Goal: Task Accomplishment & Management: Use online tool/utility

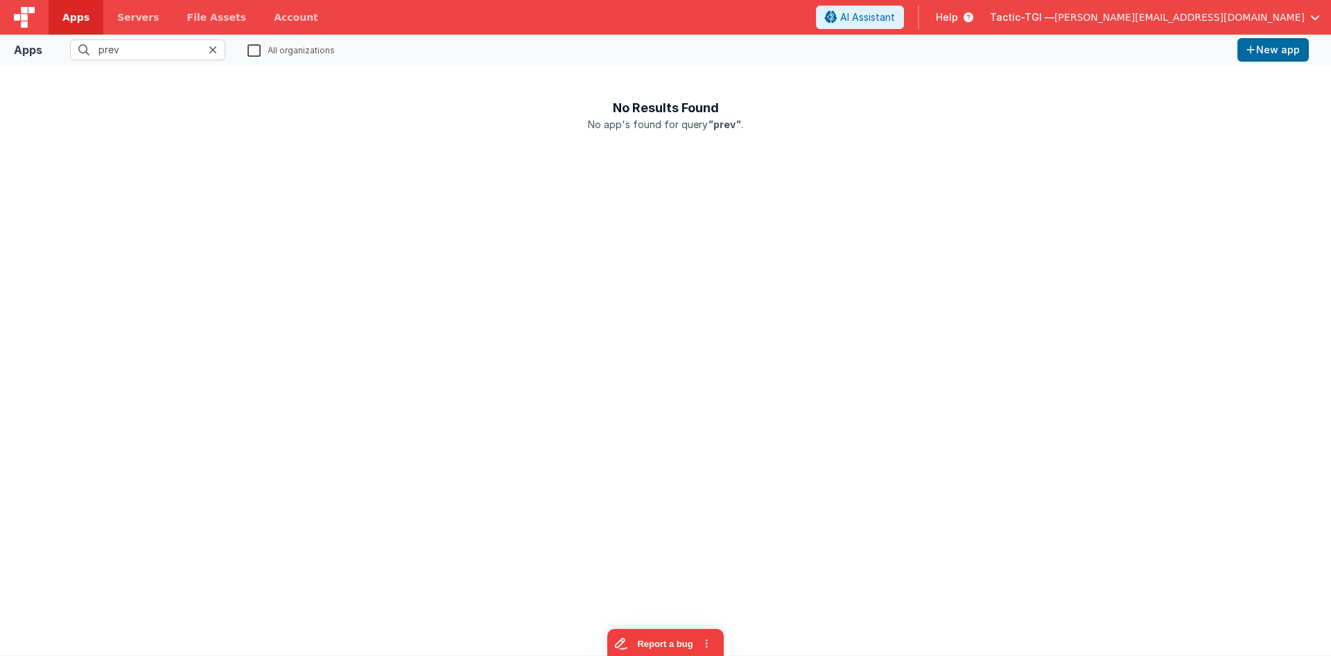
click at [215, 50] on icon at bounding box center [213, 49] width 8 height 11
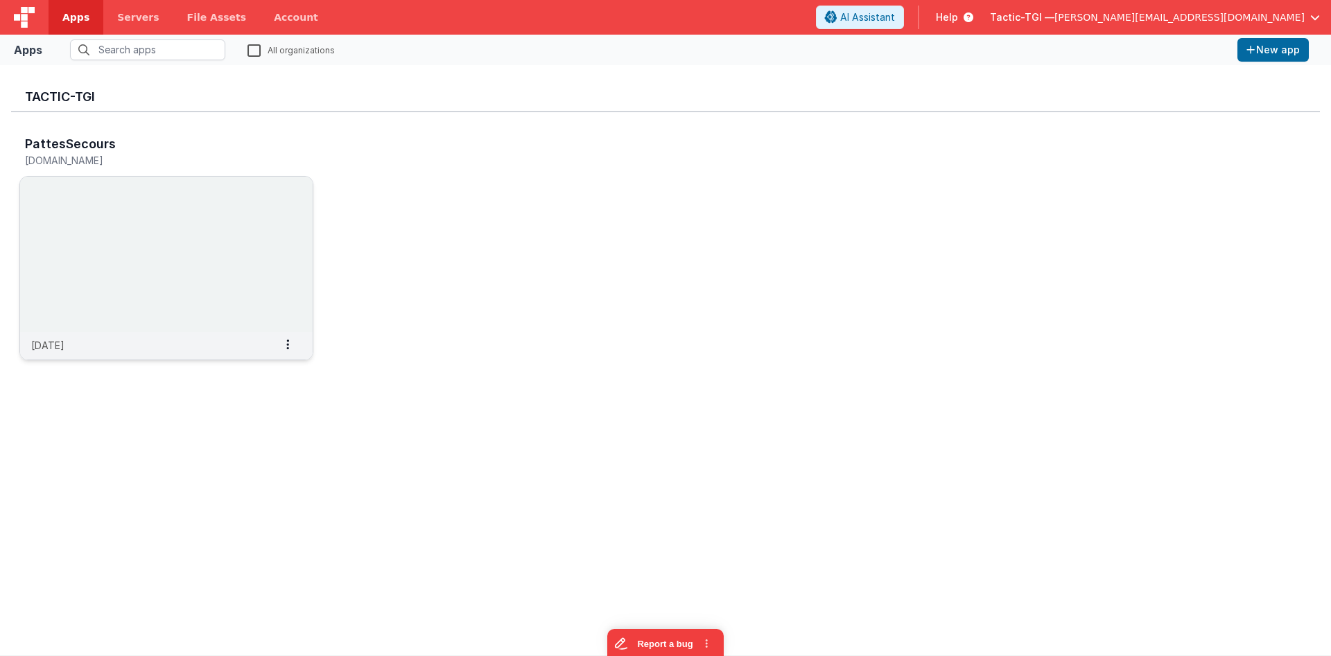
click at [176, 261] on img at bounding box center [166, 254] width 293 height 155
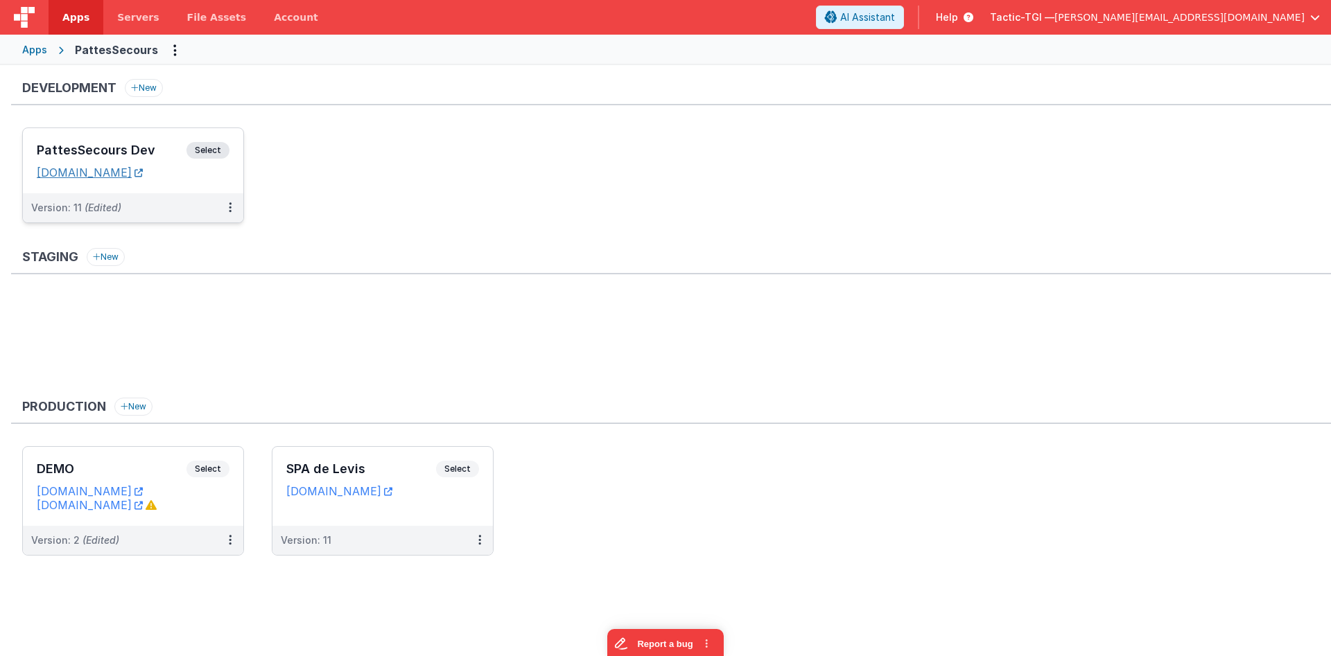
click at [143, 179] on link "[DOMAIN_NAME]" at bounding box center [90, 173] width 106 height 14
click at [151, 146] on h3 "PattesSecours Dev" at bounding box center [112, 150] width 150 height 14
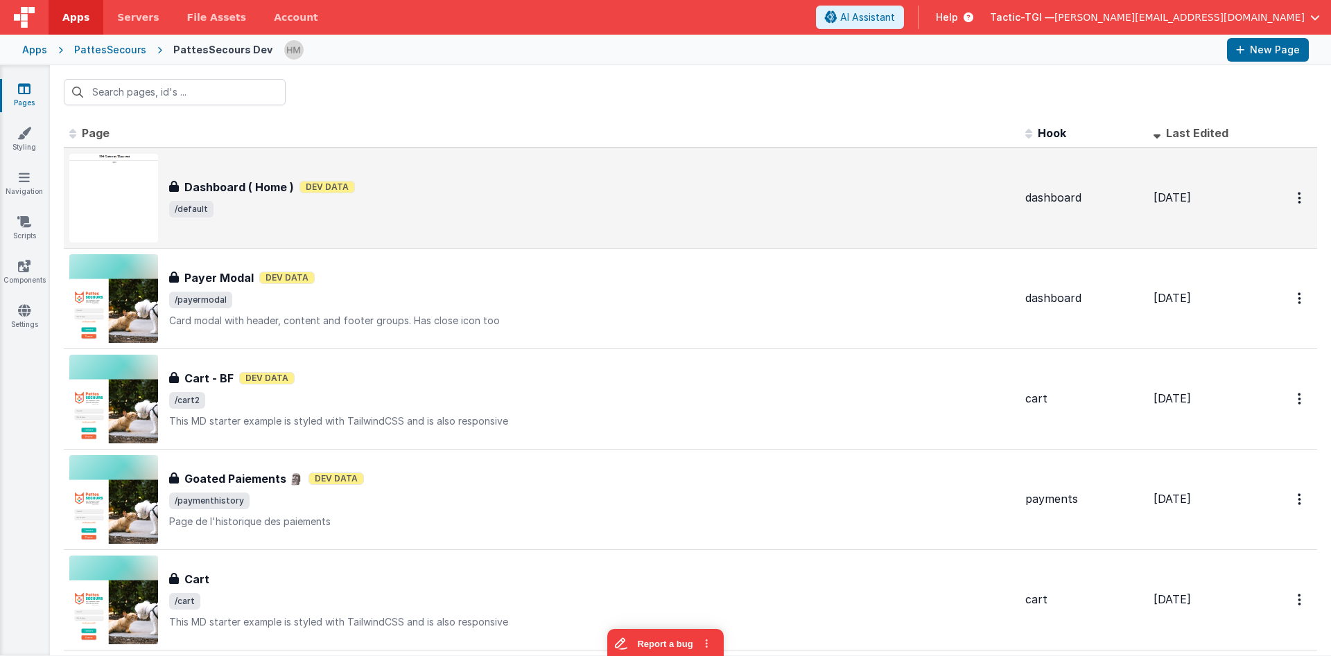
click at [441, 187] on div "Dashboard ( Home ) Dev Data" at bounding box center [591, 187] width 845 height 17
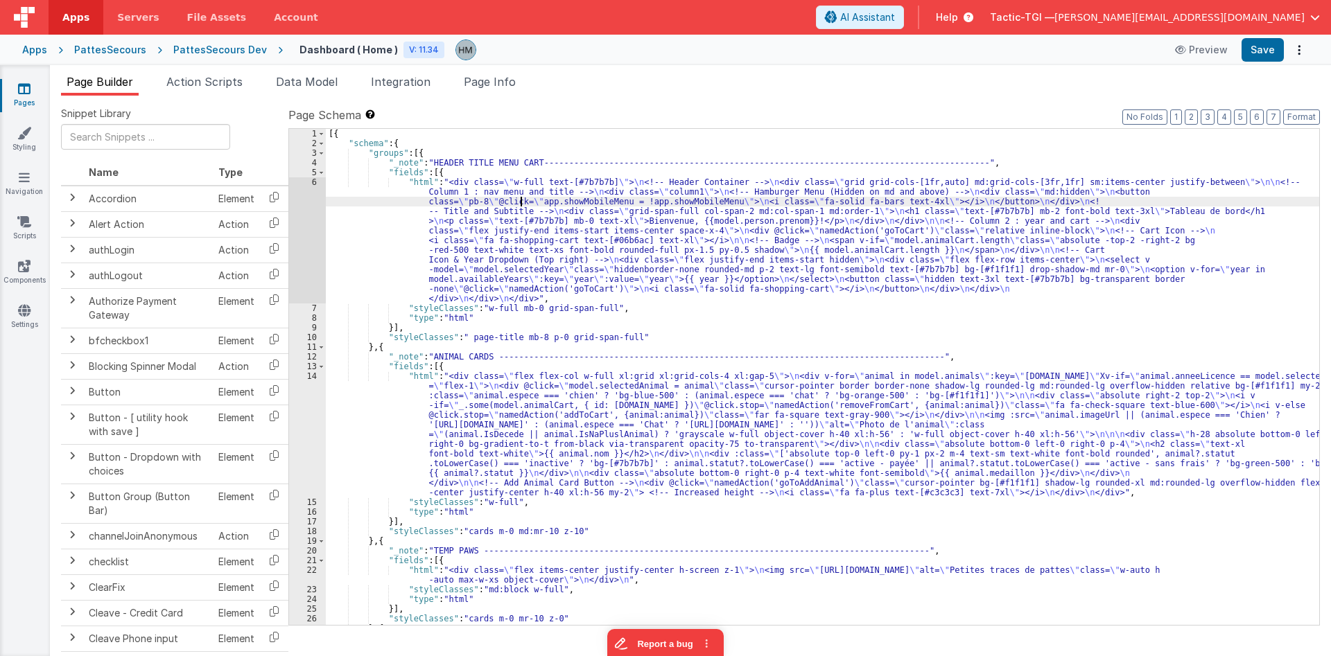
click at [522, 204] on div "[{ "schema" : { "groups" : [{ "_note" : "HEADER TITLE MENU CART----------------…" at bounding box center [822, 387] width 993 height 516
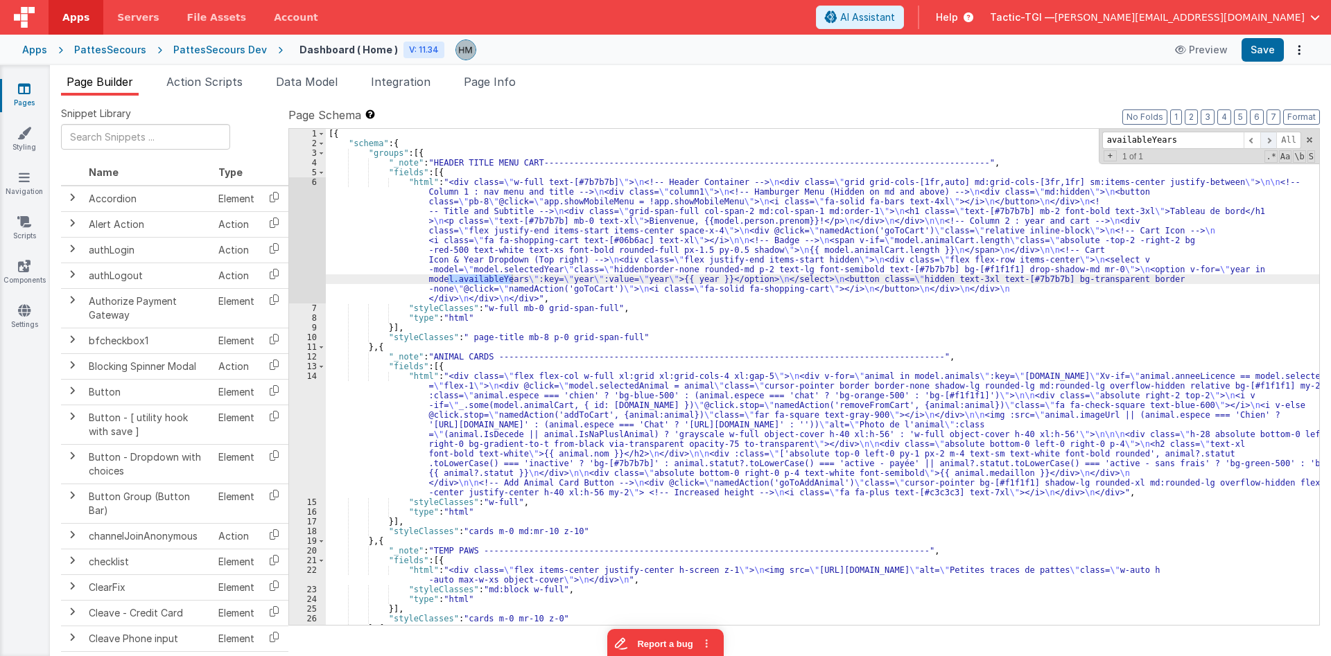
type input "availableYears"
click at [1273, 141] on span at bounding box center [1268, 140] width 17 height 17
click at [383, 353] on div "[{ "schema" : { "groups" : [{ "_note" : "HEADER TITLE MENU CART----------------…" at bounding box center [822, 387] width 993 height 516
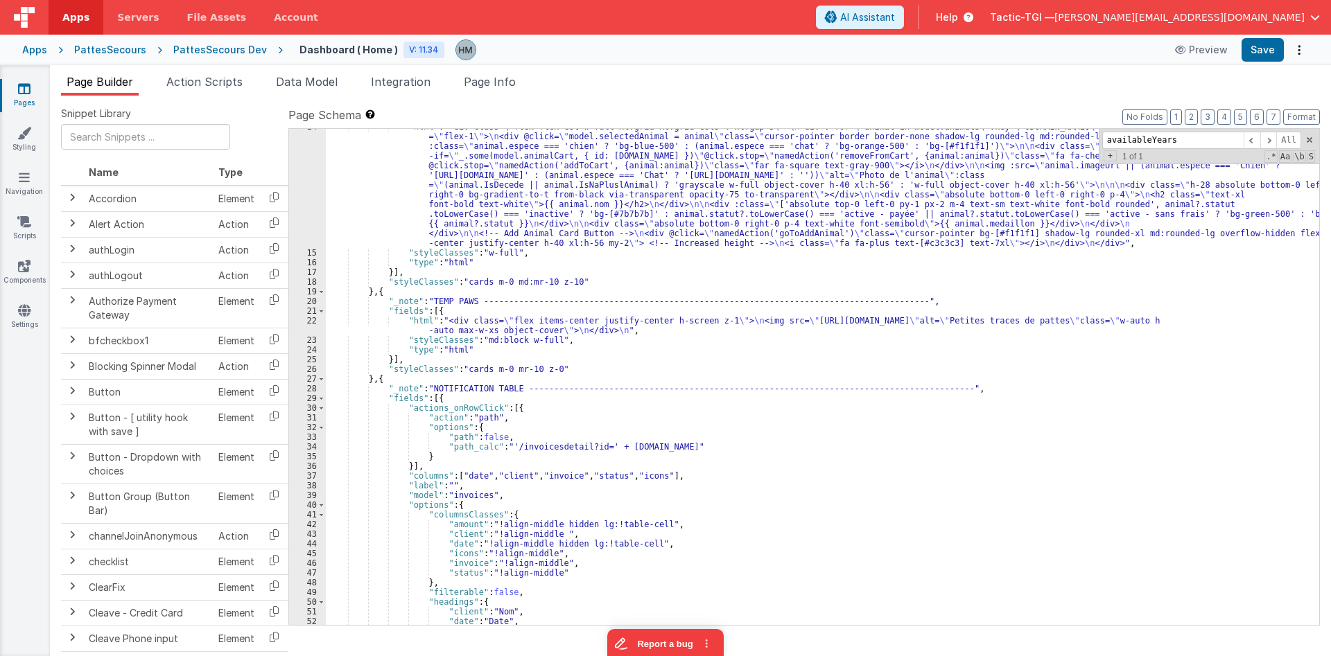
scroll to position [416, 0]
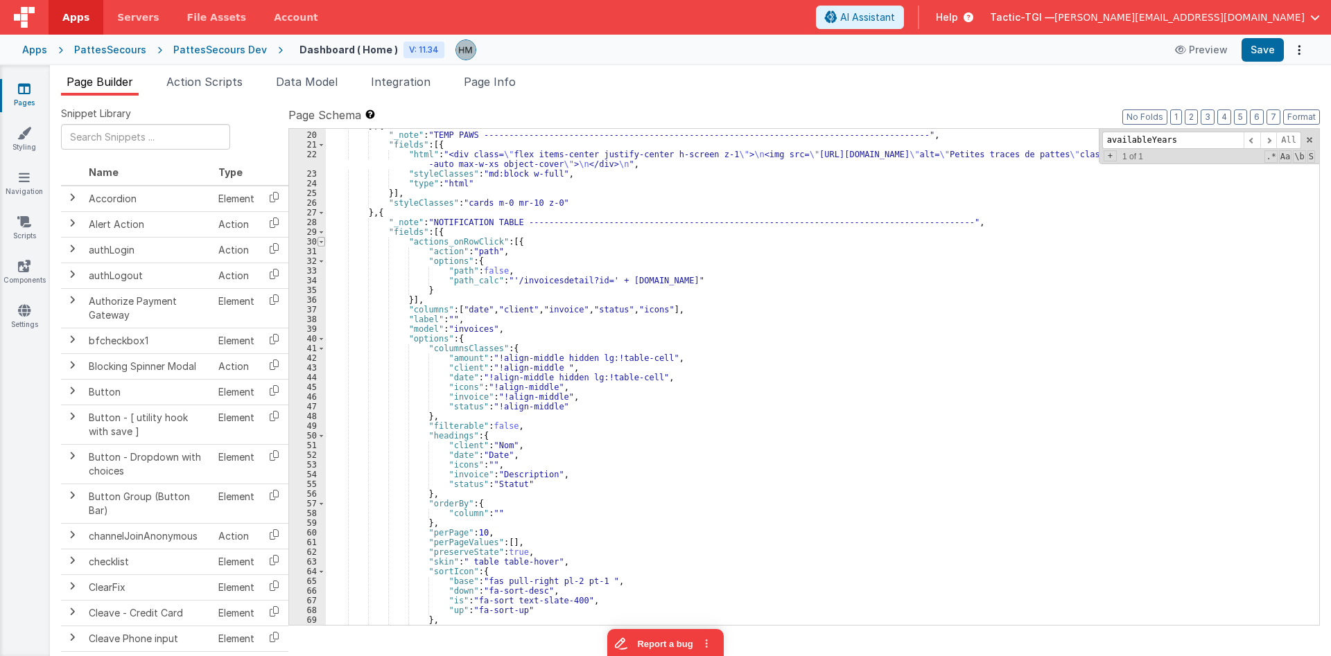
click at [321, 240] on span at bounding box center [321, 242] width 8 height 10
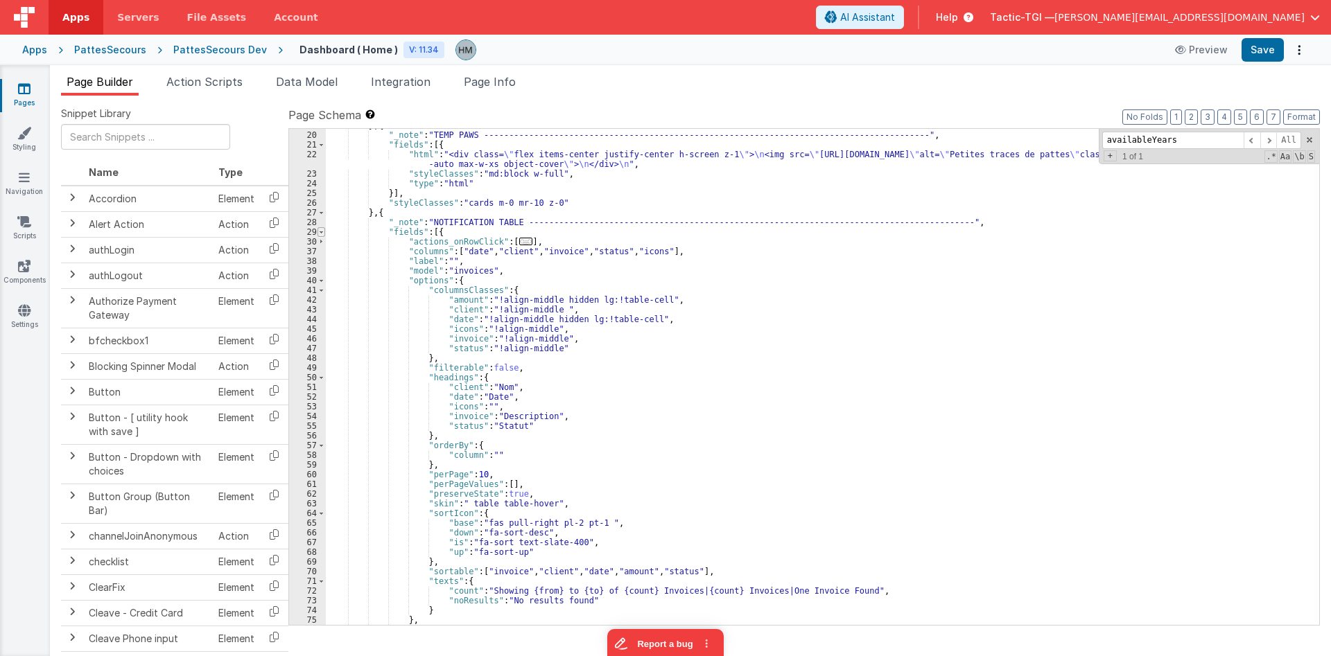
click at [320, 233] on span at bounding box center [321, 232] width 8 height 10
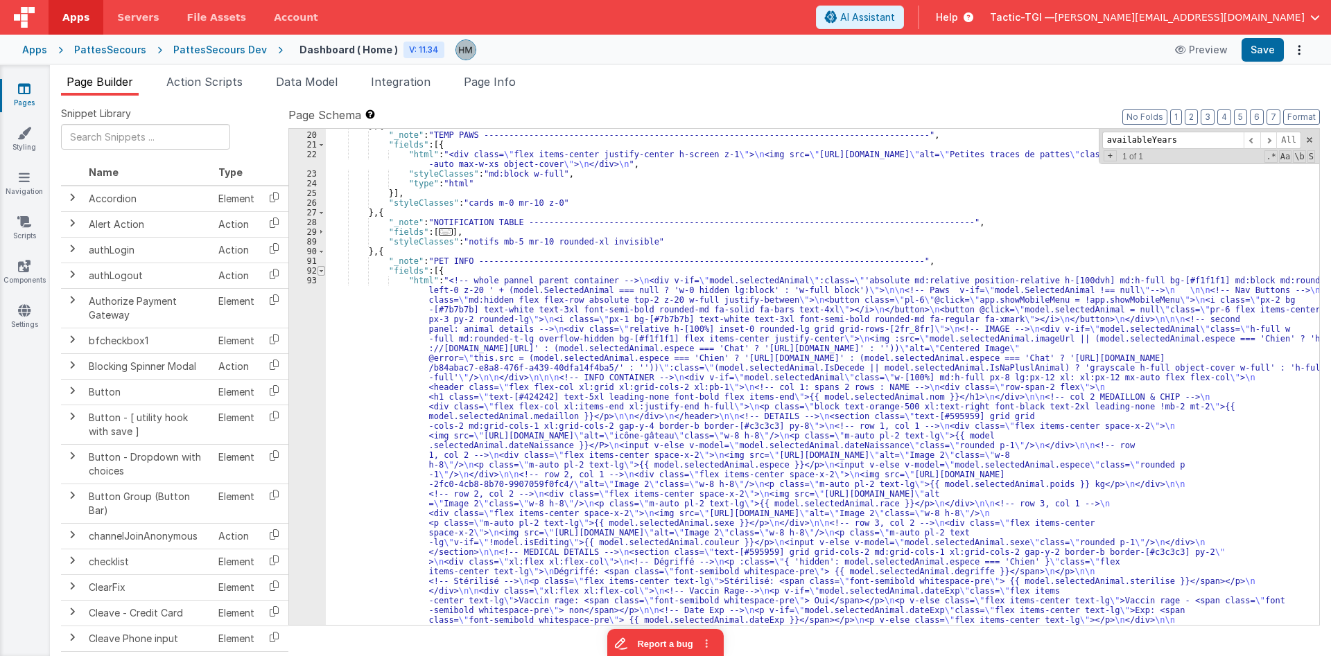
click at [319, 273] on span at bounding box center [321, 271] width 8 height 10
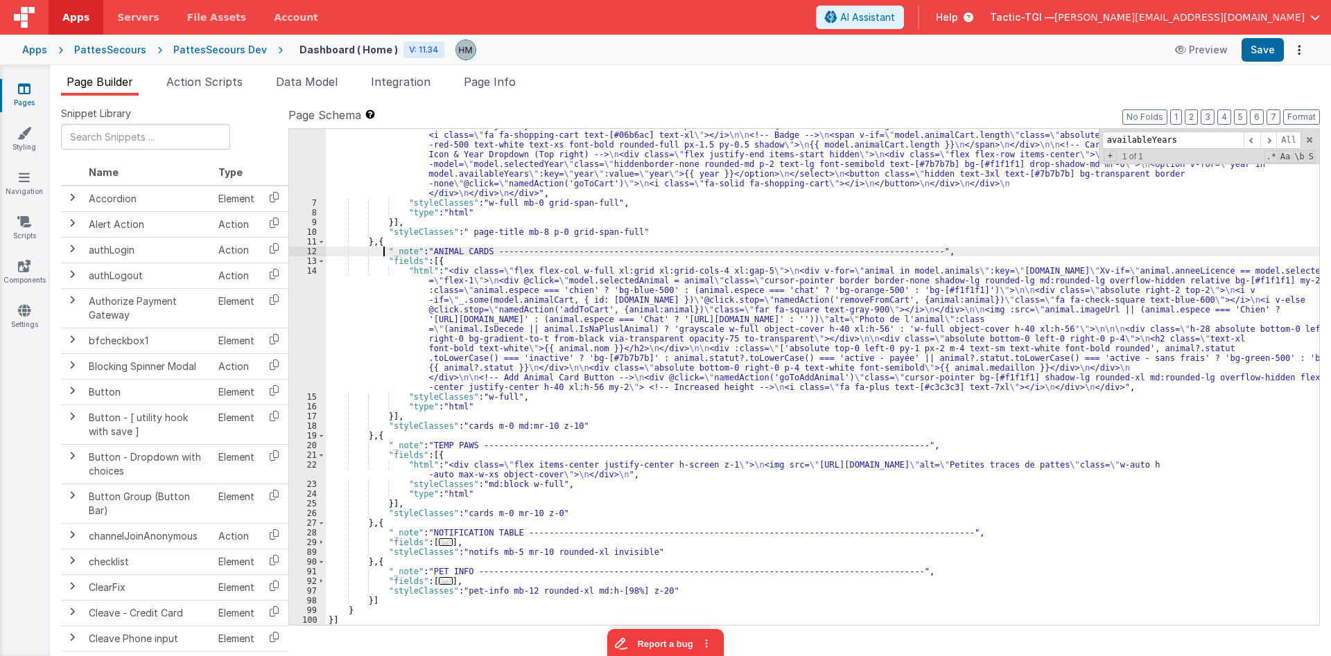
scroll to position [105, 0]
click at [445, 545] on span "..." at bounding box center [446, 543] width 14 height 8
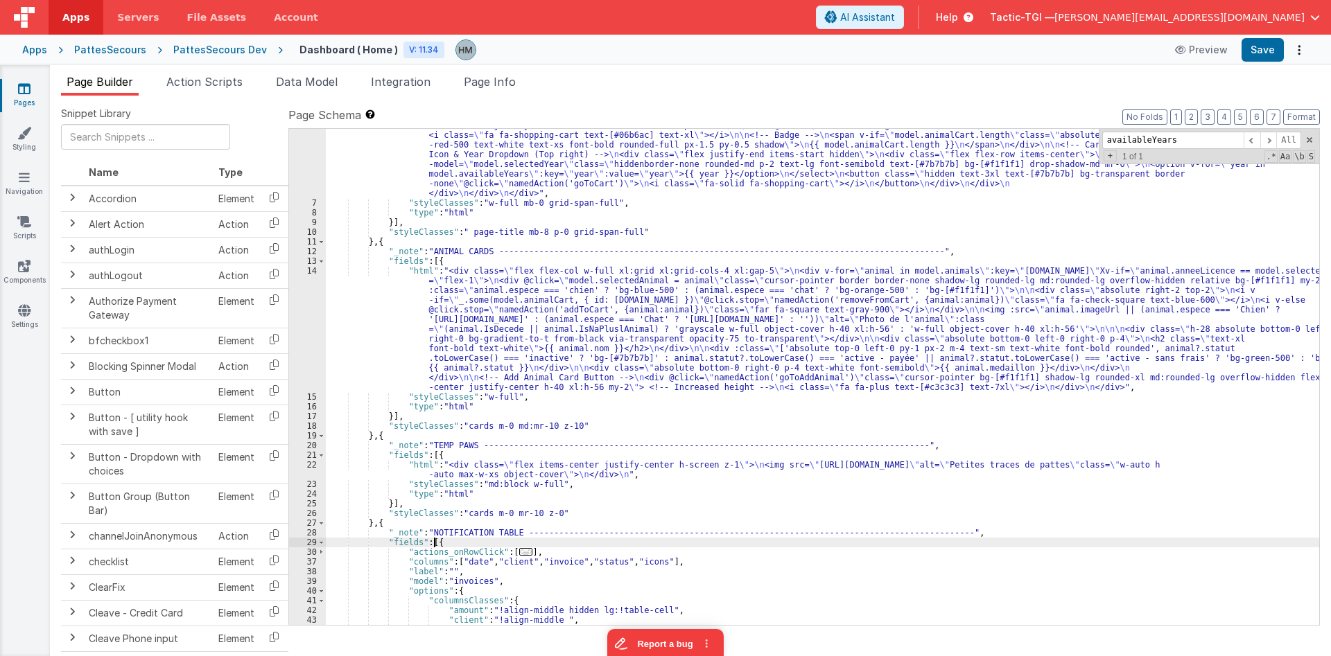
scroll to position [272, 0]
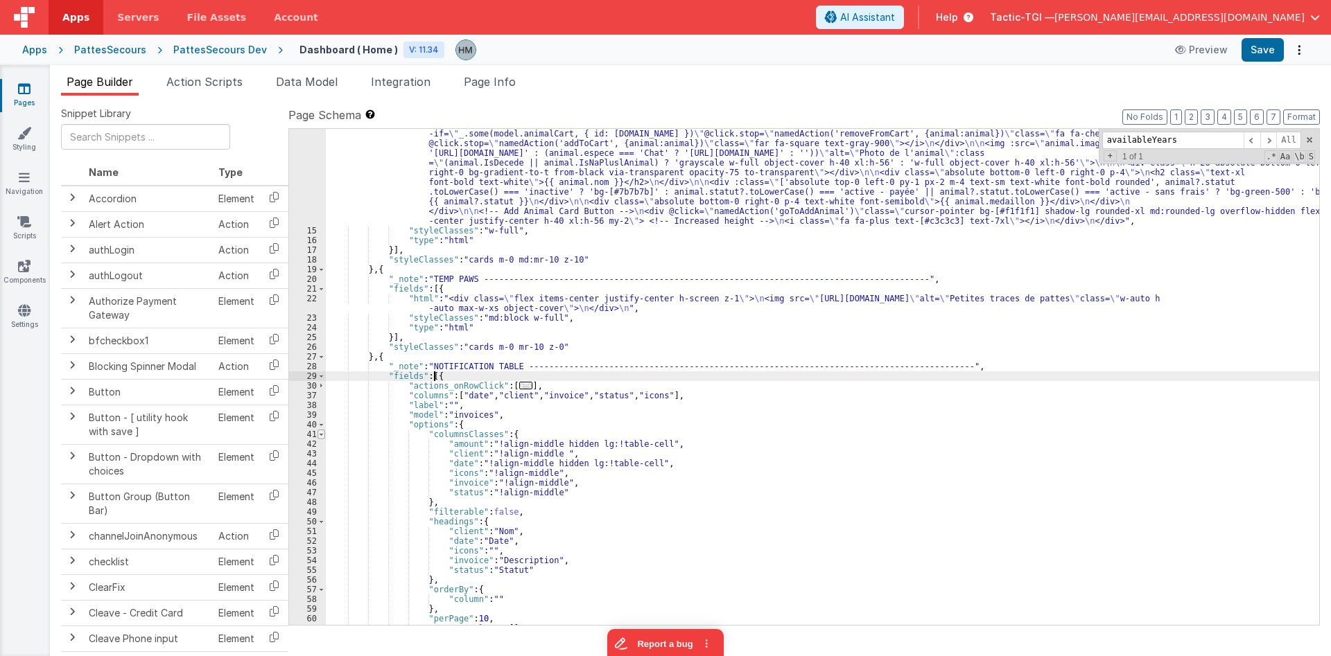
click at [323, 432] on span at bounding box center [321, 435] width 8 height 10
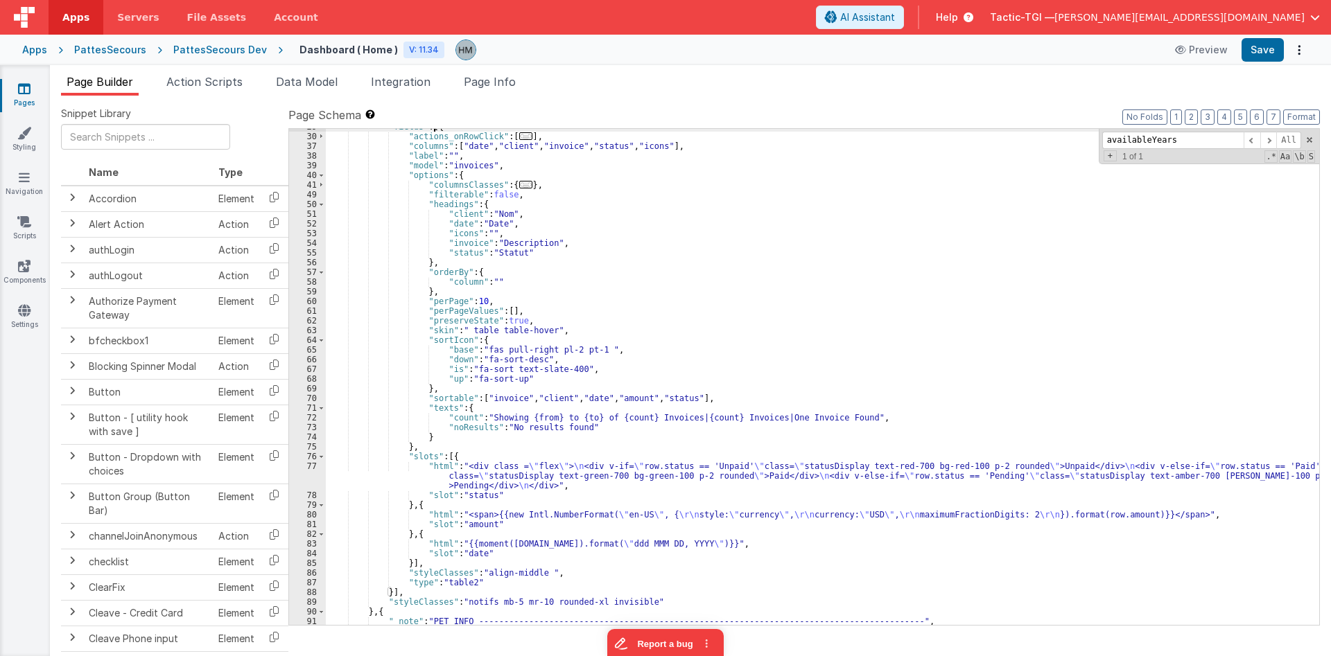
scroll to position [438, 0]
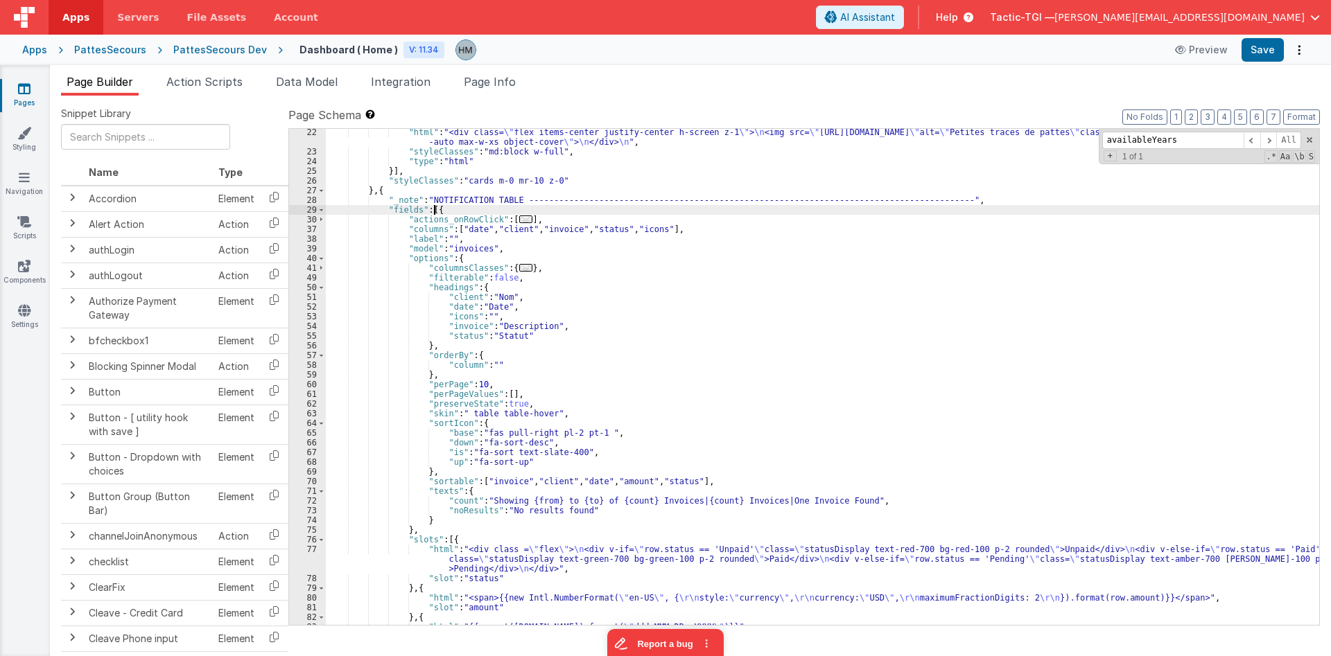
click at [435, 211] on div ""html" : "<div class= \" flex items-center justify-center h-screen z-1 \" > \n …" at bounding box center [822, 390] width 993 height 525
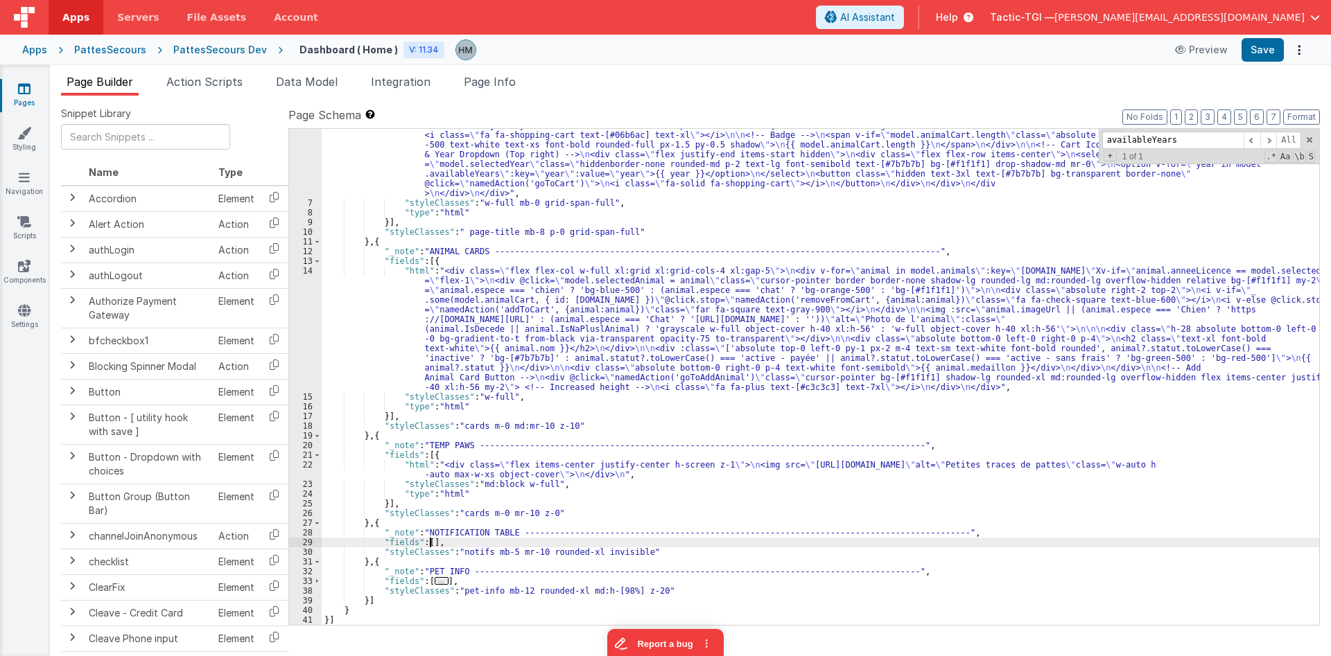
scroll to position [105, 0]
click at [364, 559] on div ""html" : "<div class= \" w-full text-[#7b7b7b] \" > \n <!-- Header Container --…" at bounding box center [820, 388] width 997 height 632
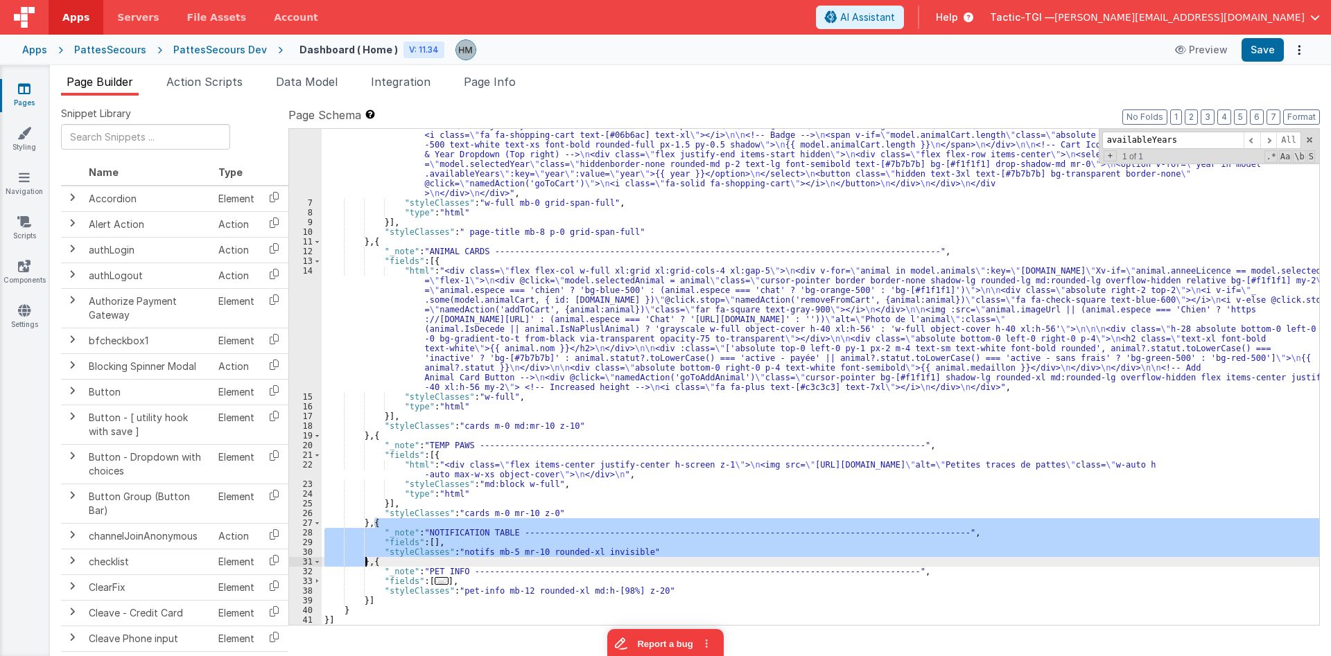
click at [364, 559] on div ""html" : "<div class= \" w-full text-[#7b7b7b] \" > \n <!-- Header Container --…" at bounding box center [820, 388] width 997 height 632
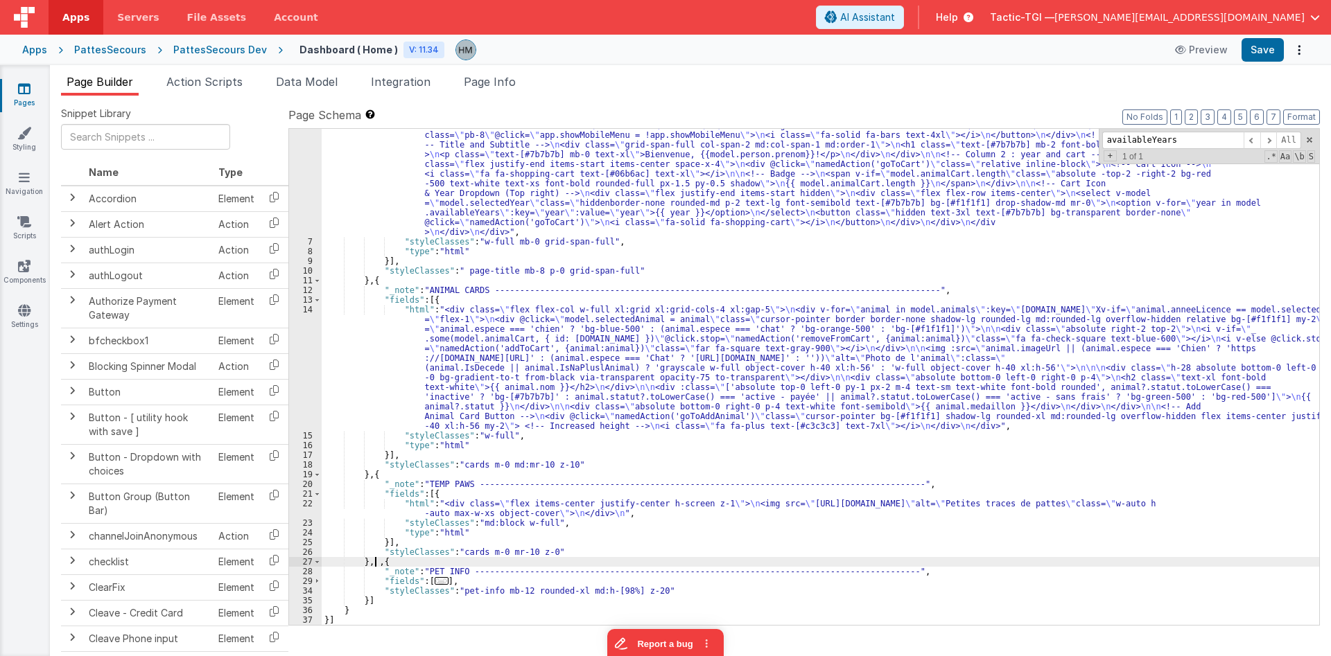
scroll to position [67, 0]
click at [539, 563] on div ""html" : "<div class= \" w-full text-[#7b7b7b] \" > \n <!-- Header Container --…" at bounding box center [820, 427] width 997 height 632
click at [439, 579] on span "..." at bounding box center [442, 581] width 14 height 8
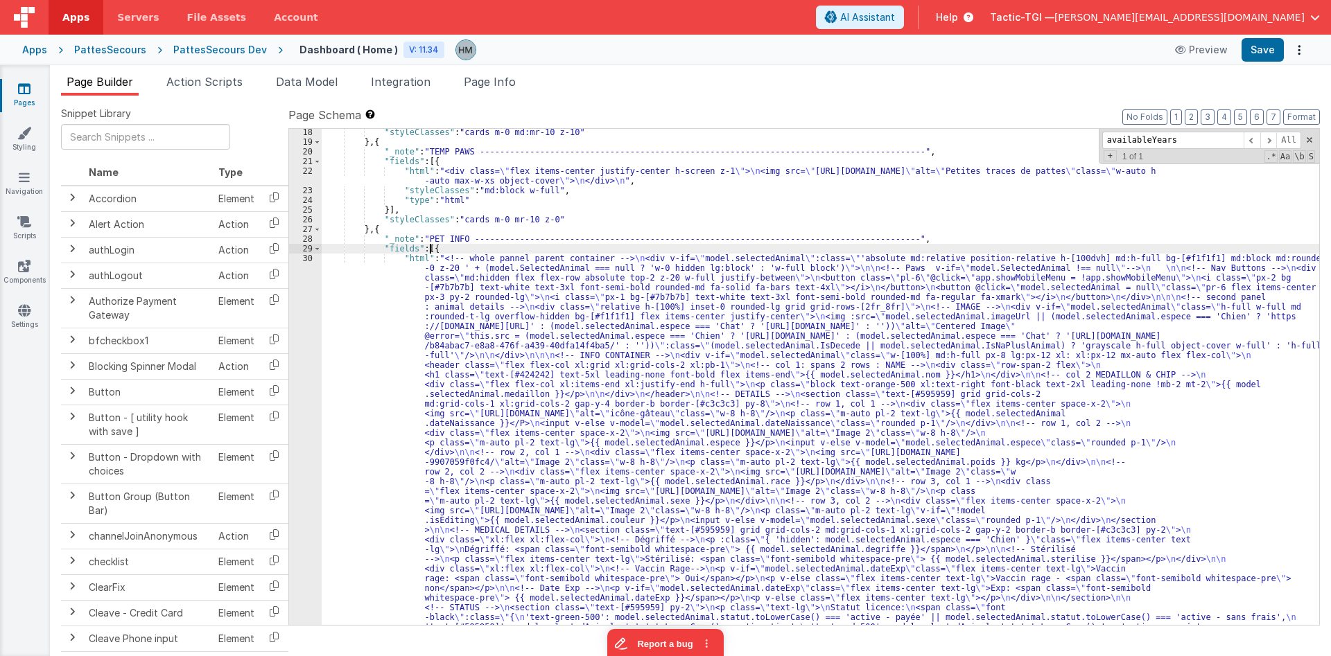
scroll to position [399, 0]
click at [401, 338] on div ""styleClasses" : "cards m-0 md:mr-10 z-10" } , { "_note" : "TEMP PAWS ---------…" at bounding box center [820, 623] width 997 height 991
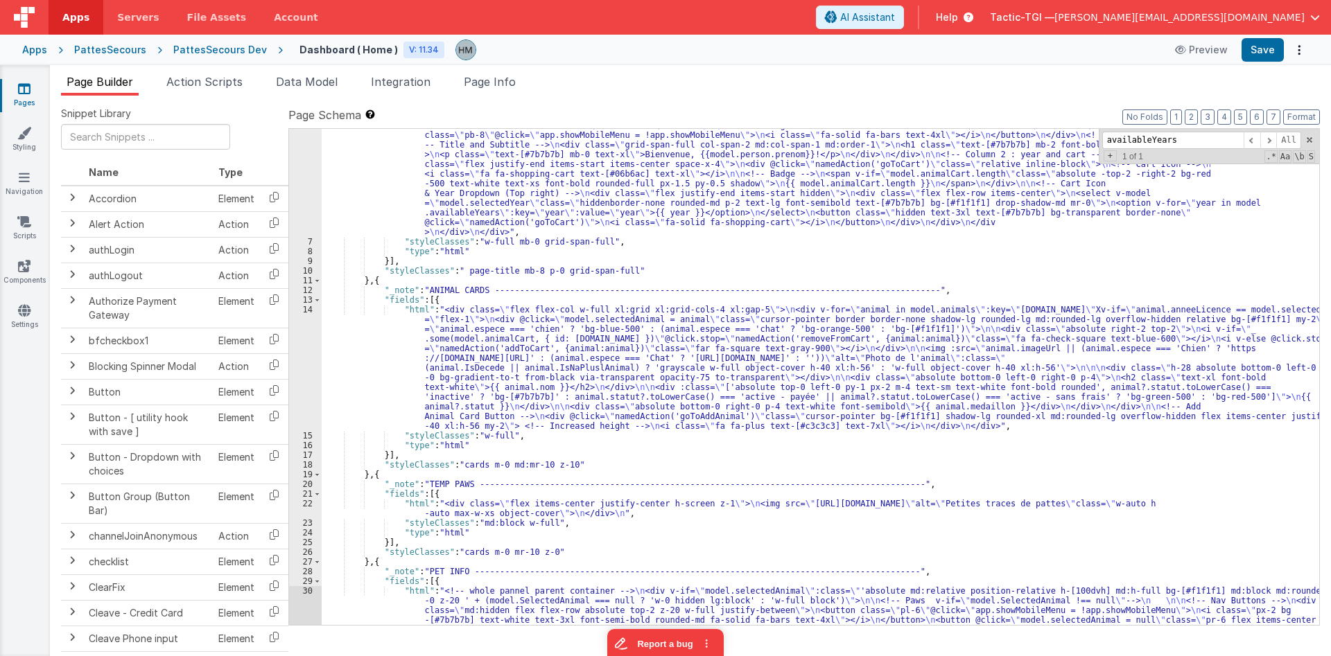
click at [374, 343] on div ""html" : "<div class= \" w-full text-[#7b7b7b] \" > \n <!-- Header Container --…" at bounding box center [820, 665] width 997 height 1108
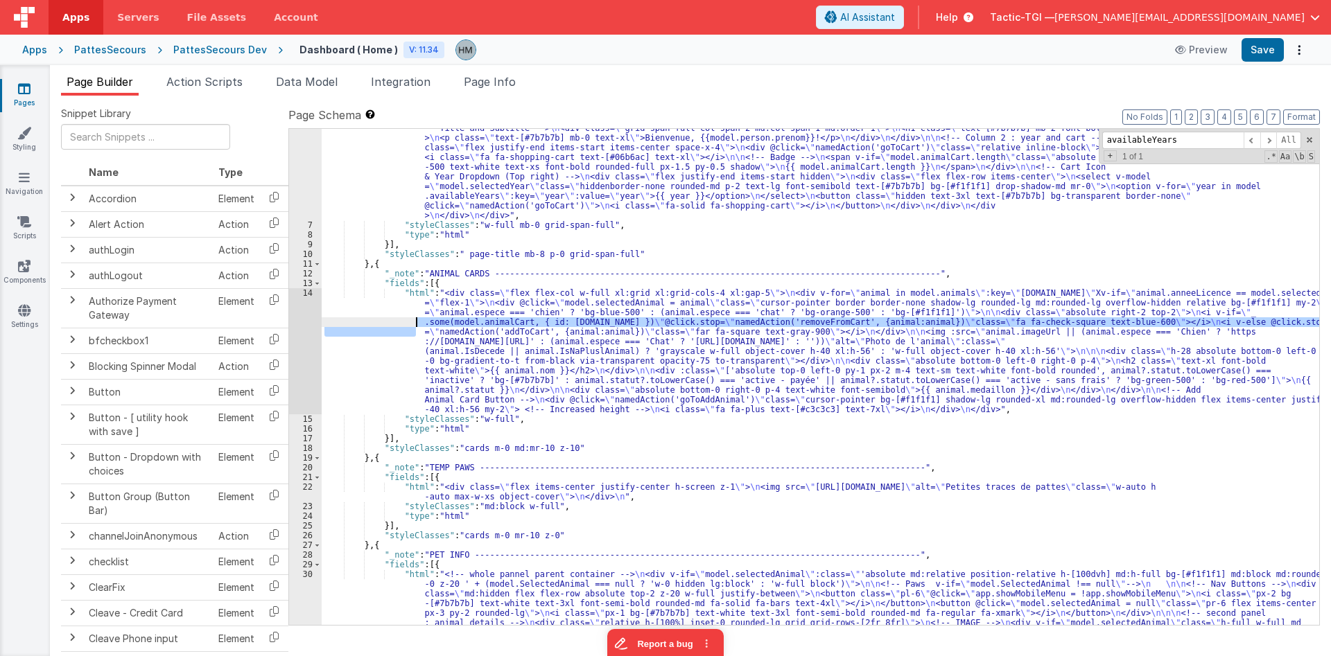
scroll to position [0, 0]
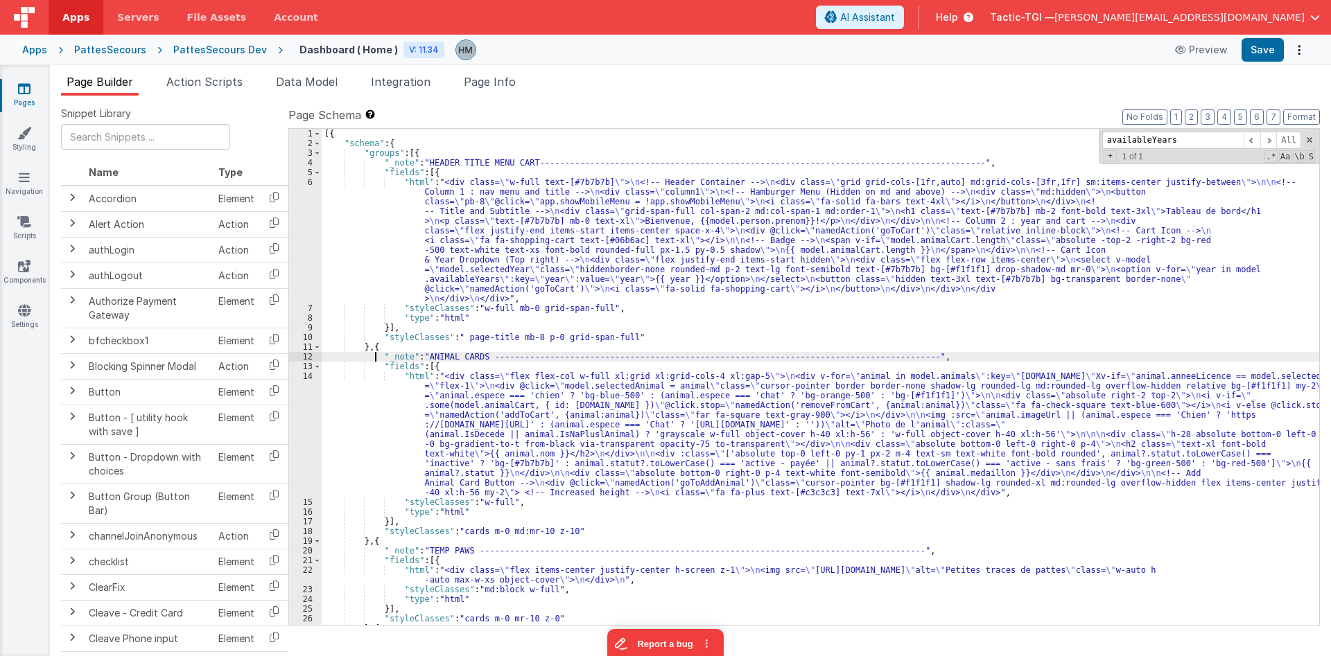
click at [376, 359] on div "[{ "schema" : { "groups" : [{ "_note" : "HEADER TITLE MENU CART----------------…" at bounding box center [820, 387] width 997 height 516
click at [349, 199] on div "[{ "schema" : { "groups" : [{ "_note" : "HEADER TITLE MENU CART----------------…" at bounding box center [820, 387] width 997 height 516
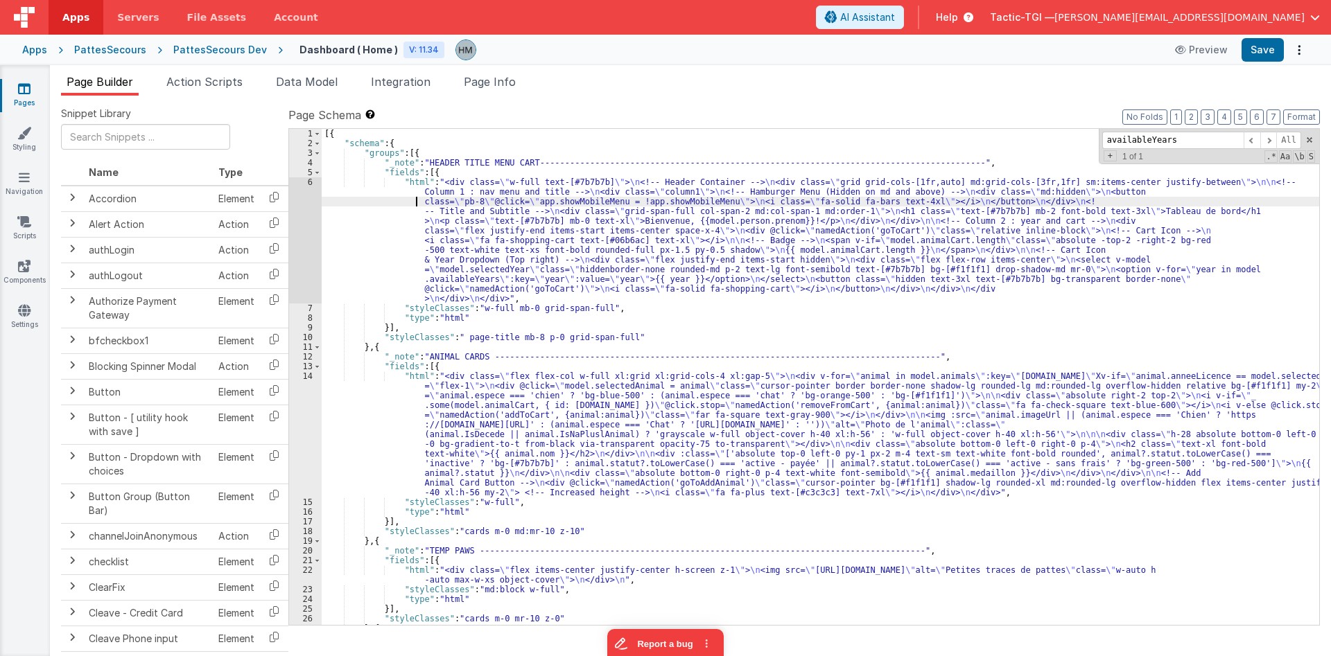
click at [339, 383] on div "[{ "schema" : { "groups" : [{ "_note" : "HEADER TITLE MENU CART----------------…" at bounding box center [820, 387] width 997 height 516
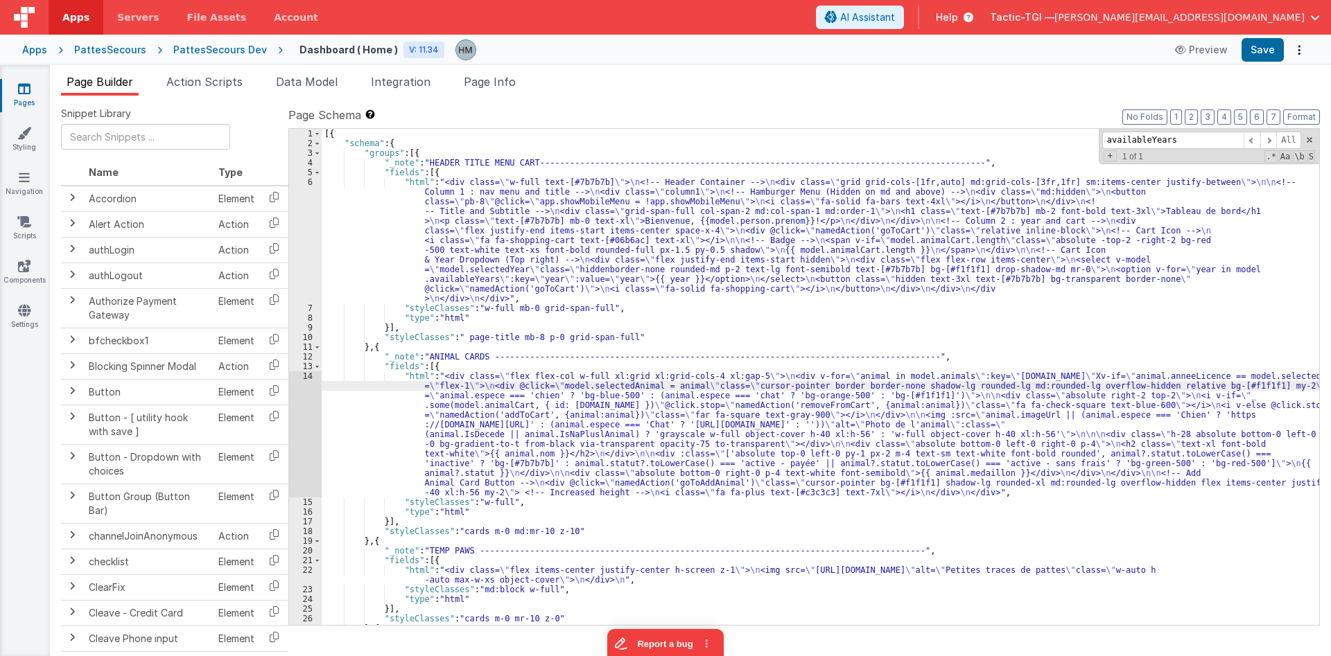
click at [308, 369] on div "13" at bounding box center [305, 367] width 33 height 10
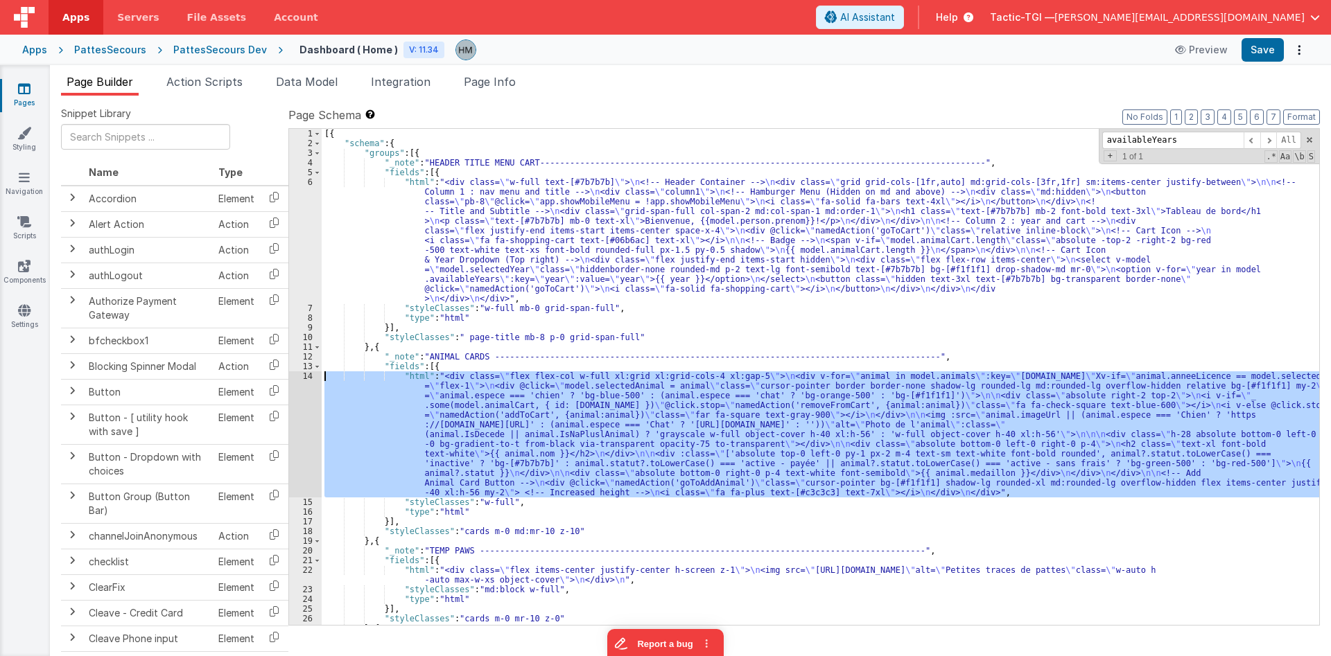
click at [309, 380] on div "14" at bounding box center [305, 435] width 33 height 126
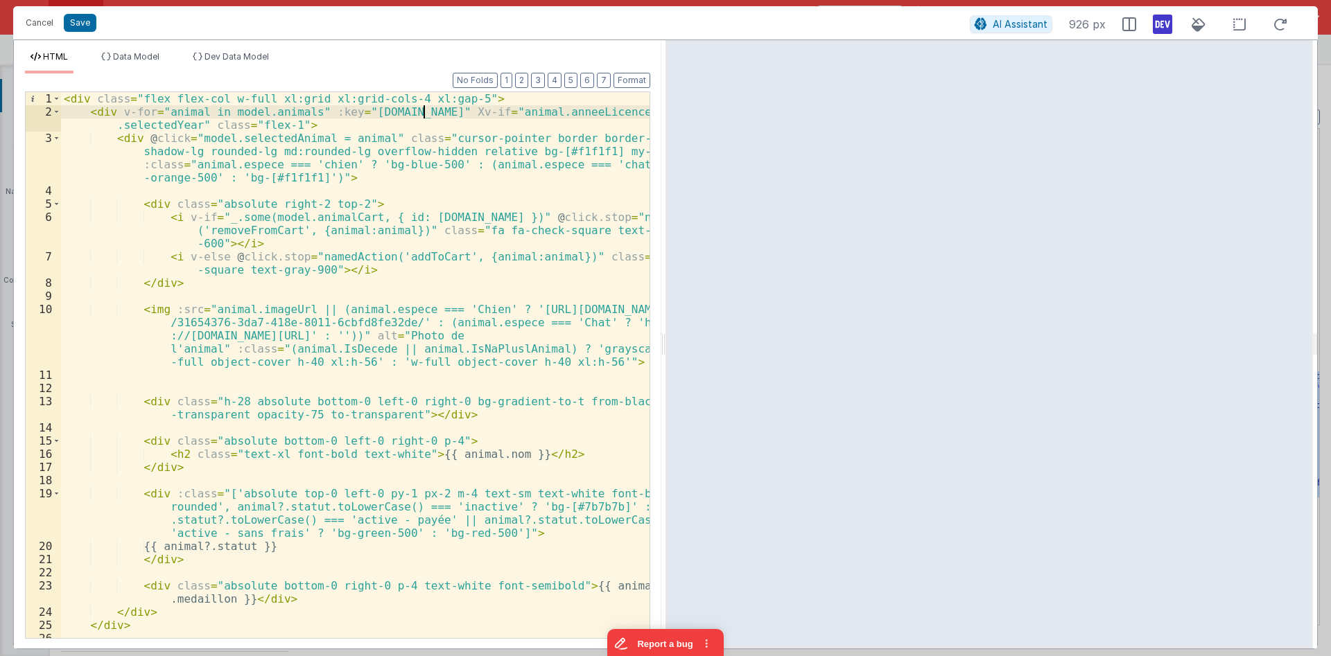
click at [423, 112] on div "< div class = "flex flex-col w-full xl:grid xl:grid-cols-4 xl:gap-5" > < div v-…" at bounding box center [355, 378] width 588 height 573
click at [529, 111] on div "< div class = "flex flex-col w-full xl:grid xl:grid-cols-4 xl:gap-5" > < div v-…" at bounding box center [355, 378] width 588 height 573
click at [548, 116] on div "< div class = "flex flex-col w-full xl:grid xl:grid-cols-4 xl:gap-5" > < div v-…" at bounding box center [355, 365] width 588 height 546
click at [548, 116] on div "< div class = "flex flex-col w-full xl:grid xl:grid-cols-4 xl:gap-5" > < div v-…" at bounding box center [355, 378] width 588 height 573
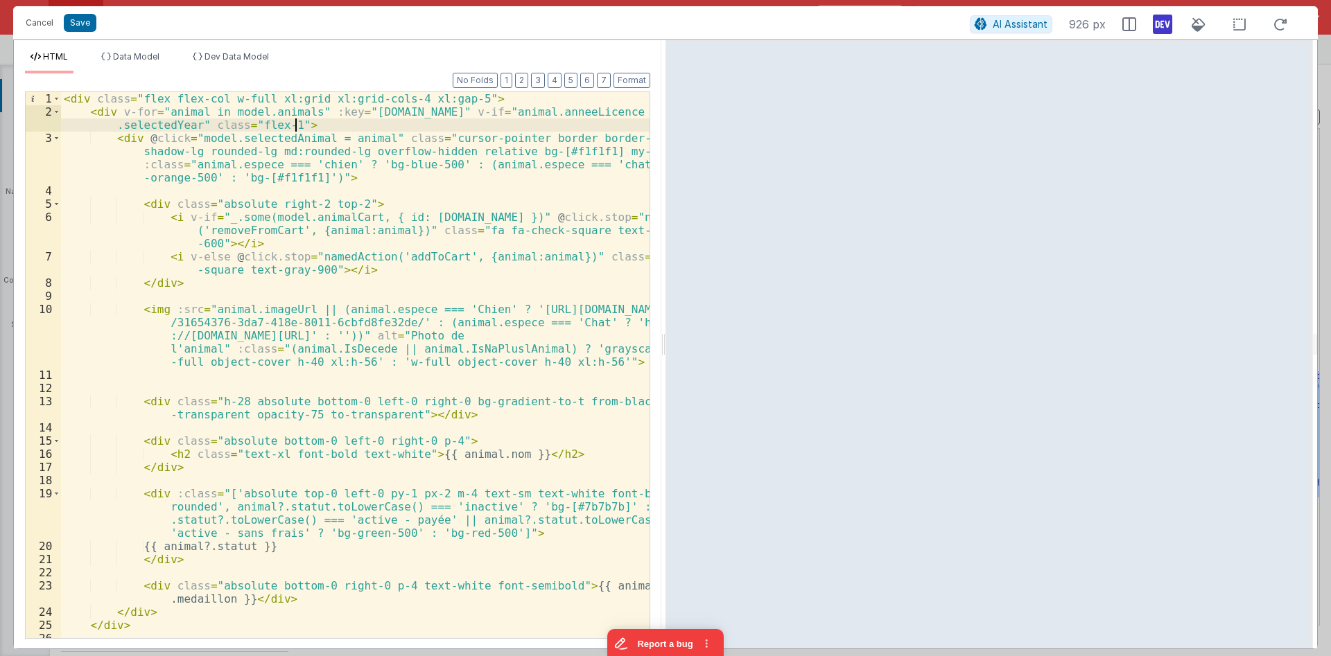
click at [454, 131] on div "< div class = "flex flex-col w-full xl:grid xl:grid-cols-4 xl:gap-5" > < div v-…" at bounding box center [355, 378] width 588 height 573
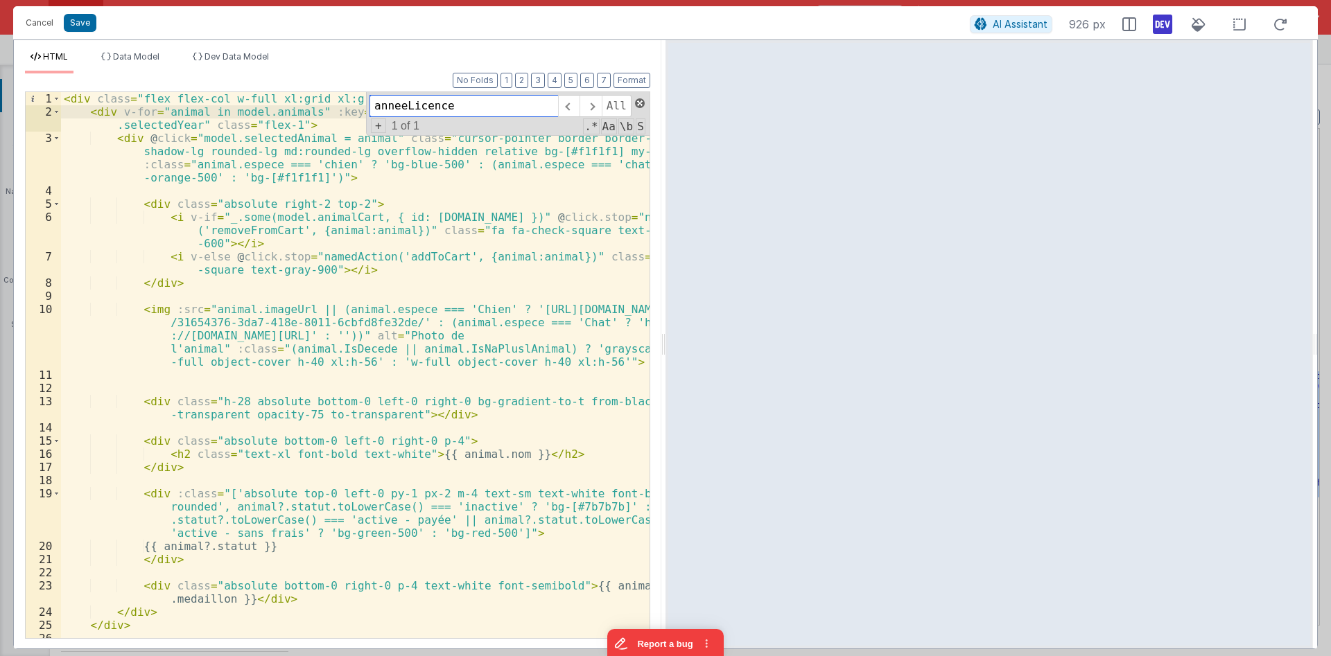
click at [637, 101] on span at bounding box center [640, 103] width 10 height 10
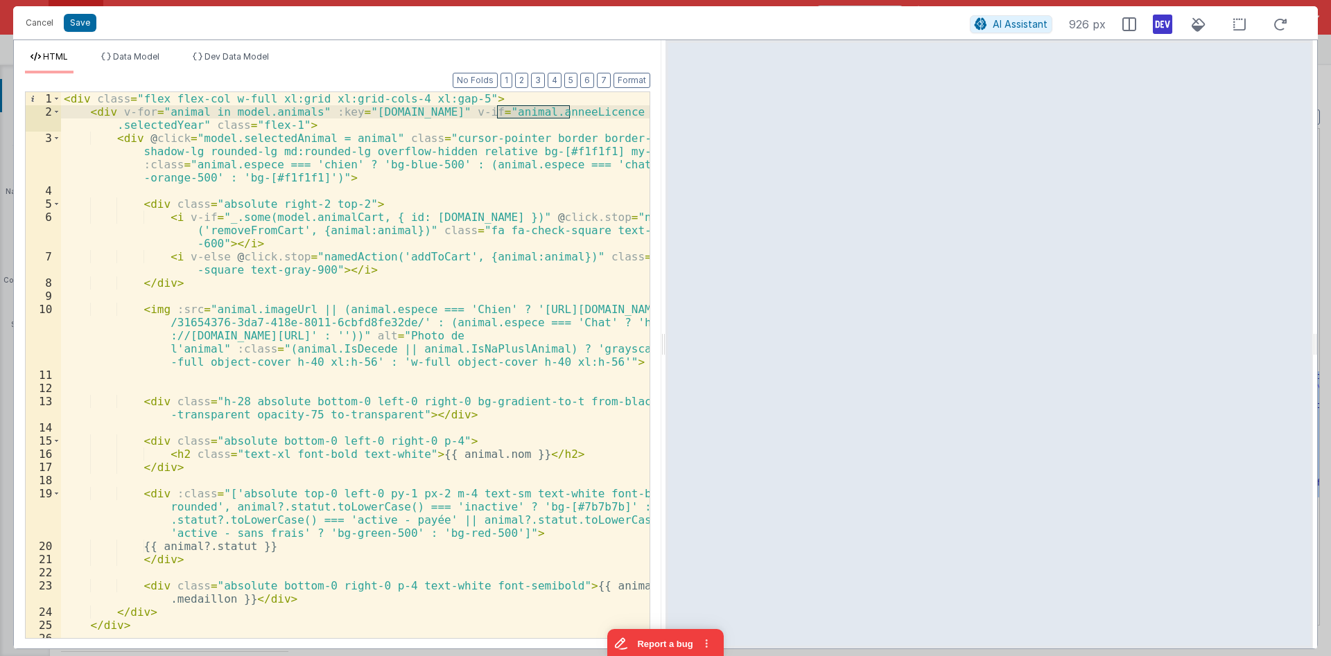
click at [178, 130] on div "< div class = "flex flex-col w-full xl:grid xl:grid-cols-4 xl:gap-5" > < div v-…" at bounding box center [355, 378] width 588 height 573
click at [374, 150] on div "< div class = "flex flex-col w-full xl:grid xl:grid-cols-4 xl:gap-5" > < div v-…" at bounding box center [355, 378] width 588 height 573
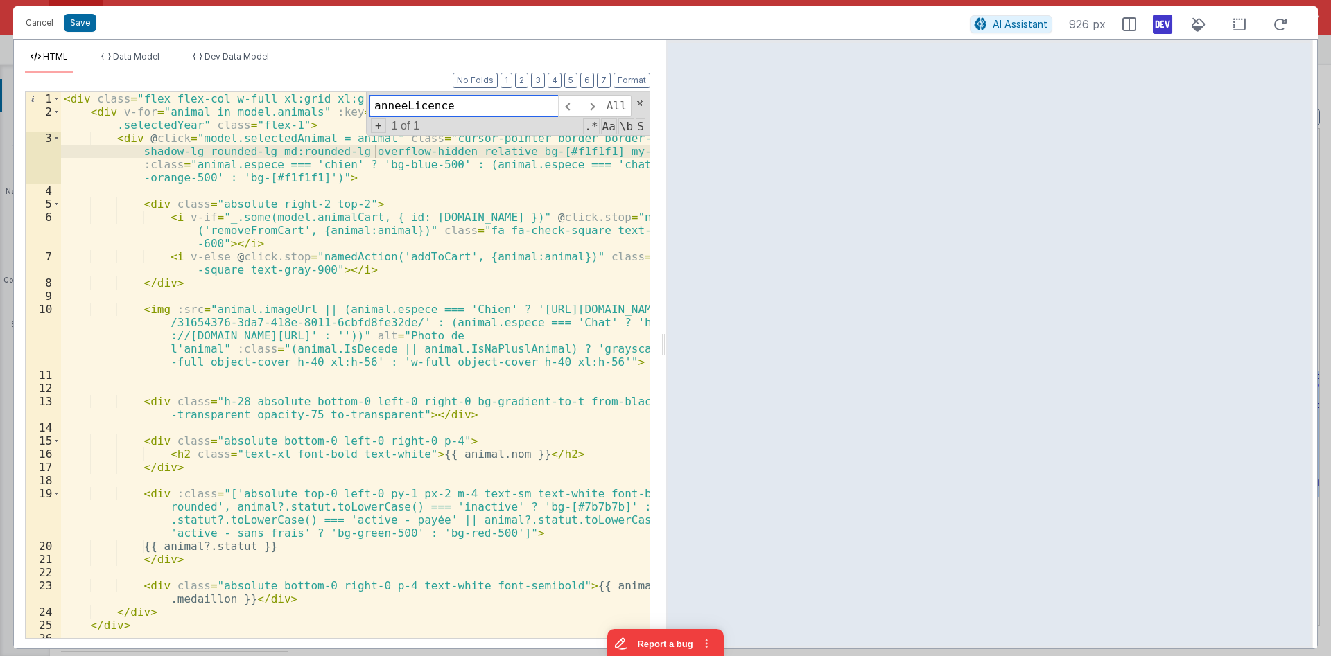
paste input "selectedYear"
type input "selectedYear"
click at [637, 101] on span at bounding box center [640, 103] width 10 height 10
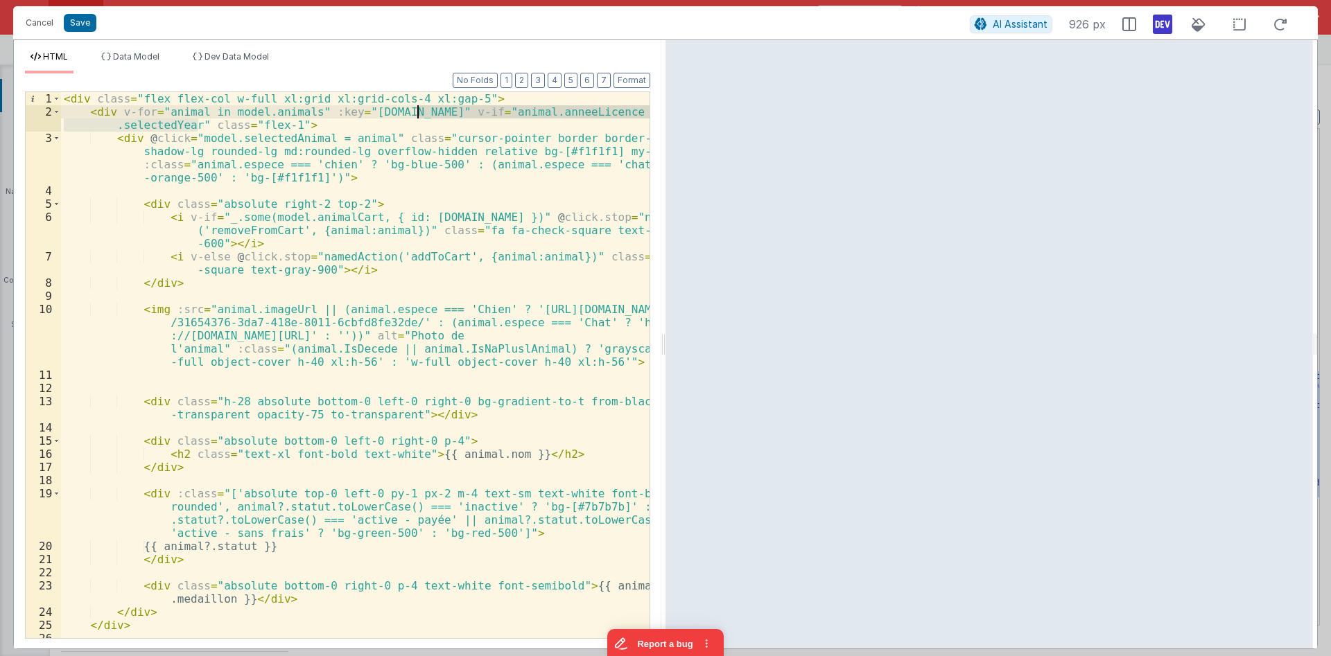
drag, startPoint x: 199, startPoint y: 123, endPoint x: 419, endPoint y: 114, distance: 220.6
click at [419, 114] on div "< div class = "flex flex-col w-full xl:grid xl:grid-cols-4 xl:gap-5" > < div v-…" at bounding box center [355, 378] width 588 height 573
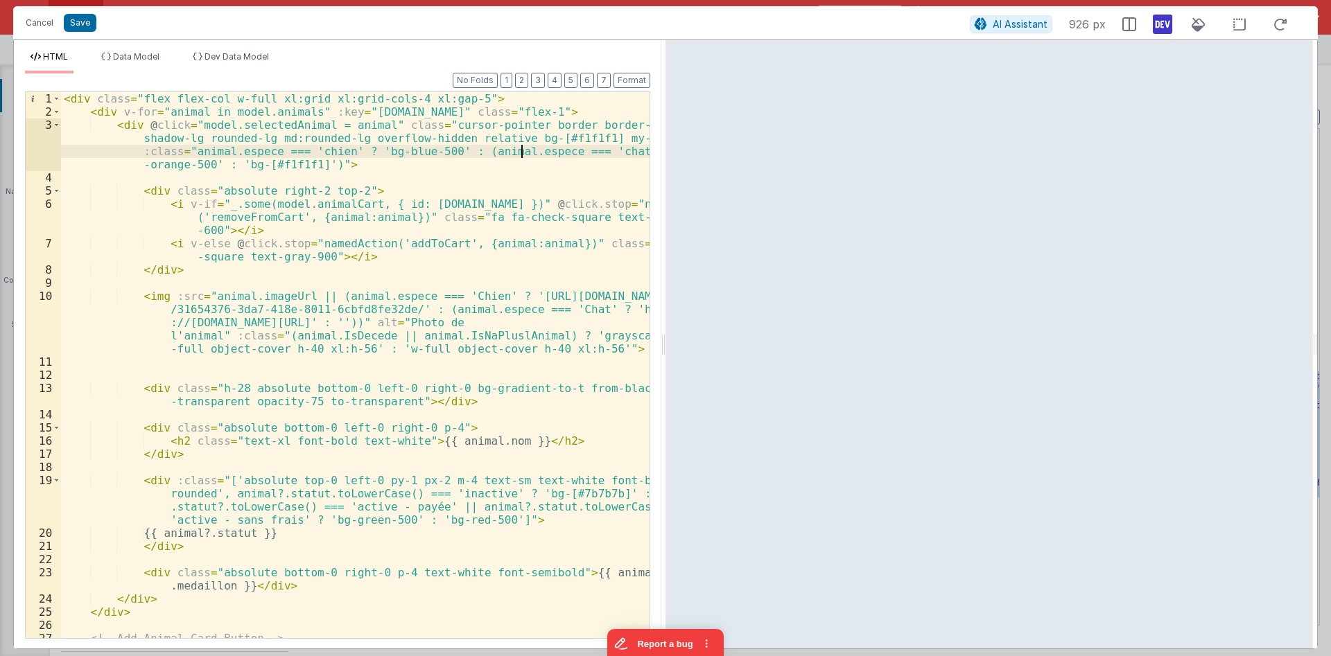
click at [519, 154] on div "< div class = "flex flex-col w-full xl:grid xl:grid-cols-4 xl:gap-5" > < div v-…" at bounding box center [355, 391] width 588 height 599
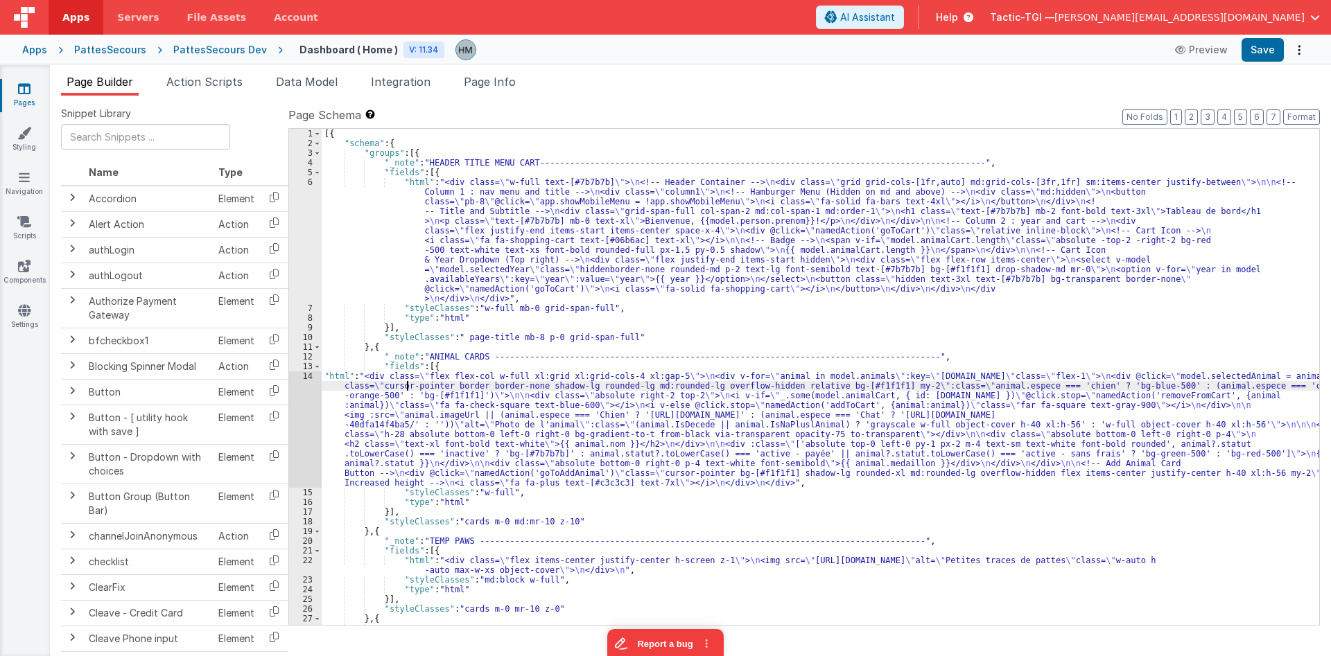
click at [407, 390] on div "[{ "schema" : { "groups" : [{ "_note" : "HEADER TITLE MENU CART----------------…" at bounding box center [820, 387] width 997 height 516
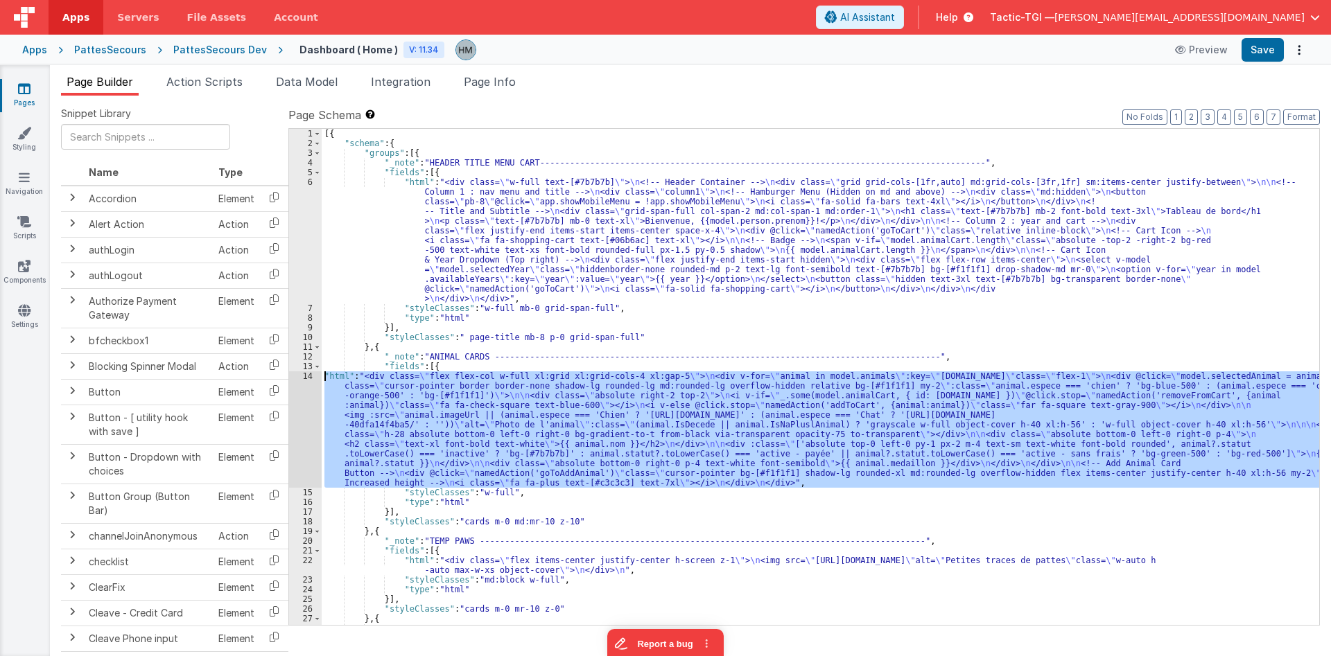
click at [307, 376] on div "14" at bounding box center [305, 430] width 33 height 116
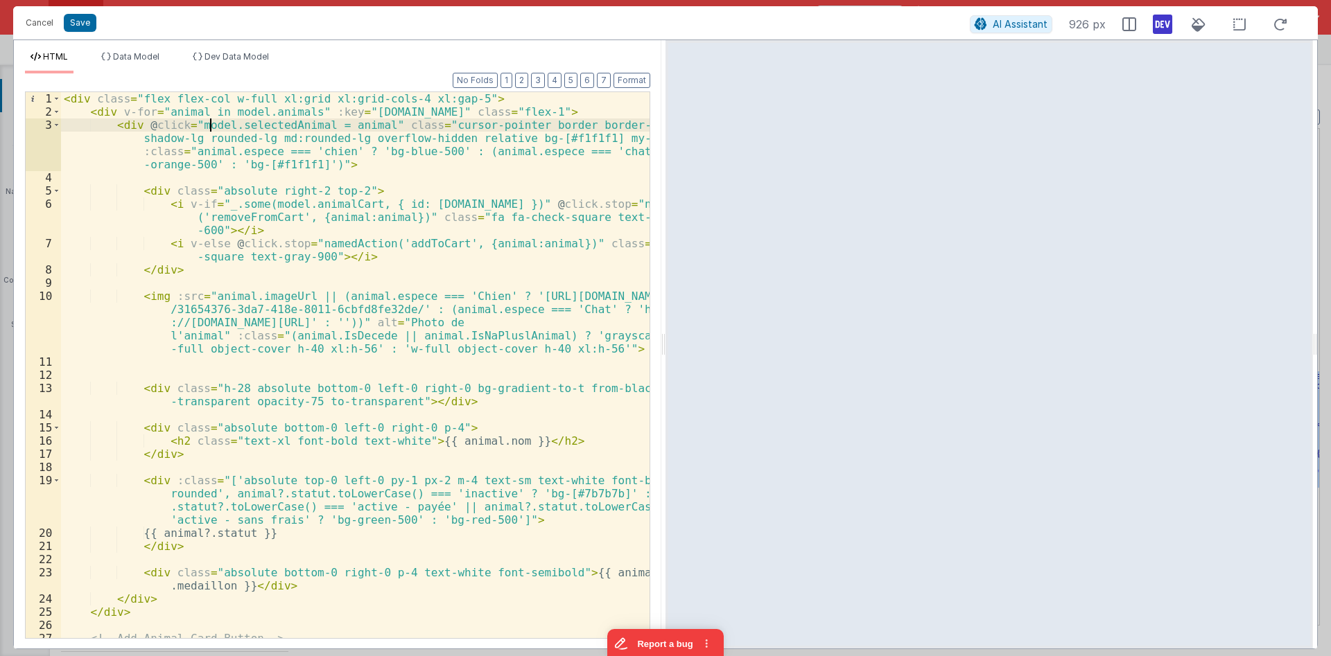
click at [210, 127] on div "< div class = "flex flex-col w-full xl:grid xl:grid-cols-4 xl:gap-5" > < div v-…" at bounding box center [355, 391] width 588 height 599
click at [289, 123] on div "< div class = "flex flex-col w-full xl:grid xl:grid-cols-4 xl:gap-5" > < div v-…" at bounding box center [355, 391] width 588 height 599
click at [324, 129] on div "< div class = "flex flex-col w-full xl:grid xl:grid-cols-4 xl:gap-5" > < div v-…" at bounding box center [355, 391] width 588 height 599
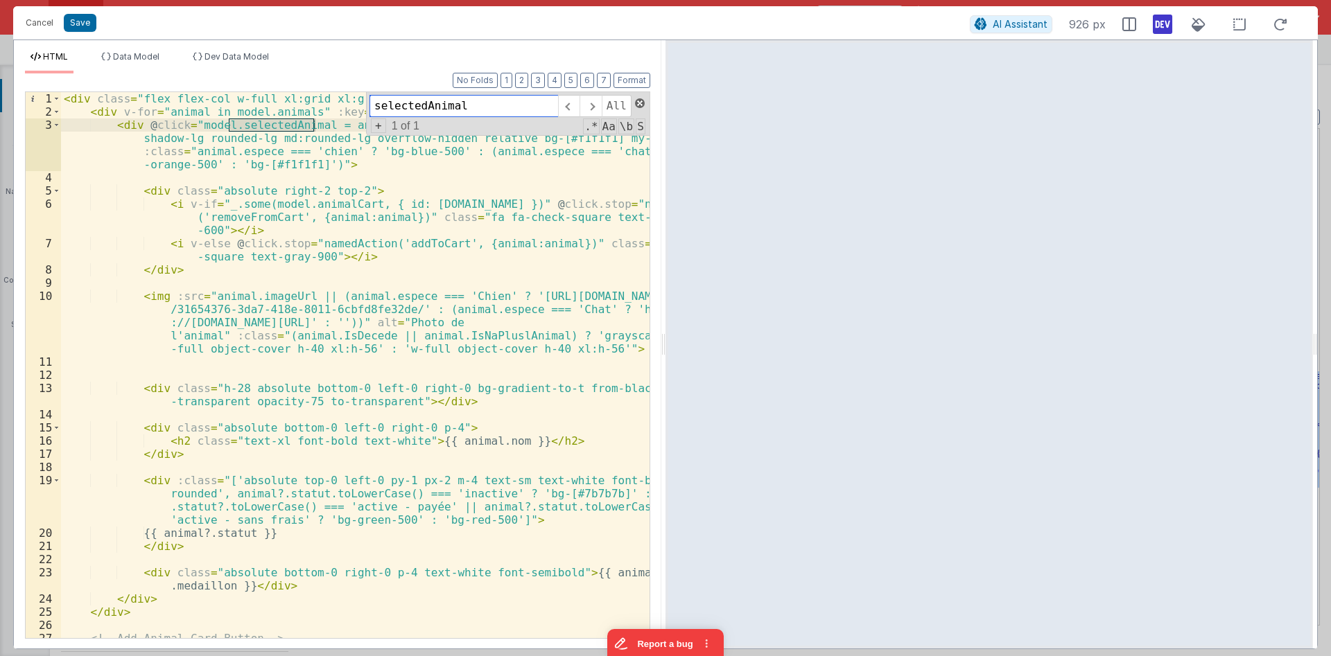
click at [638, 104] on span at bounding box center [640, 103] width 10 height 10
click at [397, 130] on div "< div class = "flex flex-col w-full xl:grid xl:grid-cols-4 xl:gap-5" > < div v-…" at bounding box center [355, 391] width 588 height 599
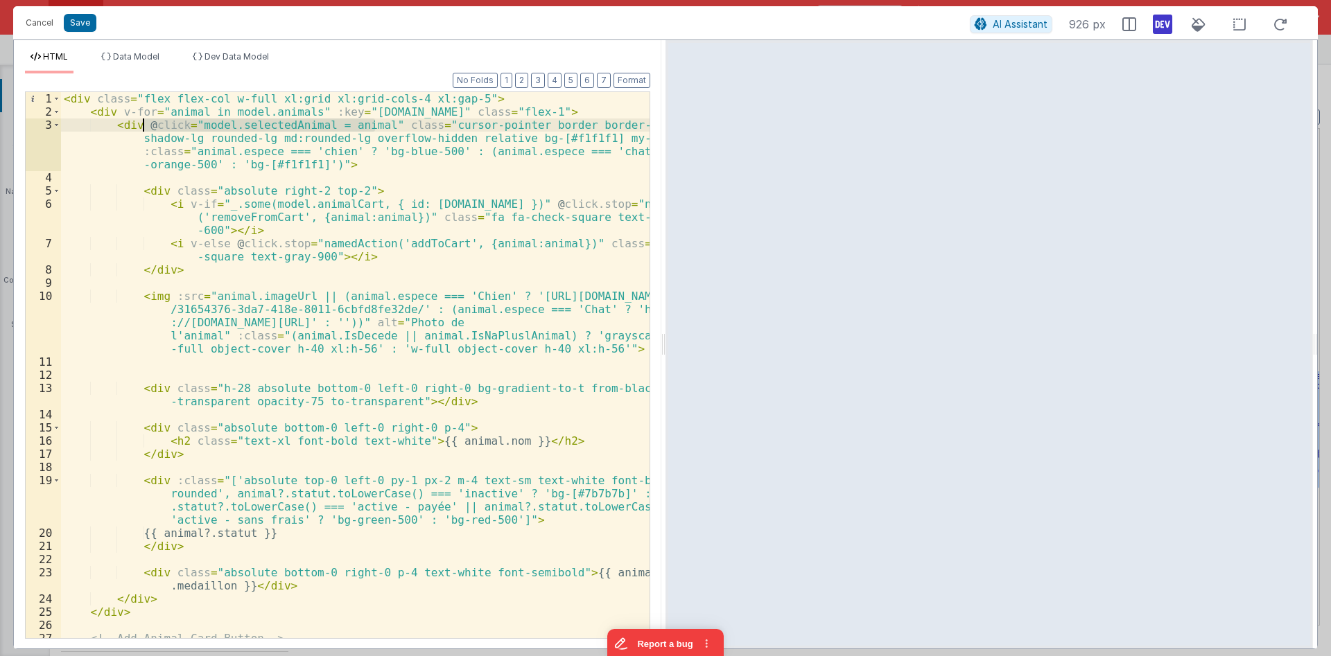
drag, startPoint x: 373, startPoint y: 125, endPoint x: 141, endPoint y: 130, distance: 231.6
click at [141, 130] on div "< div class = "flex flex-col w-full xl:grid xl:grid-cols-4 xl:gap-5" > < div v-…" at bounding box center [355, 391] width 588 height 599
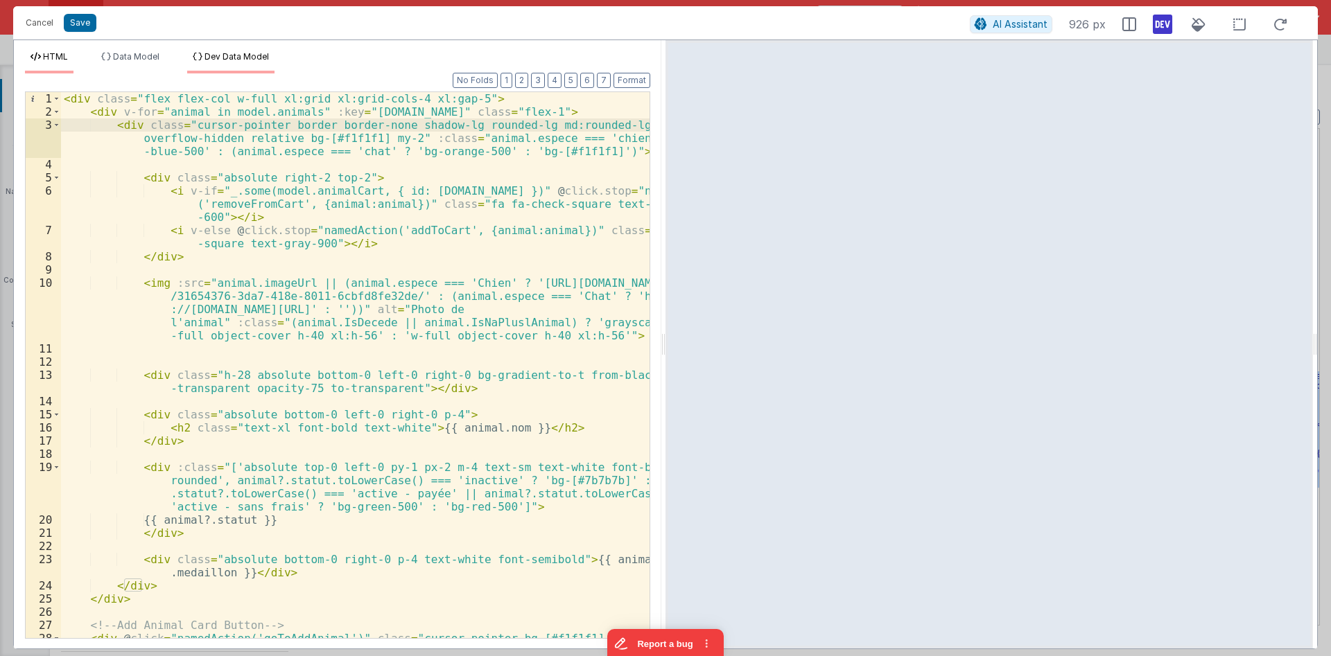
click at [208, 57] on span "Dev Data Model" at bounding box center [236, 56] width 64 height 10
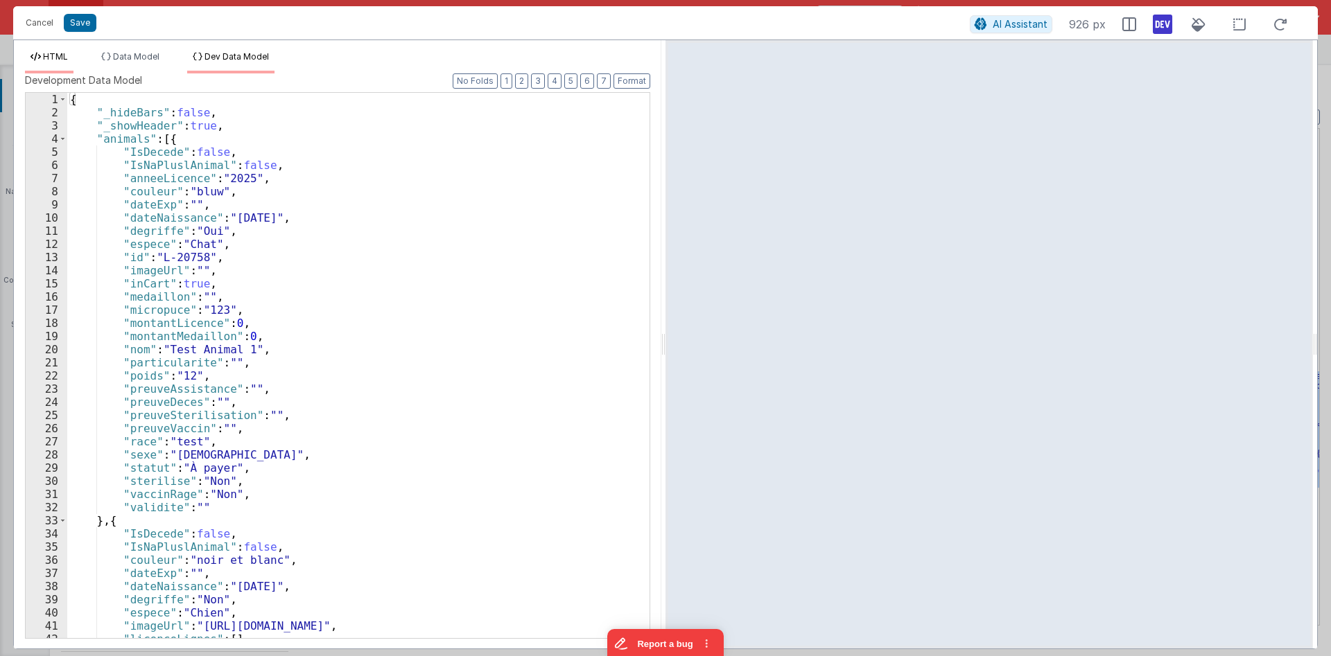
click at [57, 62] on span "HTML" at bounding box center [55, 56] width 25 height 10
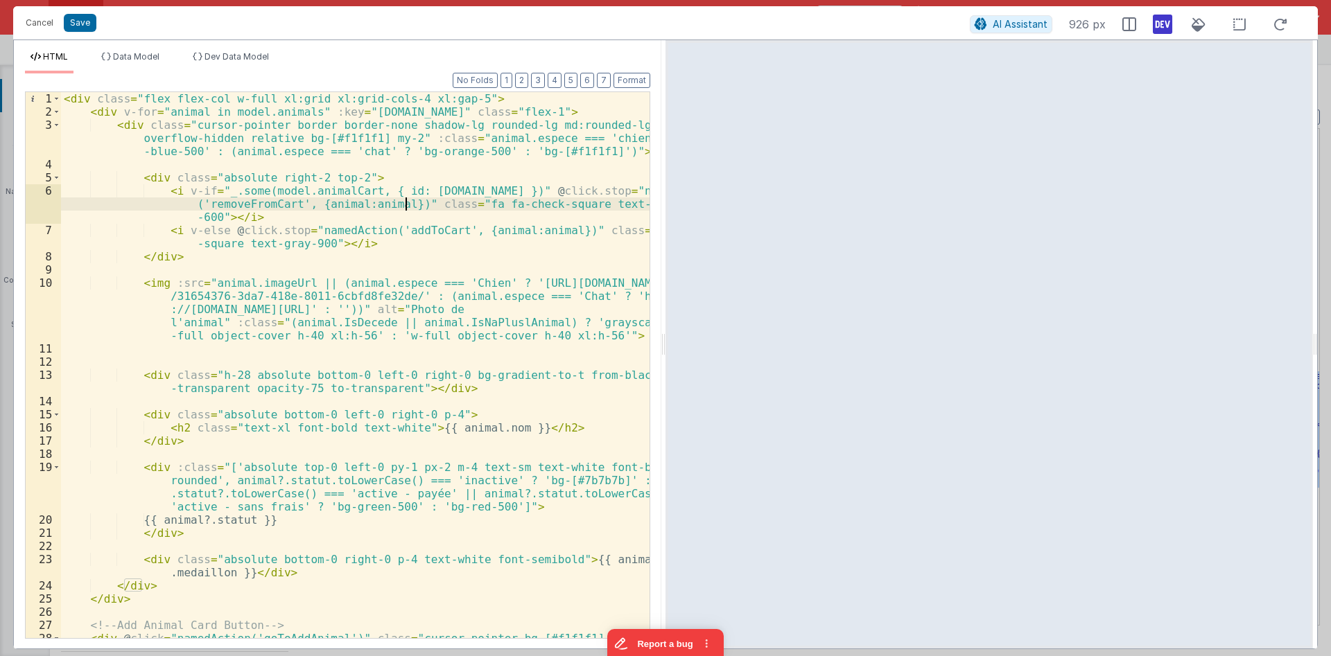
click at [407, 200] on div "< div class = "flex flex-col w-full xl:grid xl:grid-cols-4 xl:gap-5" > < div v-…" at bounding box center [355, 391] width 588 height 599
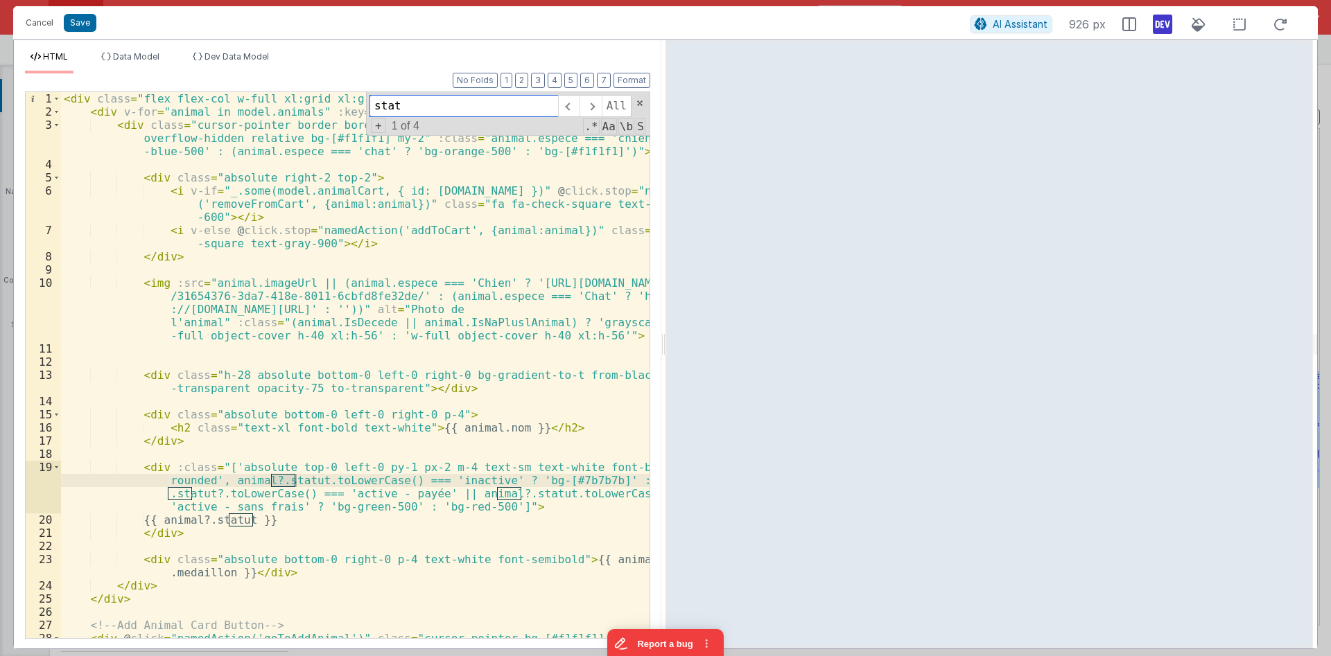
scroll to position [73, 0]
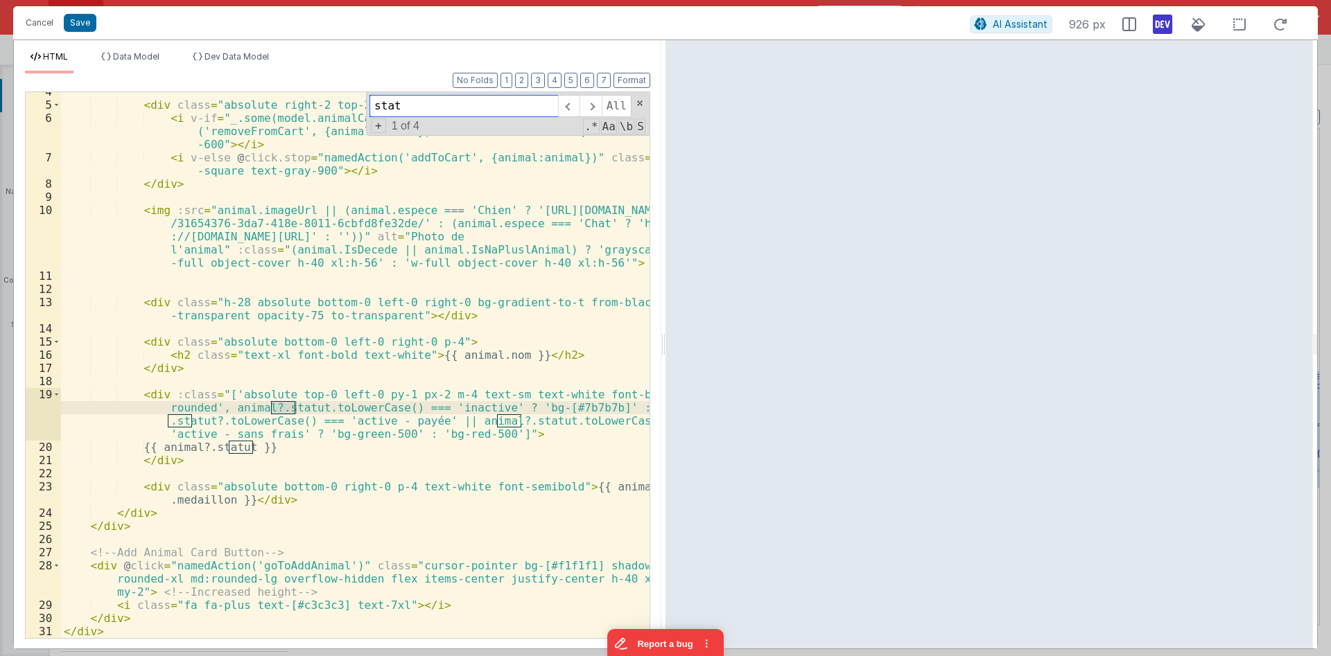
type input "stat"
click at [152, 399] on div "< div class = "absolute right-2 top-2" > < i v-if = "_.some(model.animalCart, {…" at bounding box center [355, 371] width 588 height 573
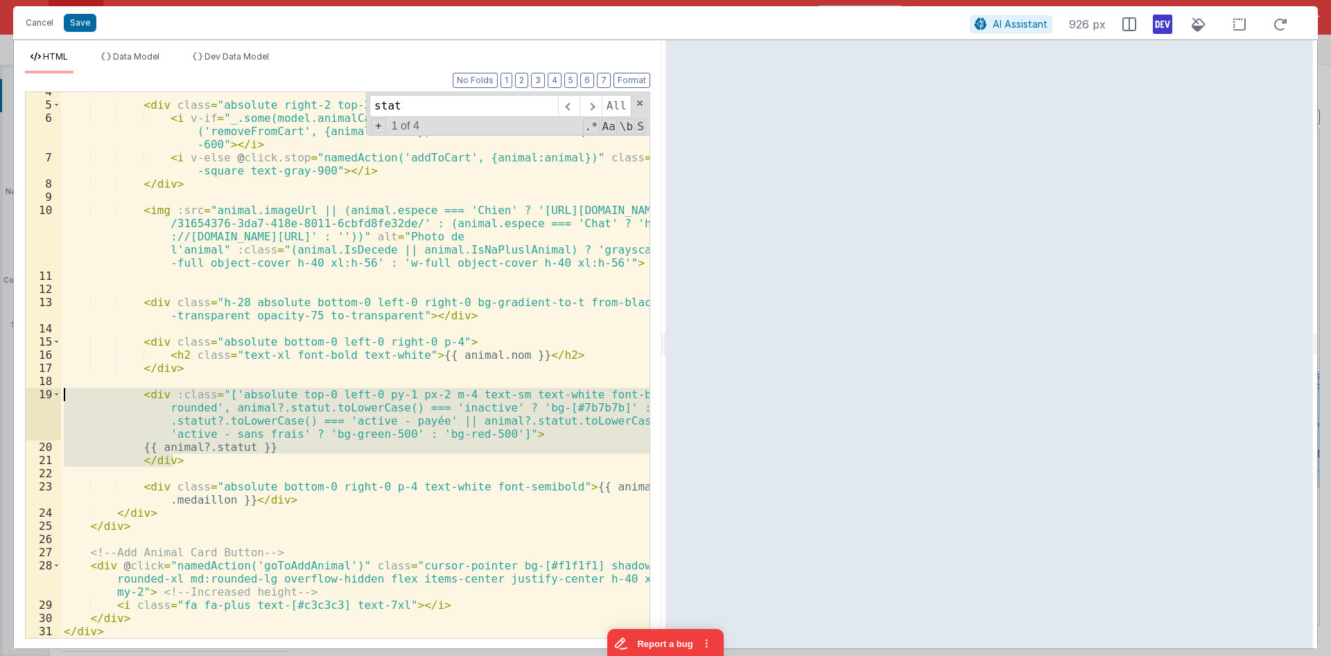
drag, startPoint x: 175, startPoint y: 461, endPoint x: 15, endPoint y: 394, distance: 173.4
click at [61, 394] on div "< div class = "absolute right-2 top-2" > < i v-if = "_.some(model.animalCart, {…" at bounding box center [355, 365] width 588 height 546
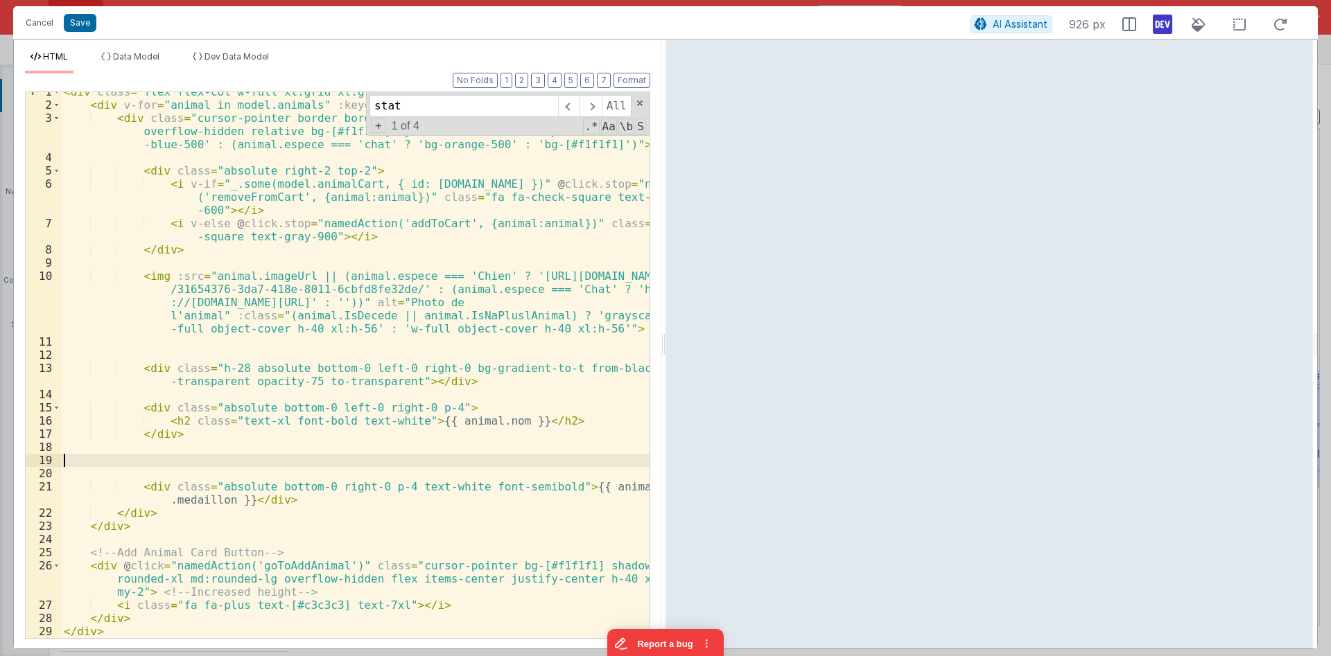
scroll to position [0, 0]
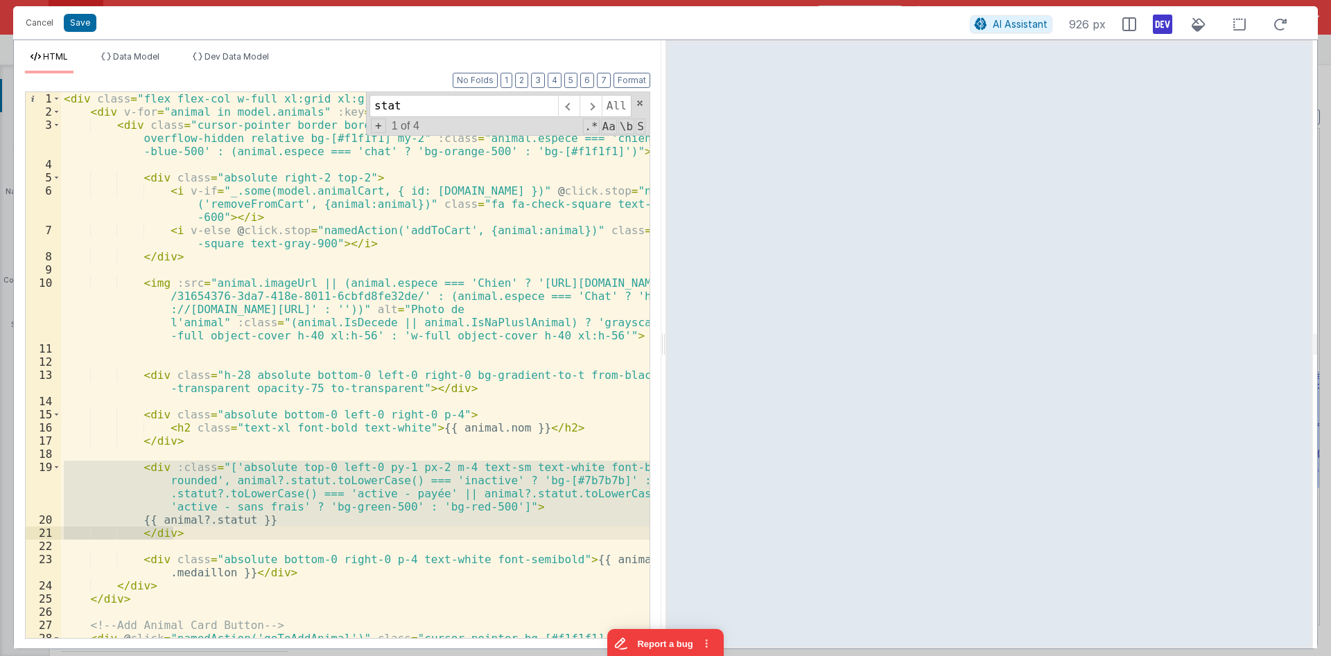
click at [191, 493] on div "< div class = "flex flex-col w-full xl:grid xl:grid-cols-4 xl:gap-5" > < div v-…" at bounding box center [355, 365] width 588 height 546
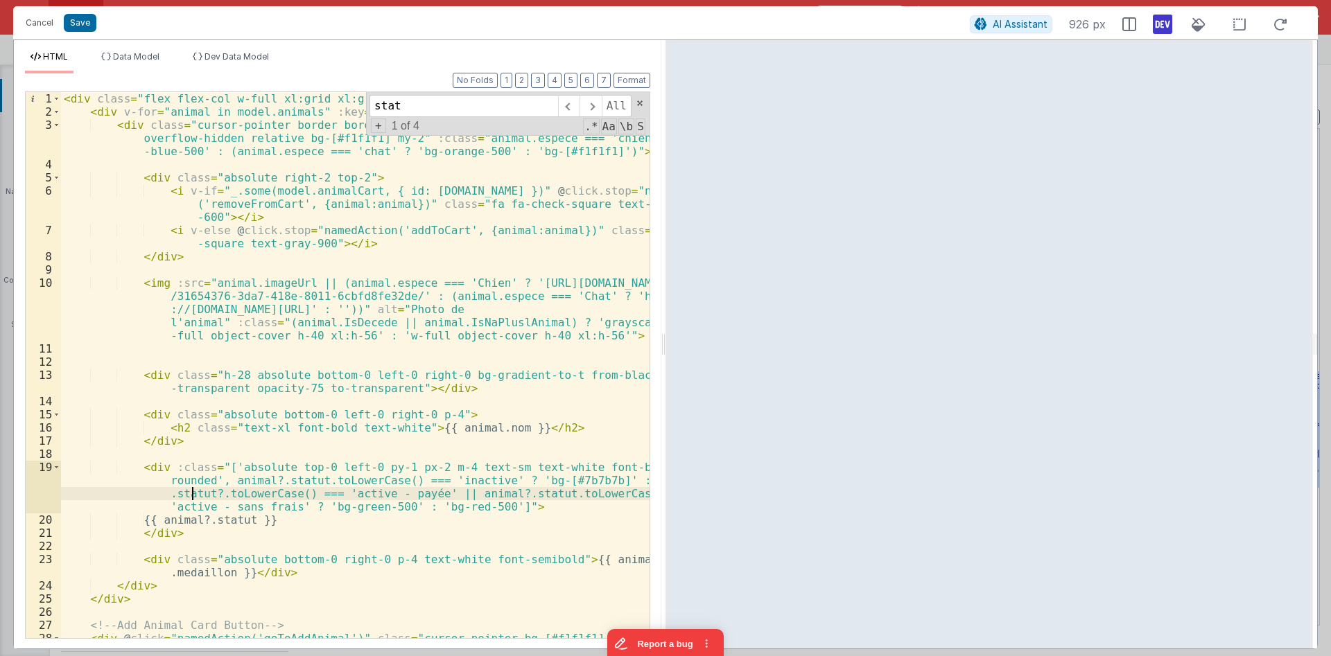
click at [191, 493] on div "< div class = "flex flex-col w-full xl:grid xl:grid-cols-4 xl:gap-5" > < div v-…" at bounding box center [355, 391] width 588 height 599
click at [224, 495] on div "< div class = "flex flex-col w-full xl:grid xl:grid-cols-4 xl:gap-5" > < div v-…" at bounding box center [355, 391] width 588 height 599
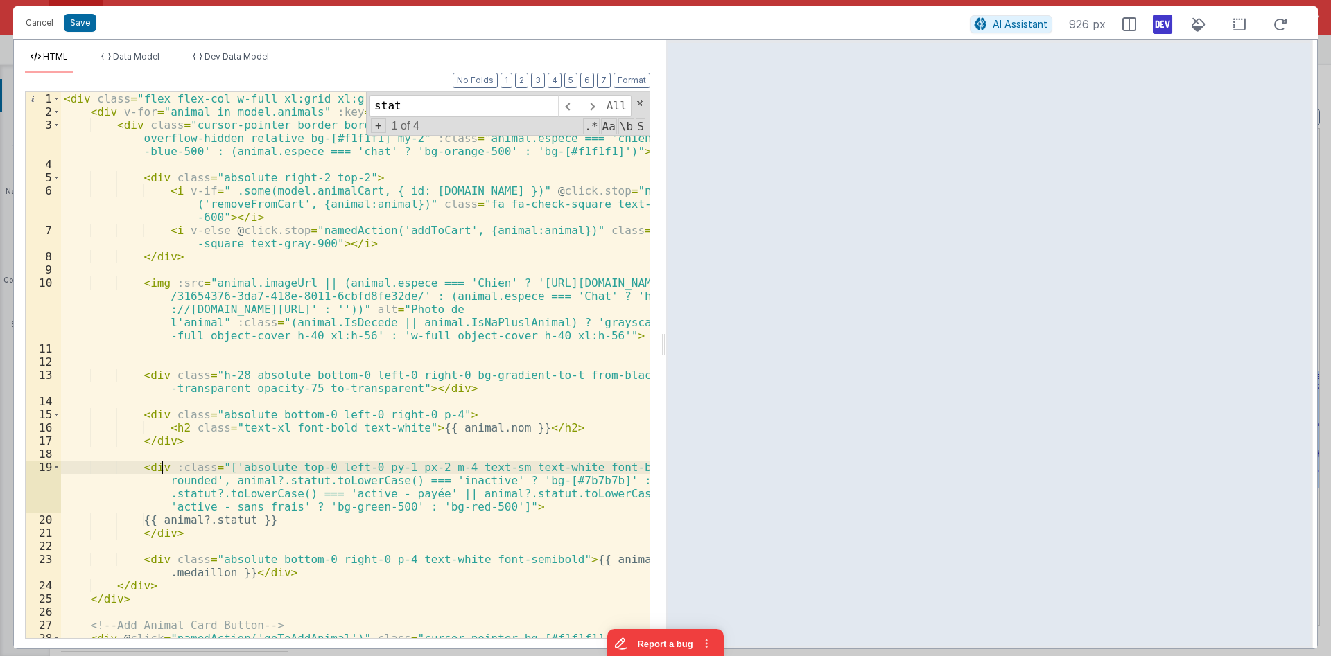
click at [160, 467] on div "< div class = "flex flex-col w-full xl:grid xl:grid-cols-4 xl:gap-5" > < div v-…" at bounding box center [355, 391] width 588 height 599
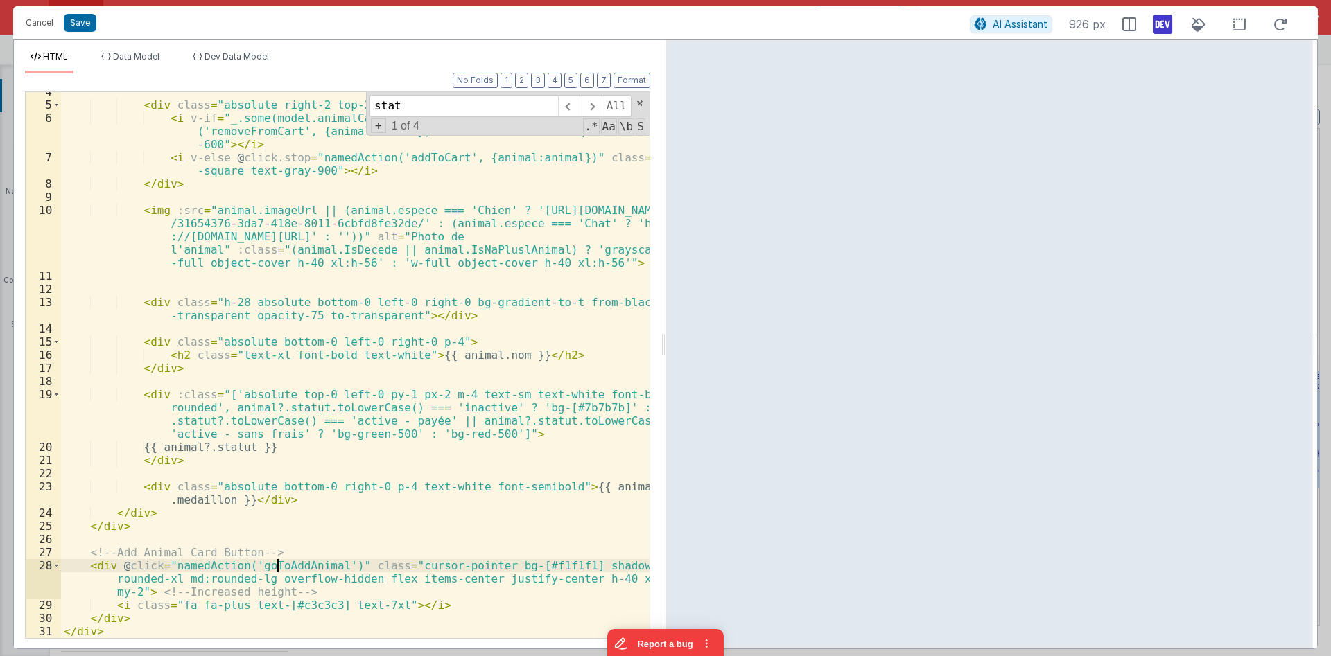
click at [277, 559] on div "< div class = "absolute right-2 top-2" > < i v-if = "_.some(model.animalCart, {…" at bounding box center [355, 371] width 588 height 573
drag, startPoint x: 278, startPoint y: 552, endPoint x: 259, endPoint y: 552, distance: 18.7
click at [259, 552] on div "< div class = "absolute right-2 top-2" > < i v-if = "_.some(model.animalCart, {…" at bounding box center [355, 371] width 588 height 573
click at [313, 450] on div "< div class = "absolute right-2 top-2" > < i v-if = "_.some(model.animalCart, {…" at bounding box center [355, 371] width 588 height 573
paste textarea
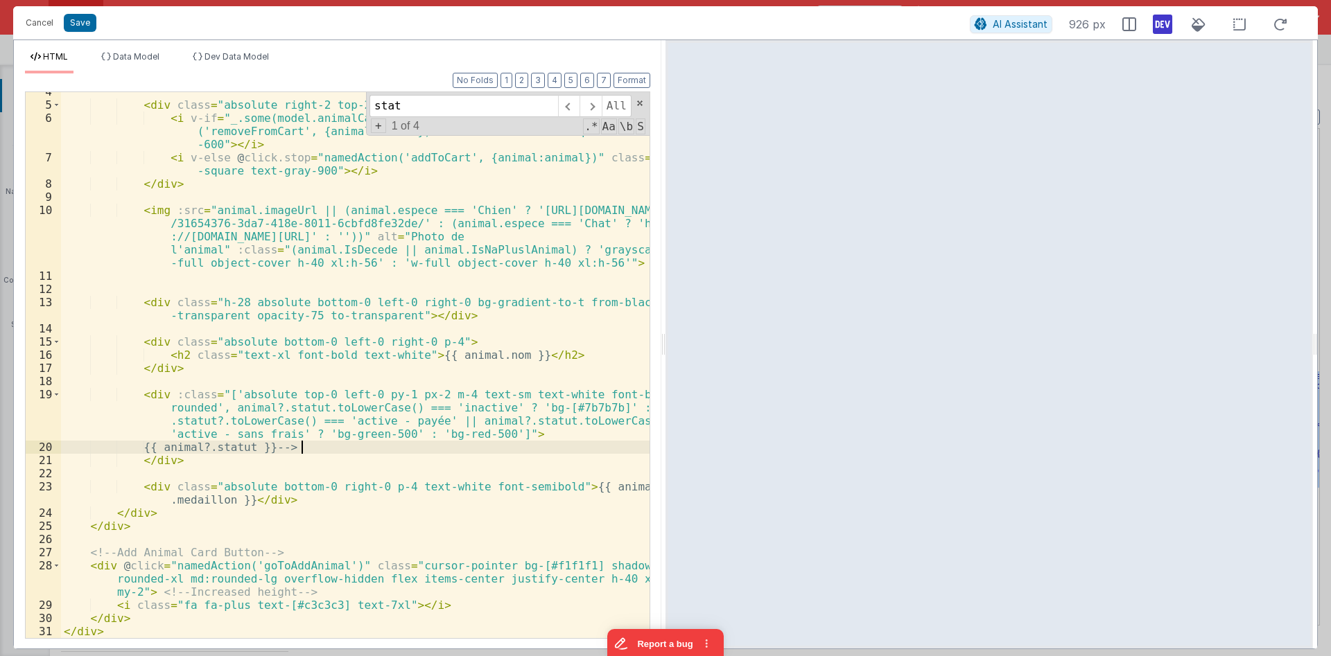
click at [280, 447] on div "< div class = "absolute right-2 top-2" > < i v-if = "_.some(model.animalCart, {…" at bounding box center [355, 371] width 588 height 573
drag, startPoint x: 309, startPoint y: 448, endPoint x: 288, endPoint y: 449, distance: 20.8
click at [288, 449] on div "< div class = "absolute right-2 top-2" > < i v-if = "_.some(model.animalCart, {…" at bounding box center [355, 371] width 588 height 573
click at [227, 468] on div "< div class = "absolute right-2 top-2" > < i v-if = "_.some(model.animalCart, {…" at bounding box center [355, 371] width 588 height 573
drag, startPoint x: 114, startPoint y: 552, endPoint x: 87, endPoint y: 552, distance: 27.0
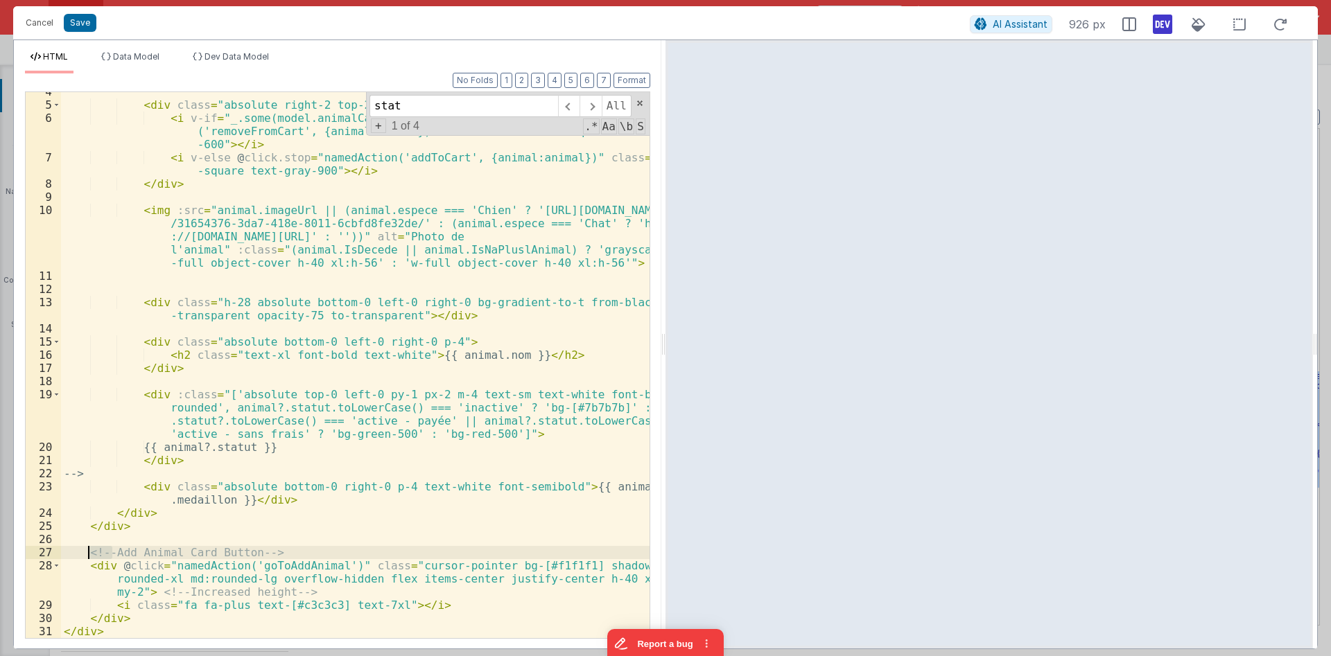
click at [87, 552] on div "< div class = "absolute right-2 top-2" > < i v-if = "_.some(model.animalCart, {…" at bounding box center [355, 371] width 588 height 573
click at [144, 391] on div "< div class = "absolute right-2 top-2" > < i v-if = "_.some(model.animalCart, {…" at bounding box center [355, 371] width 588 height 573
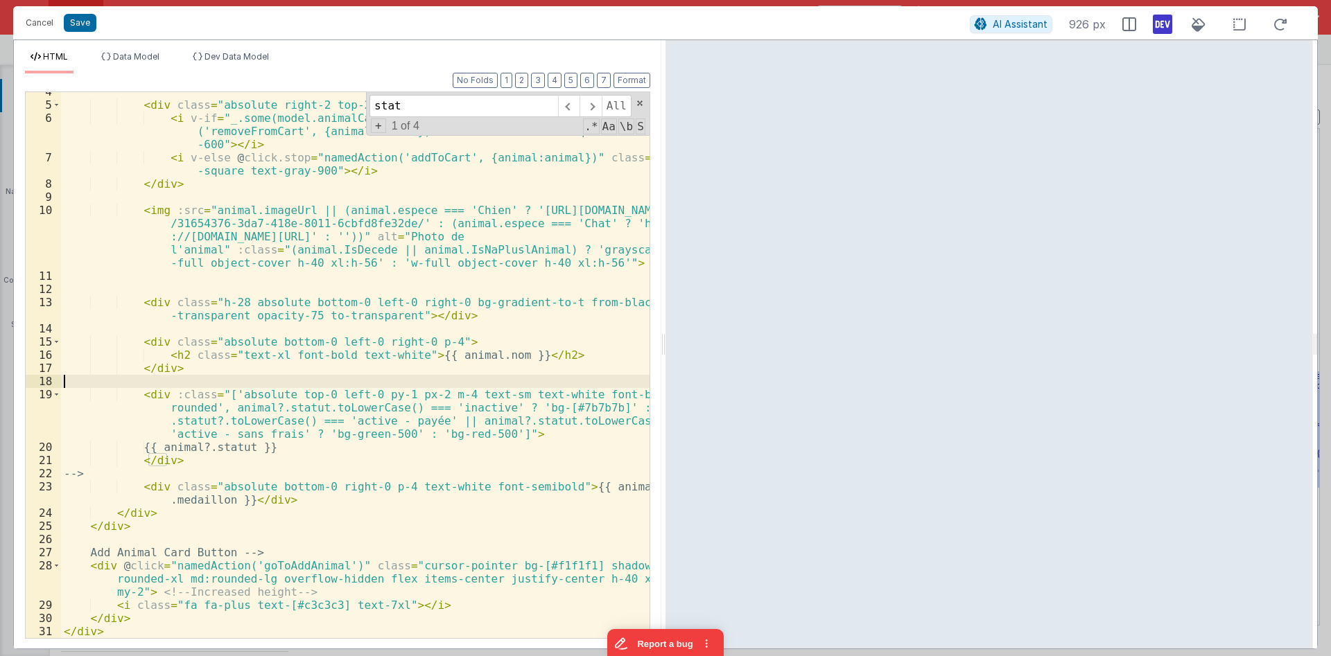
click at [146, 385] on div "< div class = "absolute right-2 top-2" > < i v-if = "_.some(model.animalCart, {…" at bounding box center [355, 371] width 588 height 573
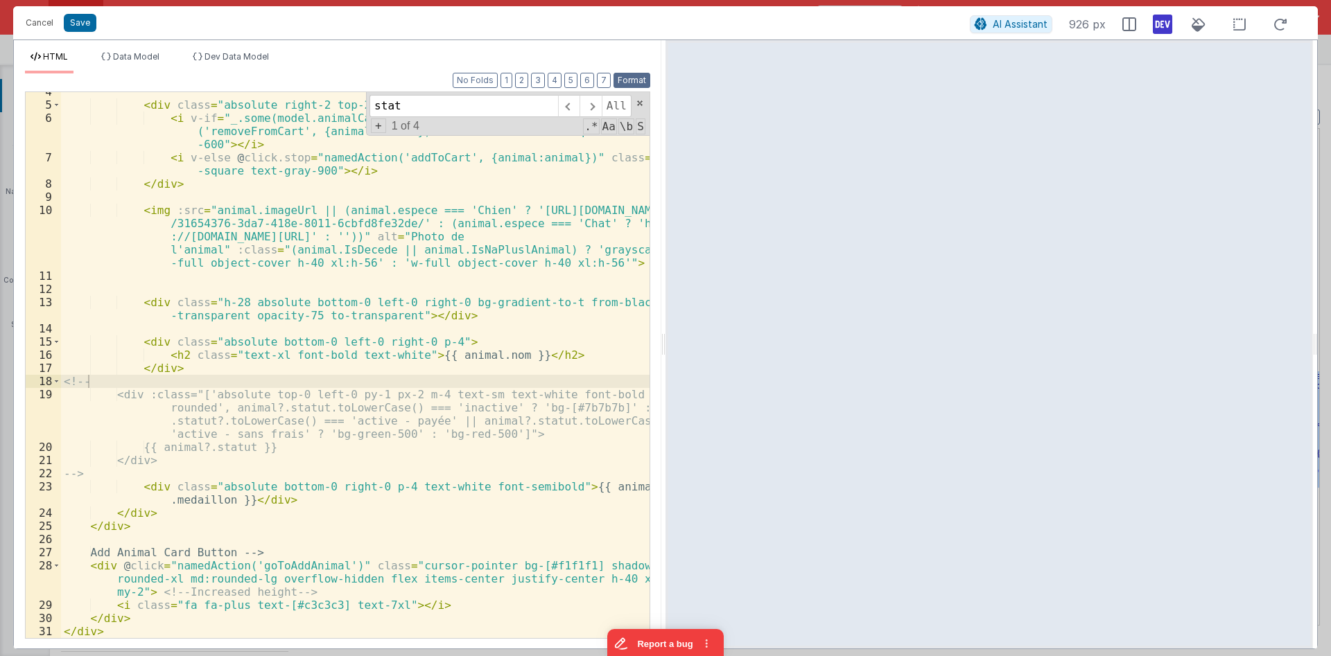
click at [627, 77] on button "Format" at bounding box center [631, 80] width 37 height 15
click at [65, 476] on div "< div class = "absolute right-2 top-2" > < i v-if = "_.some(model.animalCart, {…" at bounding box center [355, 371] width 588 height 573
click at [243, 439] on div "< div class = "absolute right-2 top-2" > < i v-if = "_.some(model.animalCart, {…" at bounding box center [355, 371] width 588 height 573
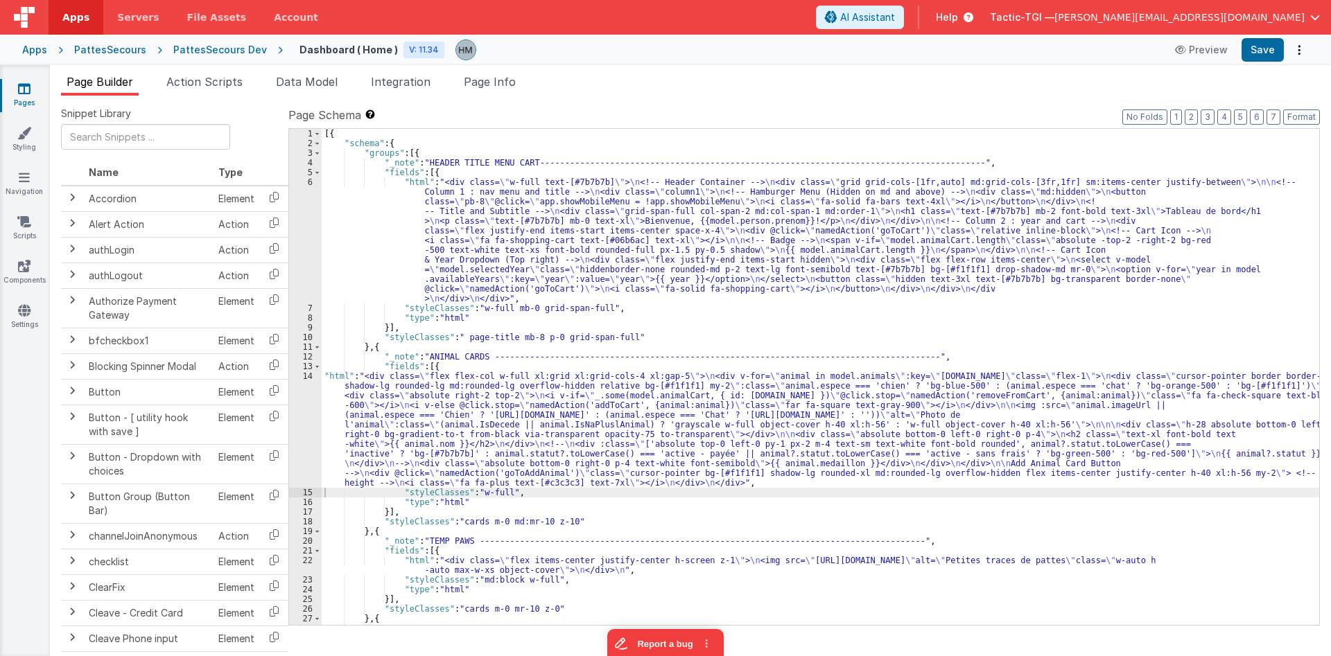
click at [368, 386] on div "[{ "schema" : { "groups" : [{ "_note" : "HEADER TITLE MENU CART----------------…" at bounding box center [820, 387] width 997 height 516
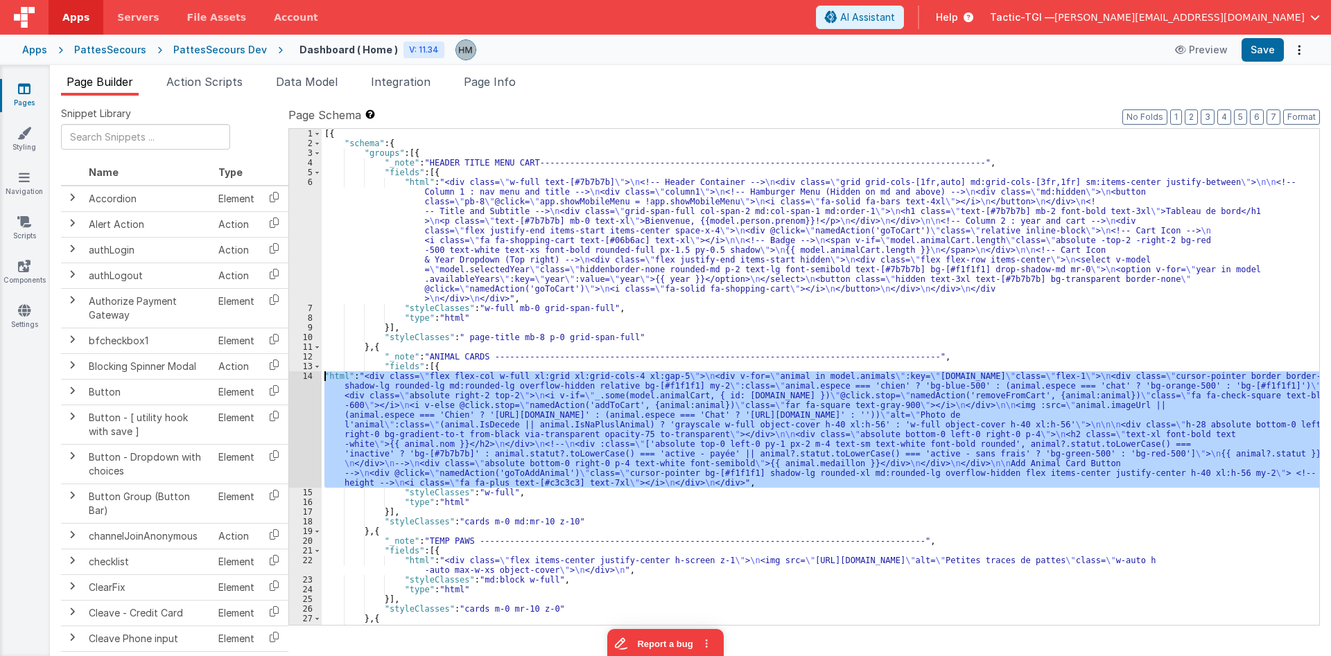
click at [306, 374] on div "14" at bounding box center [305, 430] width 33 height 116
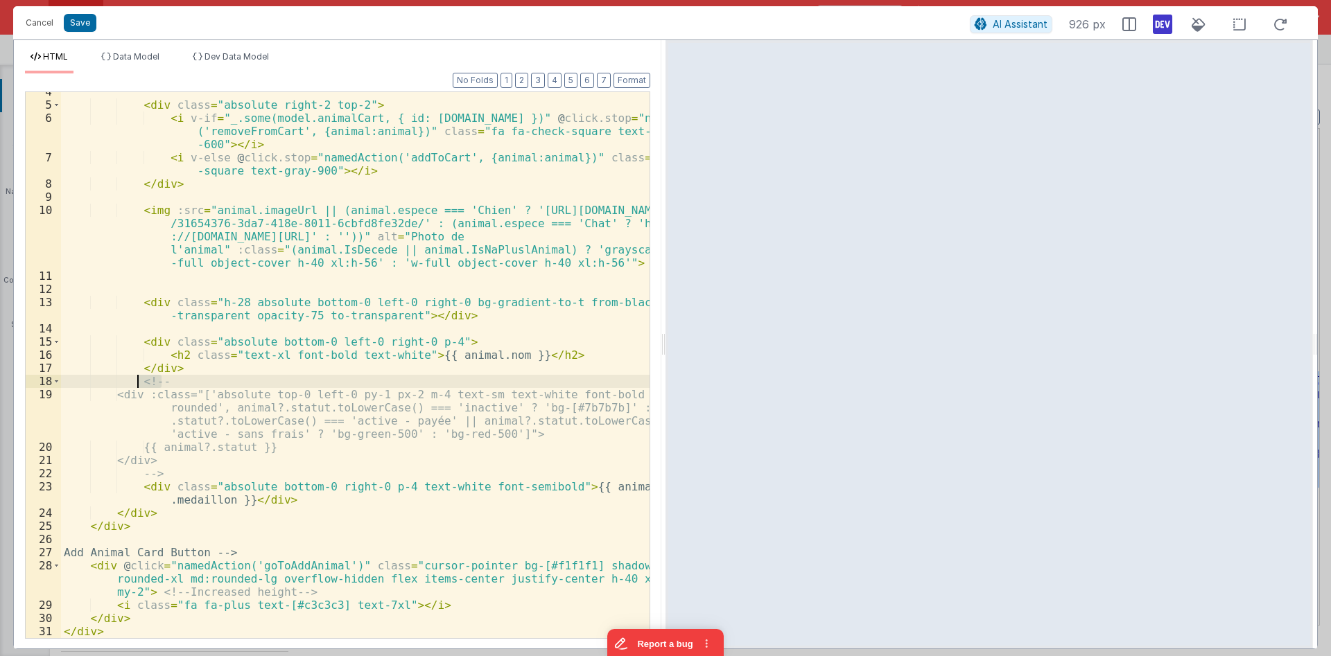
drag, startPoint x: 162, startPoint y: 382, endPoint x: 137, endPoint y: 381, distance: 25.7
click at [137, 381] on div "< div class = "absolute right-2 top-2" > < i v-if = "_.some(model.animalCart, {…" at bounding box center [355, 371] width 588 height 573
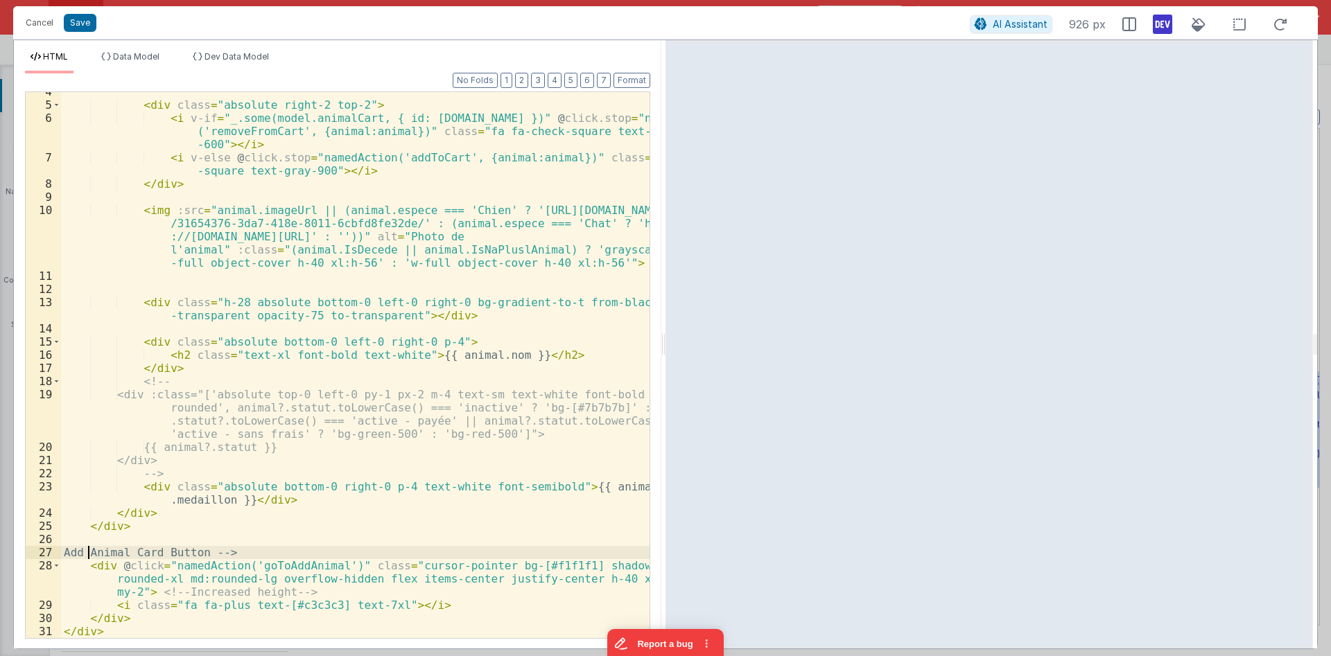
click at [87, 549] on div "< div class = "absolute right-2 top-2" > < i v-if = "_.some(model.animalCart, {…" at bounding box center [355, 371] width 588 height 573
paste textarea
click at [178, 537] on div "< div class = "absolute right-2 top-2" > < i v-if = "_.some(model.animalCart, {…" at bounding box center [355, 371] width 588 height 573
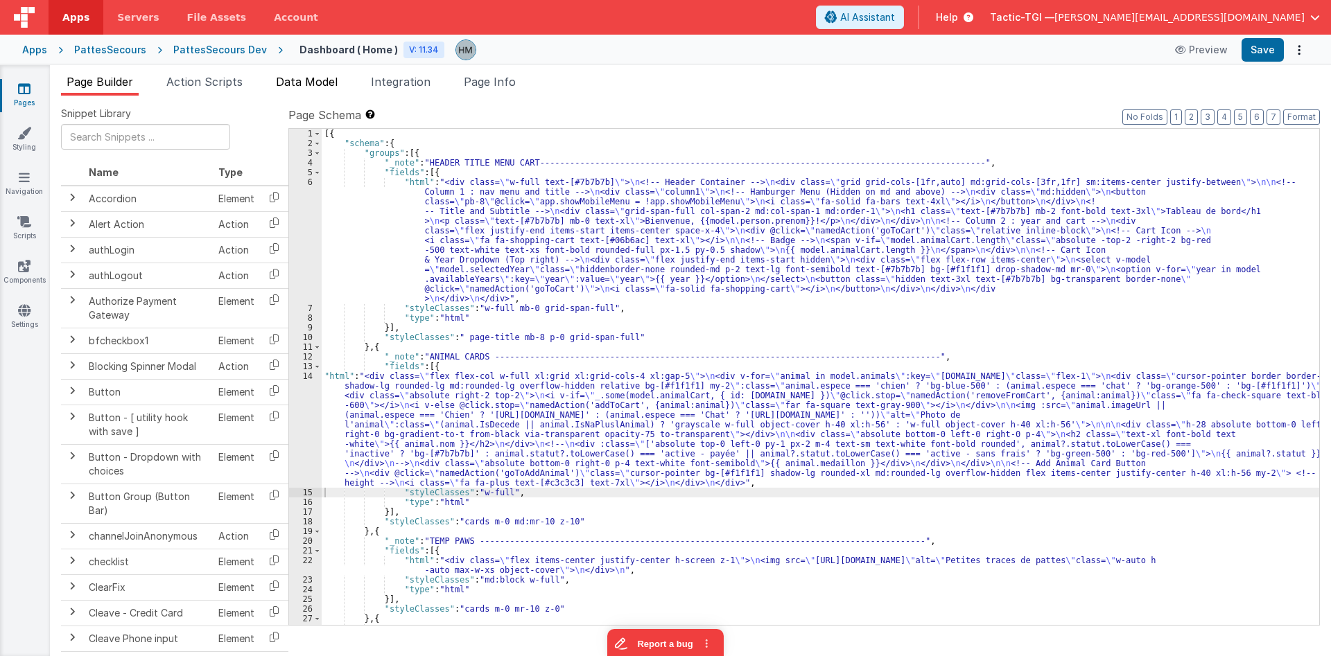
click at [320, 87] on span "Data Model" at bounding box center [307, 82] width 62 height 14
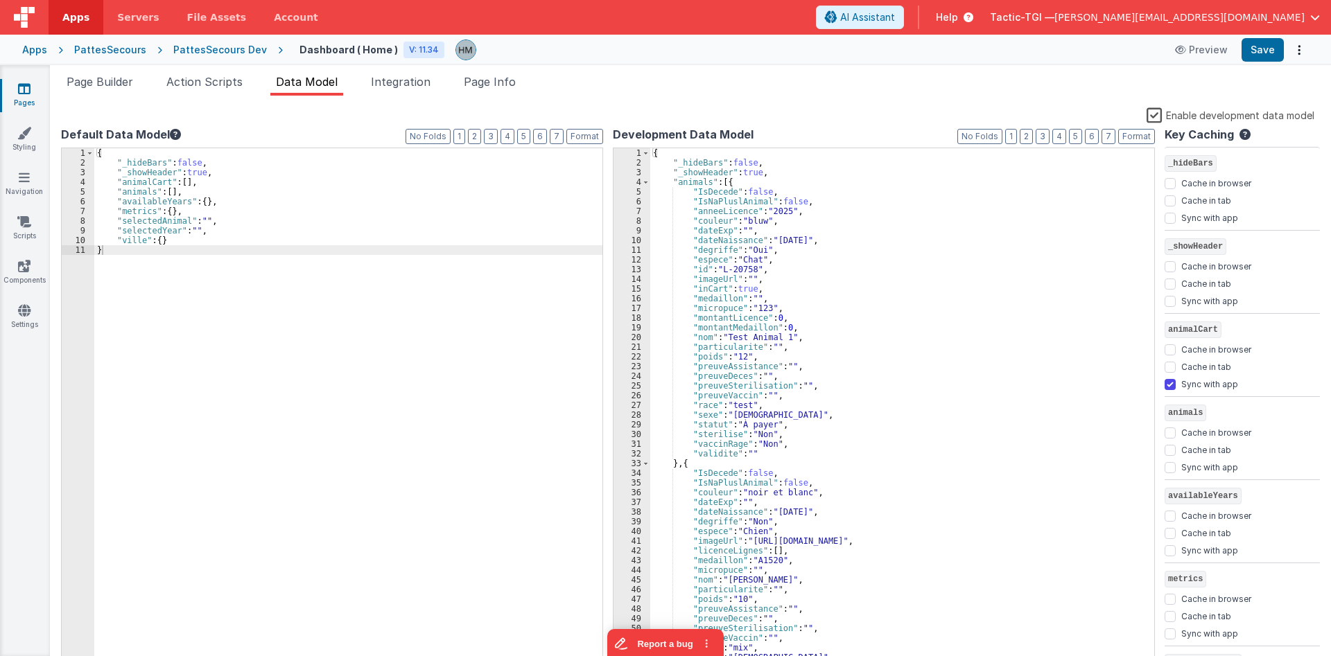
click at [1160, 113] on label "Enable development data model" at bounding box center [1230, 115] width 168 height 16
click at [0, 0] on input "Enable development data model" at bounding box center [0, 0] width 0 height 0
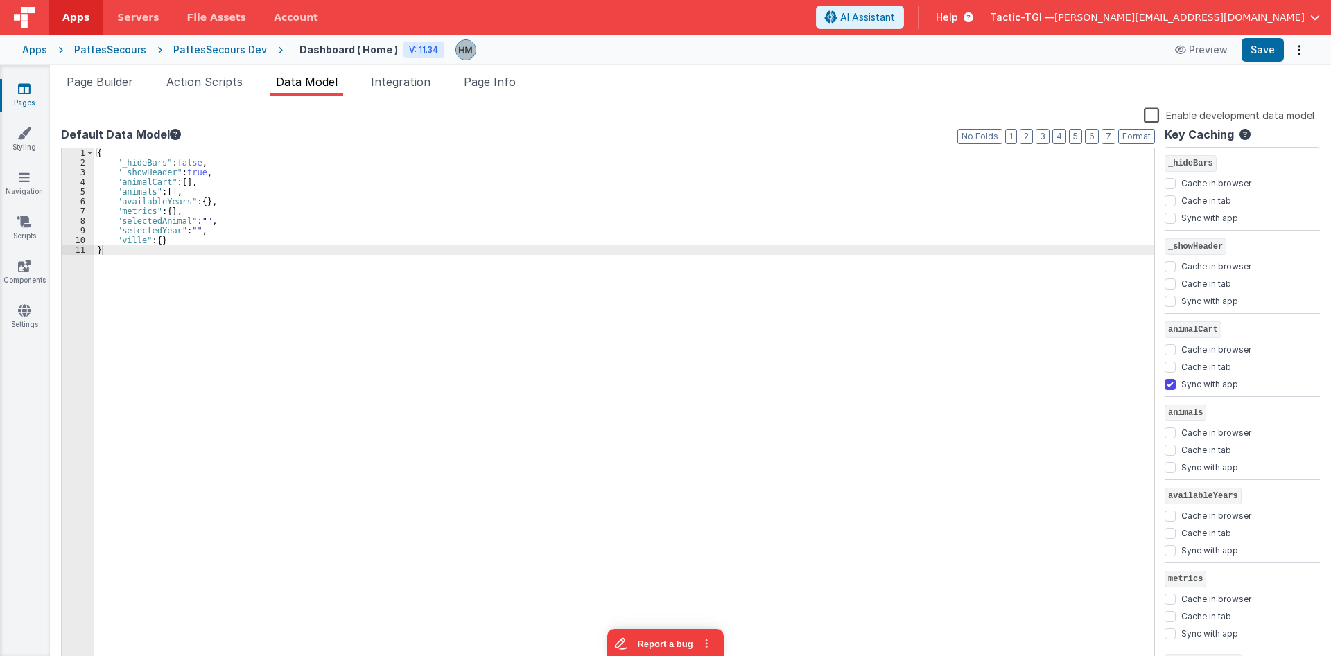
click at [1025, 180] on div "{ "_hideBars" : false , "_showHeader" : true , "animalCart" : [ ] , "animals" :…" at bounding box center [624, 417] width 1060 height 539
click at [110, 87] on span "Page Builder" at bounding box center [100, 82] width 67 height 14
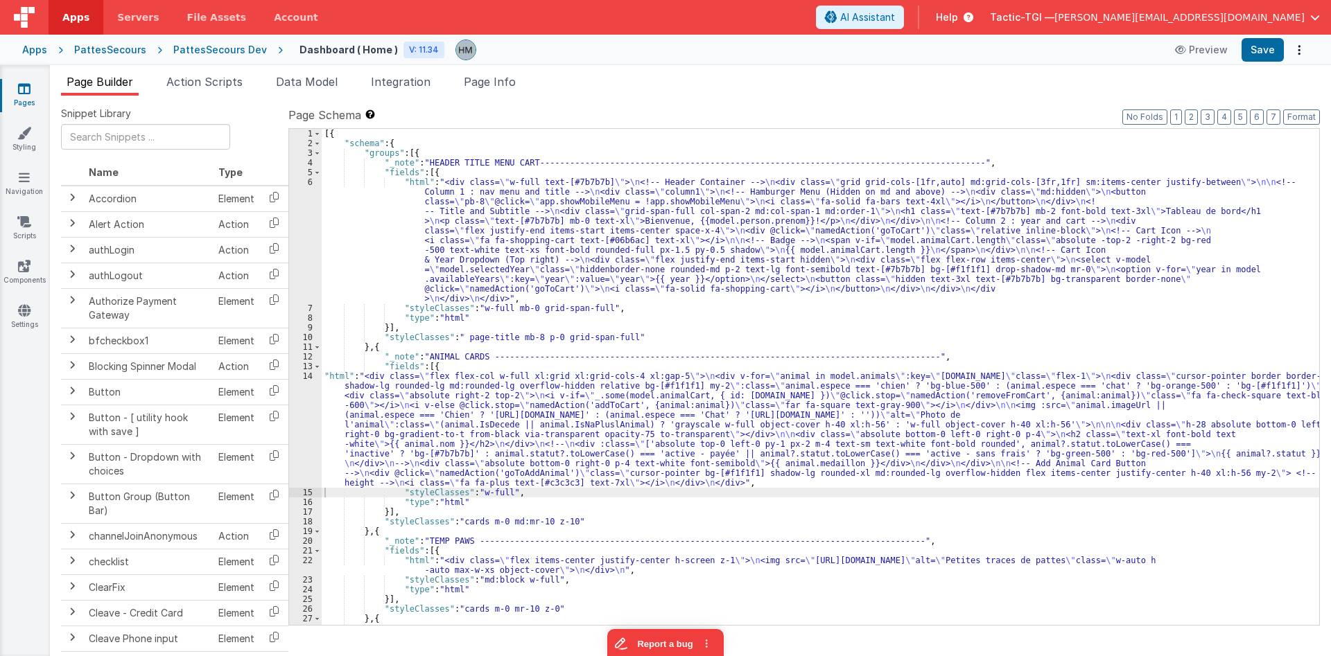
click at [348, 402] on div "[{ "schema" : { "groups" : [{ "_note" : "HEADER TITLE MENU CART----------------…" at bounding box center [820, 387] width 997 height 516
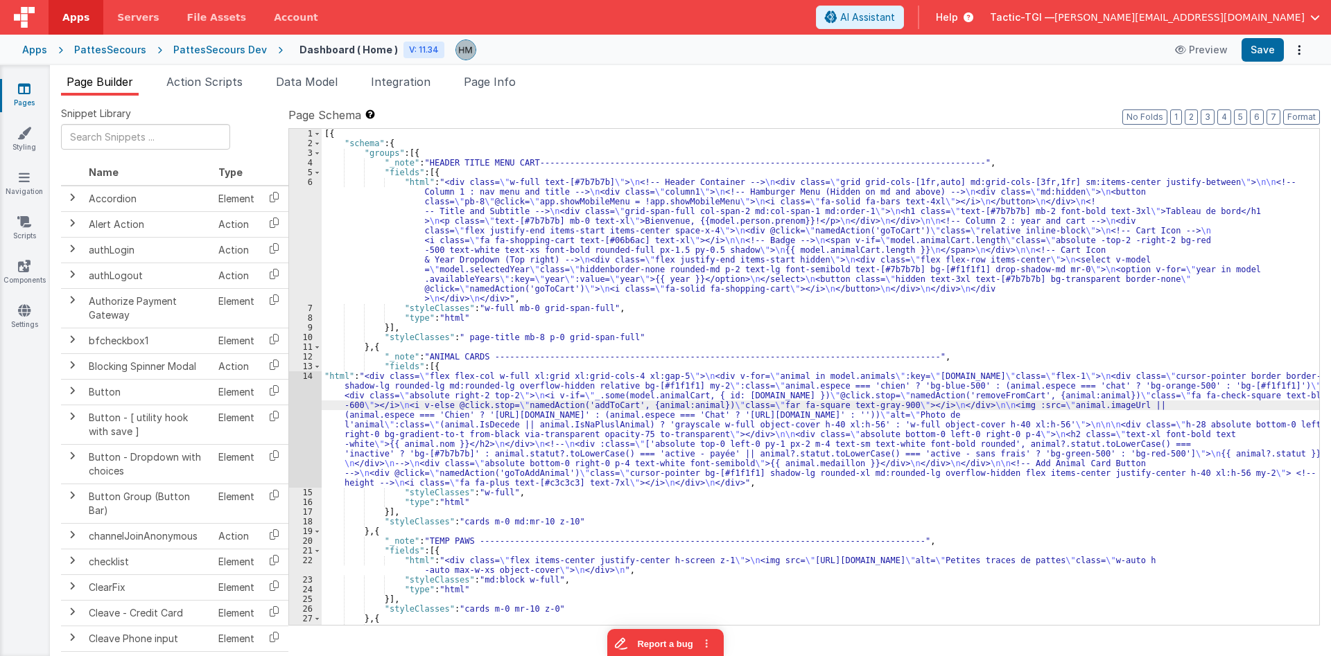
scroll to position [333, 0]
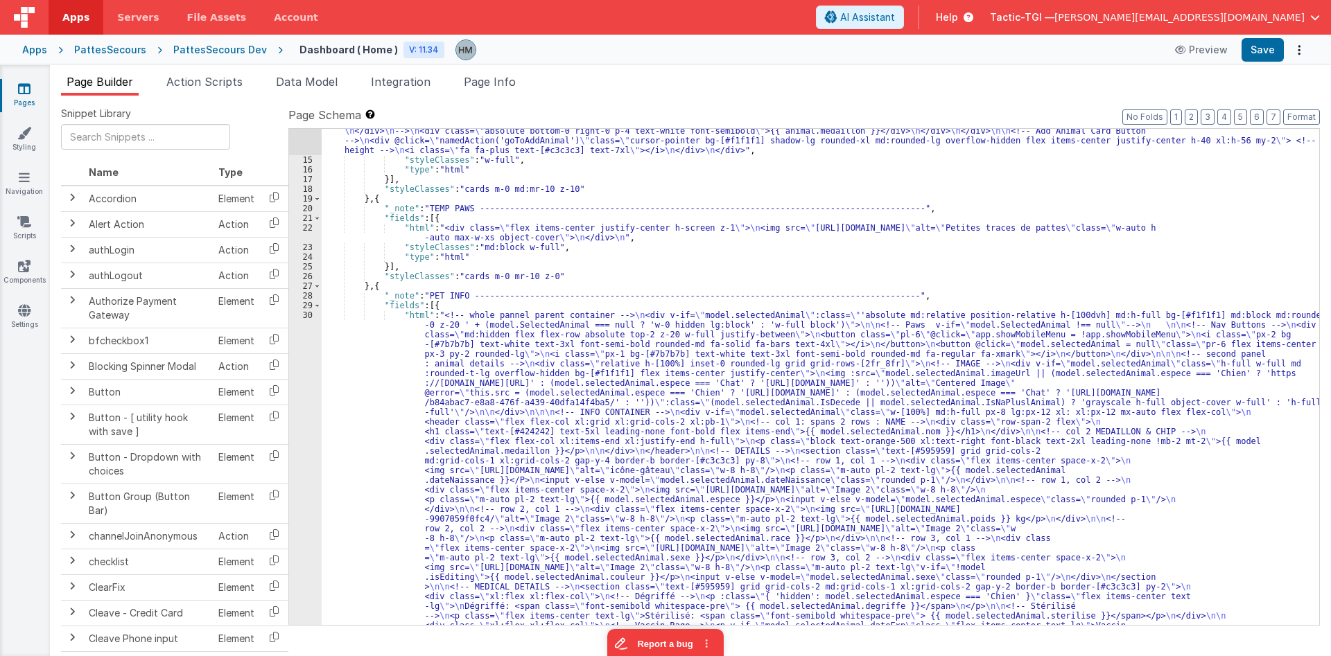
click at [385, 335] on div ""html" : "<div class= \" flex flex-col w-full xl:grid xl:grid-cols-4 xl:gap-5 \…" at bounding box center [820, 588] width 997 height 1098
click at [307, 317] on div "30" at bounding box center [305, 553] width 33 height 485
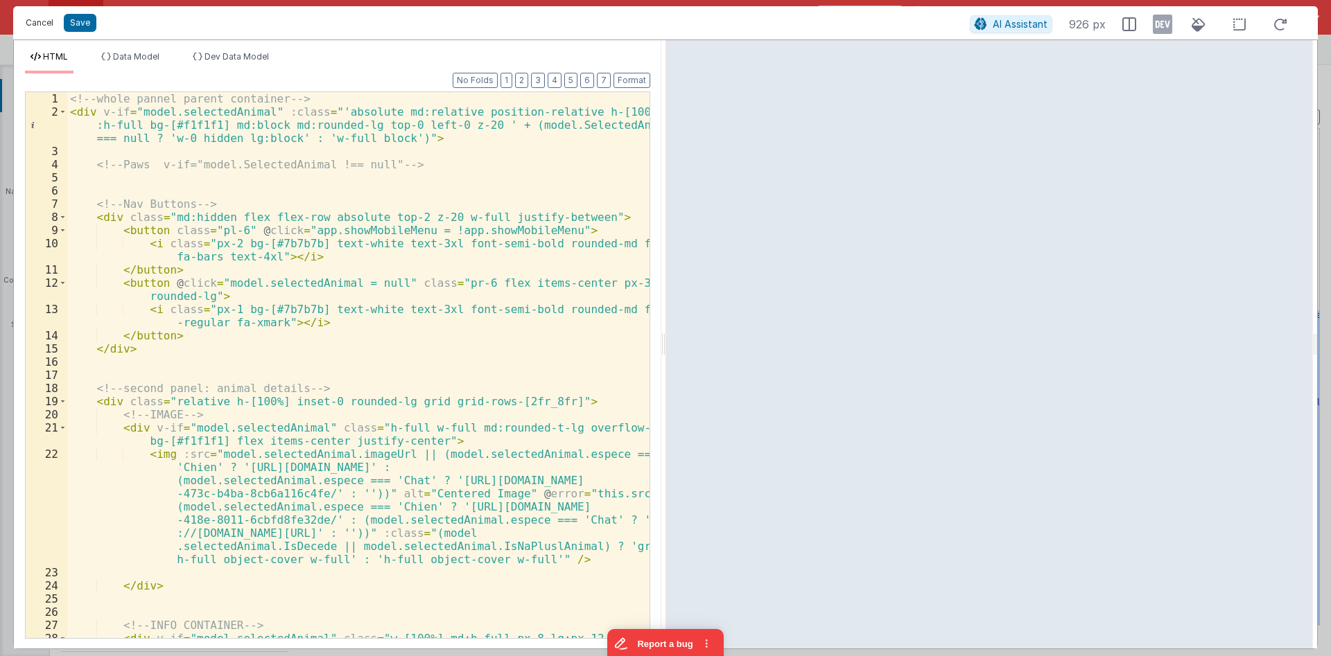
click at [42, 24] on button "Cancel" at bounding box center [40, 22] width 42 height 19
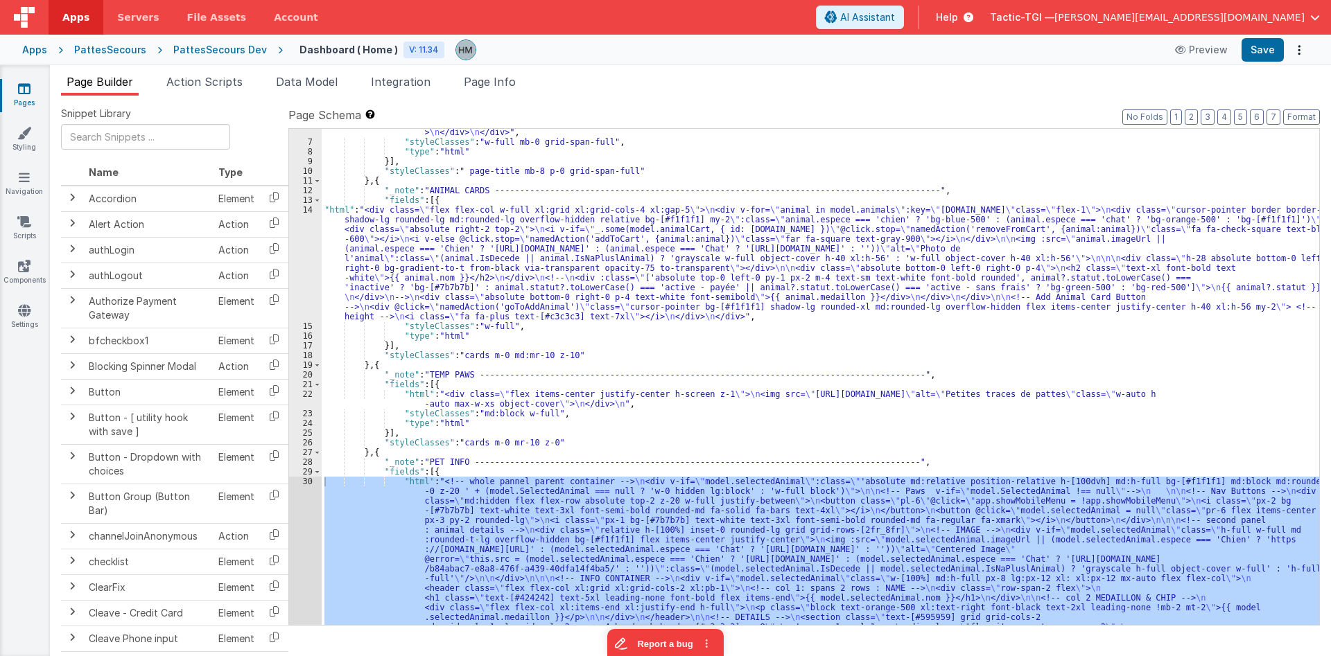
scroll to position [83, 0]
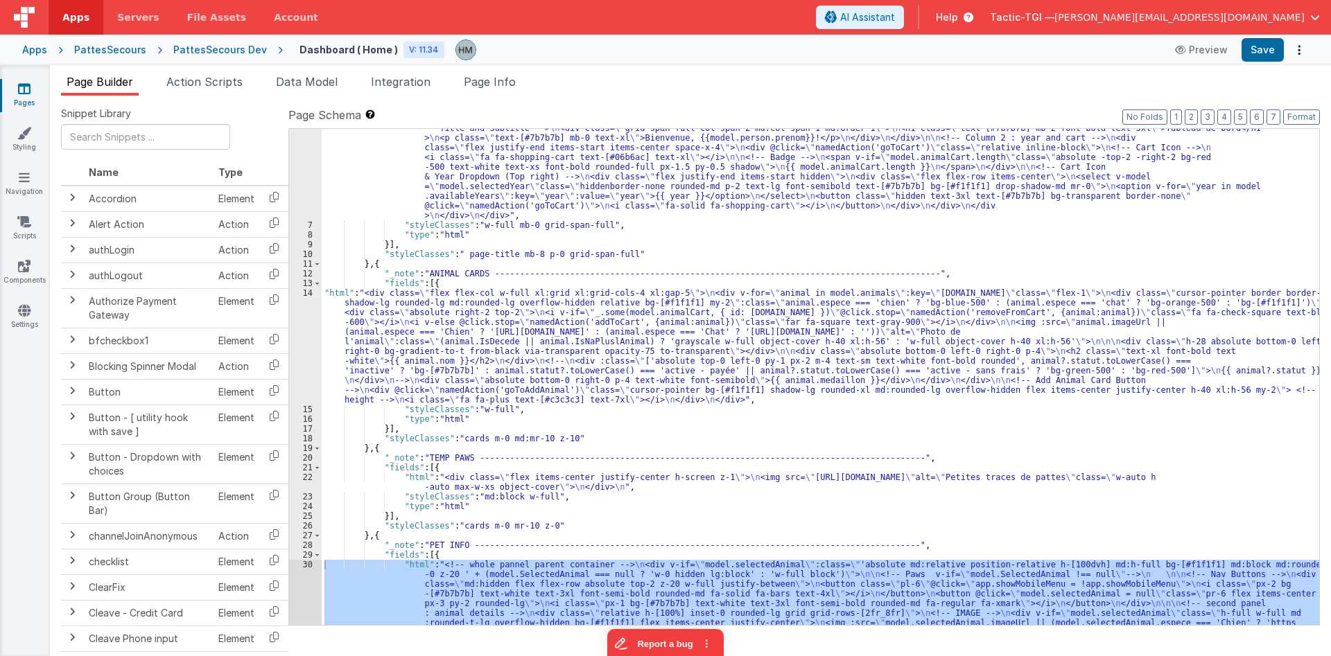
click at [360, 328] on div ""html" : "<div class= \" w-full text-[#7b7b7b] \" > \n <!-- Header Container --…" at bounding box center [820, 648] width 997 height 1108
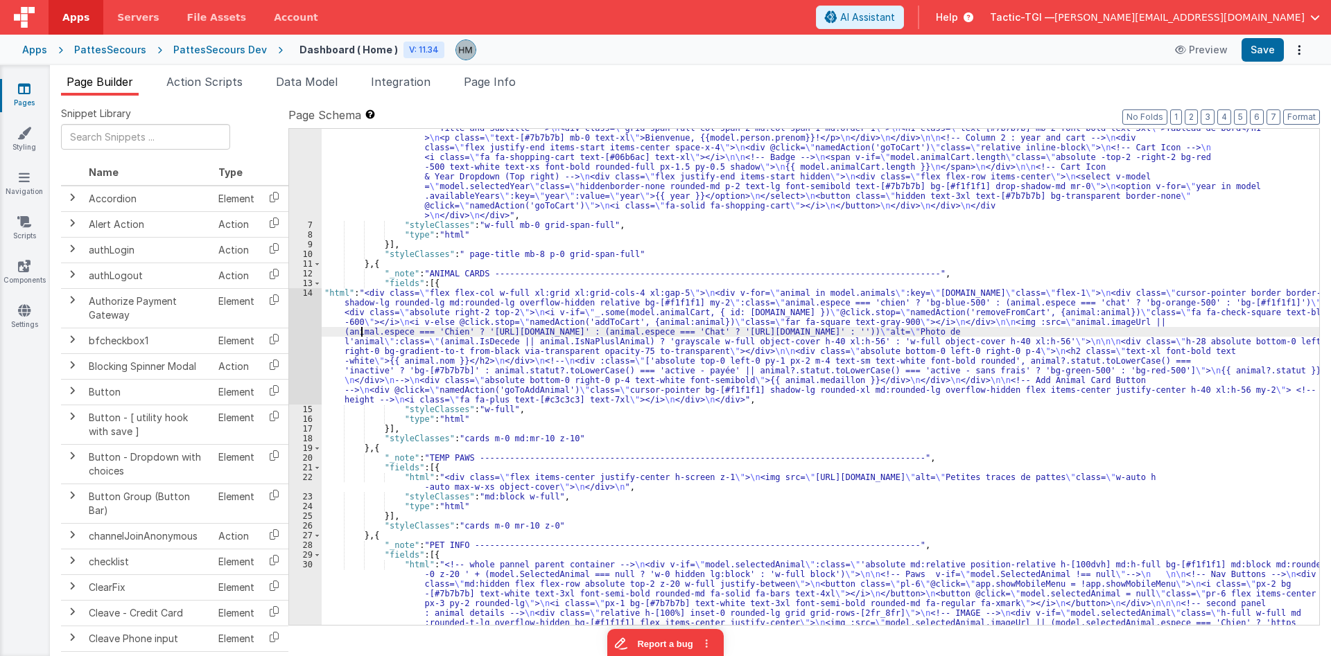
click at [306, 289] on div "14" at bounding box center [305, 346] width 33 height 116
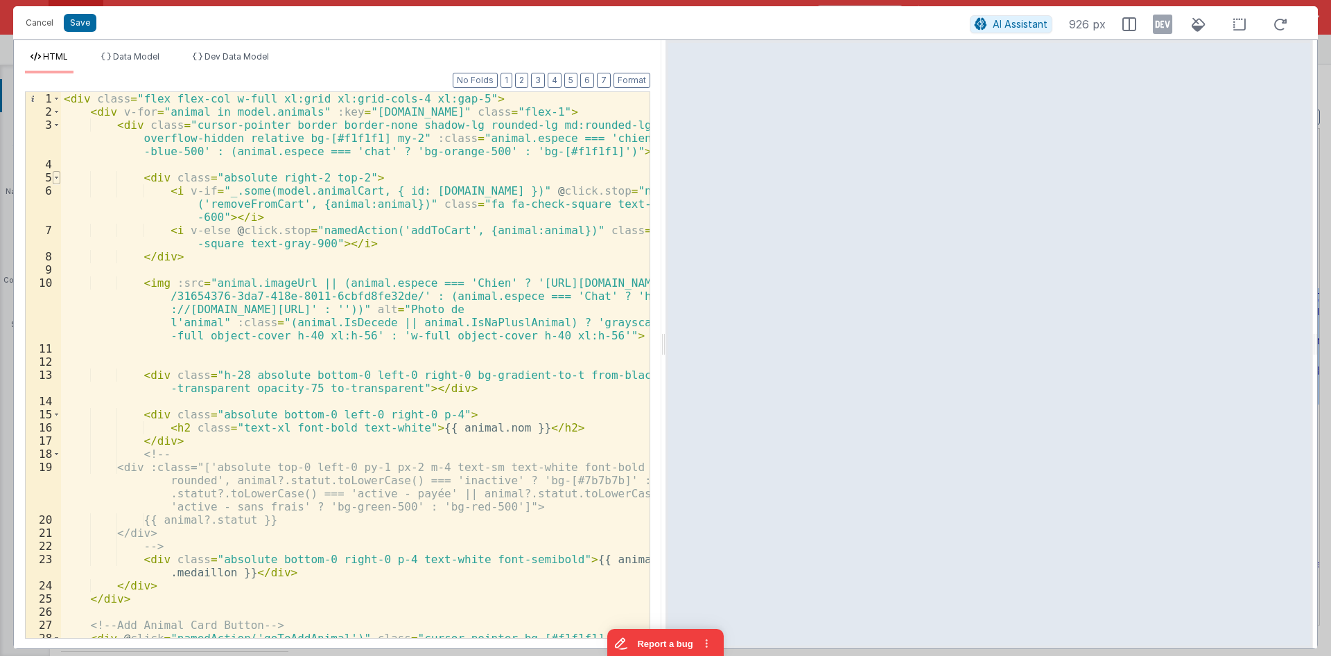
click at [58, 177] on span at bounding box center [57, 177] width 8 height 13
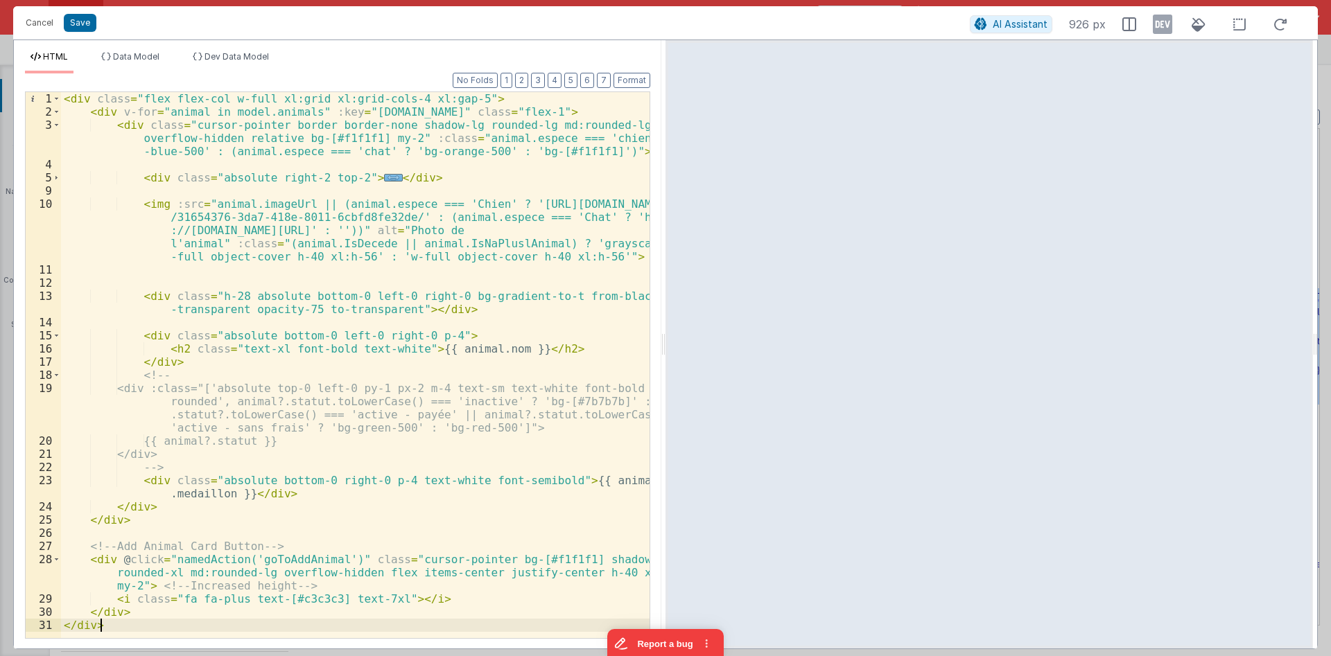
click at [384, 179] on span "..." at bounding box center [393, 178] width 18 height 8
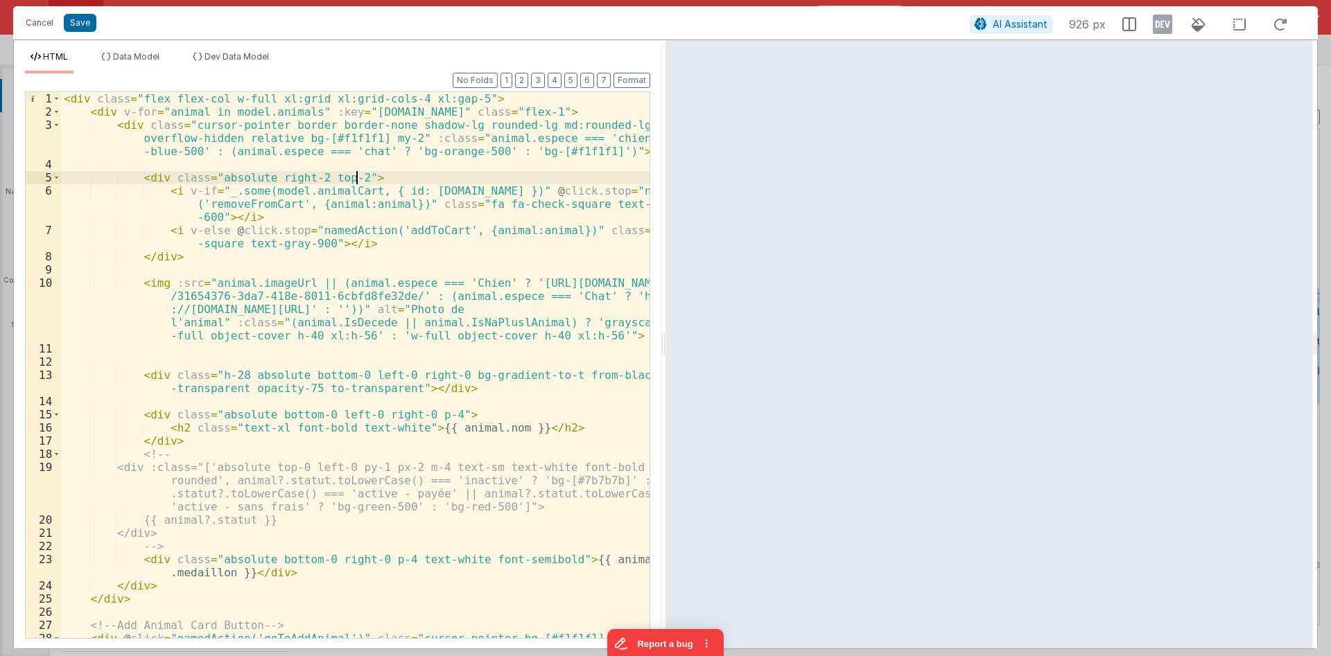
click at [278, 233] on div "< div class = "flex flex-col w-full xl:grid xl:grid-cols-4 xl:gap-5" > < div v-…" at bounding box center [355, 391] width 588 height 599
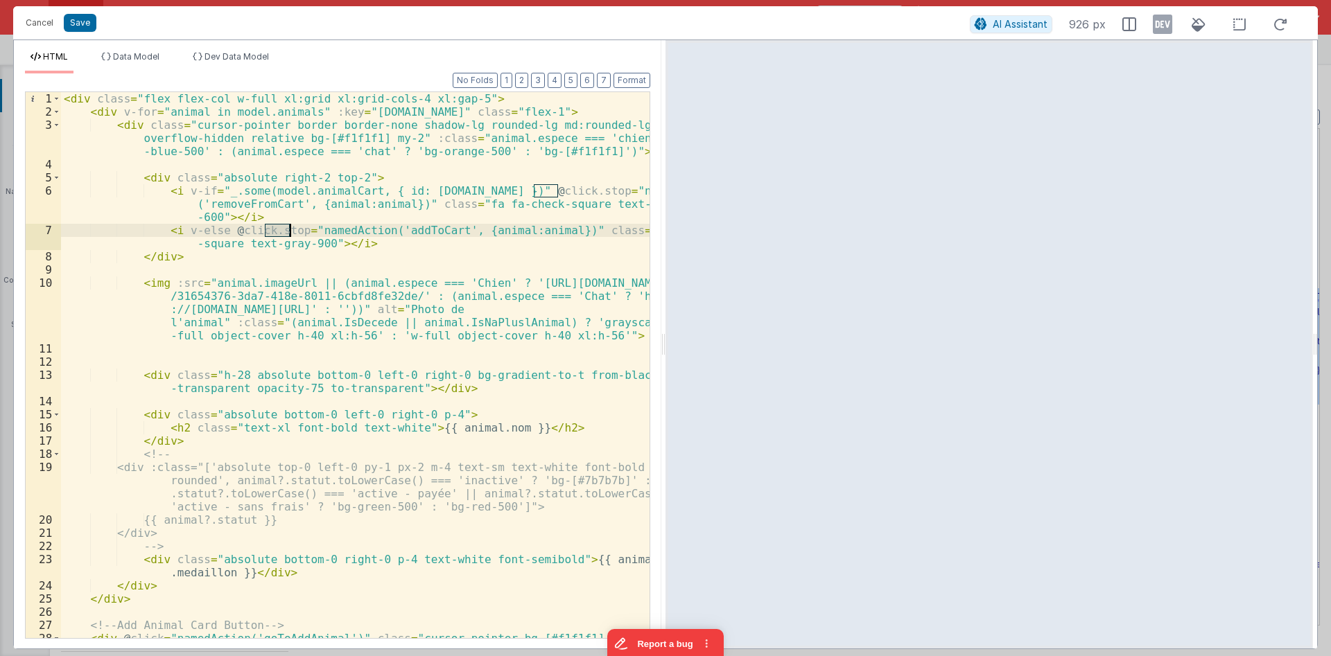
click at [278, 233] on div "< div class = "flex flex-col w-full xl:grid xl:grid-cols-4 xl:gap-5" > < div v-…" at bounding box center [355, 391] width 588 height 599
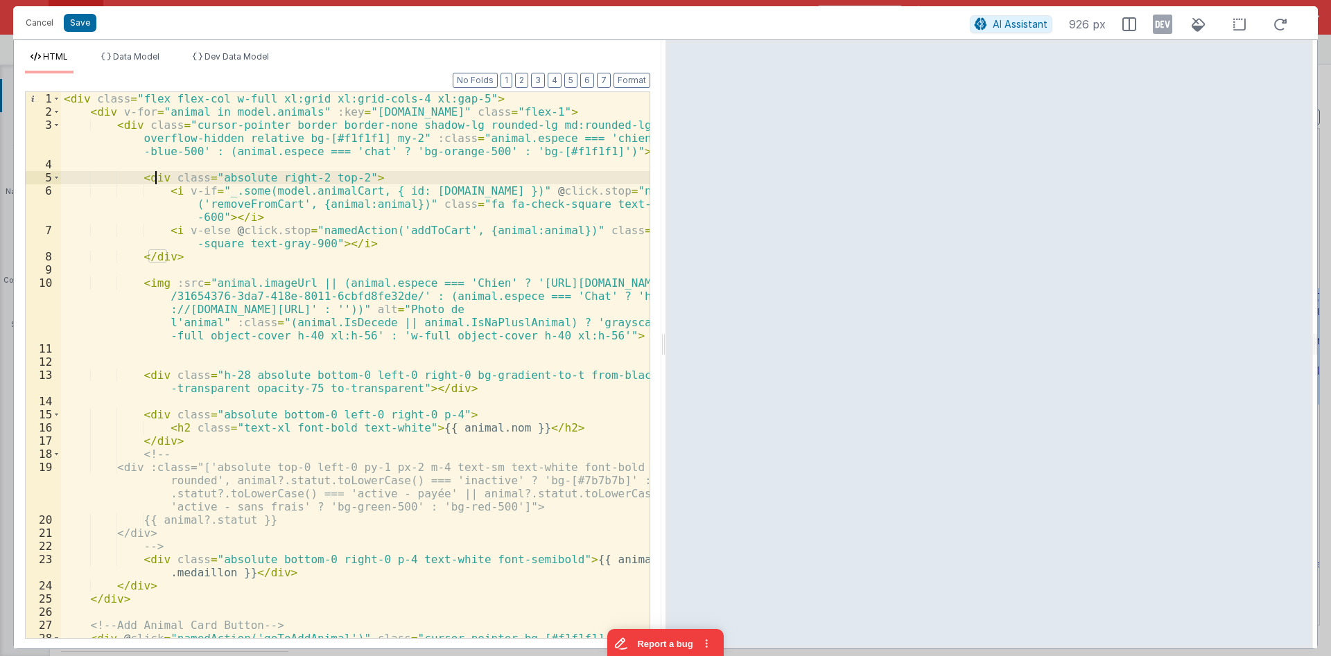
click at [158, 177] on div "< div class = "flex flex-col w-full xl:grid xl:grid-cols-4 xl:gap-5" > < div v-…" at bounding box center [355, 391] width 588 height 599
click at [130, 128] on div "< div class = "flex flex-col w-full xl:grid xl:grid-cols-4 xl:gap-5" > < div v-…" at bounding box center [355, 391] width 588 height 599
click at [139, 123] on div "< div class = "flex flex-col w-full xl:grid xl:grid-cols-4 xl:gap-5" > < div v-…" at bounding box center [355, 391] width 588 height 599
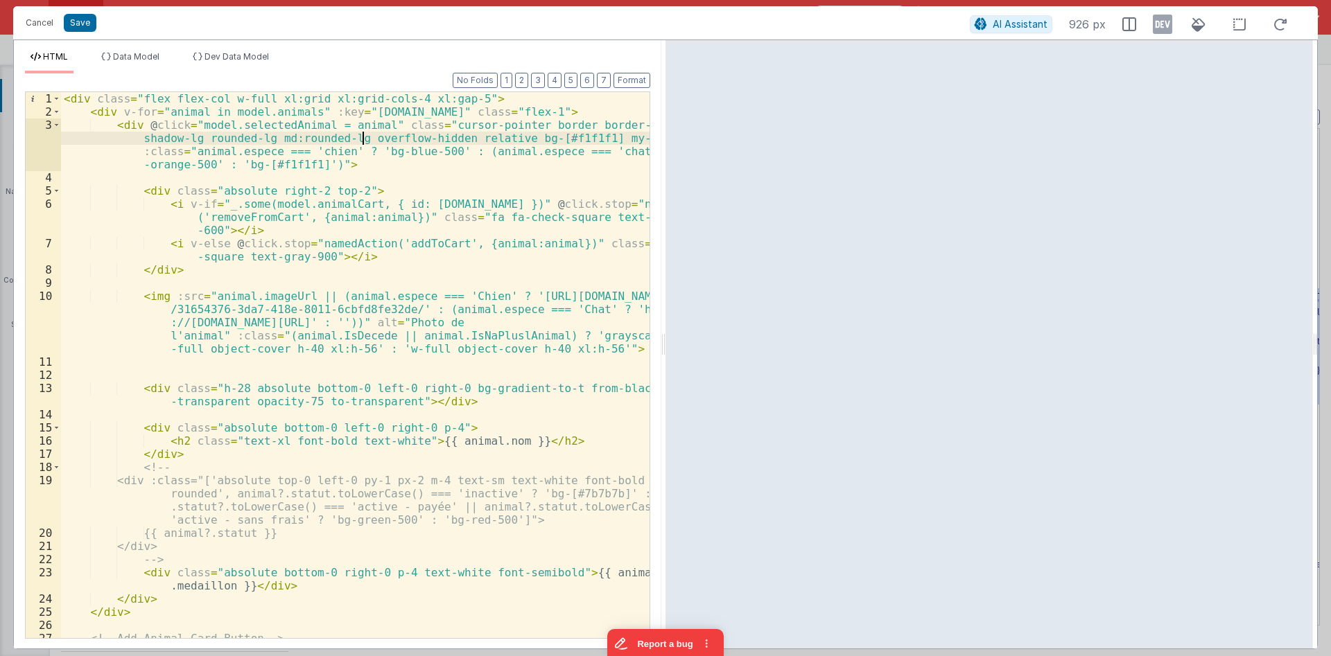
click at [363, 136] on div "< div class = "flex flex-col w-full xl:grid xl:grid-cols-4 xl:gap-5" > < div v-…" at bounding box center [355, 391] width 588 height 599
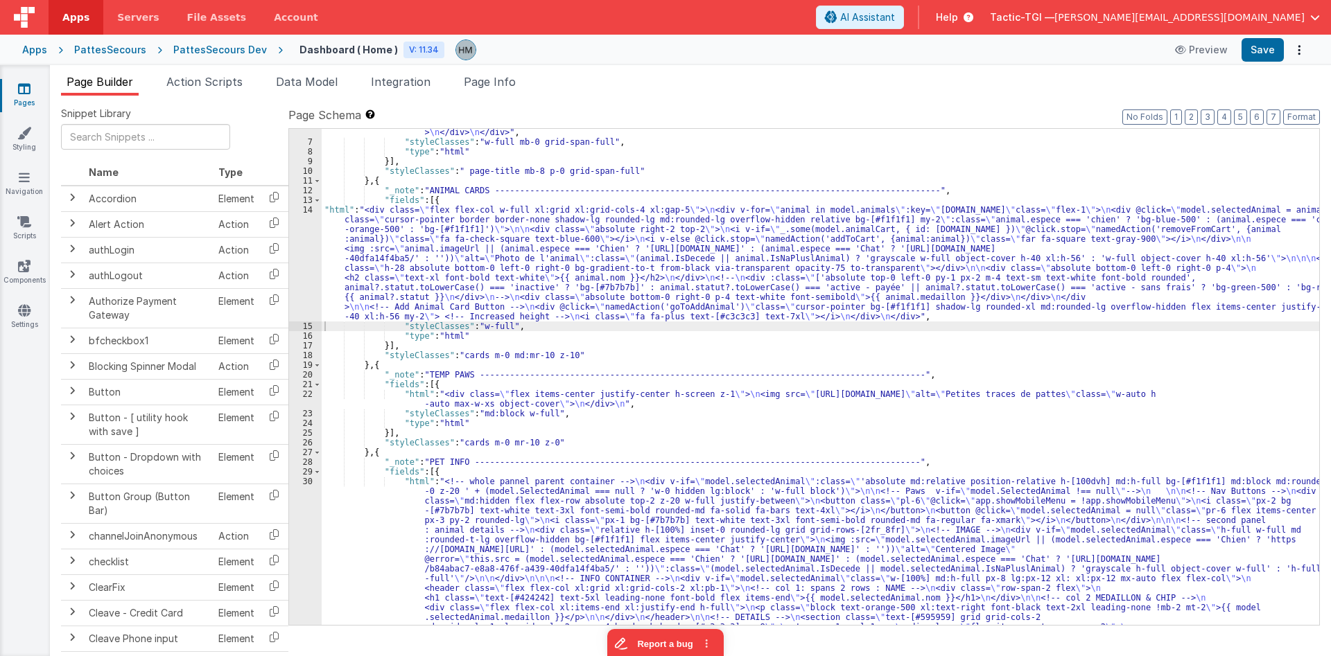
scroll to position [166, 0]
click at [369, 495] on div ""html" : "<div class= \" w-full text-[#7b7b7b] \" > \n <!-- Header Container --…" at bounding box center [820, 565] width 997 height 1108
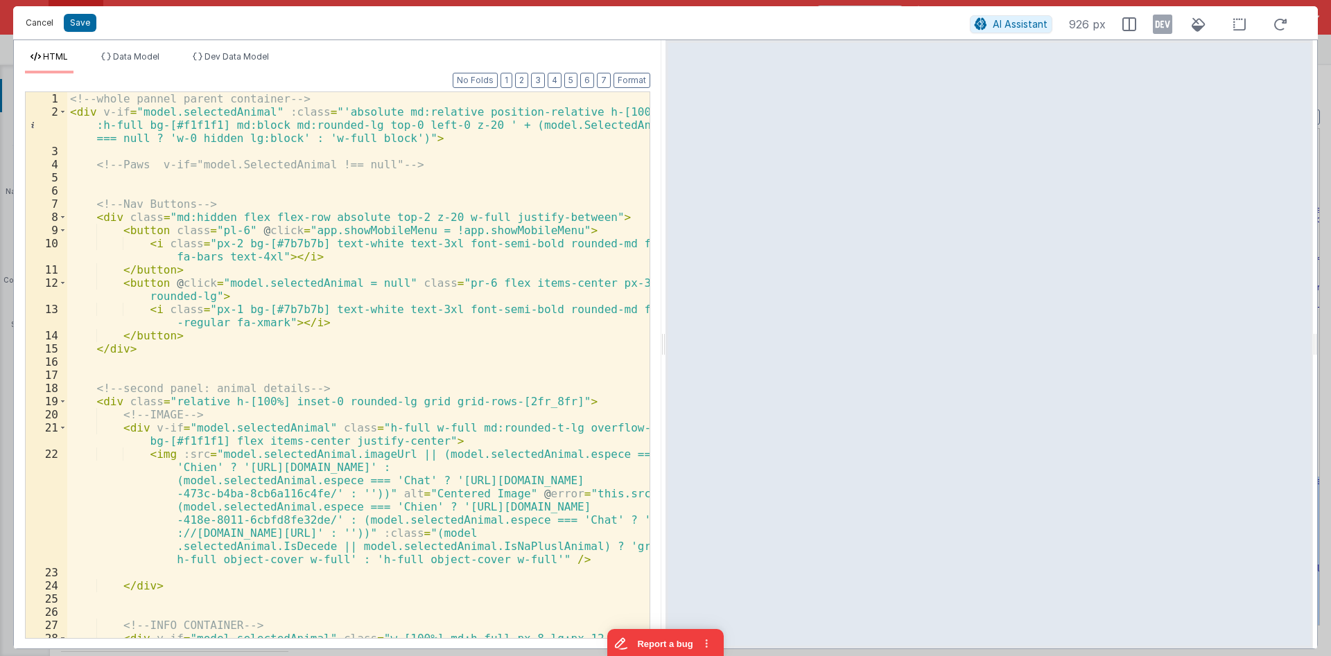
click at [35, 21] on button "Cancel" at bounding box center [40, 22] width 42 height 19
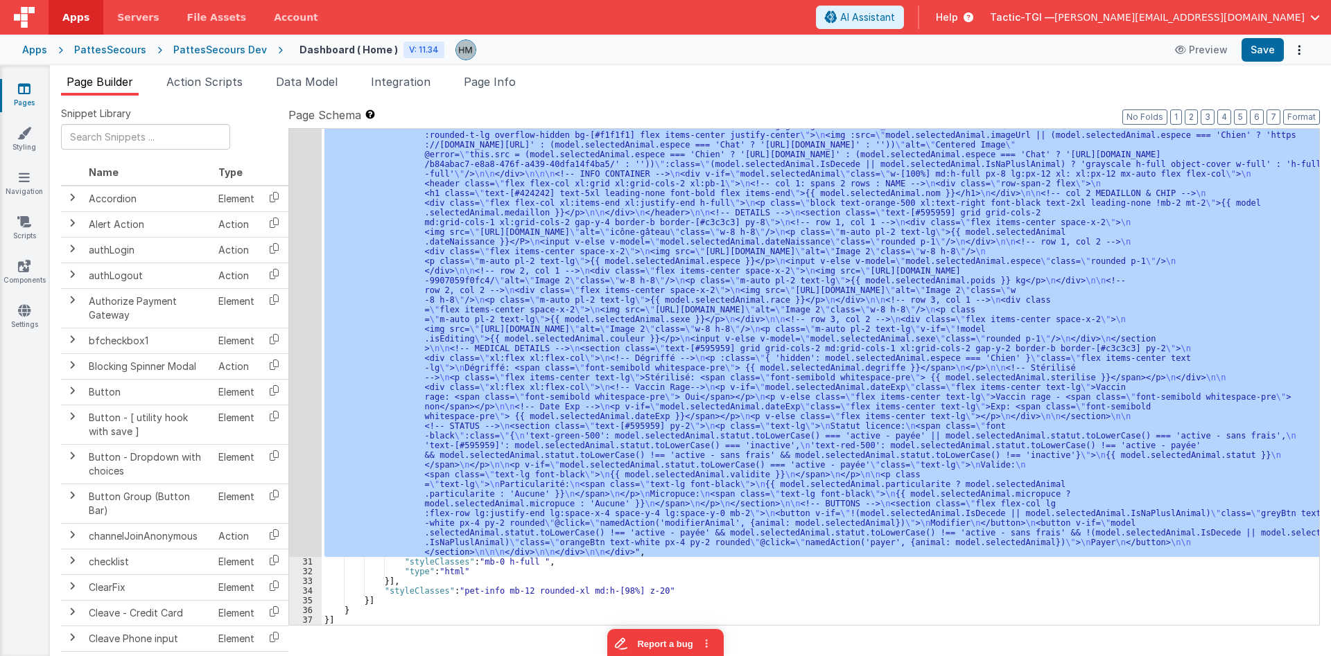
scroll to position [571, 0]
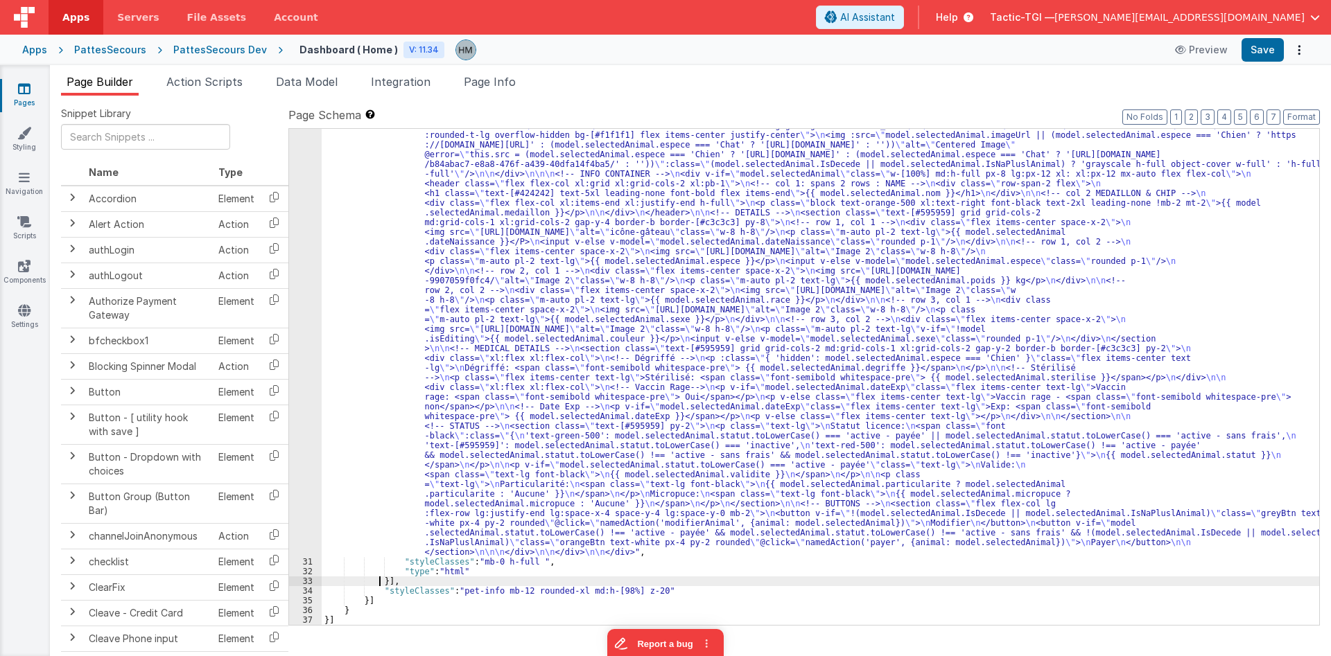
click at [380, 579] on div ""html" : "<!-- whole pannel parent container --> \n <div v-if= \" model.selecte…" at bounding box center [820, 567] width 997 height 991
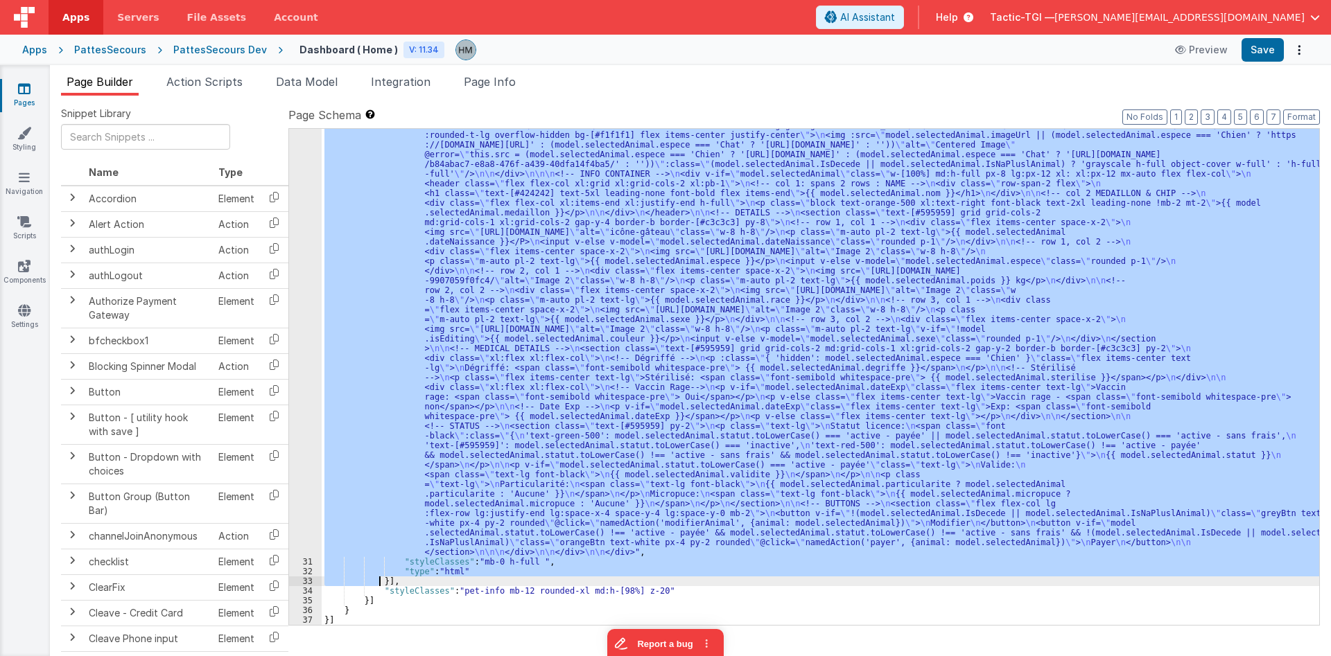
scroll to position [405, 0]
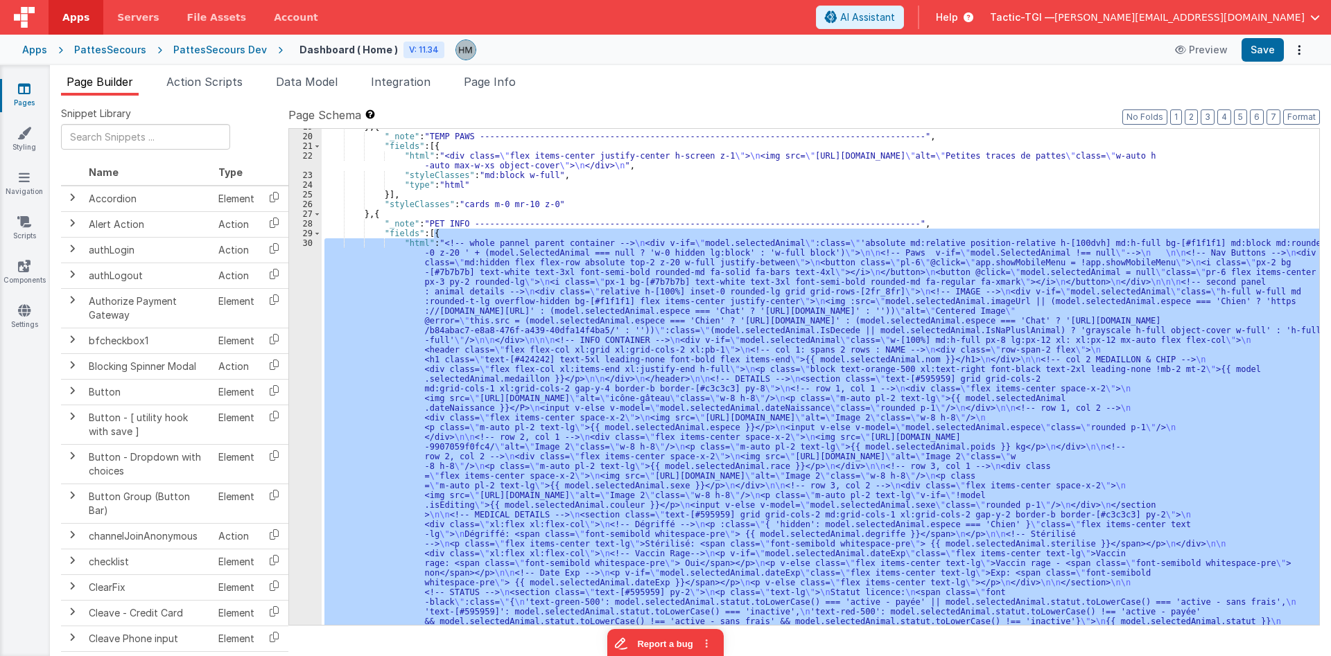
click at [394, 299] on div "} , { "_note" : "TEMP PAWS ----------------------------------------------------…" at bounding box center [820, 377] width 997 height 496
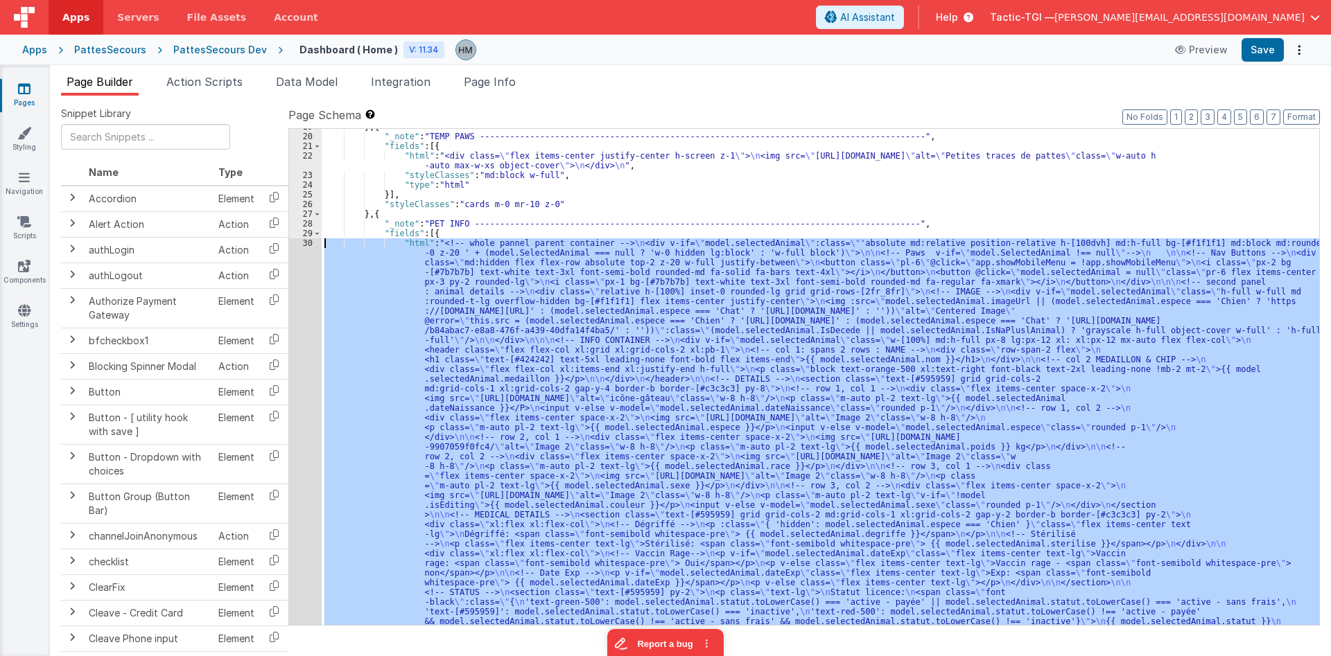
click at [304, 245] on div "30" at bounding box center [305, 480] width 33 height 485
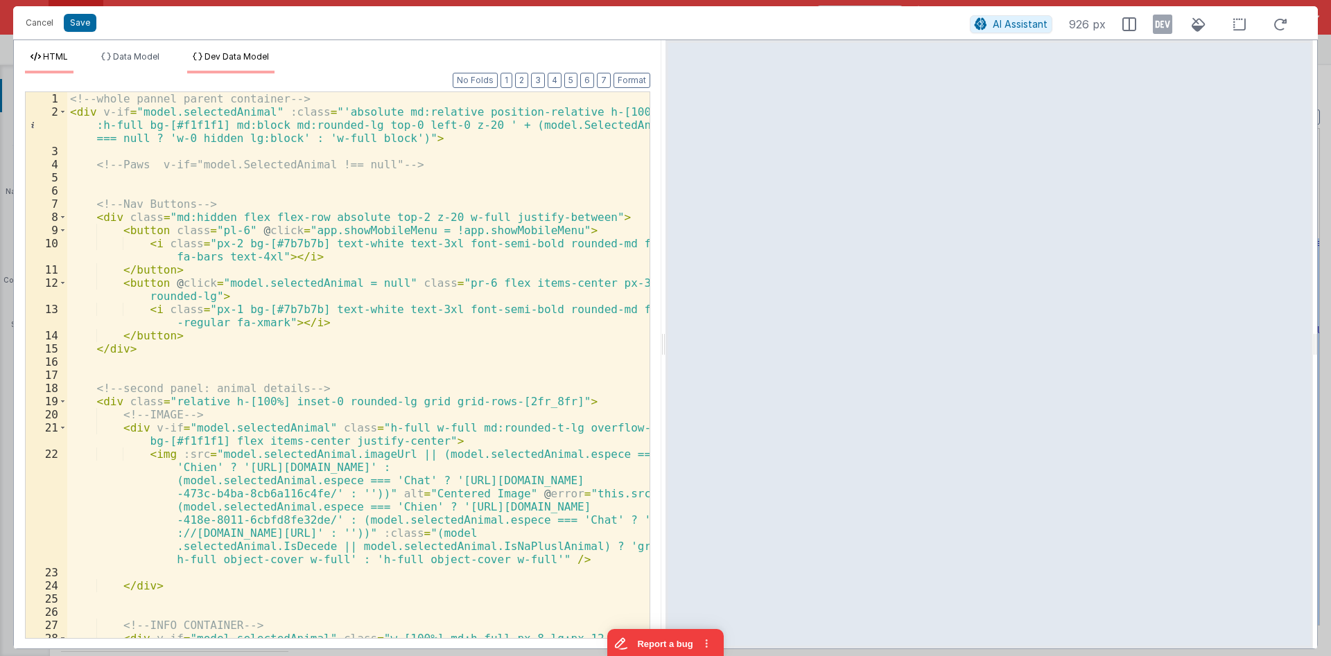
click at [245, 64] on li "Dev Data Model" at bounding box center [230, 62] width 87 height 22
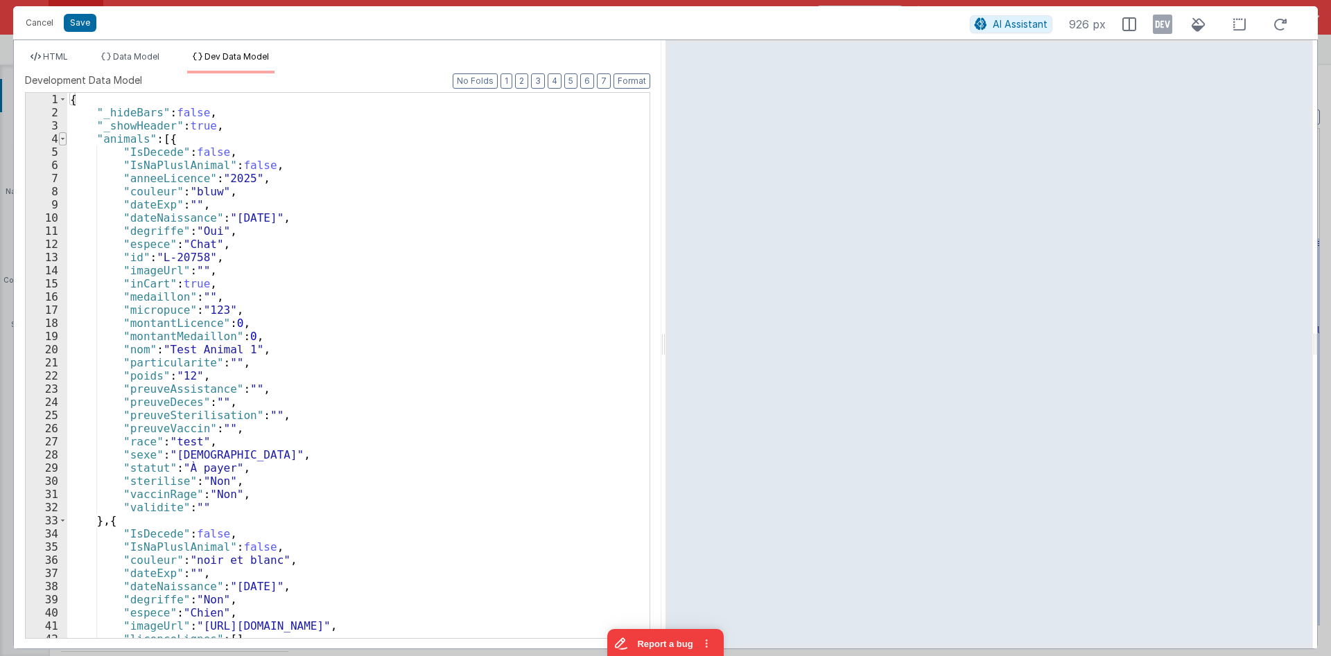
click at [61, 137] on span at bounding box center [63, 138] width 8 height 13
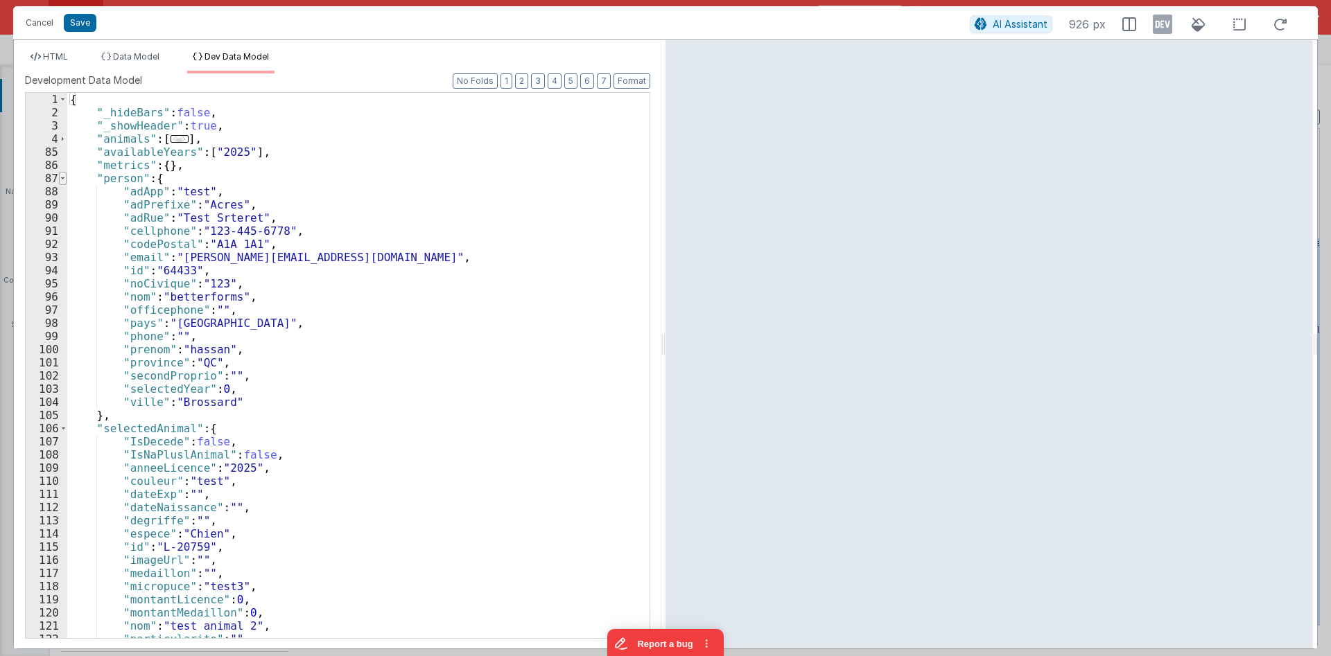
click at [64, 177] on span at bounding box center [63, 178] width 8 height 13
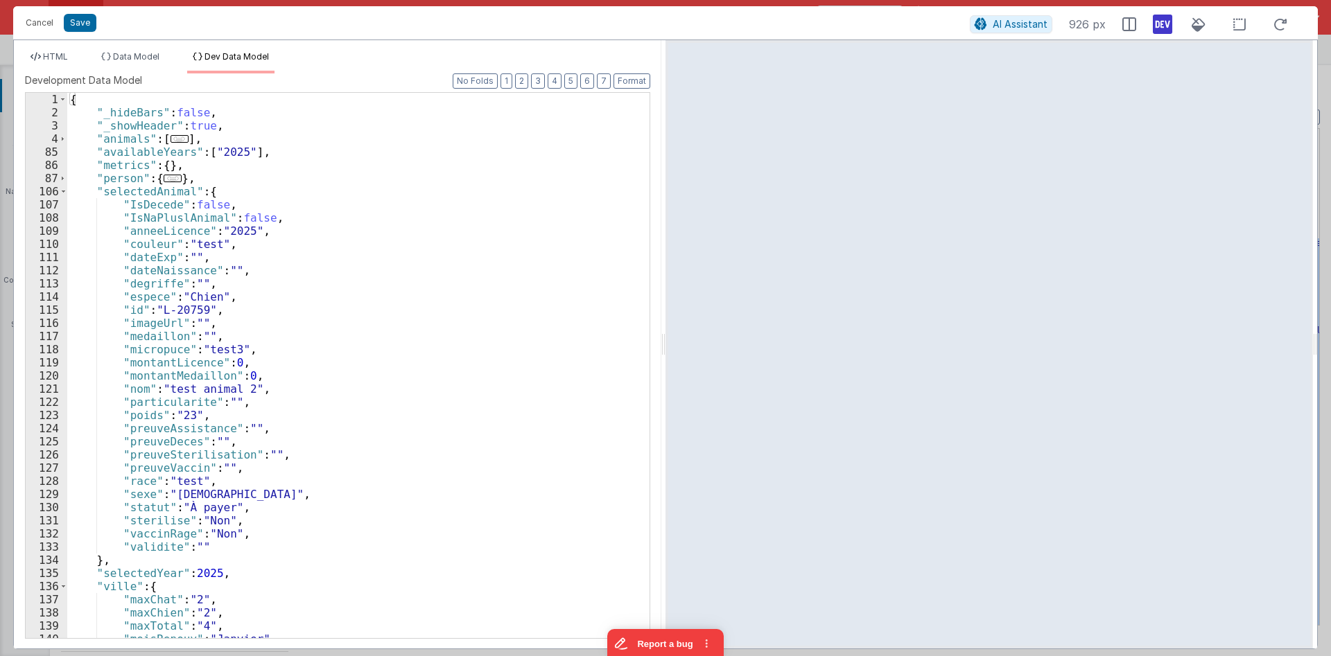
click at [1169, 26] on icon at bounding box center [1162, 24] width 19 height 22
click at [121, 564] on div "{ "_hideBars" : false , "_showHeader" : true , "animals" : [ ... ] , "available…" at bounding box center [358, 379] width 582 height 572
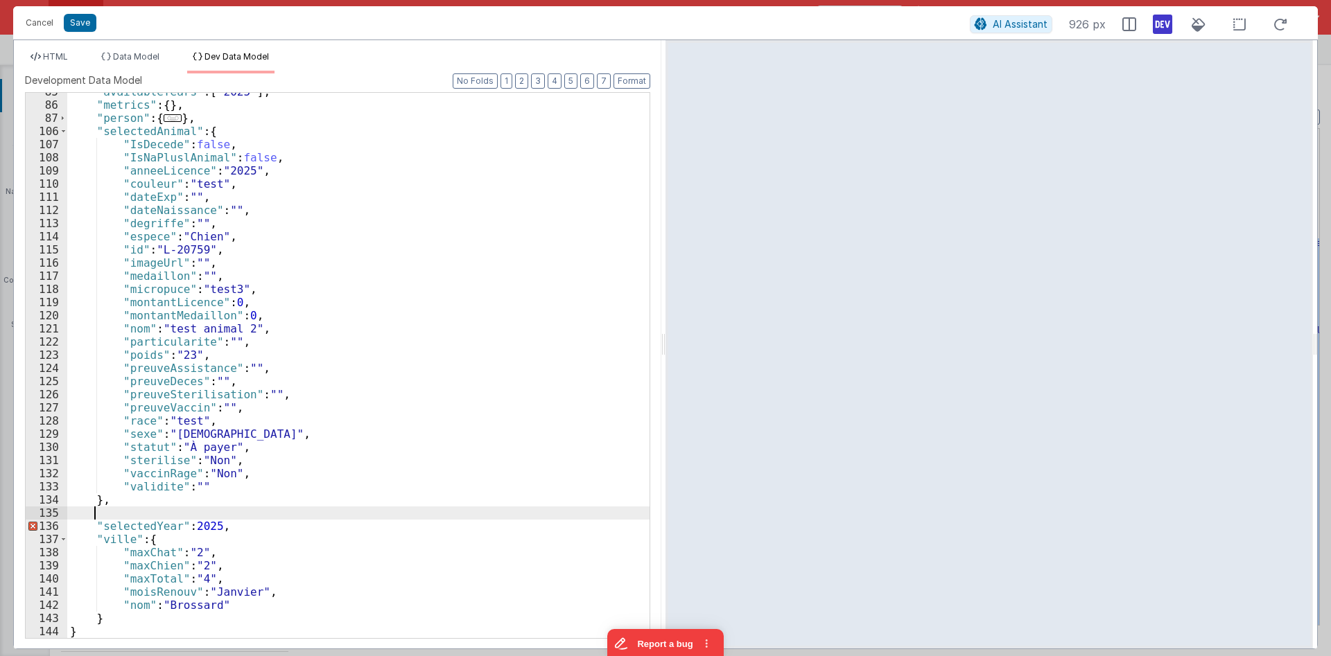
scroll to position [60, 0]
click at [153, 134] on div ""availableYears" : [ "2025" ] , "metrics" : { } , "person" : { ... } , "selecte…" at bounding box center [358, 371] width 582 height 572
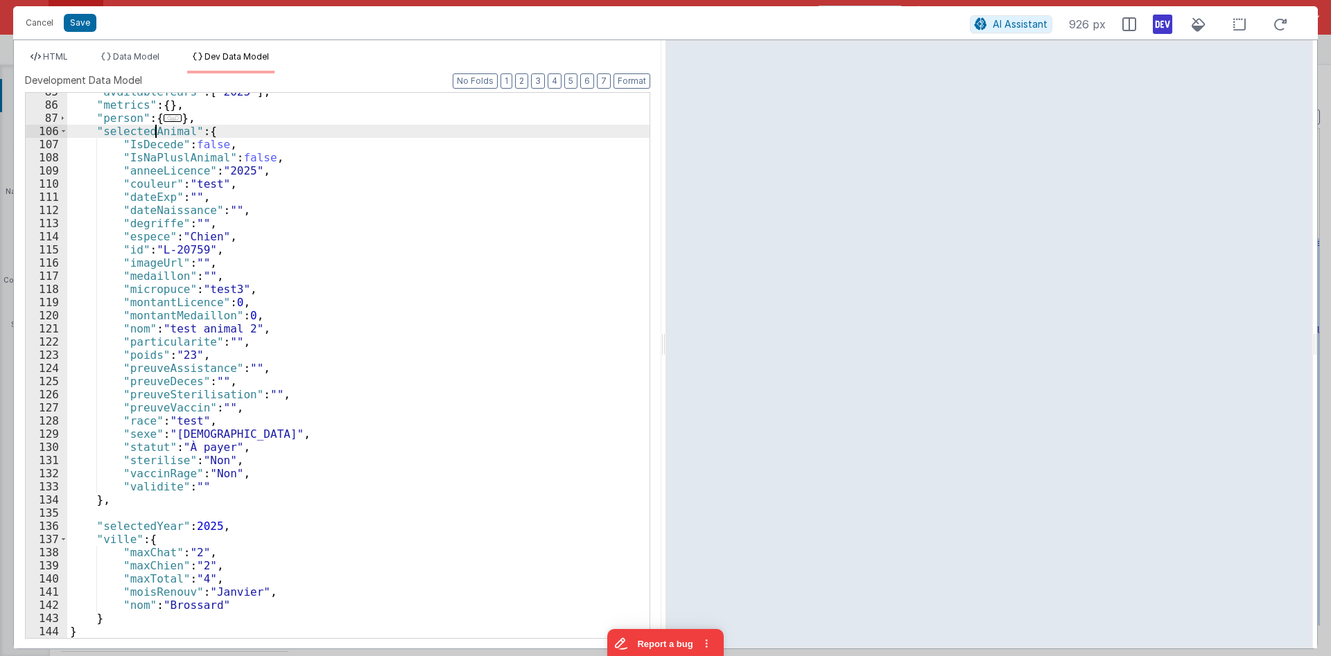
click at [153, 134] on div ""availableYears" : [ "2025" ] , "metrics" : { } , "person" : { ... } , "selecte…" at bounding box center [358, 371] width 582 height 572
click at [132, 501] on div ""availableYears" : [ "2025" ] , "metrics" : { } , "person" : { ... } , "selecte…" at bounding box center [358, 371] width 582 height 572
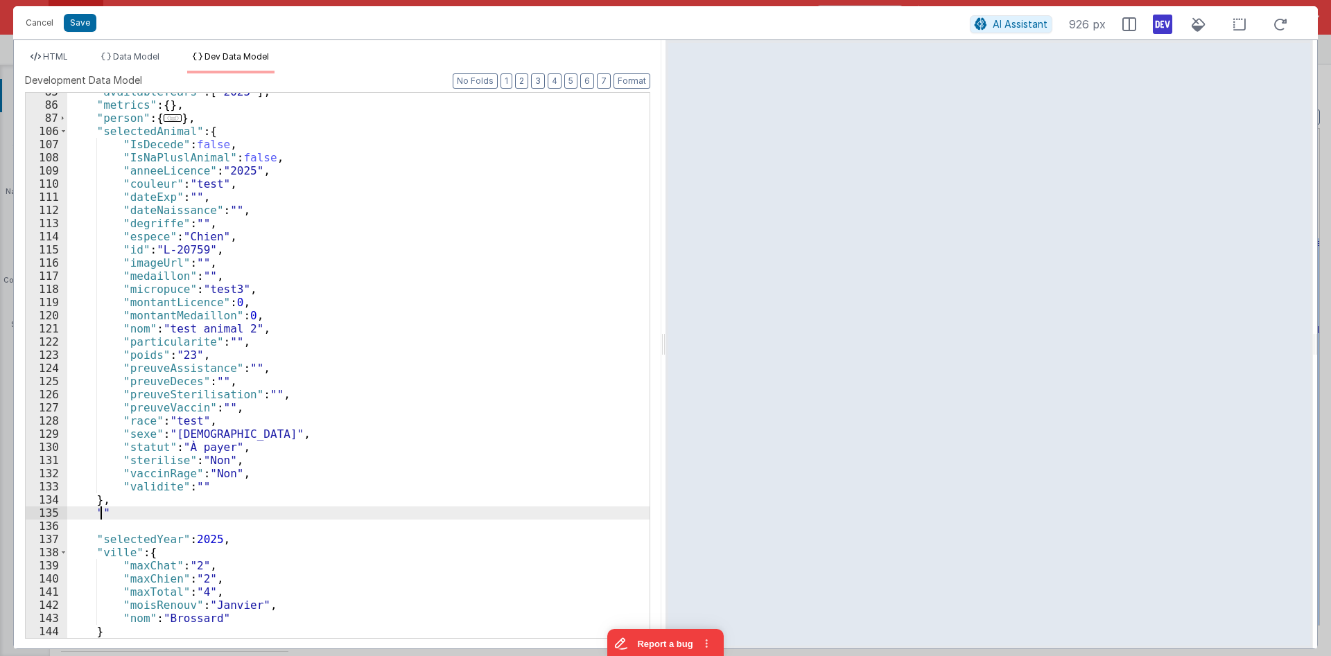
paste textarea
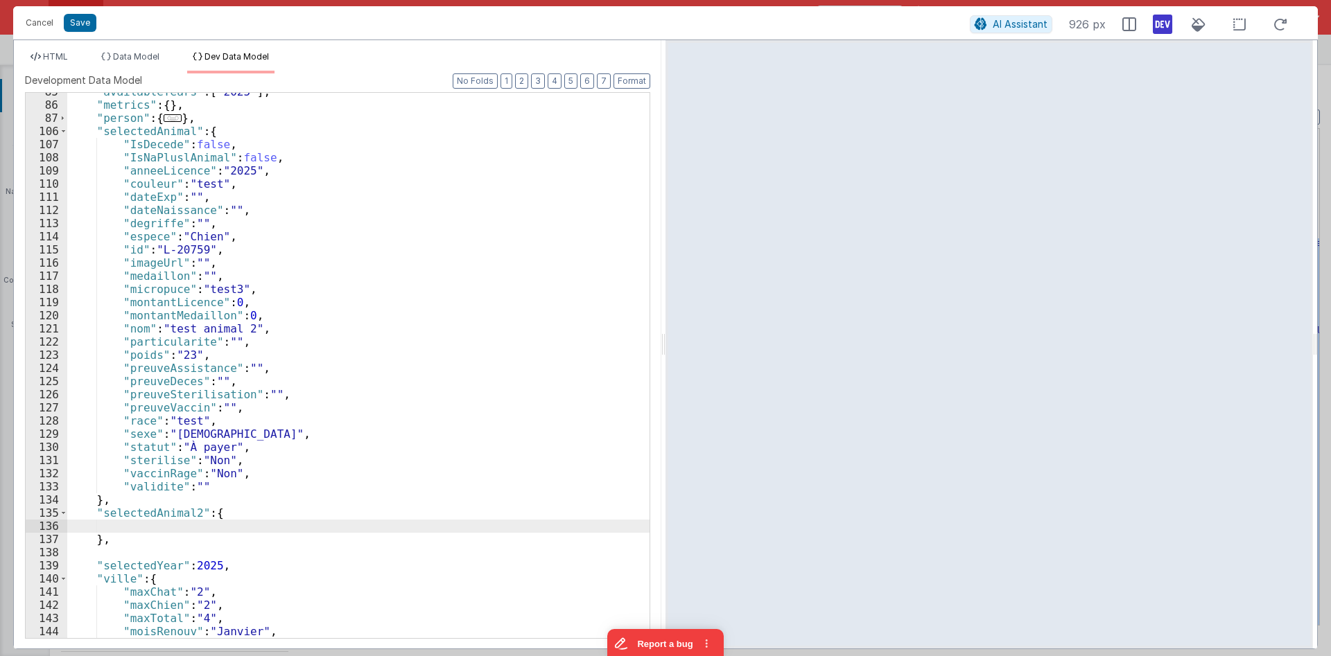
click at [184, 526] on div ""availableYears" : [ "2025" ] , "metrics" : { } , "person" : { ... } , "selecte…" at bounding box center [358, 371] width 582 height 572
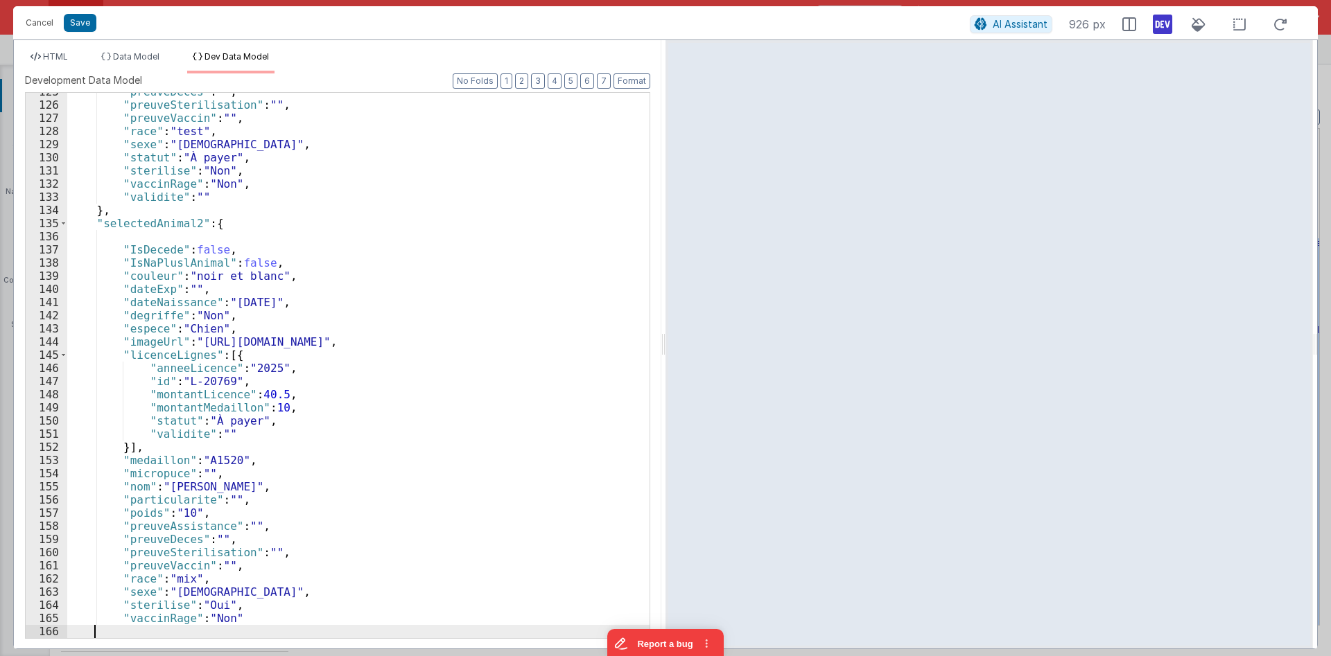
scroll to position [350, 0]
click at [629, 87] on button "Format" at bounding box center [631, 80] width 37 height 15
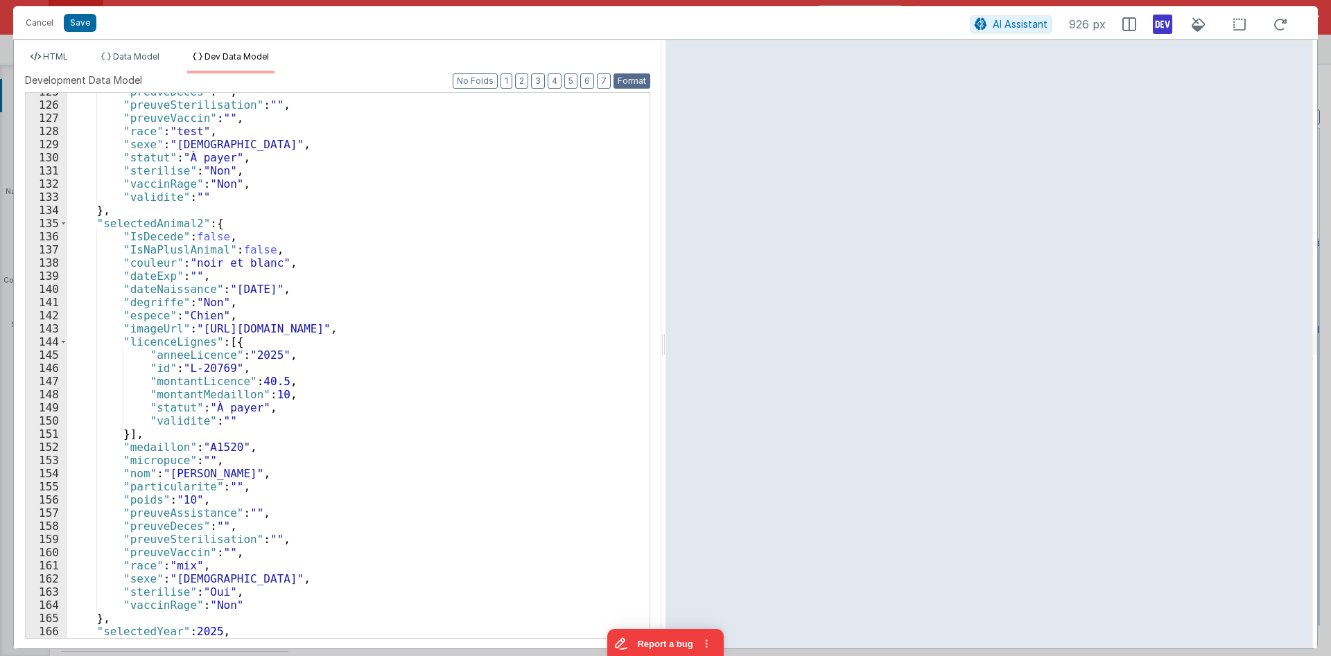
click at [632, 83] on button "Format" at bounding box center [631, 80] width 37 height 15
click at [65, 60] on span "HTML" at bounding box center [55, 56] width 25 height 10
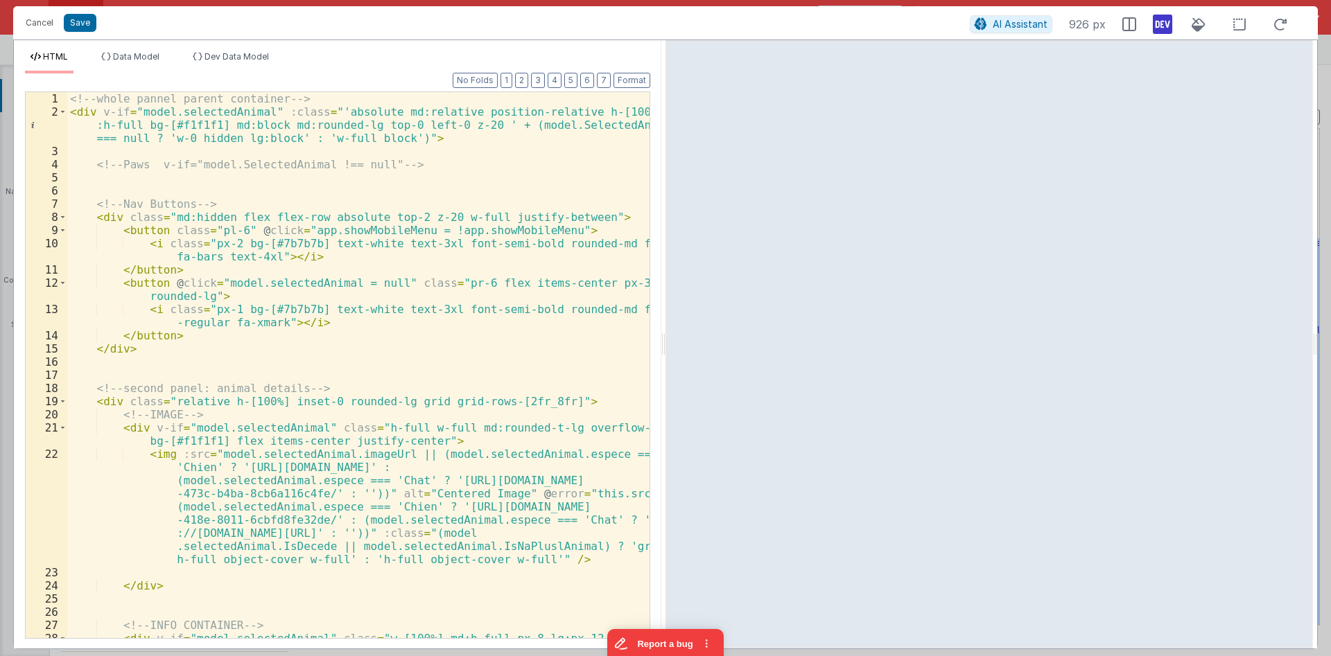
click at [325, 206] on div "<!-- whole pannel parent container --> < div v-if = "model.selectedAnimal" :cla…" at bounding box center [358, 385] width 582 height 586
click at [236, 111] on div "<!-- whole pannel parent container --> < div v-if = "model.selectedAnimal" :cla…" at bounding box center [358, 385] width 582 height 586
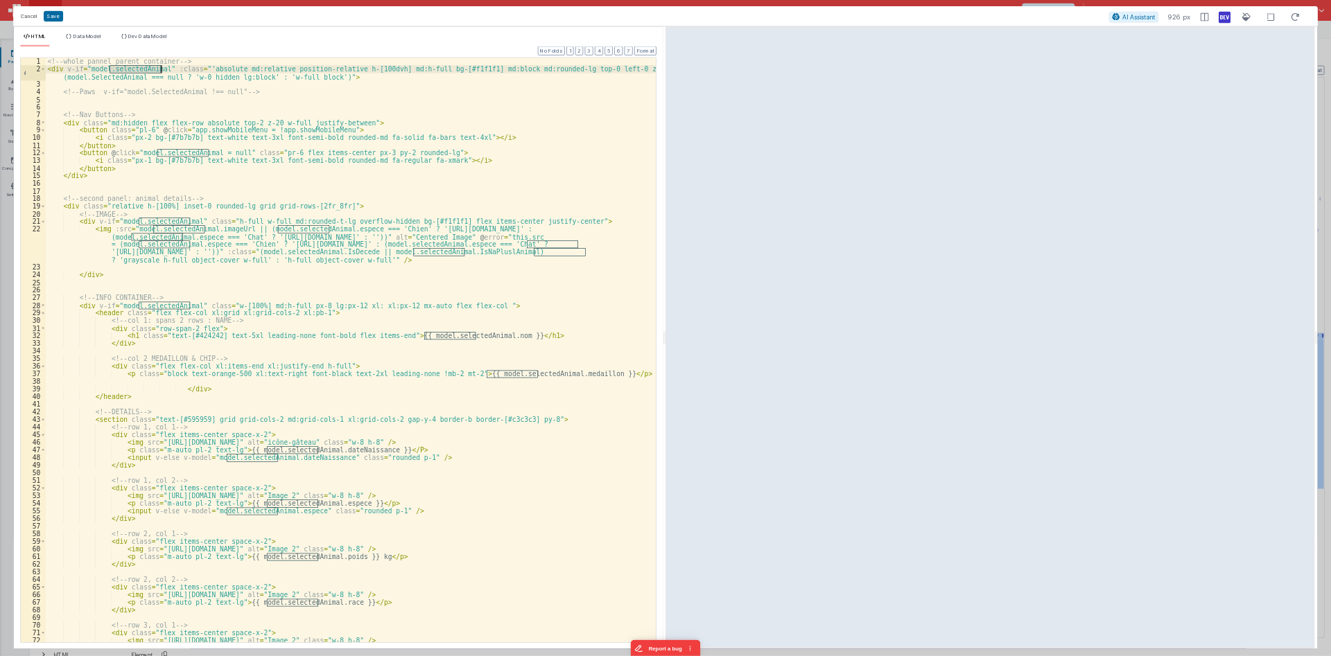
scroll to position [0, 0]
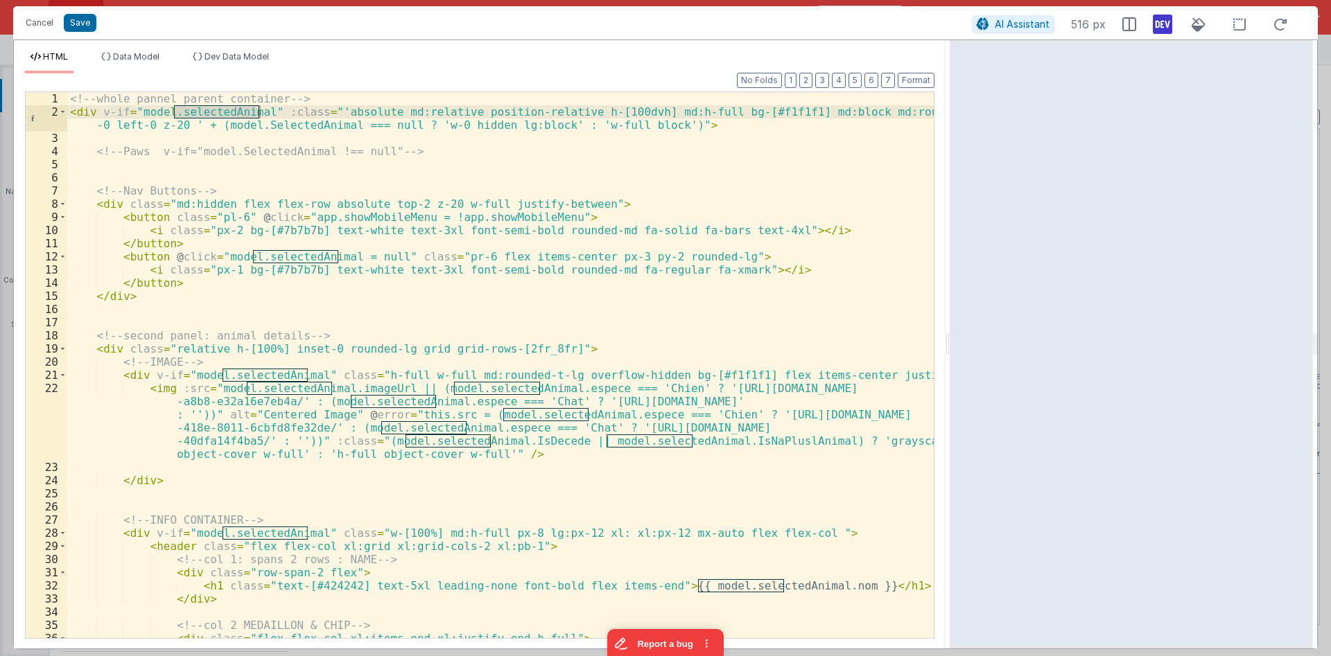
drag, startPoint x: 661, startPoint y: 344, endPoint x: 951, endPoint y: 347, distance: 289.8
click at [951, 347] on div "Cancel Save AI Assistant 516 px HTML Data Model Dev Data Model Format 7 6 5 4 3…" at bounding box center [665, 327] width 1305 height 643
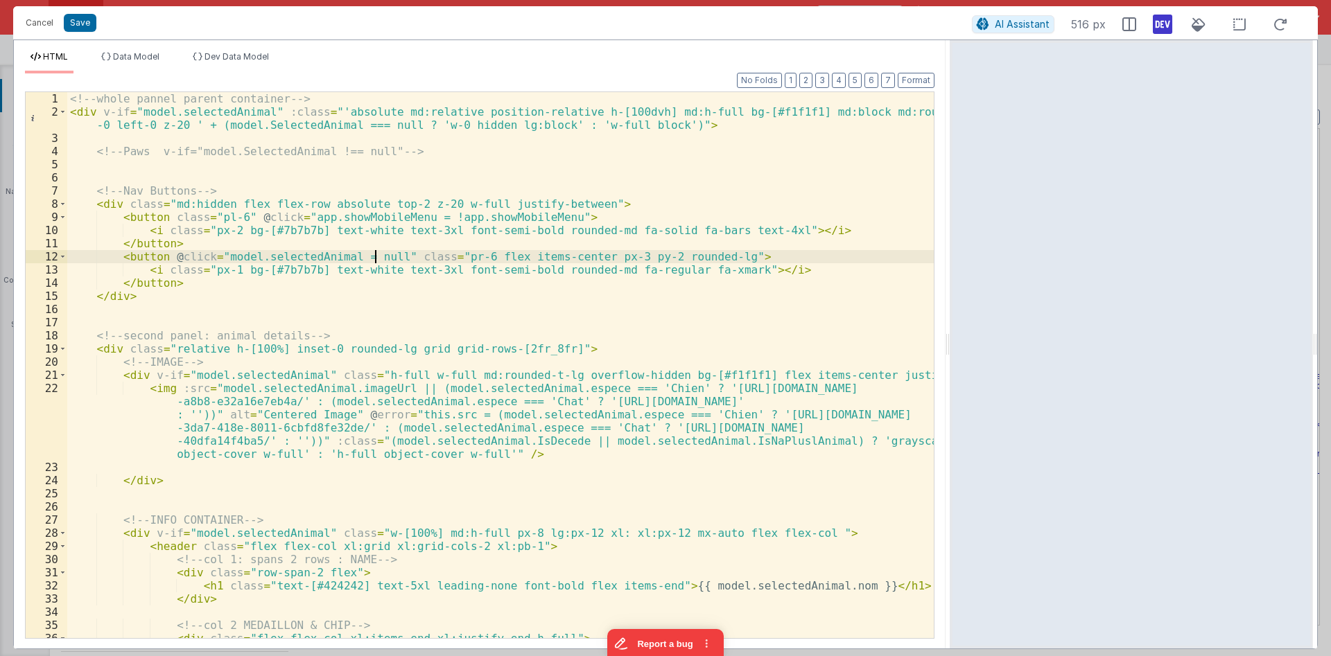
click at [375, 259] on div "<!-- whole pannel parent container --> < div v-if = "model.selectedAnimal" :cla…" at bounding box center [500, 385] width 866 height 586
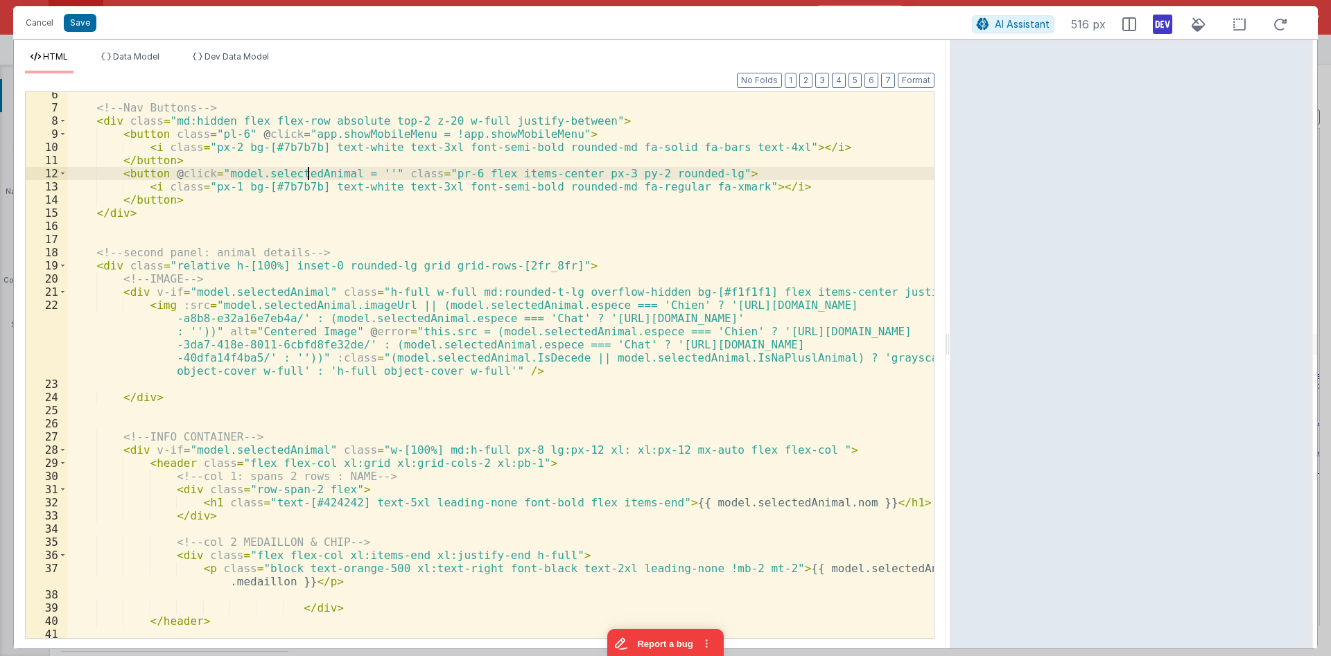
click at [310, 175] on div "<!-- Nav Buttons --> < div class = "md:hidden flex flex-row absolute top-2 z-20…" at bounding box center [500, 374] width 866 height 573
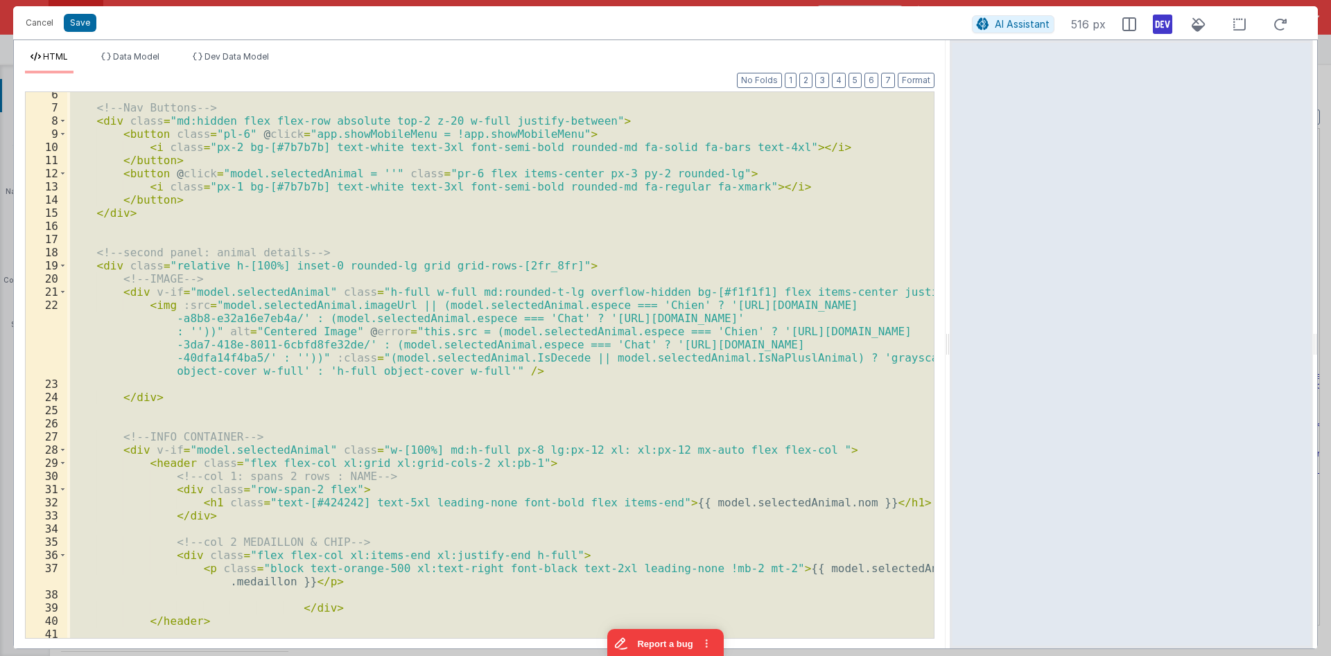
click at [310, 175] on div "<!-- Nav Buttons --> < div class = "md:hidden flex flex-row absolute top-2 z-20…" at bounding box center [500, 374] width 866 height 573
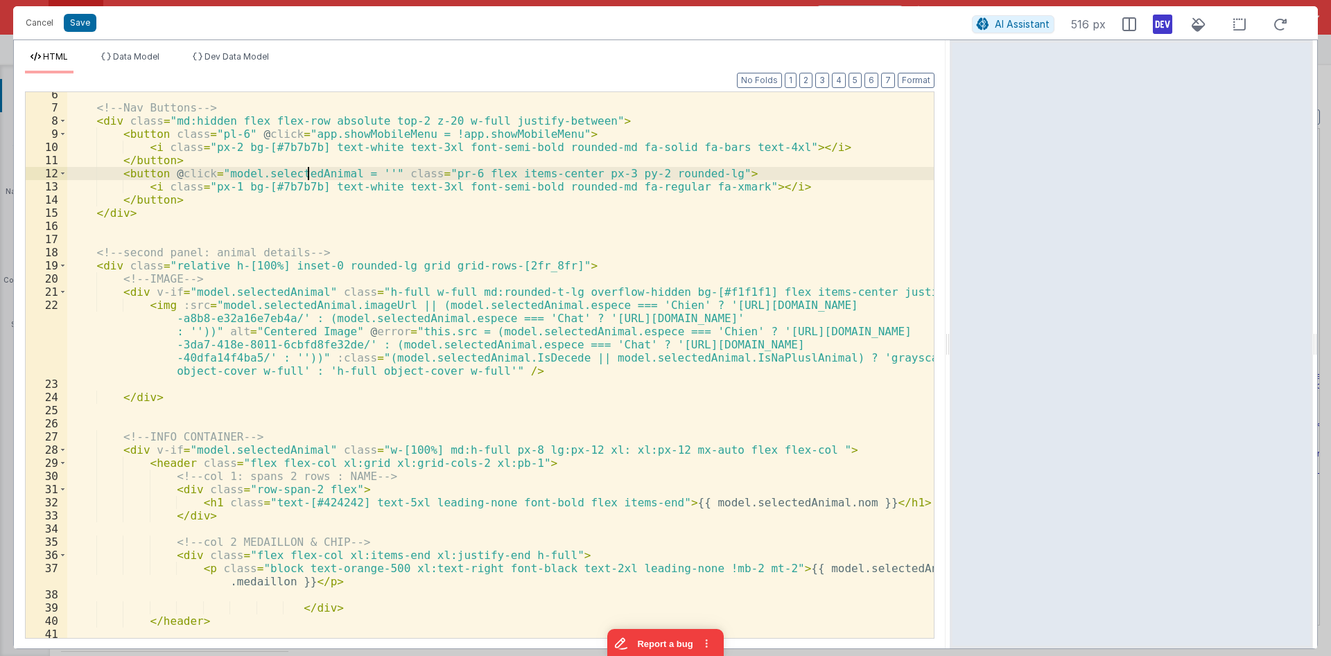
click at [310, 175] on div "<!-- Nav Buttons --> < div class = "md:hidden flex flex-row absolute top-2 z-20…" at bounding box center [500, 374] width 866 height 573
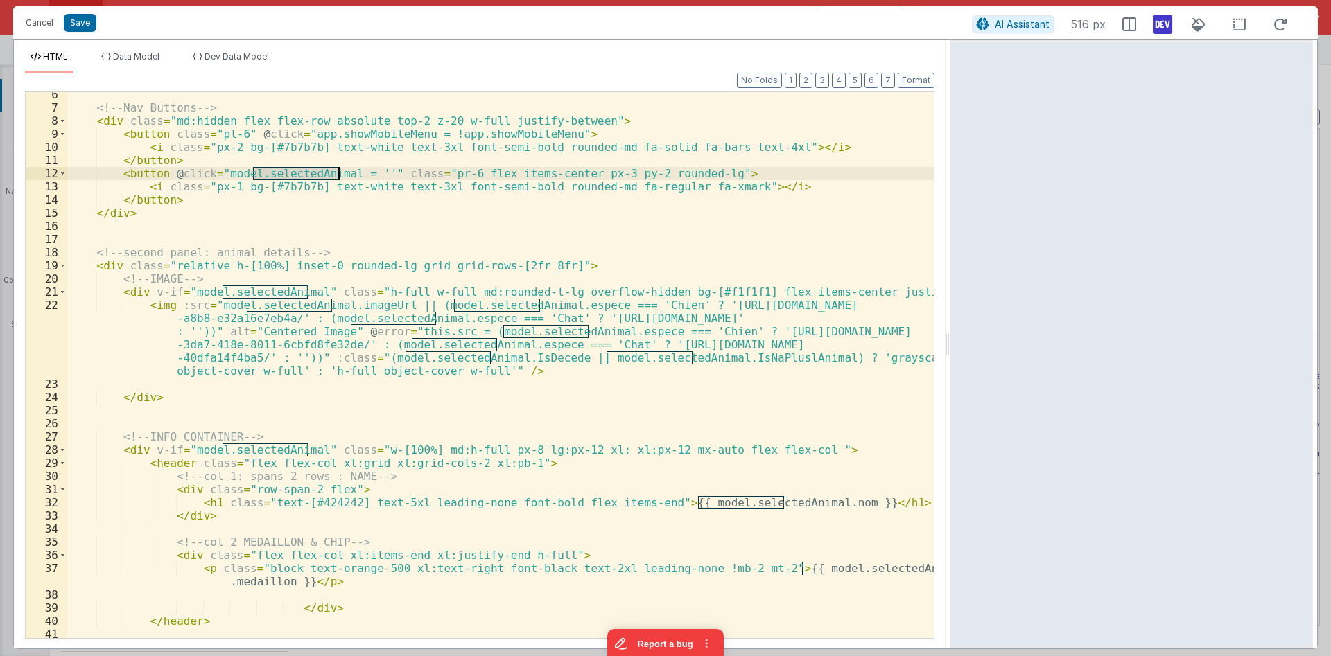
scroll to position [0, 0]
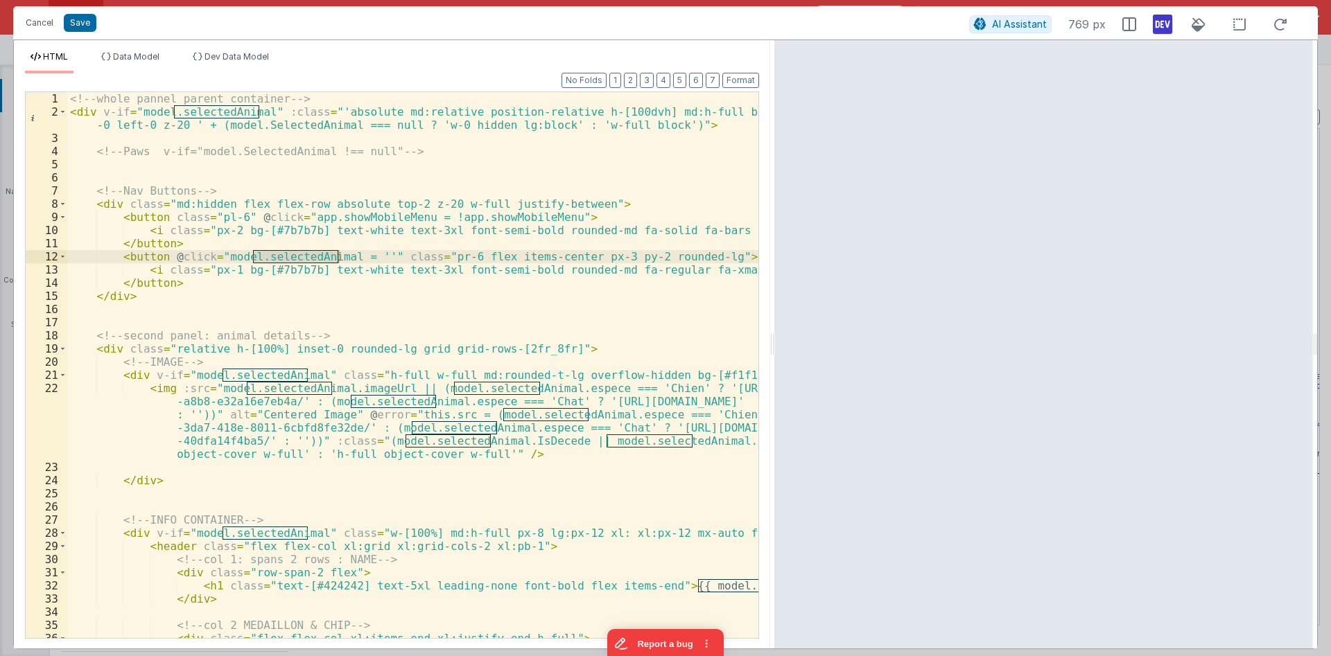
drag, startPoint x: 948, startPoint y: 342, endPoint x: 774, endPoint y: 333, distance: 173.5
click at [774, 333] on div "Cancel Save AI Assistant 769 px HTML Data Model Dev Data Model Format 7 6 5 4 3…" at bounding box center [665, 327] width 1305 height 643
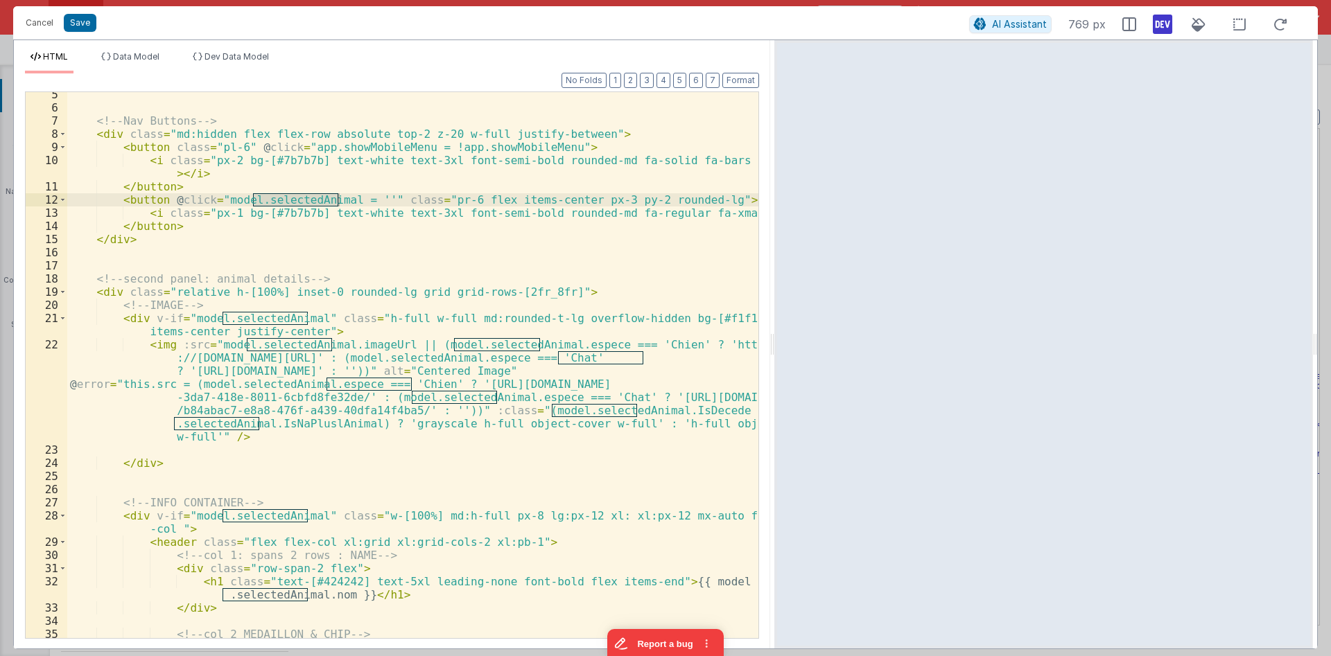
scroll to position [83, 0]
click at [365, 345] on div "<!-- Nav Buttons --> < div class = "md:hidden flex flex-row absolute top-2 z-20…" at bounding box center [412, 374] width 691 height 573
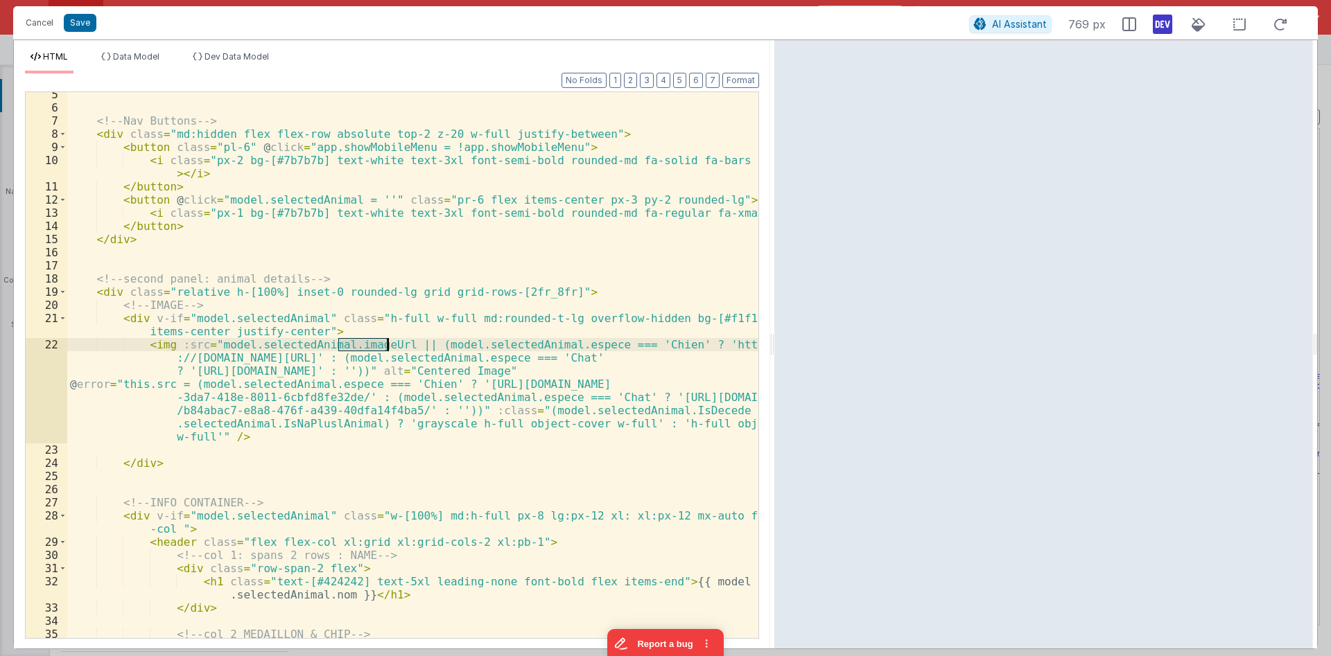
click at [365, 345] on div "<!-- Nav Buttons --> < div class = "md:hidden flex flex-row absolute top-2 z-20…" at bounding box center [412, 374] width 691 height 573
click at [323, 346] on div "<!-- Nav Buttons --> < div class = "md:hidden flex flex-row absolute top-2 z-20…" at bounding box center [412, 374] width 691 height 573
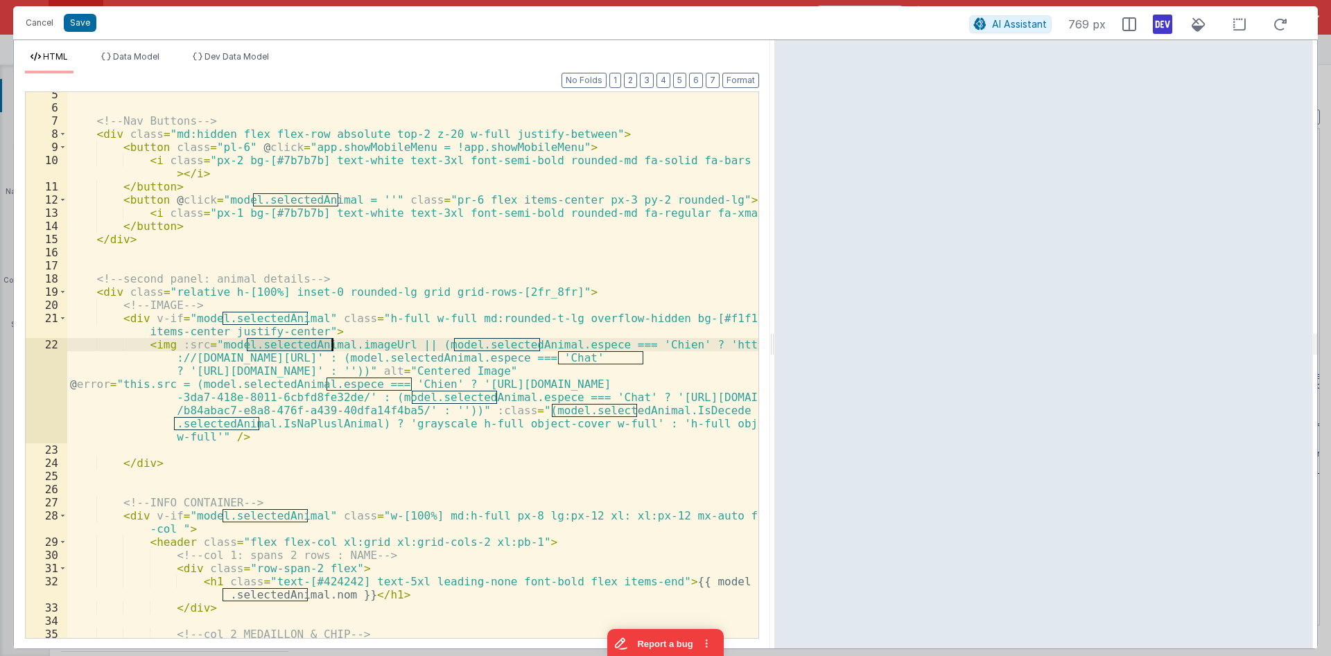
click at [324, 346] on div "<!-- Nav Buttons --> < div class = "md:hidden flex flex-row absolute top-2 z-20…" at bounding box center [412, 374] width 691 height 573
click at [209, 61] on span "Dev Data Model" at bounding box center [236, 56] width 64 height 10
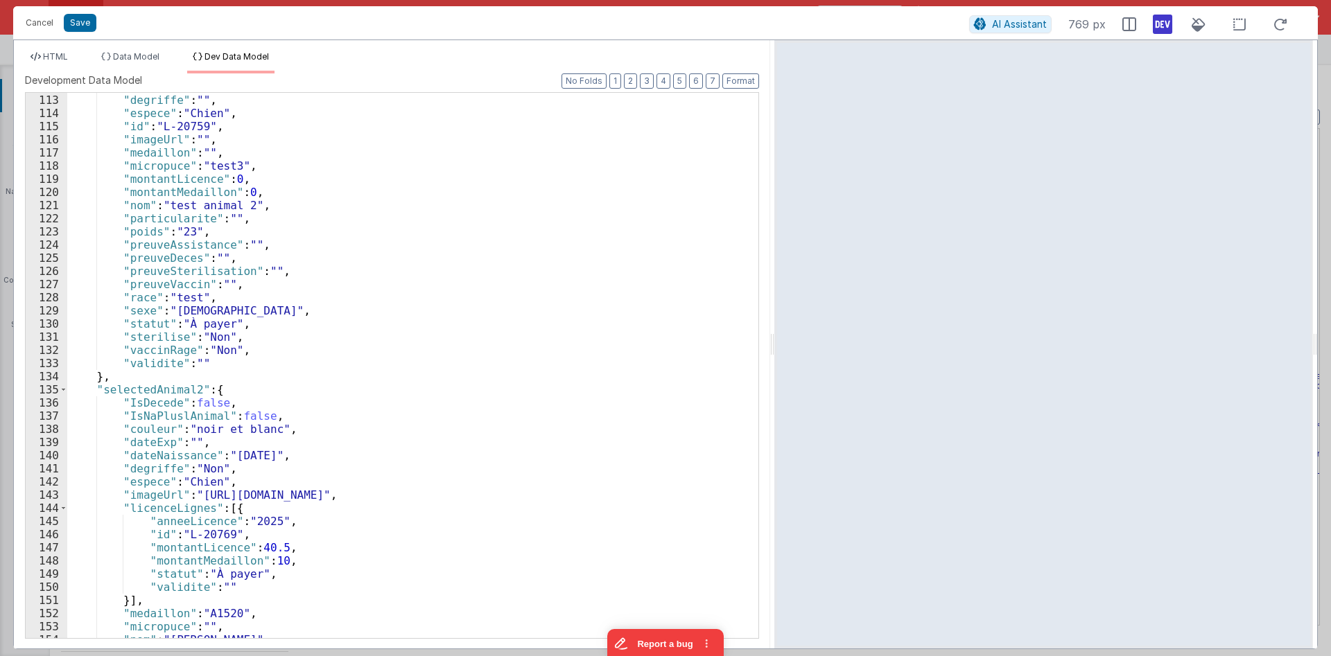
scroll to position [1641, 0]
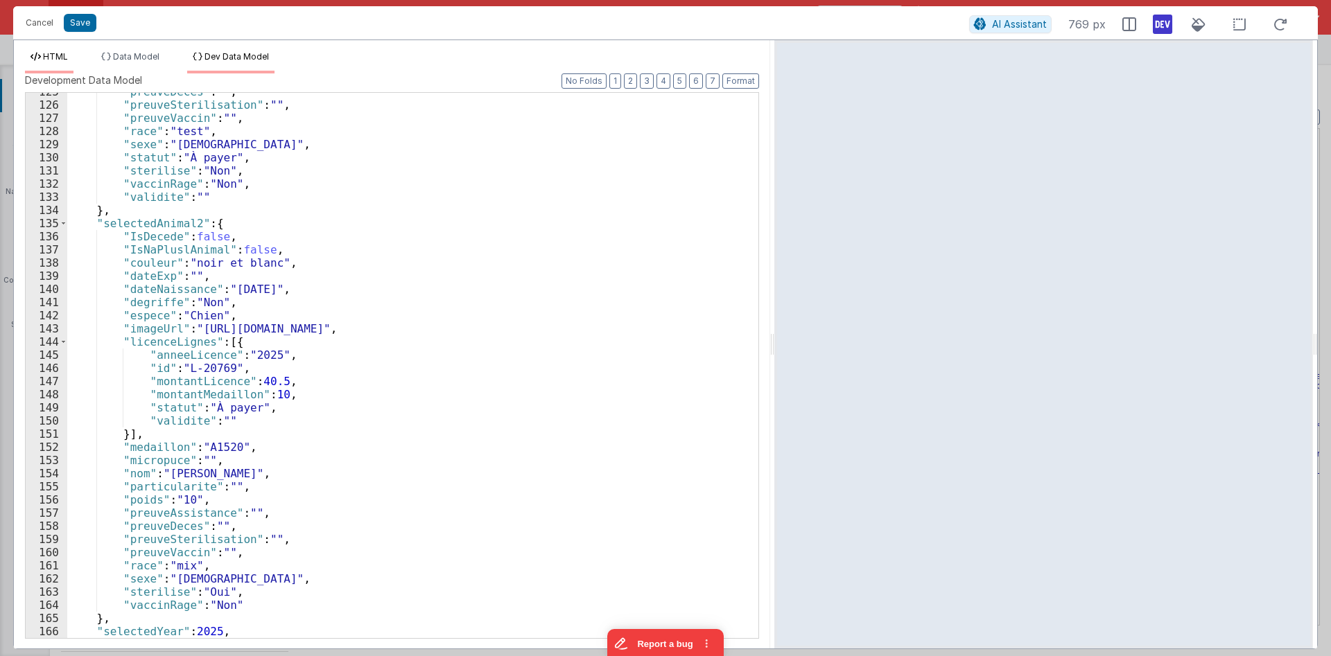
click at [55, 60] on span "HTML" at bounding box center [55, 56] width 25 height 10
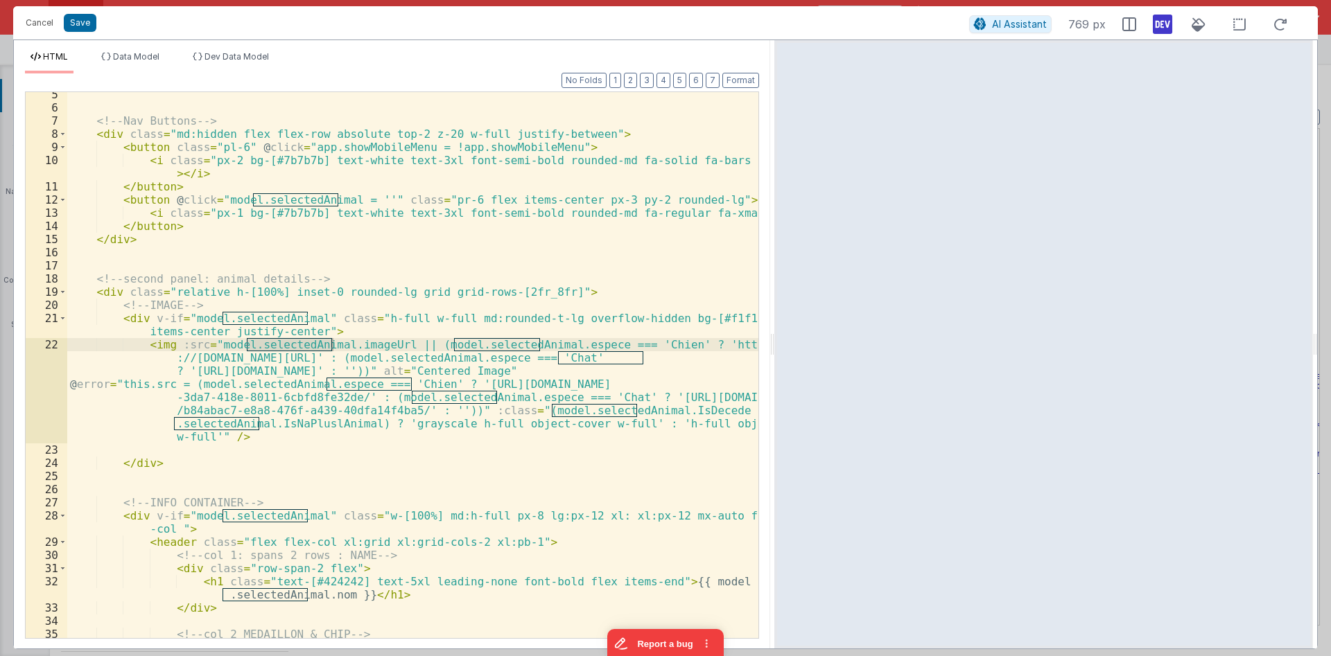
scroll to position [83, 0]
click at [566, 342] on div "<!-- Nav Buttons --> < div class = "md:hidden flex flex-row absolute top-2 z-20…" at bounding box center [412, 374] width 691 height 573
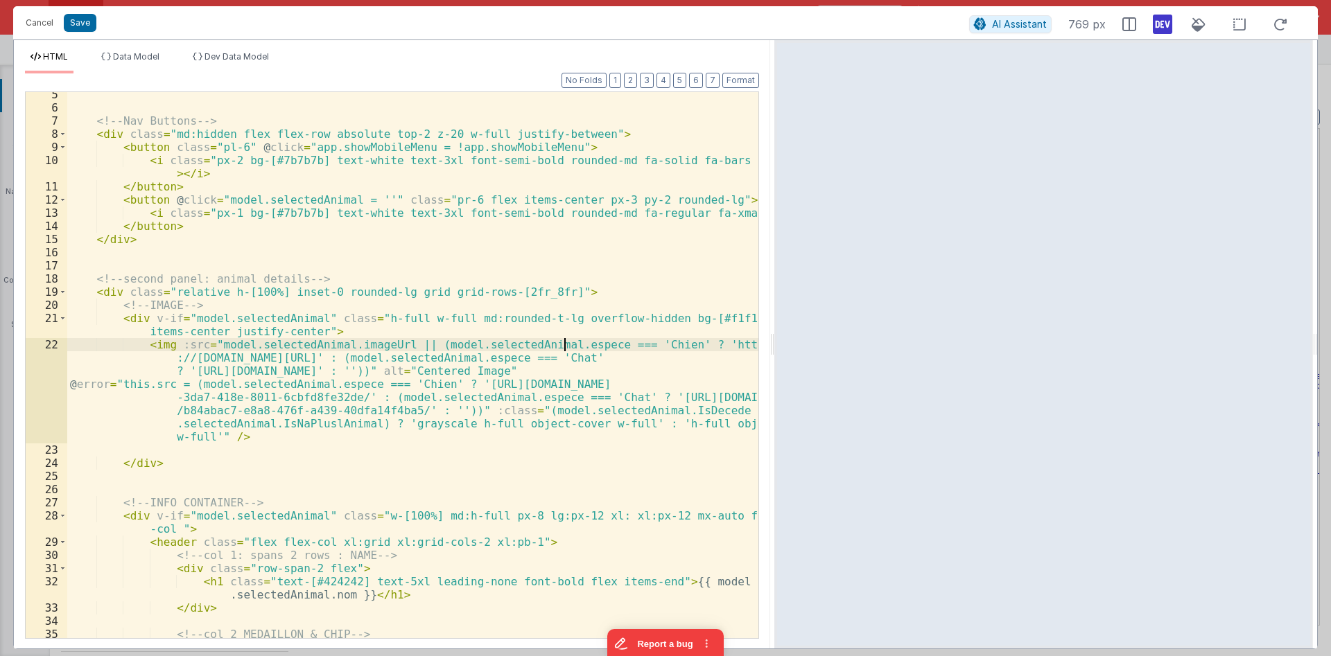
click at [566, 342] on div "<!-- Nav Buttons --> < div class = "md:hidden flex flex-row absolute top-2 z-20…" at bounding box center [412, 374] width 691 height 573
click at [223, 61] on span "Dev Data Model" at bounding box center [236, 56] width 64 height 10
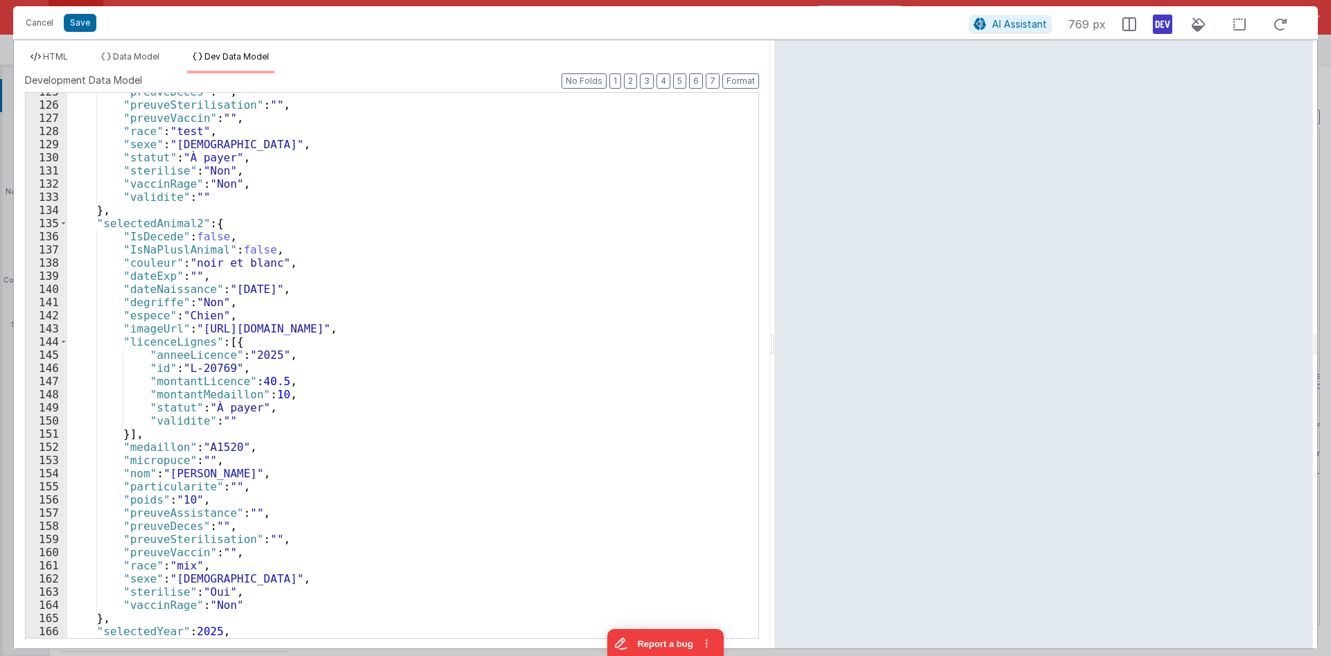
click at [237, 299] on div ""preuveDeces" : "" , "preuveSterilisation" : "" , "preuveVaccin" : "" , "race" …" at bounding box center [412, 371] width 691 height 572
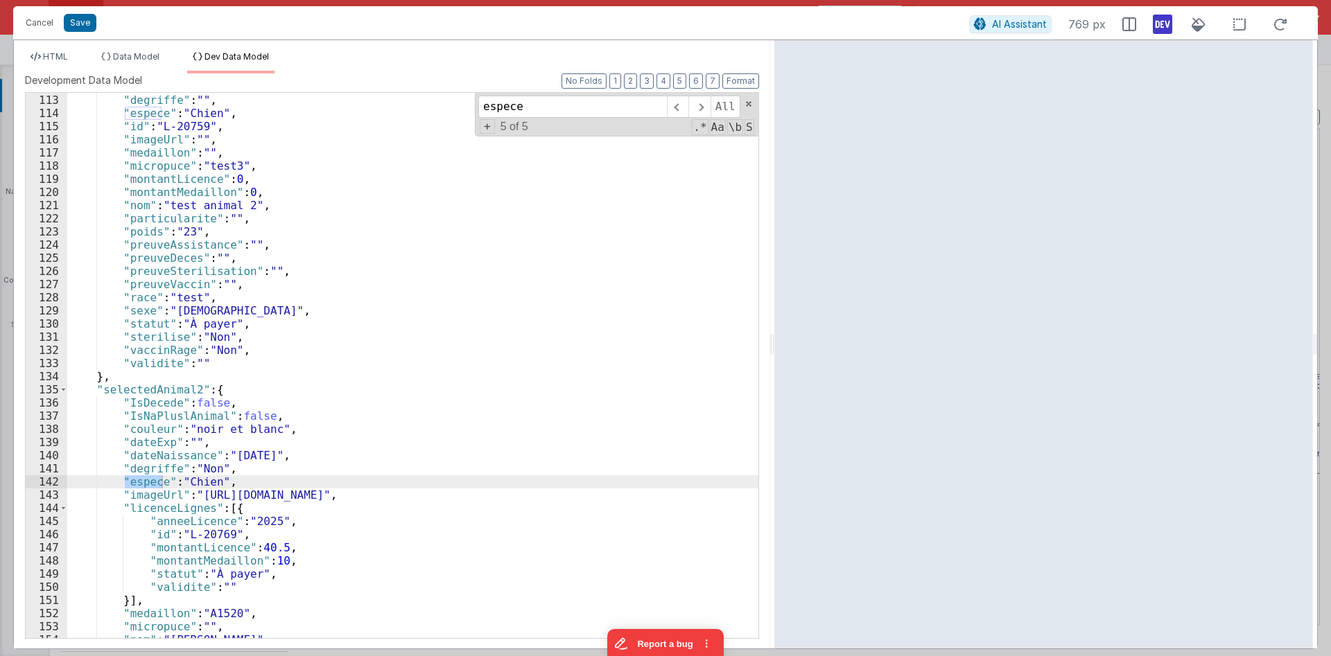
scroll to position [1558, 0]
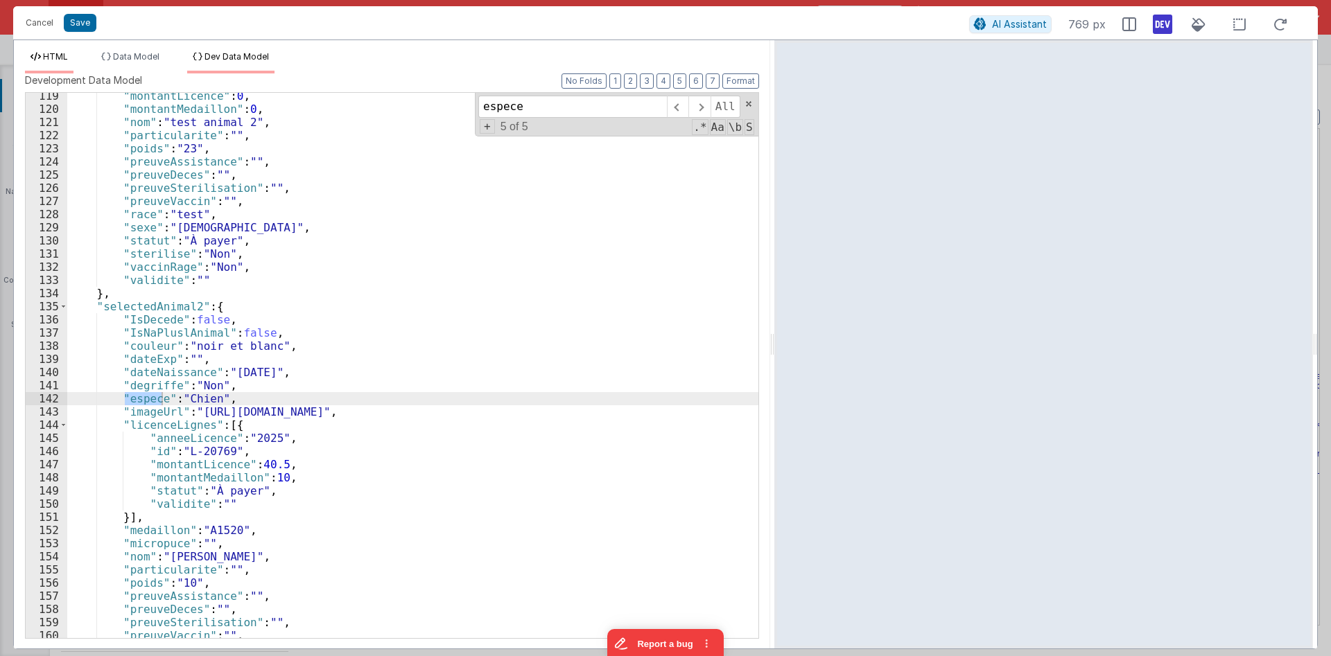
click at [62, 62] on span "HTML" at bounding box center [55, 56] width 25 height 10
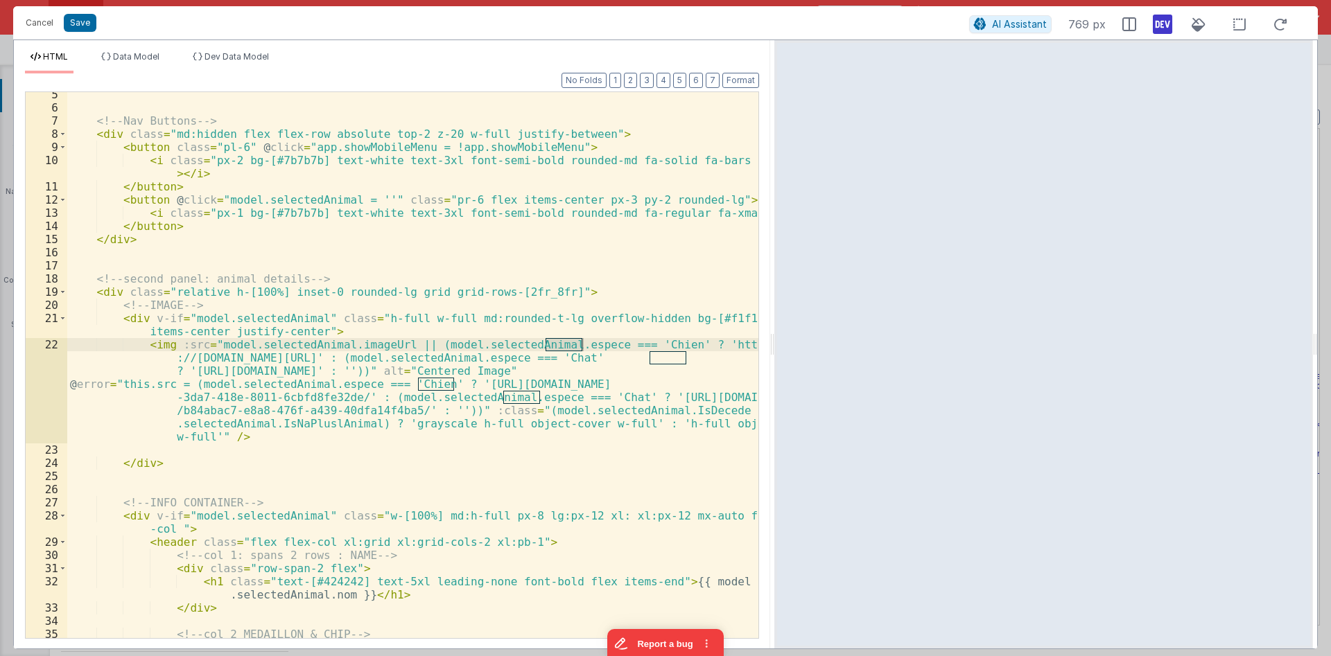
scroll to position [83, 0]
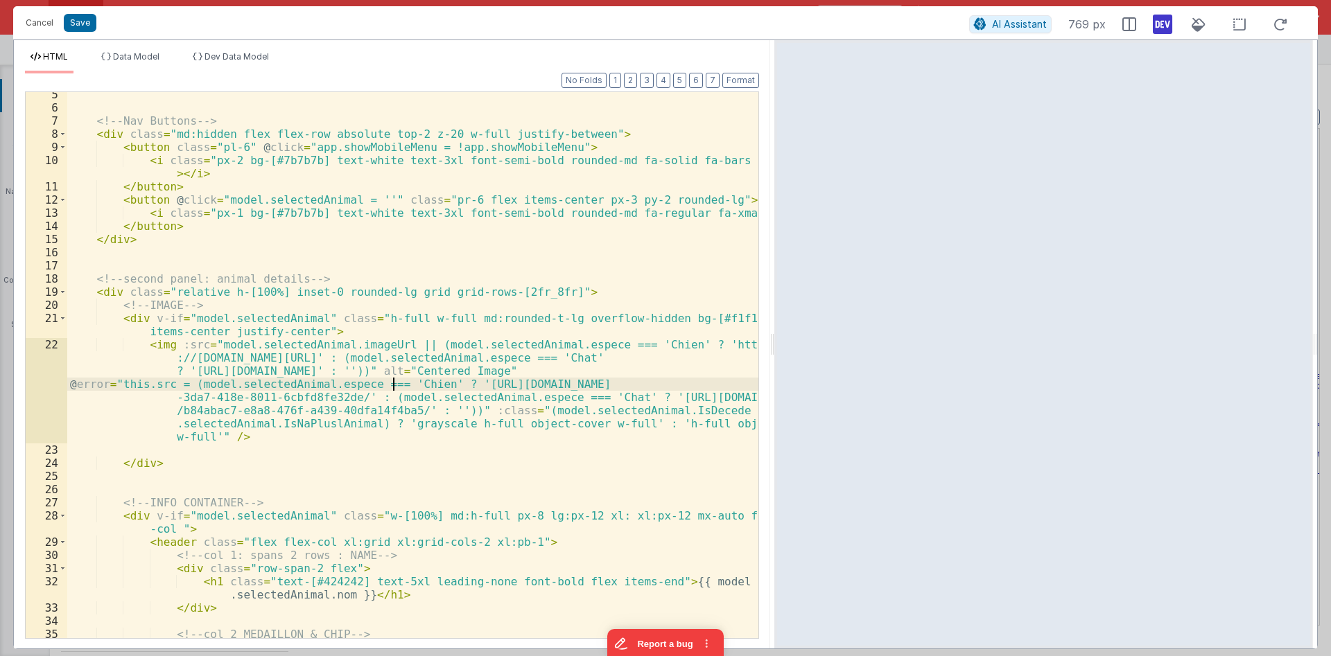
click at [391, 382] on div "<!-- Nav Buttons --> < div class = "md:hidden flex flex-row absolute top-2 z-20…" at bounding box center [412, 374] width 691 height 573
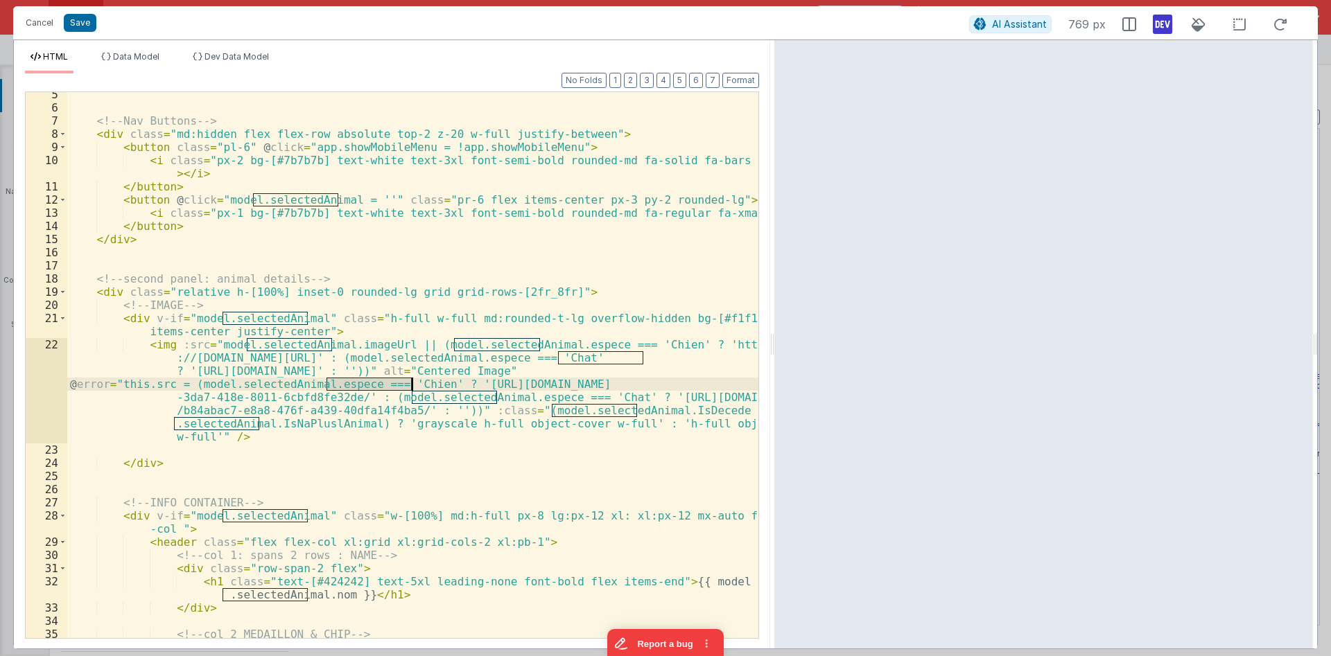
click at [673, 414] on div "<!-- Nav Buttons --> < div class = "md:hidden flex flex-row absolute top-2 z-20…" at bounding box center [412, 374] width 691 height 573
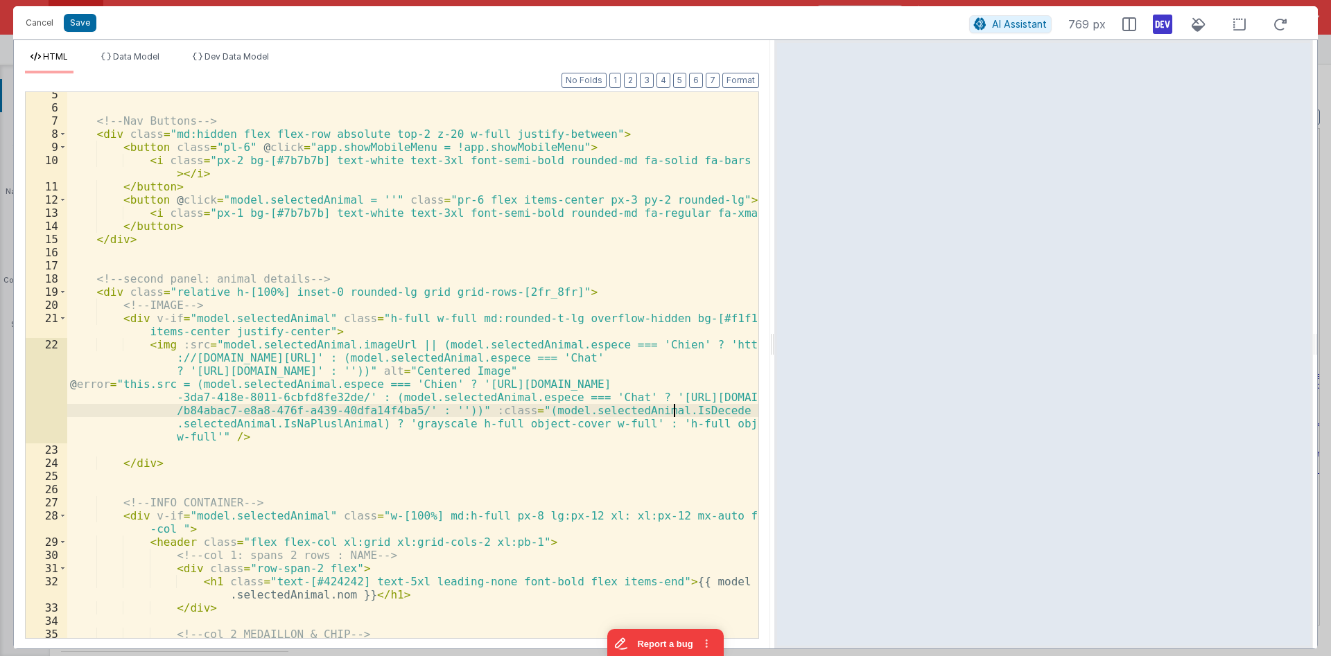
click at [673, 414] on div "<!-- Nav Buttons --> < div class = "md:hidden flex flex-row absolute top-2 z-20…" at bounding box center [412, 374] width 691 height 573
click at [148, 58] on span "Data Model" at bounding box center [136, 56] width 46 height 10
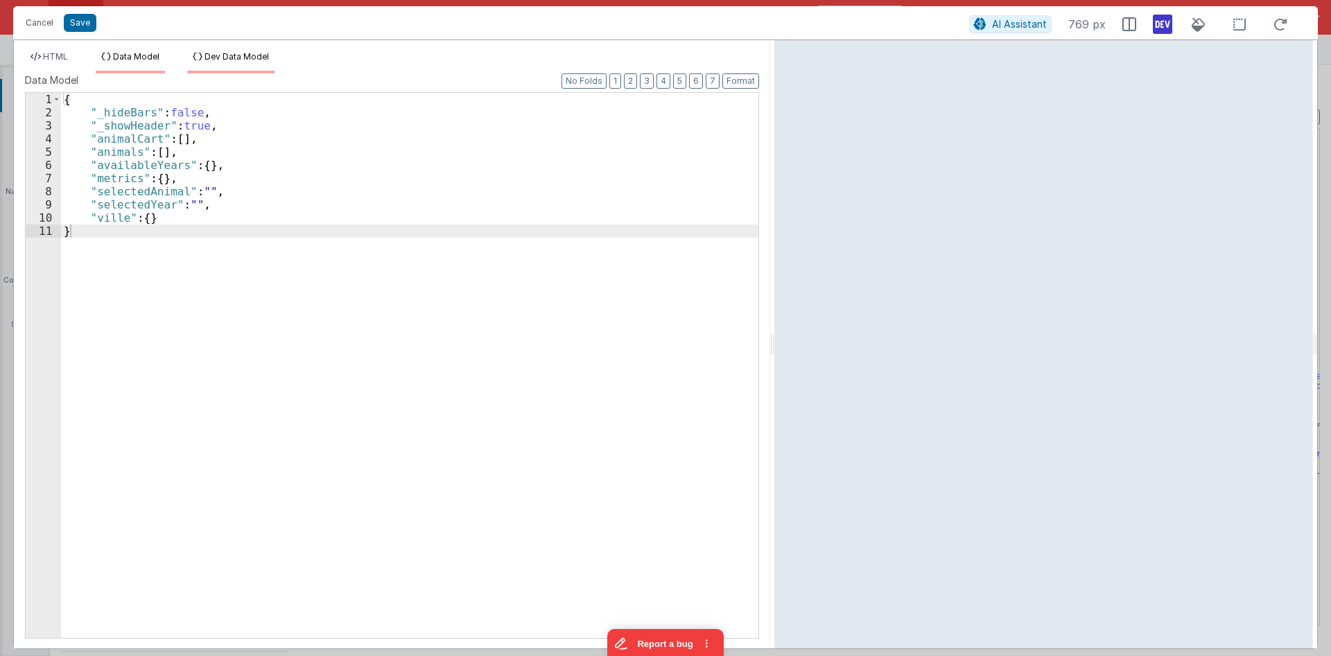
click at [216, 56] on span "Dev Data Model" at bounding box center [236, 56] width 64 height 10
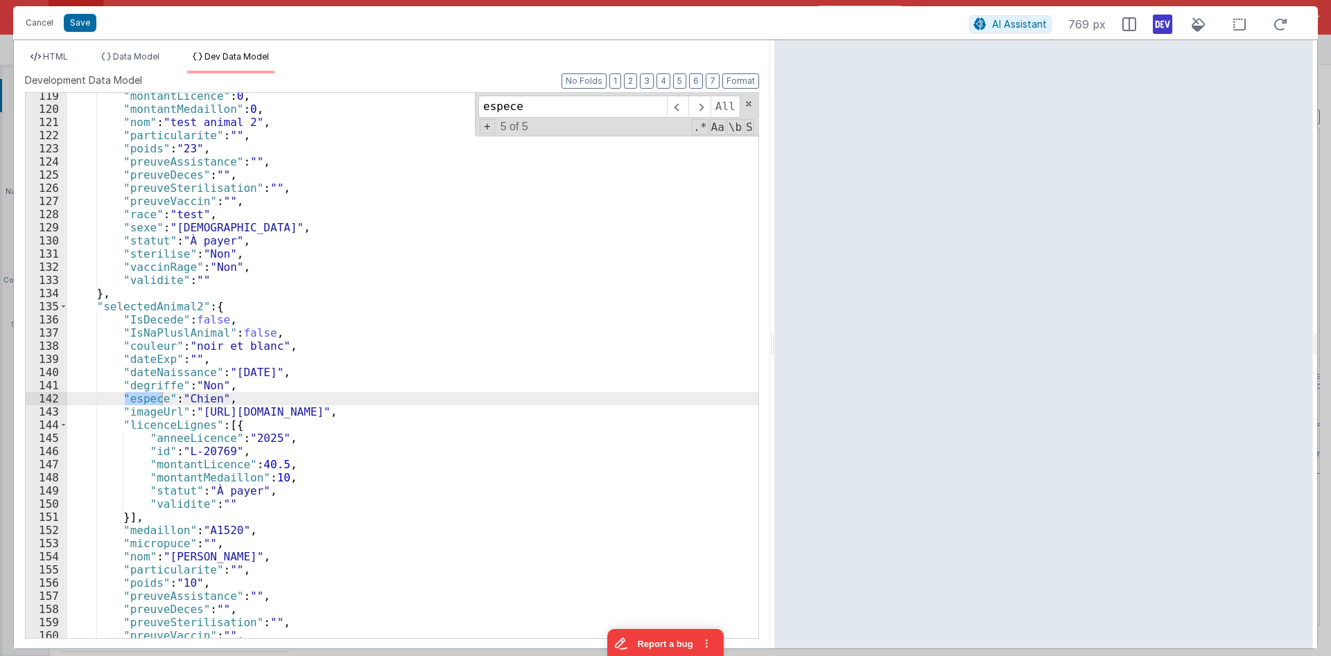
scroll to position [1558, 0]
click at [40, 64] on li "HTML" at bounding box center [49, 62] width 49 height 22
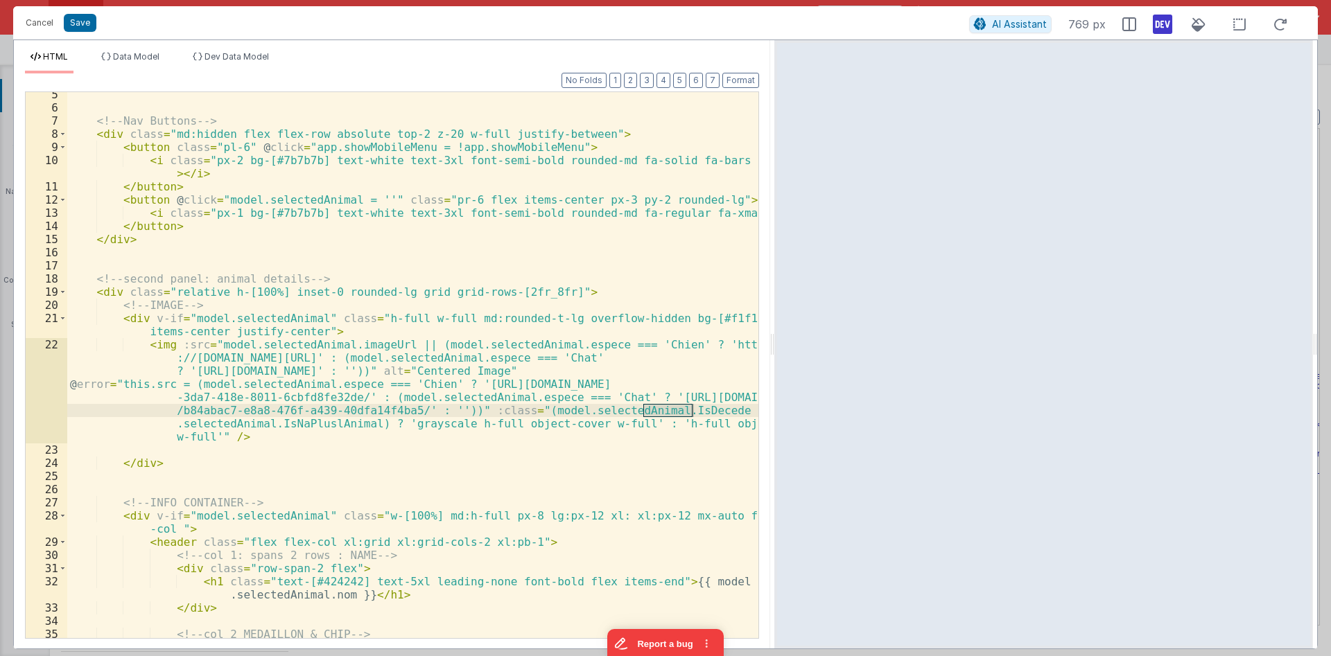
scroll to position [83, 0]
click at [321, 426] on div "<!-- Nav Buttons --> < div class = "md:hidden flex flex-row absolute top-2 z-20…" at bounding box center [412, 374] width 691 height 573
click at [227, 58] on span "Dev Data Model" at bounding box center [236, 56] width 64 height 10
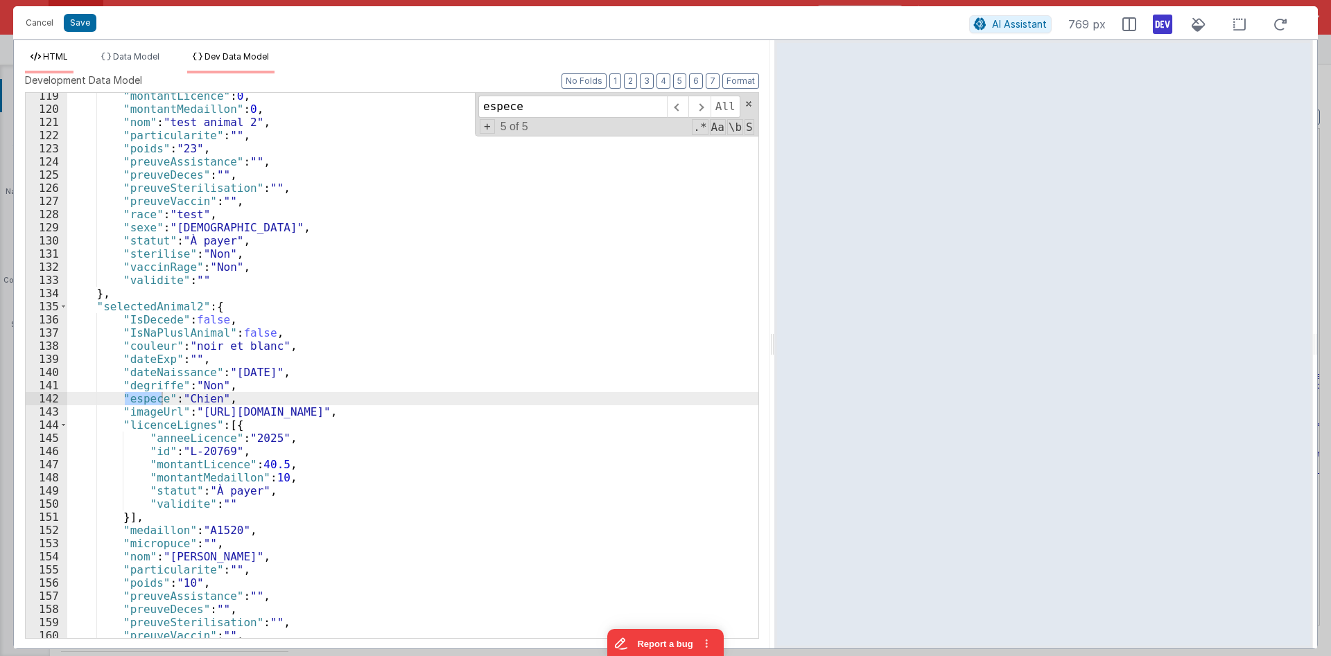
click at [64, 58] on span "HTML" at bounding box center [55, 56] width 25 height 10
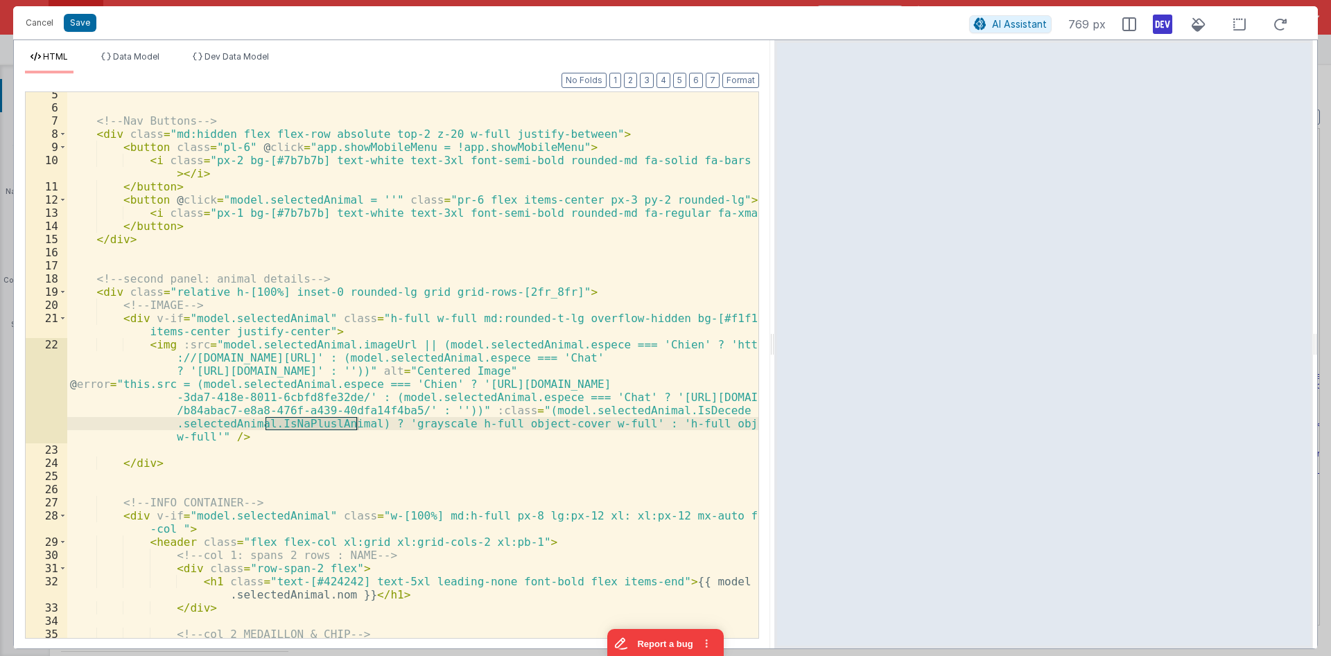
scroll to position [166, 0]
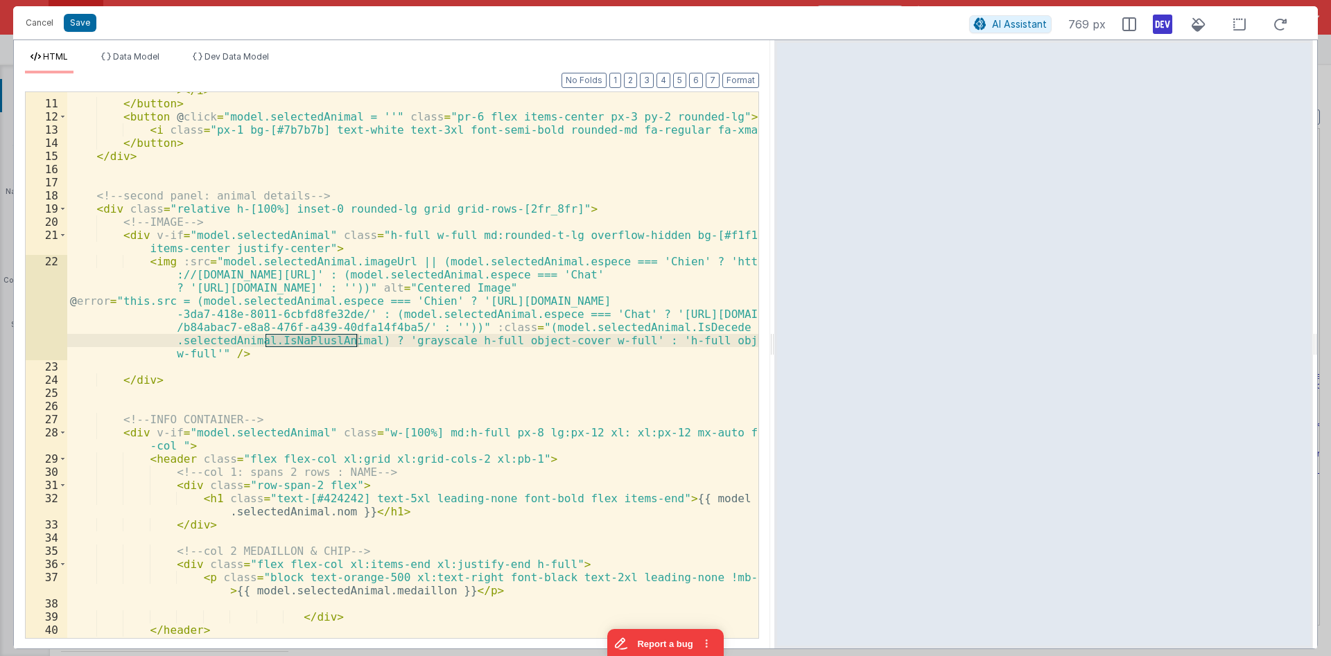
click at [148, 374] on div "< i class = "px-2 bg-[#7b7b7b] text-white text-3xl font-semi-bold rounded-md fa…" at bounding box center [412, 364] width 691 height 586
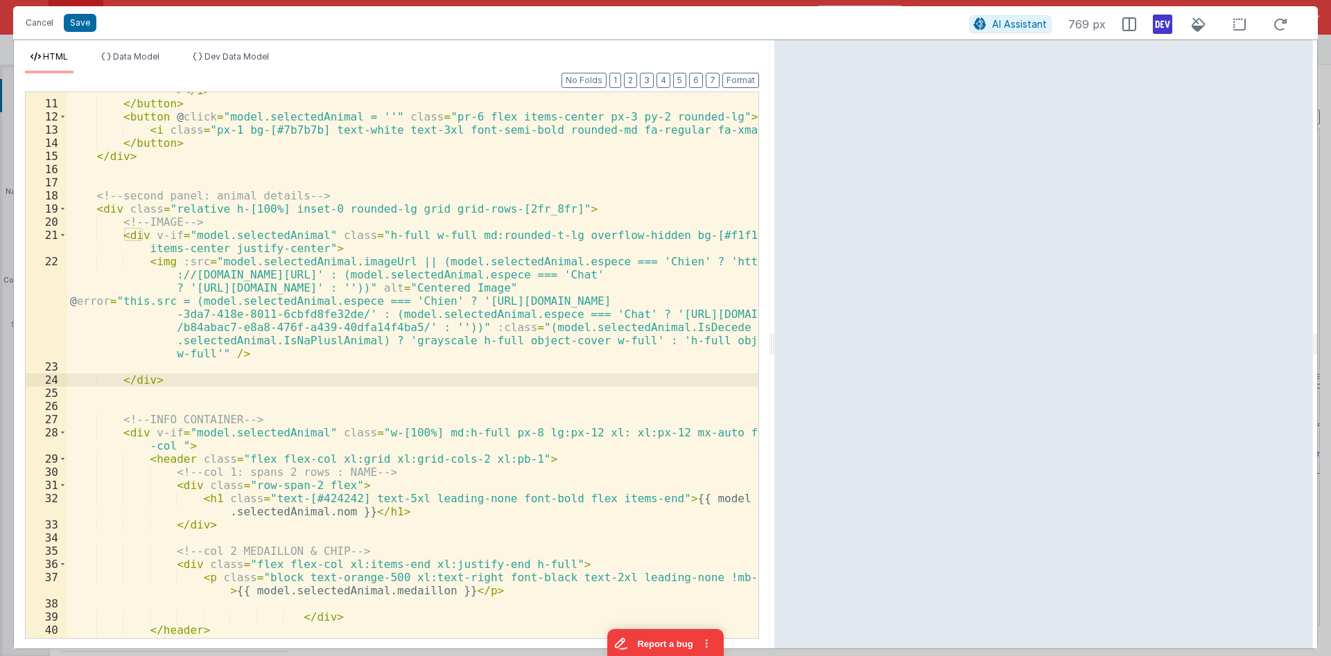
click at [252, 434] on div "< i class = "px-2 bg-[#7b7b7b] text-white text-3xl font-semi-bold rounded-md fa…" at bounding box center [412, 364] width 691 height 586
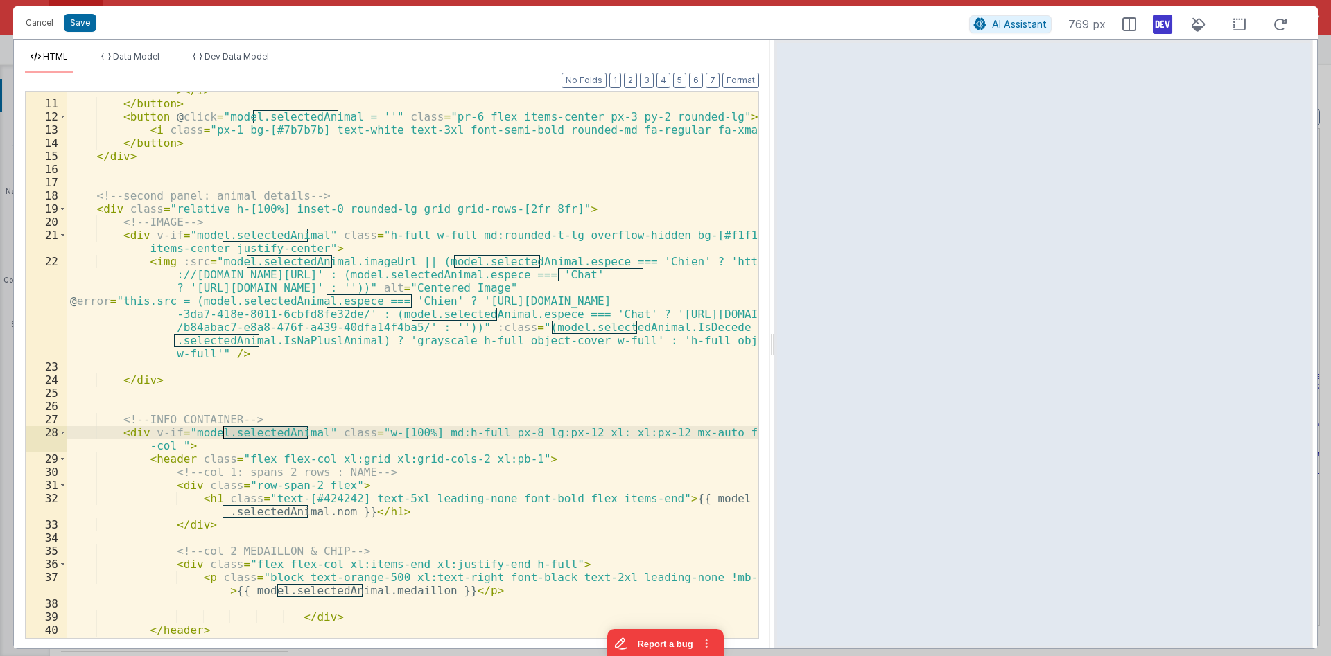
click at [252, 434] on div "< i class = "px-2 bg-[#7b7b7b] text-white text-3xl font-semi-bold rounded-md fa…" at bounding box center [412, 364] width 691 height 586
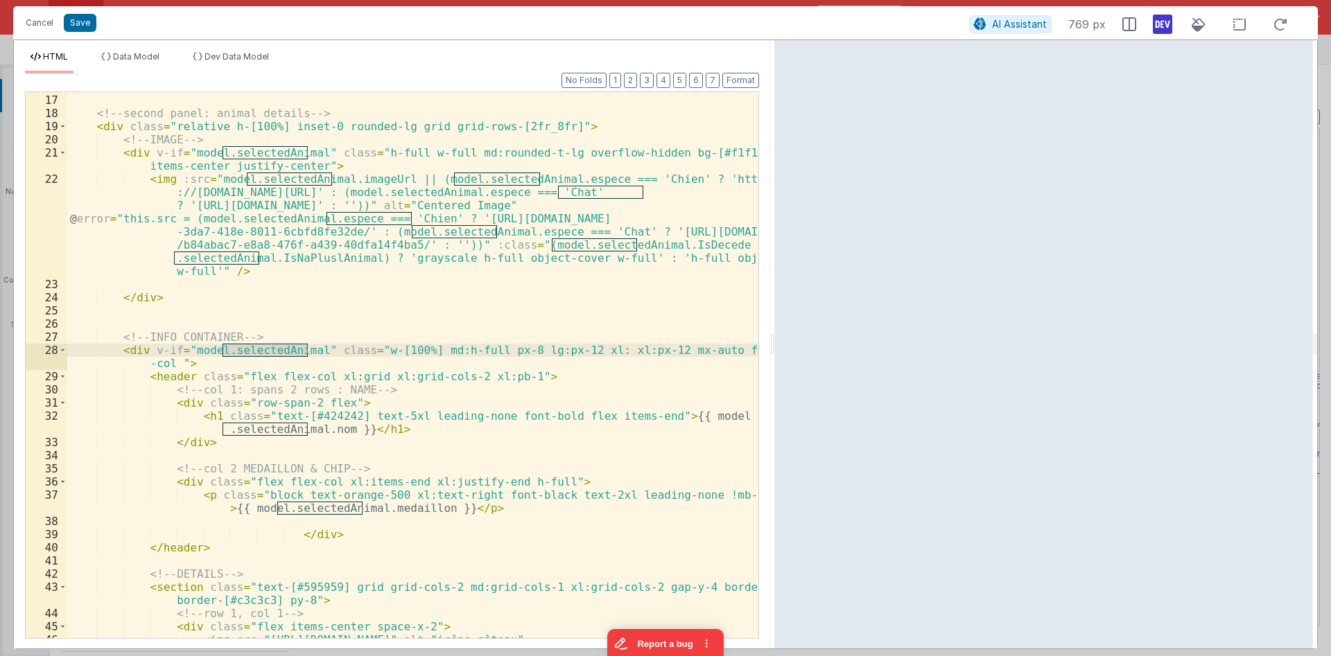
scroll to position [332, 0]
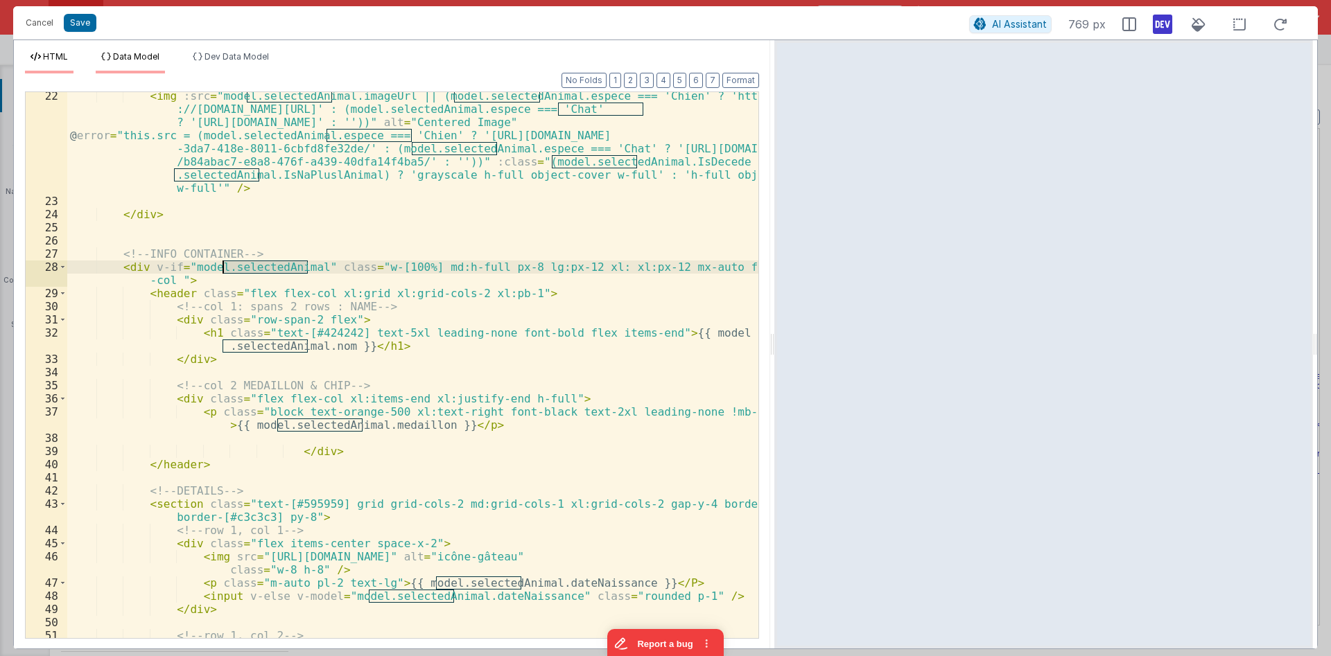
click at [139, 60] on span "Data Model" at bounding box center [136, 56] width 46 height 10
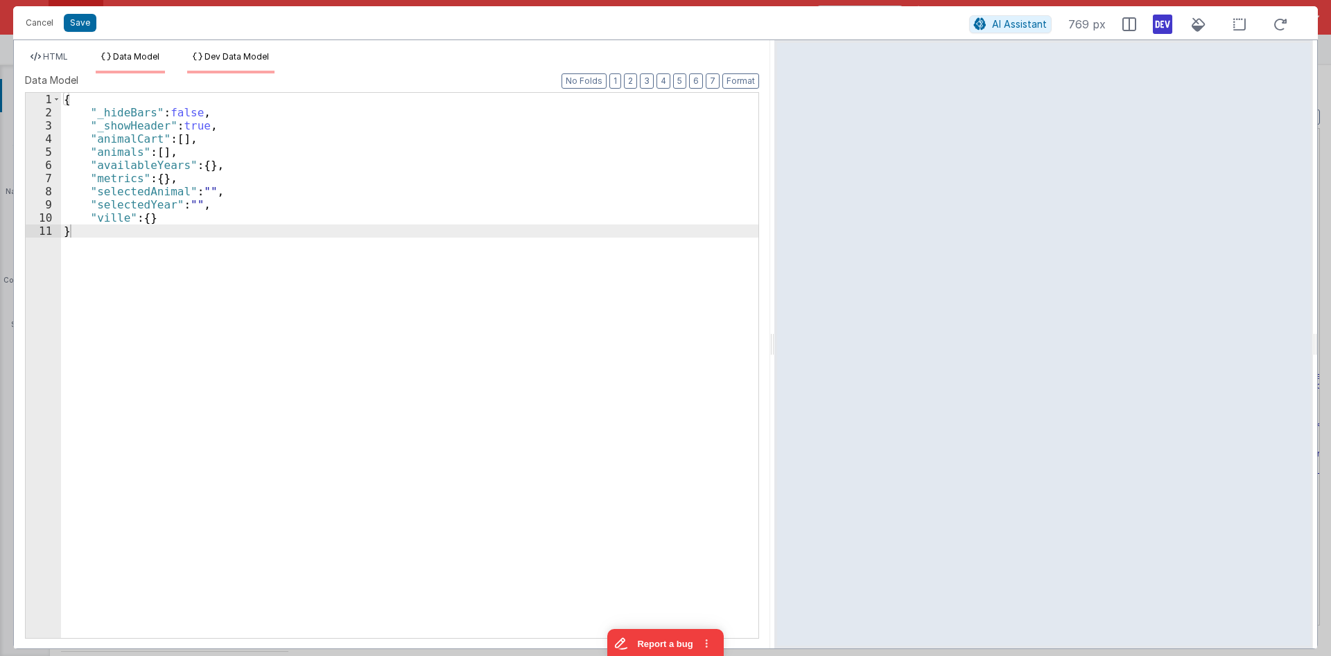
click at [241, 64] on li "Dev Data Model" at bounding box center [230, 62] width 87 height 22
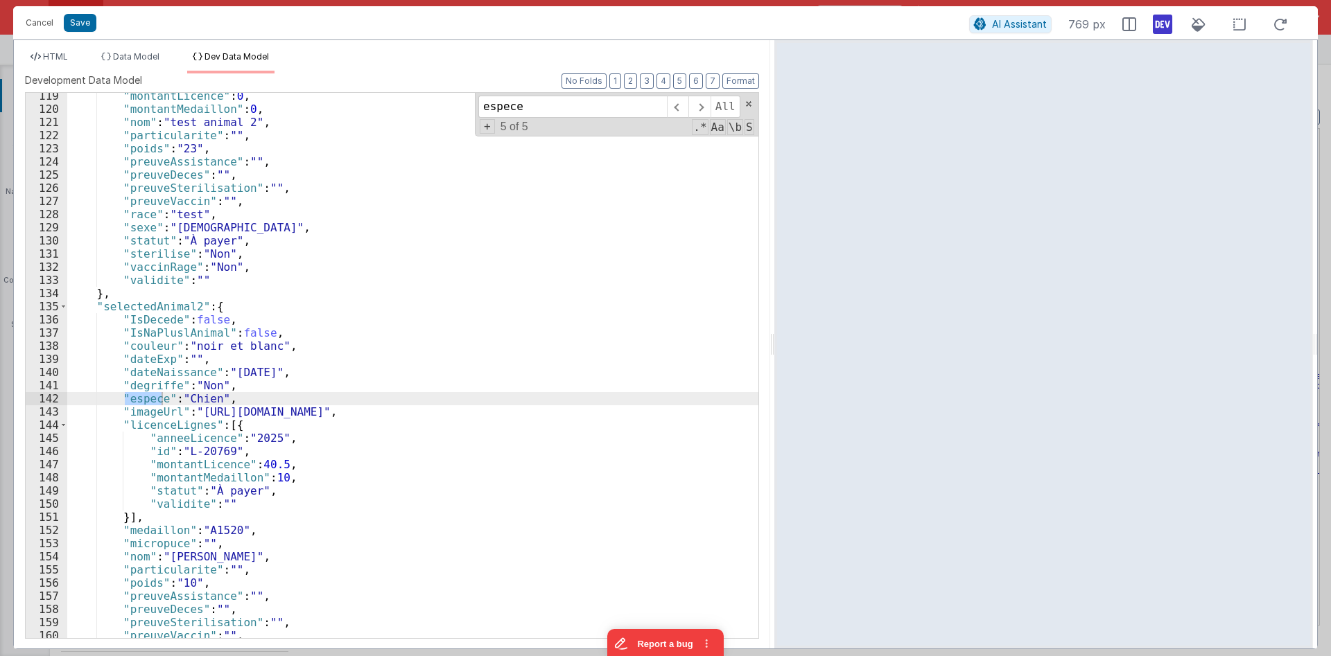
scroll to position [1558, 0]
click at [152, 530] on div ""montantLicence" : 0 , "montantMedaillon" : 0 , "nom" : "test animal 2" , "part…" at bounding box center [412, 375] width 691 height 572
click at [157, 429] on div ""montantLicence" : 0 , "montantMedaillon" : 0 , "nom" : "test animal 2" , "part…" at bounding box center [412, 375] width 691 height 572
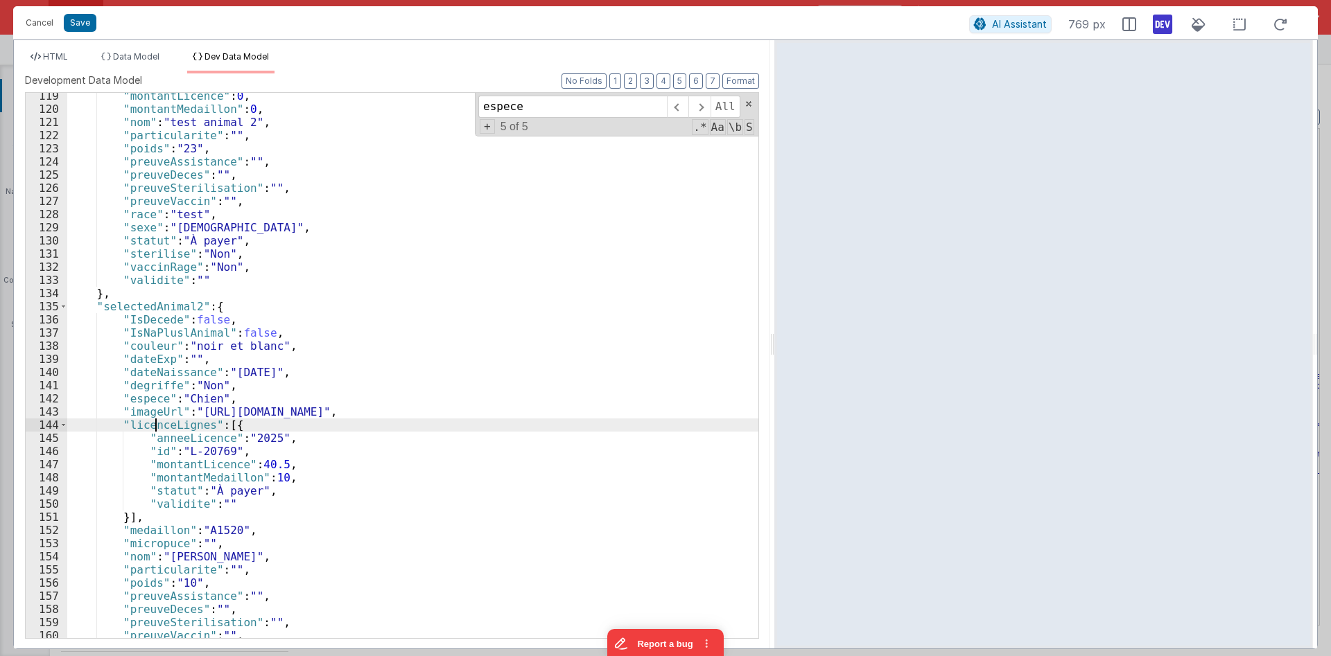
click at [157, 429] on div ""montantLicence" : 0 , "montantMedaillon" : 0 , "nom" : "test animal 2" , "part…" at bounding box center [412, 375] width 691 height 572
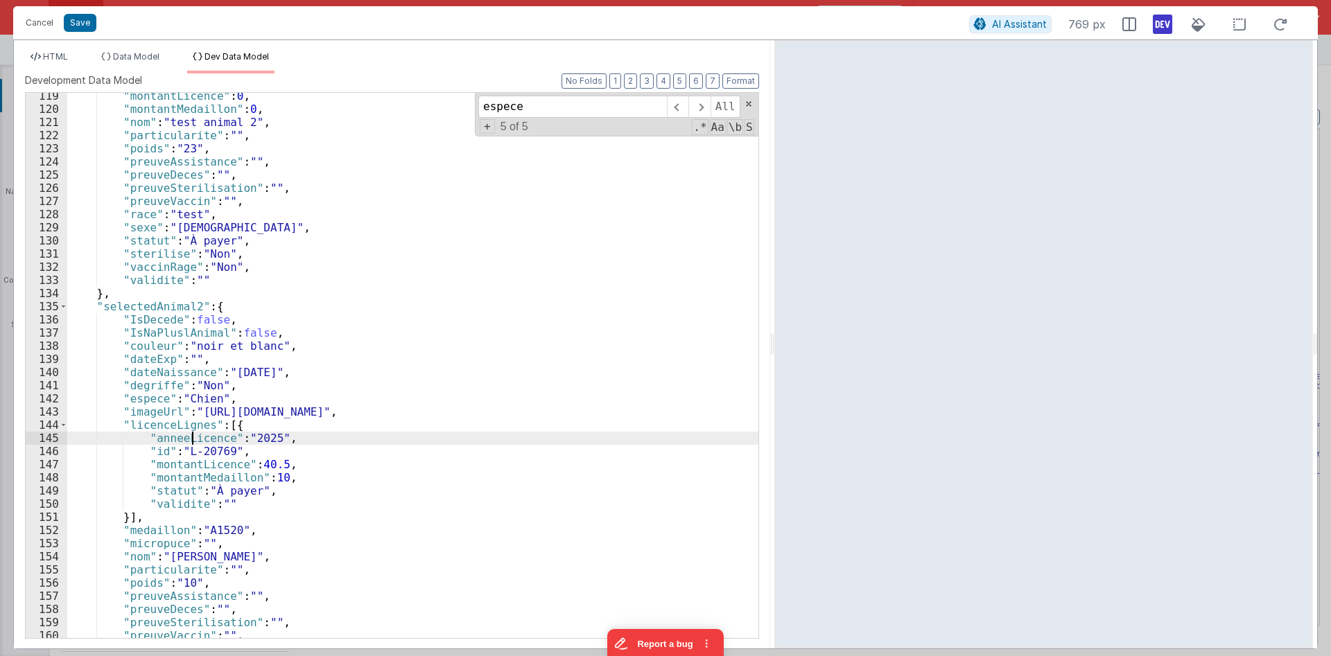
click at [193, 439] on div ""montantLicence" : 0 , "montantMedaillon" : 0 , "nom" : "test animal 2" , "part…" at bounding box center [412, 375] width 691 height 572
click at [180, 465] on div ""montantLicence" : 0 , "montantMedaillon" : 0 , "nom" : "test animal 2" , "part…" at bounding box center [412, 375] width 691 height 572
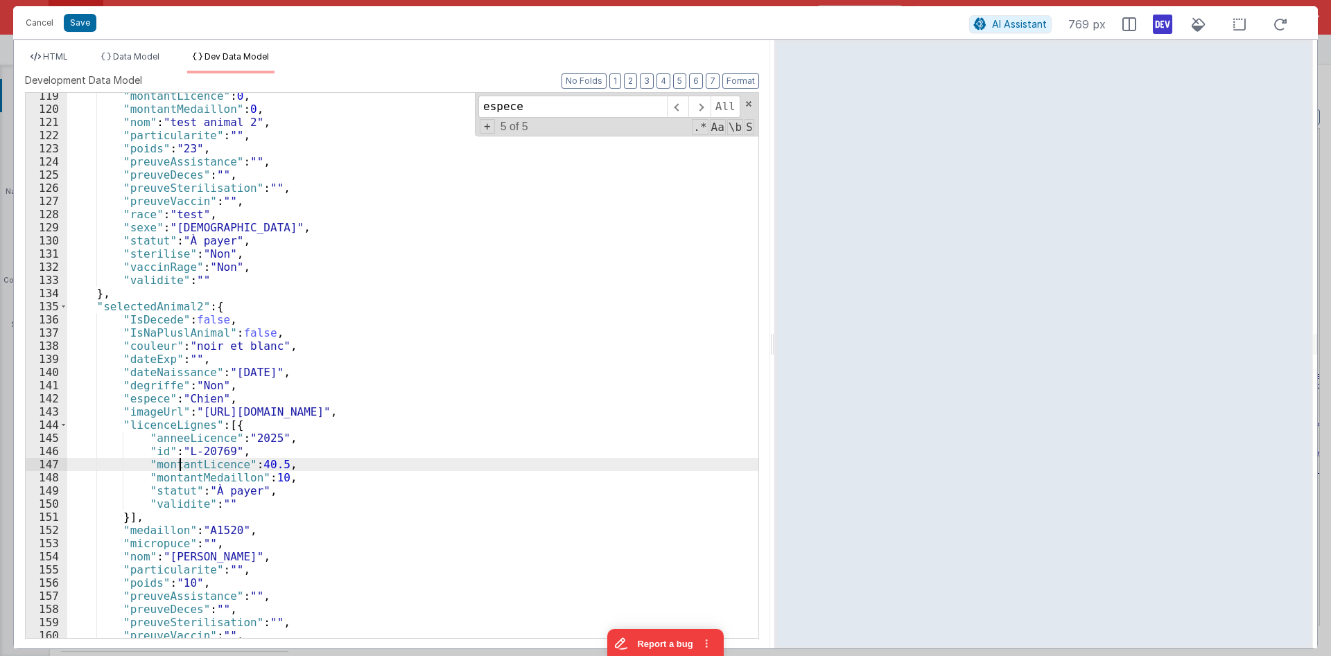
click at [180, 465] on div ""montantLicence" : 0 , "montantMedaillon" : 0 , "nom" : "test animal 2" , "part…" at bounding box center [412, 375] width 691 height 572
click at [200, 479] on div ""montantLicence" : 0 , "montantMedaillon" : 0 , "nom" : "test animal 2" , "part…" at bounding box center [412, 375] width 691 height 572
click at [175, 501] on div ""montantLicence" : 0 , "montantMedaillon" : 0 , "nom" : "test animal 2" , "part…" at bounding box center [412, 375] width 691 height 572
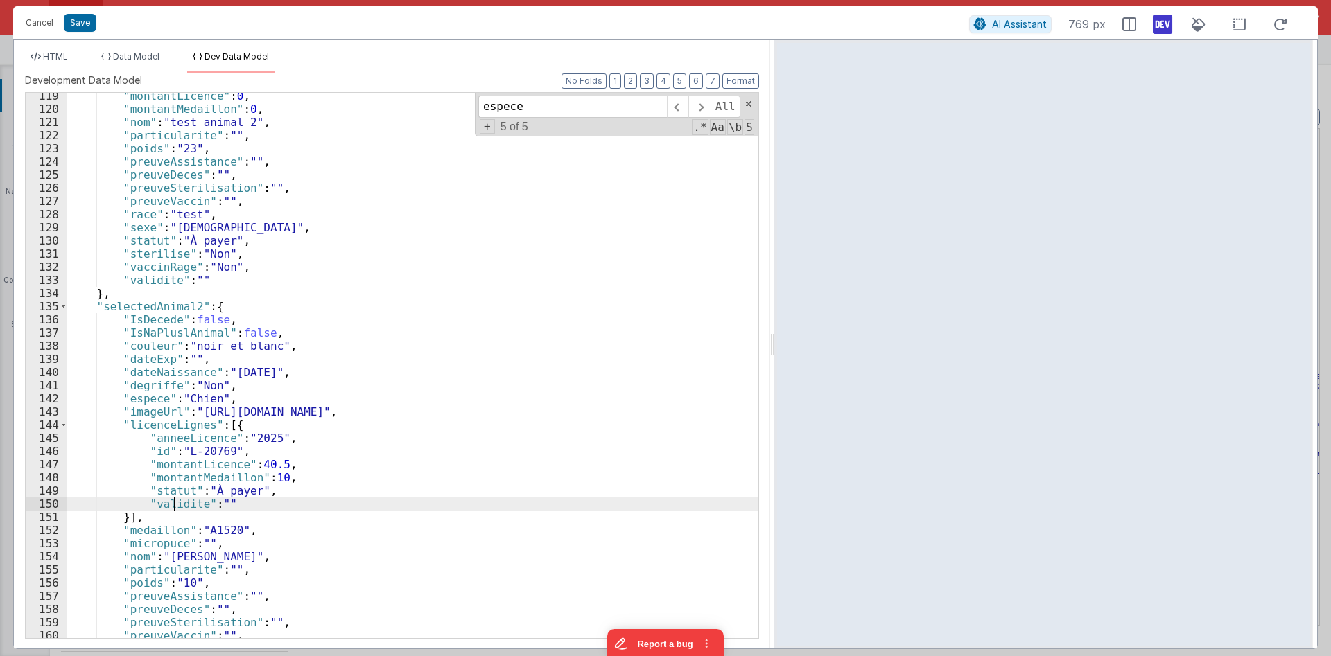
click at [175, 501] on div ""montantLicence" : 0 , "montantMedaillon" : 0 , "nom" : "test animal 2" , "part…" at bounding box center [412, 375] width 691 height 572
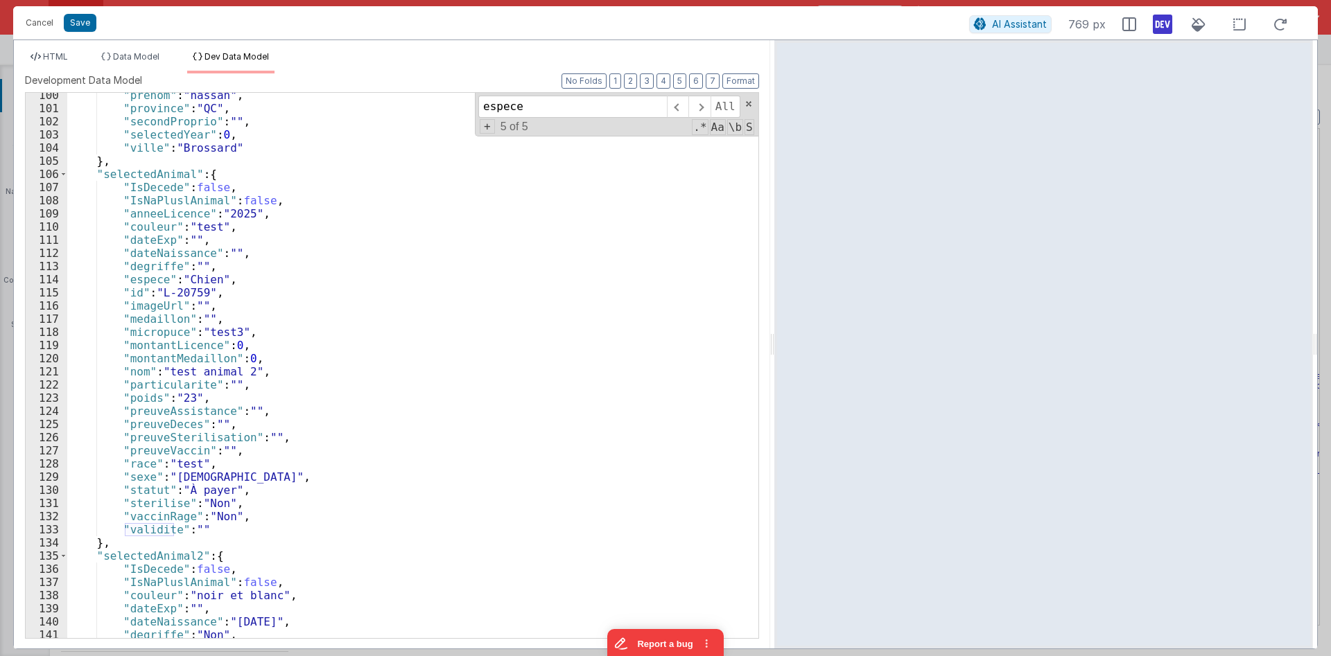
scroll to position [1391, 0]
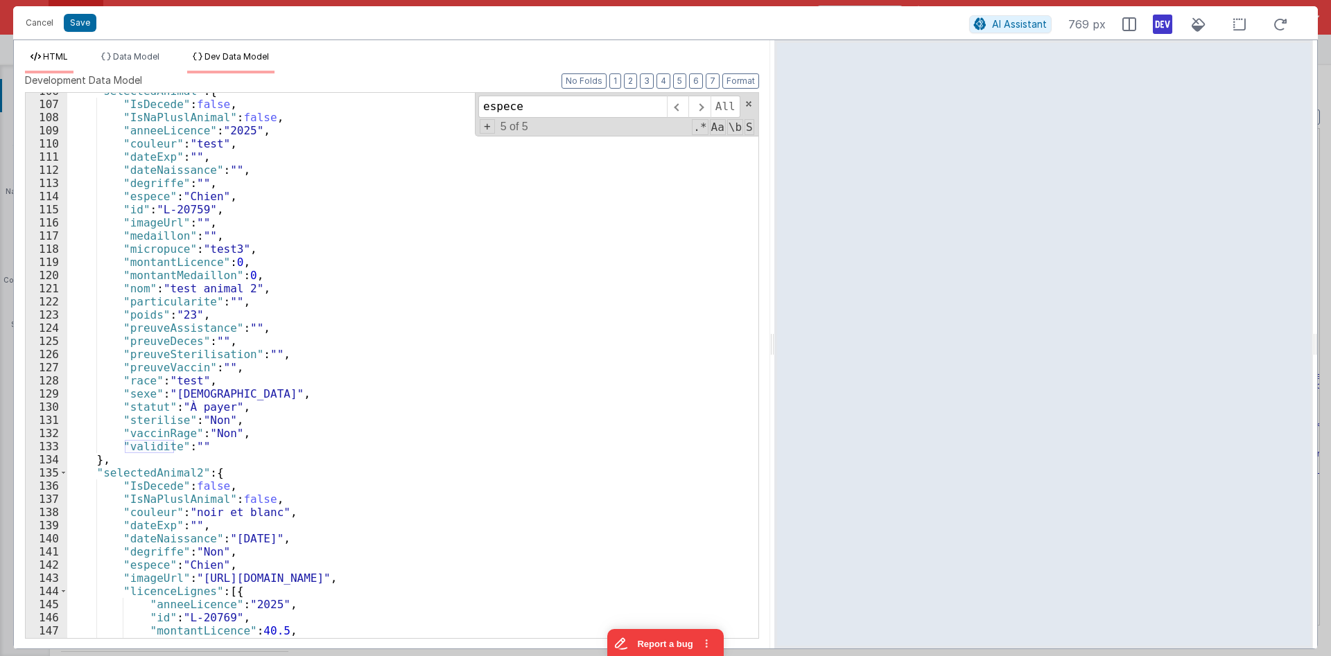
click at [54, 60] on span "HTML" at bounding box center [55, 56] width 25 height 10
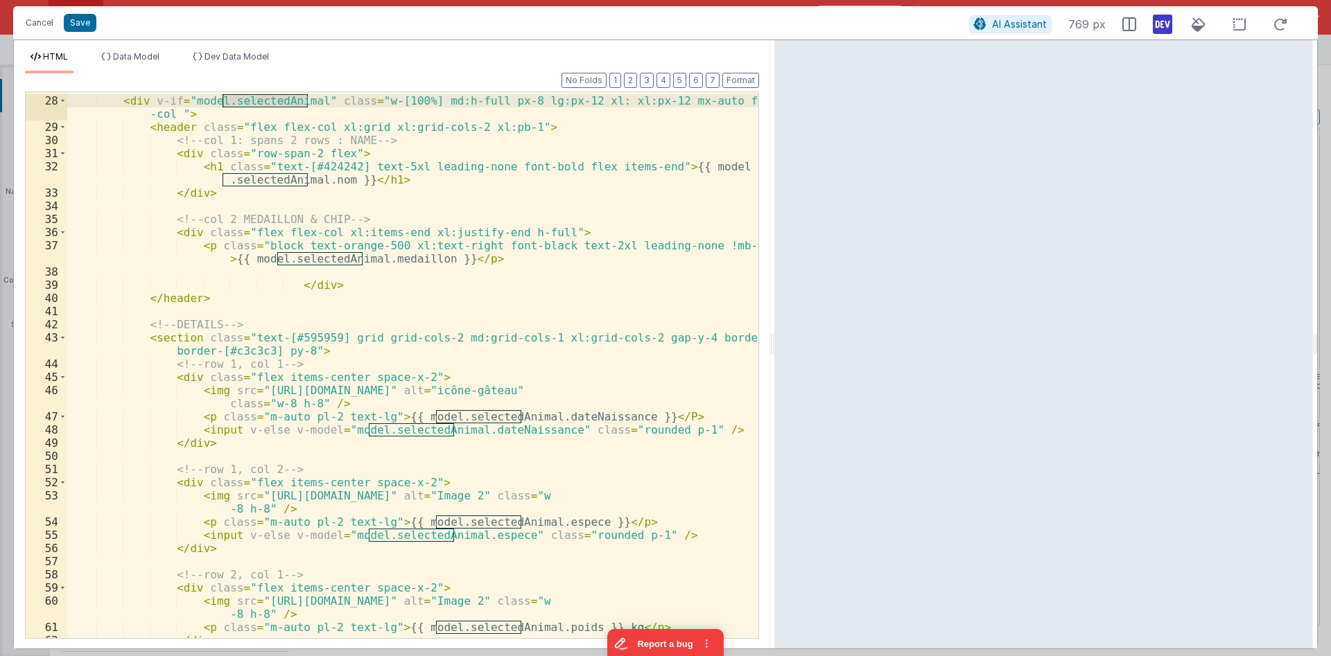
scroll to position [582, 0]
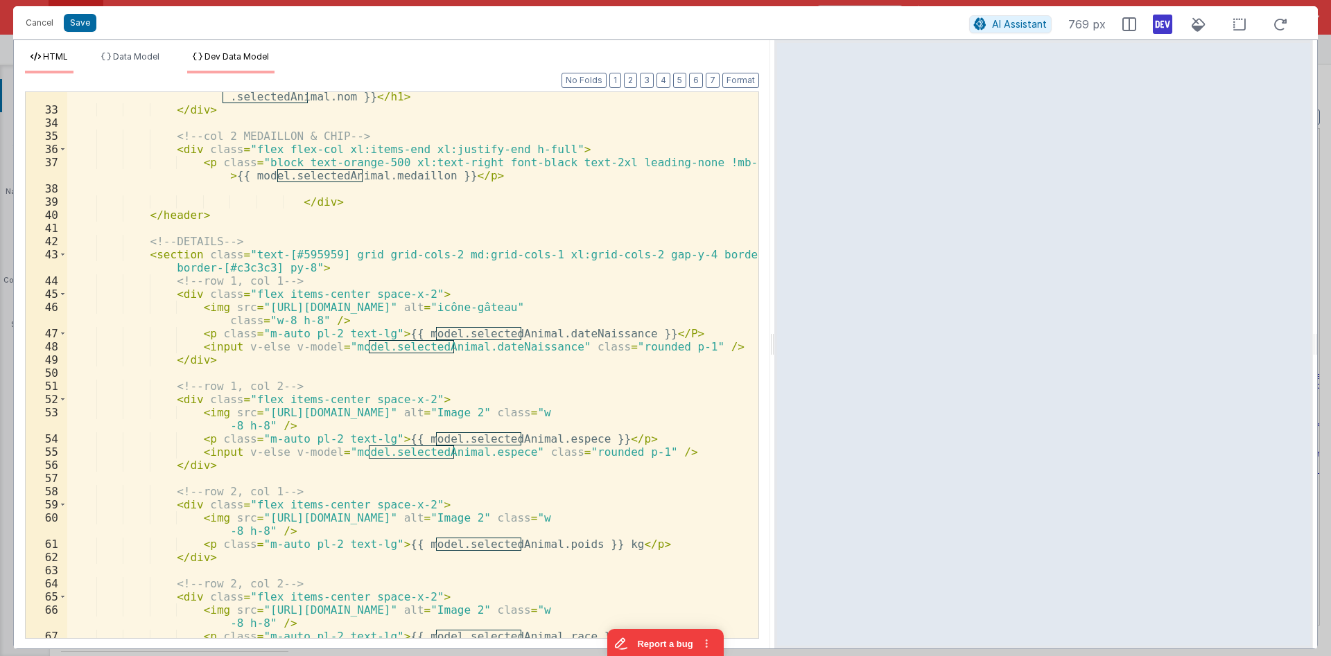
click at [218, 53] on span "Dev Data Model" at bounding box center [236, 56] width 64 height 10
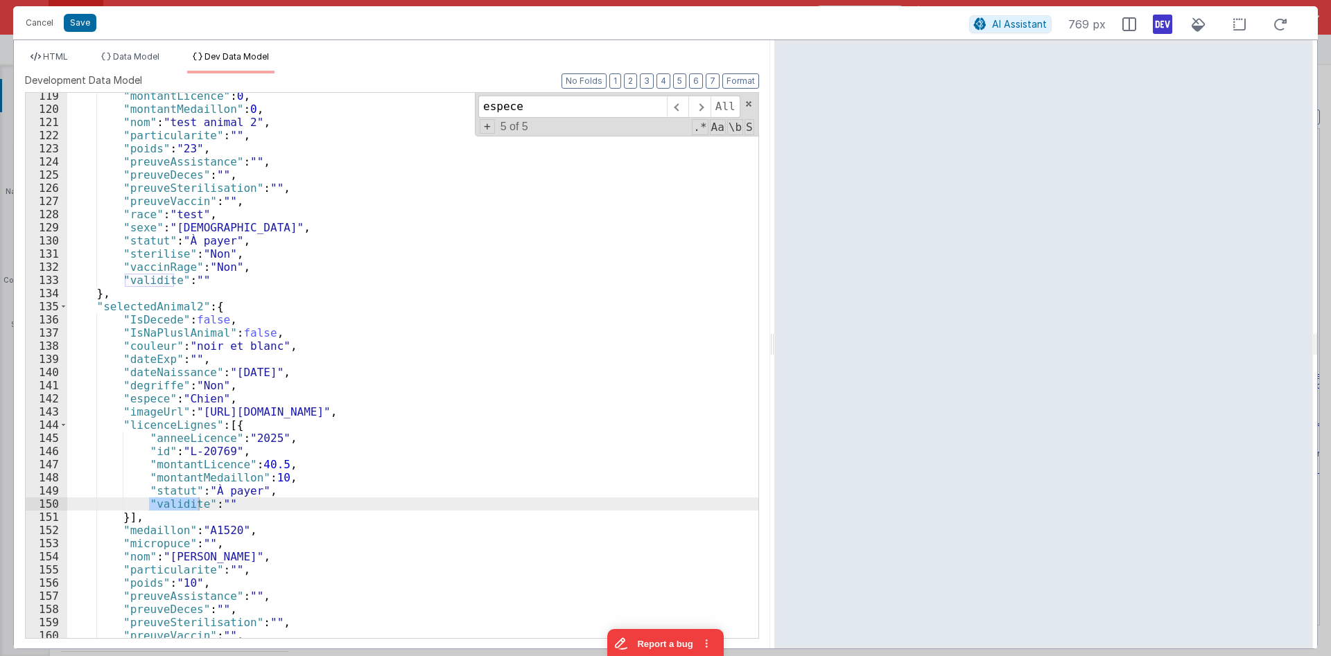
scroll to position [1641, 0]
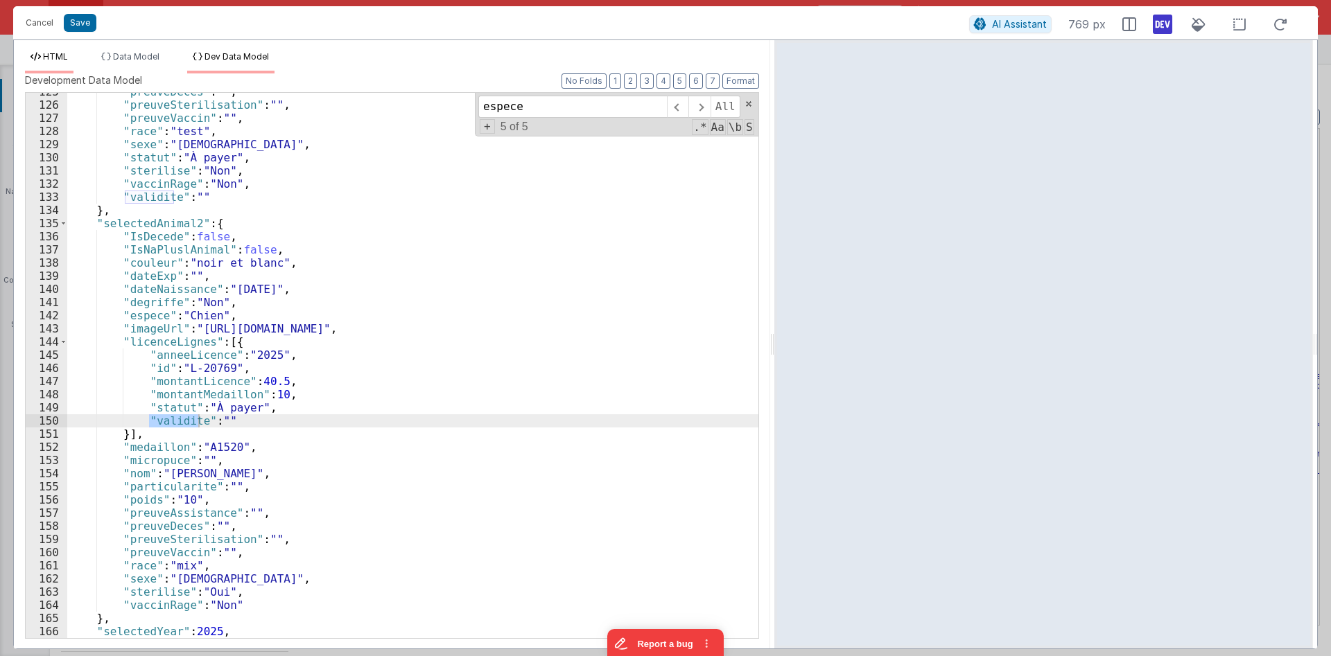
click at [47, 57] on span "HTML" at bounding box center [55, 56] width 25 height 10
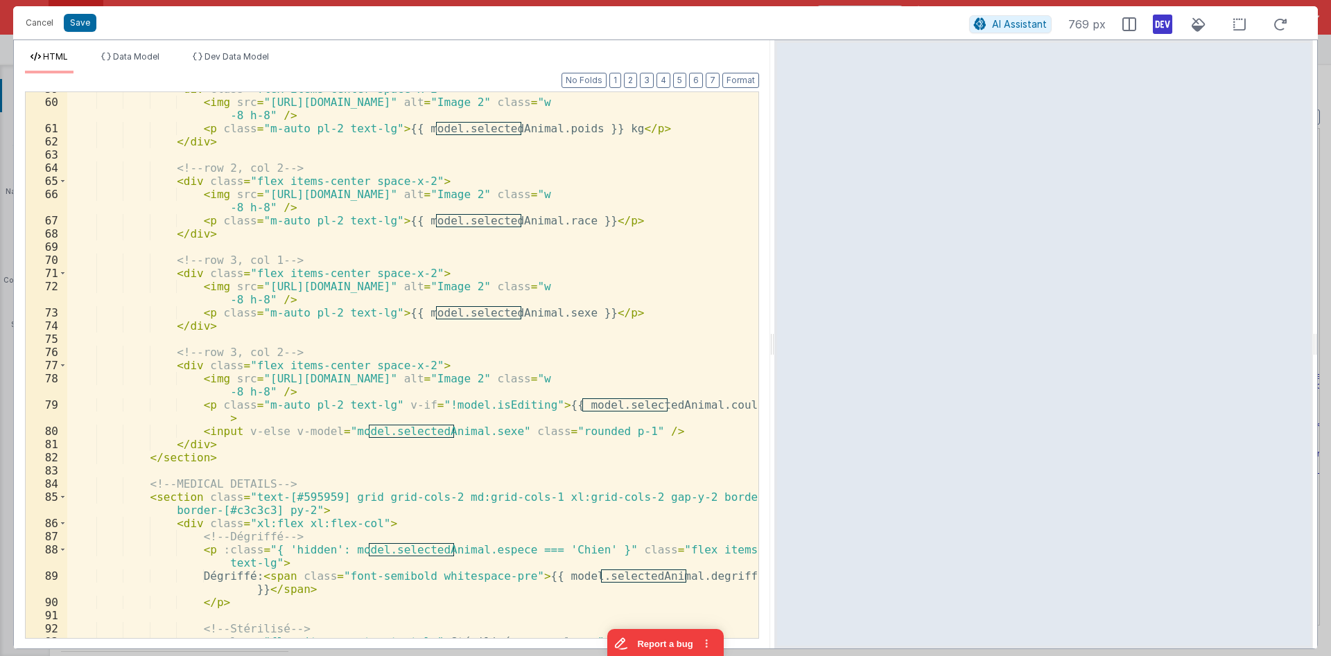
scroll to position [1081, 0]
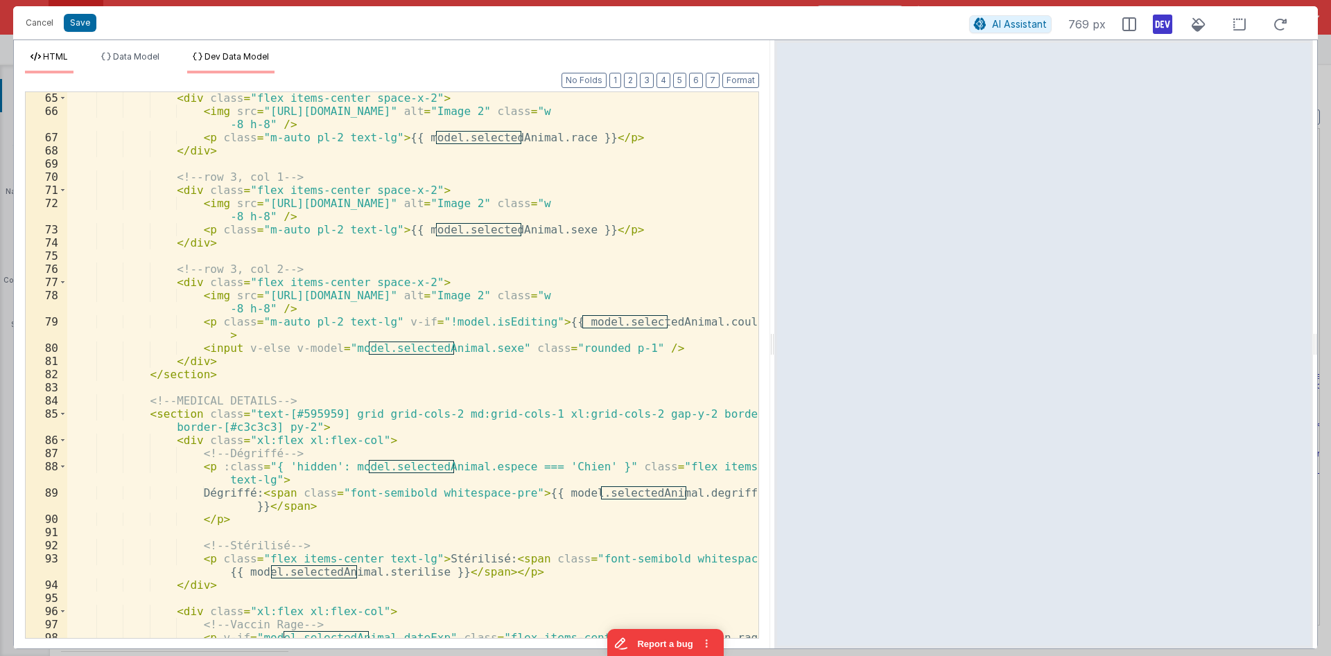
click at [224, 59] on span "Dev Data Model" at bounding box center [236, 56] width 64 height 10
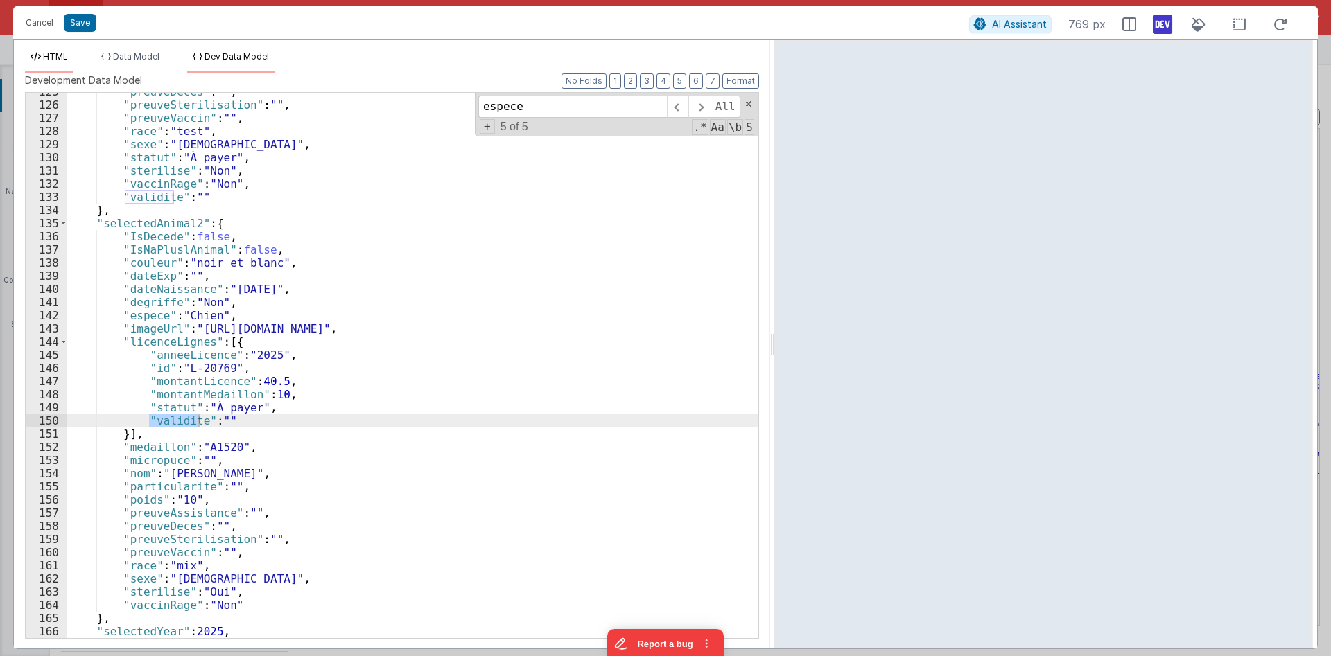
click at [68, 57] on span "HTML" at bounding box center [55, 56] width 25 height 10
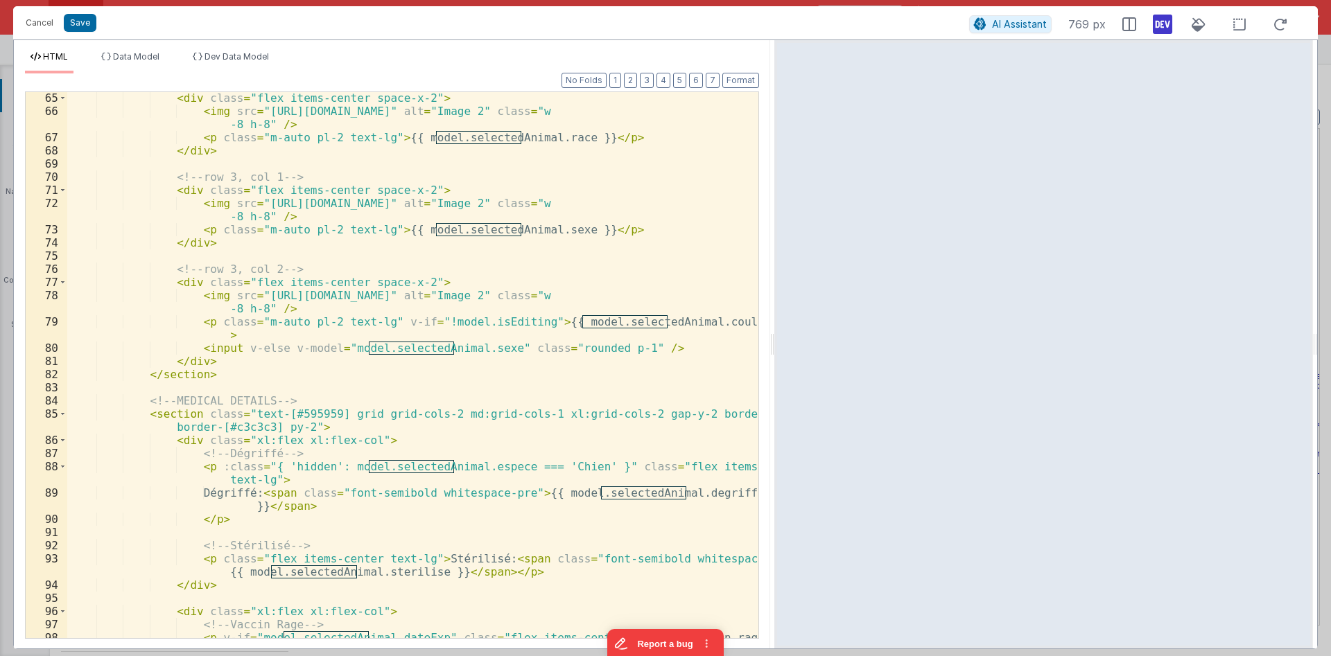
scroll to position [1164, 0]
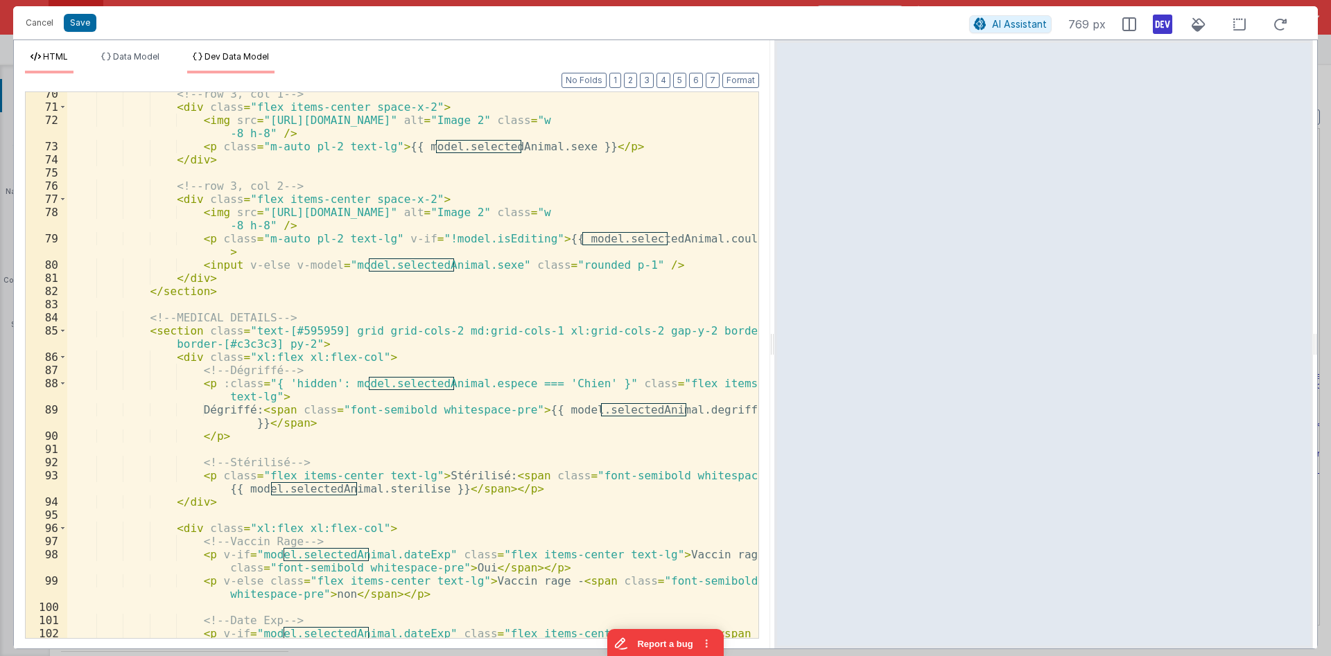
click at [205, 66] on li "Dev Data Model" at bounding box center [230, 62] width 87 height 22
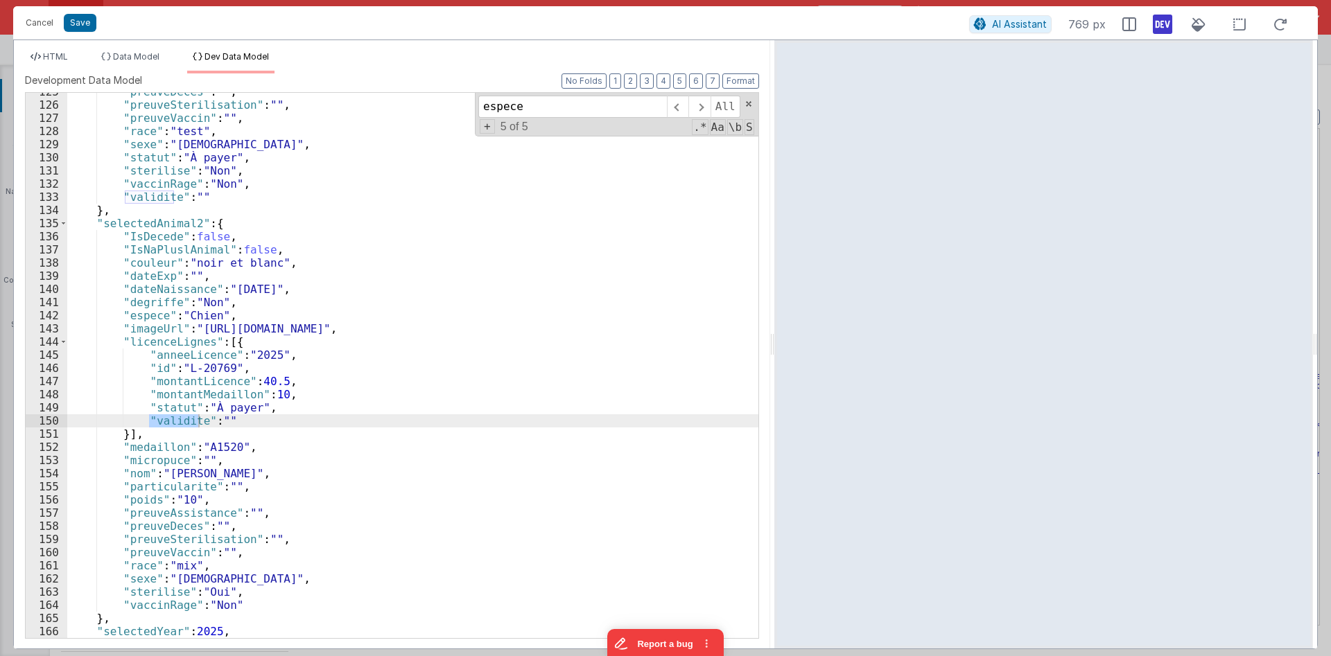
scroll to position [1641, 0]
click at [55, 53] on span "HTML" at bounding box center [55, 56] width 25 height 10
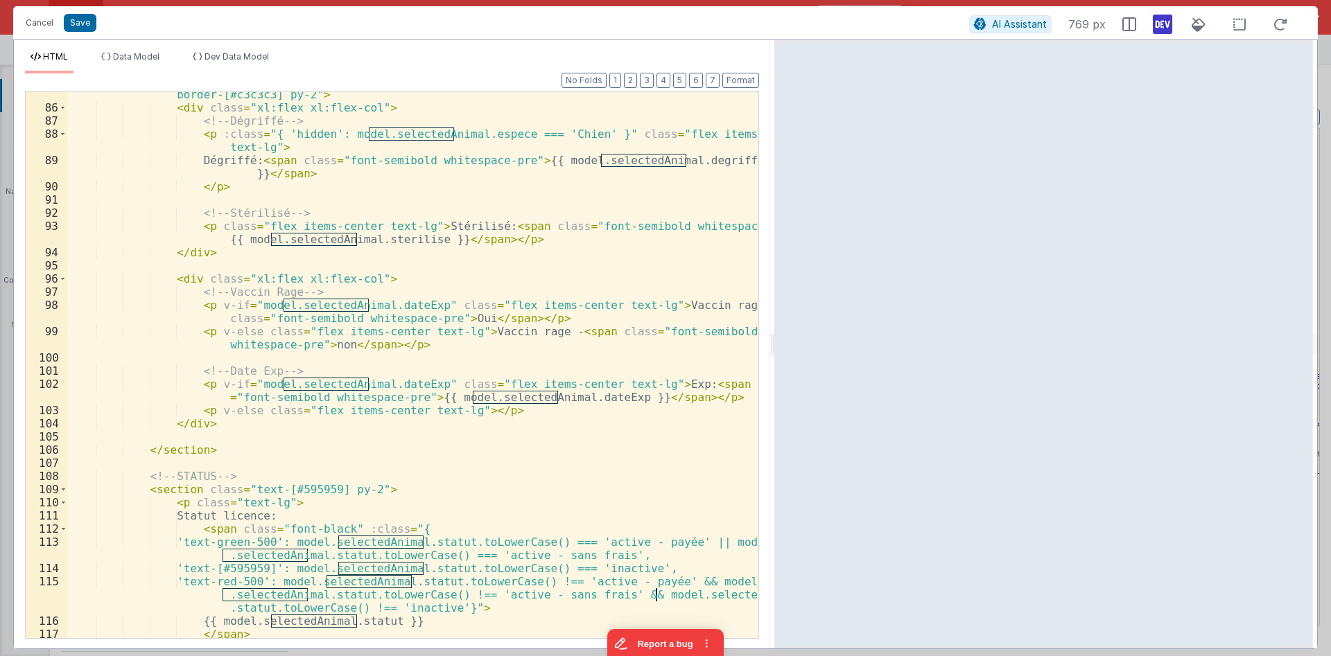
scroll to position [1413, 0]
click at [396, 384] on div "< section class = "text-[#595959] grid grid-cols-2 md:grid-cols-1 xl:grid-cols-…" at bounding box center [412, 368] width 691 height 586
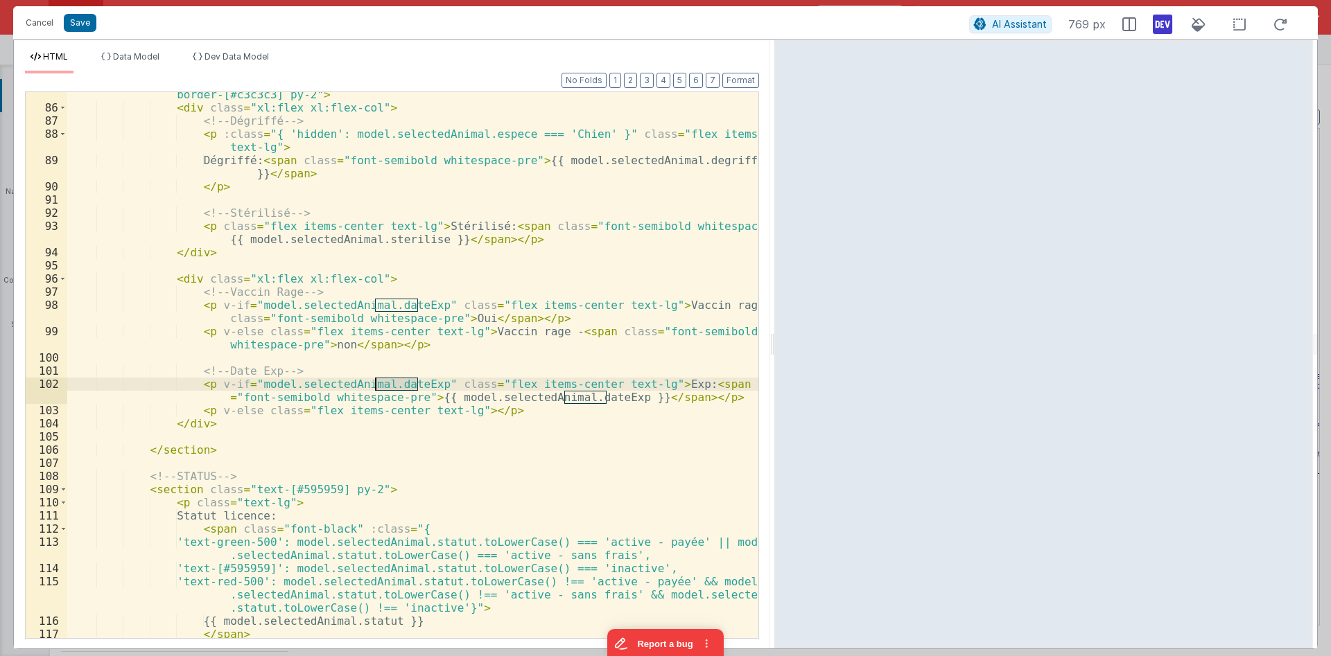
click at [396, 384] on div "< section class = "text-[#595959] grid grid-cols-2 md:grid-cols-1 xl:grid-cols-…" at bounding box center [412, 368] width 691 height 586
click at [56, 54] on span "HTML" at bounding box center [55, 56] width 25 height 10
click at [269, 54] on span "Dev Data Model" at bounding box center [236, 56] width 64 height 10
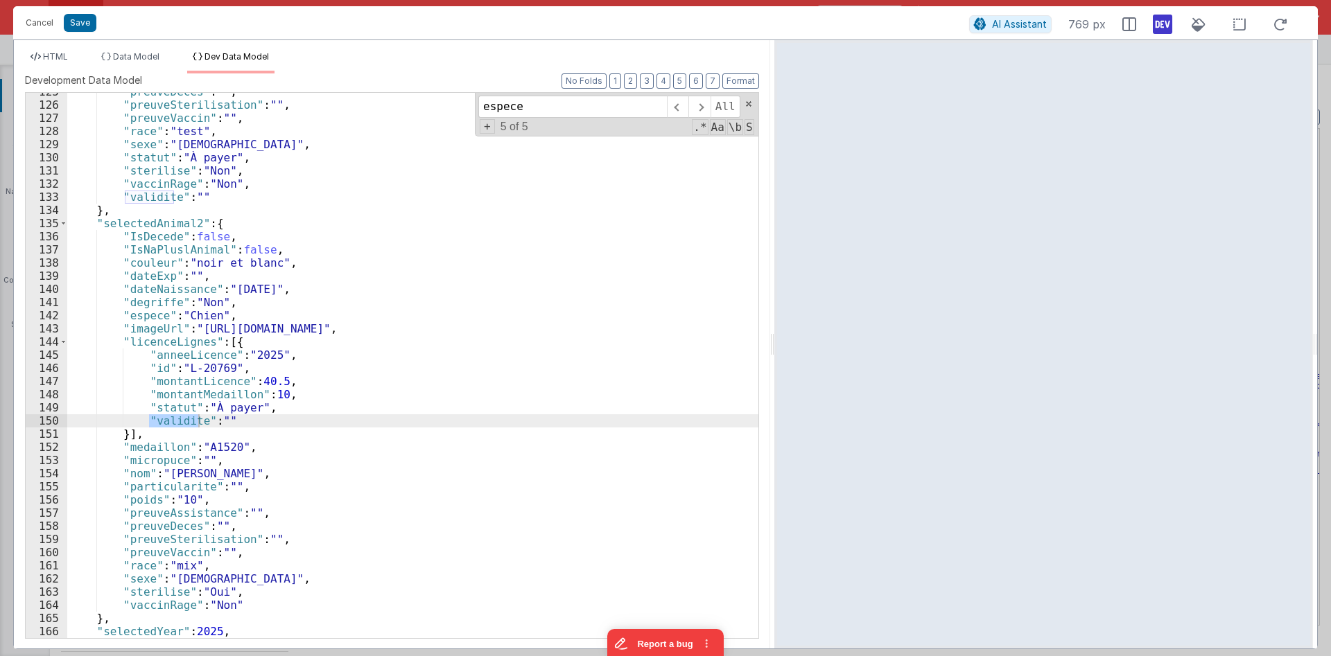
click at [277, 274] on div ""preuveDeces" : "" , "preuveSterilisation" : "" , "preuveVaccin" : "" , "race" …" at bounding box center [412, 371] width 691 height 572
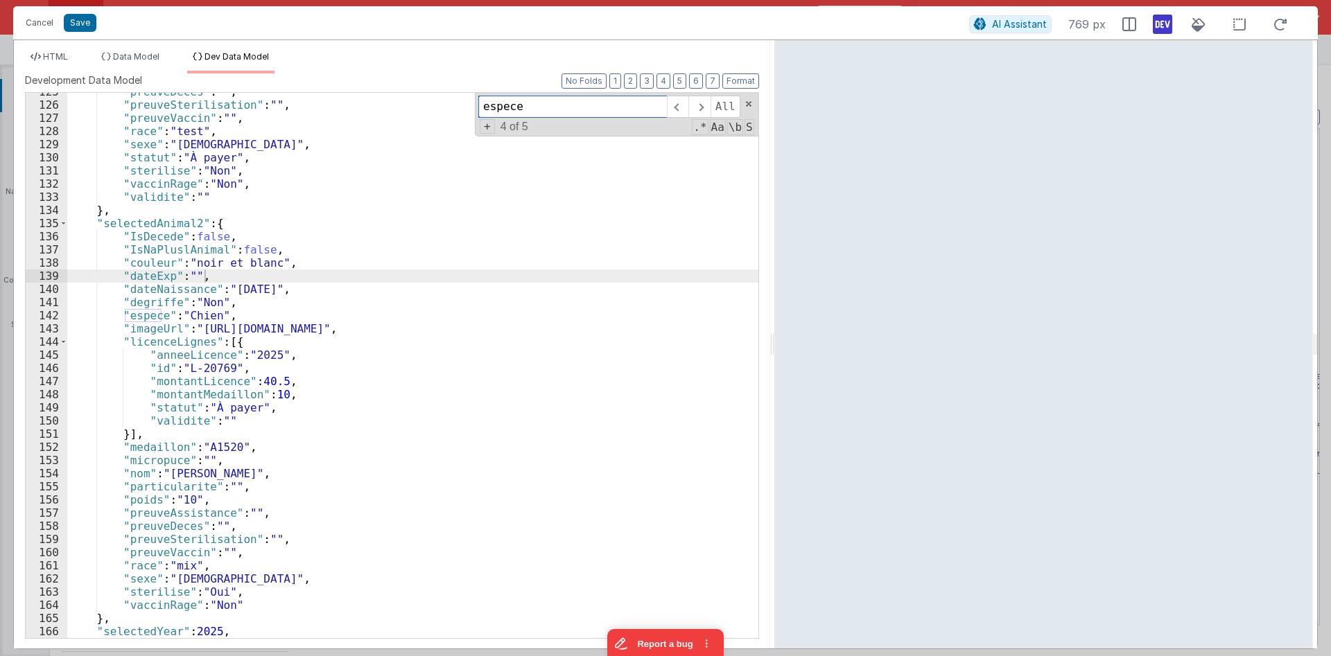
paste input "dateExp"
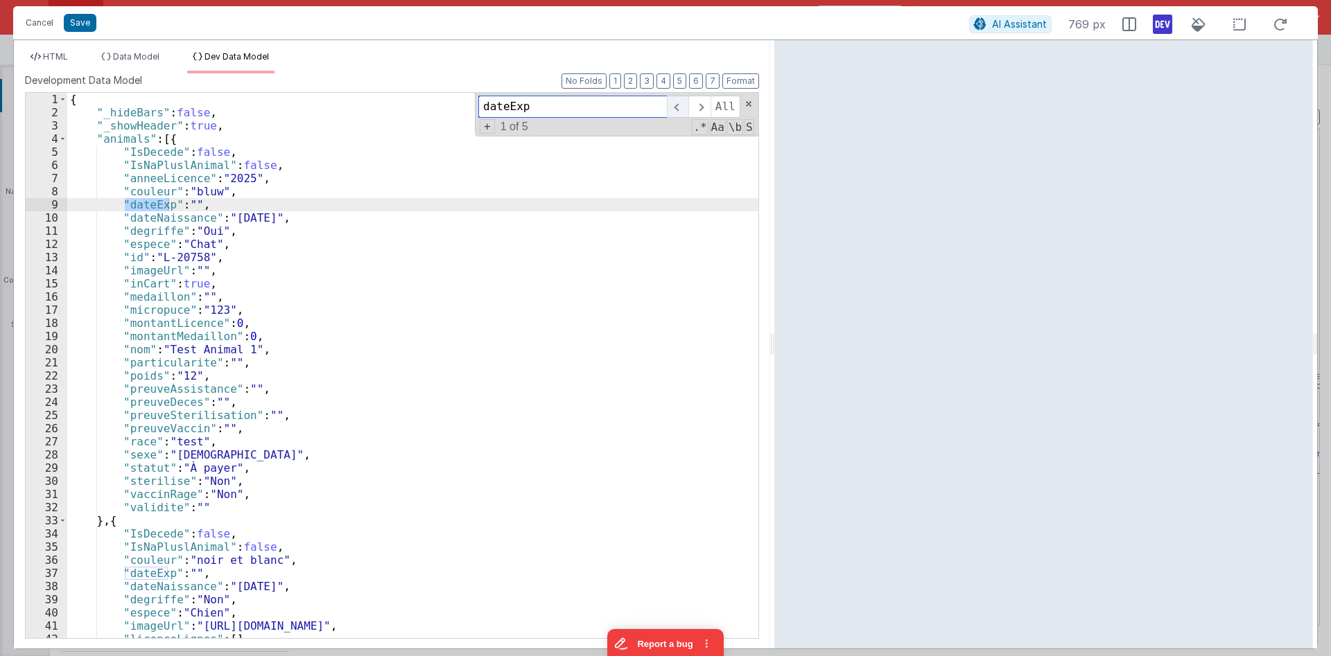
type input "dateExp"
click at [674, 110] on span at bounding box center [677, 107] width 21 height 22
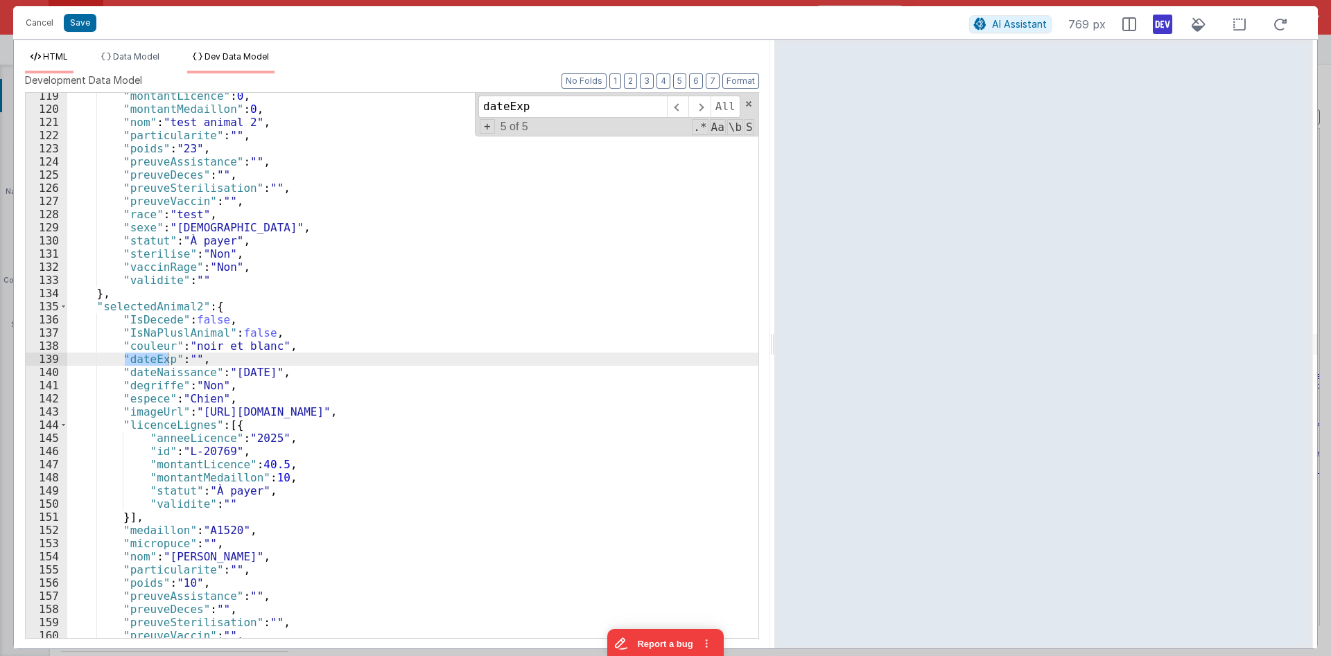
click at [58, 60] on span "HTML" at bounding box center [55, 56] width 25 height 10
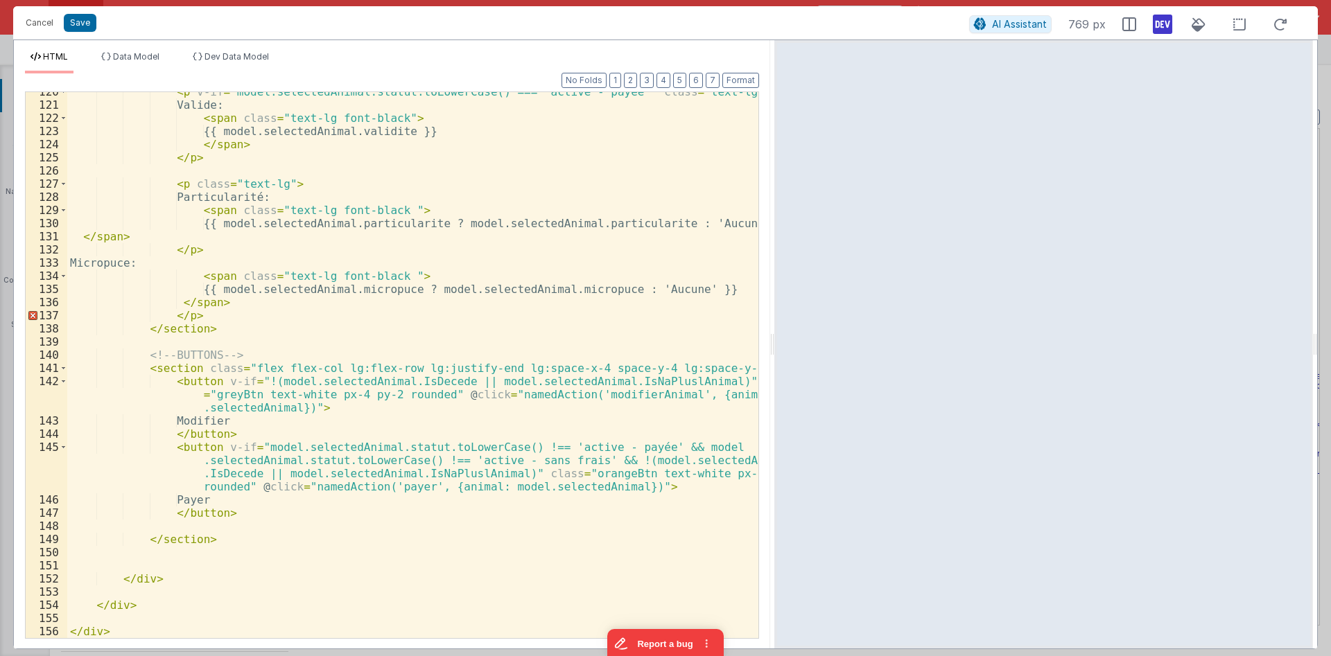
scroll to position [1996, 0]
click at [335, 448] on div "< p v-if = "model.selectedAnimal.statut.toLowerCase() === 'active - payée'" cla…" at bounding box center [412, 371] width 691 height 573
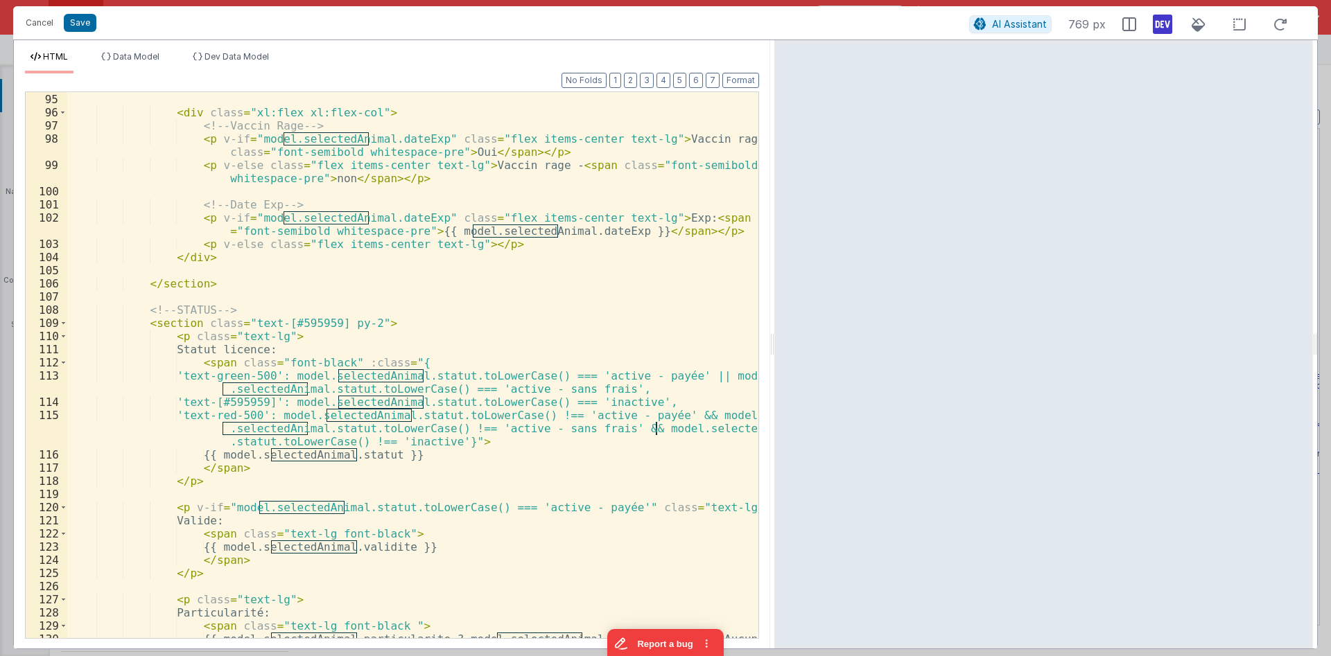
scroll to position [1580, 0]
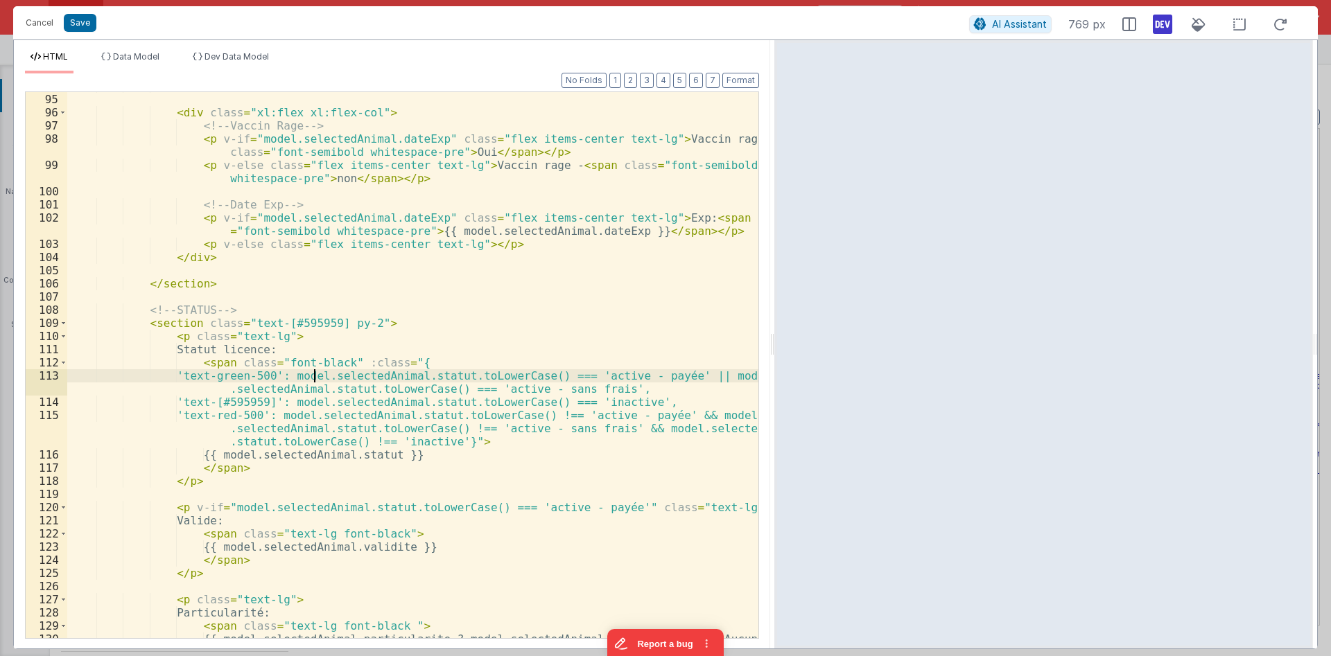
click at [313, 380] on div "</ div > < div class = "xl:flex xl:flex-col" > <!-- Vaccin Rage --> < p v-if = …" at bounding box center [412, 366] width 691 height 573
click at [125, 58] on span "Data Model" at bounding box center [136, 56] width 46 height 10
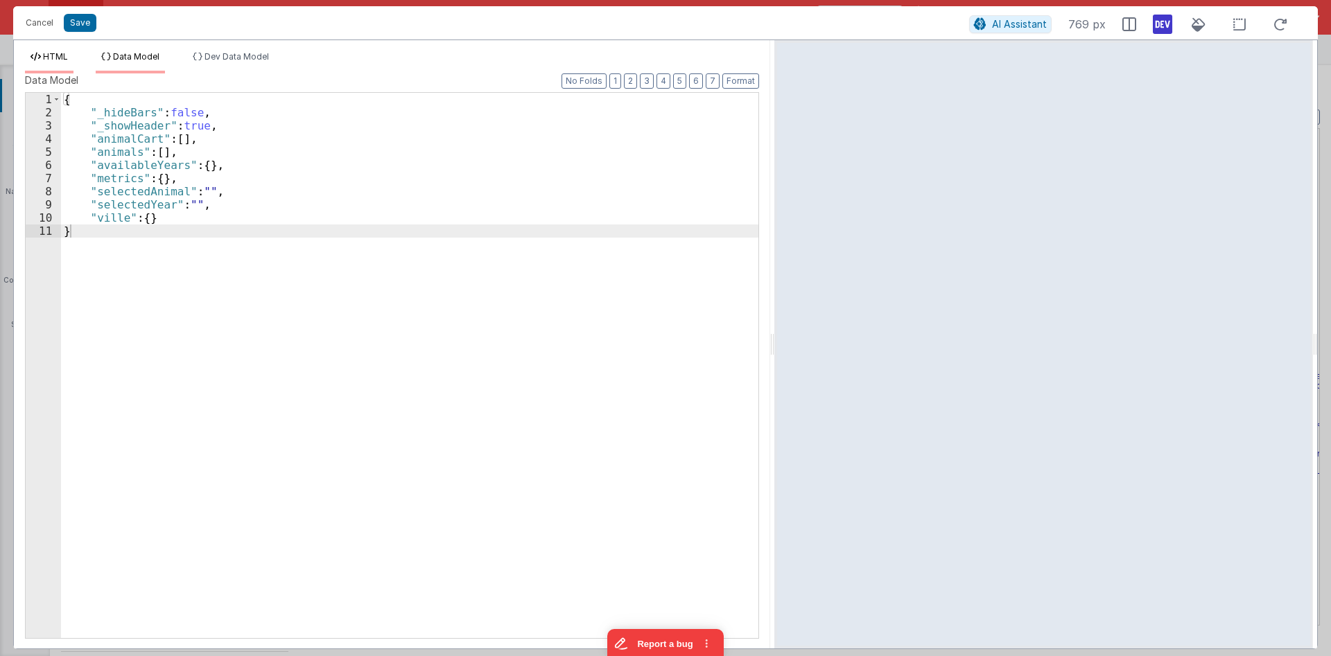
click at [68, 62] on li "HTML" at bounding box center [49, 62] width 49 height 22
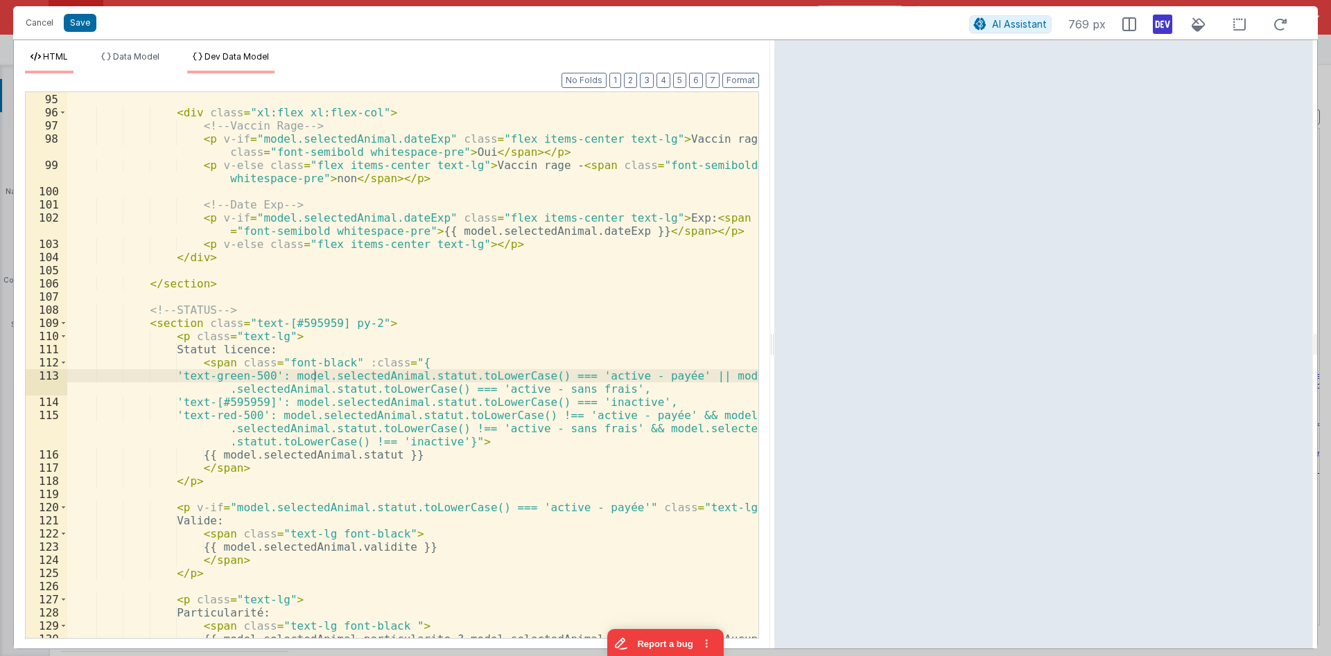
click at [252, 60] on span "Dev Data Model" at bounding box center [236, 56] width 64 height 10
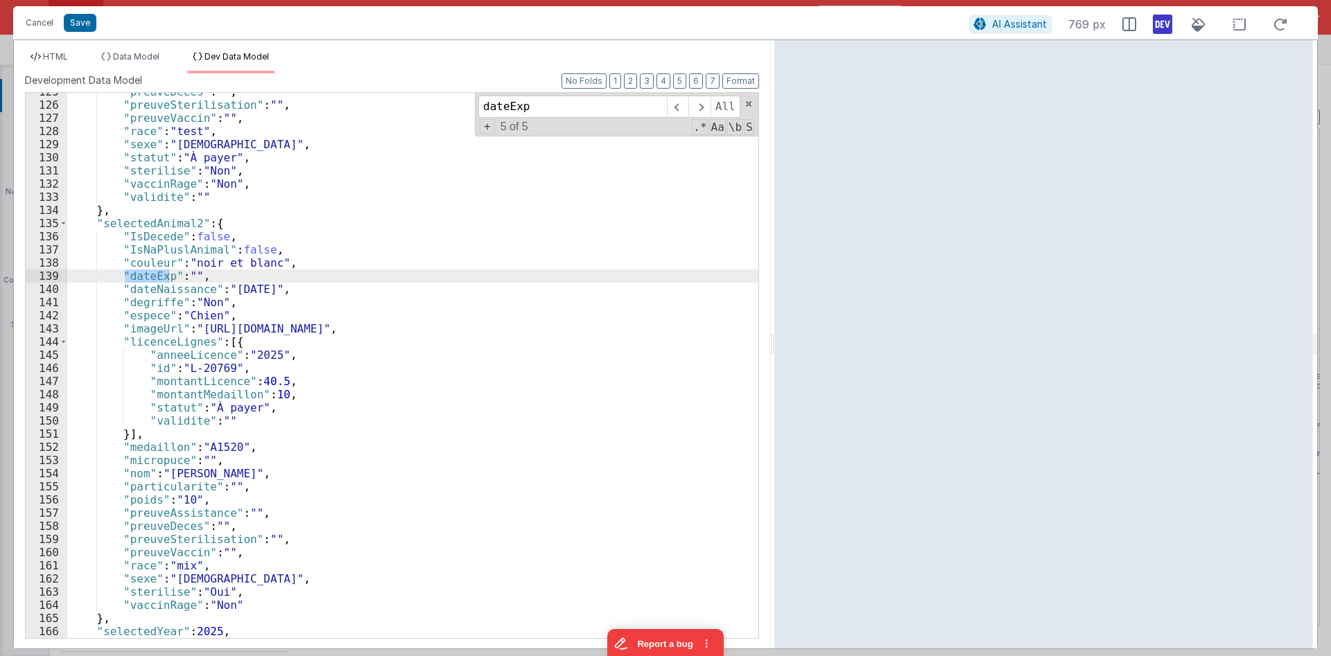
scroll to position [1641, 0]
click at [64, 345] on span at bounding box center [64, 341] width 8 height 13
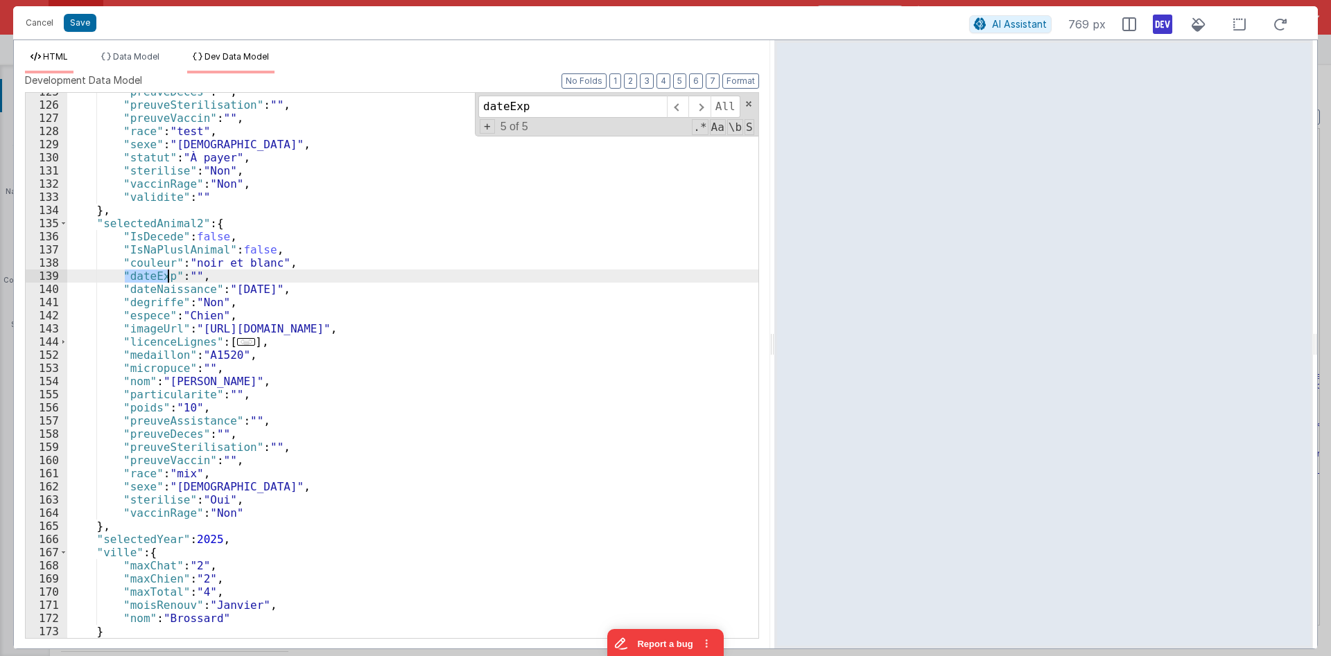
click at [67, 61] on span "HTML" at bounding box center [55, 56] width 25 height 10
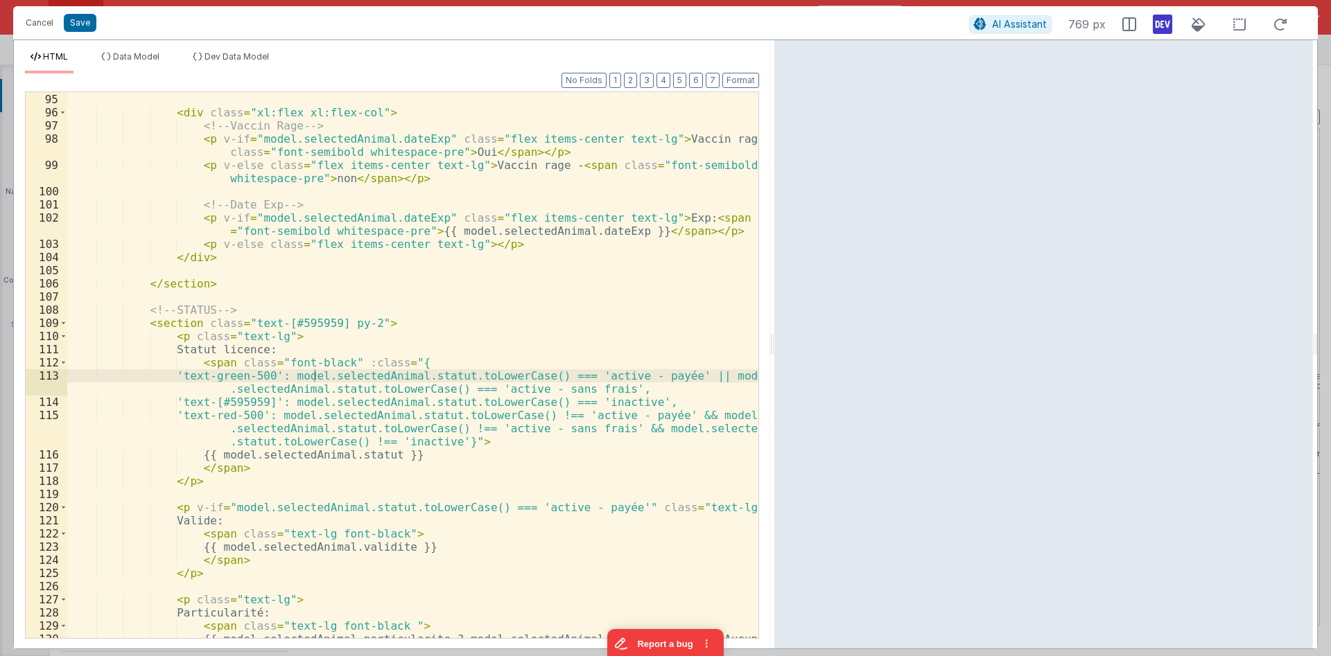
scroll to position [1580, 0]
drag, startPoint x: 238, startPoint y: 313, endPoint x: 216, endPoint y: 308, distance: 22.7
click at [216, 308] on div "</ div > < div class = "xl:flex xl:flex-col" > <!-- Vaccin Rage --> < p v-if = …" at bounding box center [412, 366] width 691 height 573
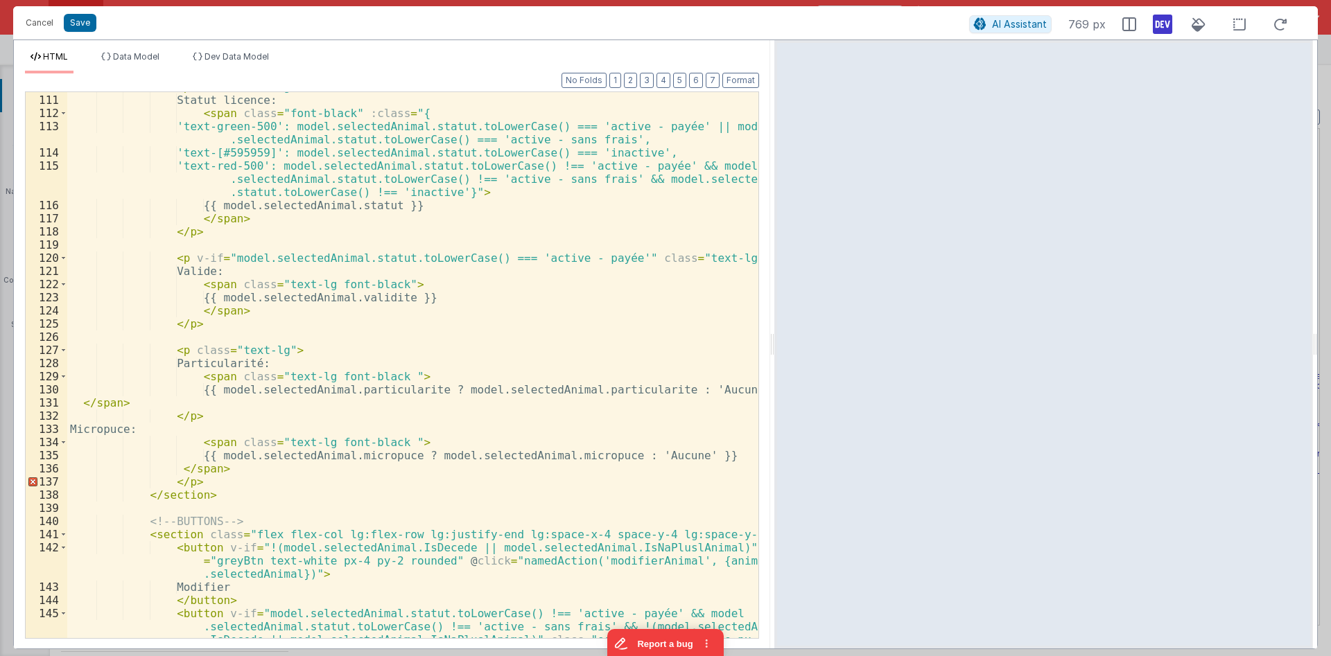
scroll to position [1996, 0]
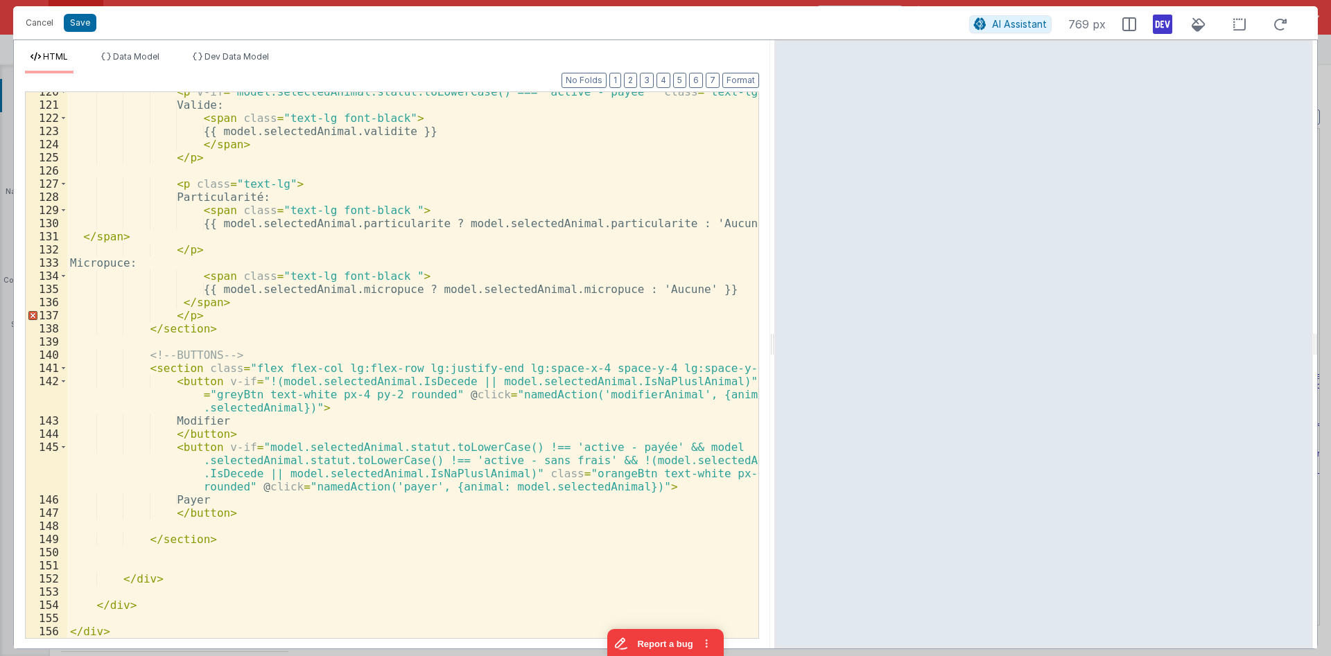
click at [333, 383] on div "< p v-if = "model.selectedAnimal.statut.toLowerCase() === 'active - payée'" cla…" at bounding box center [412, 371] width 691 height 573
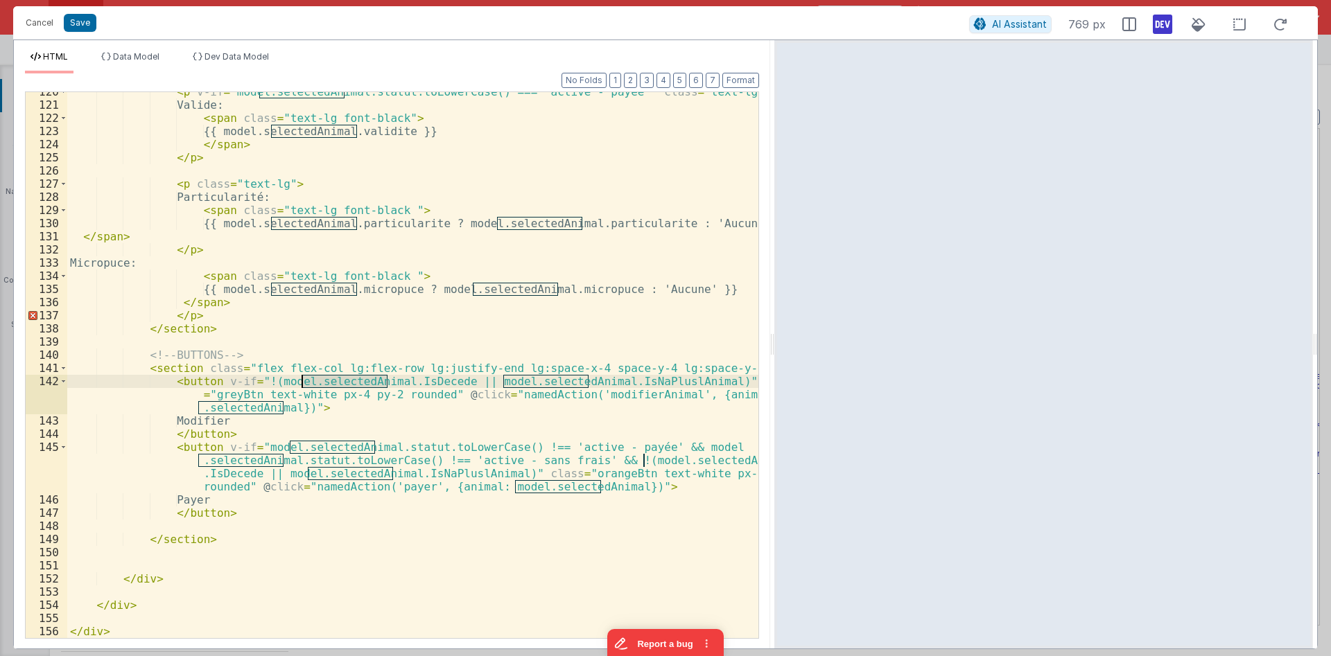
click at [333, 383] on div "< p v-if = "model.selectedAnimal.statut.toLowerCase() === 'active - payée'" cla…" at bounding box center [412, 371] width 691 height 573
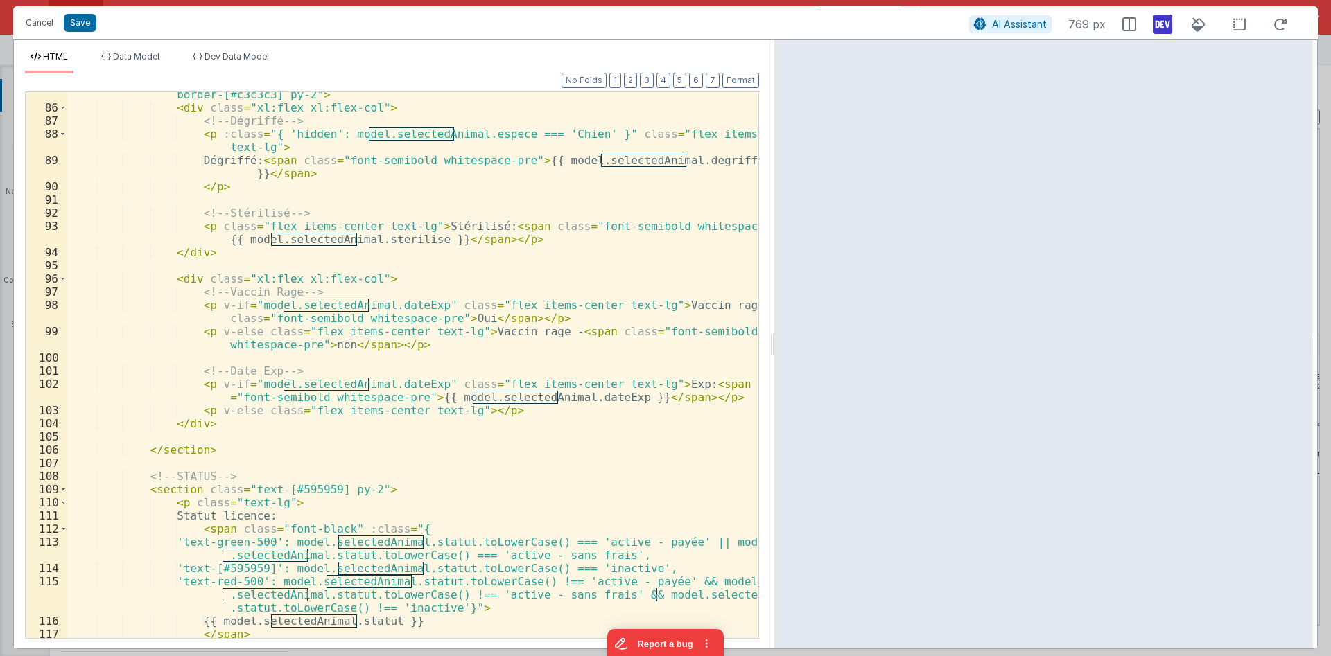
scroll to position [1413, 0]
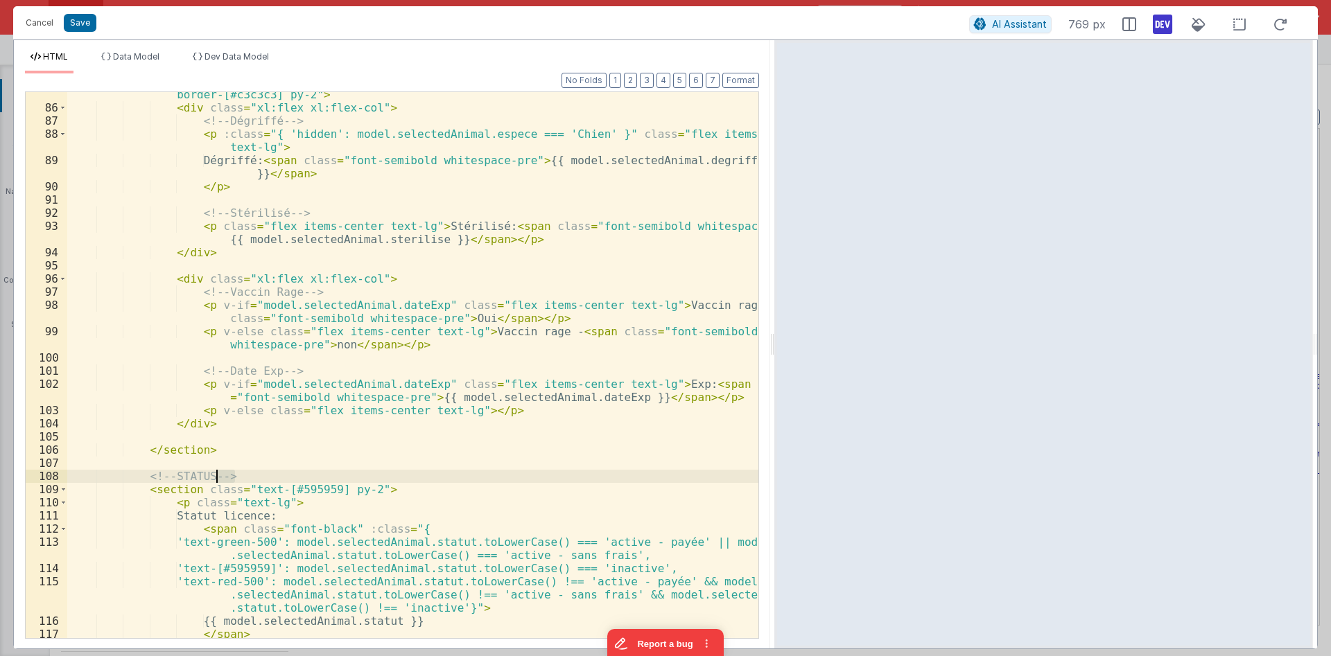
drag, startPoint x: 241, startPoint y: 476, endPoint x: 213, endPoint y: 477, distance: 27.8
click at [213, 477] on div "< section class = "text-[#595959] grid grid-cols-2 md:grid-cols-1 xl:grid-cols-…" at bounding box center [412, 368] width 691 height 586
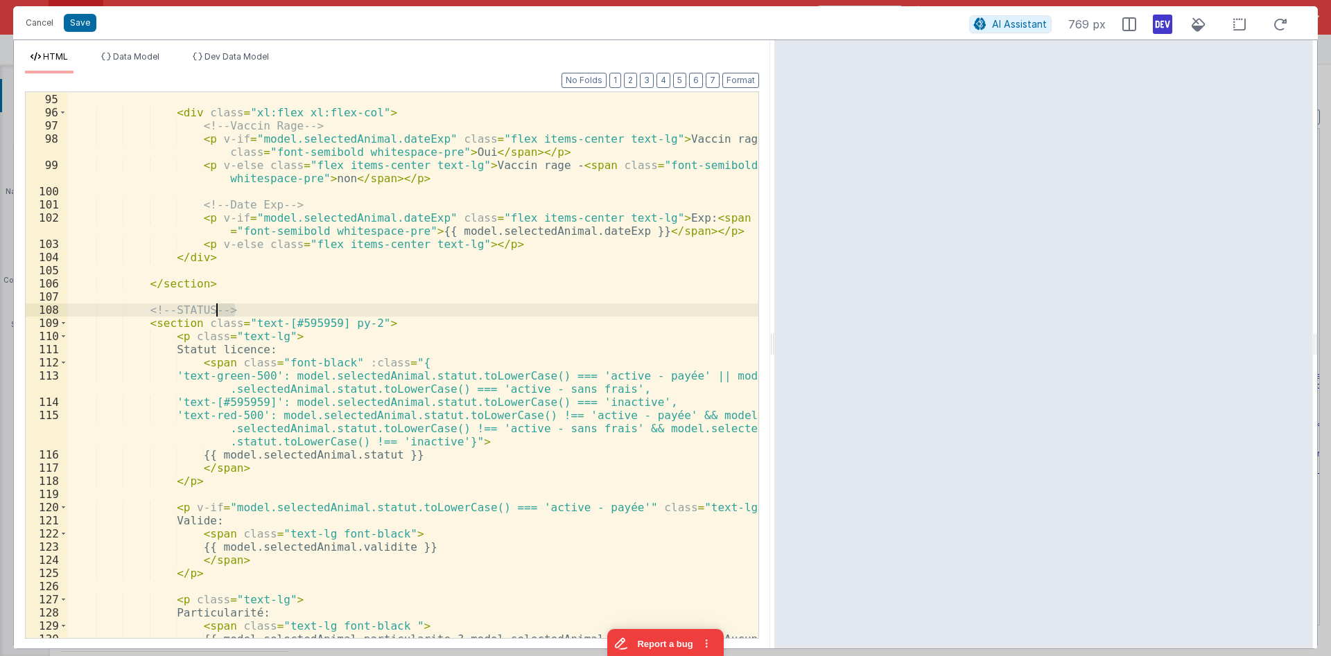
scroll to position [1580, 0]
click at [170, 326] on div "</ div > < div class = "xl:flex xl:flex-col" > <!-- Vaccin Rage --> < p v-if = …" at bounding box center [412, 366] width 691 height 573
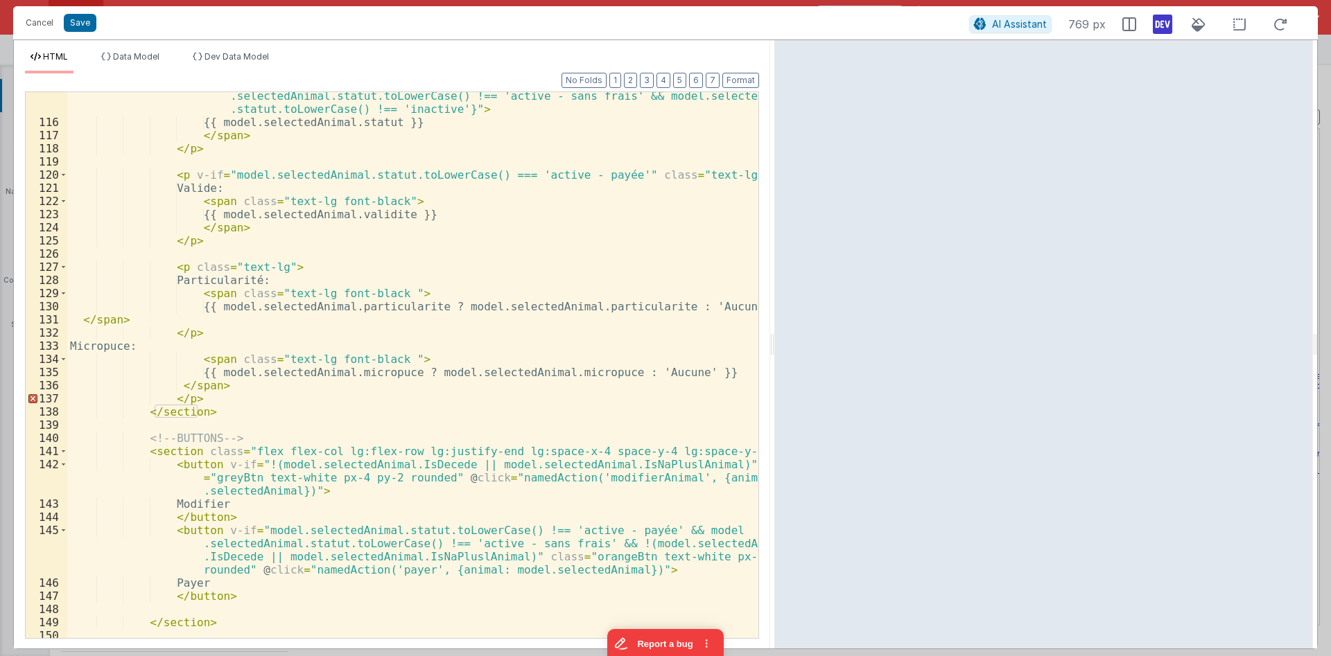
scroll to position [1996, 0]
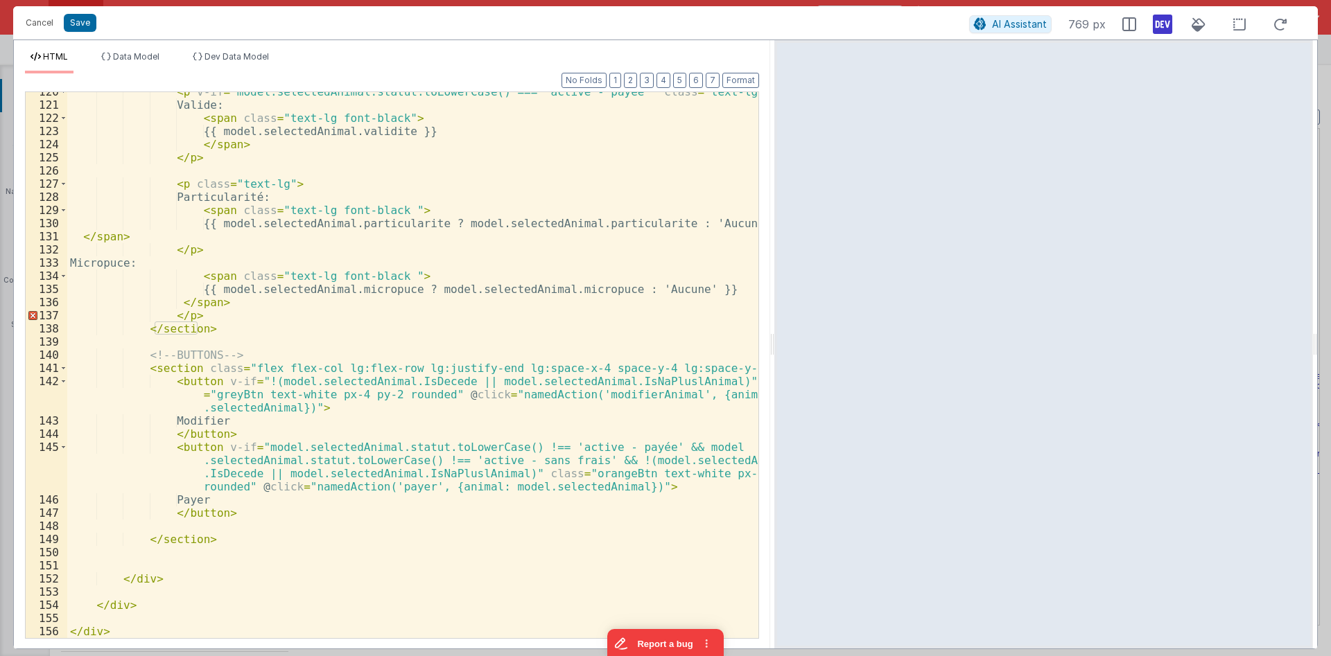
click at [178, 368] on div "< p v-if = "model.selectedAnimal.statut.toLowerCase() === 'active - payée'" cla…" at bounding box center [412, 371] width 691 height 573
click at [216, 536] on div "< p v-if = "model.selectedAnimal.statut.toLowerCase() === 'active - payée'" cla…" at bounding box center [412, 371] width 691 height 573
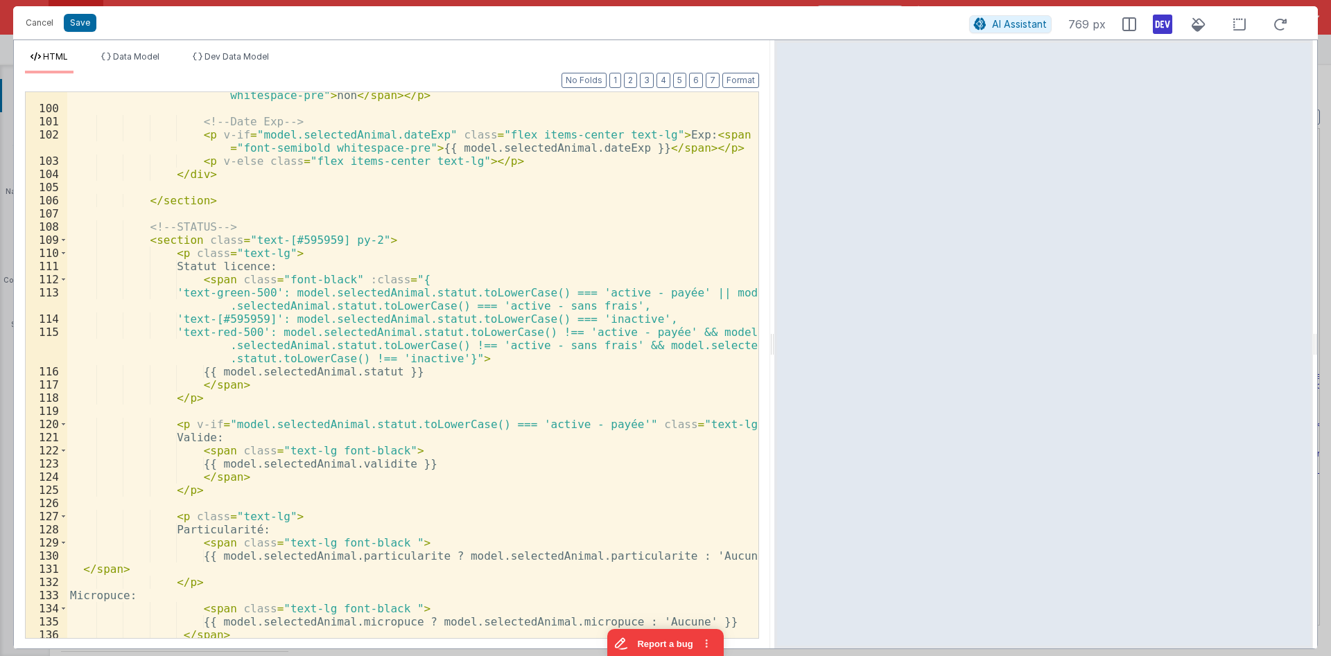
scroll to position [1663, 0]
drag, startPoint x: 171, startPoint y: 226, endPoint x: 141, endPoint y: 225, distance: 29.8
click at [141, 225] on div "< p v-else class = "flex items-center text-lg" > Vaccin rage - < span class = "…" at bounding box center [412, 369] width 691 height 586
click at [149, 214] on div "< p v-else class = "flex items-center text-lg" > Vaccin rage - < span class = "…" at bounding box center [412, 369] width 691 height 586
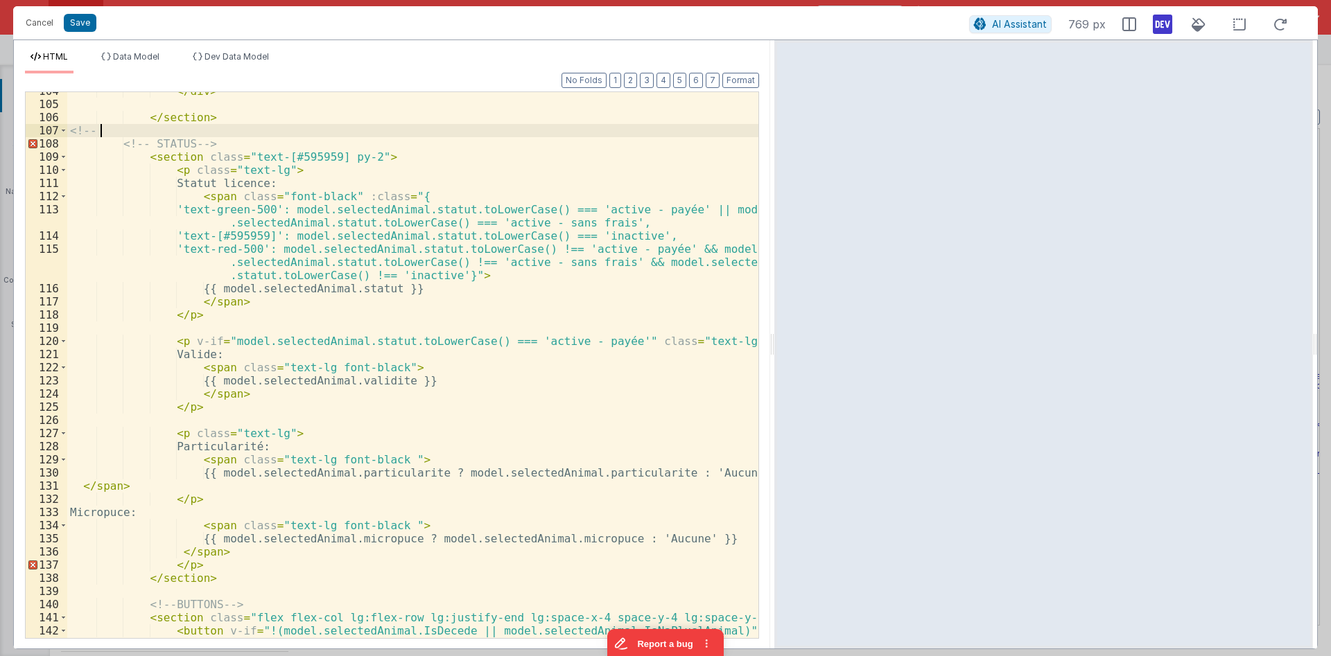
scroll to position [2022, 0]
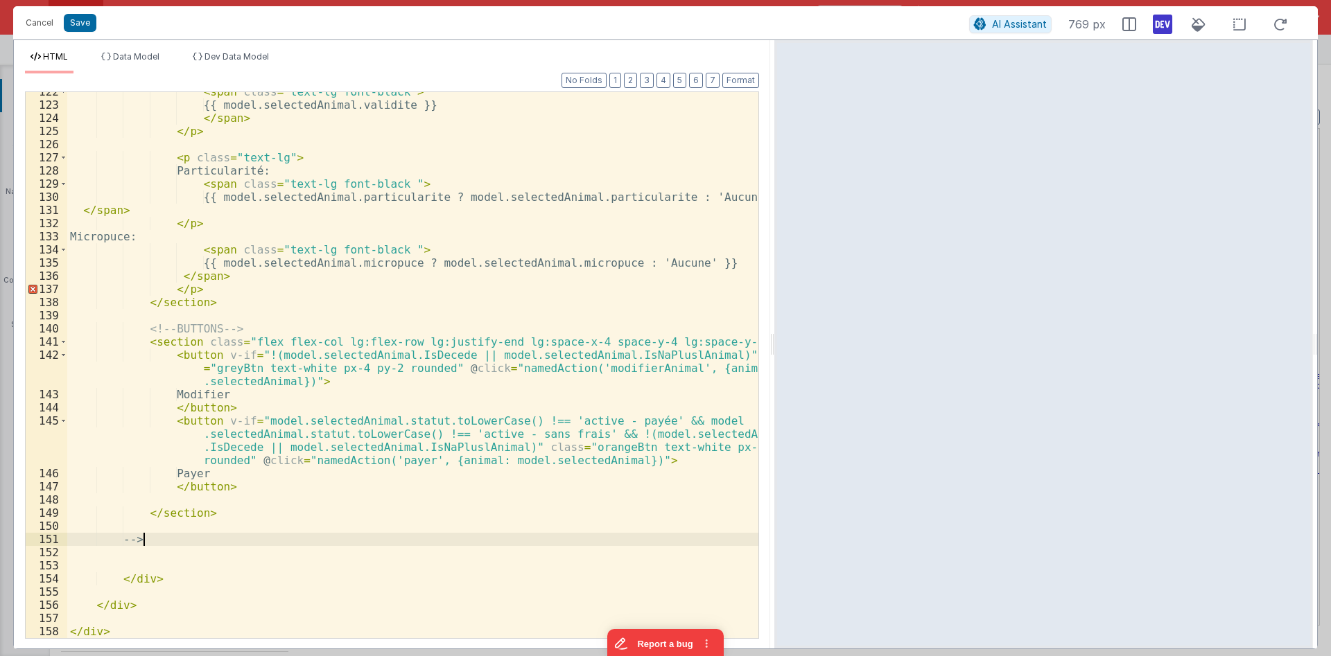
click at [143, 541] on div "< span class = "text-lg font-black" > {{ model.selectedAnimal.validite }} </ sp…" at bounding box center [412, 371] width 691 height 573
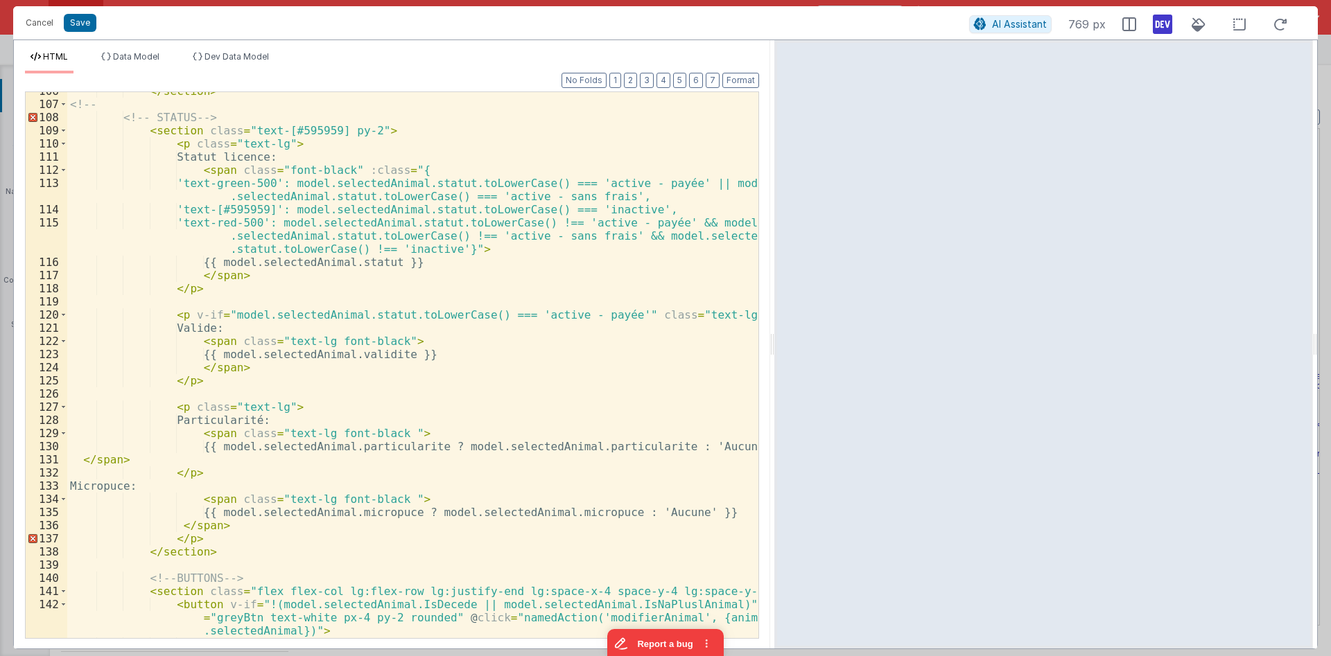
scroll to position [1606, 0]
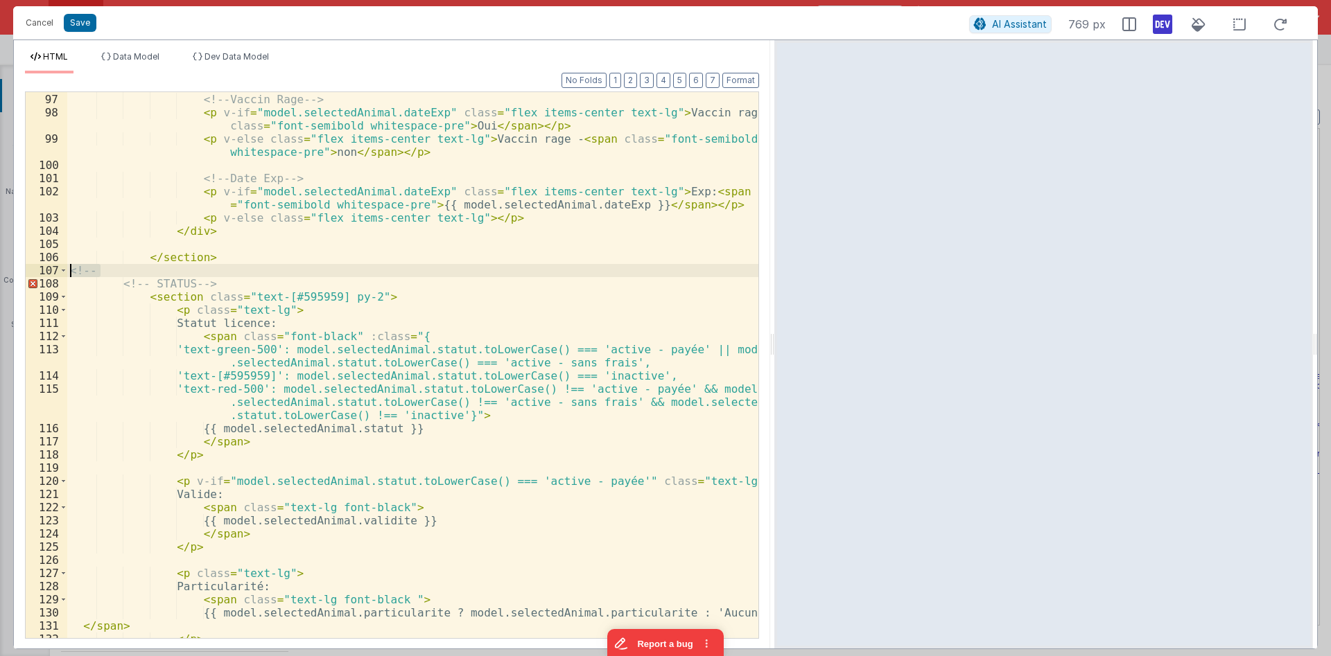
drag, startPoint x: 105, startPoint y: 270, endPoint x: 58, endPoint y: 270, distance: 46.4
click at [67, 270] on div "< div class = "xl:flex xl:flex-col" > <!-- Vaccin Rage --> < p v-if = "model.se…" at bounding box center [412, 365] width 691 height 546
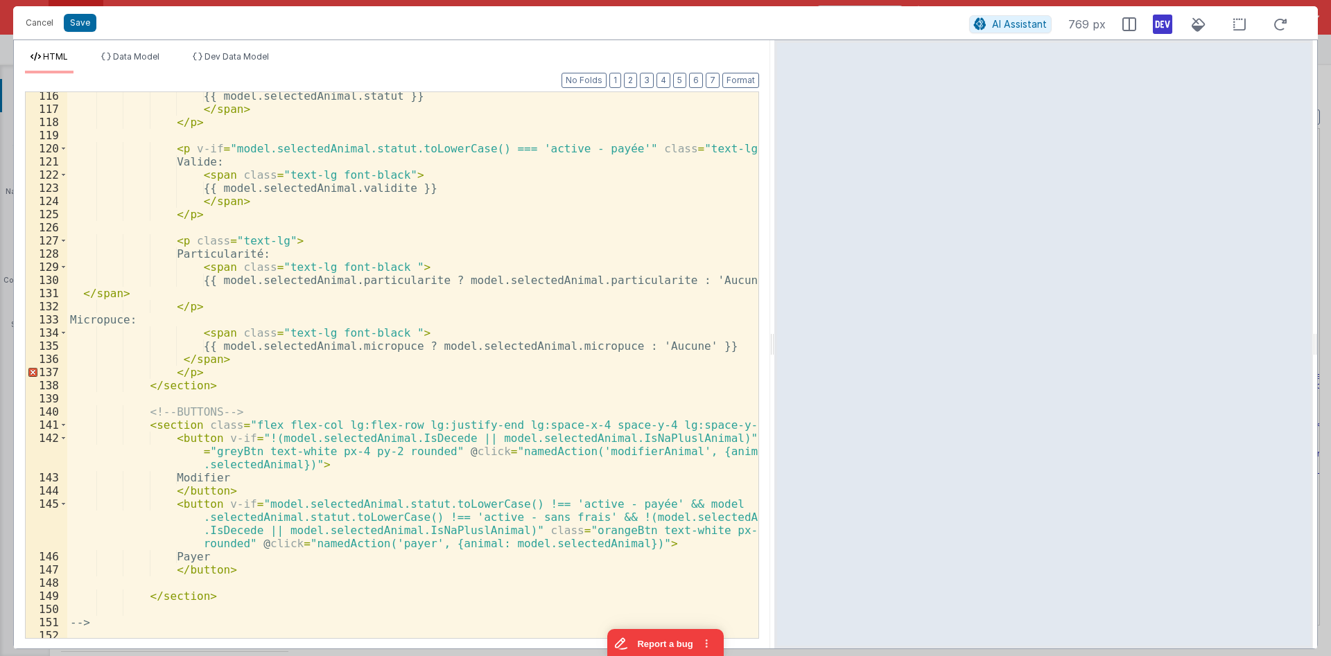
scroll to position [2022, 0]
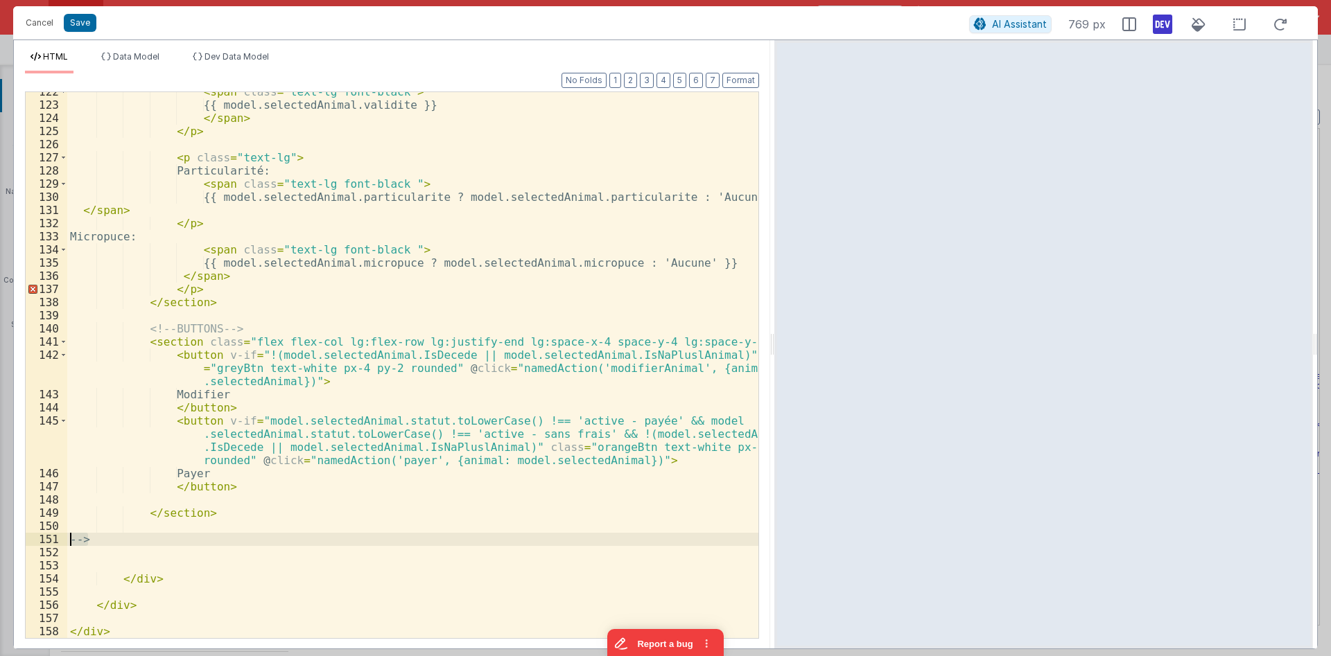
drag, startPoint x: 104, startPoint y: 542, endPoint x: 63, endPoint y: 543, distance: 40.9
click at [67, 543] on div "< span class = "text-lg font-black" > {{ model.selectedAnimal.validite }} </ sp…" at bounding box center [412, 365] width 691 height 546
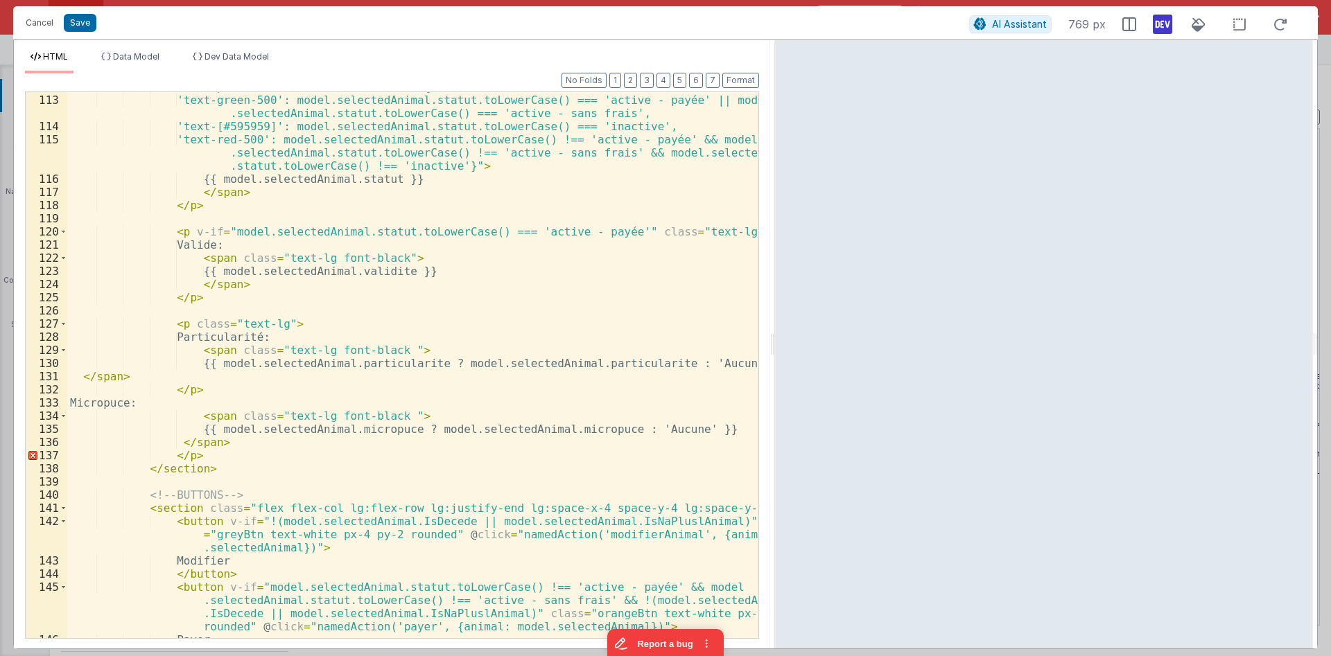
scroll to position [1606, 0]
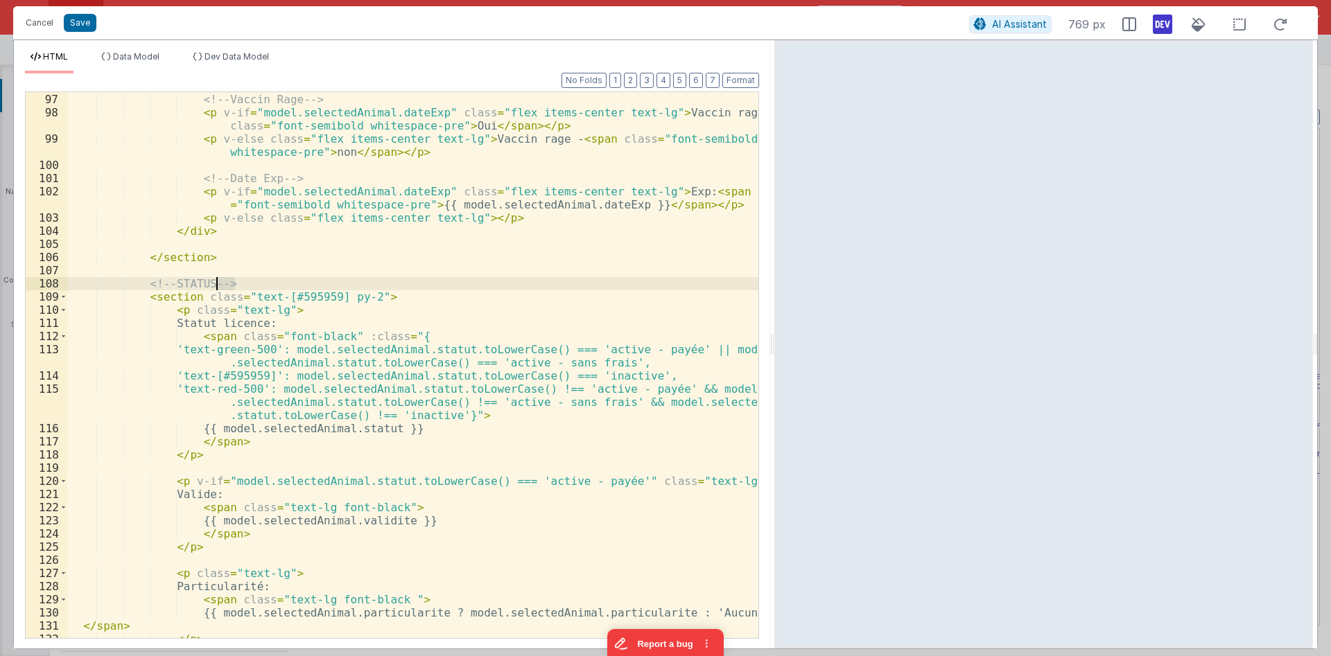
drag, startPoint x: 232, startPoint y: 283, endPoint x: 218, endPoint y: 284, distance: 13.9
click at [218, 284] on div "< div class = "xl:flex xl:flex-col" > <!-- Vaccin Rage --> < p v-if = "model.se…" at bounding box center [412, 366] width 691 height 573
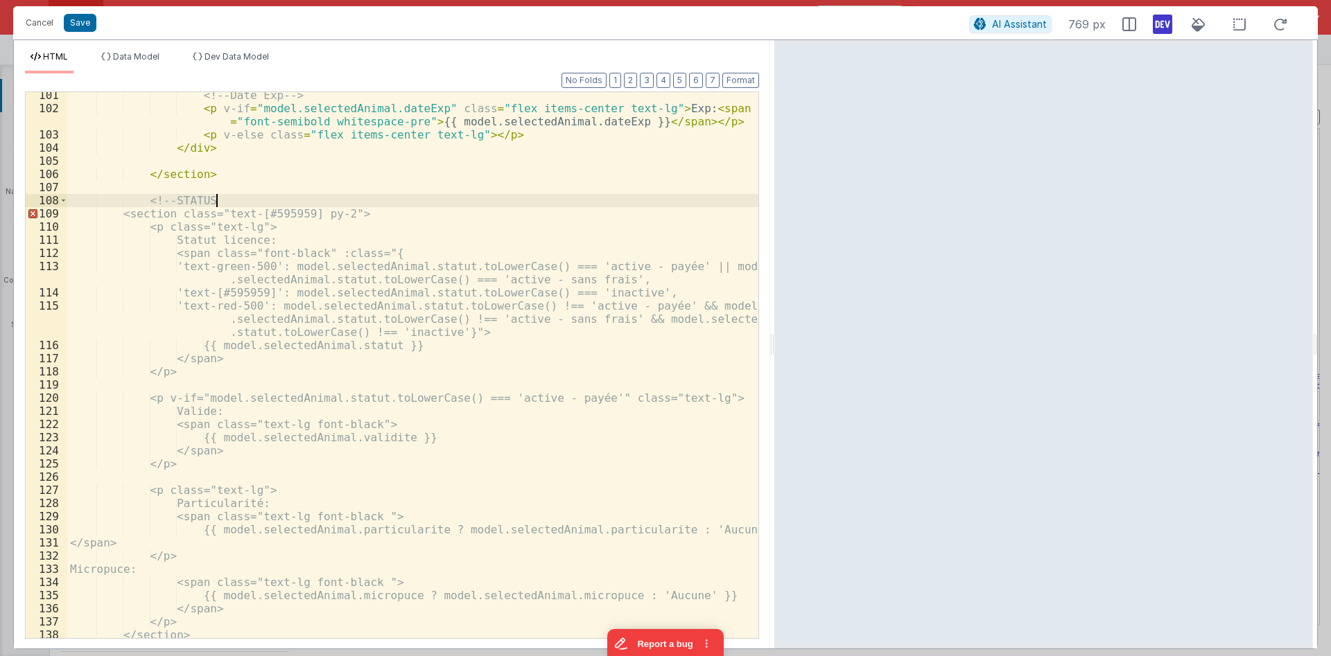
scroll to position [1772, 0]
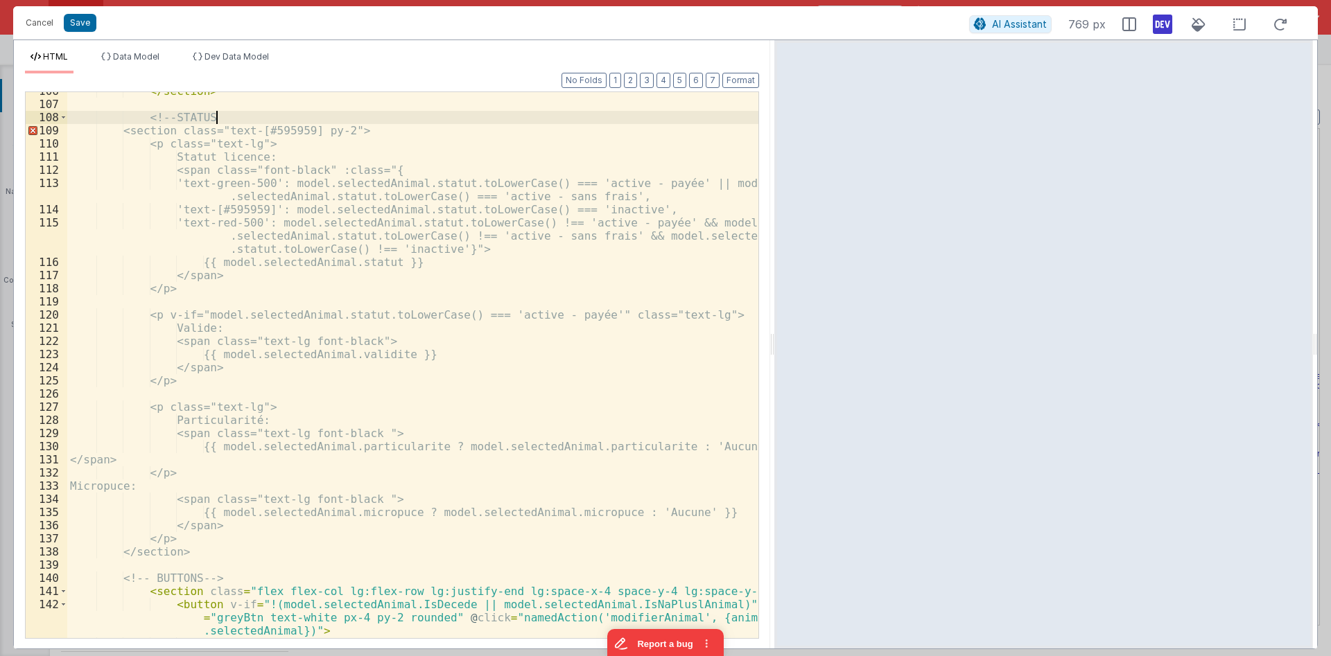
click at [218, 557] on div "</ section > <!-- STATUS <section class="text-[#595959] py-2"> <p class="text-l…" at bounding box center [412, 371] width 691 height 573
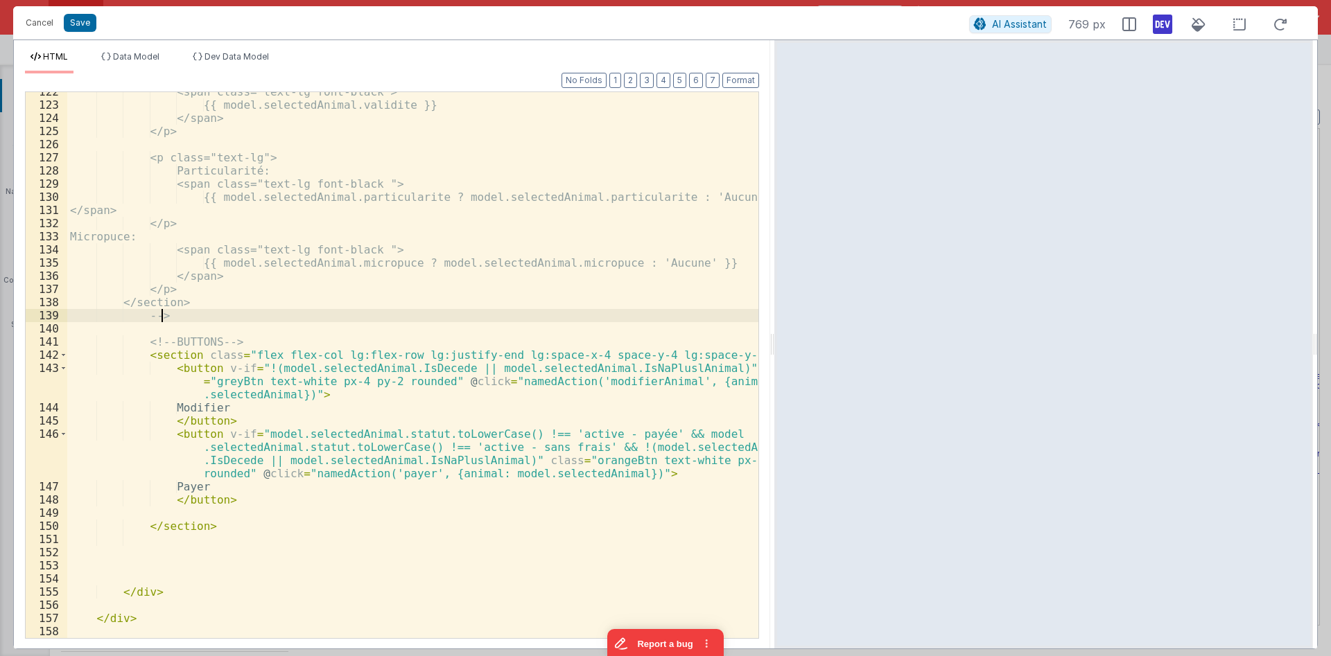
scroll to position [2022, 0]
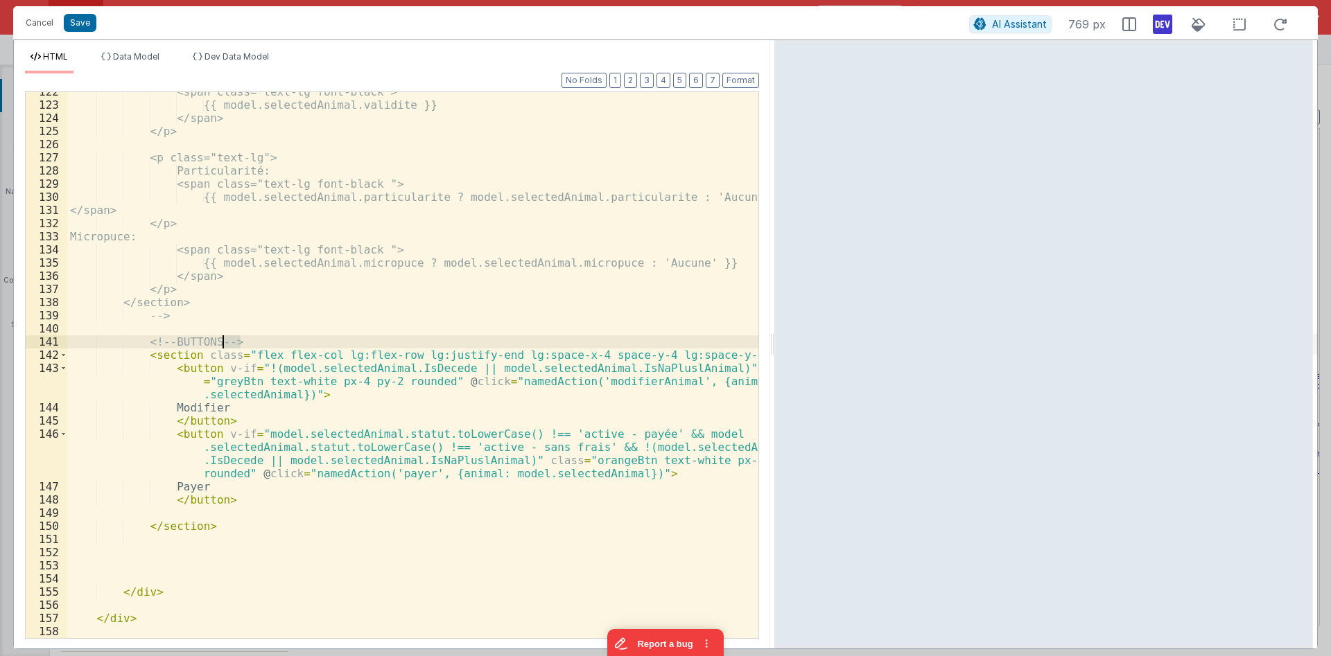
drag, startPoint x: 245, startPoint y: 345, endPoint x: 224, endPoint y: 347, distance: 21.6
click at [224, 347] on div "<span class="text-lg font-black"> {{ model.selectedAnimal.validite }} </span> <…" at bounding box center [412, 371] width 691 height 573
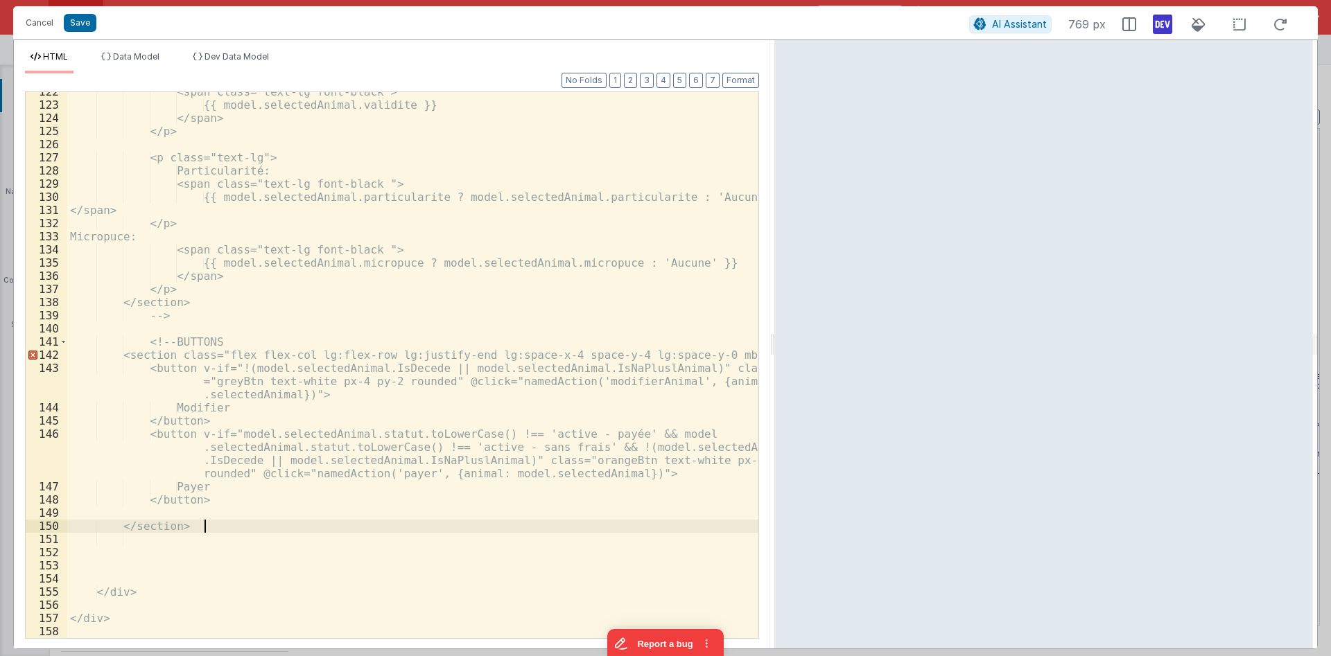
click at [229, 529] on div "<span class="text-lg font-black"> {{ model.selectedAnimal.validite }} </span> <…" at bounding box center [412, 371] width 691 height 573
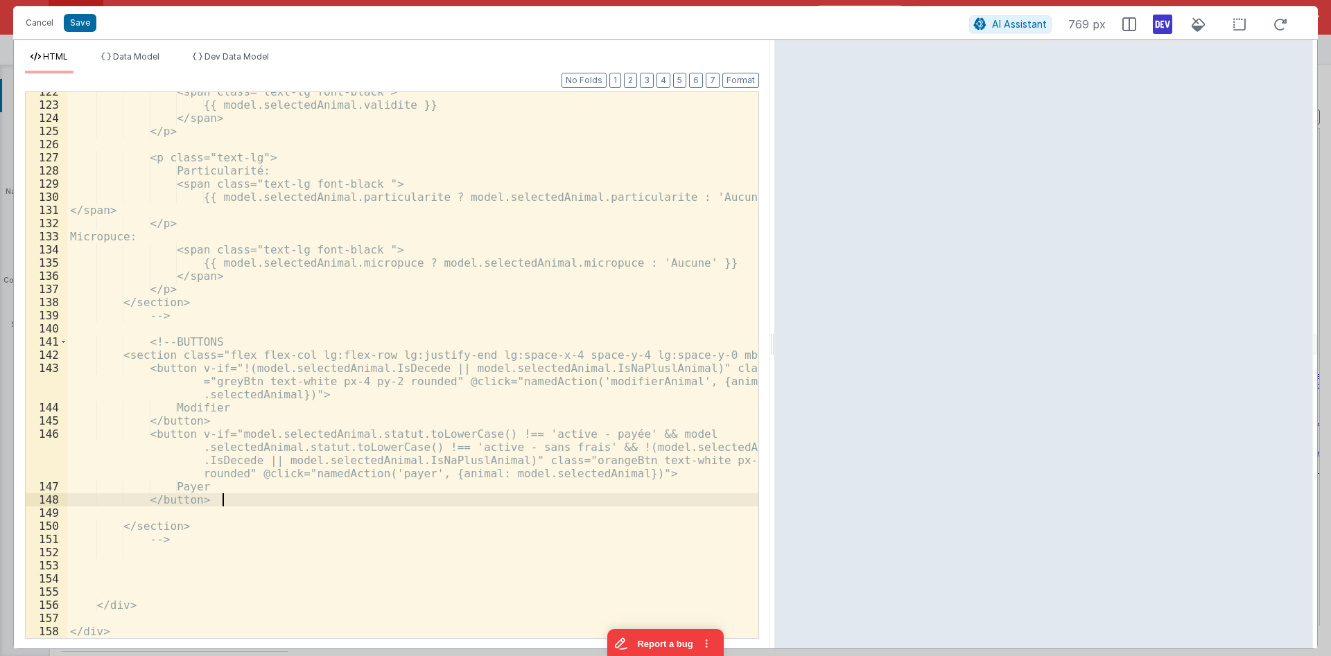
click at [267, 506] on div "<span class="text-lg font-black"> {{ model.selectedAnimal.validite }} </span> <…" at bounding box center [412, 371] width 691 height 573
click at [151, 67] on li "Data Model" at bounding box center [130, 62] width 69 height 22
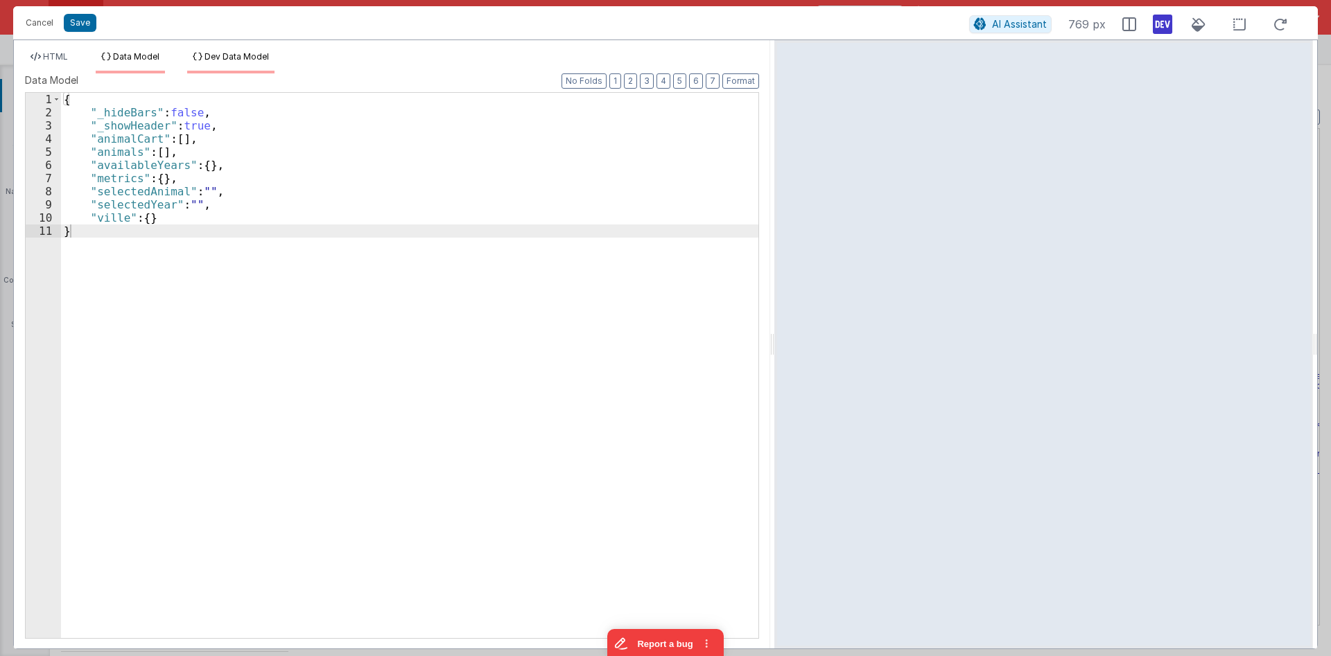
drag, startPoint x: 223, startPoint y: 63, endPoint x: 236, endPoint y: 71, distance: 16.2
click at [225, 64] on li "Dev Data Model" at bounding box center [230, 62] width 87 height 22
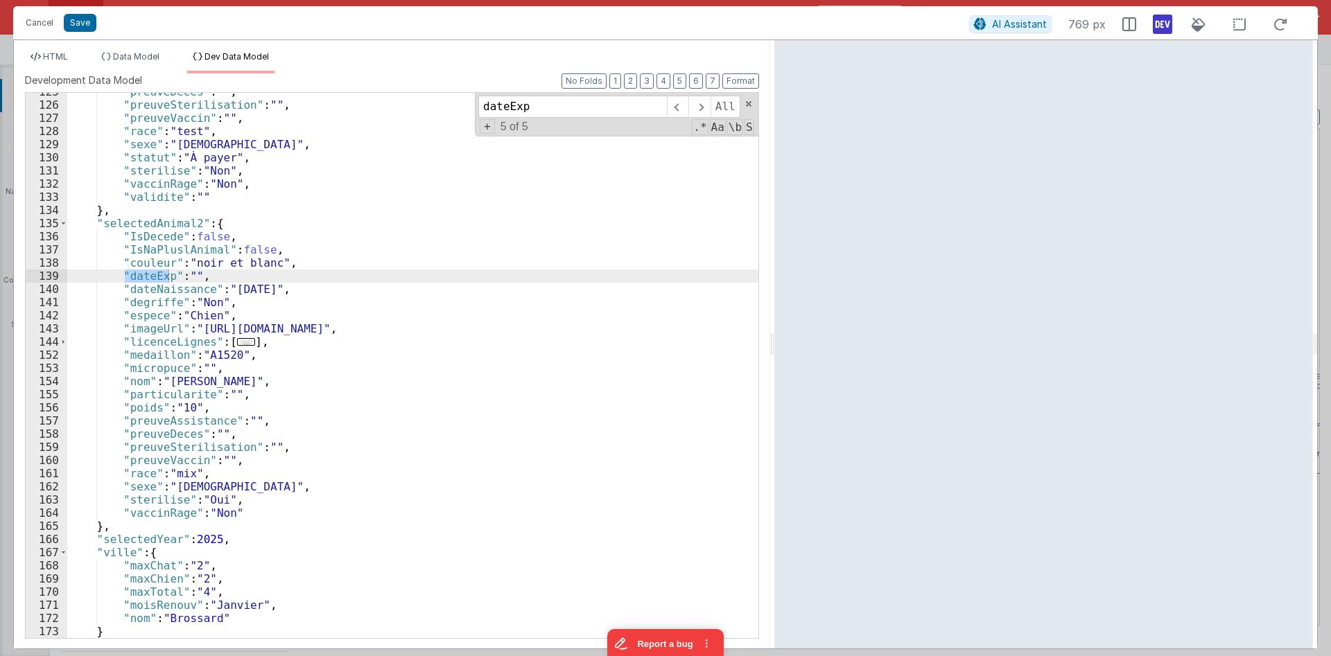
scroll to position [1641, 0]
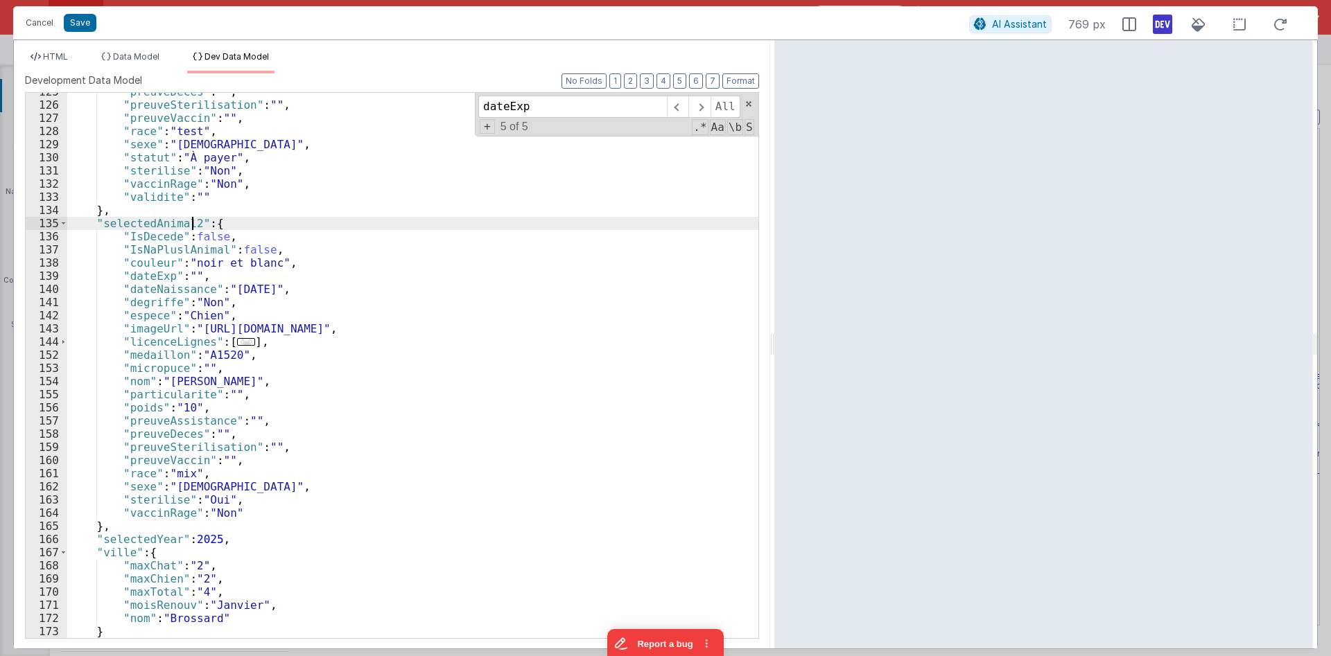
click at [193, 223] on div ""preuveDeces" : "" , "preuveSterilisation" : "" , "preuveVaccin" : "" , "race" …" at bounding box center [412, 371] width 691 height 572
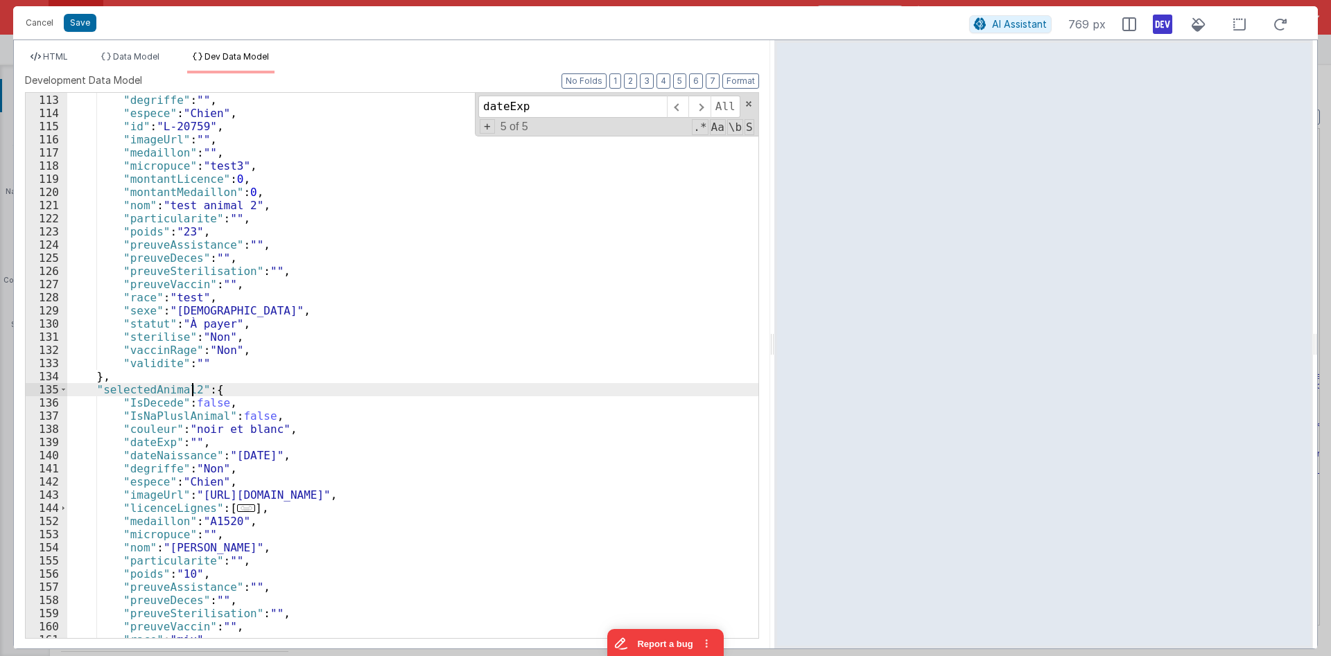
scroll to position [1225, 0]
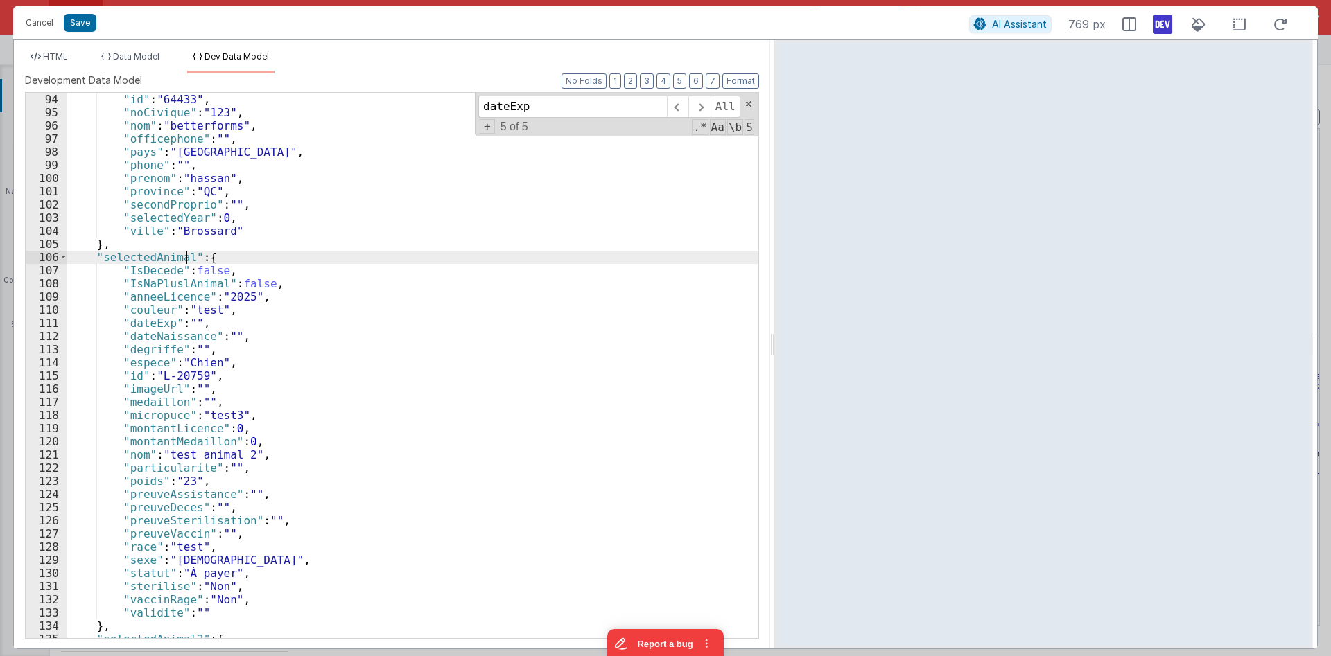
click at [184, 256] on div ""id" : "64433" , "noCivique" : "123" , "nom" : "betterforms" , "officephone" : …" at bounding box center [412, 379] width 691 height 572
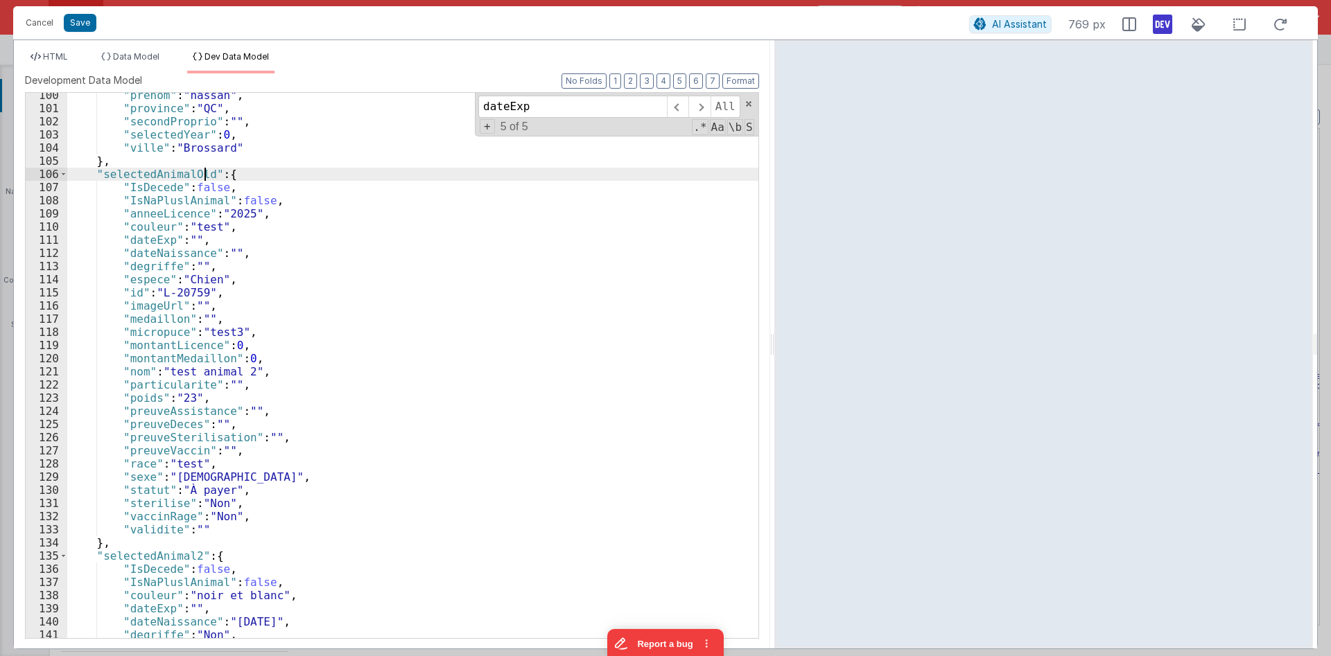
scroll to position [1308, 0]
click at [189, 552] on div ""prenom" : "hassan" , "province" : "QC" , "secondProprio" : "" , "selectedYear"…" at bounding box center [412, 375] width 691 height 572
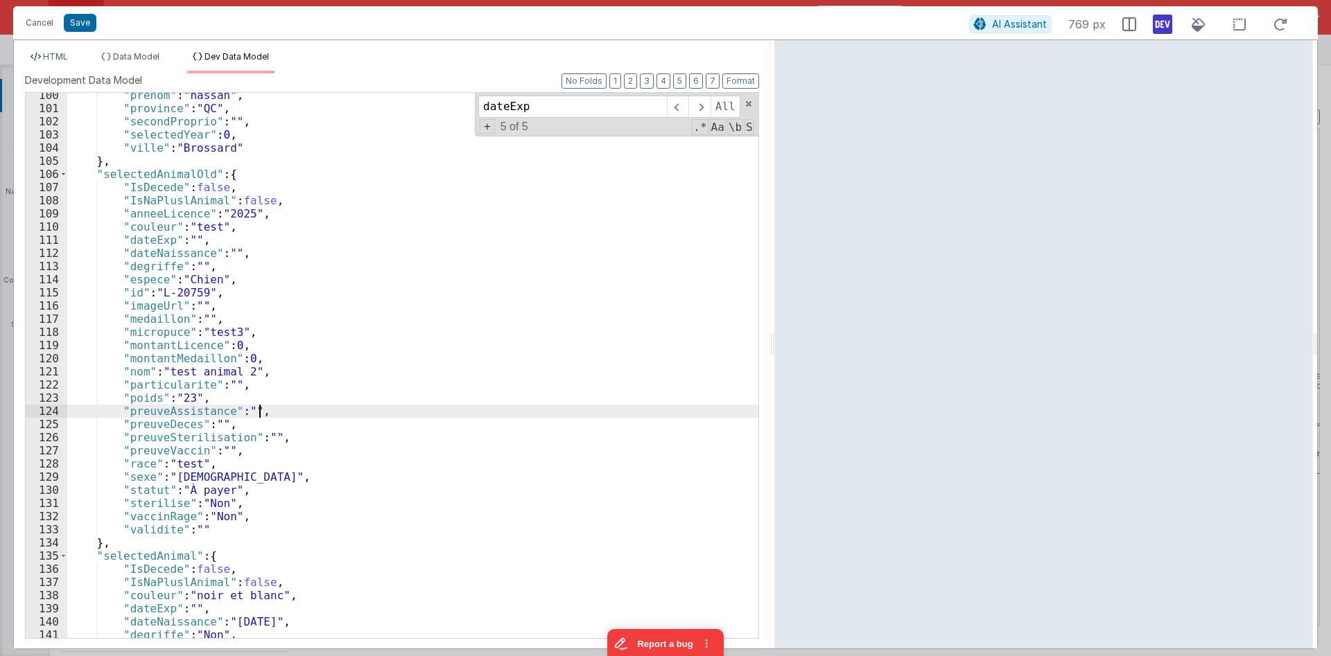
click at [555, 408] on div ""prenom" : "hassan" , "province" : "QC" , "secondProprio" : "" , "selectedYear"…" at bounding box center [412, 375] width 691 height 572
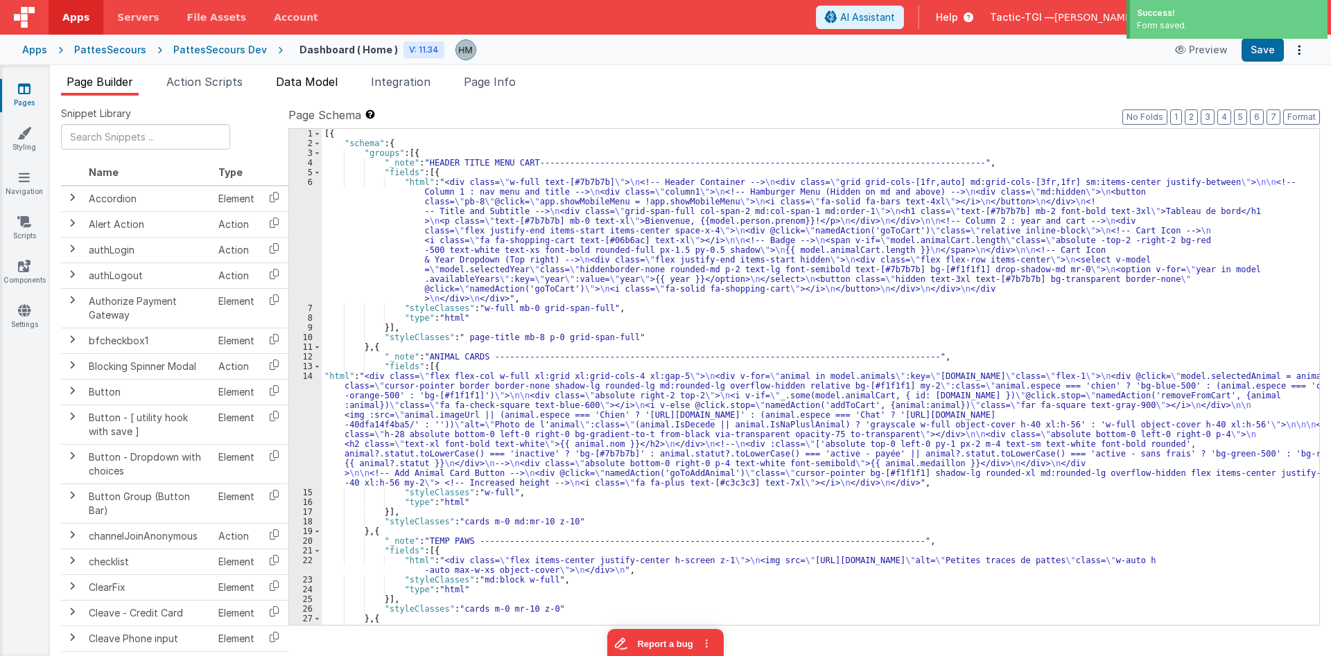
click at [320, 84] on span "Data Model" at bounding box center [307, 82] width 62 height 14
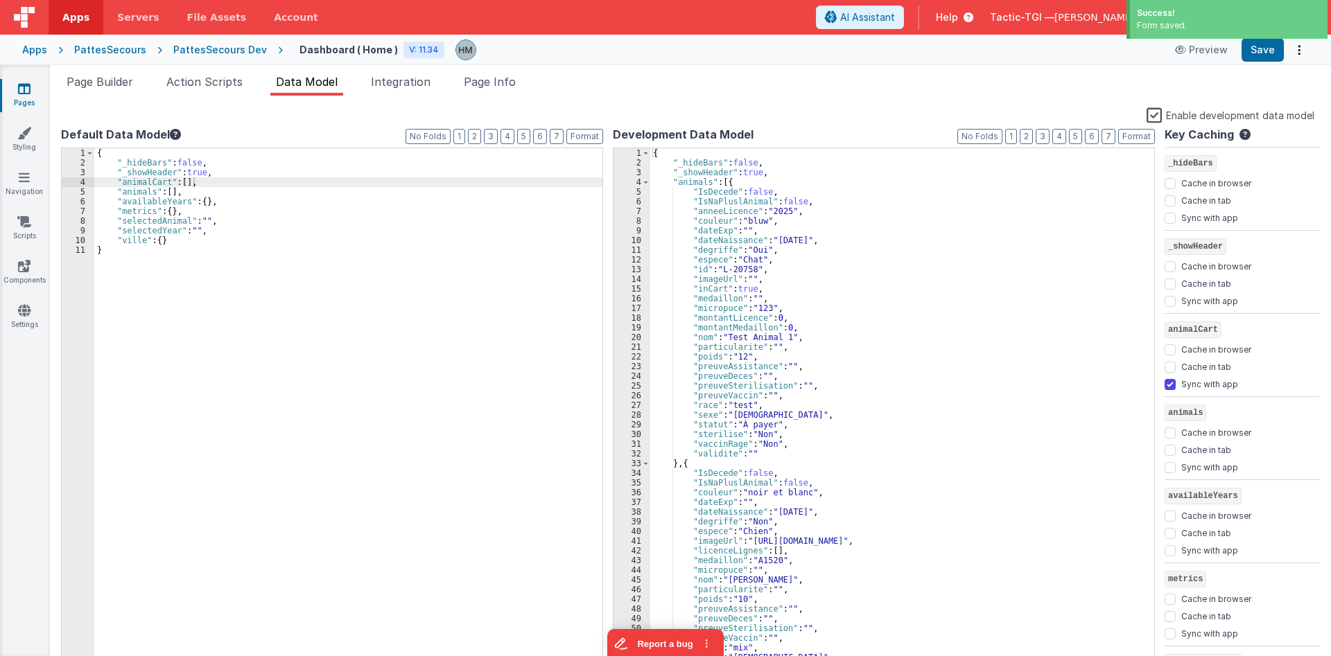
click at [1158, 120] on label "Enable development data model" at bounding box center [1230, 115] width 168 height 16
click at [0, 0] on input "Enable development data model" at bounding box center [0, 0] width 0 height 0
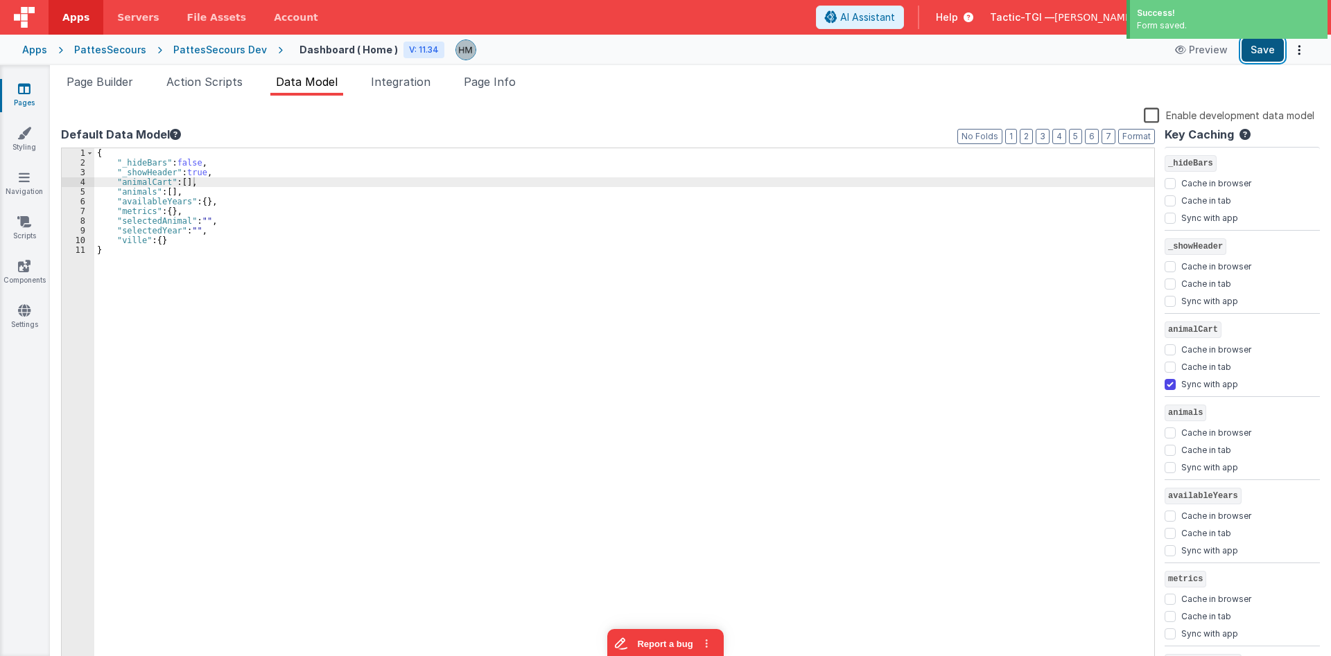
click at [1266, 58] on button "Save" at bounding box center [1262, 50] width 42 height 24
click at [21, 101] on link "Pages" at bounding box center [24, 96] width 50 height 28
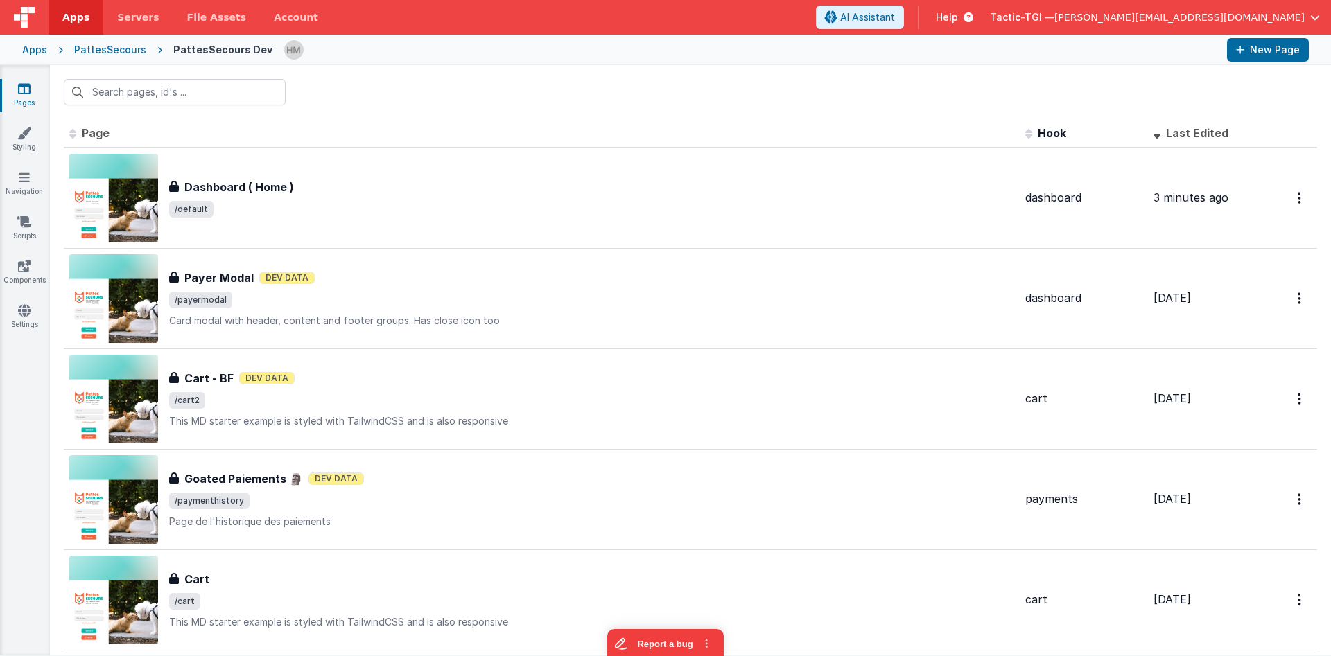
click at [40, 46] on div "Apps" at bounding box center [34, 50] width 25 height 14
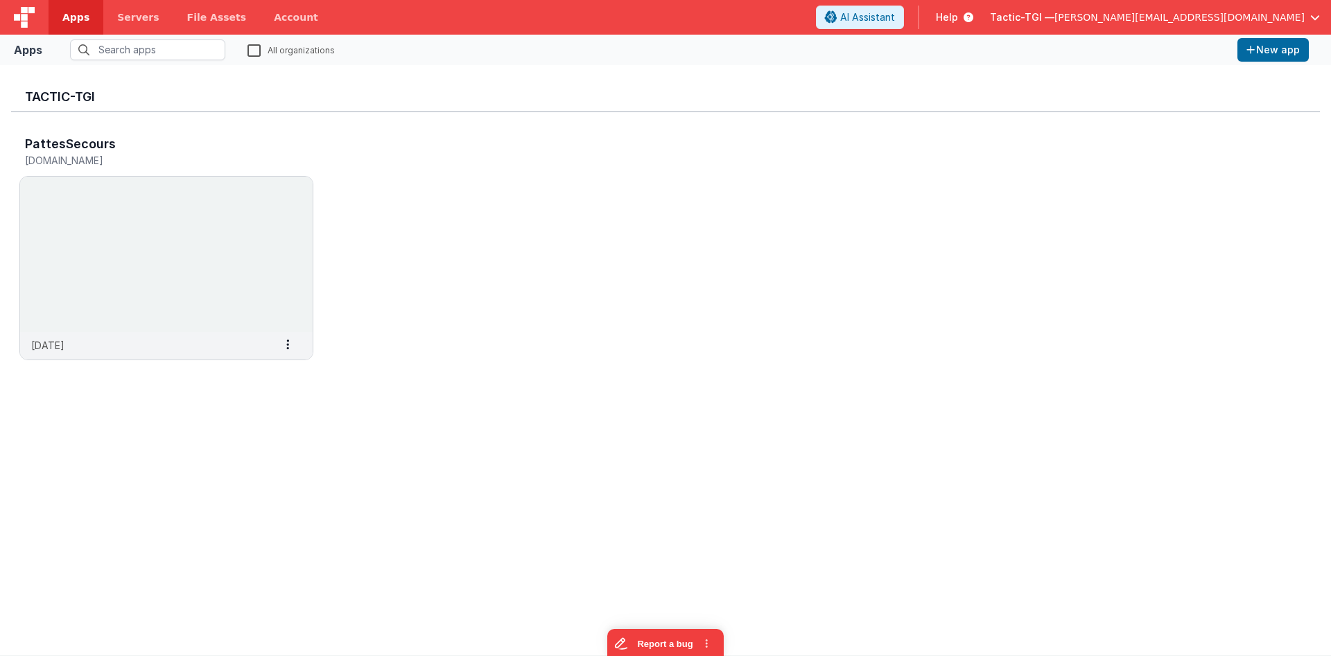
click at [1054, 21] on span "Tactic-TGI —" at bounding box center [1022, 17] width 64 height 14
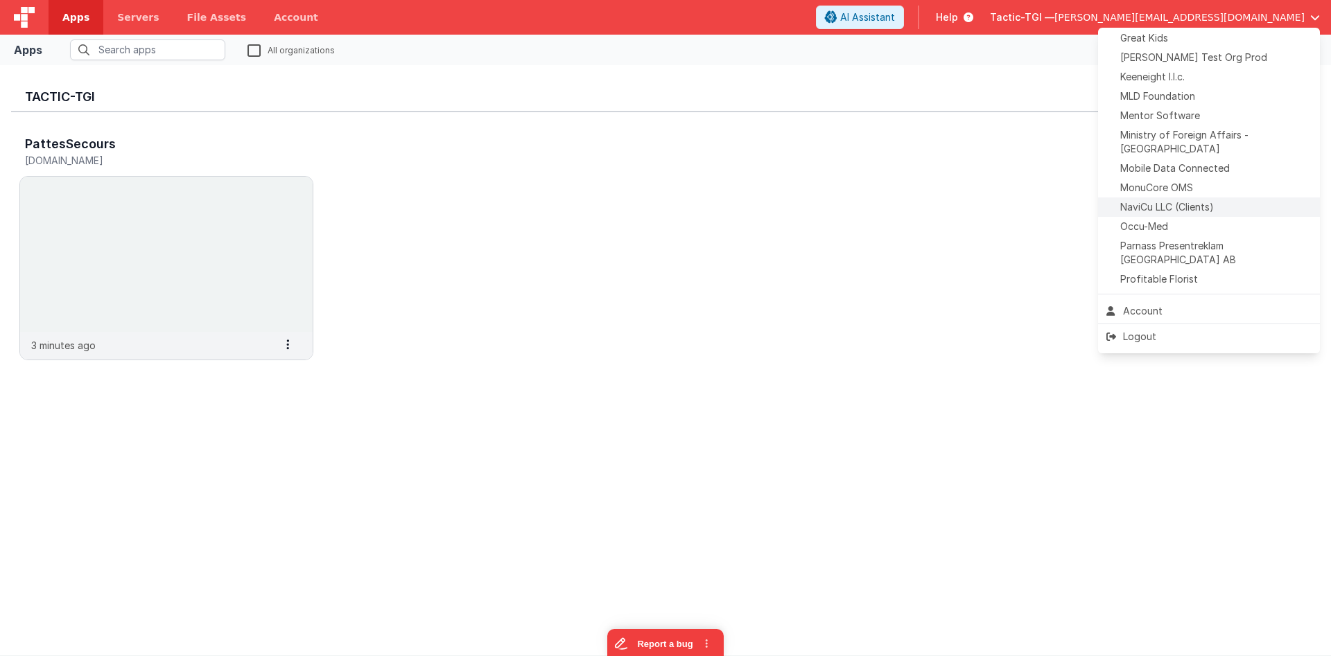
scroll to position [566, 0]
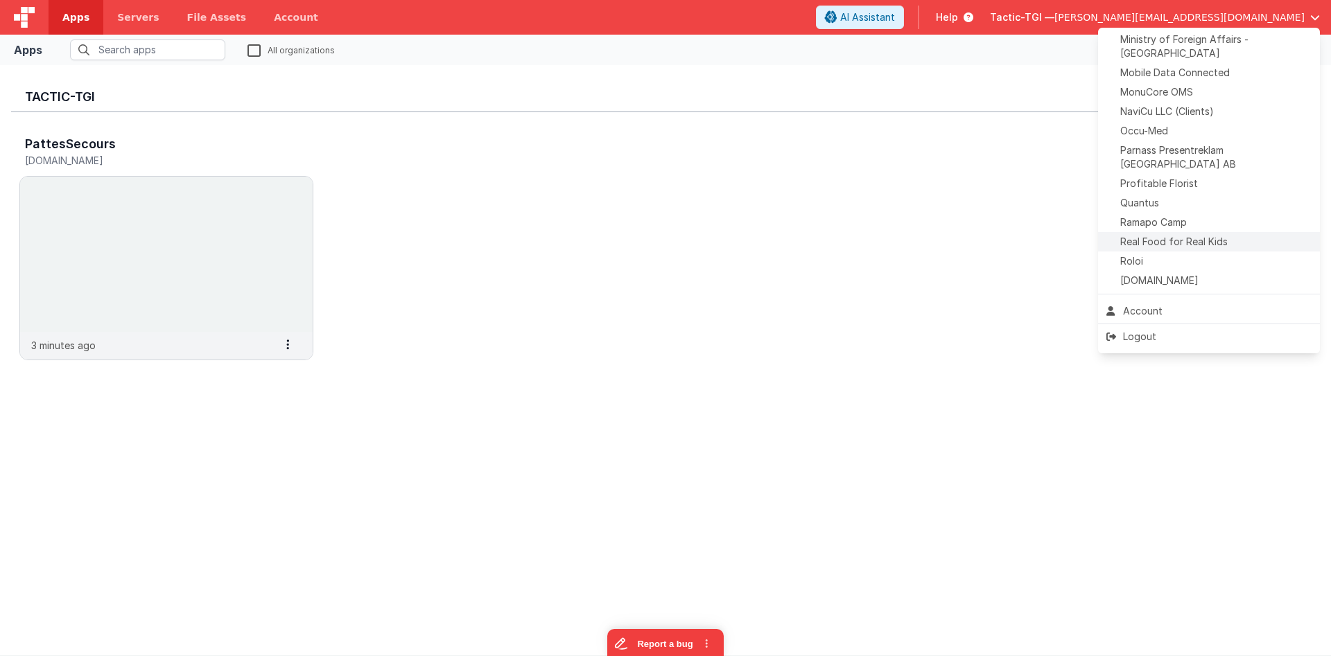
click at [1175, 235] on span "Real Food for Real Kids" at bounding box center [1173, 242] width 107 height 14
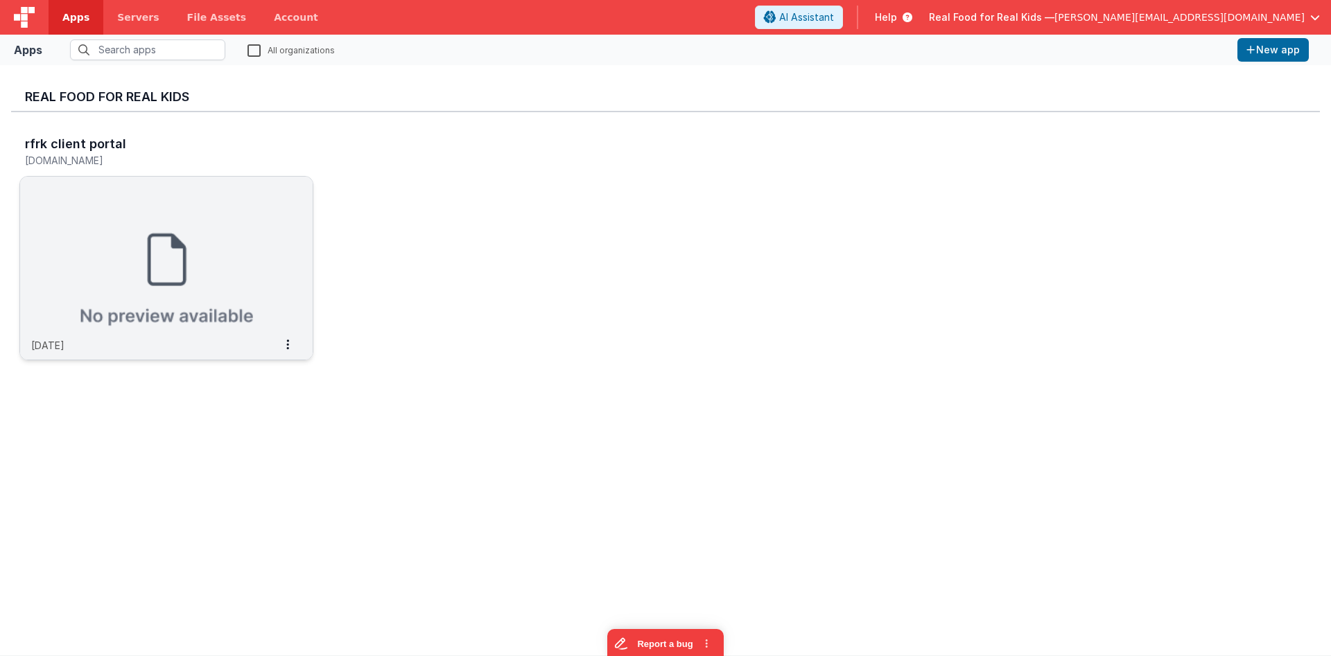
click at [220, 213] on img at bounding box center [166, 254] width 293 height 155
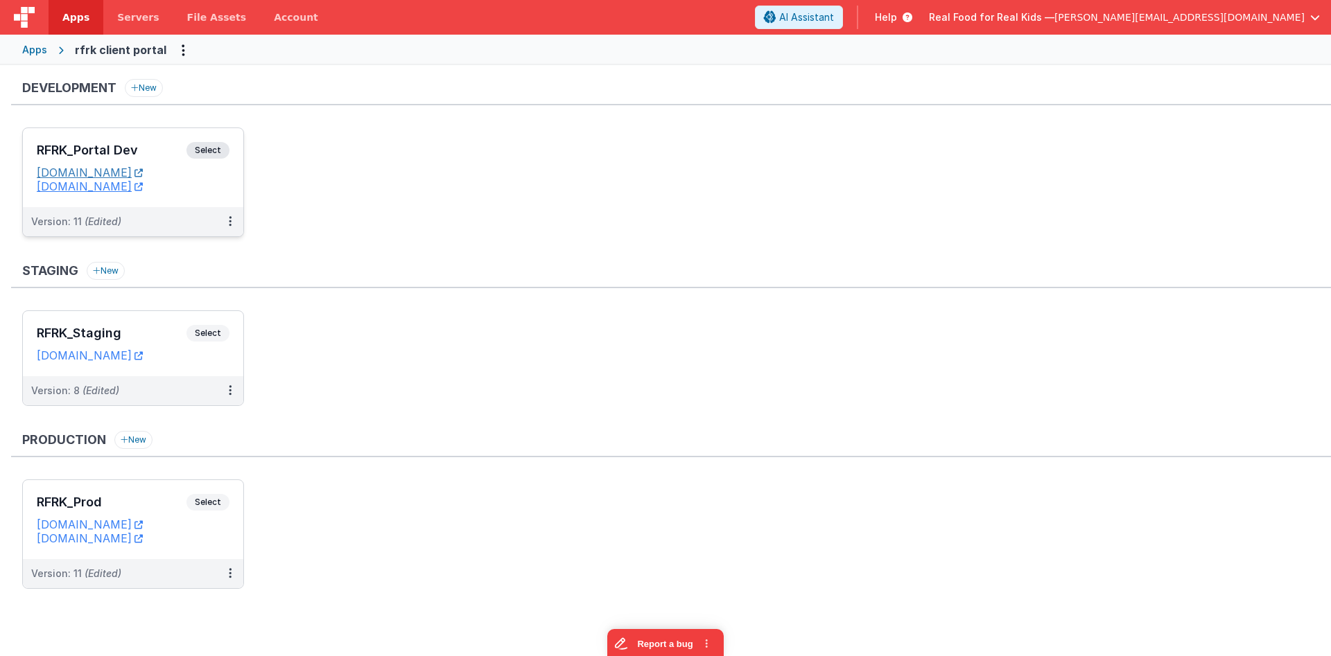
click at [116, 169] on link "[DOMAIN_NAME]" at bounding box center [90, 173] width 106 height 14
click at [119, 137] on div "RFRK_Portal Dev Select URLs [DOMAIN_NAME] [DOMAIN_NAME]" at bounding box center [133, 167] width 220 height 79
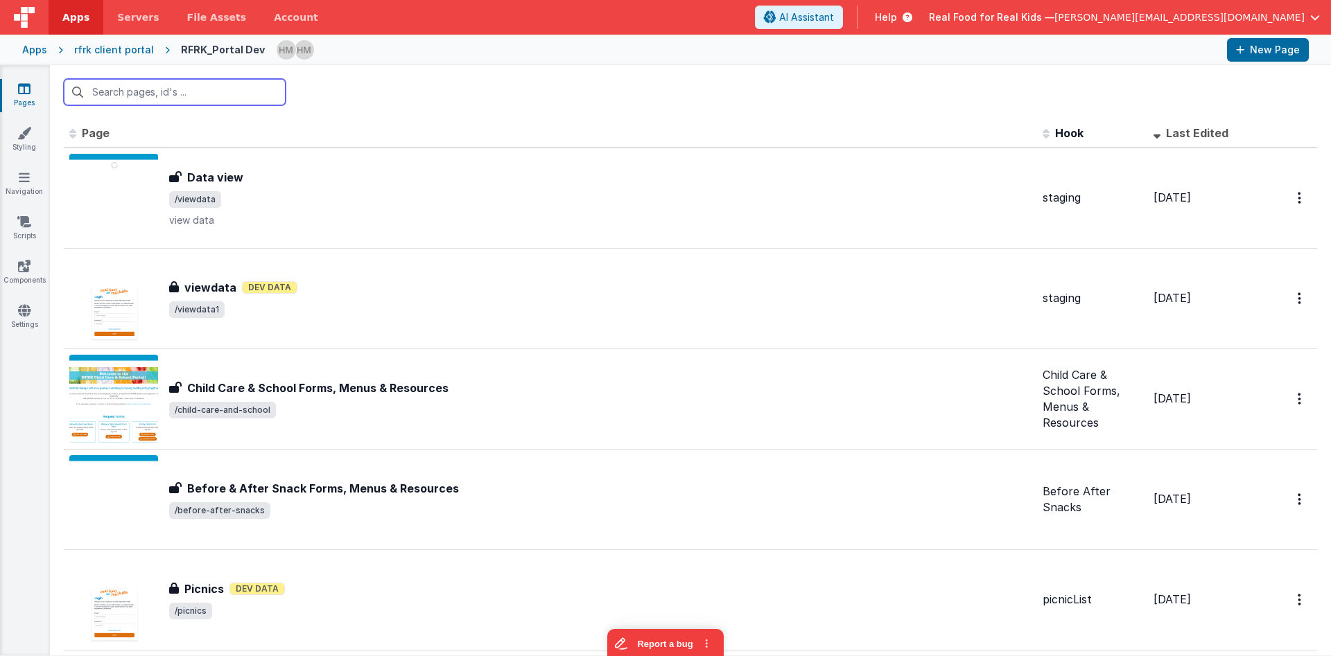
click at [275, 100] on input "text" at bounding box center [175, 92] width 222 height 26
click at [193, 87] on input "text" at bounding box center [175, 92] width 222 height 26
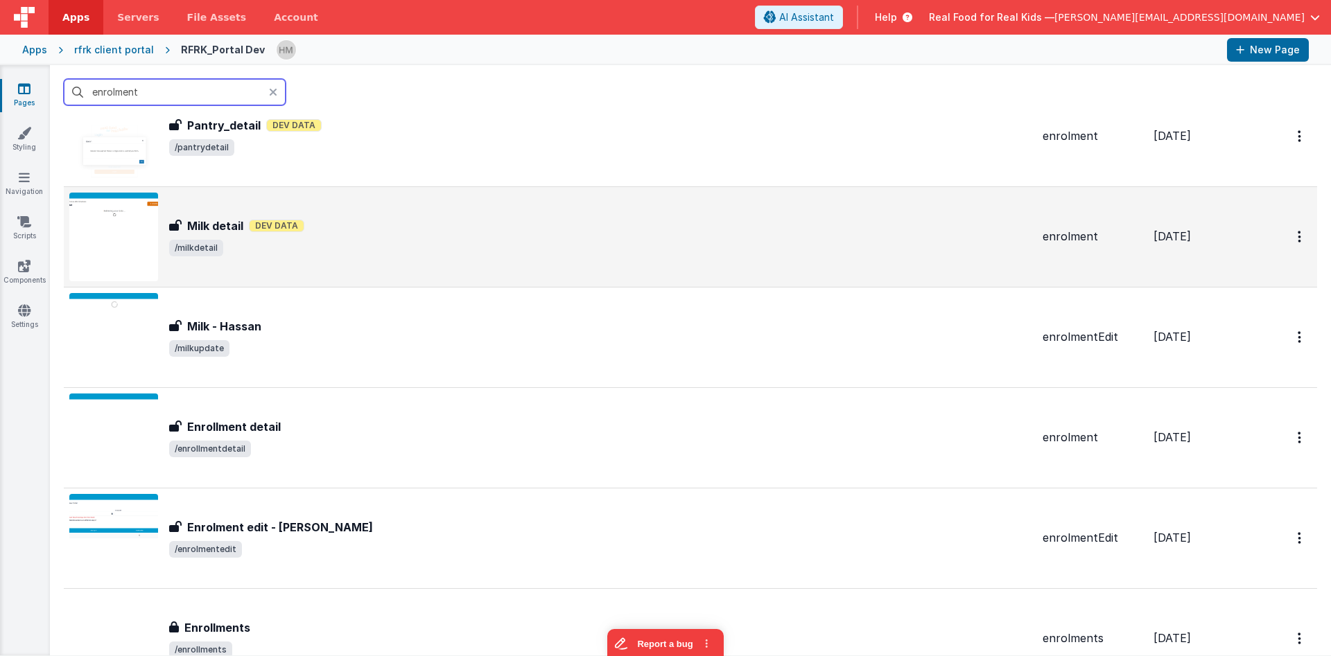
scroll to position [166, 0]
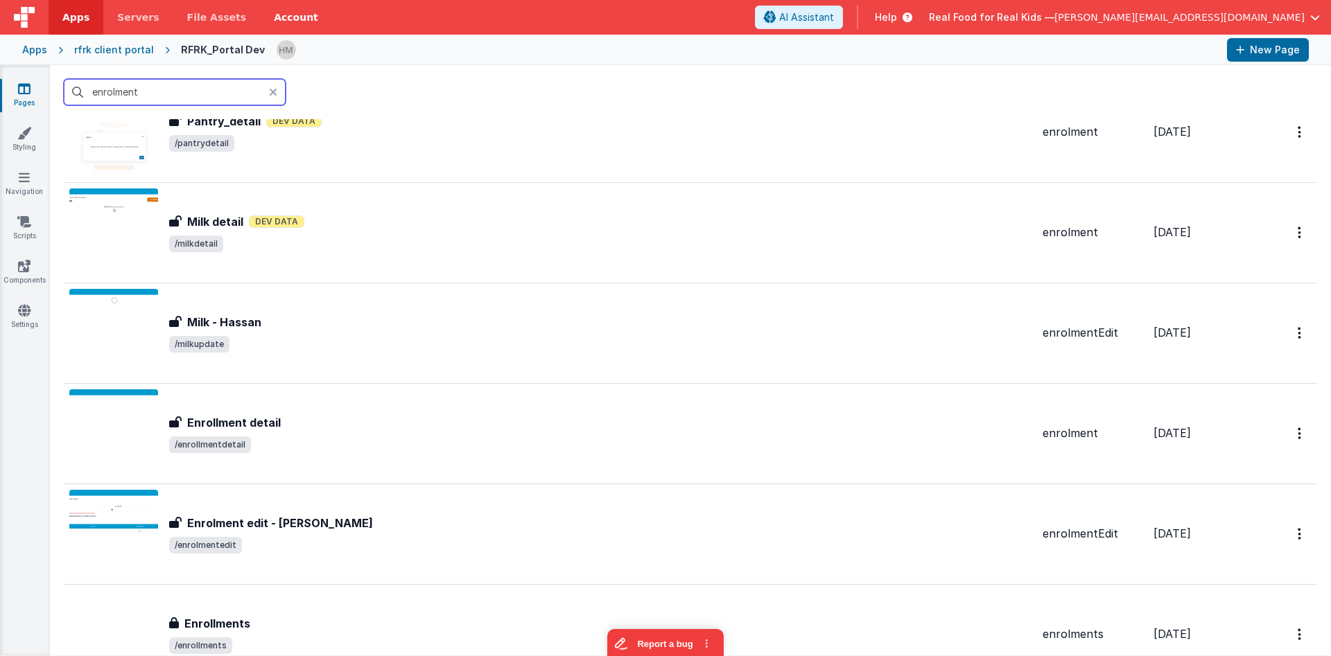
type input "enrolment"
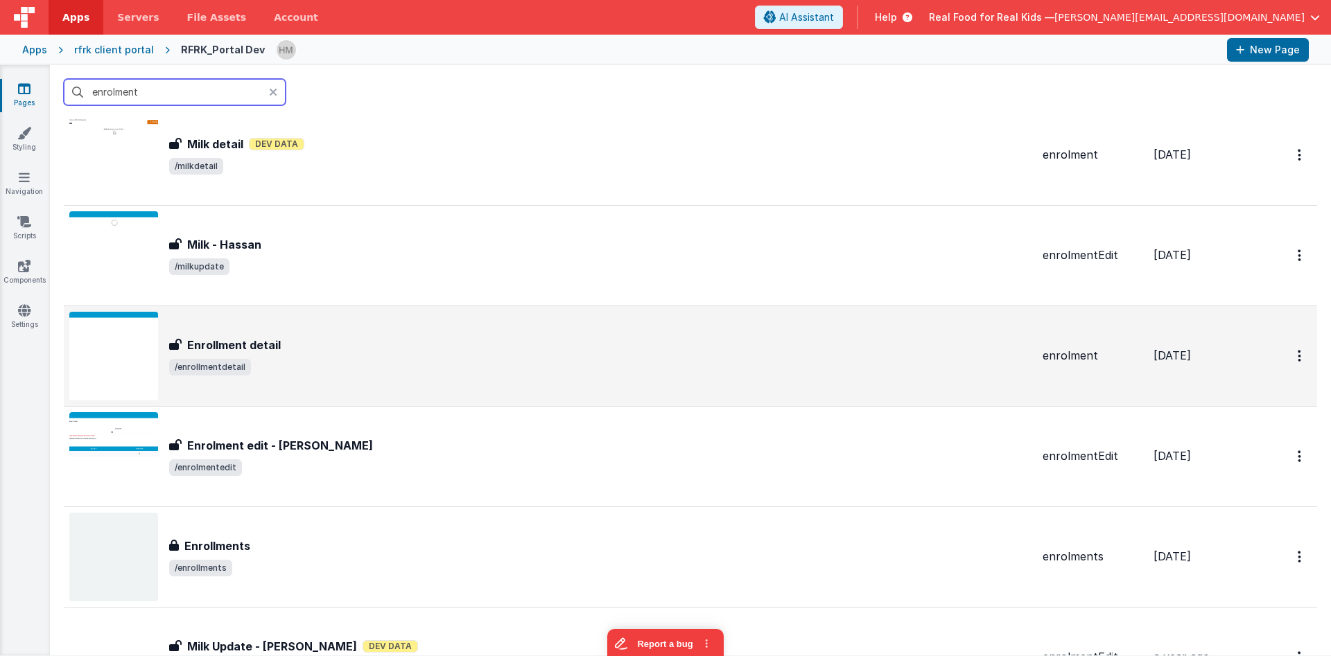
scroll to position [250, 0]
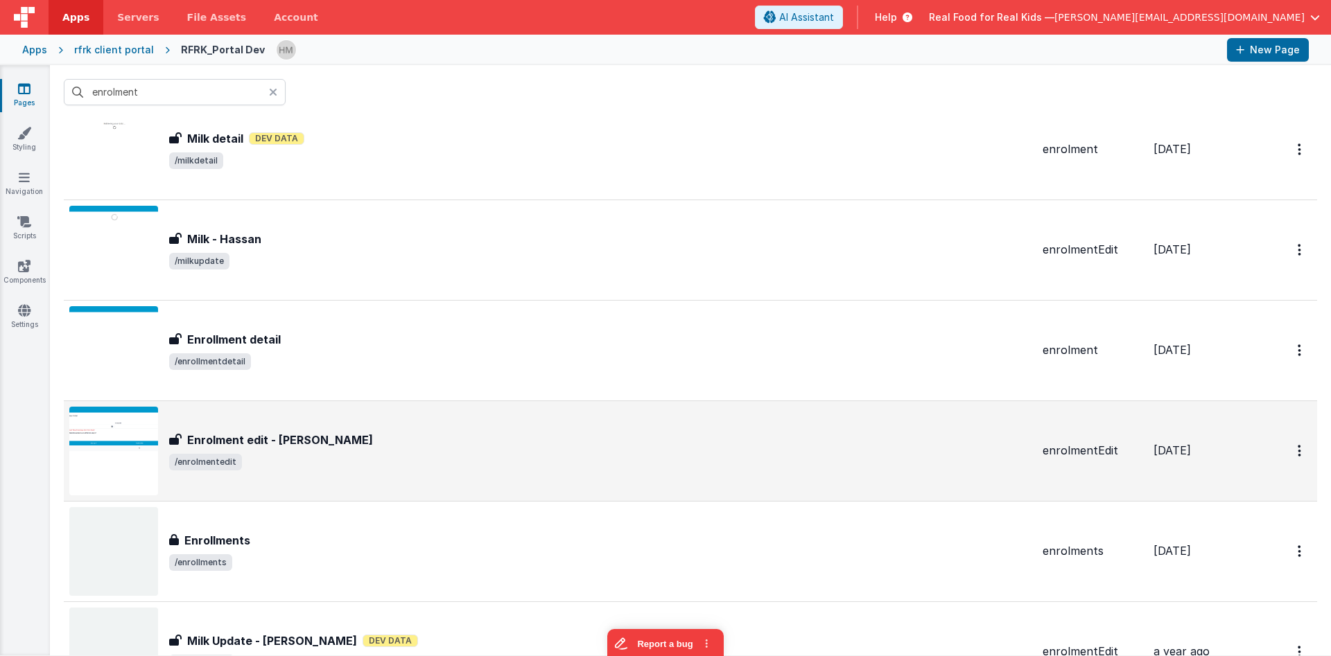
click at [426, 441] on div "Enrolment edit - [PERSON_NAME]" at bounding box center [600, 440] width 862 height 17
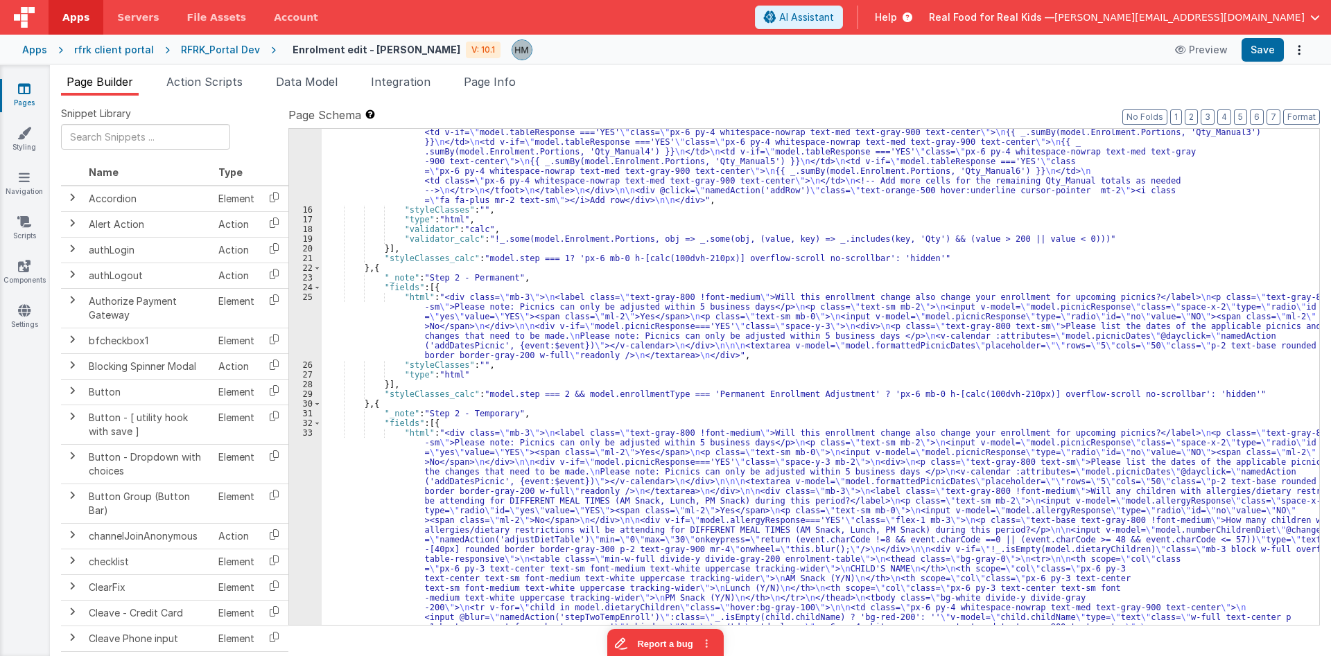
scroll to position [915, 0]
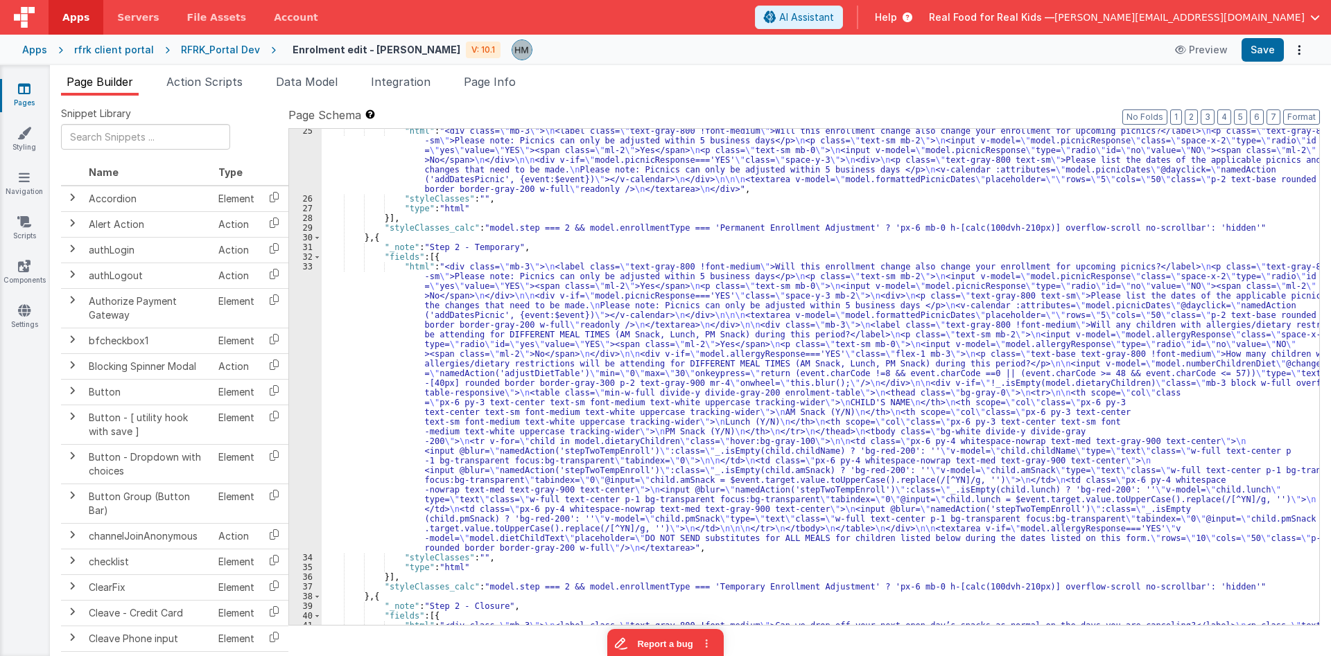
click at [432, 324] on div ""html" : "<div class= \" mb-3 \" > \n <label class= \" text-gray-800 !font-medi…" at bounding box center [820, 437] width 997 height 622
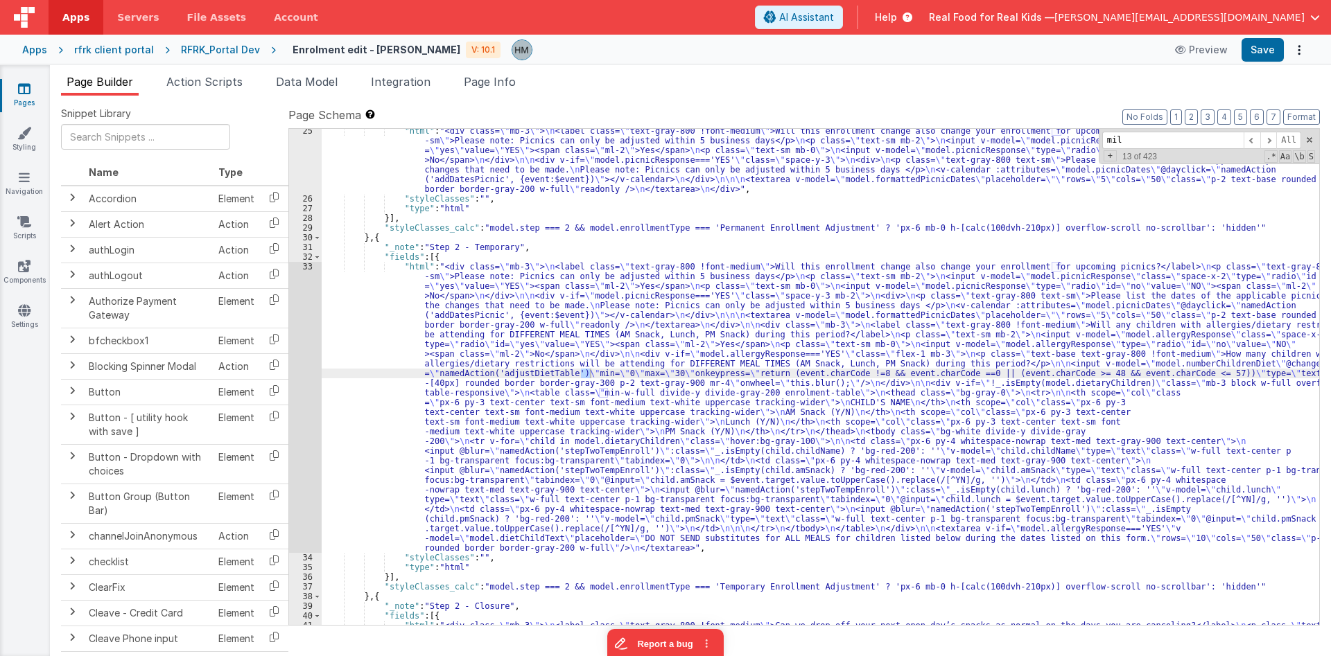
scroll to position [1295, 0]
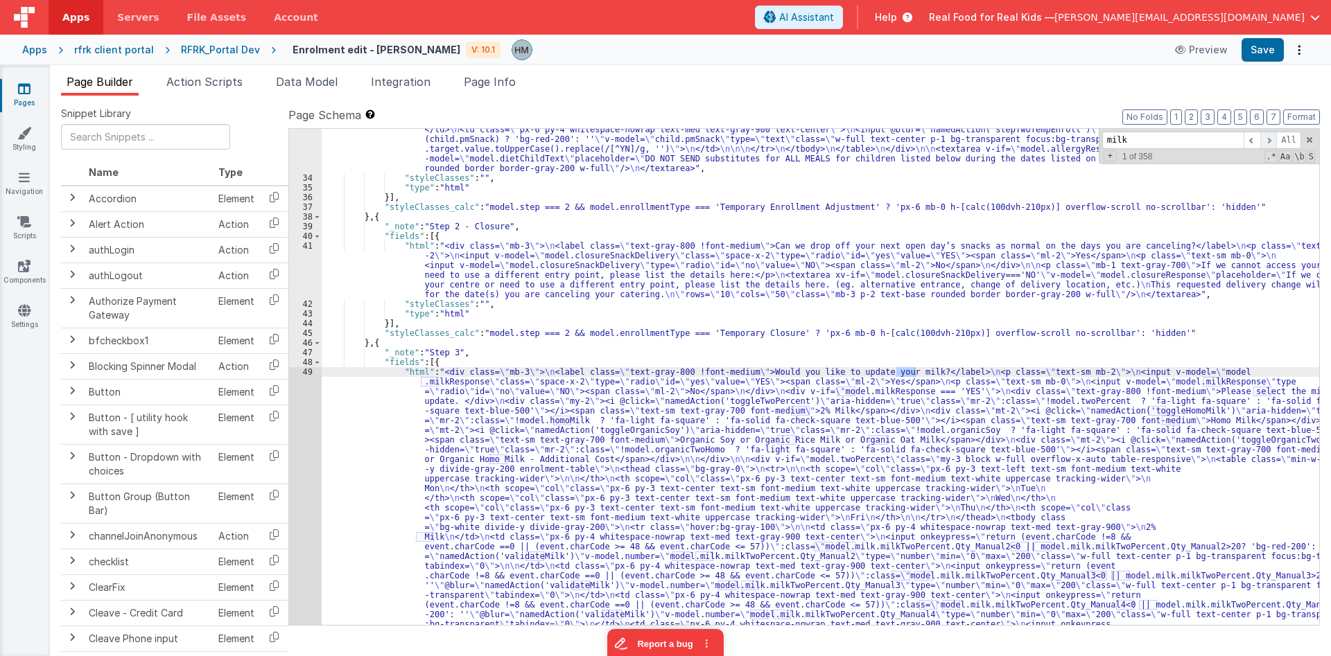
type input "milk"
click at [1266, 143] on span at bounding box center [1268, 140] width 17 height 17
click at [1268, 141] on span at bounding box center [1268, 140] width 17 height 17
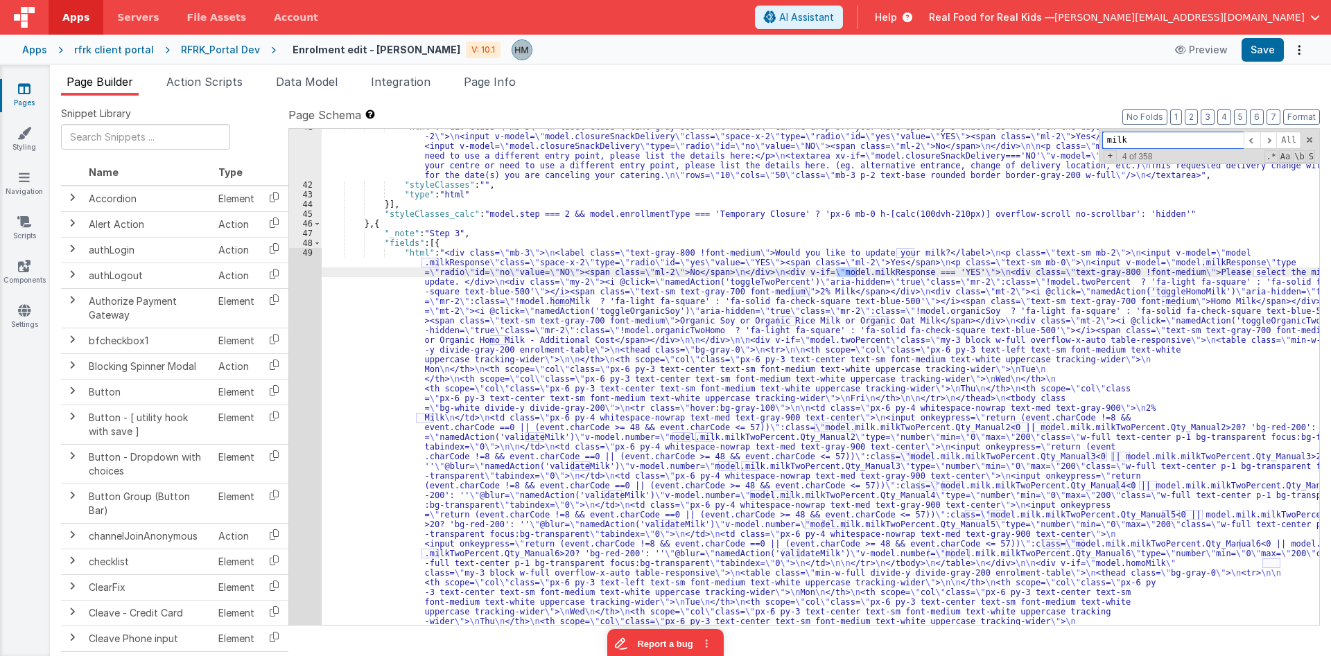
scroll to position [1331, 0]
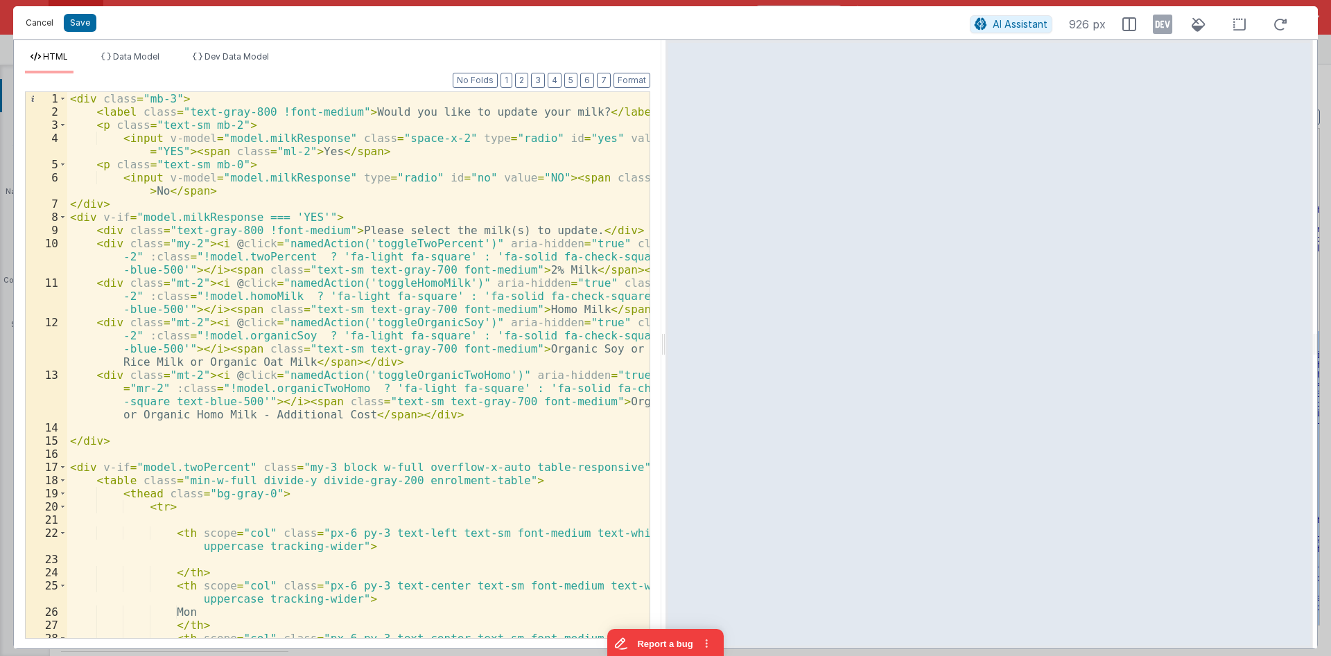
click at [36, 21] on button "Cancel" at bounding box center [40, 22] width 42 height 19
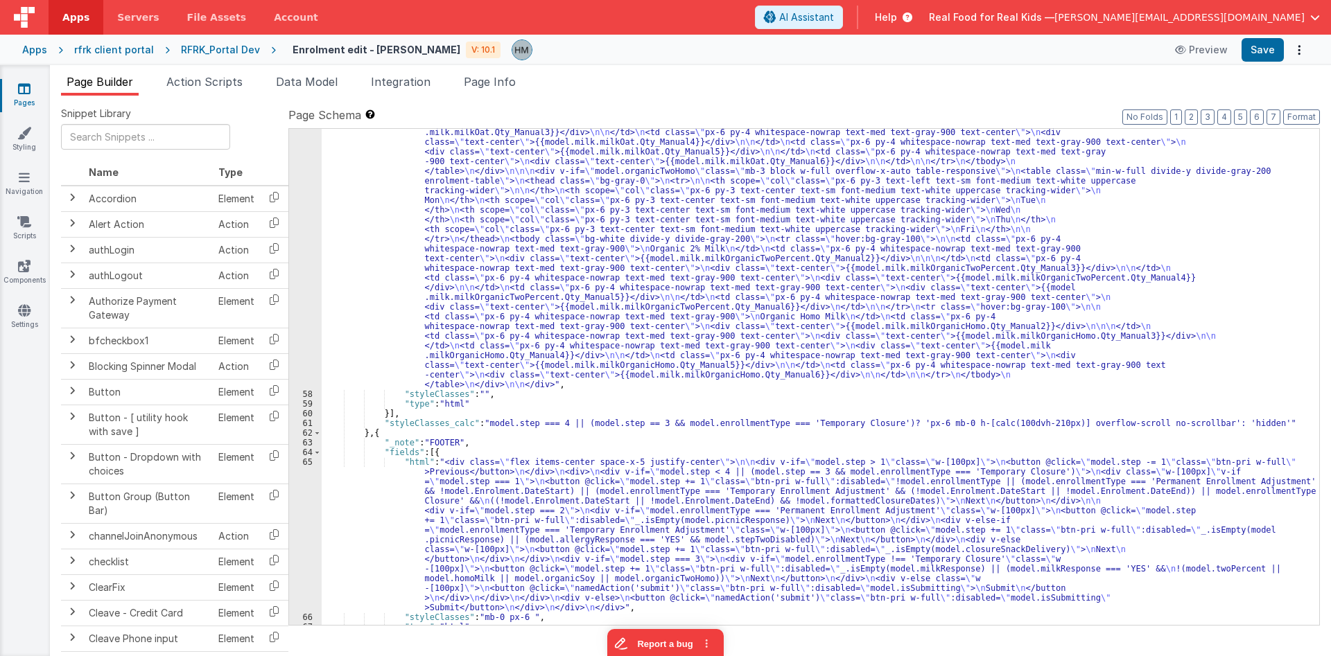
scroll to position [4298, 0]
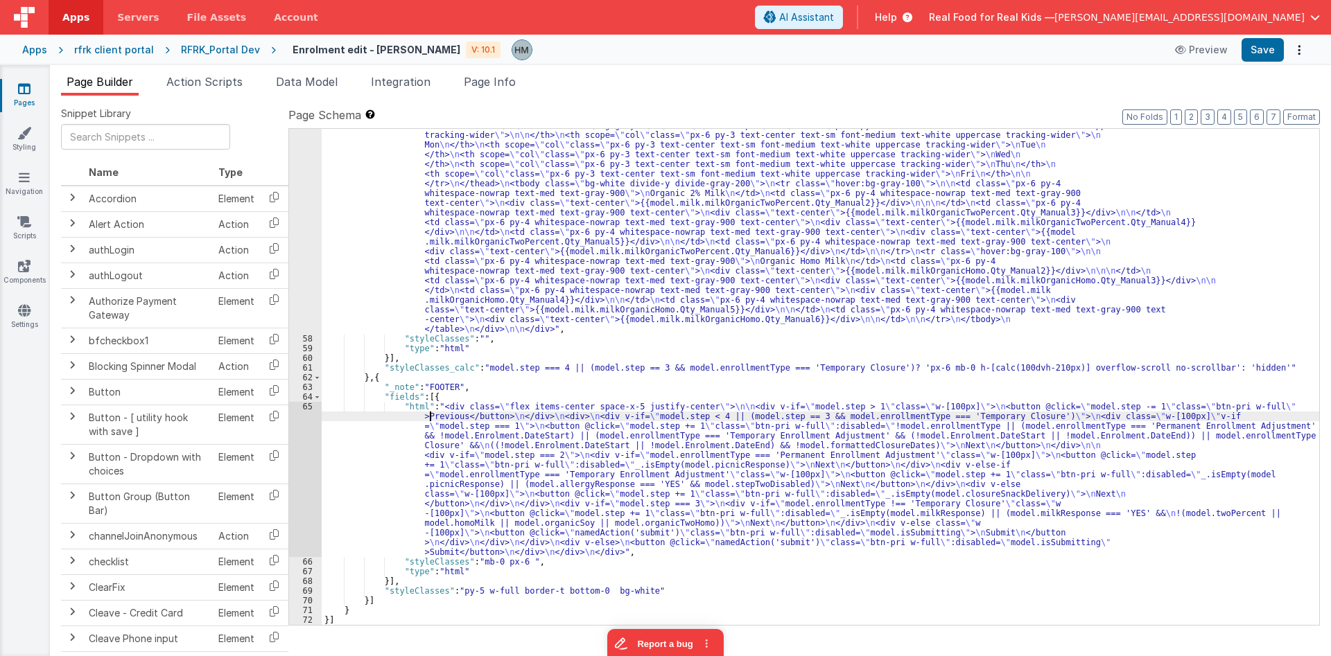
click at [306, 406] on div "65" at bounding box center [305, 479] width 33 height 155
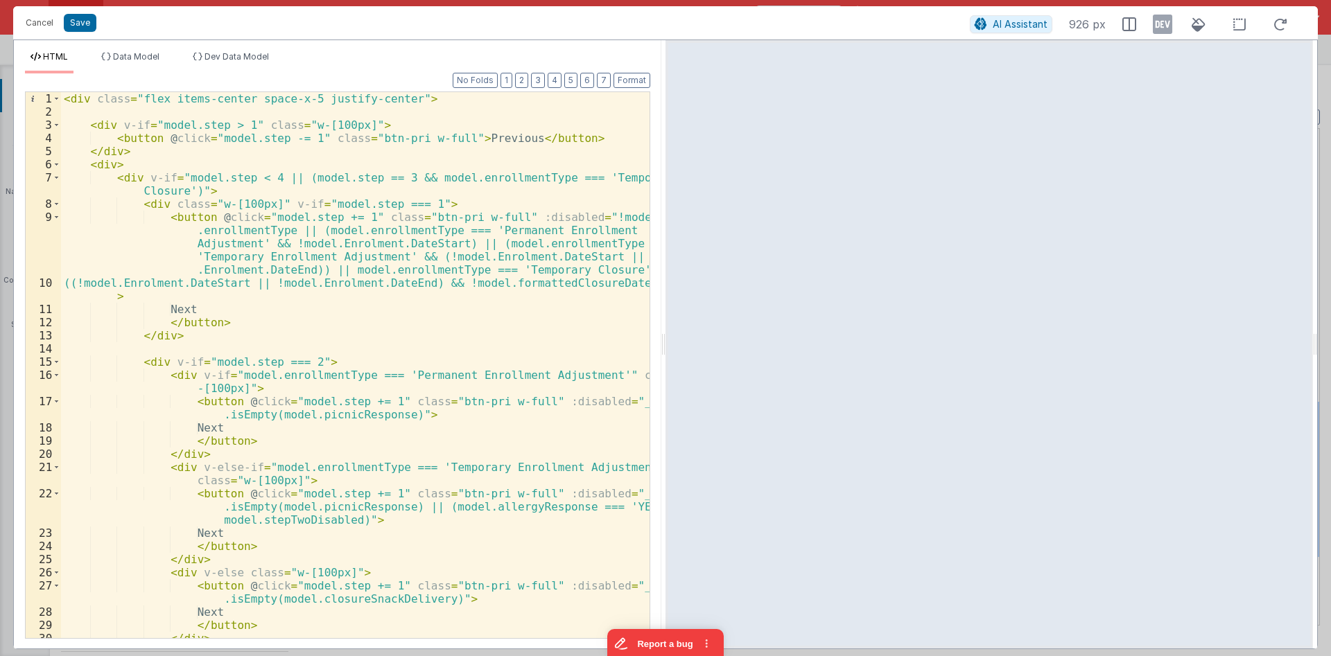
scroll to position [310, 0]
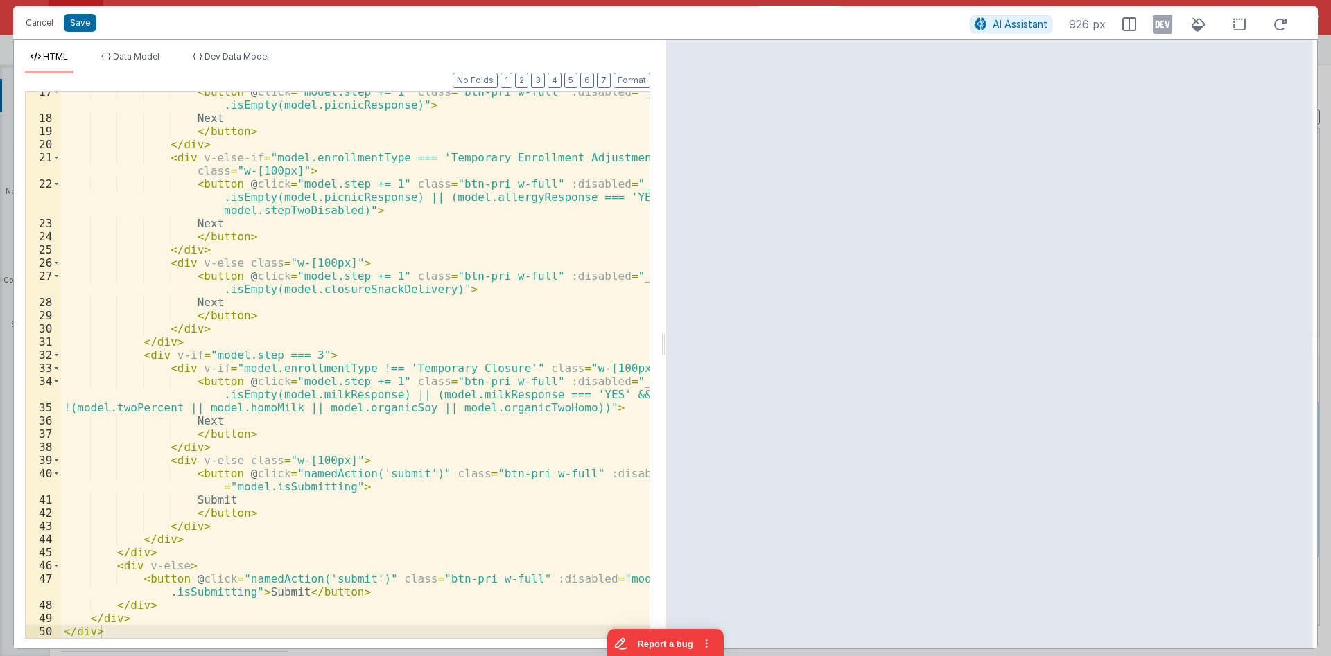
click at [156, 357] on div "< button @ click = "model.step += 1" class = "btn-pri w-full" :disabled = "_ .i…" at bounding box center [355, 378] width 588 height 586
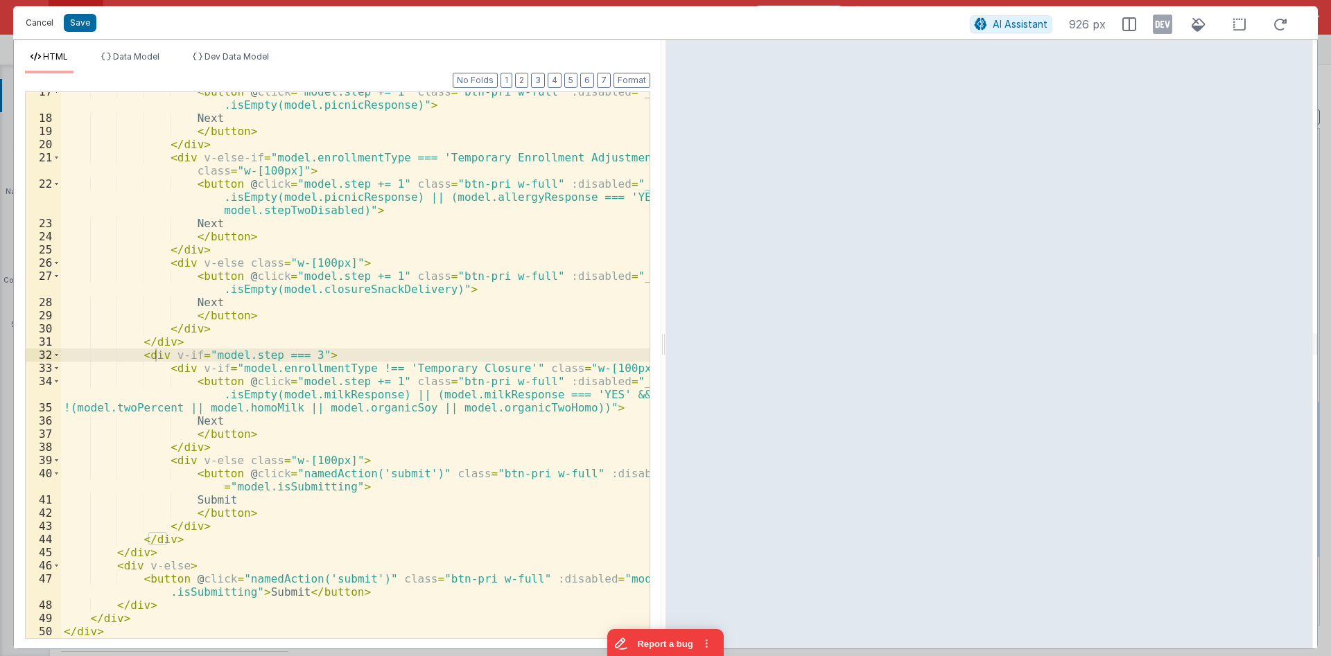
click at [51, 21] on button "Cancel" at bounding box center [40, 22] width 42 height 19
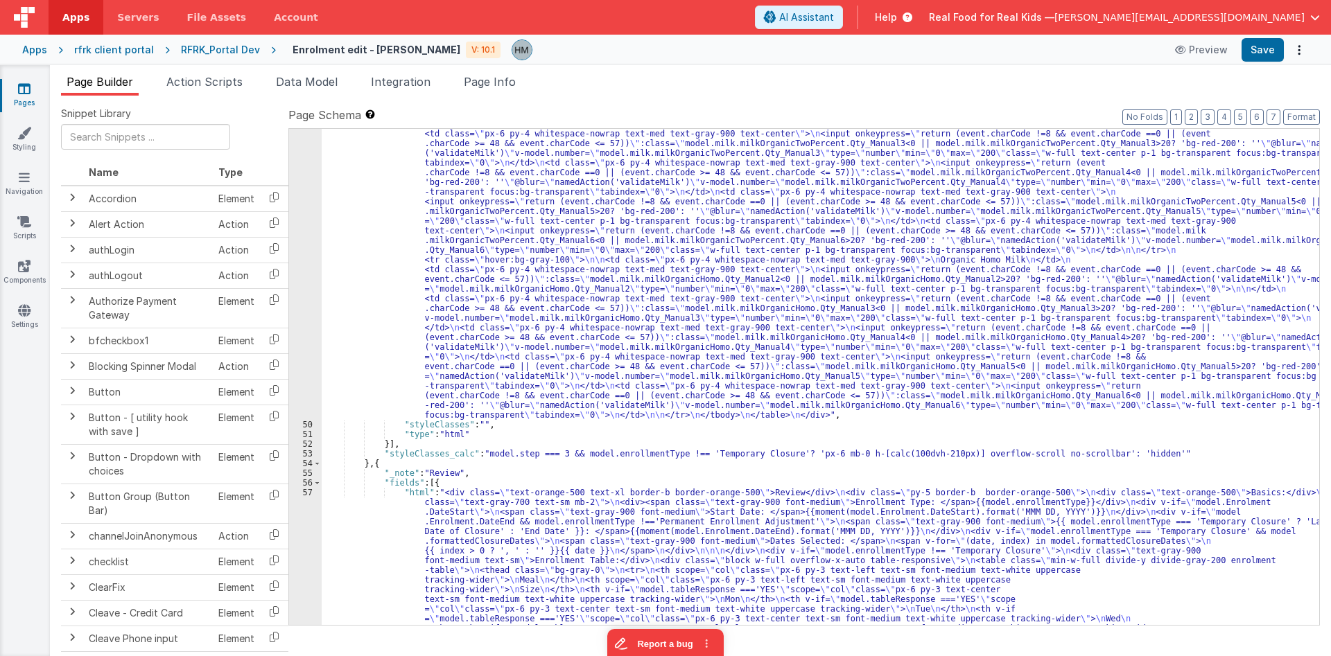
scroll to position [2634, 0]
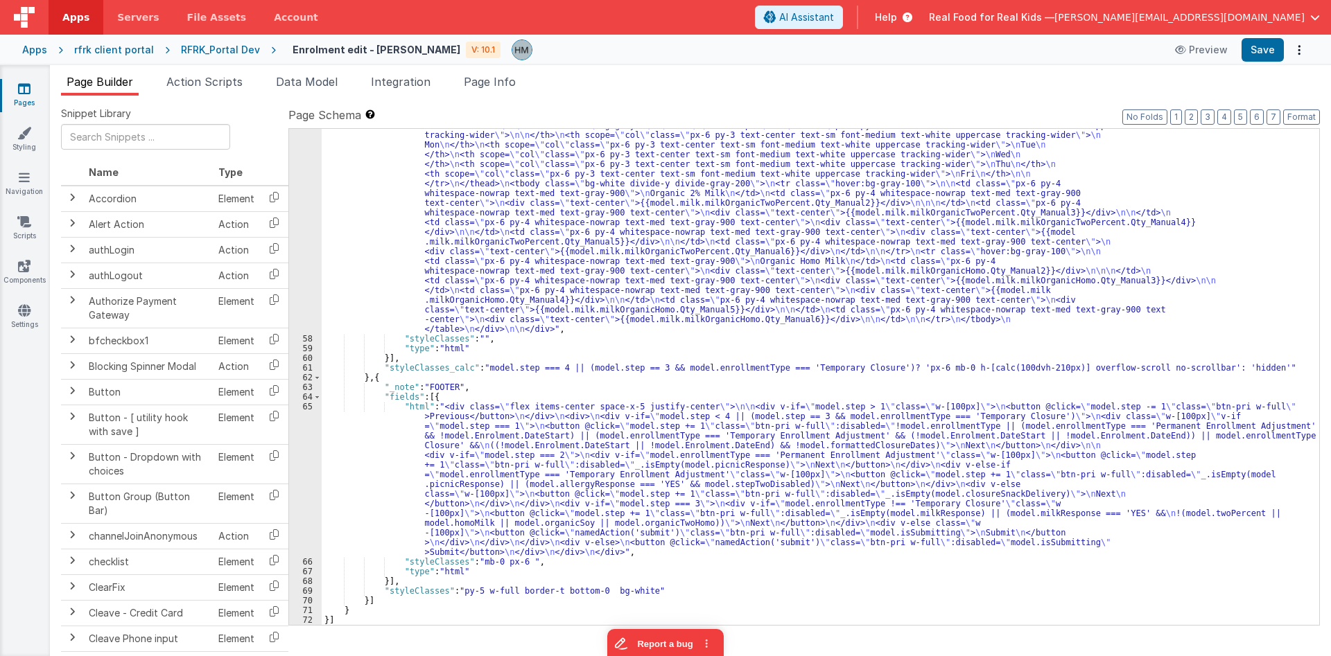
scroll to position [4307, 0]
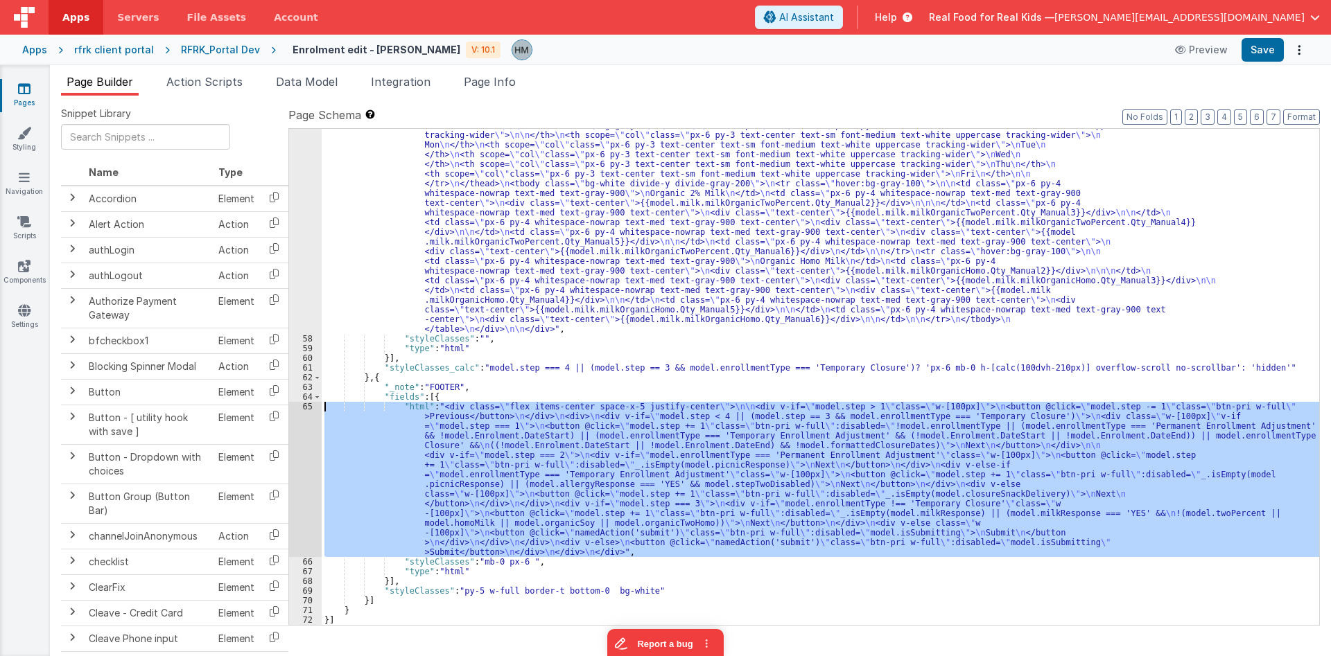
click at [299, 408] on div "65" at bounding box center [305, 479] width 33 height 155
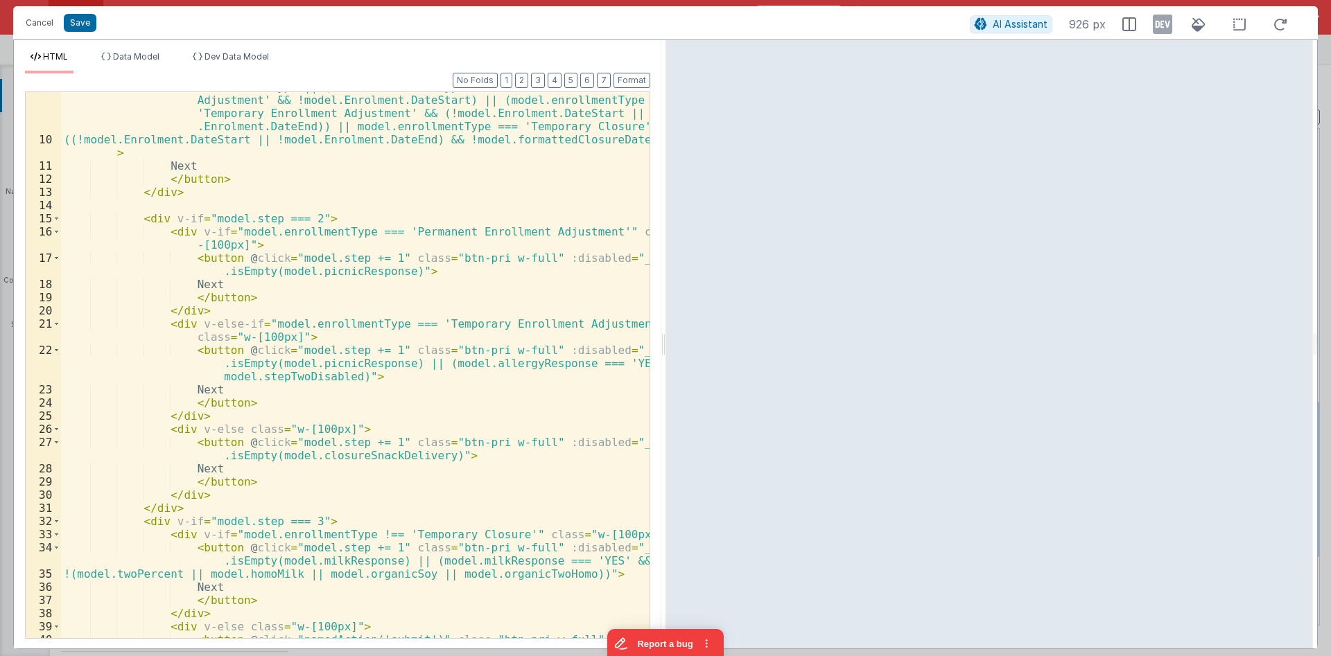
scroll to position [0, 0]
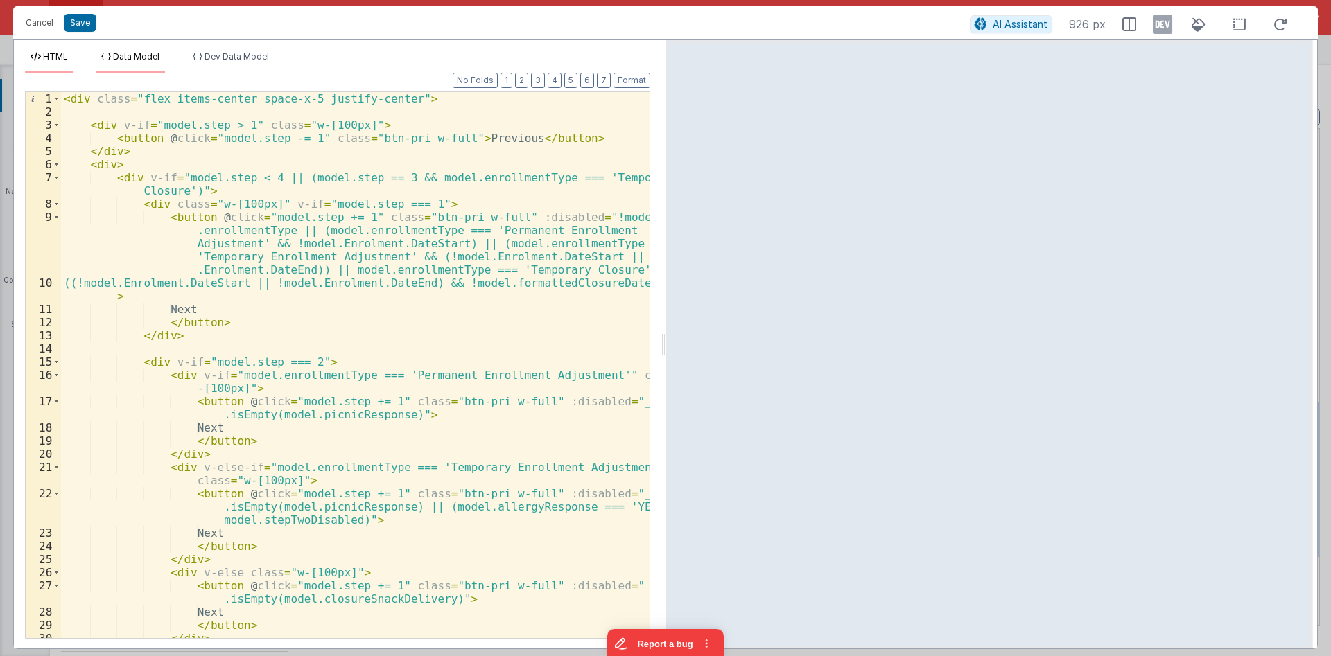
click at [143, 53] on span "Data Model" at bounding box center [136, 56] width 46 height 10
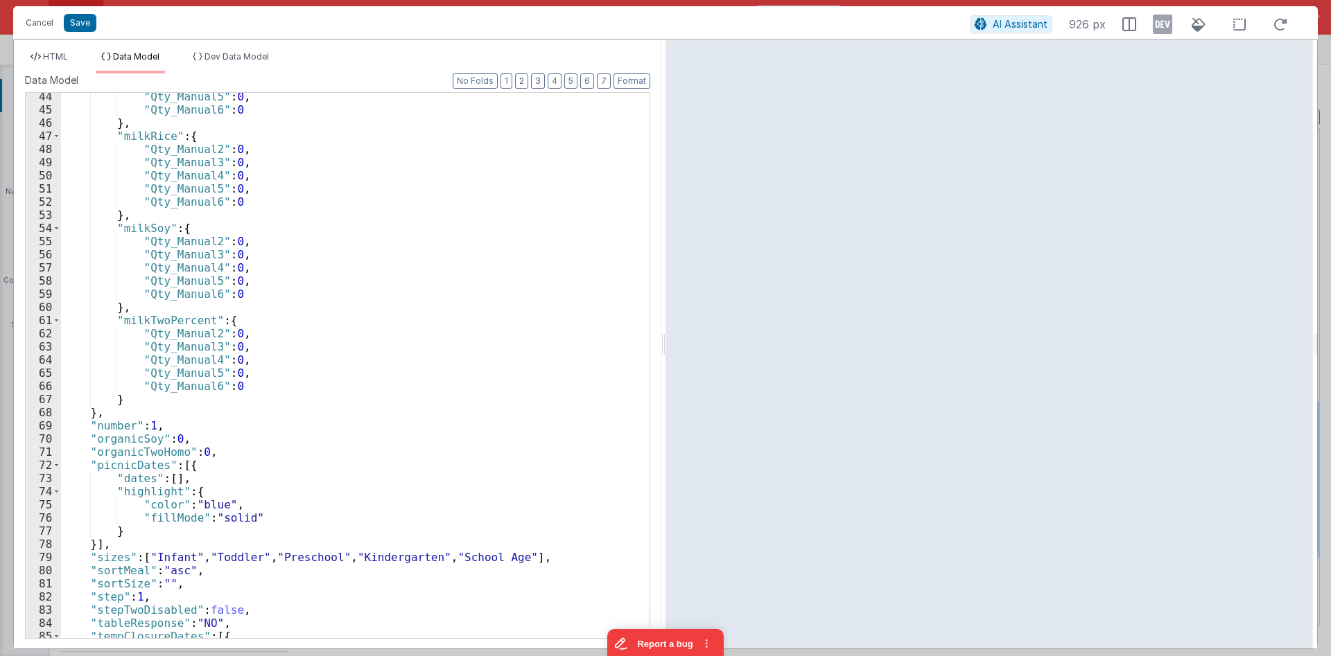
scroll to position [745, 0]
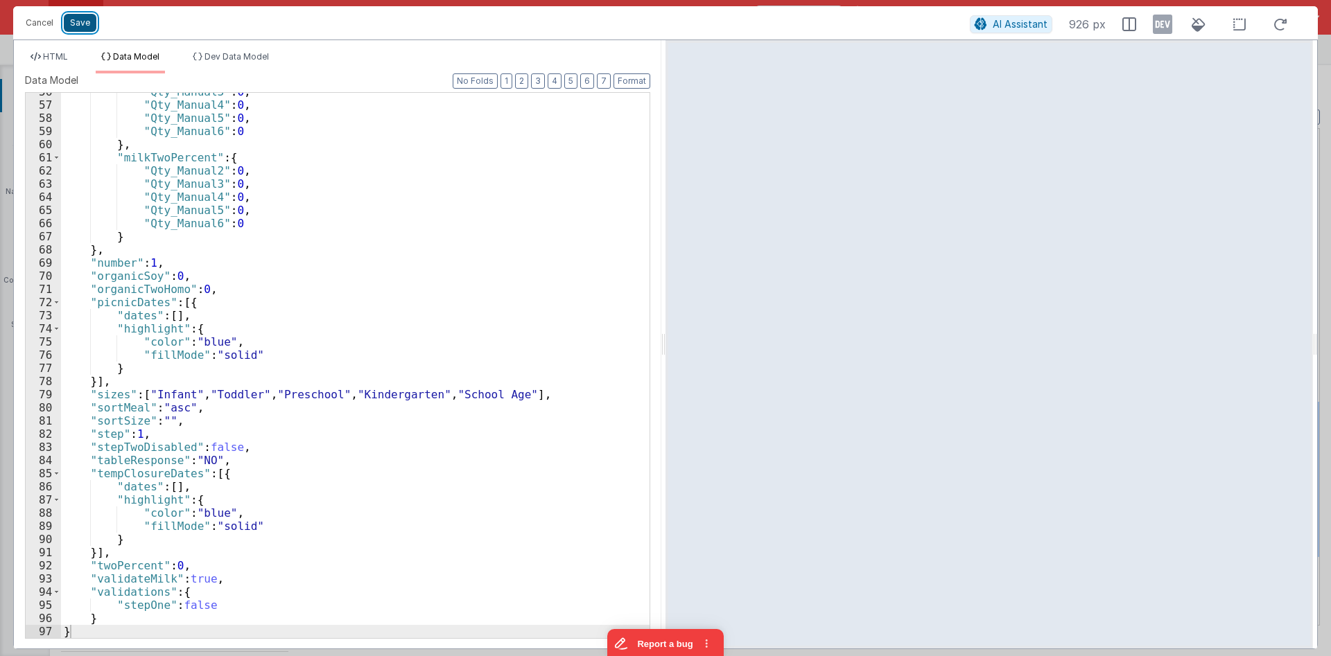
click at [74, 22] on button "Save" at bounding box center [80, 23] width 33 height 18
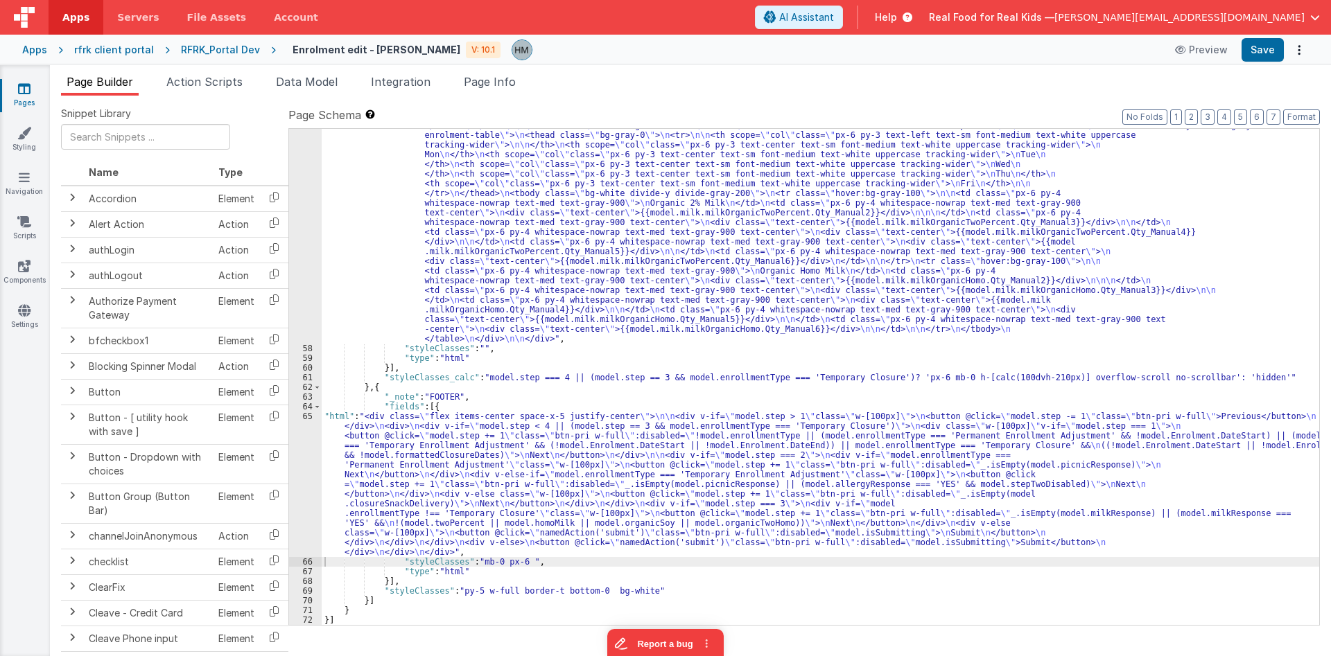
scroll to position [4298, 0]
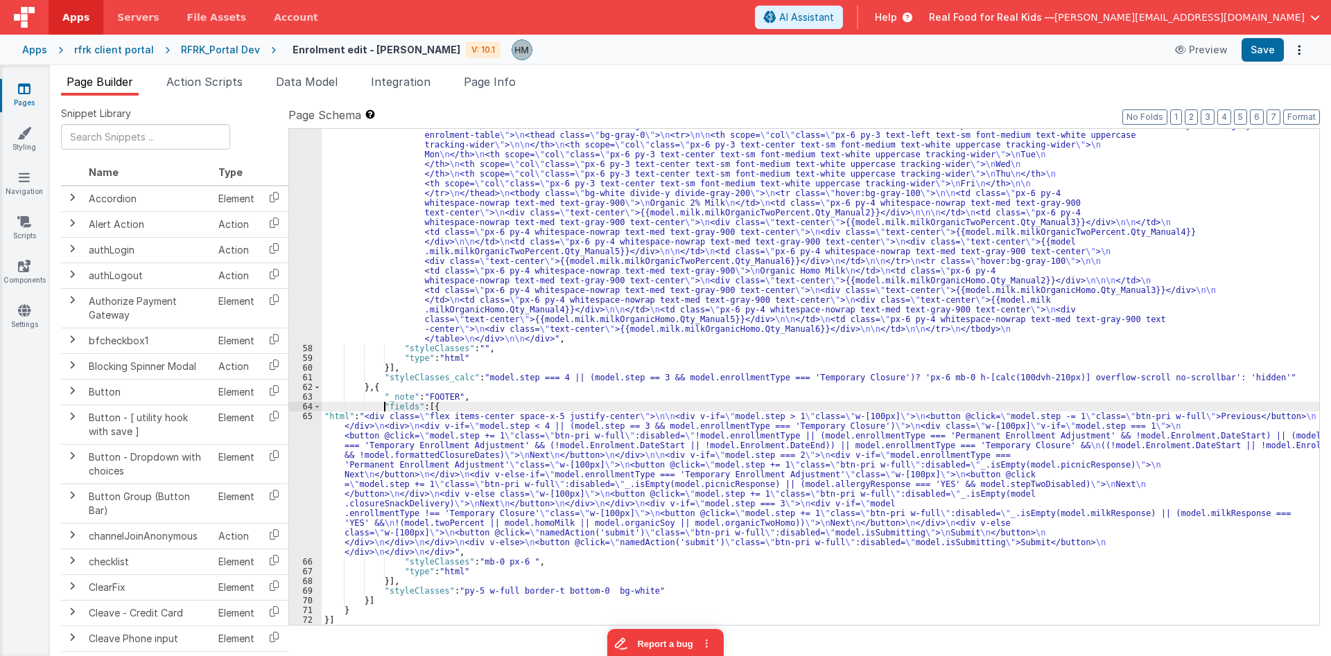
click at [305, 416] on div "65" at bounding box center [305, 485] width 33 height 146
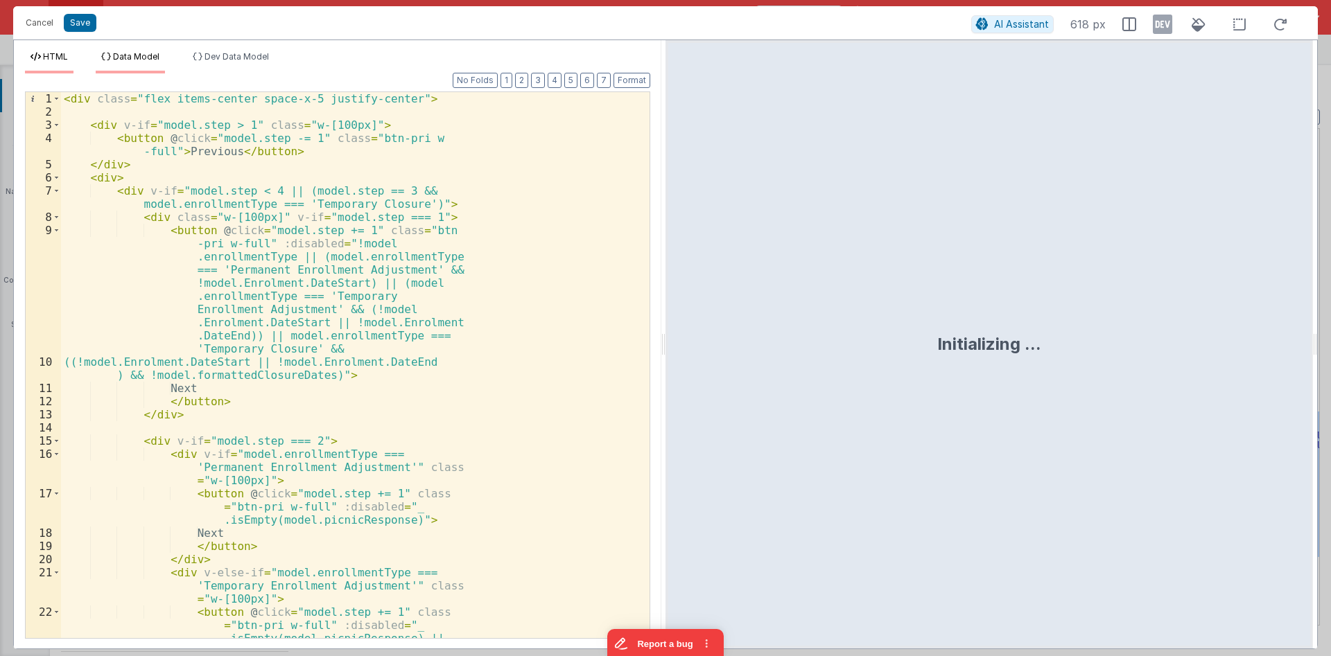
click at [141, 56] on span "Data Model" at bounding box center [136, 56] width 46 height 10
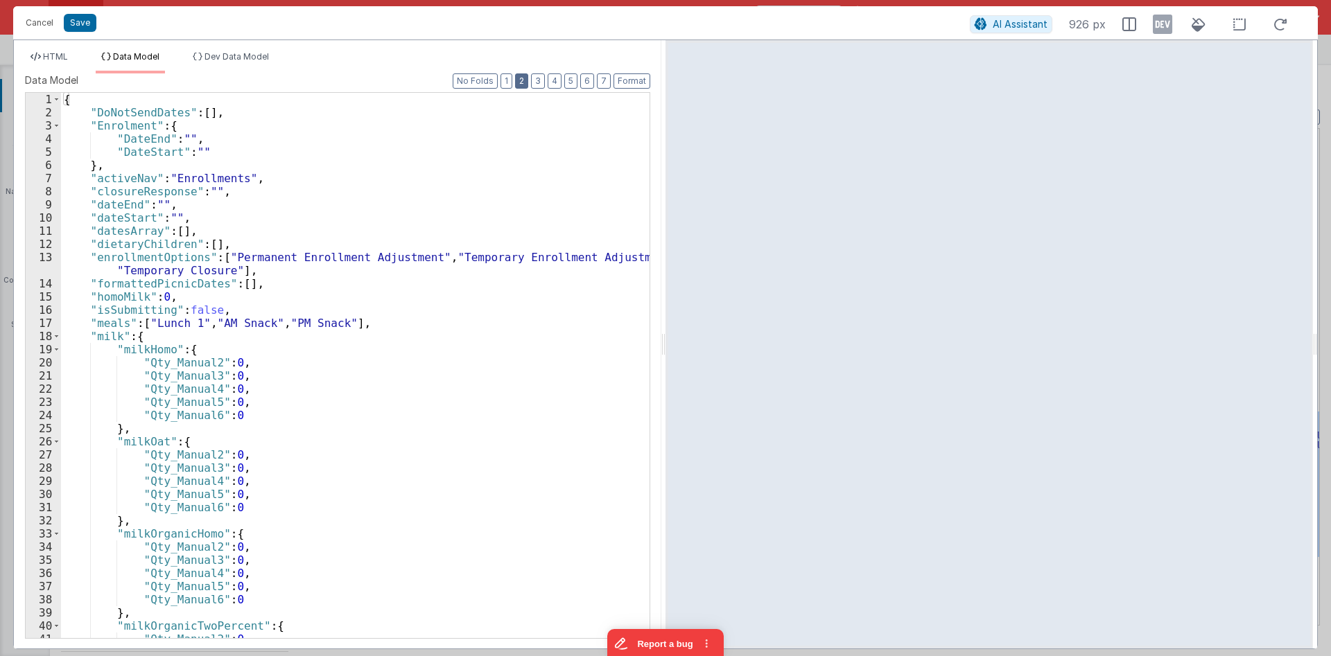
click at [522, 82] on button "2" at bounding box center [521, 80] width 13 height 15
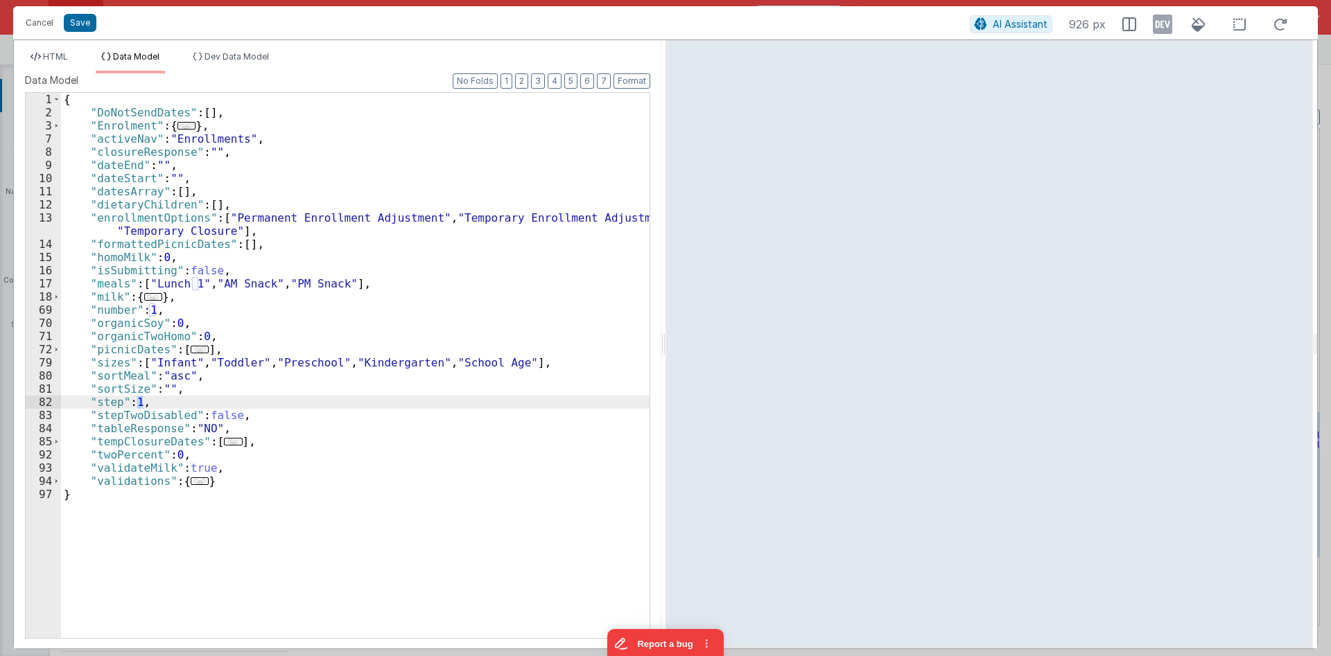
click at [139, 402] on div "{ "DoNotSendDates" : [ ] , "Enrolment" : { ... } , "activeNav" : "Enrollments" …" at bounding box center [355, 379] width 588 height 572
click at [73, 58] on li "HTML" at bounding box center [49, 62] width 49 height 22
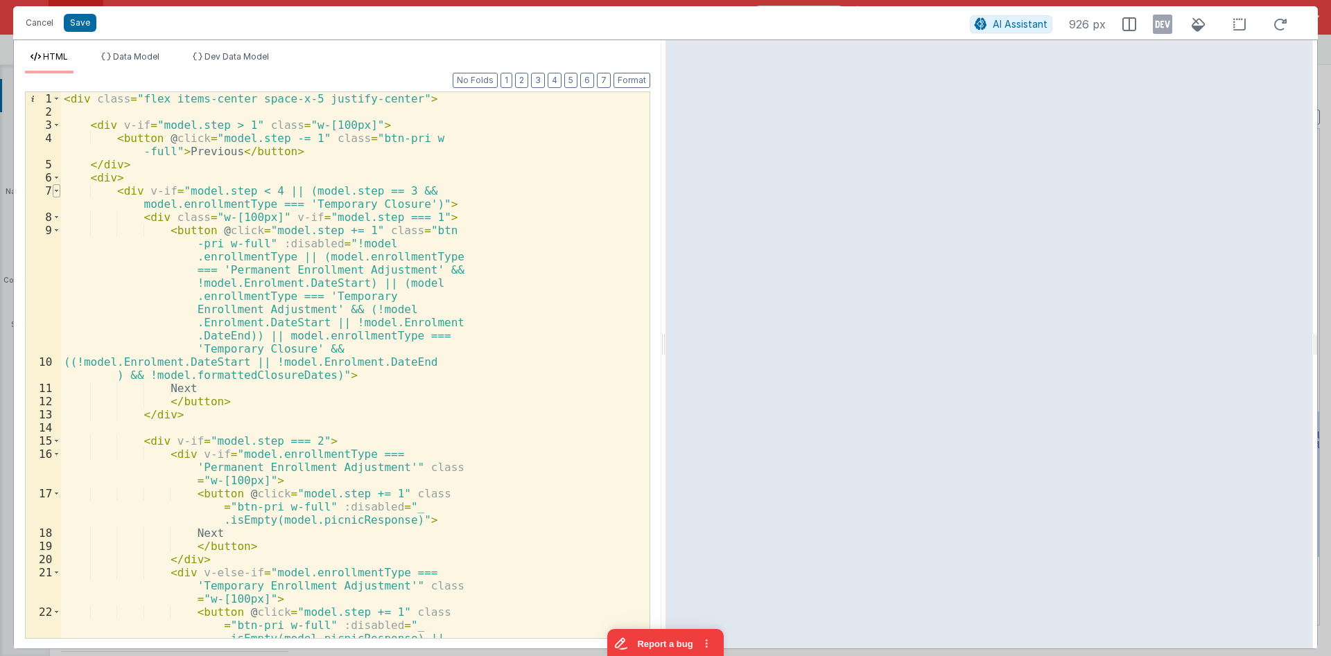
click at [59, 193] on span at bounding box center [57, 190] width 8 height 13
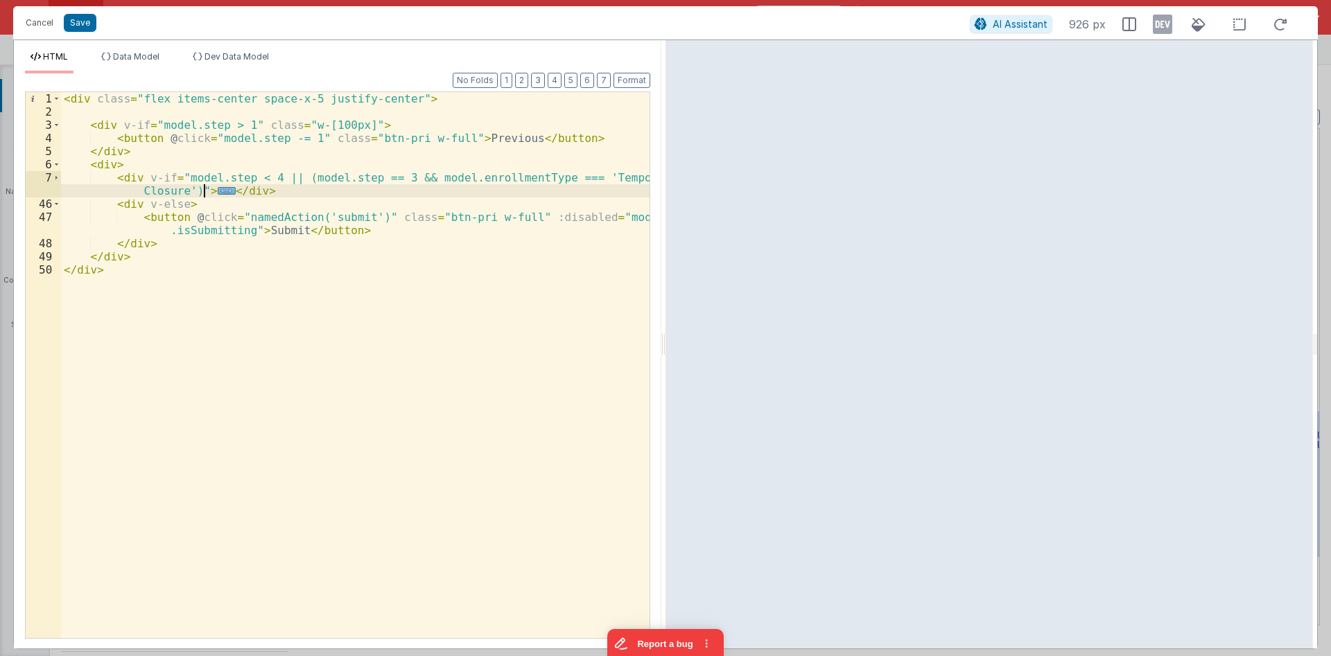
click at [218, 191] on span "..." at bounding box center [227, 191] width 18 height 8
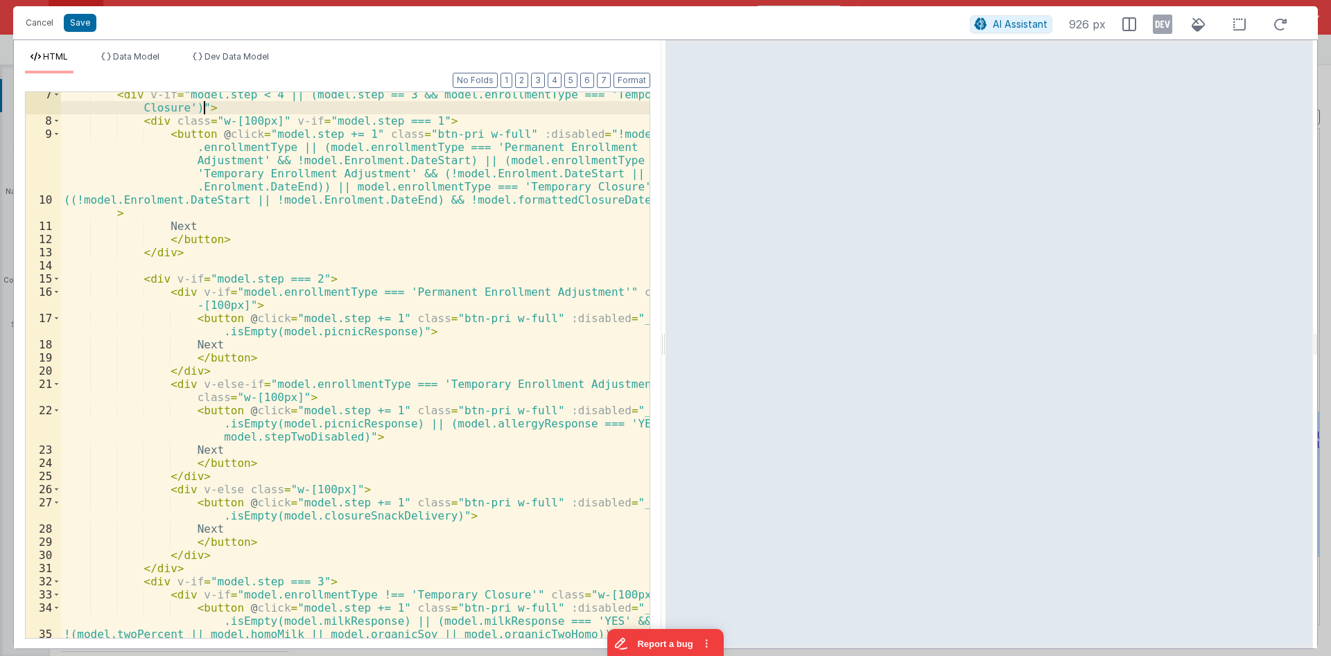
scroll to position [166, 0]
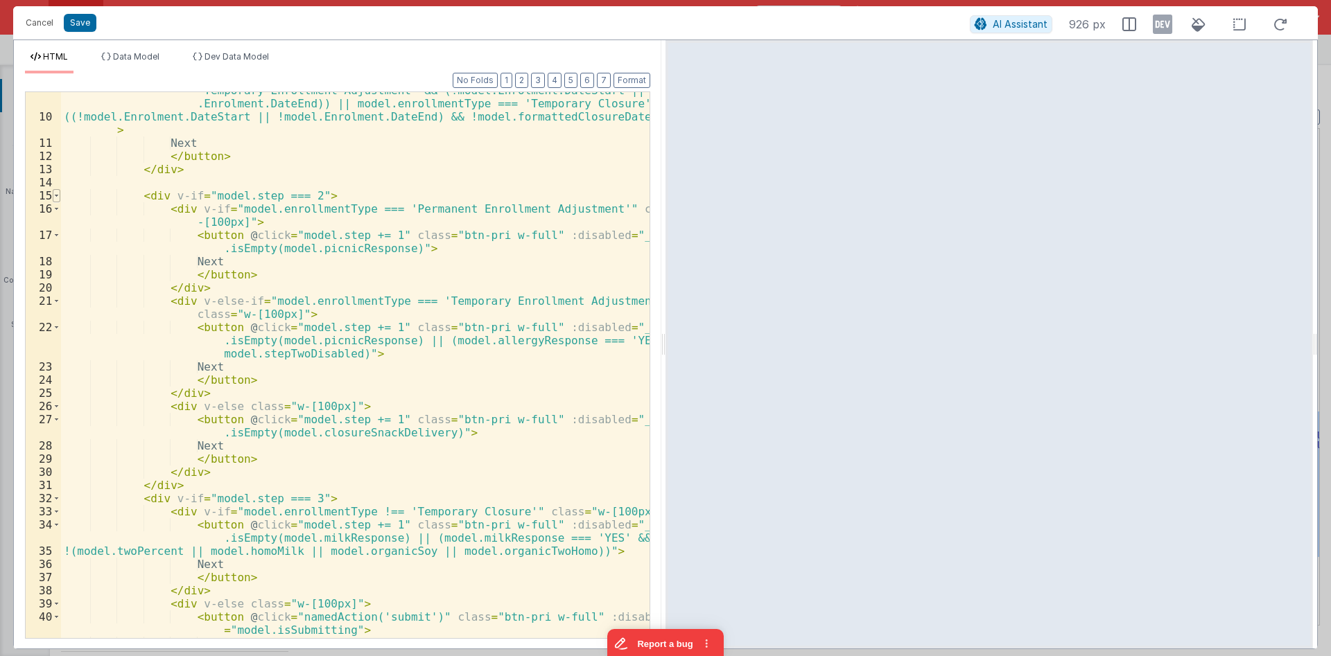
click at [58, 199] on span at bounding box center [57, 195] width 8 height 13
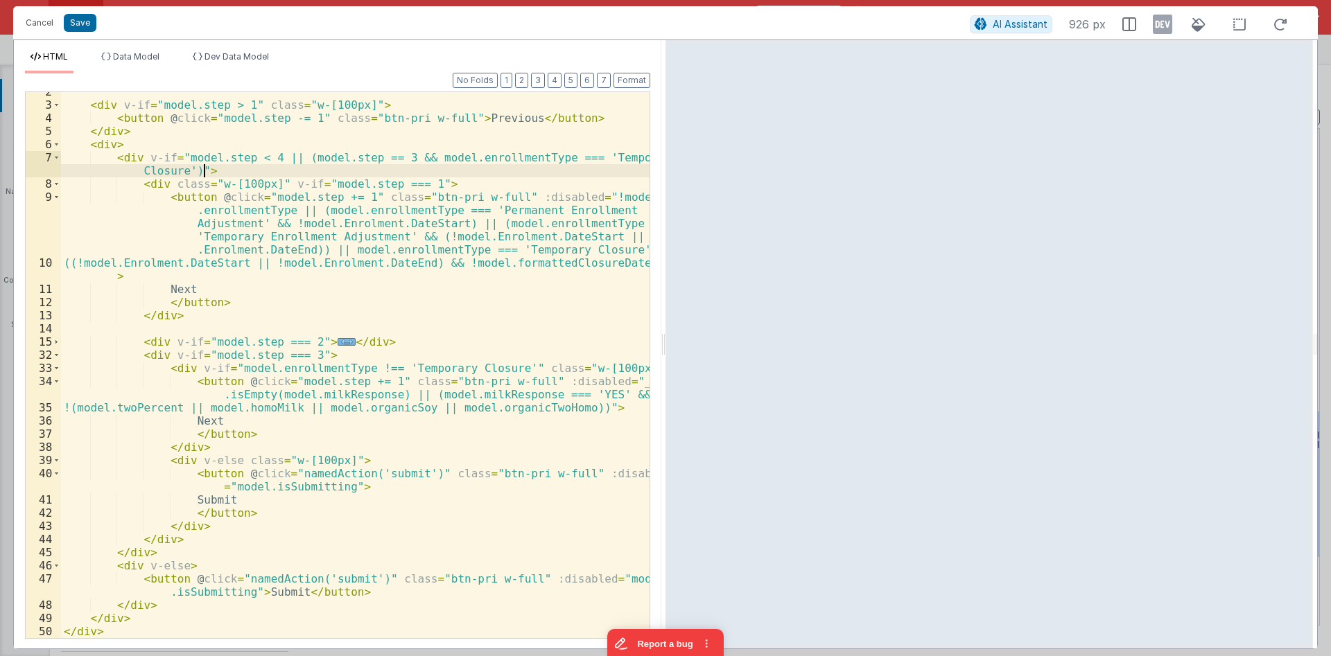
click at [338, 344] on span "..." at bounding box center [347, 342] width 18 height 8
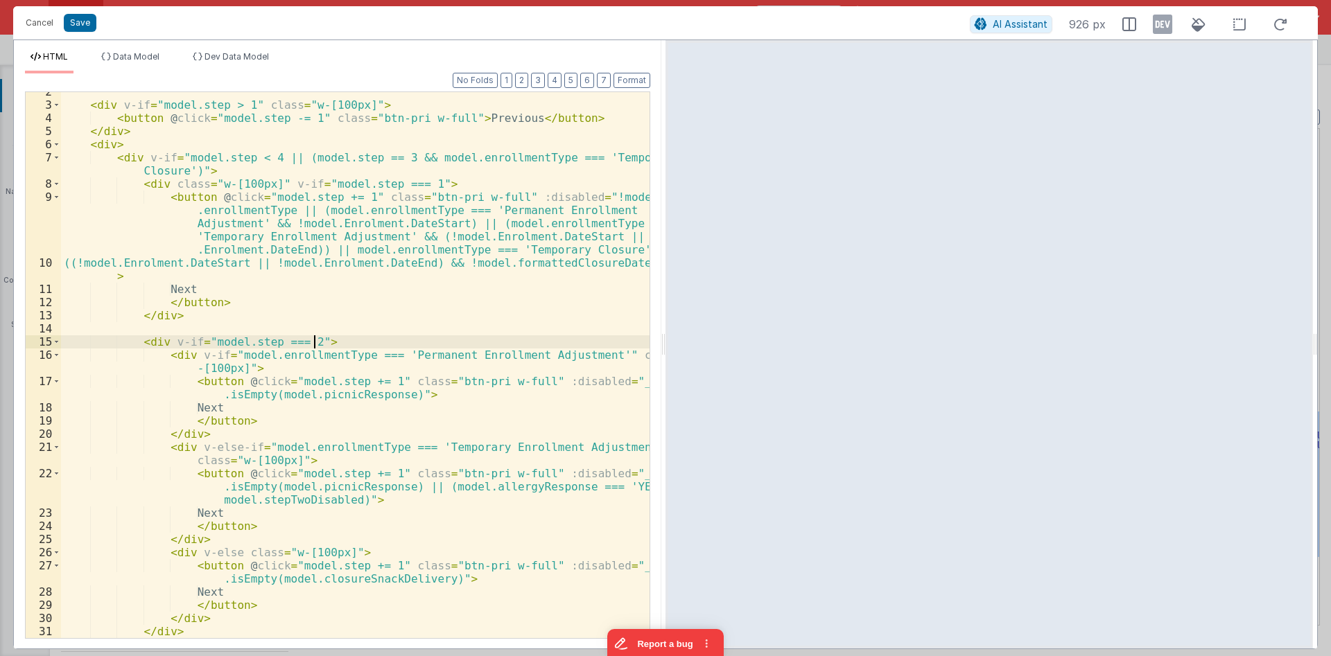
scroll to position [103, 0]
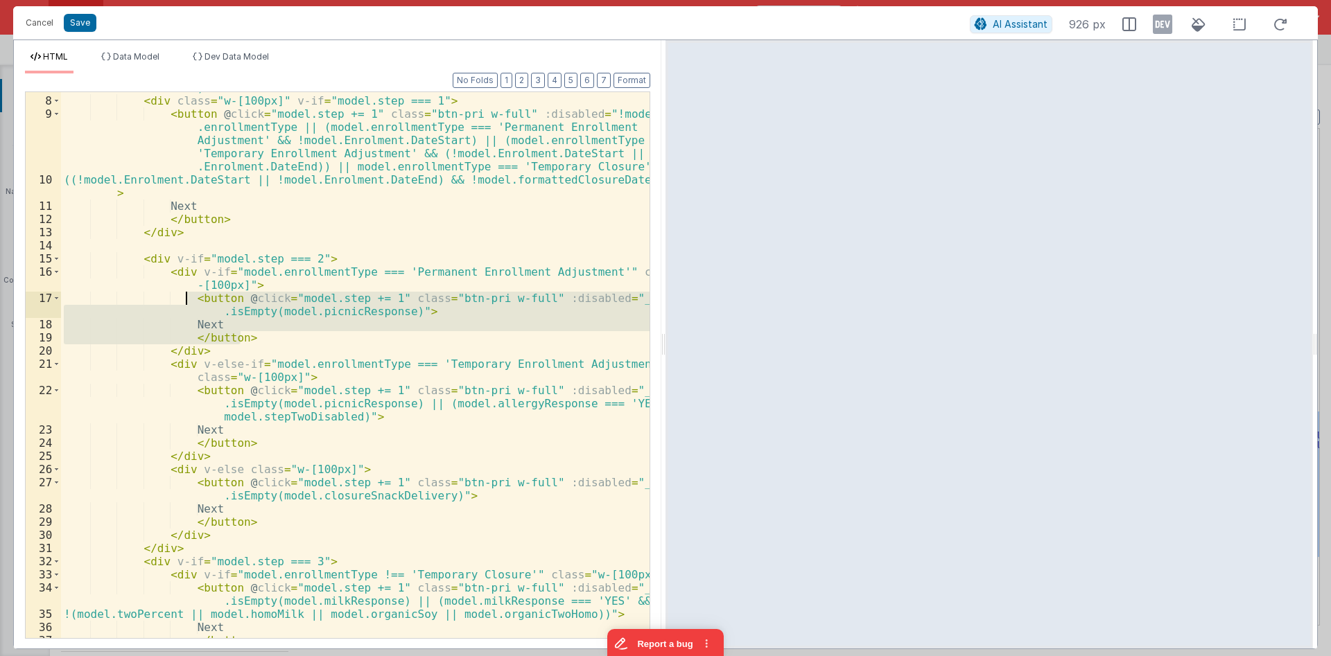
drag, startPoint x: 250, startPoint y: 336, endPoint x: 186, endPoint y: 295, distance: 75.8
click at [186, 295] on div "< div v-if = "model.step < 4 || (model.step == 3 && model.enrollmentType === 'T…" at bounding box center [355, 361] width 588 height 586
click at [243, 304] on div "< div v-if = "model.step < 4 || (model.step == 3 && model.enrollmentType === 'T…" at bounding box center [355, 365] width 588 height 546
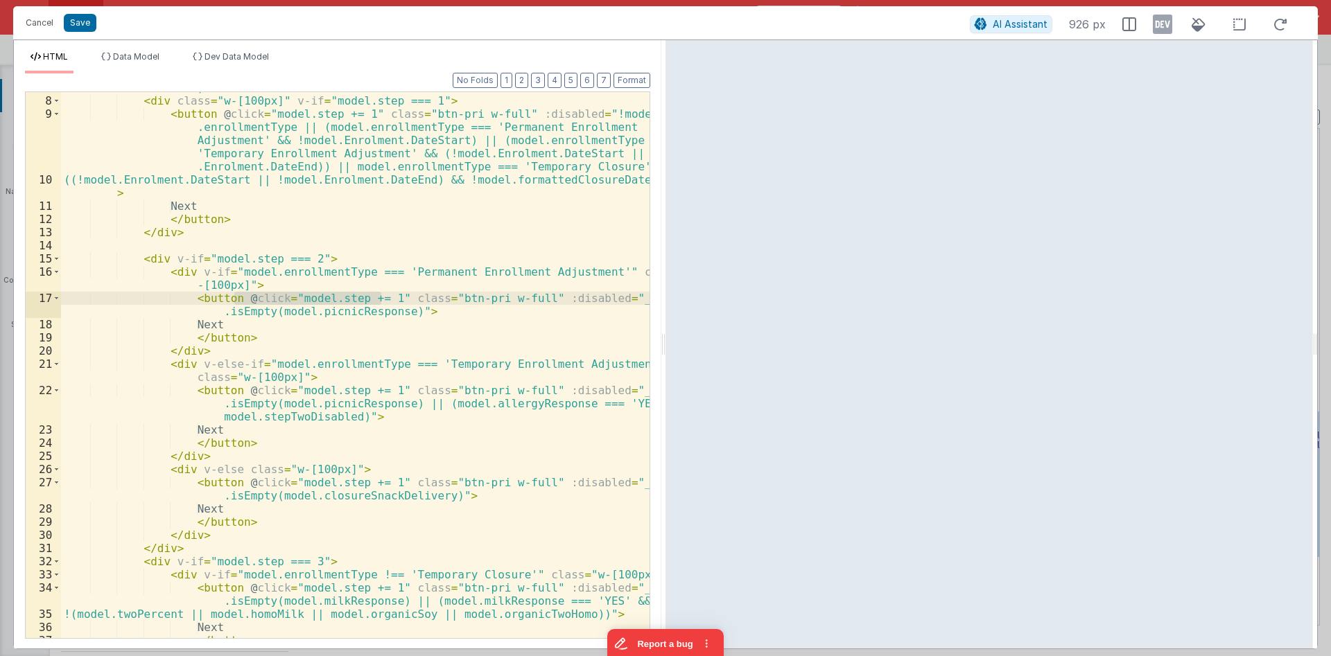
drag, startPoint x: 234, startPoint y: 299, endPoint x: 383, endPoint y: 298, distance: 149.0
click at [383, 298] on div "< div v-if = "model.step < 4 || (model.step == 3 && model.enrollmentType === 'T…" at bounding box center [355, 361] width 588 height 586
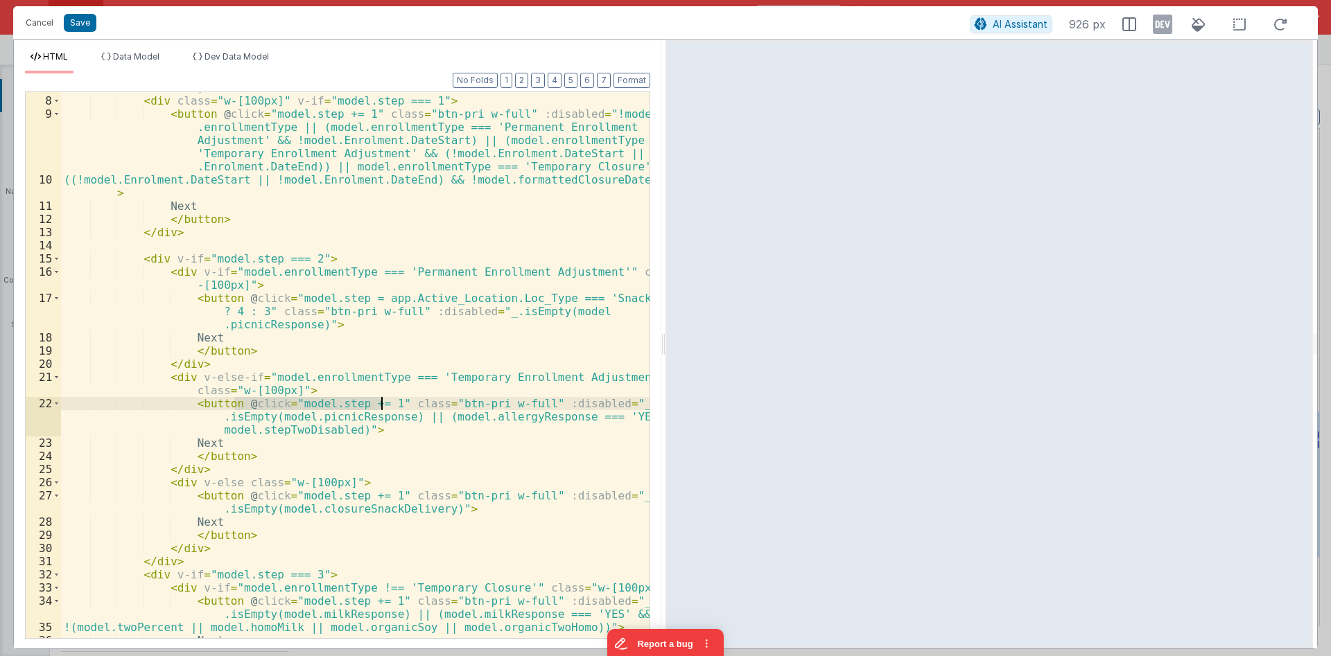
drag, startPoint x: 235, startPoint y: 403, endPoint x: 380, endPoint y: 401, distance: 144.9
click at [380, 401] on div "< div v-if = "model.step < 4 || (model.step == 3 && model.enrollmentType === 'T…" at bounding box center [355, 361] width 588 height 586
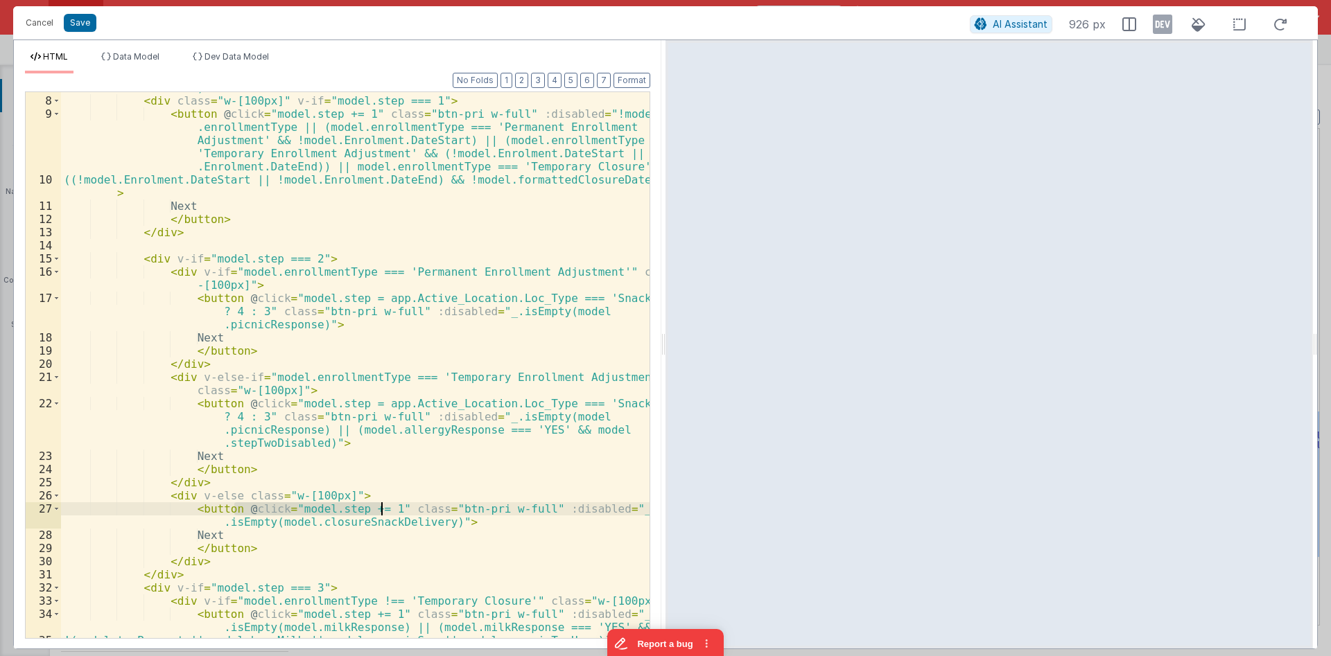
drag, startPoint x: 236, startPoint y: 507, endPoint x: 380, endPoint y: 506, distance: 144.2
click at [380, 506] on div "< div v-if = "model.step < 4 || (model.step == 3 && model.enrollmentType === 'T…" at bounding box center [355, 361] width 588 height 586
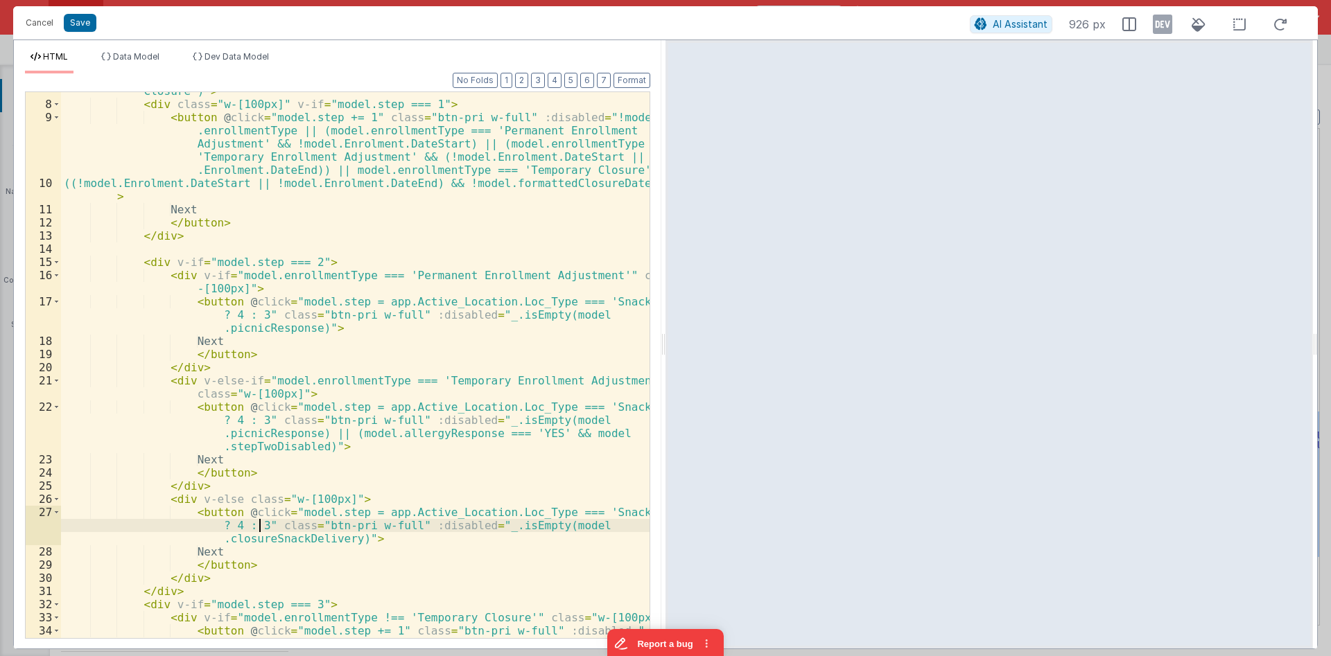
scroll to position [0, 0]
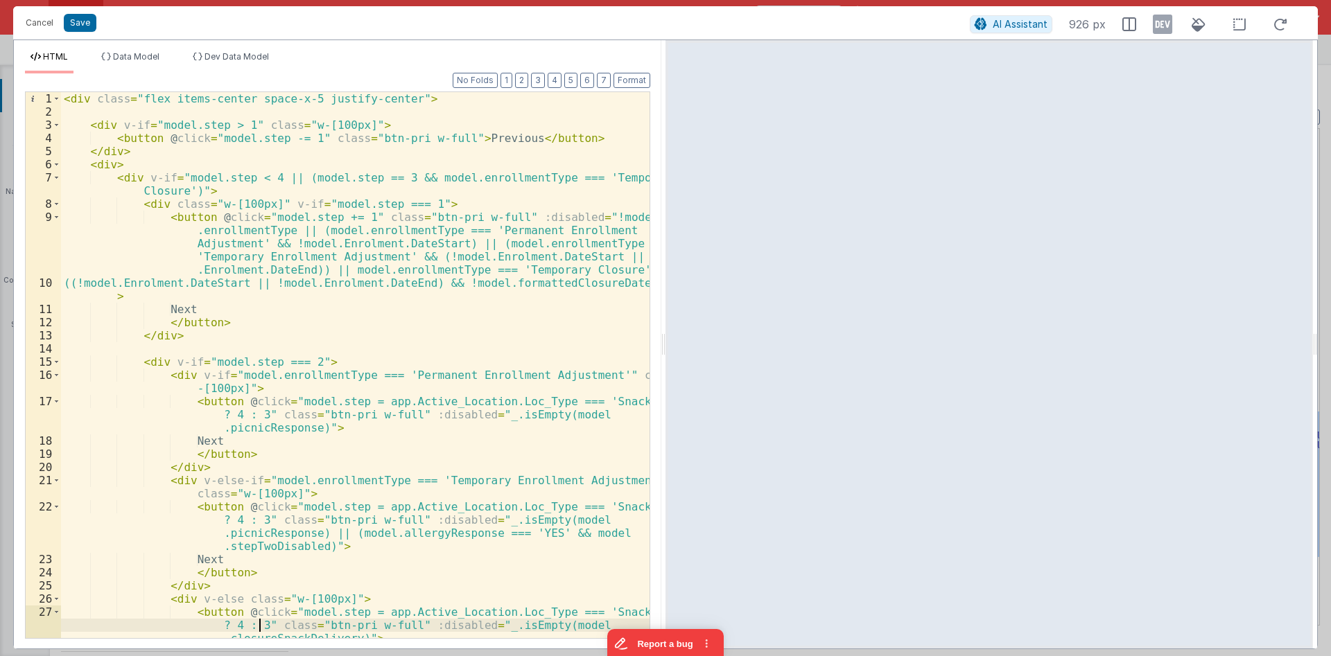
click at [320, 453] on div "< div class = "flex items-center space-x-5 justify-center" > < div v-if = "mode…" at bounding box center [355, 378] width 588 height 573
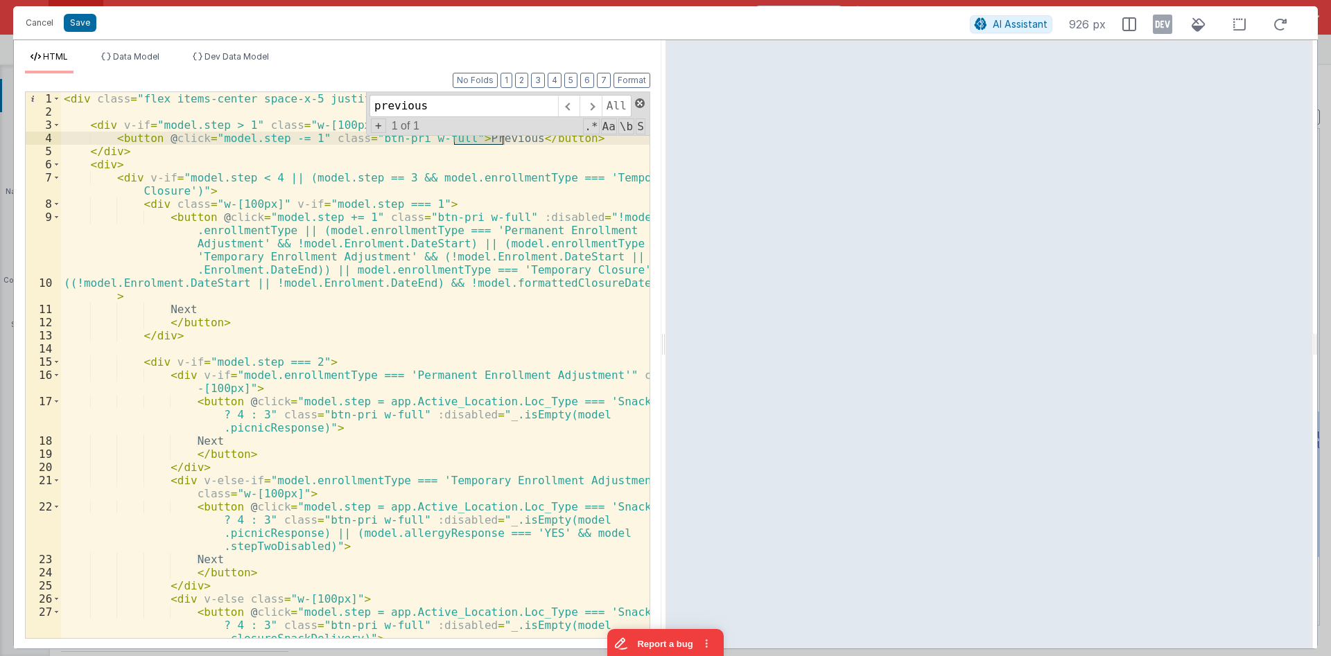
type input "previous"
click at [636, 104] on span at bounding box center [640, 103] width 10 height 10
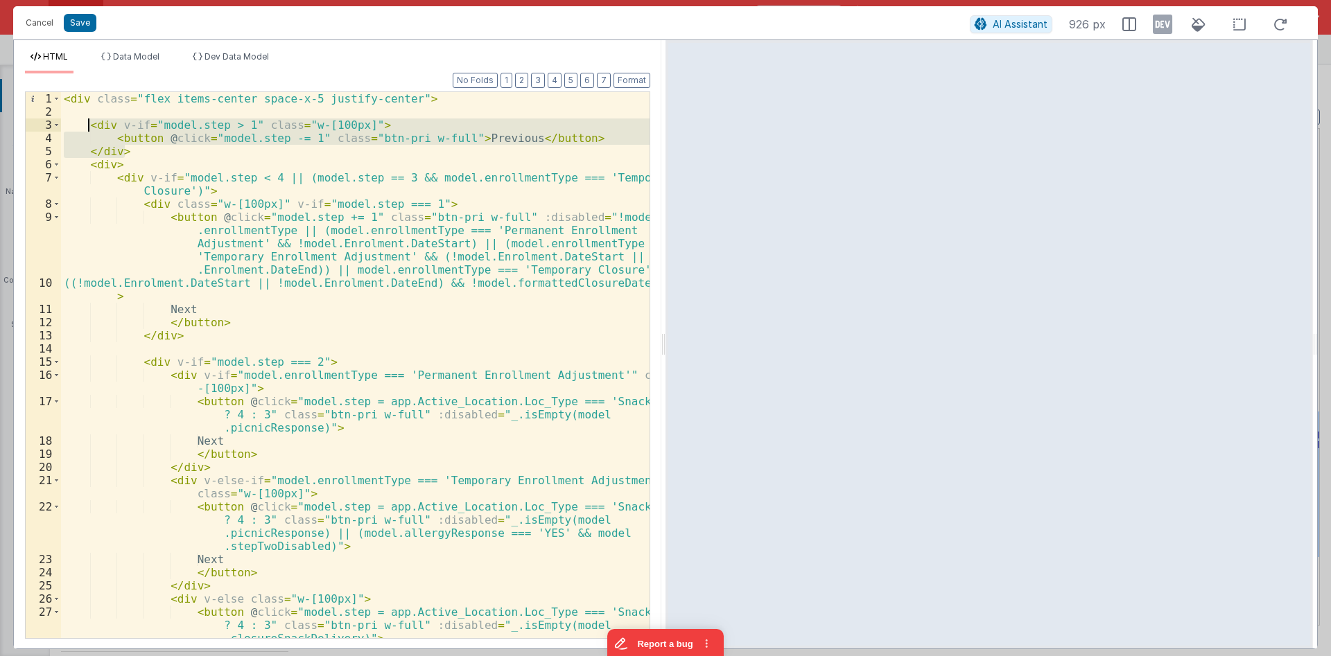
drag, startPoint x: 132, startPoint y: 152, endPoint x: 87, endPoint y: 123, distance: 53.3
click at [87, 123] on div "< div class = "flex items-center space-x-5 justify-center" > < div v-if = "mode…" at bounding box center [355, 378] width 588 height 573
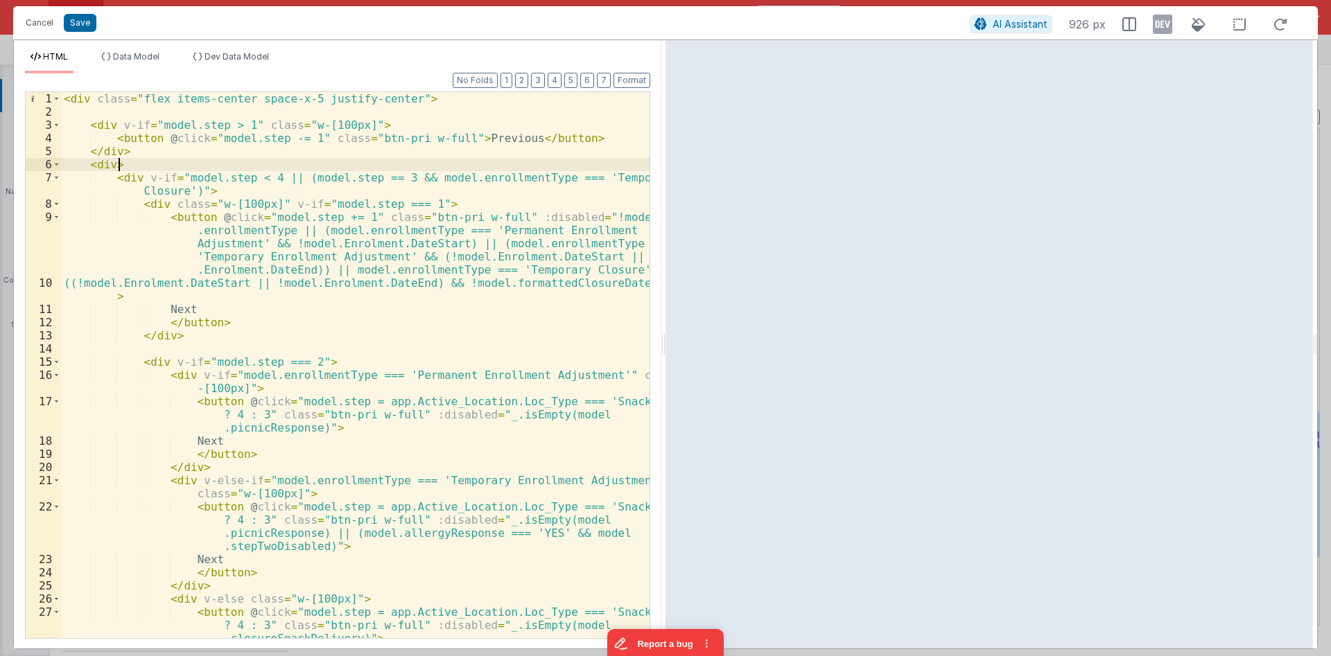
click at [162, 162] on div "< div class = "flex items-center space-x-5 justify-center" > < div v-if = "mode…" at bounding box center [355, 378] width 588 height 573
click at [166, 148] on div "< div class = "flex items-center space-x-5 justify-center" > < div v-if = "mode…" at bounding box center [355, 378] width 588 height 573
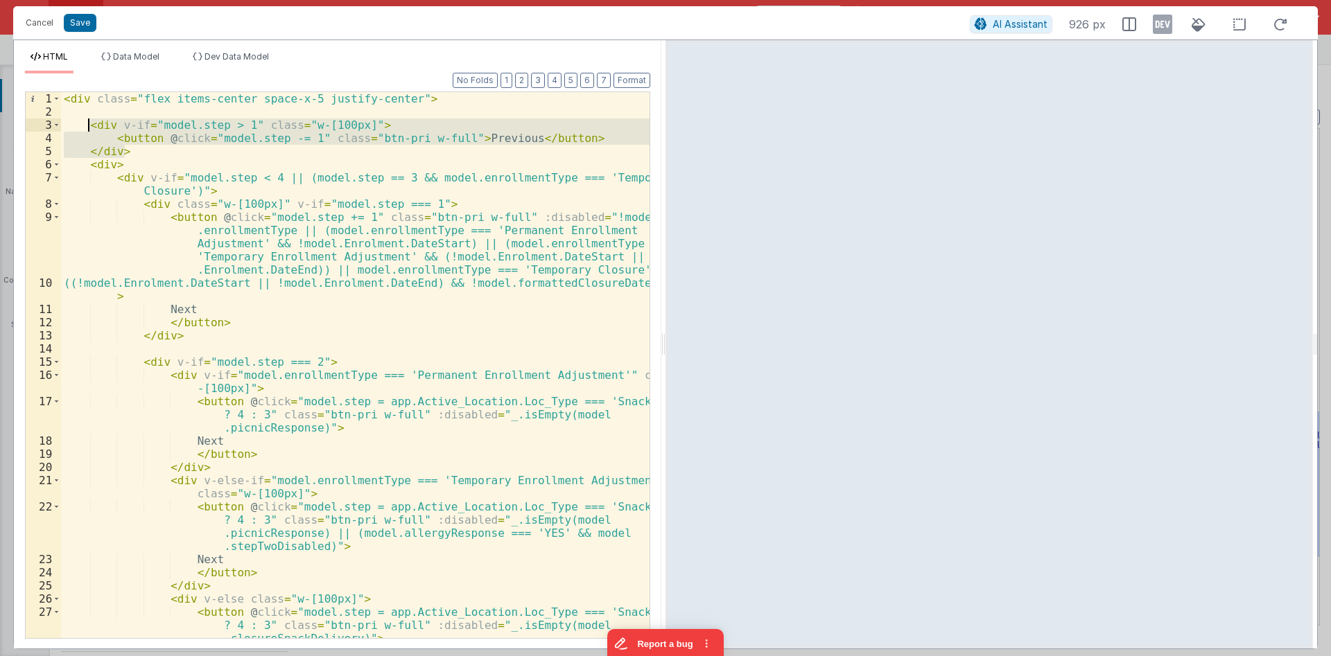
drag, startPoint x: 144, startPoint y: 150, endPoint x: 87, endPoint y: 125, distance: 62.1
click at [87, 125] on div "< div class = "flex items-center space-x-5 justify-center" > < div v-if = "mode…" at bounding box center [355, 378] width 588 height 573
click at [229, 121] on div "< div class = "flex items-center space-x-5 justify-center" > < div v-if = "mode…" at bounding box center [355, 365] width 588 height 546
drag, startPoint x: 247, startPoint y: 123, endPoint x: 156, endPoint y: 124, distance: 91.5
click at [156, 124] on div "< div class = "flex items-center space-x-5 justify-center" > < div v-if = "mode…" at bounding box center [355, 378] width 588 height 573
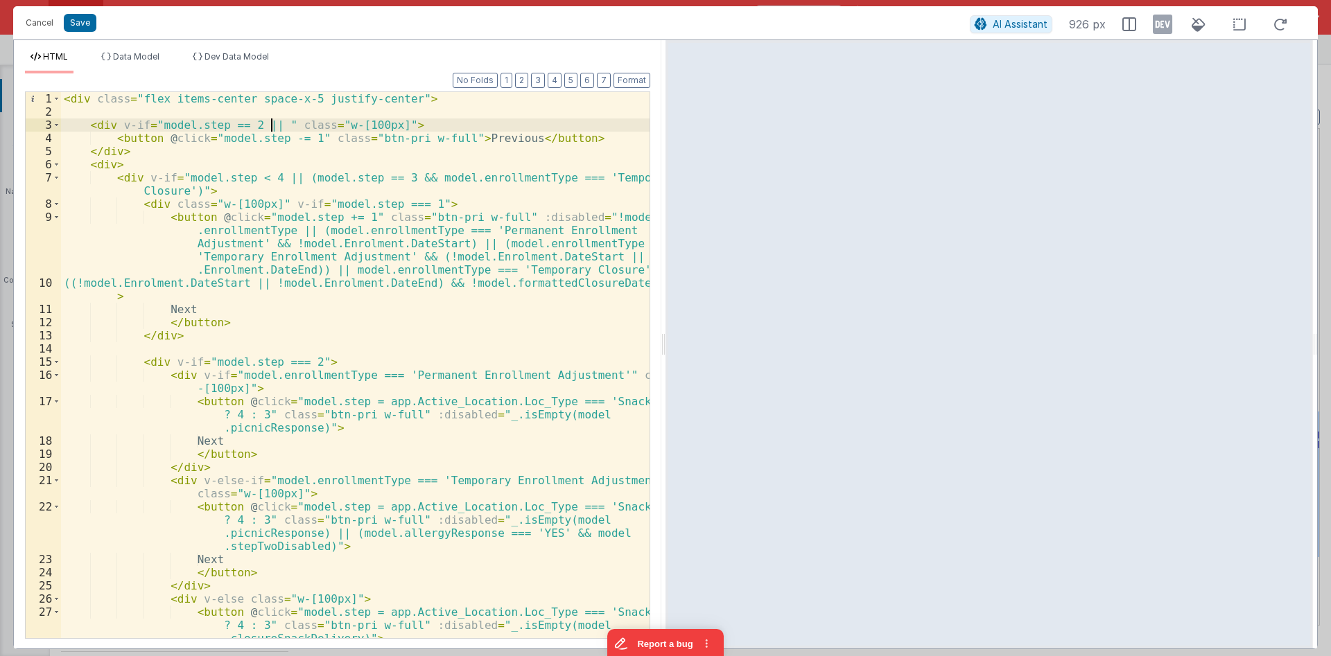
click at [270, 125] on div "< div class = "flex items-center space-x-5 justify-center" > < div v-if = "mode…" at bounding box center [355, 378] width 588 height 573
paste textarea
click at [357, 127] on div "< div class = "flex items-center space-x-5 justify-center" > < div v-if = "mode…" at bounding box center [355, 378] width 588 height 573
drag, startPoint x: 130, startPoint y: 152, endPoint x: 19, endPoint y: 128, distance: 114.4
click at [61, 128] on div "< div class = "flex items-center space-x-5 justify-center" > < div v-if = "mode…" at bounding box center [355, 365] width 588 height 546
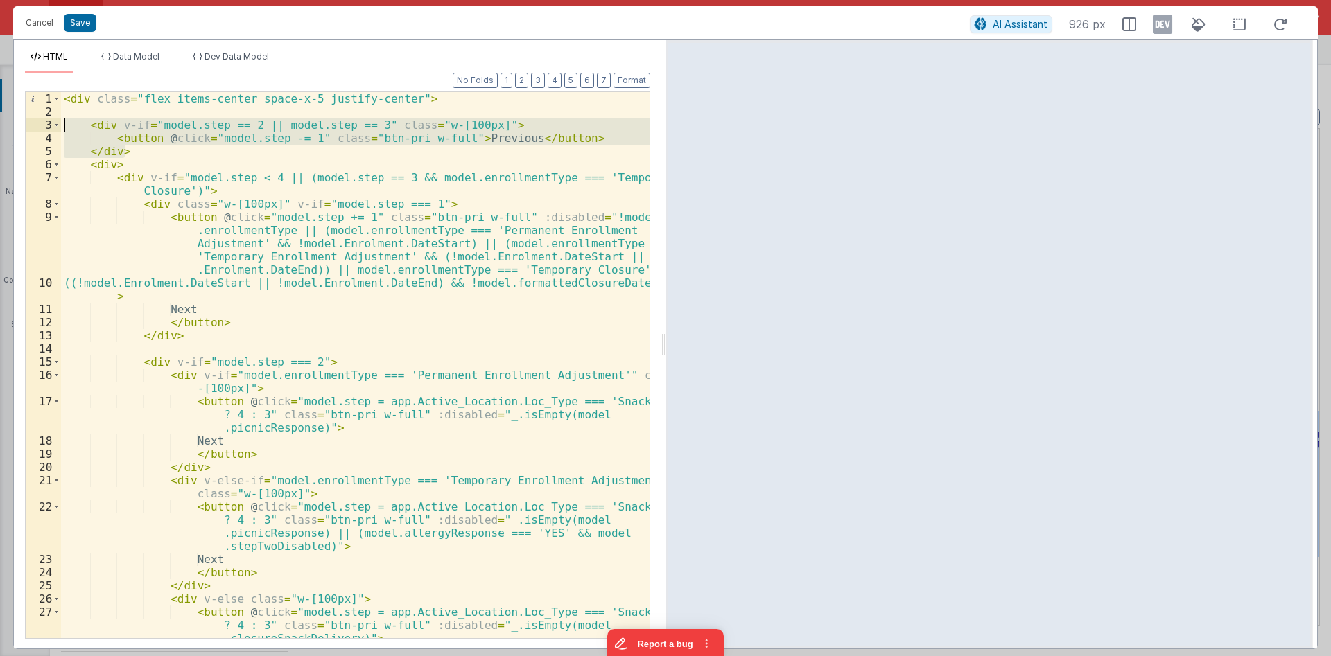
click at [153, 157] on div "< div class = "flex items-center space-x-5 justify-center" > < div v-if = "mode…" at bounding box center [355, 365] width 588 height 546
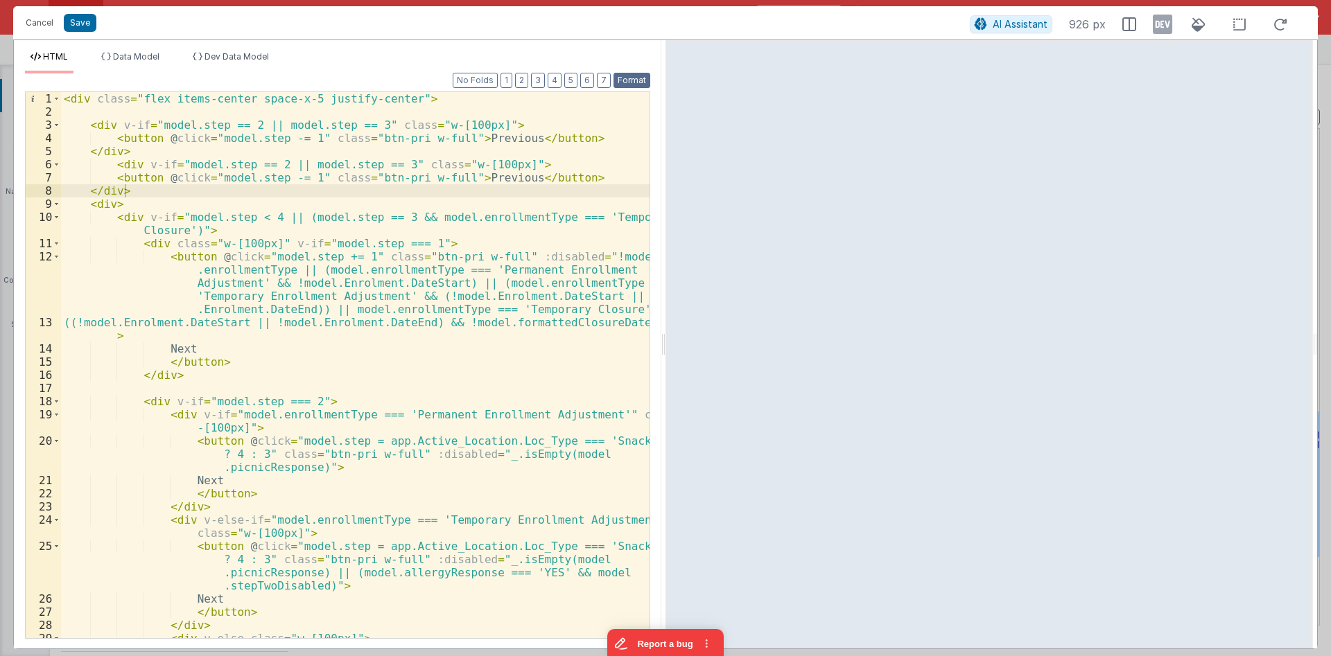
click at [631, 80] on button "Format" at bounding box center [631, 80] width 37 height 15
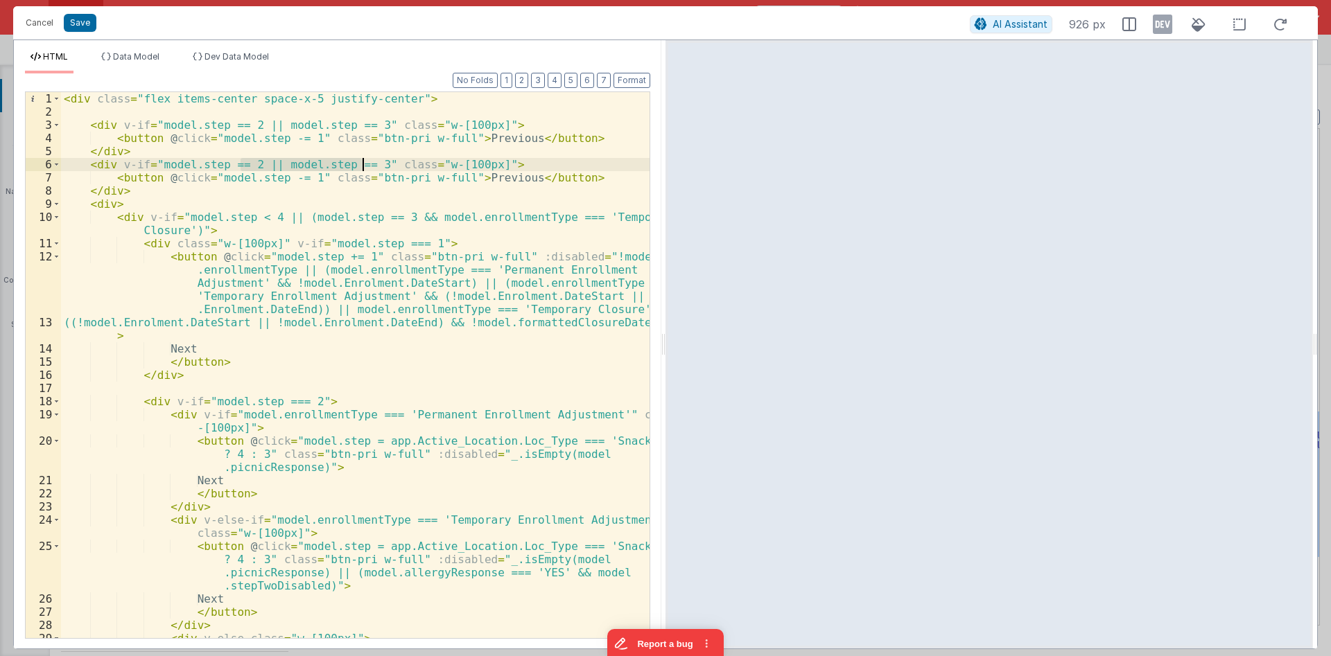
drag, startPoint x: 238, startPoint y: 166, endPoint x: 363, endPoint y: 167, distance: 124.8
click at [363, 167] on div "< div class = "flex items-center space-x-5 justify-center" > < div v-if = "mode…" at bounding box center [355, 391] width 588 height 599
click at [231, 260] on div "< div class = "flex items-center space-x-5 justify-center" > < div v-if = "mode…" at bounding box center [355, 391] width 588 height 599
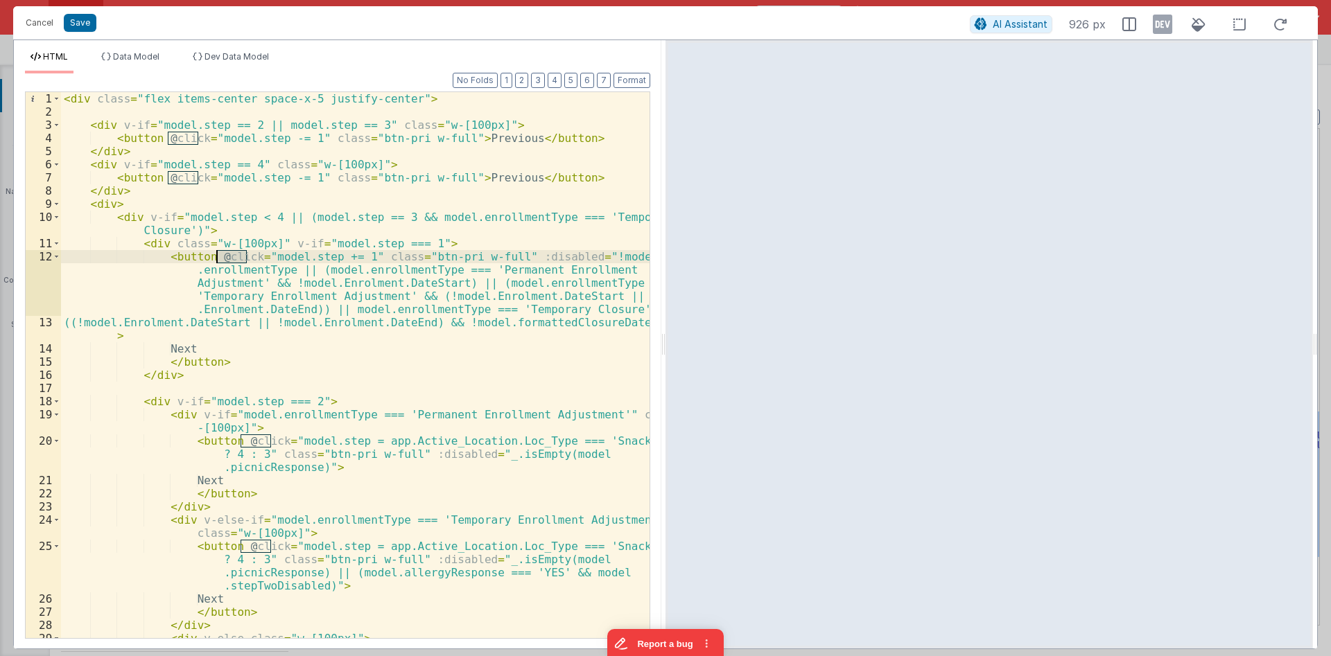
click at [231, 260] on div "< div class = "flex items-center space-x-5 justify-center" > < div v-if = "mode…" at bounding box center [355, 391] width 588 height 599
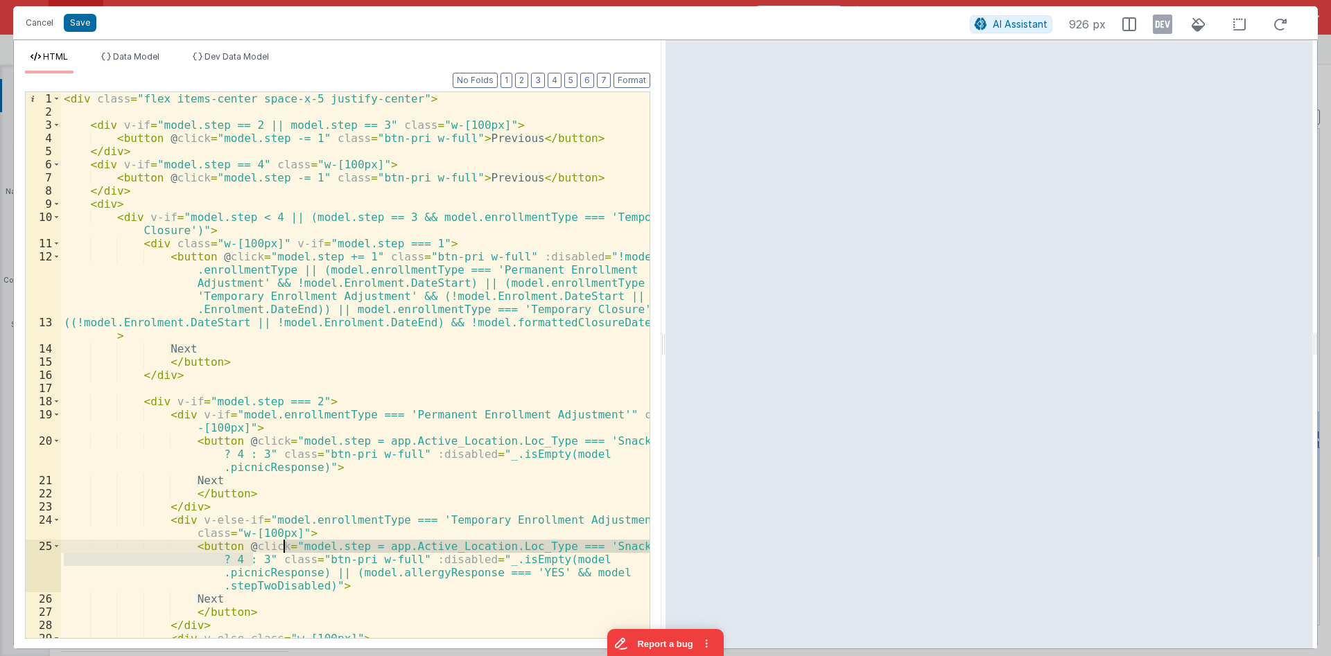
drag, startPoint x: 253, startPoint y: 557, endPoint x: 283, endPoint y: 546, distance: 31.8
click at [283, 546] on div "< div class = "flex items-center space-x-5 justify-center" > < div v-if = "mode…" at bounding box center [355, 391] width 588 height 599
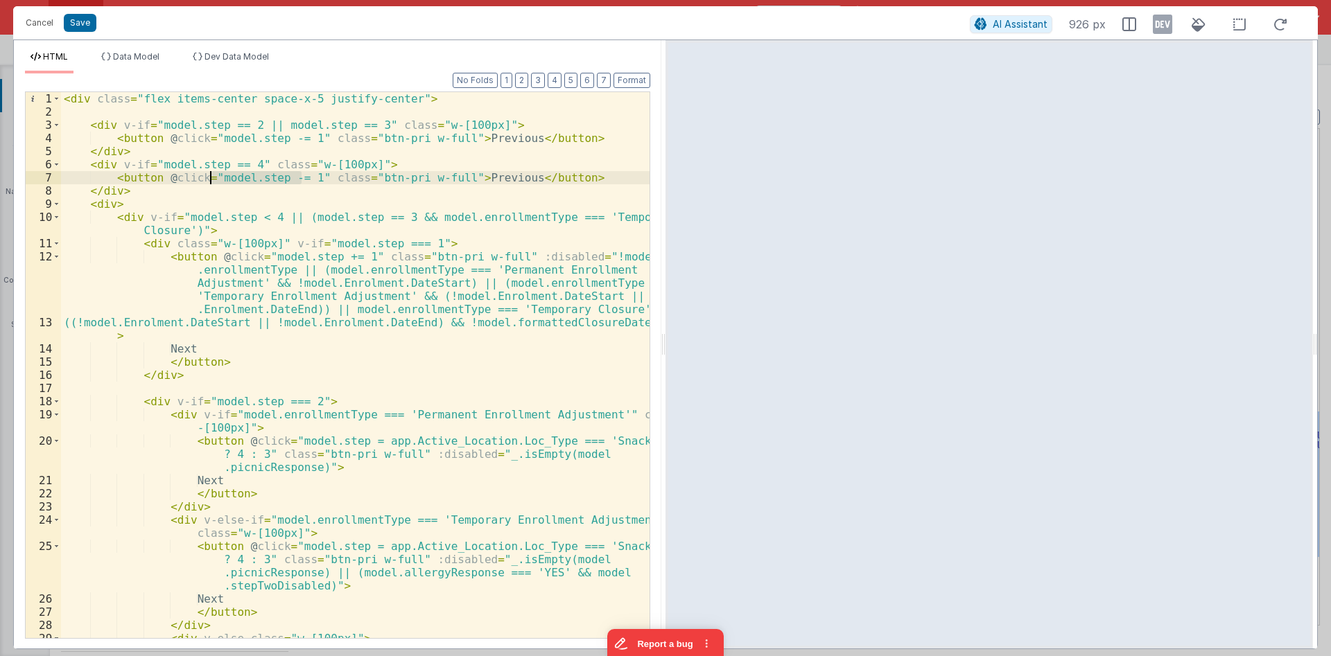
drag, startPoint x: 304, startPoint y: 175, endPoint x: 211, endPoint y: 178, distance: 92.2
click at [211, 178] on div "< div class = "flex items-center space-x-5 justify-center" > < div v-if = "mode…" at bounding box center [355, 391] width 588 height 599
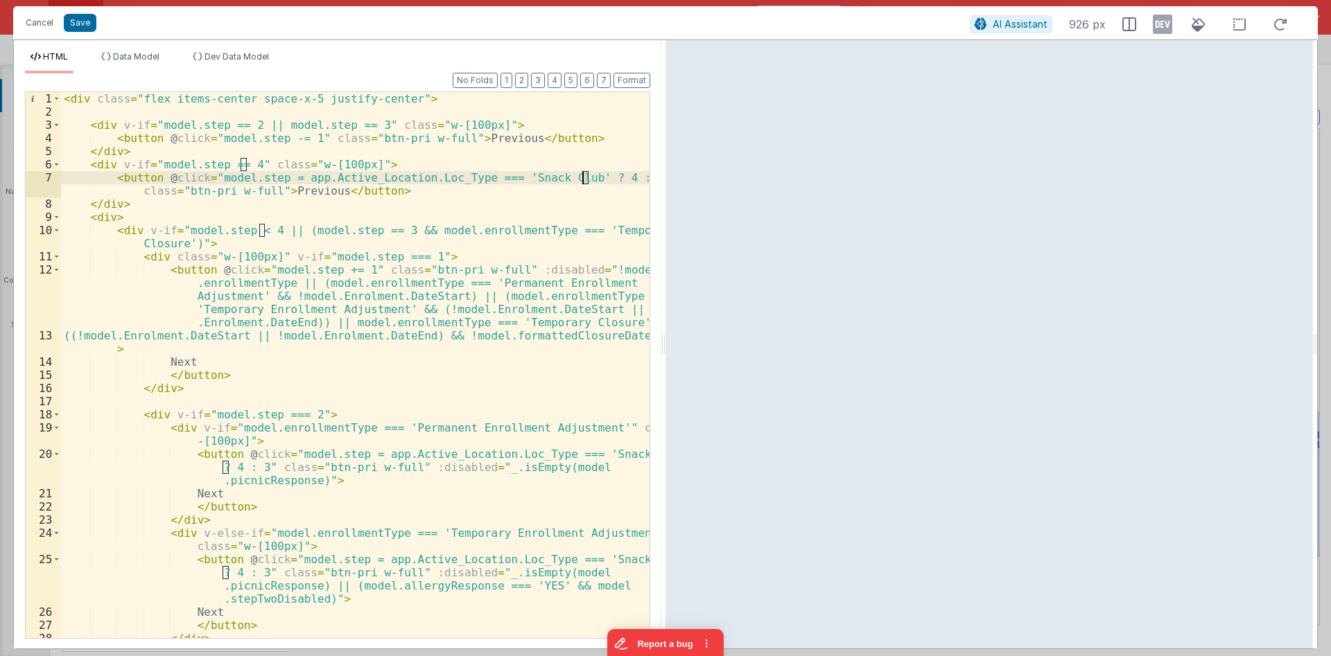
click at [583, 175] on div "< div class = "flex items-center space-x-5 justify-center" > < div v-if = "mode…" at bounding box center [355, 378] width 588 height 573
click at [566, 181] on div "< div class = "flex items-center space-x-5 justify-center" > < div v-if = "mode…" at bounding box center [355, 378] width 588 height 573
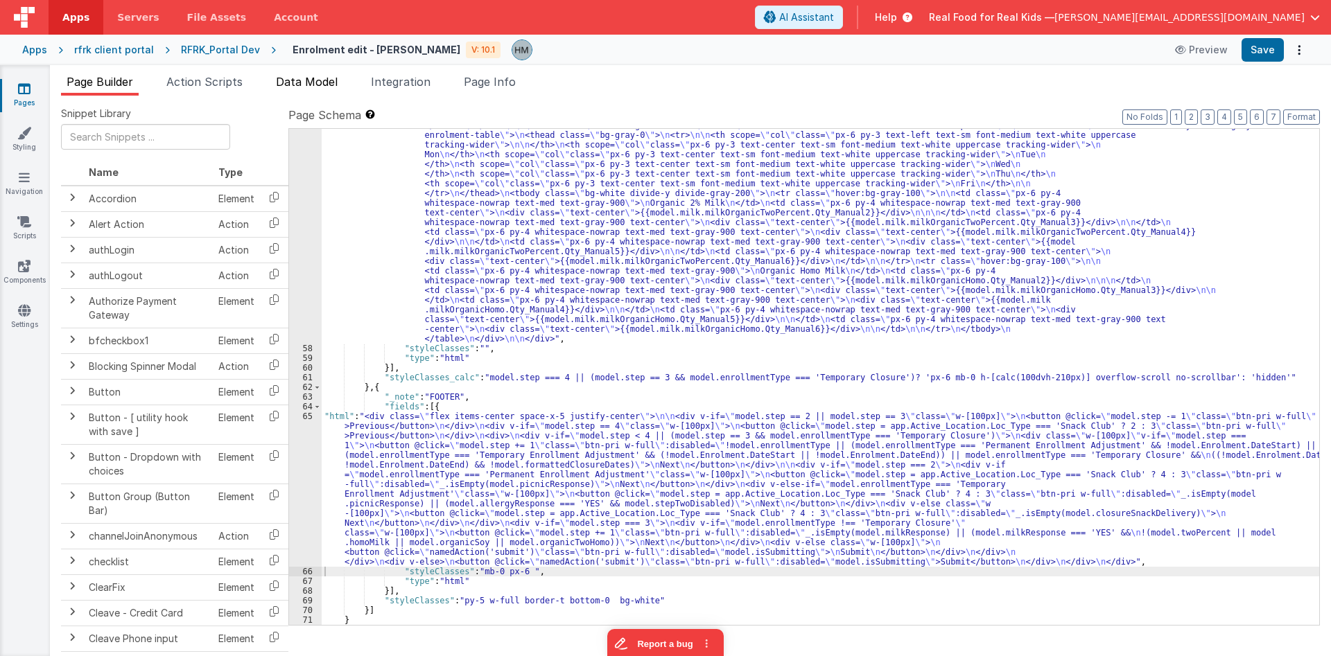
click at [302, 85] on span "Data Model" at bounding box center [307, 82] width 62 height 14
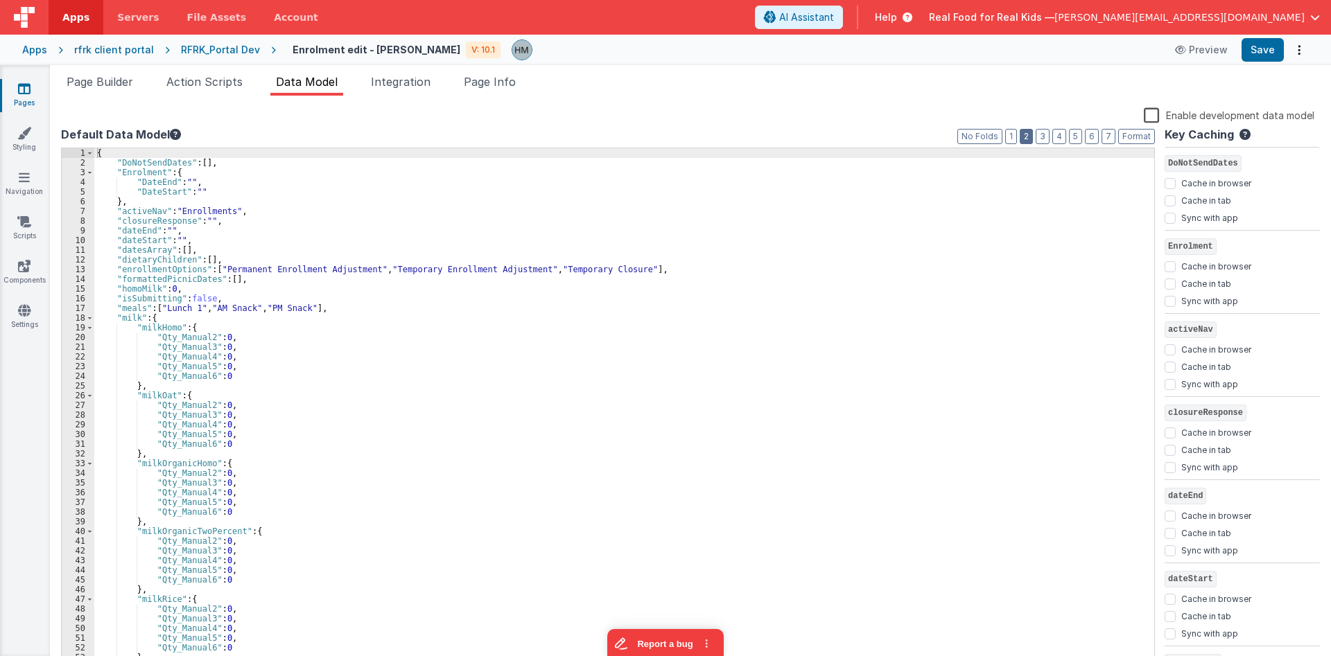
click at [1025, 137] on button "2" at bounding box center [1026, 136] width 13 height 15
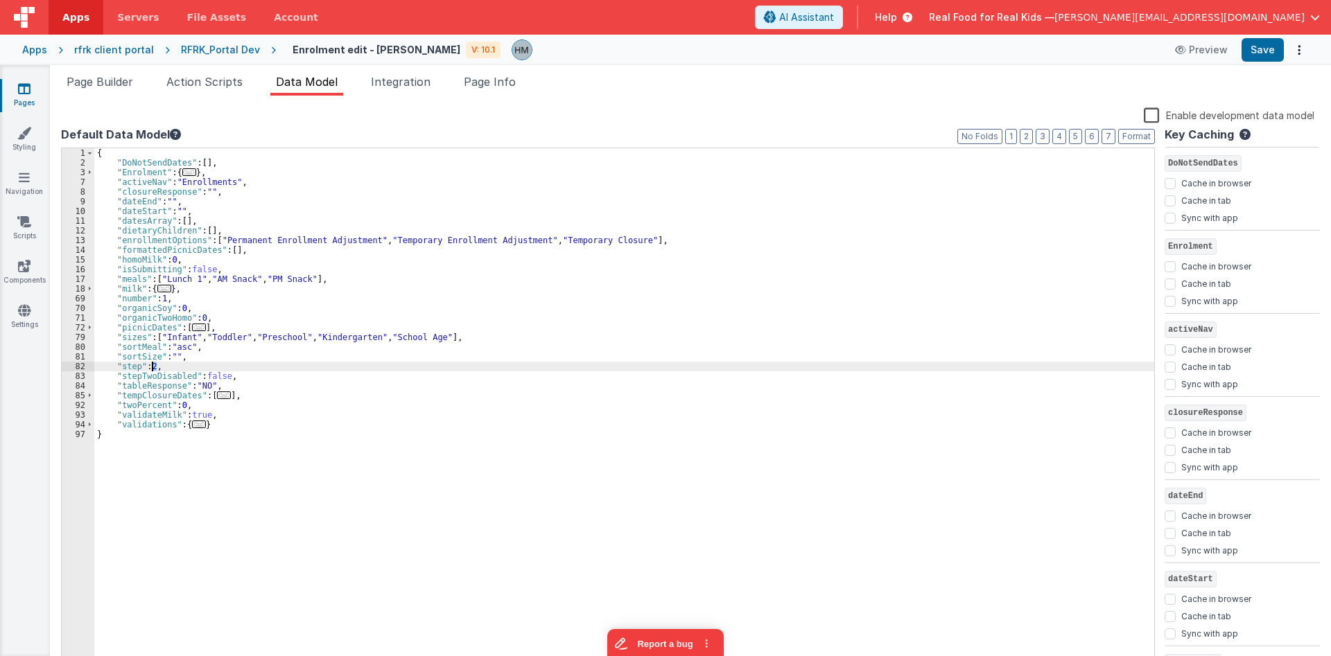
click at [153, 369] on div "{ "DoNotSendDates" : [ ] , "Enrolment" : { ... } , "activeNav" : "Enrollments" …" at bounding box center [624, 417] width 1060 height 539
click at [374, 324] on div "{ "DoNotSendDates" : [ ] , "Enrolment" : { ... } , "activeNav" : "Enrollments" …" at bounding box center [624, 417] width 1060 height 539
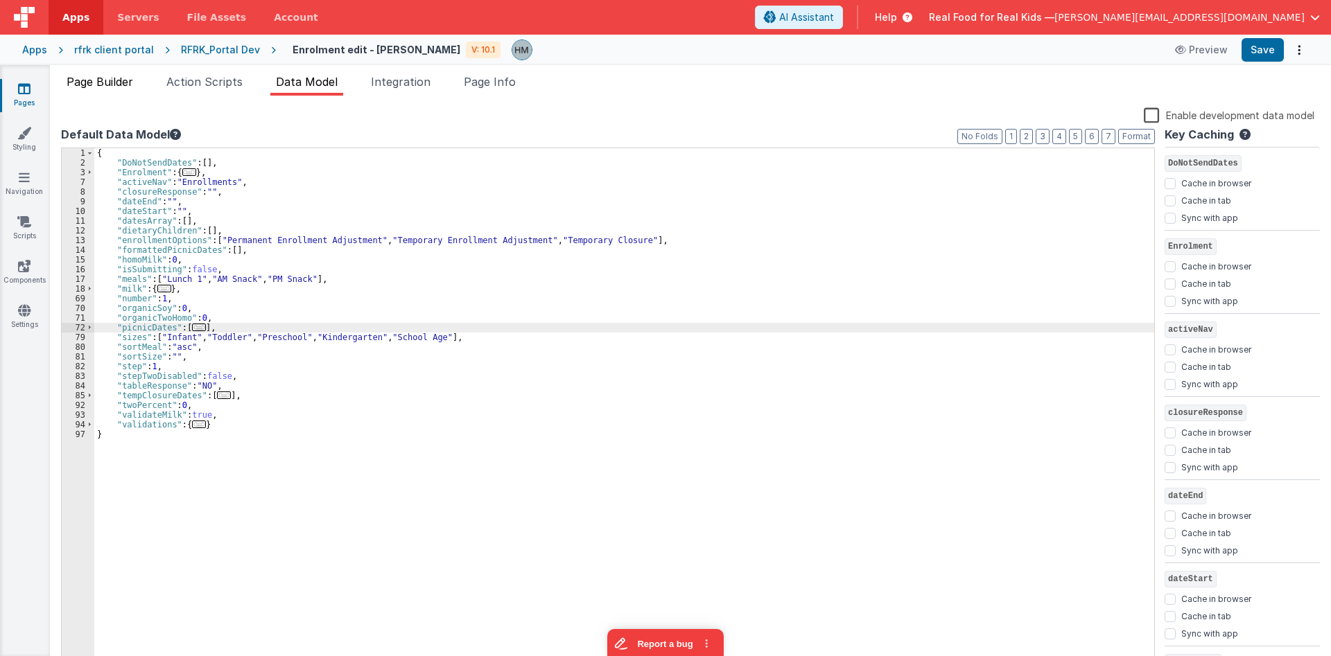
click at [122, 82] on span "Page Builder" at bounding box center [100, 82] width 67 height 14
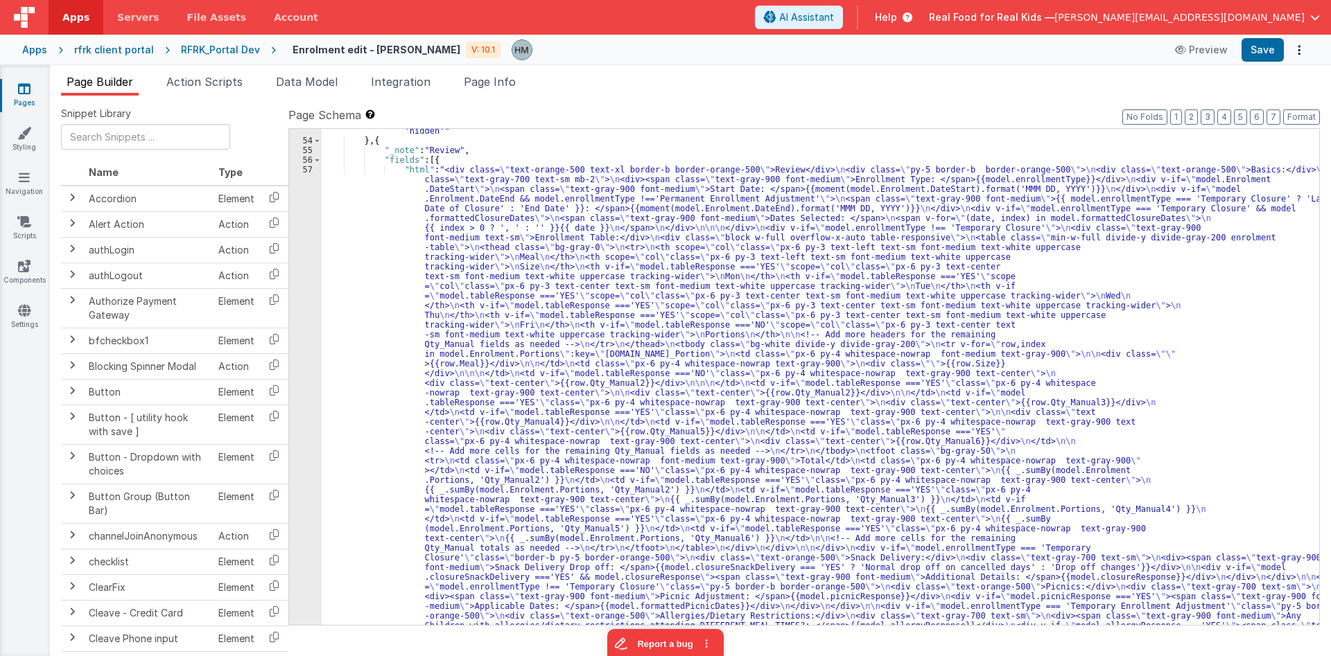
scroll to position [2967, 0]
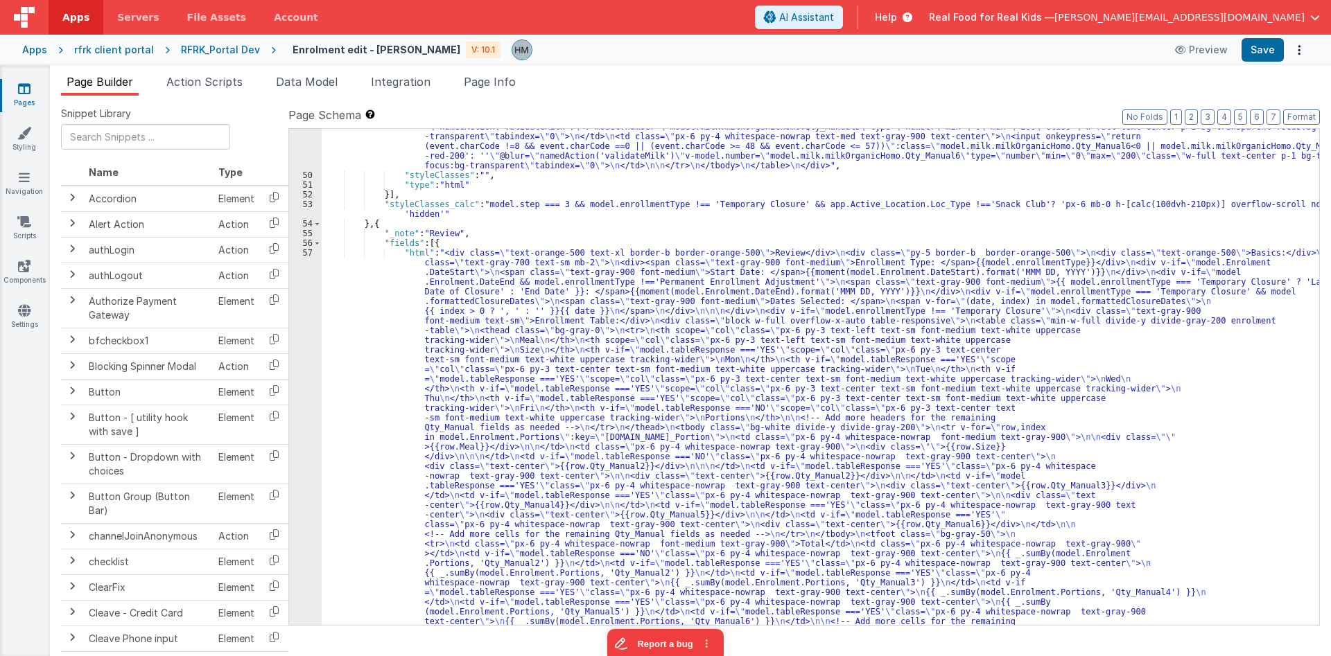
click at [370, 309] on div ""html" : "<div class= \" mb-3 \" > \n <label class= \" text-gray-800 !font-medi…" at bounding box center [820, 394] width 997 height 3398
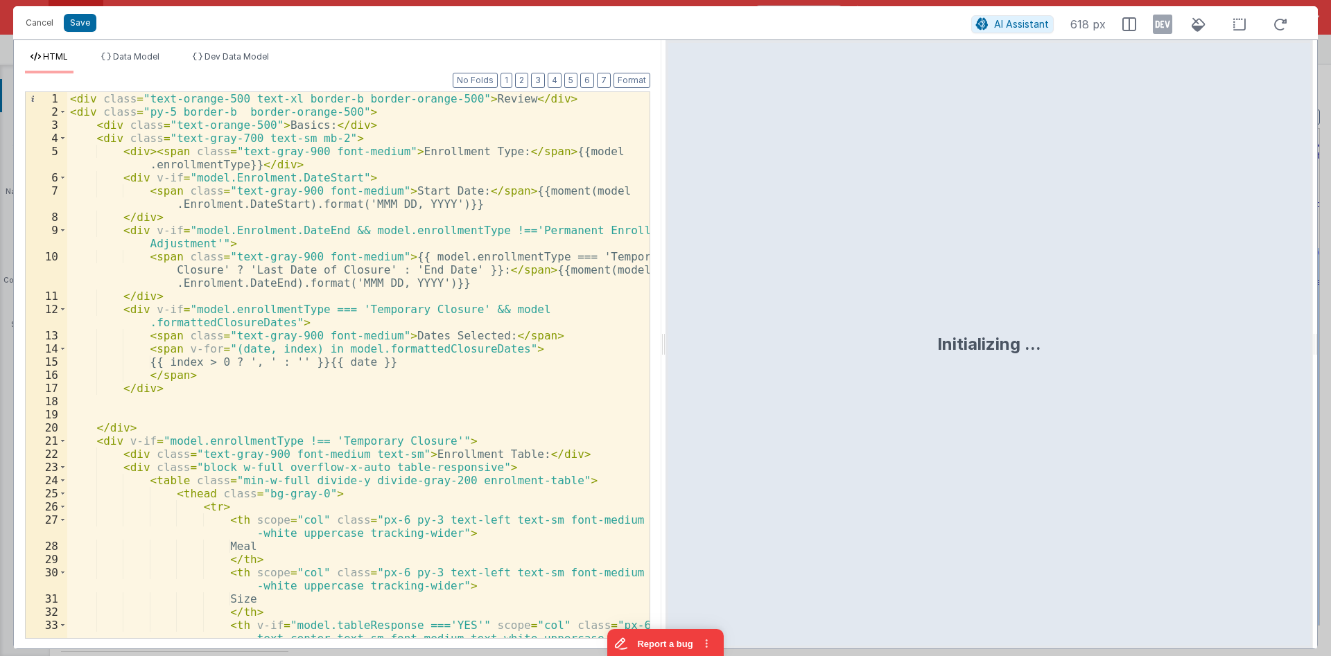
click at [312, 252] on div "< div class = "text-orange-500 text-xl border-b border-orange-500" > Review </ …" at bounding box center [358, 391] width 582 height 599
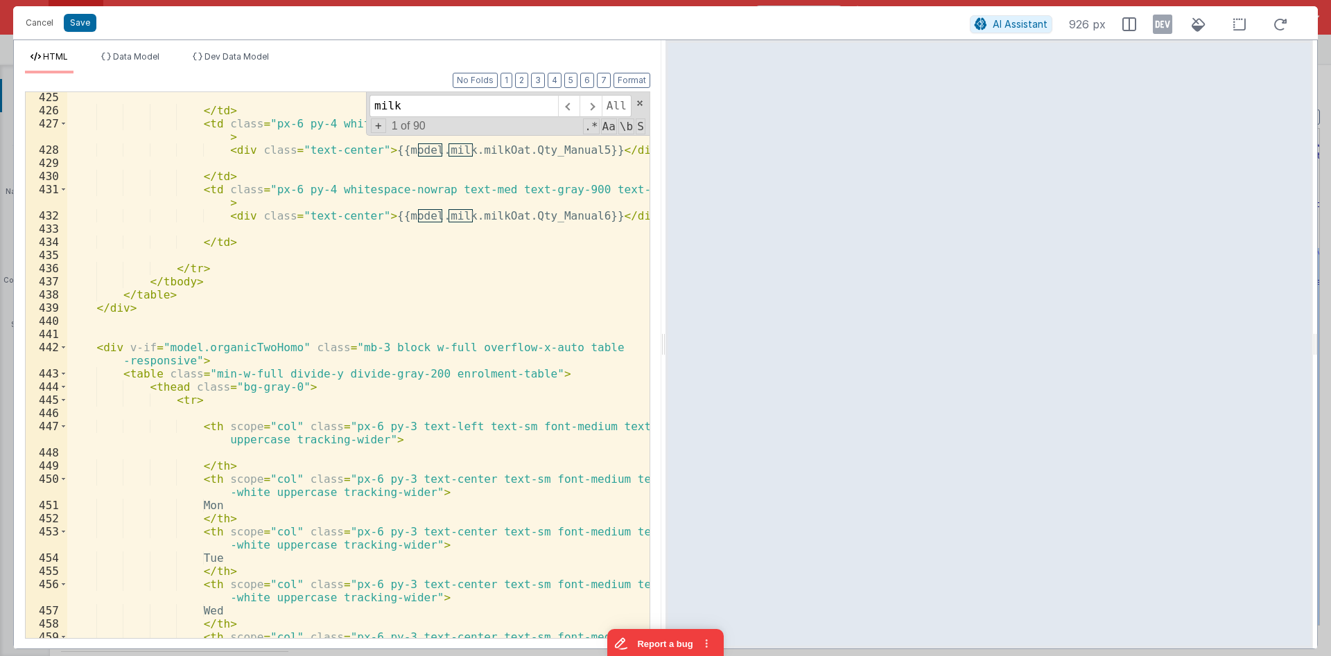
scroll to position [7008, 0]
type input "milk"
click at [61, 347] on span at bounding box center [64, 347] width 8 height 13
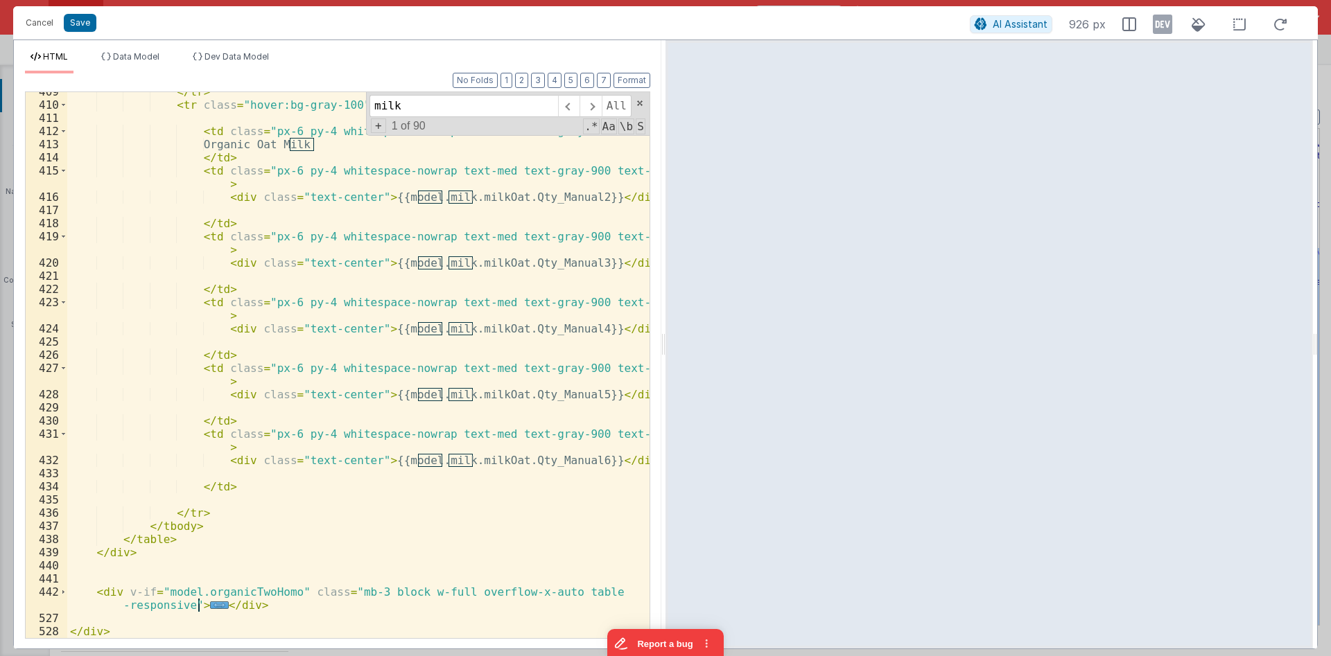
click at [112, 556] on div "</ tr > < tr class = "hover:bg-gray-100" > < td class = "px-6 py-4 whitespace-n…" at bounding box center [358, 371] width 582 height 573
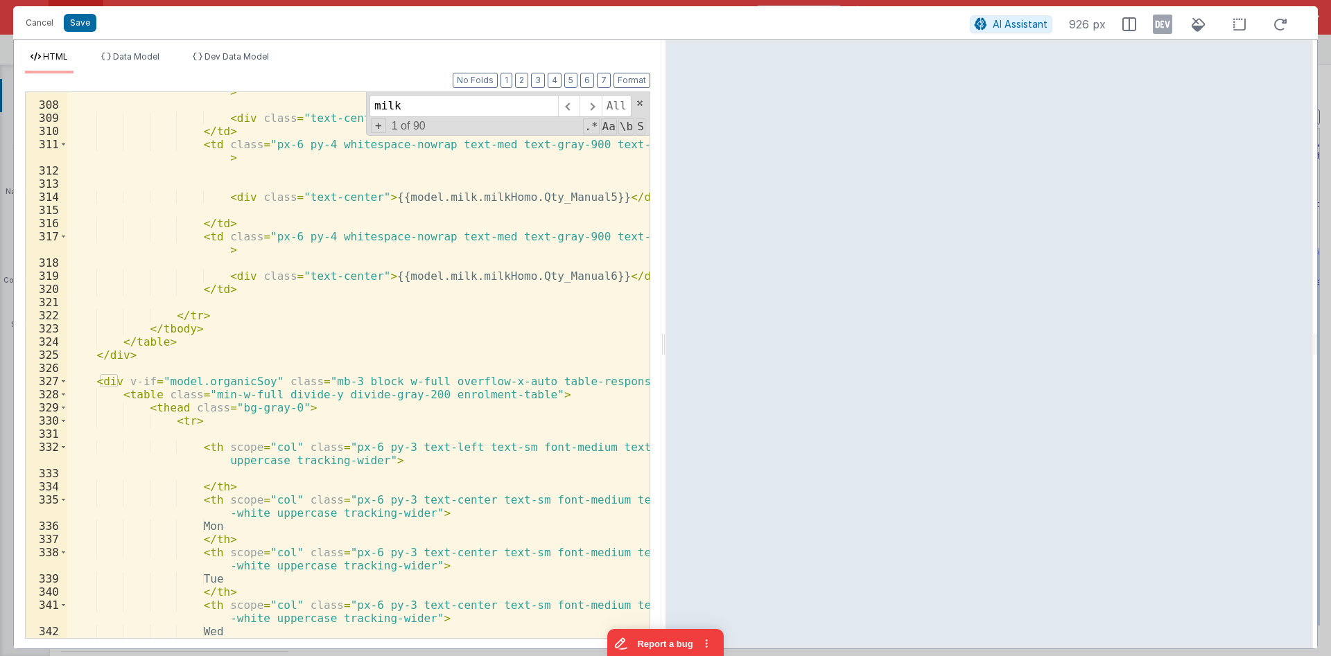
scroll to position [5100, 0]
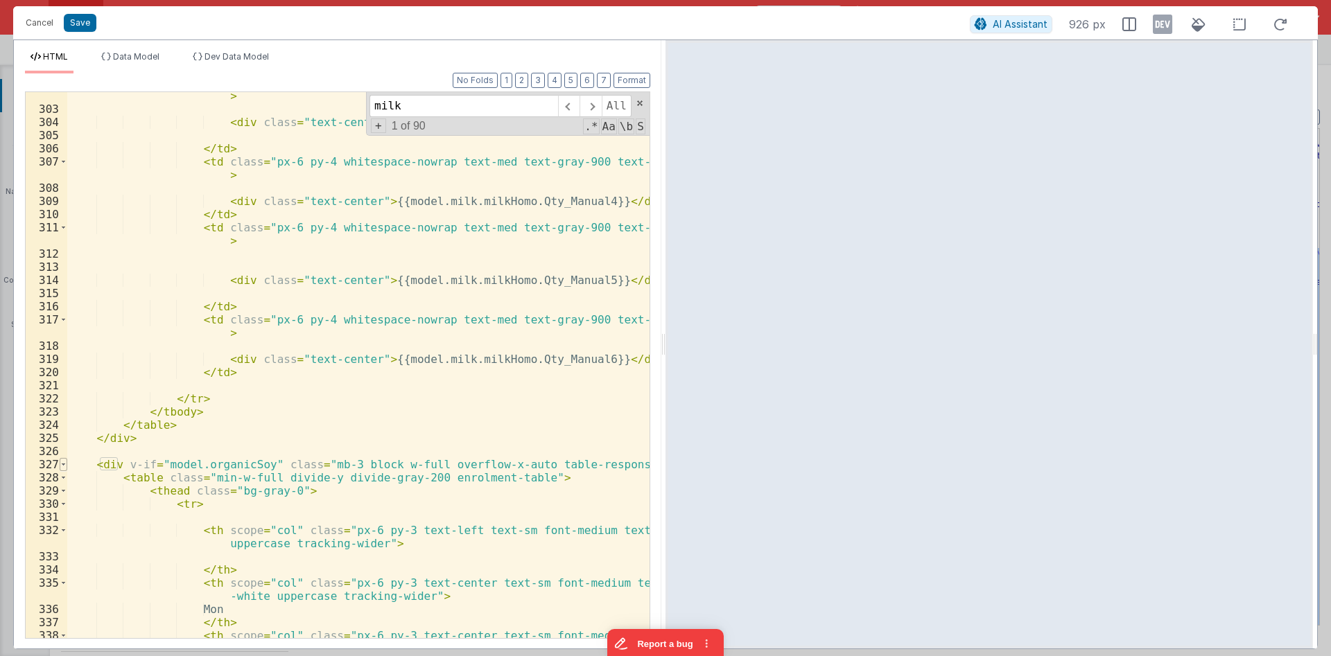
click at [61, 466] on span at bounding box center [64, 464] width 8 height 13
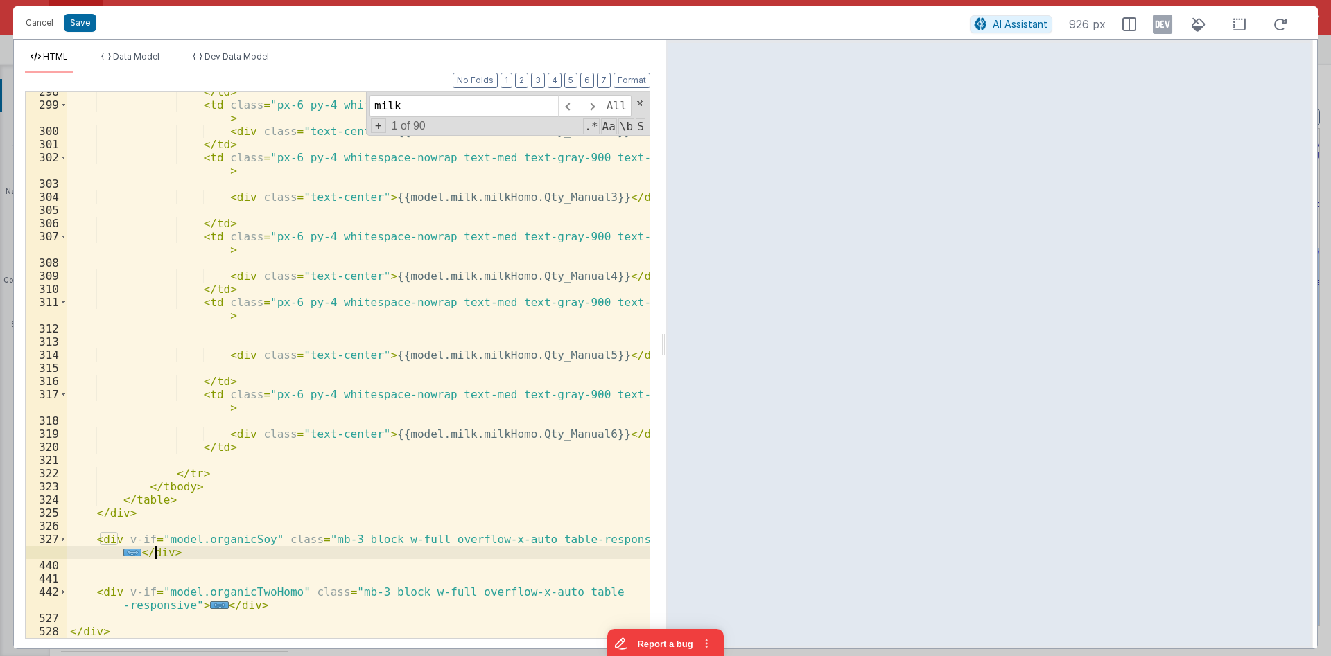
click at [120, 509] on div "</ td > < td class = "px-6 py-4 whitespace-nowrap text-med text-gray-900 text-c…" at bounding box center [358, 371] width 582 height 573
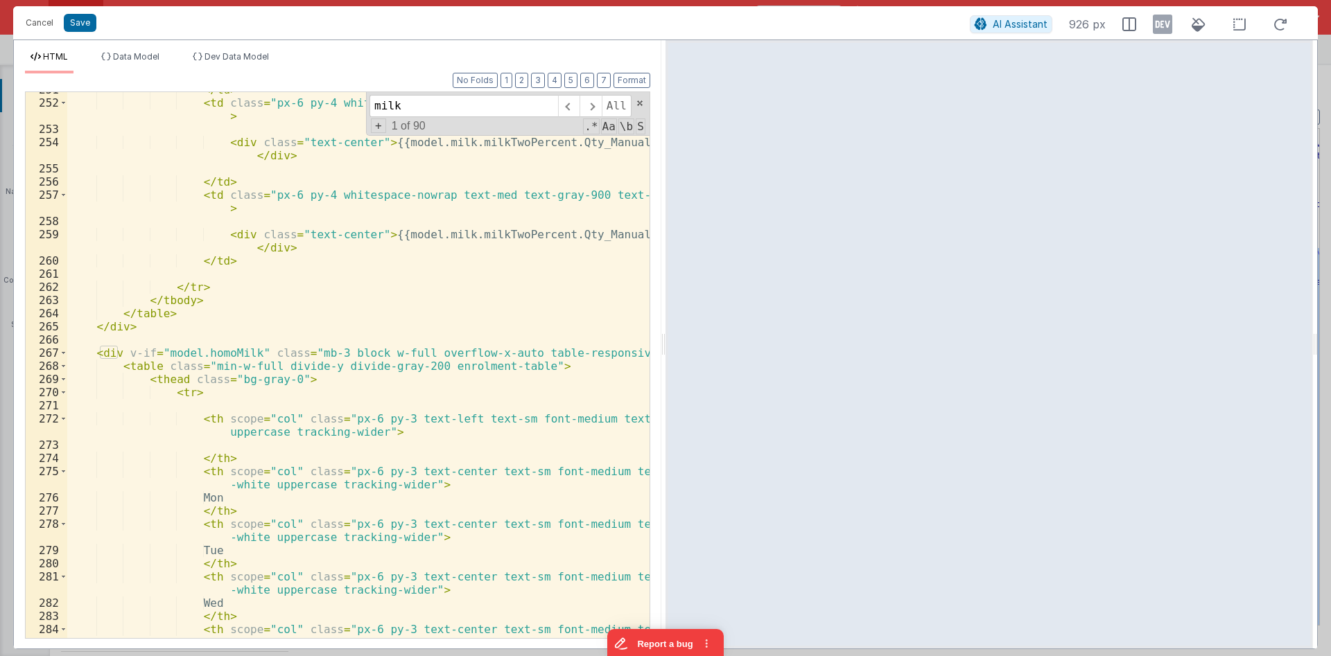
scroll to position [4193, 0]
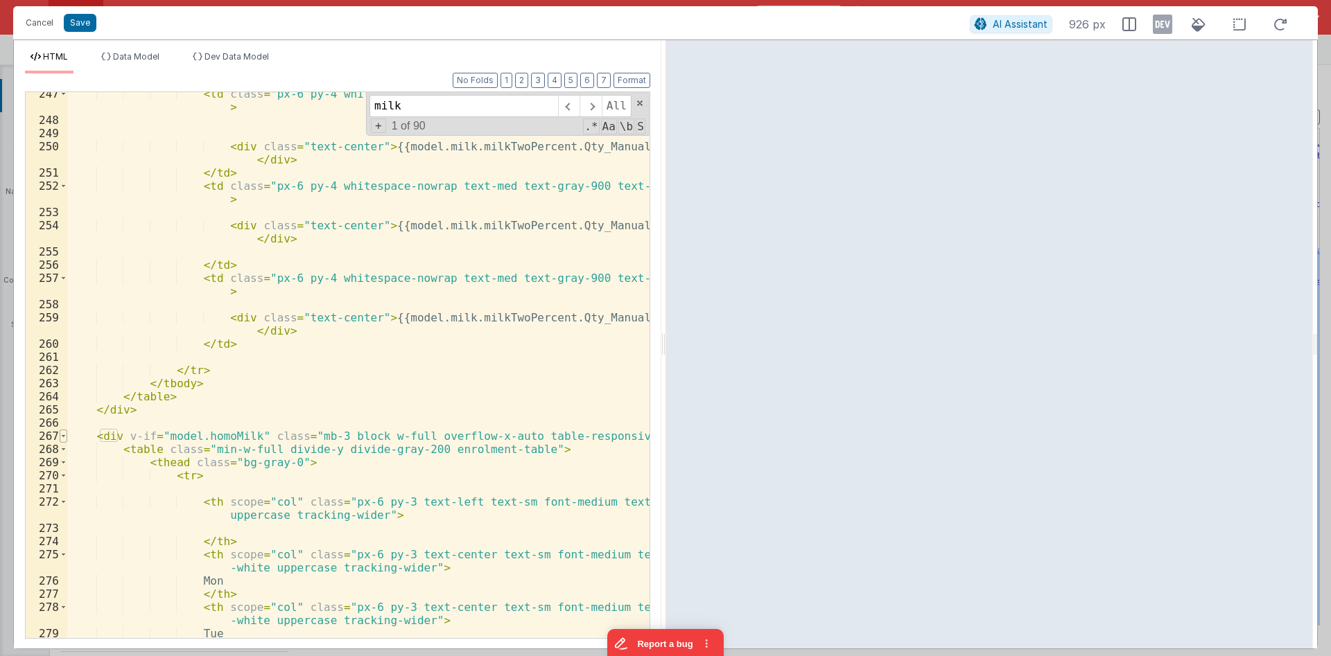
click at [62, 437] on span at bounding box center [64, 436] width 8 height 13
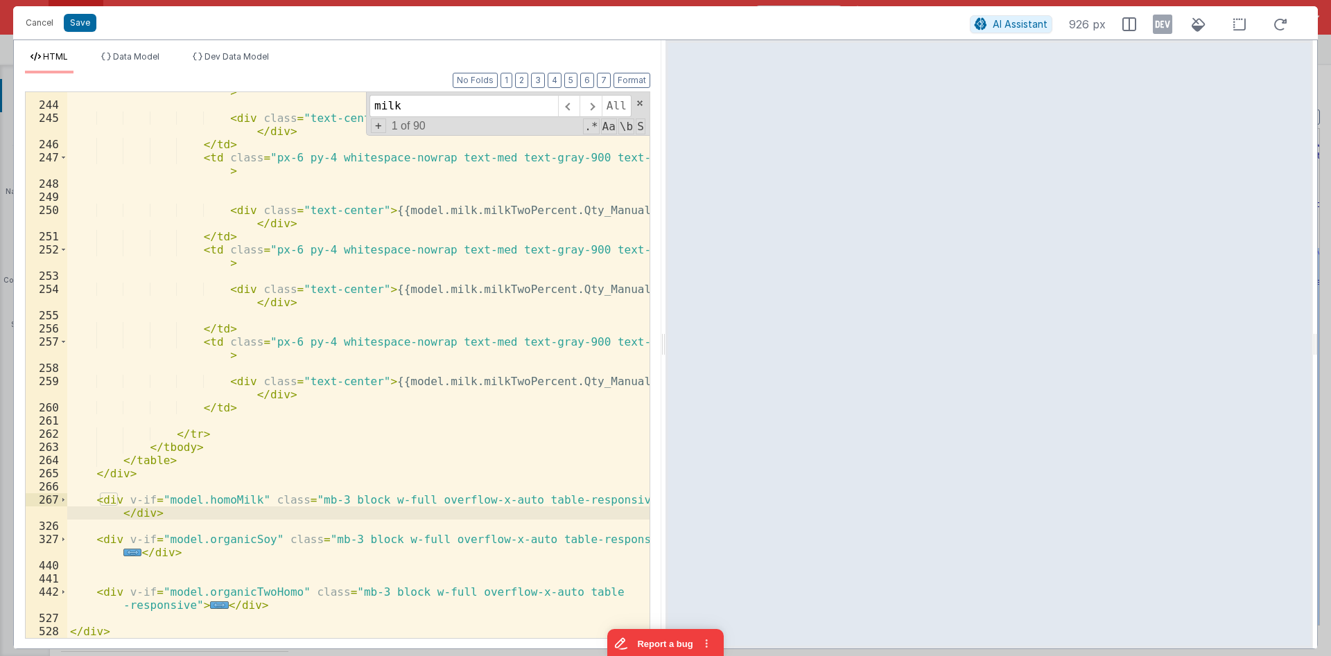
click at [125, 473] on div "< td class = "px-6 py-4 whitespace-nowrap text-med text-gray-900 text-center" >…" at bounding box center [358, 365] width 582 height 586
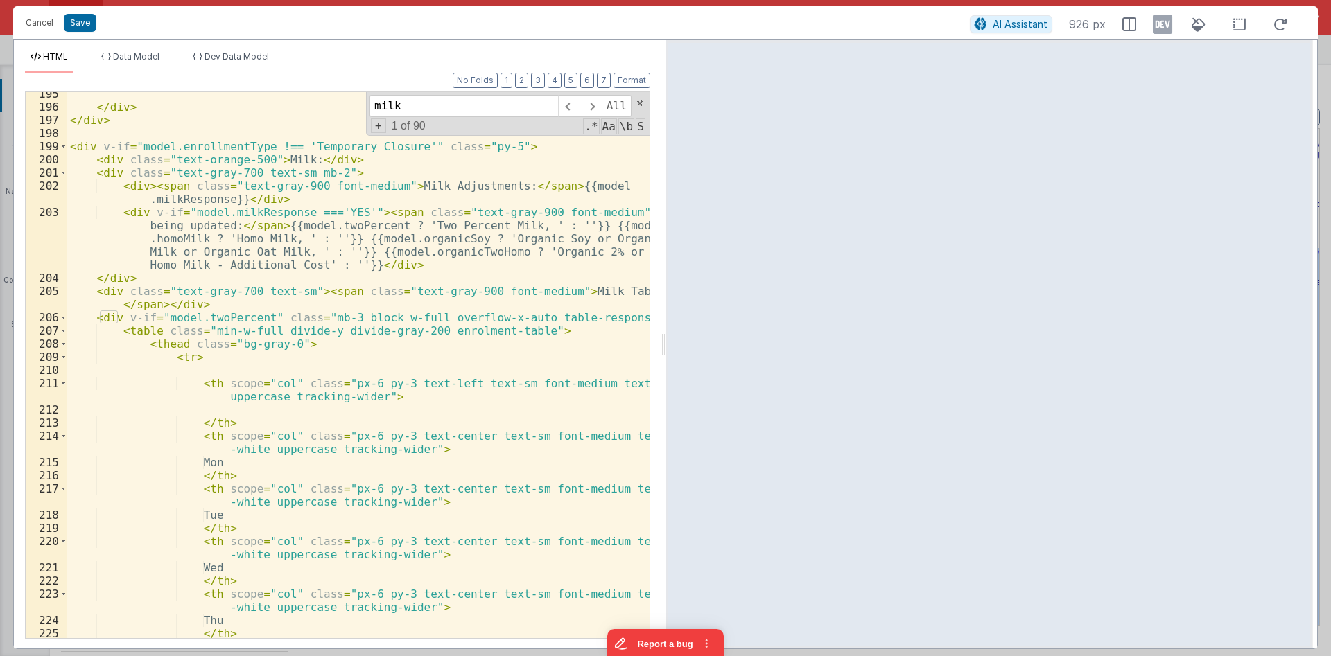
scroll to position [3214, 0]
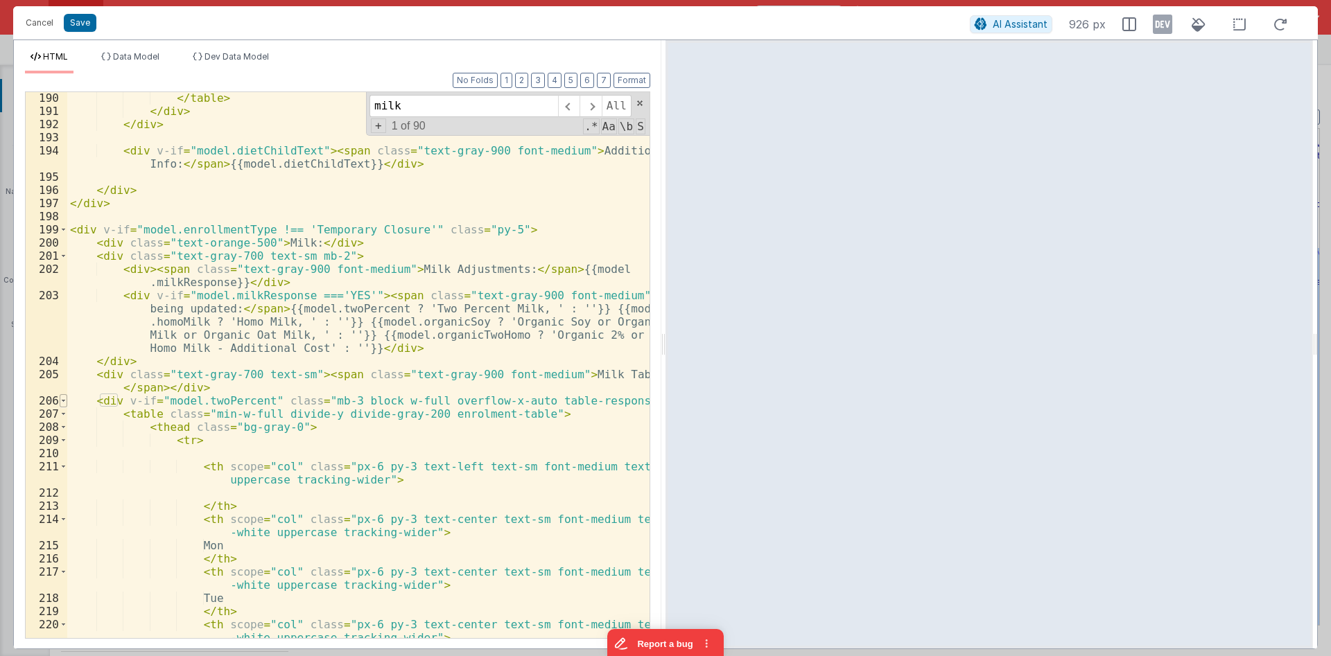
click at [62, 401] on span at bounding box center [64, 400] width 8 height 13
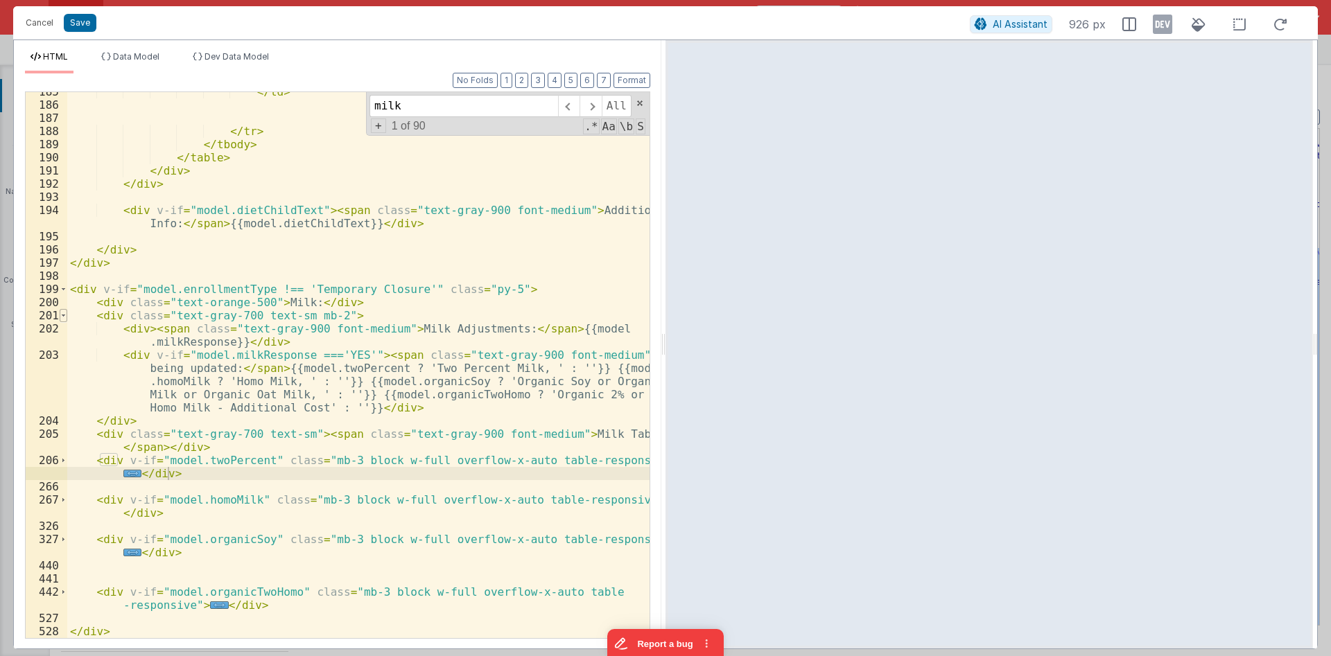
click at [62, 319] on span at bounding box center [64, 315] width 8 height 13
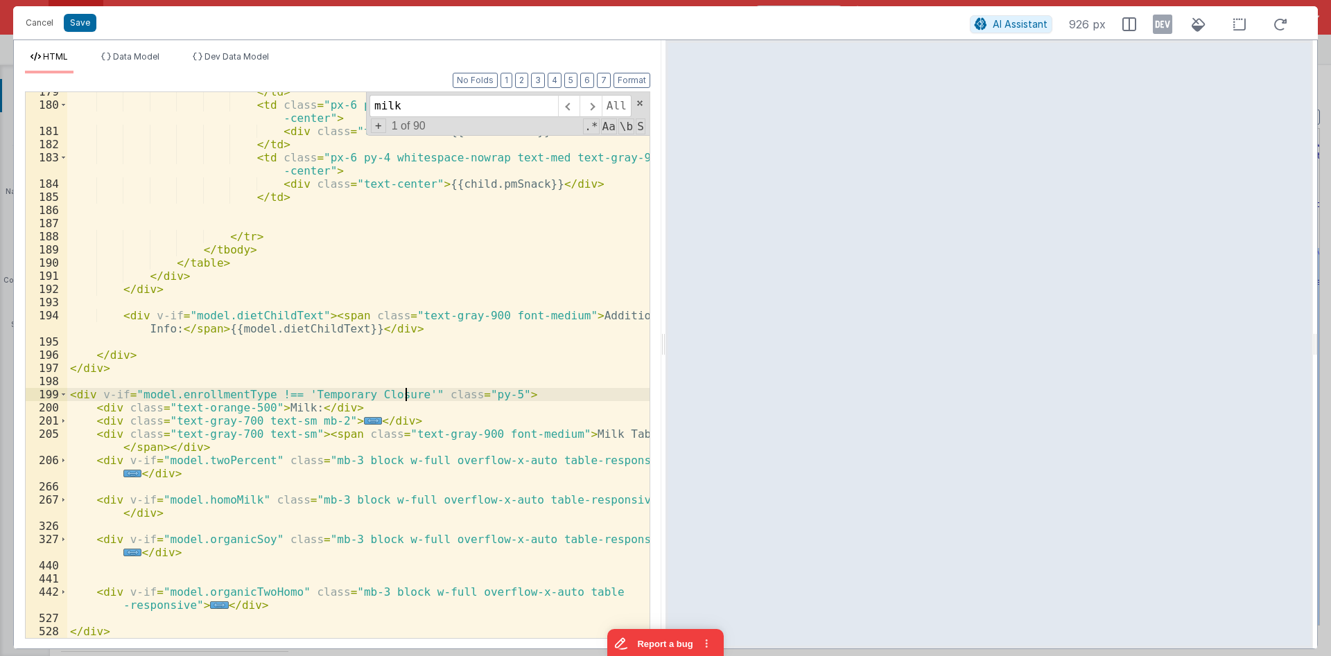
click at [405, 391] on div "</ td > < td class = "px-6 py-4 whitespace-nowrap text-med text-gray-900 text -…" at bounding box center [358, 371] width 582 height 573
click at [432, 392] on div "</ td > < td class = "px-6 py-4 whitespace-nowrap text-med text-gray-900 text -…" at bounding box center [358, 371] width 582 height 573
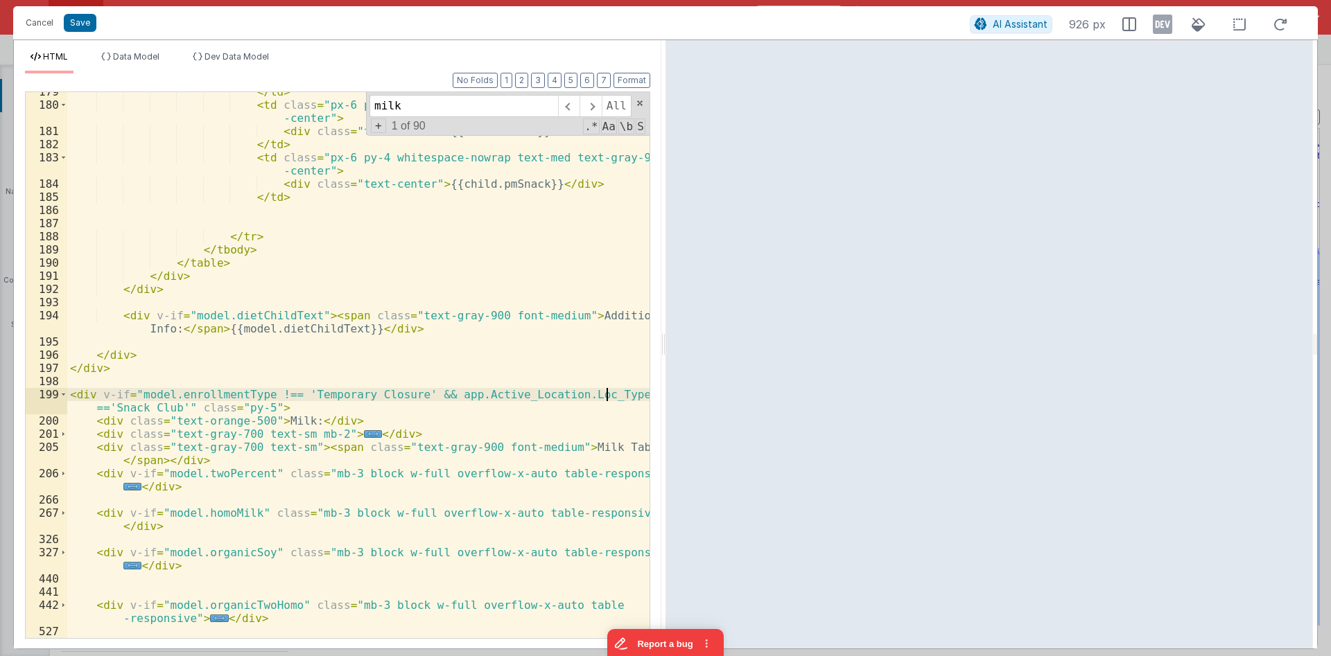
click at [612, 396] on div "</ td > < td class = "px-6 py-4 whitespace-nowrap text-med text-gray-900 text -…" at bounding box center [358, 371] width 582 height 573
click at [569, 380] on div "</ td > < td class = "px-6 py-4 whitespace-nowrap text-med text-gray-900 text -…" at bounding box center [358, 371] width 582 height 573
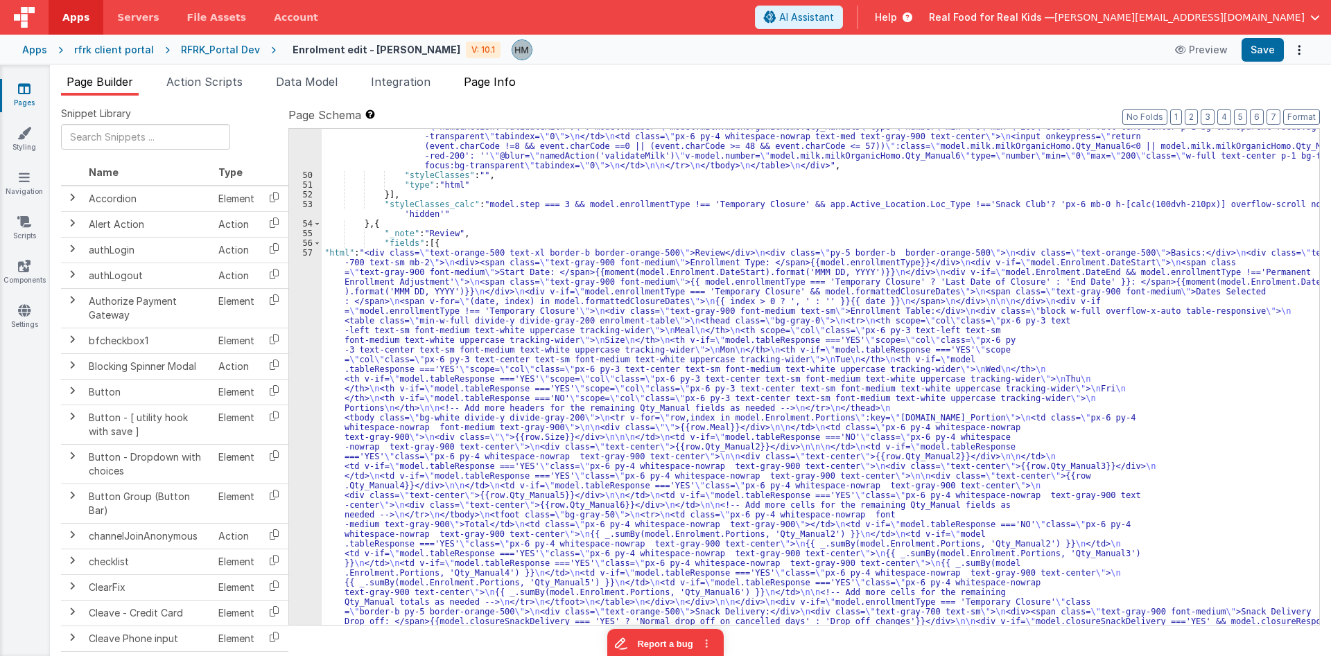
click at [485, 78] on span "Page Info" at bounding box center [490, 82] width 52 height 14
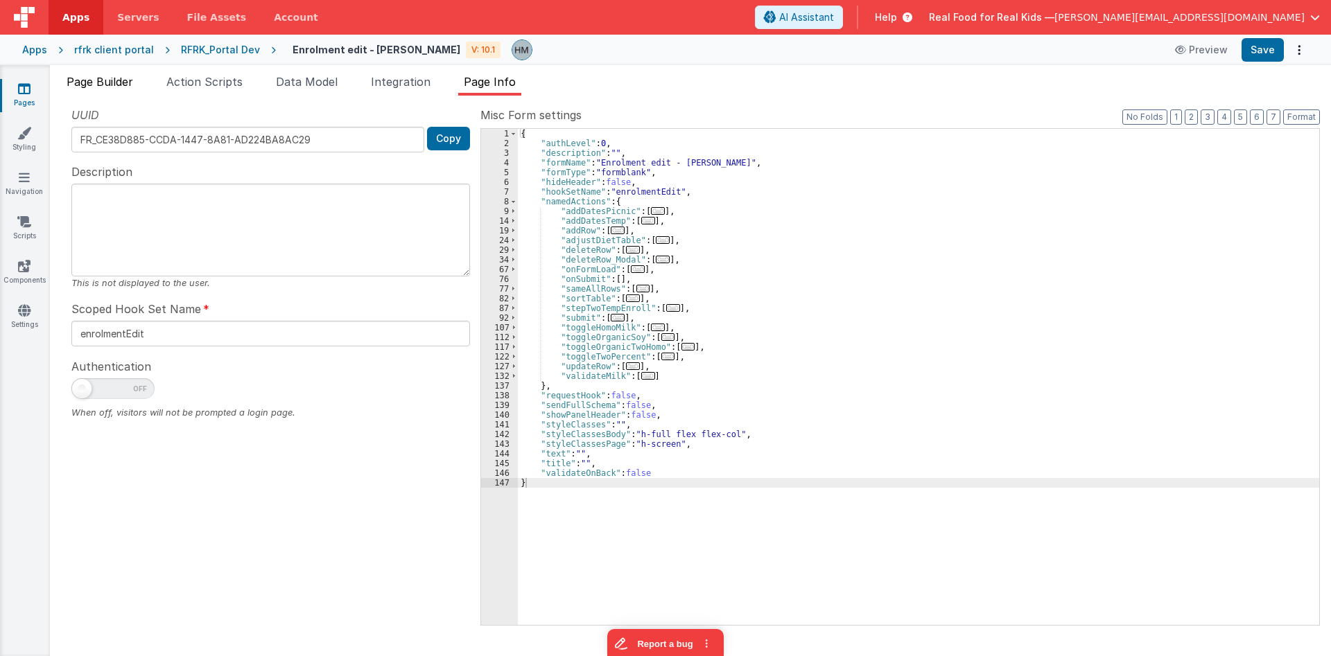
click at [91, 87] on span "Page Builder" at bounding box center [100, 82] width 67 height 14
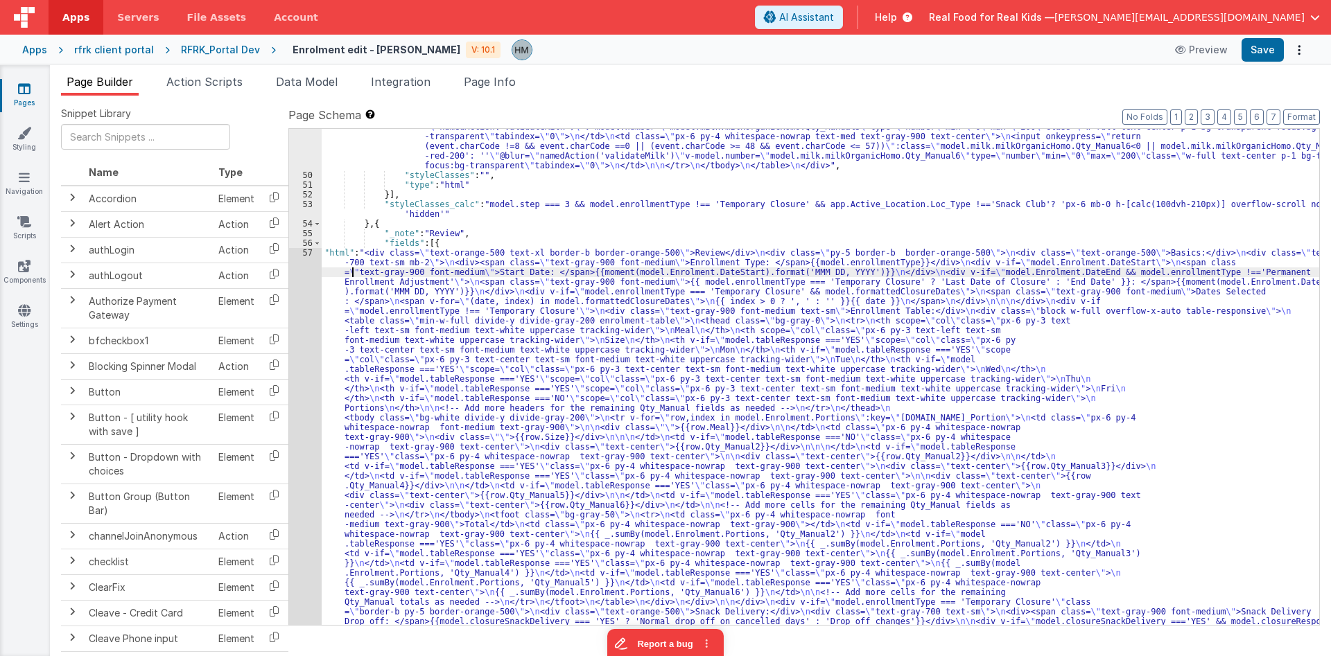
click at [351, 270] on div ""html" : "<div class= \" mb-3 \" > \n <label class= \" text-gray-800 !font-medi…" at bounding box center [820, 340] width 997 height 3291
click at [504, 91] on li "Page Info" at bounding box center [489, 84] width 63 height 22
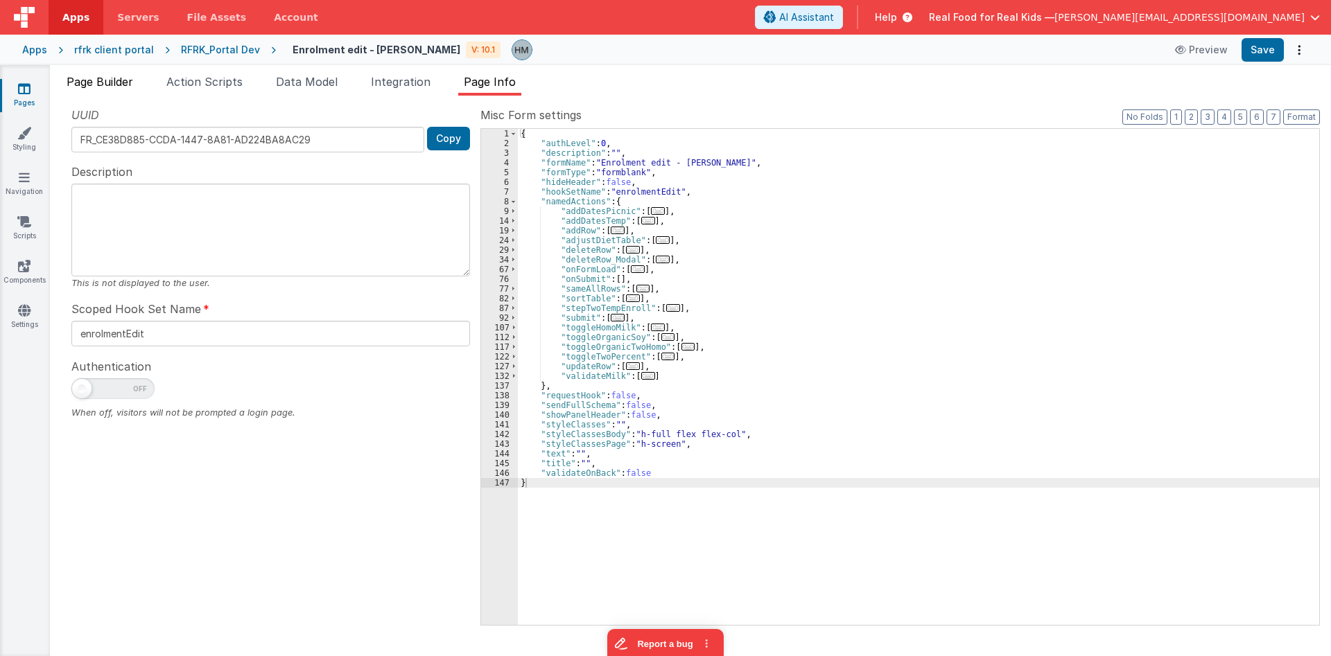
click at [115, 80] on span "Page Builder" at bounding box center [100, 82] width 67 height 14
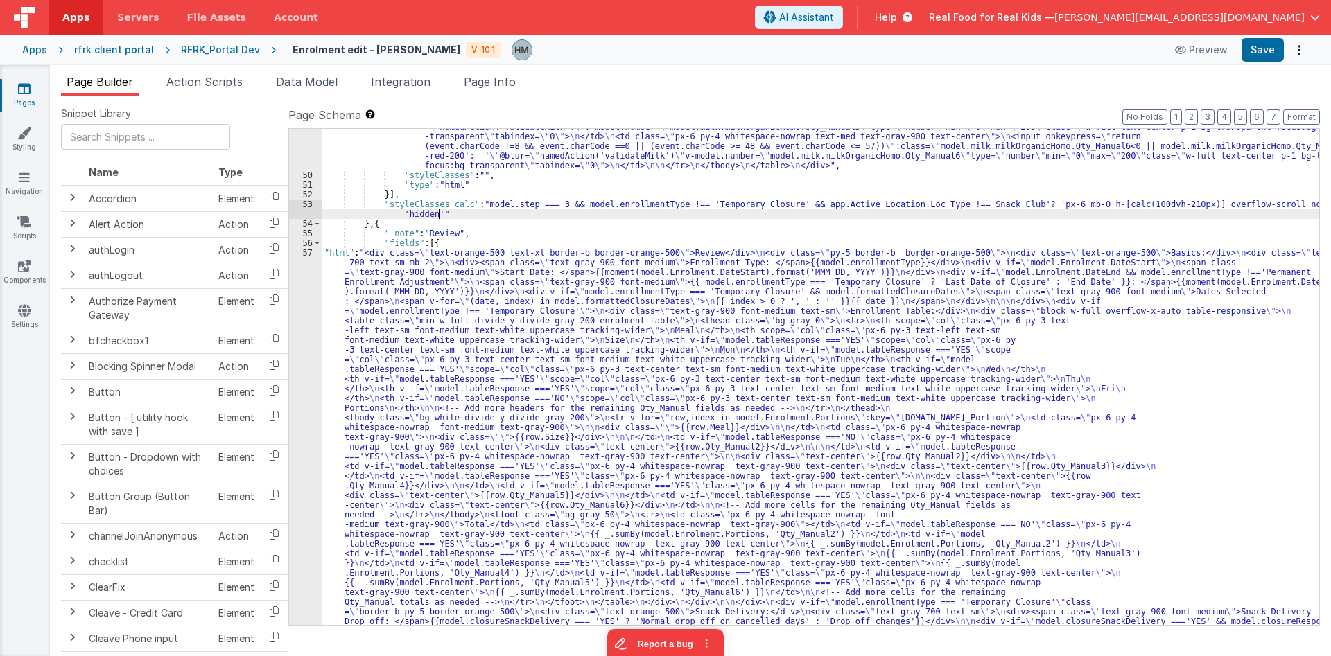
click at [516, 216] on div ""html" : "<div class= \" mb-3 \" > \n <label class= \" text-gray-800 !font-medi…" at bounding box center [820, 340] width 997 height 3291
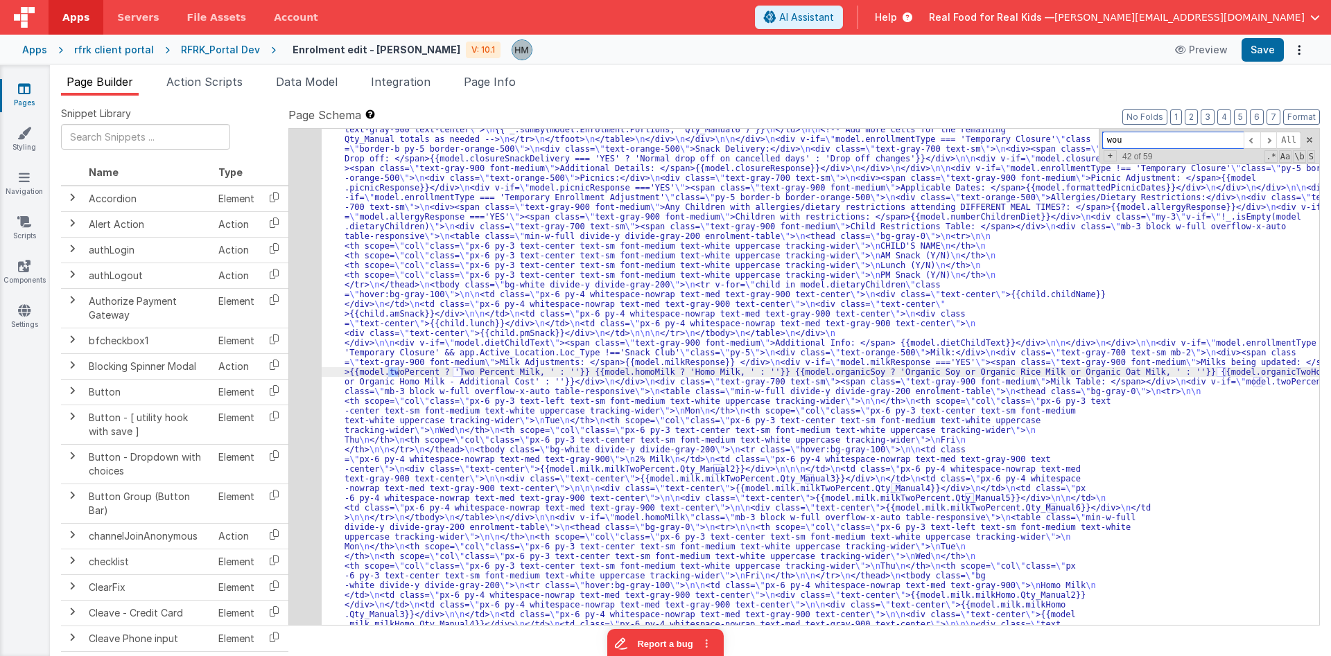
scroll to position [1285, 0]
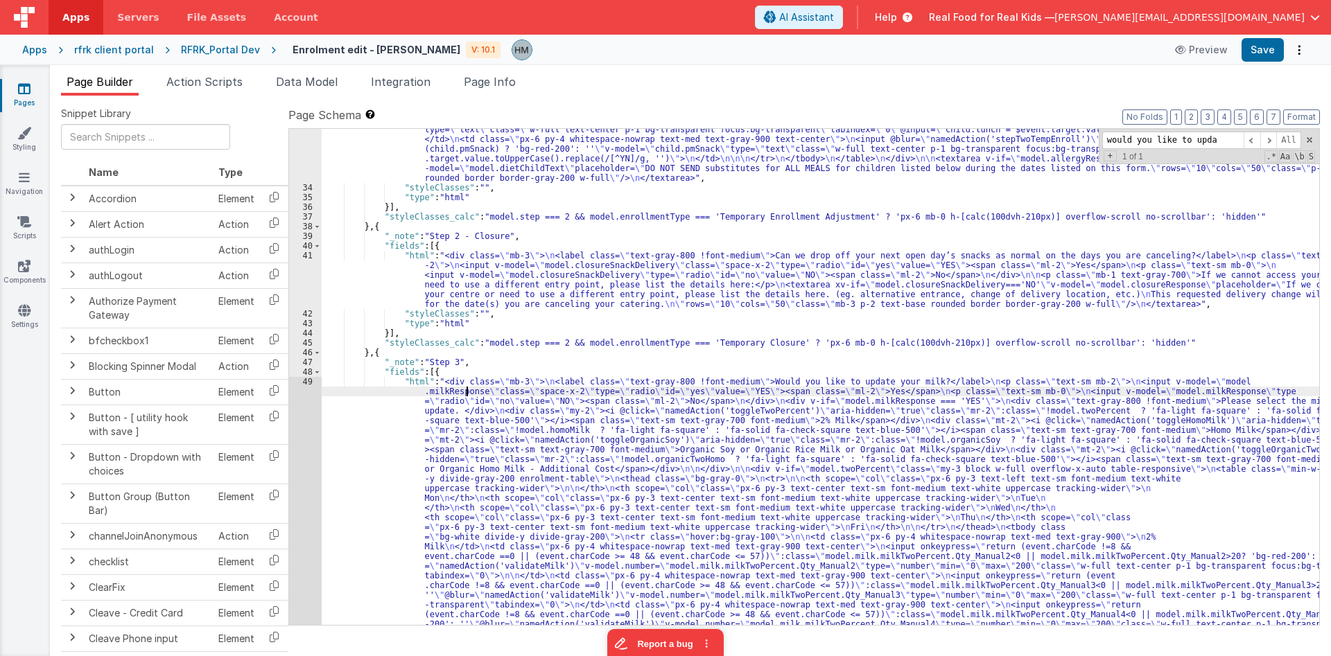
paste input "milkResponse"
type input "milkResponse"
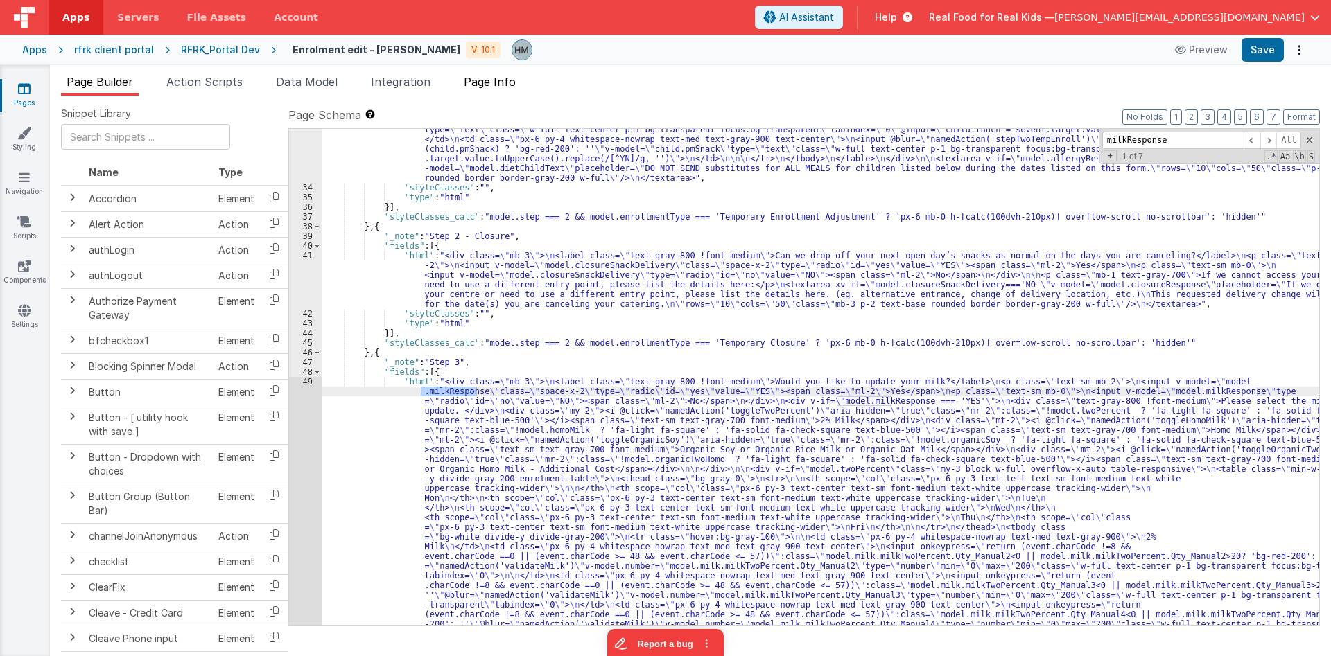
click at [483, 87] on span "Page Info" at bounding box center [490, 82] width 52 height 14
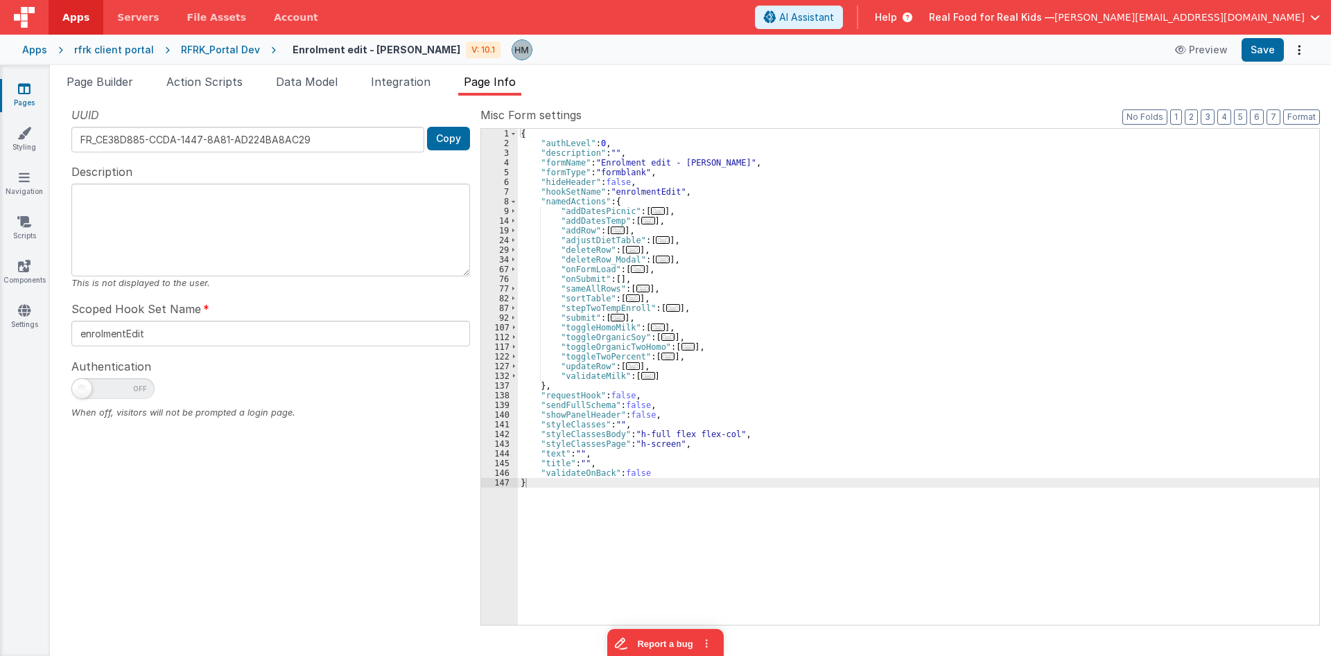
click at [688, 207] on div "{ "authLevel" : 0 , "description" : "" , "formName" : "Enrolment edit - Hassan"…" at bounding box center [918, 387] width 801 height 516
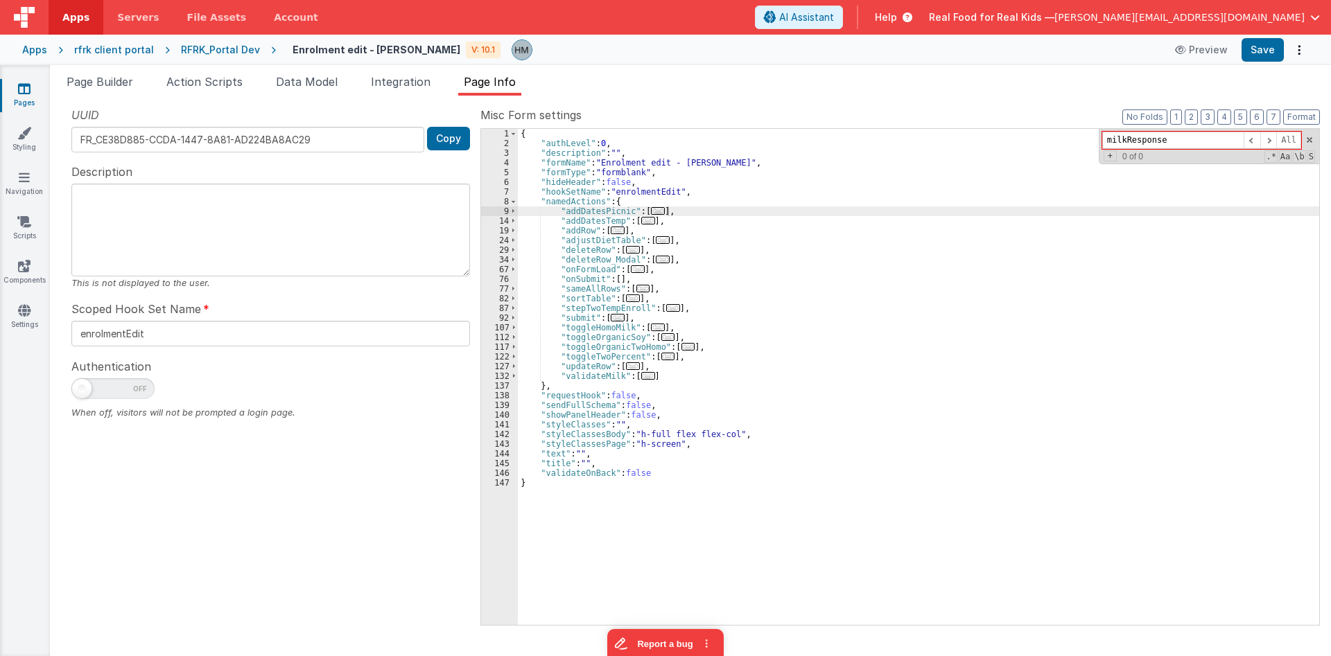
type input "milkResponse"
click at [26, 97] on link "Pages" at bounding box center [24, 96] width 50 height 28
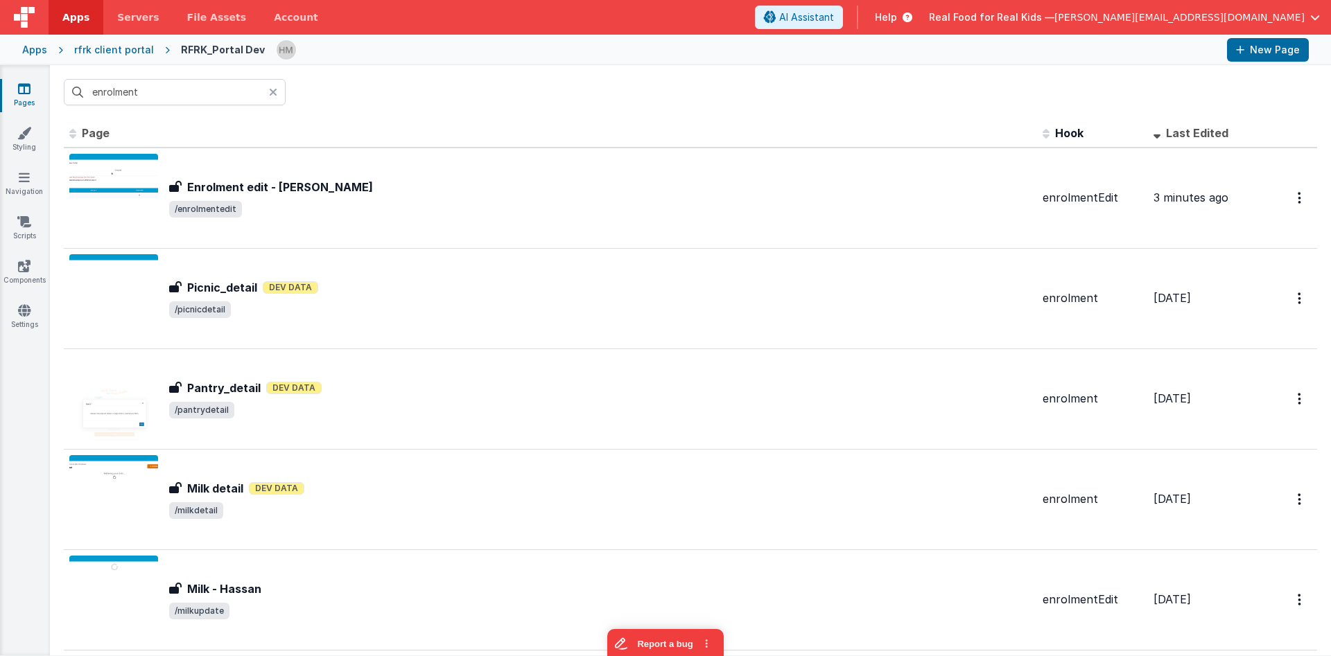
click at [281, 89] on div at bounding box center [277, 92] width 17 height 26
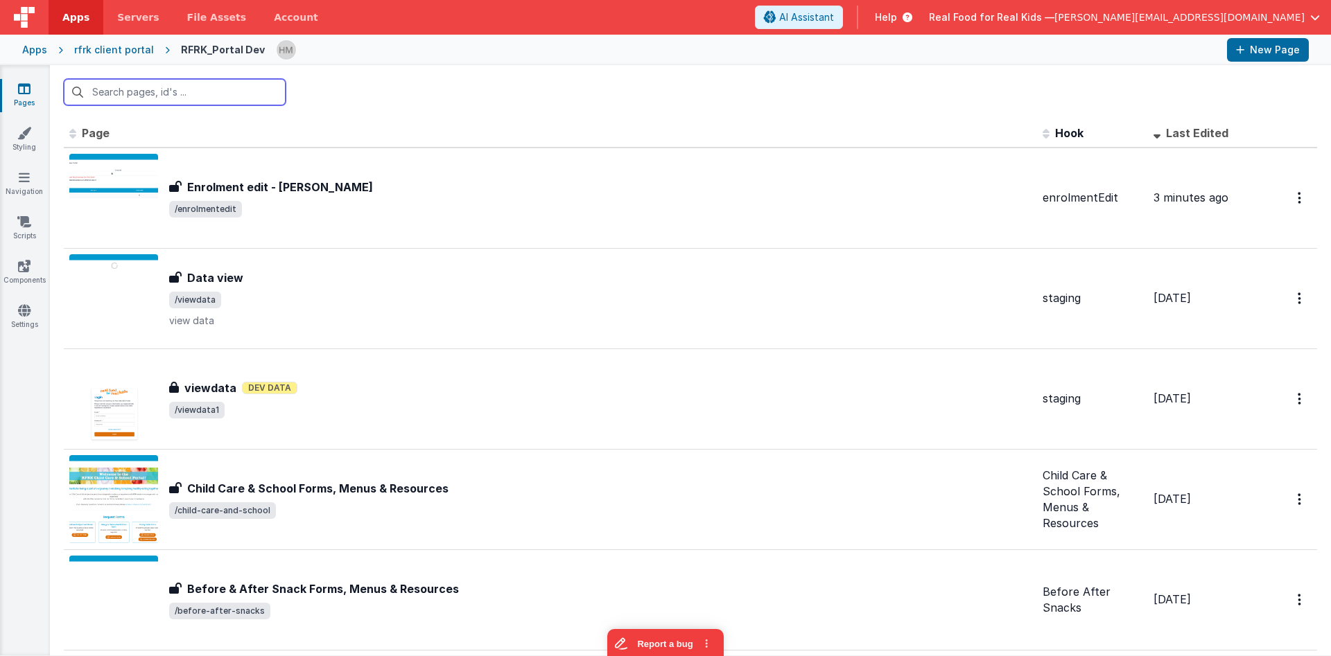
click at [232, 94] on input "text" at bounding box center [175, 92] width 222 height 26
click at [189, 91] on input "text" at bounding box center [175, 92] width 222 height 26
click at [166, 94] on input "text" at bounding box center [175, 92] width 222 height 26
click at [207, 92] on input "text" at bounding box center [175, 92] width 222 height 26
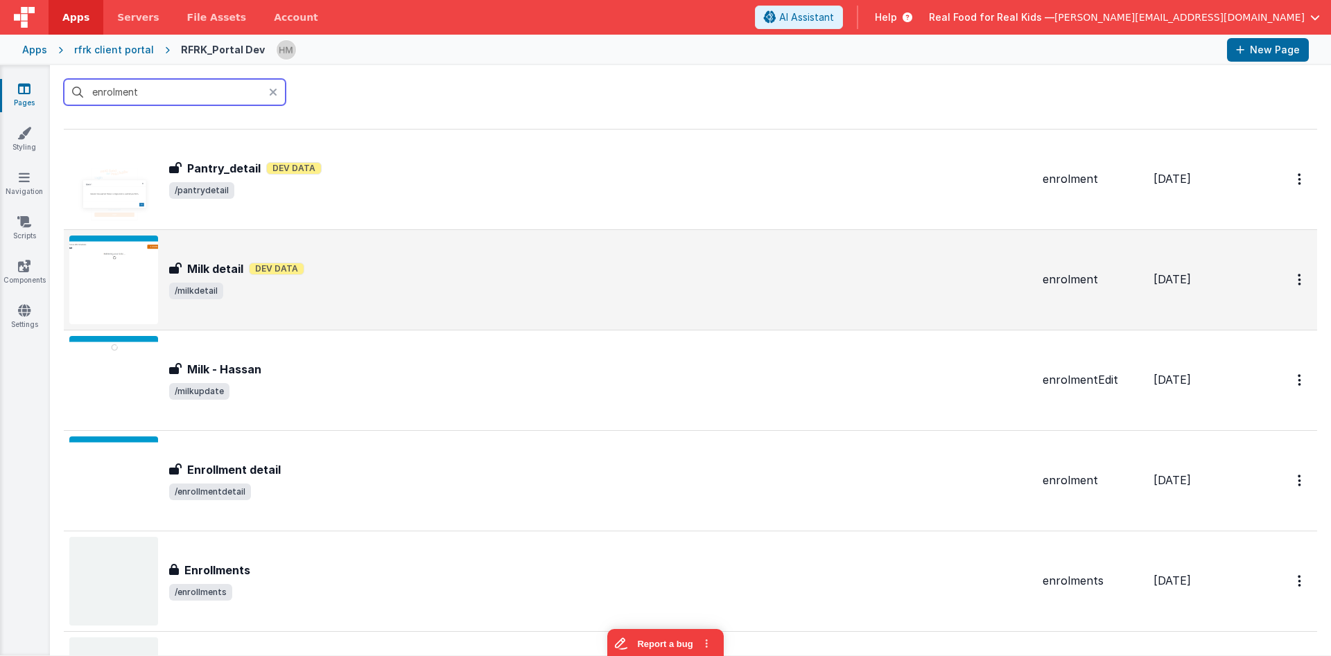
scroll to position [250, 0]
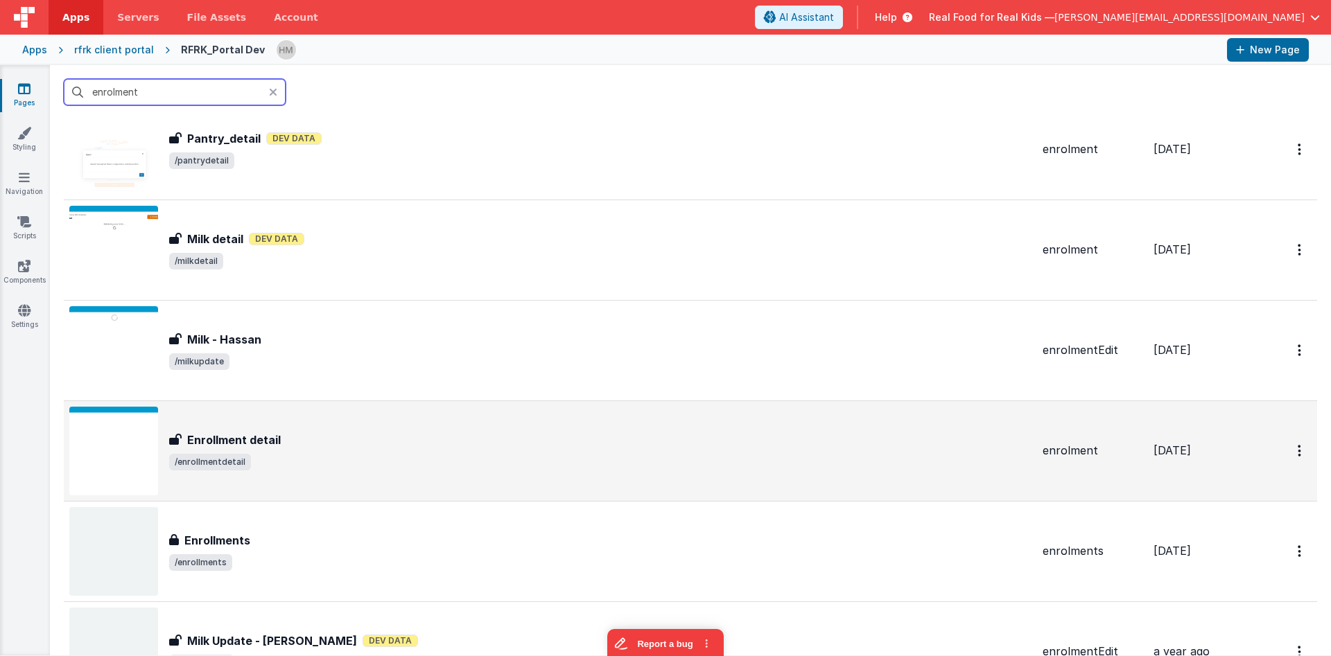
type input "enrolment"
click at [436, 435] on div "Enrollment detail" at bounding box center [600, 440] width 862 height 17
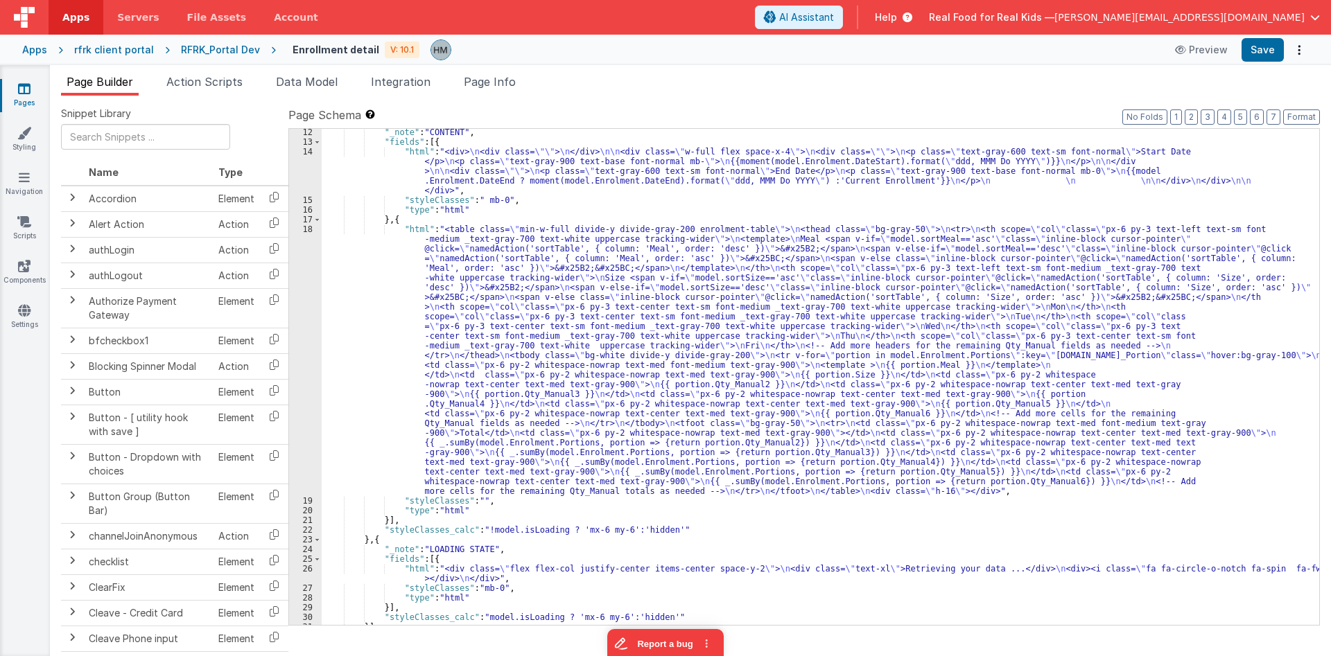
scroll to position [193, 0]
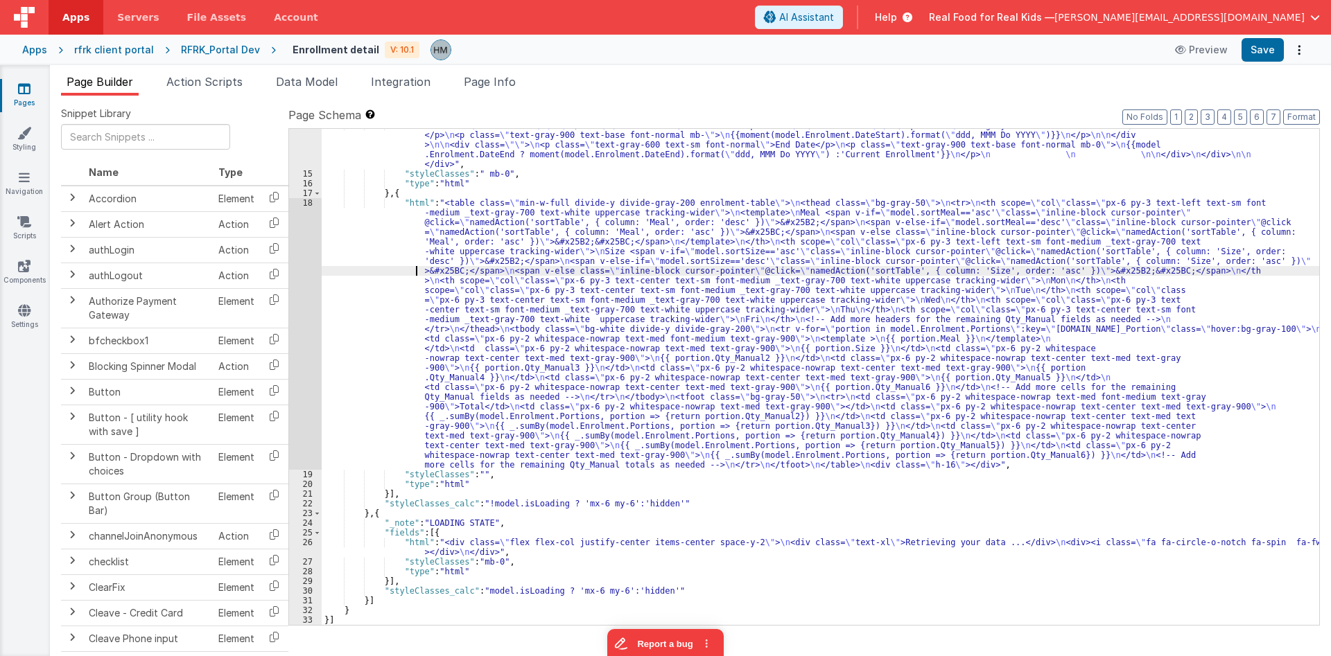
click at [363, 270] on div ""html" : "<div> \n <div class= \"\" > \n </div> \n\n <div class= \" w-full flex…" at bounding box center [820, 398] width 997 height 555
click at [306, 204] on div "18" at bounding box center [305, 334] width 33 height 272
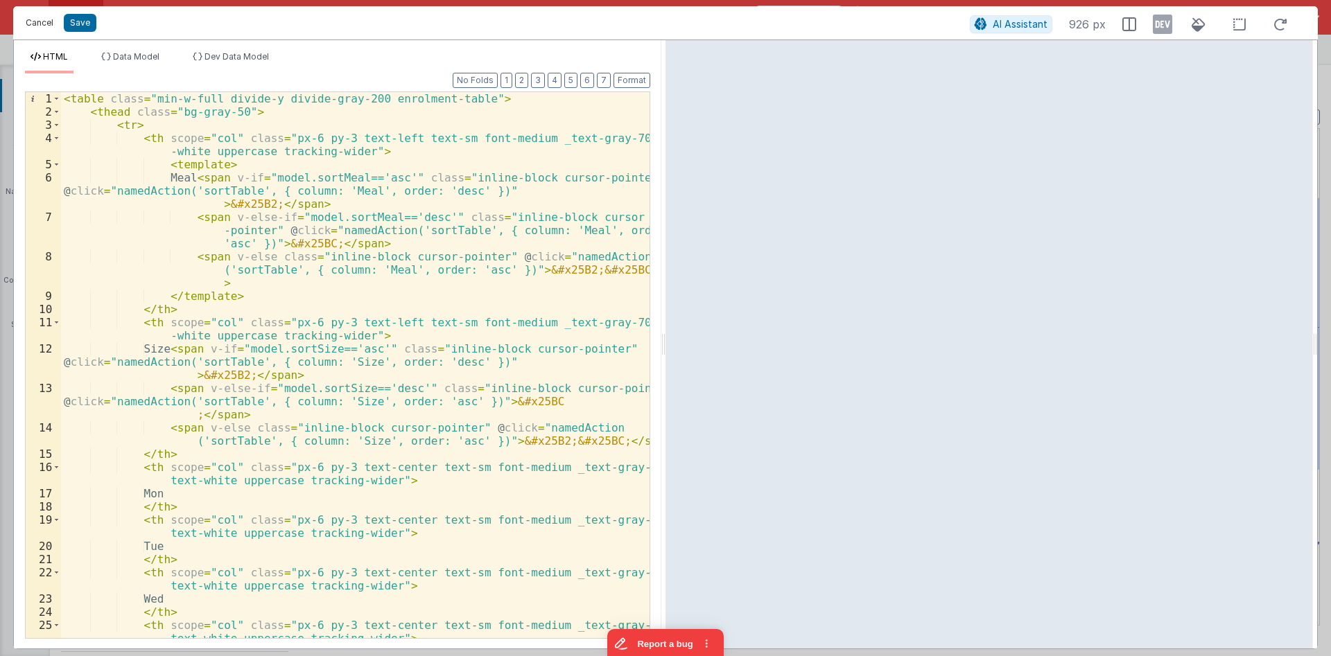
click at [37, 17] on button "Cancel" at bounding box center [40, 22] width 42 height 19
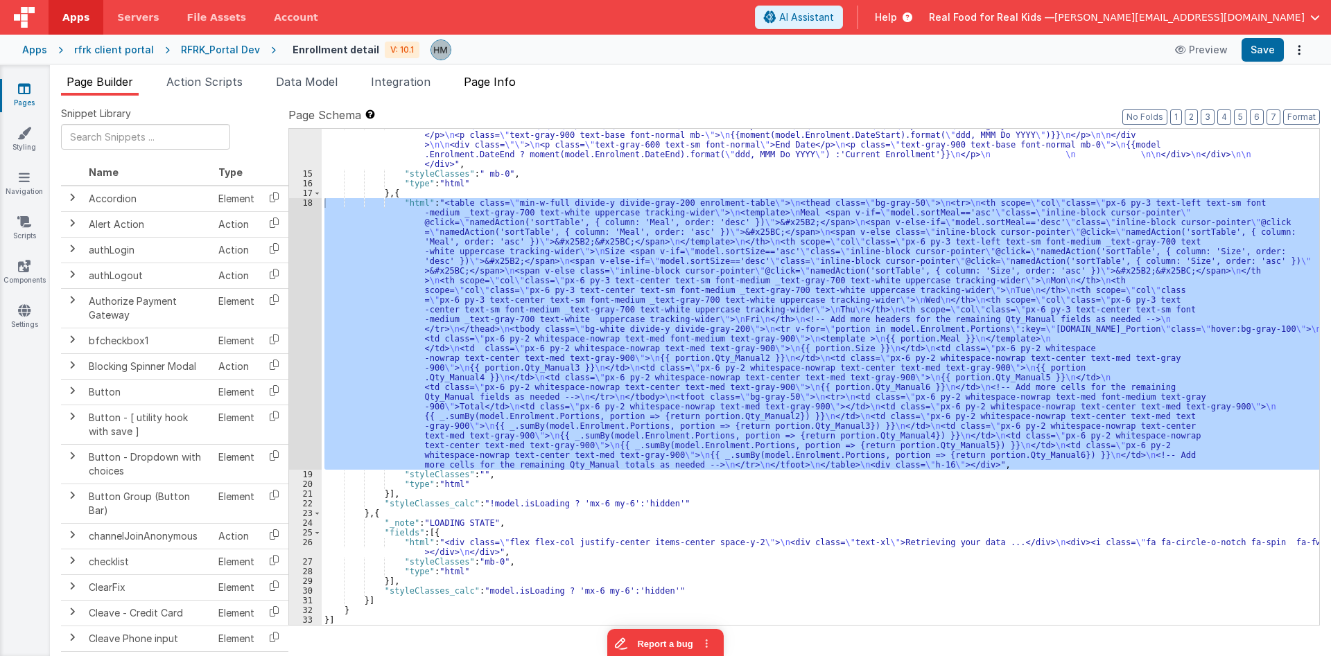
click at [504, 81] on span "Page Info" at bounding box center [490, 82] width 52 height 14
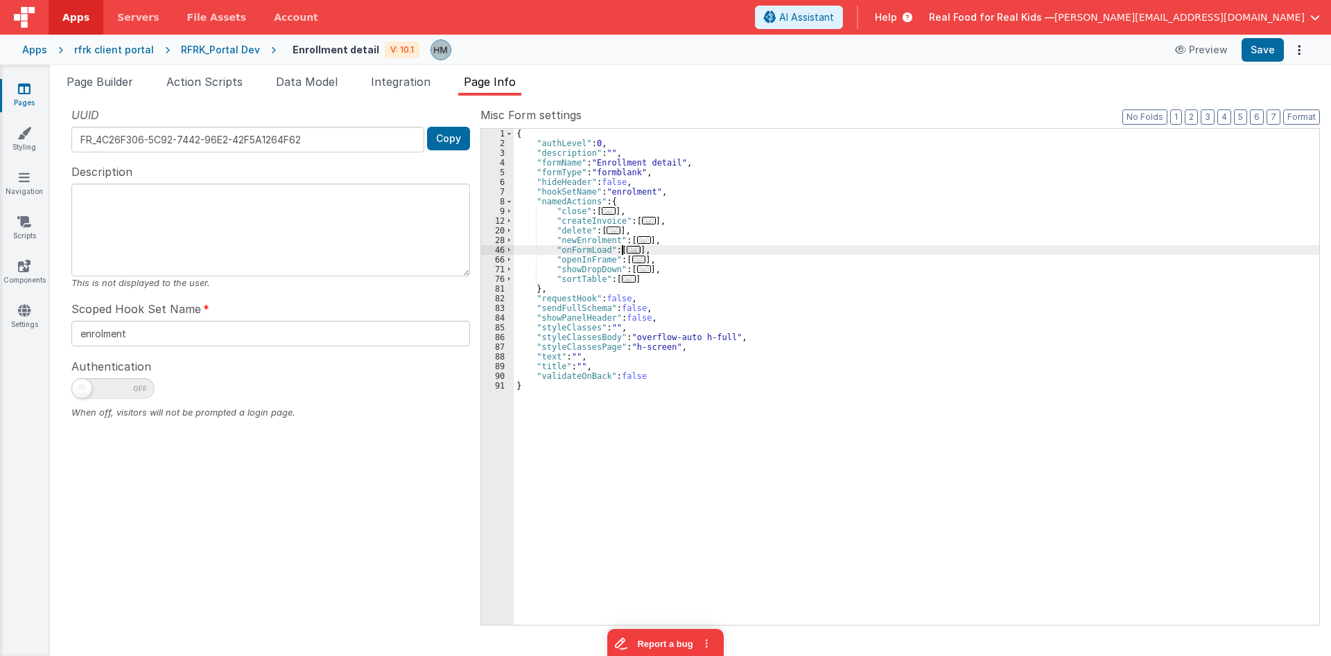
click at [629, 249] on span "..." at bounding box center [634, 250] width 14 height 8
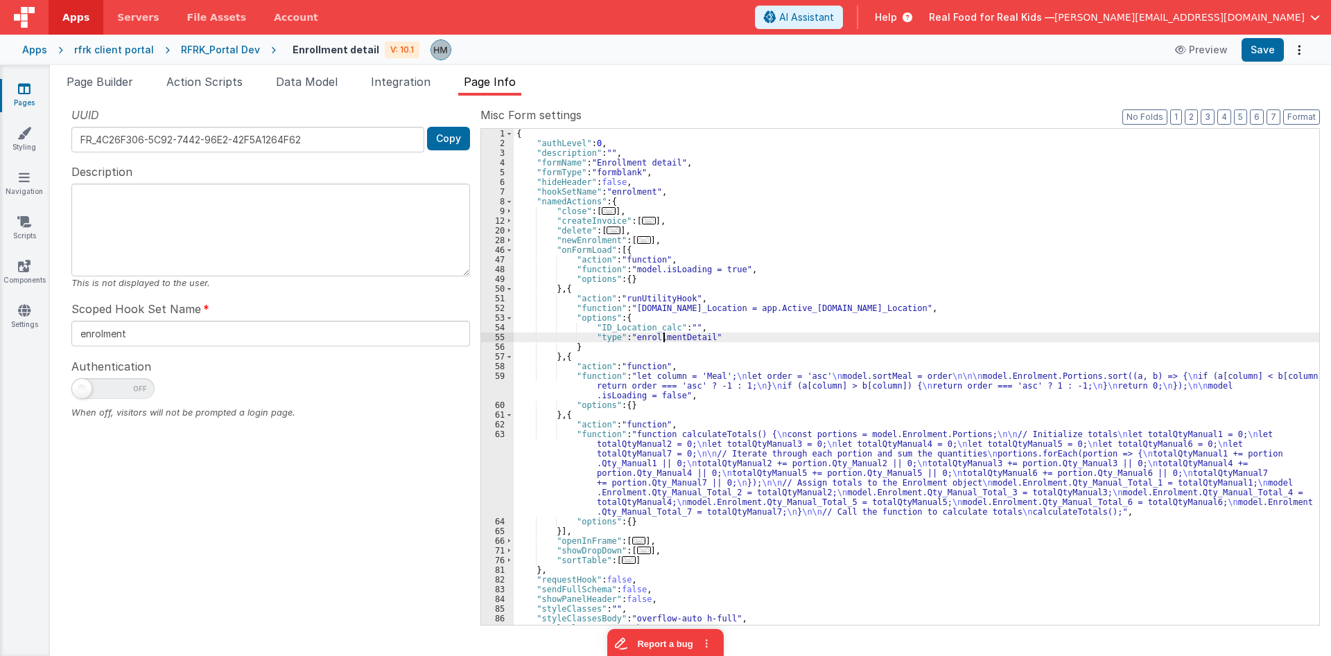
click at [664, 339] on div "{ "authLevel" : 0 , "description" : "" , "formName" : "Enrollment detail" , "fo…" at bounding box center [916, 387] width 805 height 516
click at [597, 379] on div "{ "authLevel" : 0 , "description" : "" , "formName" : "Enrollment detail" , "fo…" at bounding box center [916, 387] width 805 height 516
click at [499, 378] on div "59" at bounding box center [497, 386] width 33 height 29
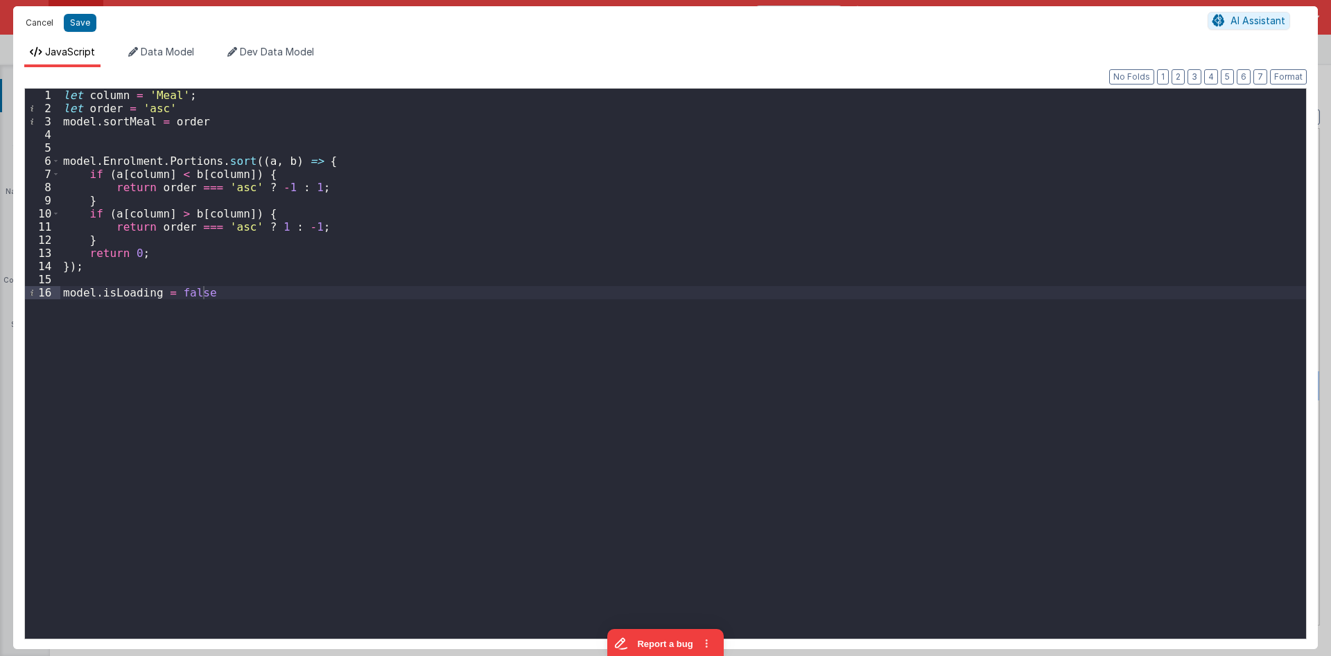
click at [35, 19] on button "Cancel" at bounding box center [40, 22] width 42 height 19
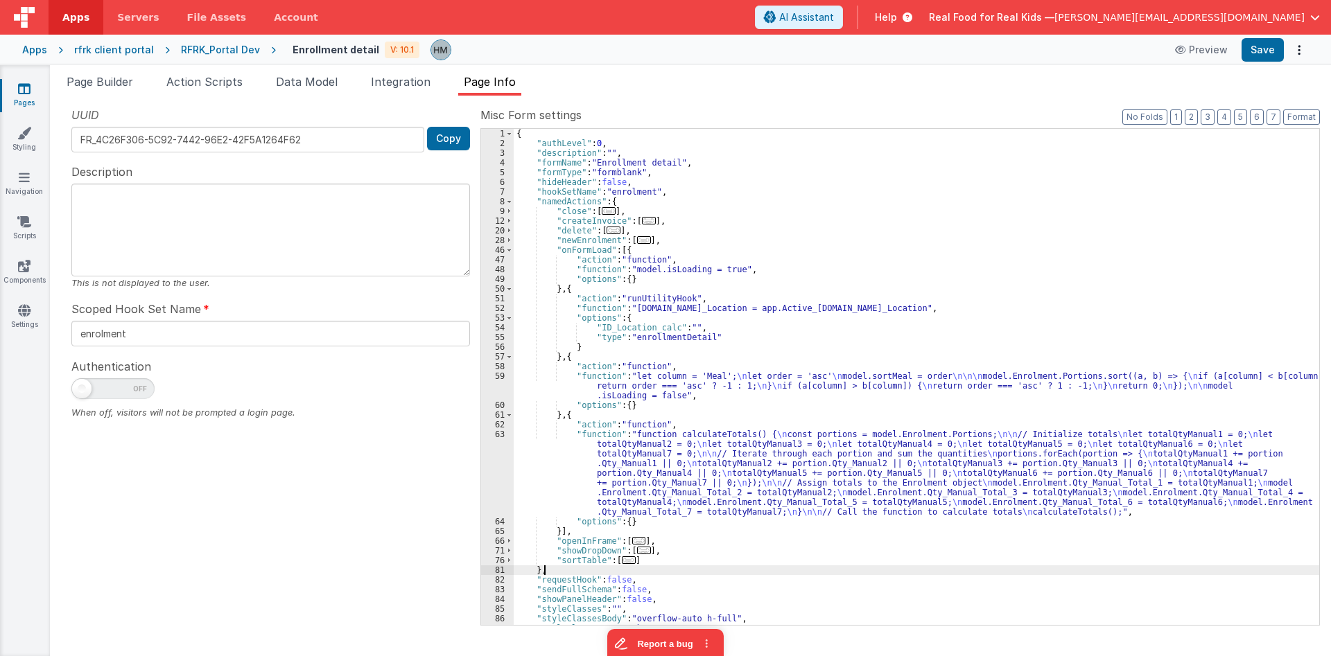
click at [622, 564] on span "..." at bounding box center [629, 561] width 14 height 8
click at [622, 561] on span "..." at bounding box center [629, 561] width 14 height 8
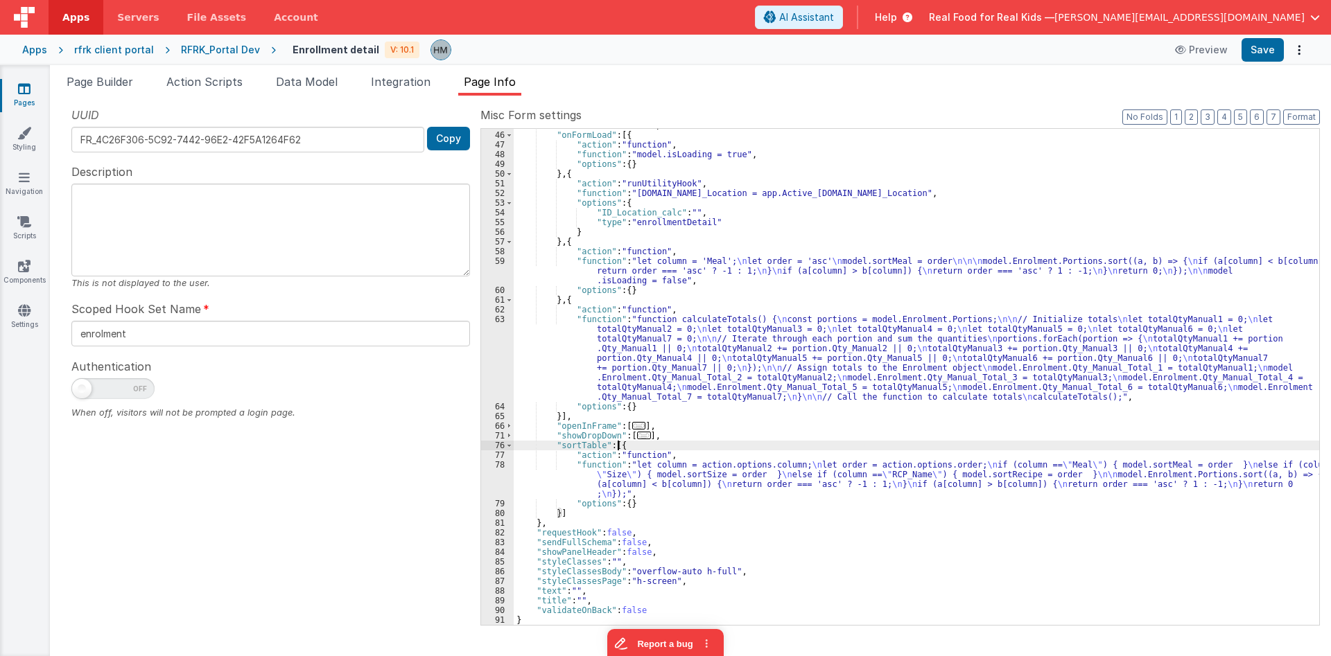
scroll to position [115, 0]
click at [553, 471] on div ""newEnrolment" : [ ... ] , "onFormLoad" : [{ "action" : "function" , "function"…" at bounding box center [916, 379] width 805 height 516
click at [498, 464] on div "78" at bounding box center [497, 479] width 33 height 39
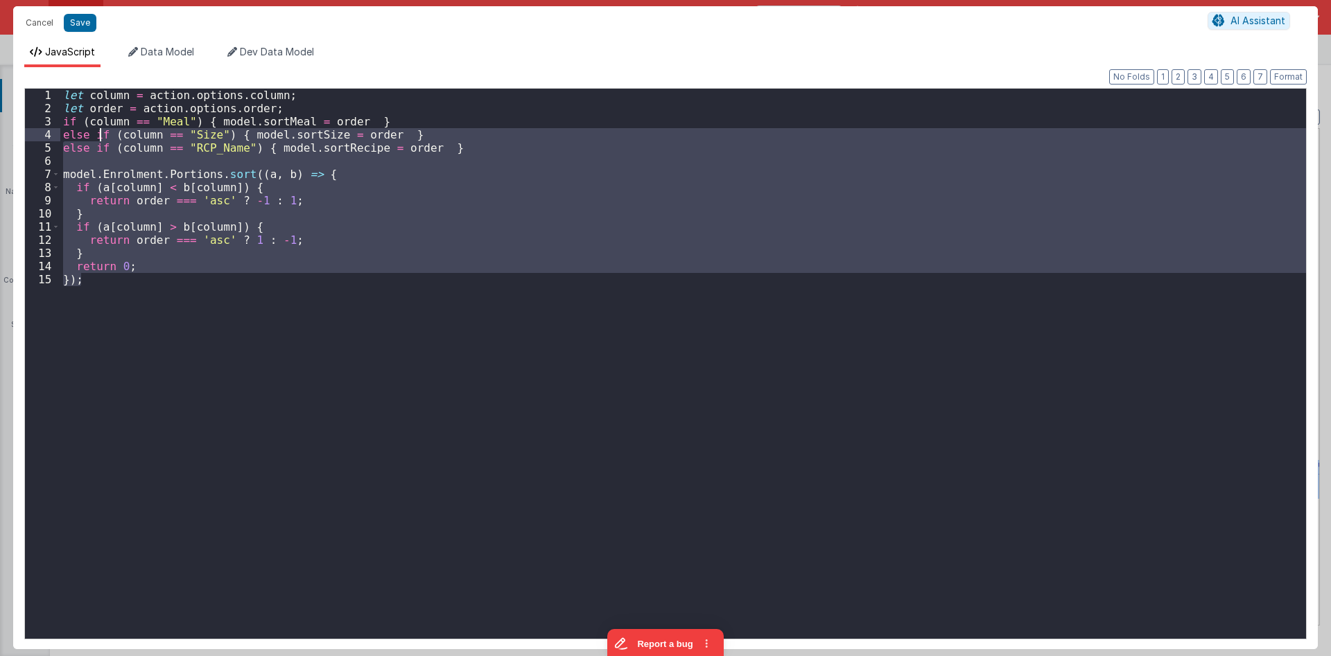
drag, startPoint x: 363, startPoint y: 369, endPoint x: 0, endPoint y: 46, distance: 485.1
click at [60, 89] on div "let column = action . options . column ; let order = action . options . order ;…" at bounding box center [683, 364] width 1246 height 550
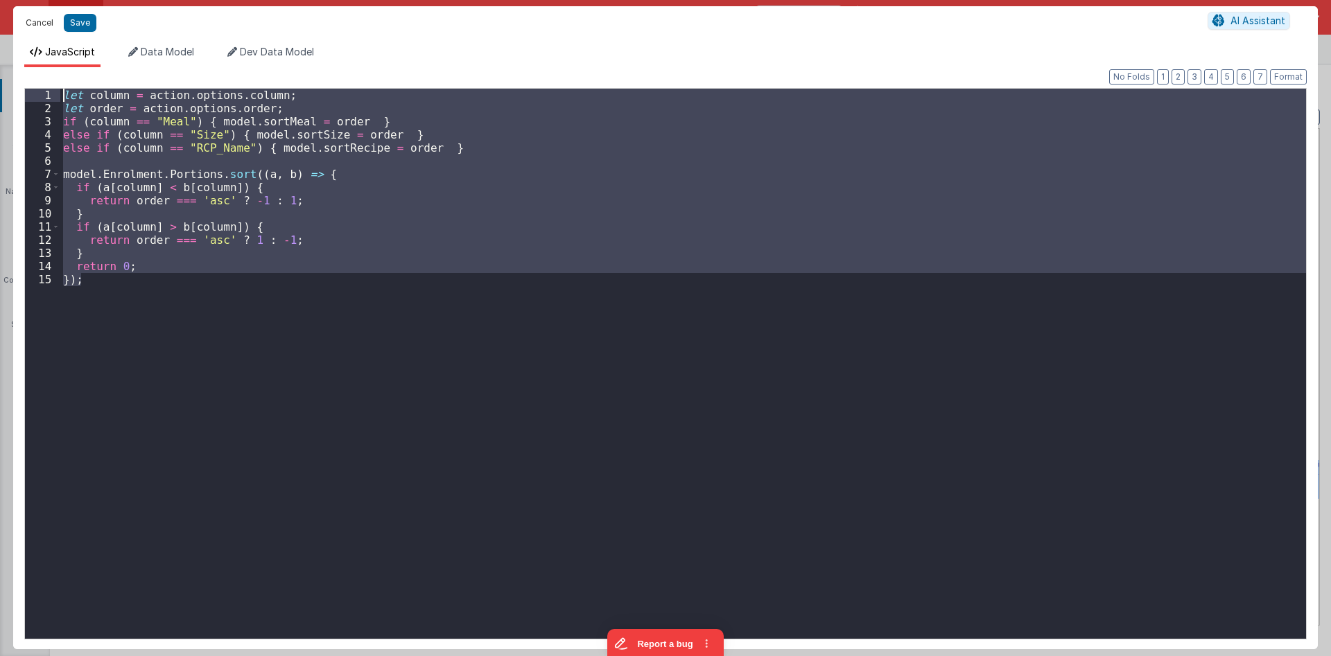
click at [43, 21] on button "Cancel" at bounding box center [40, 22] width 42 height 19
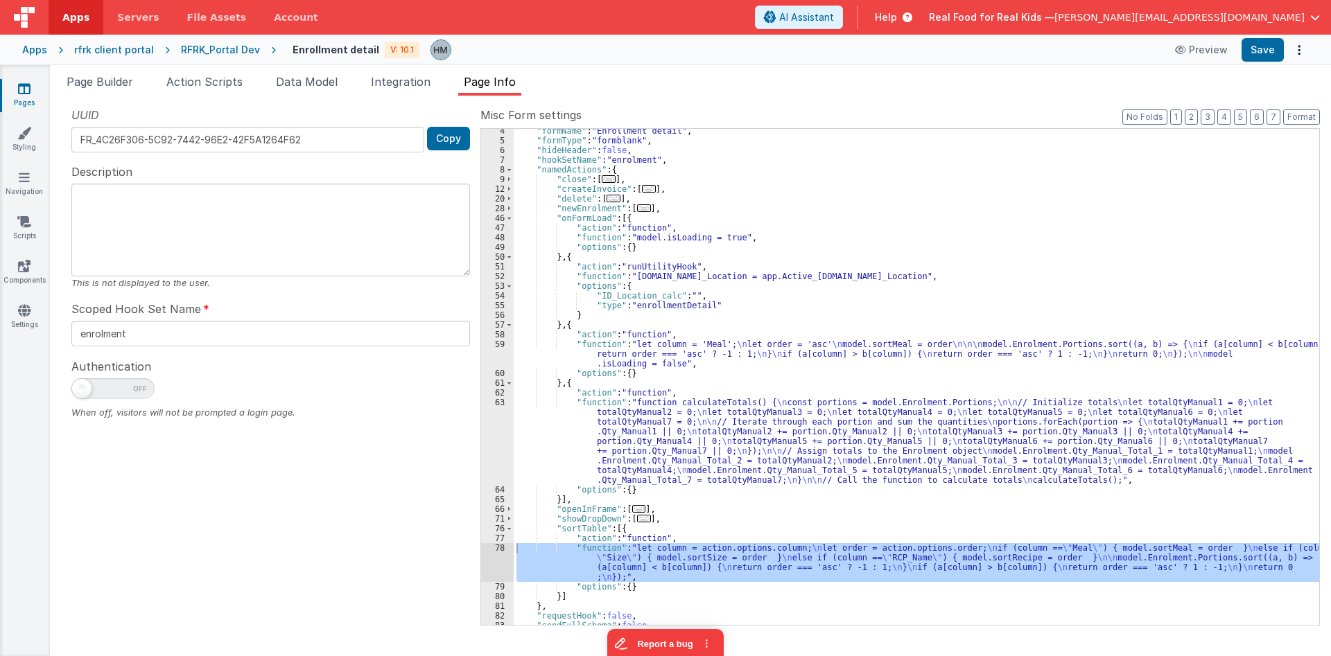
scroll to position [32, 0]
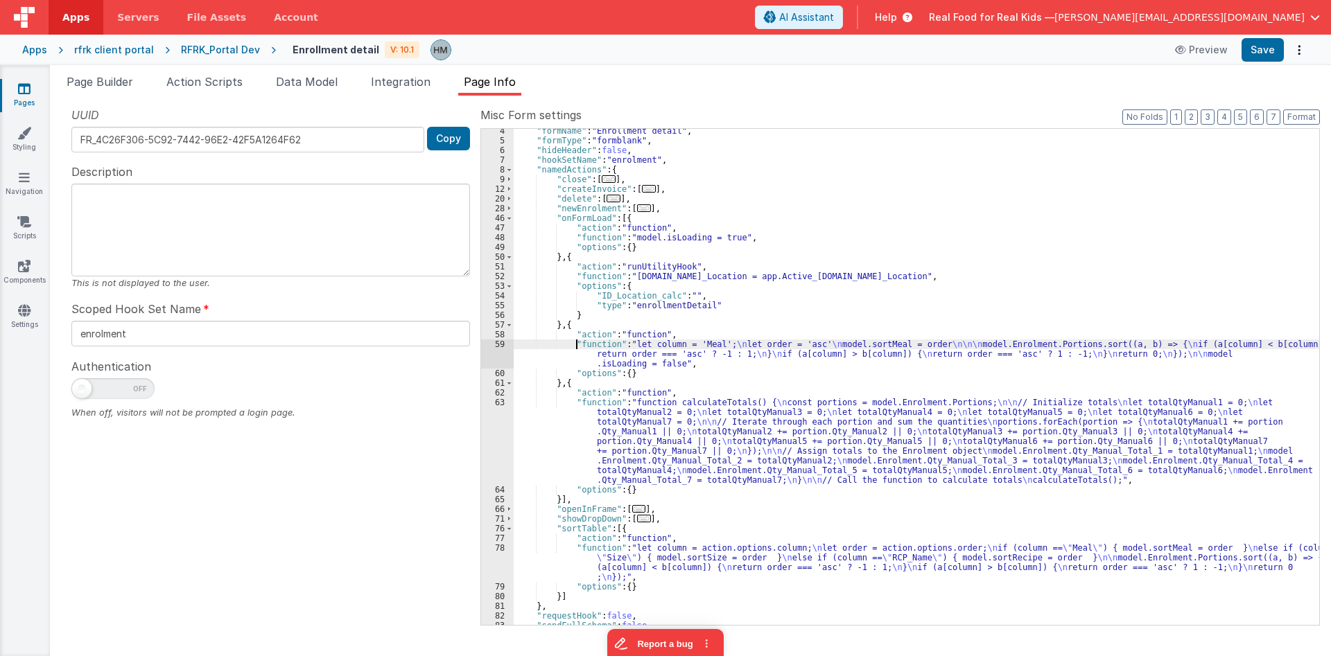
click at [575, 344] on div ""formName" : "Enrollment detail" , "formType" : "formblank" , "hideHeader" : fa…" at bounding box center [916, 384] width 805 height 516
click at [496, 343] on div "59" at bounding box center [497, 354] width 33 height 29
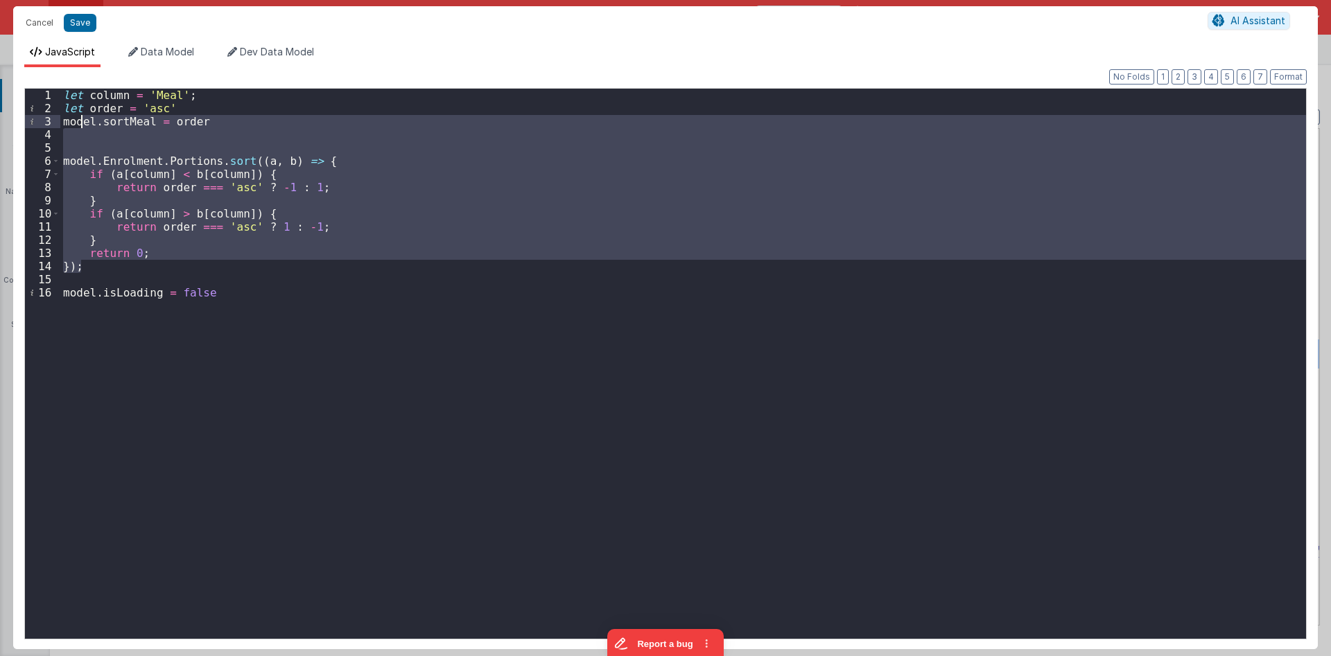
drag, startPoint x: 263, startPoint y: 268, endPoint x: 25, endPoint y: 58, distance: 317.3
click at [60, 89] on div "let column = 'Meal' ; let order = 'asc' model . sortMeal = order model . Enrolm…" at bounding box center [683, 364] width 1246 height 550
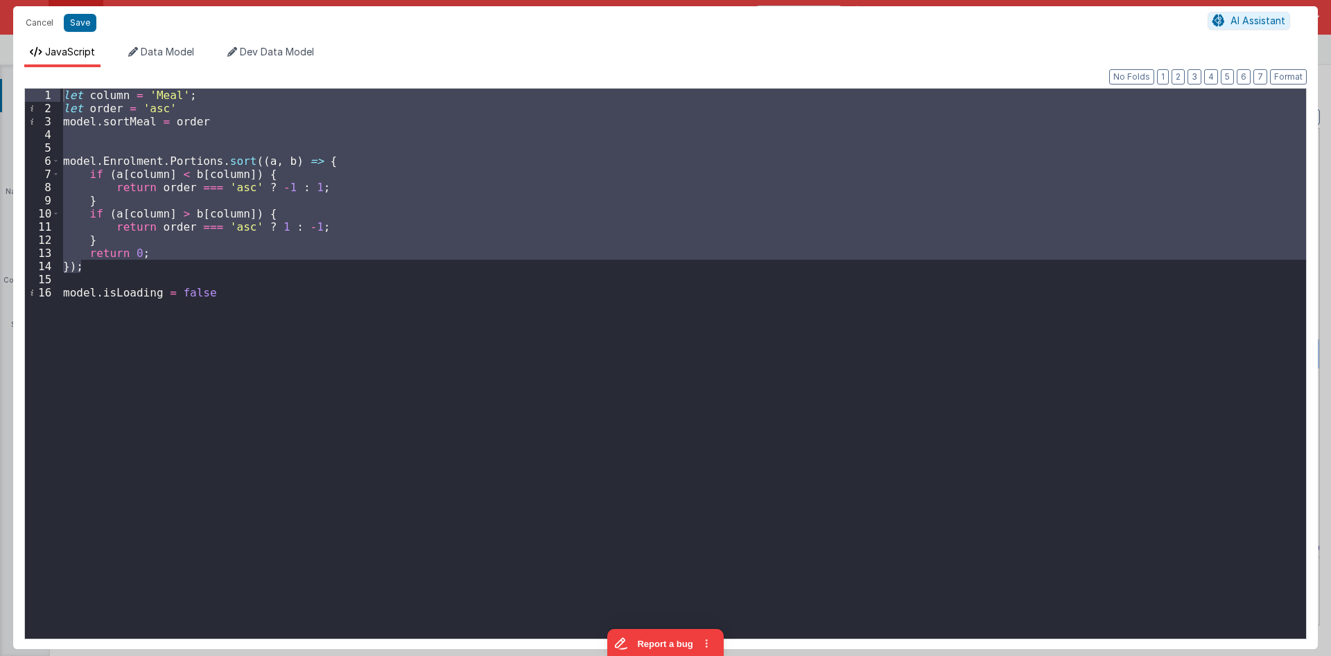
click at [117, 270] on div "let column = 'Meal' ; let order = 'asc' model . sortMeal = order model . Enrolm…" at bounding box center [683, 364] width 1246 height 550
drag, startPoint x: 119, startPoint y: 272, endPoint x: 0, endPoint y: 58, distance: 244.8
click at [60, 89] on div "let column = 'Meal' ; let order = 'asc' model . sortMeal = order model . Enrolm…" at bounding box center [683, 364] width 1246 height 550
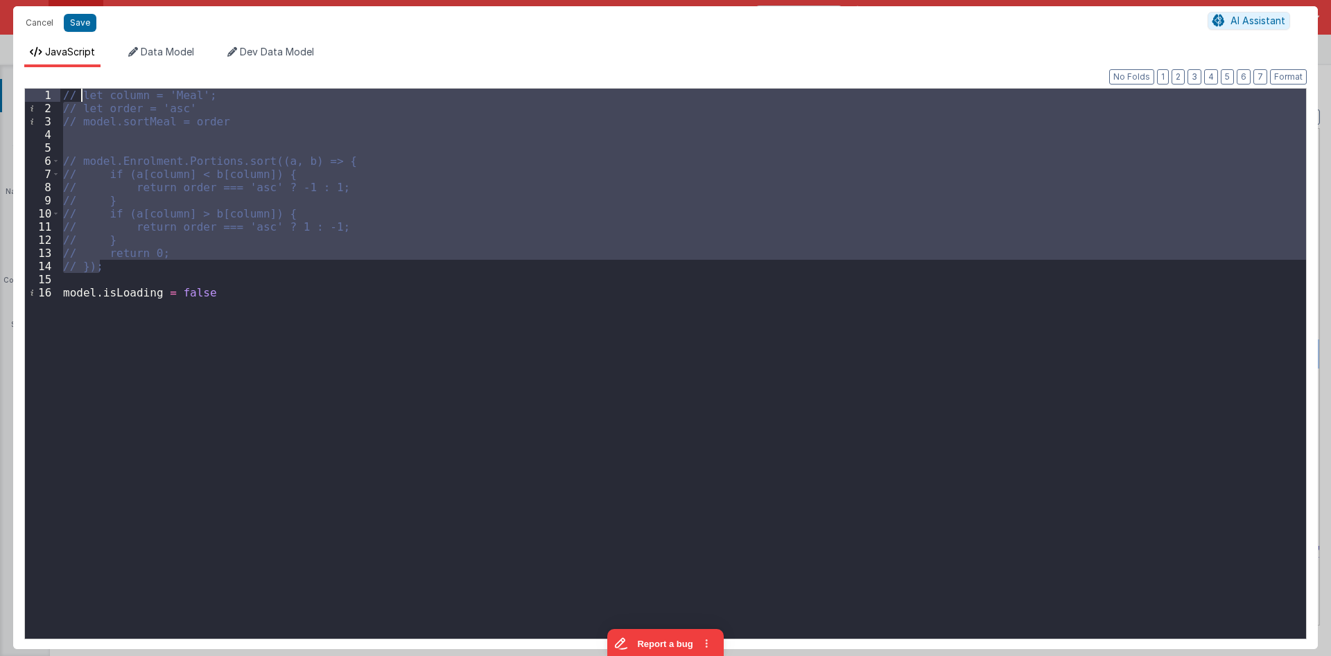
click at [125, 274] on div "// let column = 'Meal'; // let order = 'asc' // model.sortMeal = order // model…" at bounding box center [683, 377] width 1246 height 577
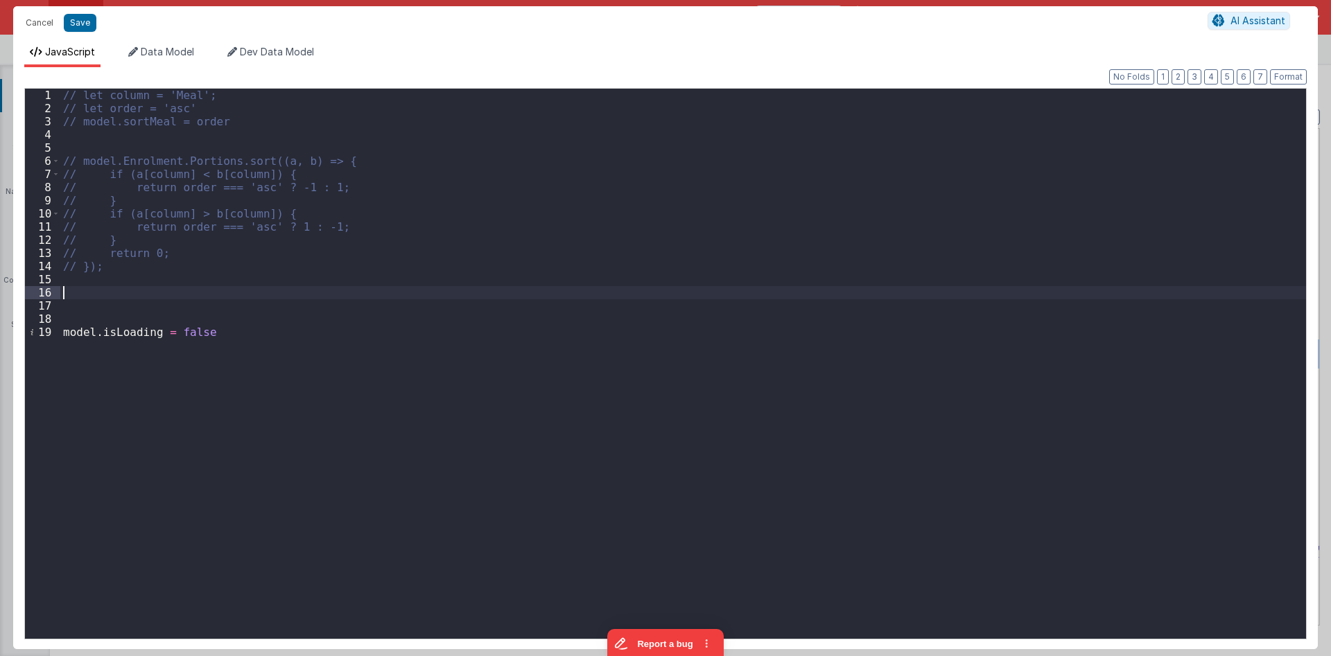
click at [98, 287] on div "// let column = 'Meal'; // let order = 'asc' // model.sortMeal = order // model…" at bounding box center [683, 377] width 1246 height 577
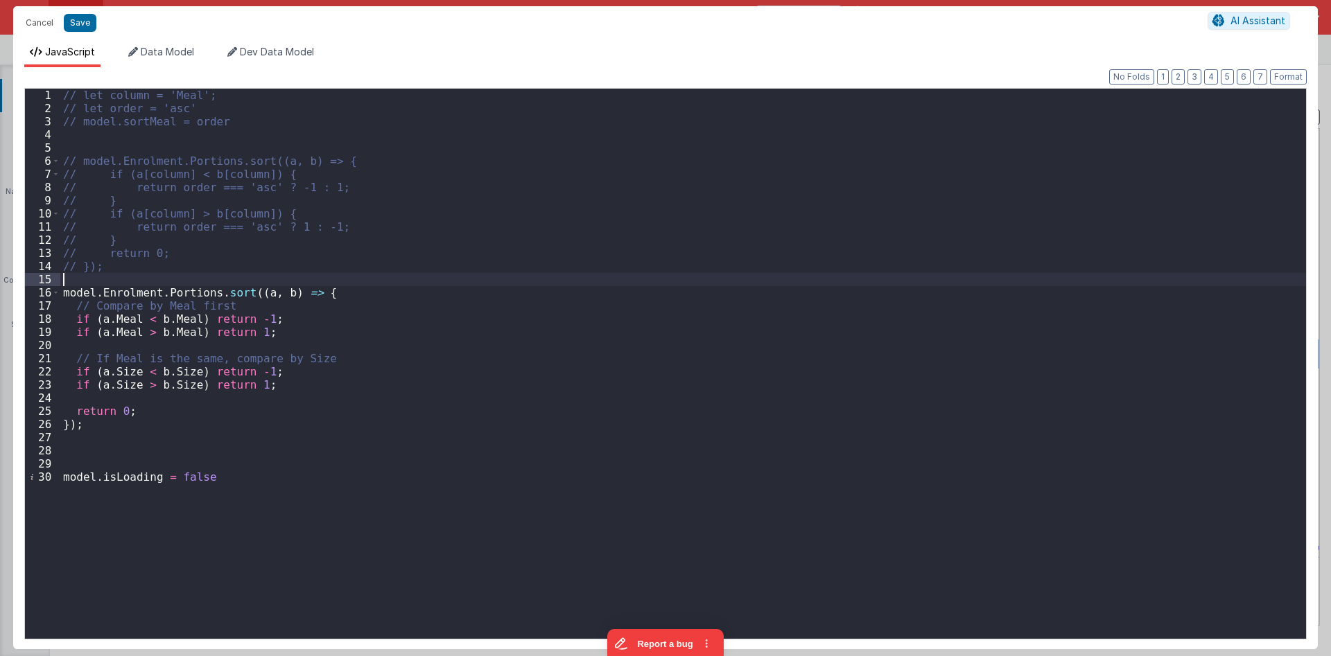
click at [247, 273] on div "// let column = 'Meal'; // let order = 'asc' // model.sortMeal = order // model…" at bounding box center [683, 377] width 1246 height 577
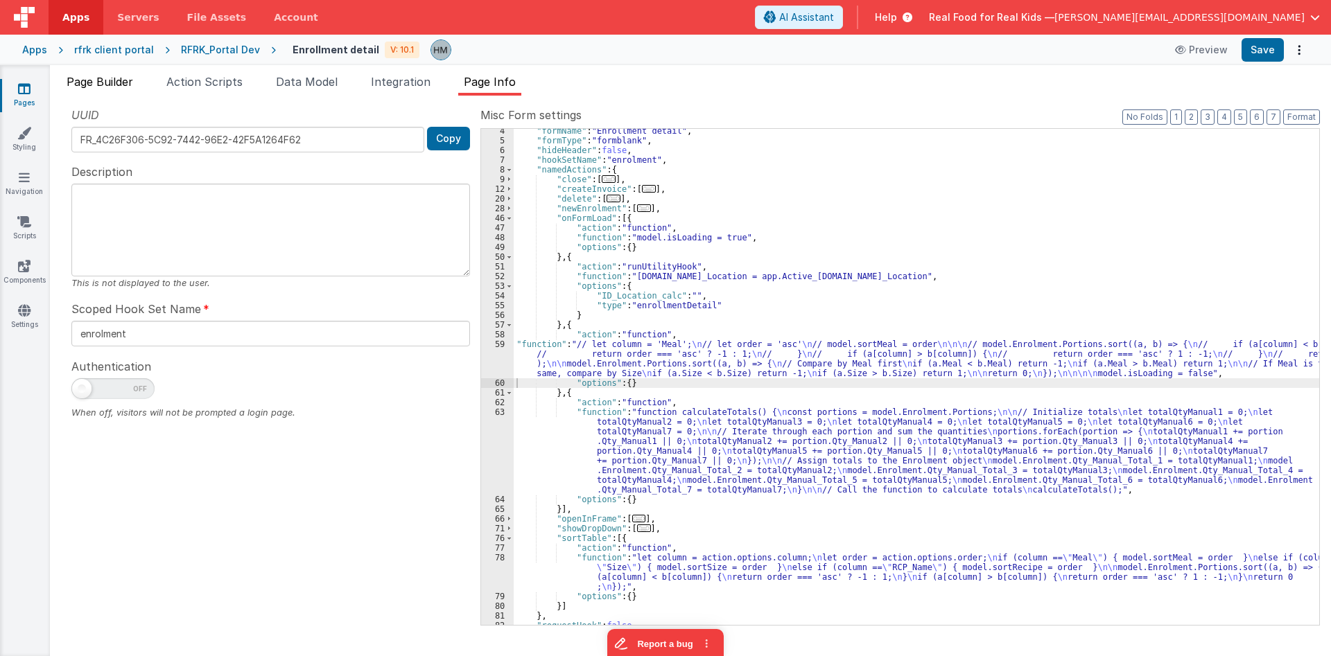
click at [104, 88] on span "Page Builder" at bounding box center [100, 82] width 67 height 14
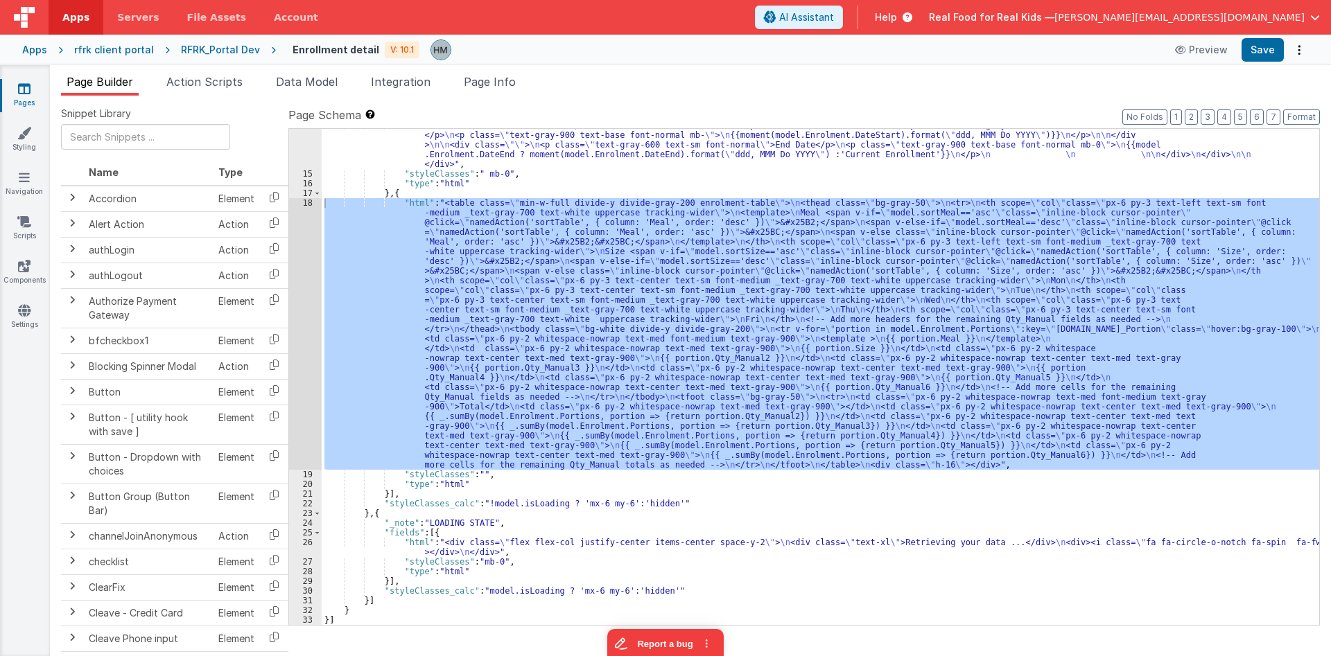
scroll to position [193, 0]
click at [408, 272] on div ""html" : "<div> \n <div class= \"\" > \n </div> \n\n <div class= \" w-full flex…" at bounding box center [820, 377] width 997 height 496
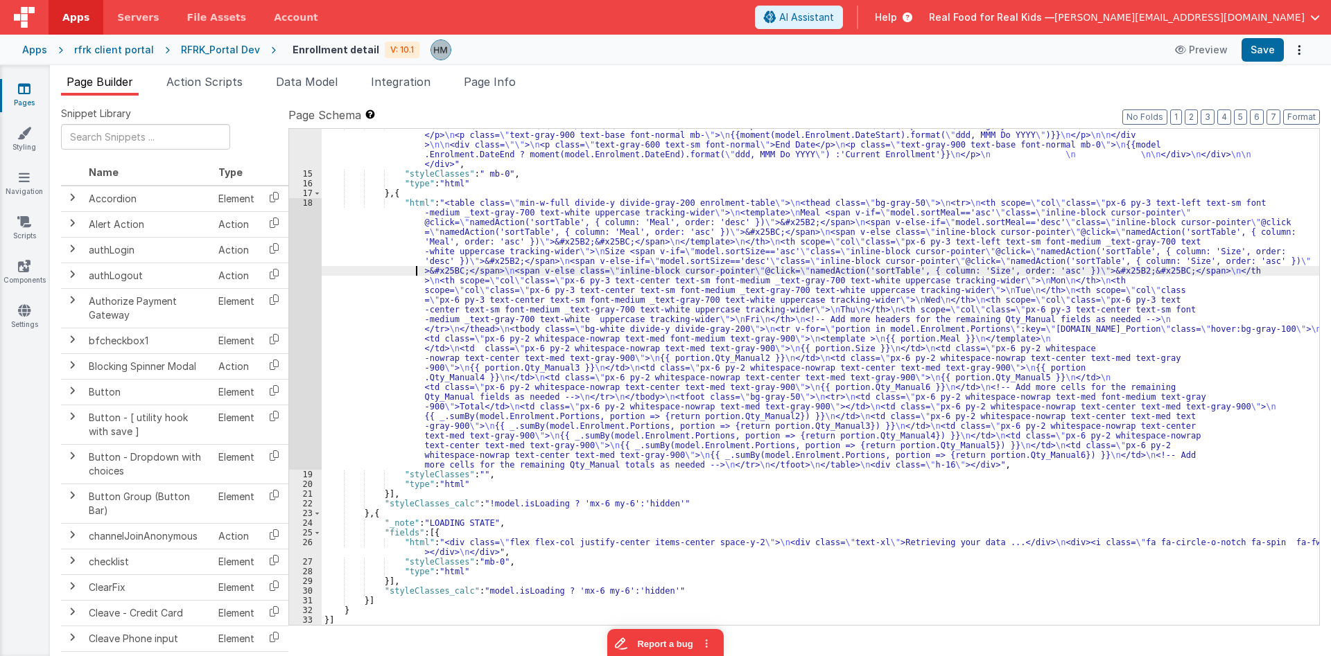
click at [305, 202] on div "18" at bounding box center [305, 334] width 33 height 272
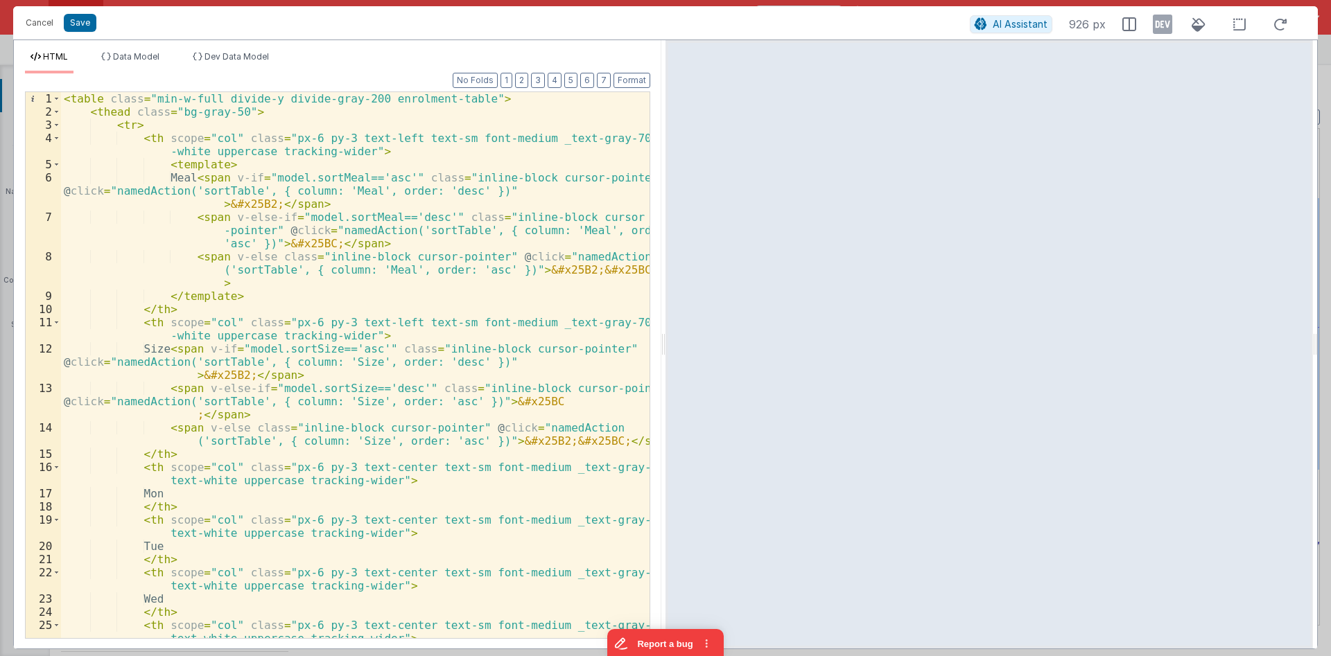
click at [349, 220] on div "< table class = "min-w-full divide-y divide-gray-200 enrolment-table" > < thead…" at bounding box center [355, 378] width 588 height 573
click at [39, 20] on button "Cancel" at bounding box center [40, 22] width 42 height 19
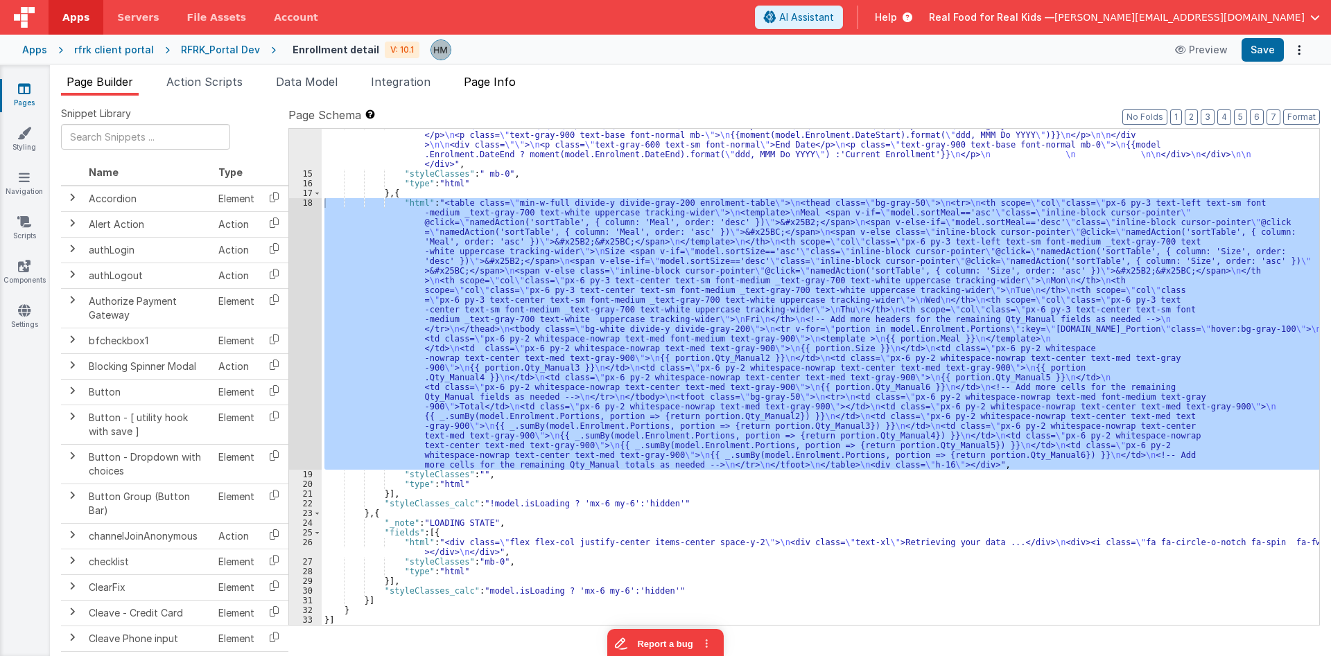
click at [480, 87] on span "Page Info" at bounding box center [490, 82] width 52 height 14
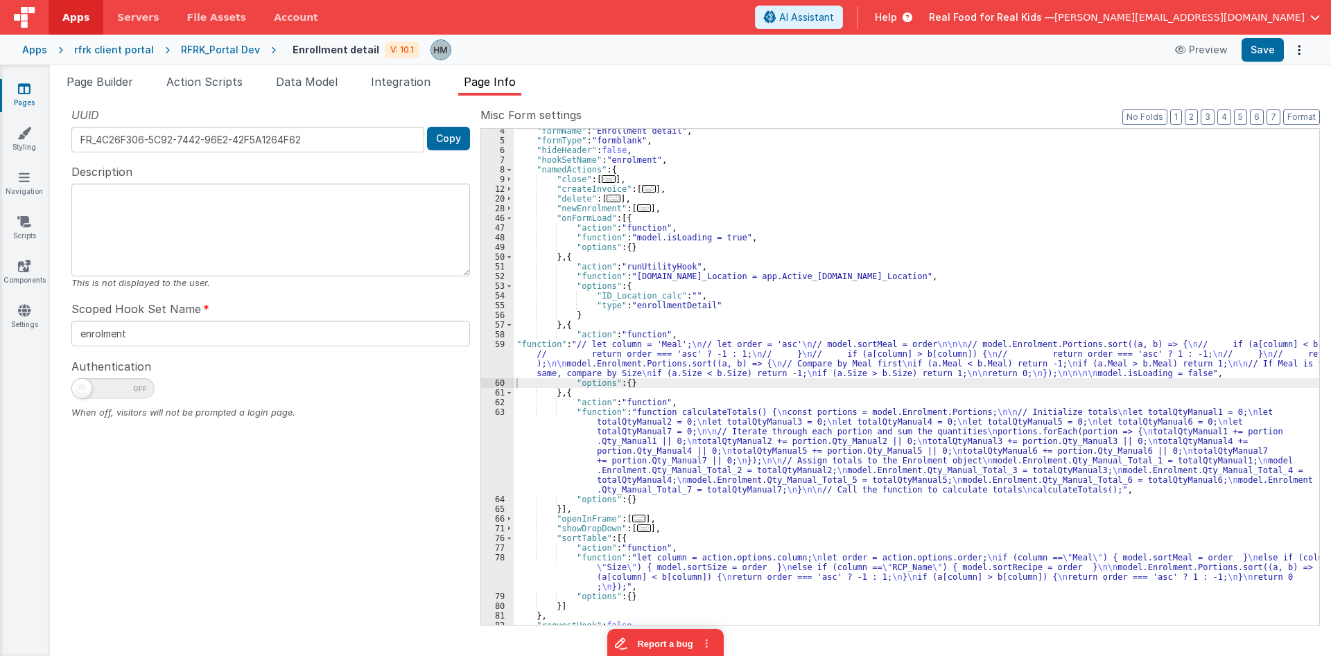
scroll to position [32, 0]
click at [492, 83] on span "Page Info" at bounding box center [490, 82] width 52 height 14
click at [557, 363] on div ""formName" : "Enrollment detail" , "formType" : "formblank" , "hideHeader" : fa…" at bounding box center [916, 384] width 805 height 516
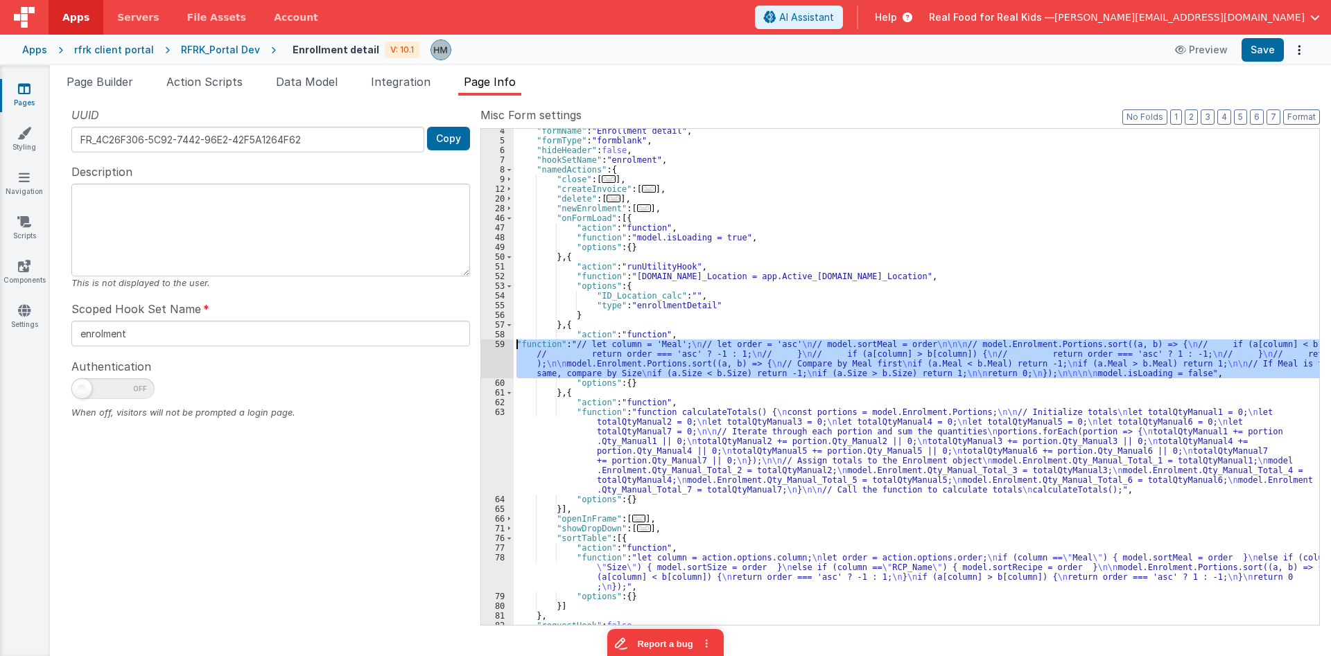
click at [497, 342] on div "59" at bounding box center [497, 359] width 33 height 39
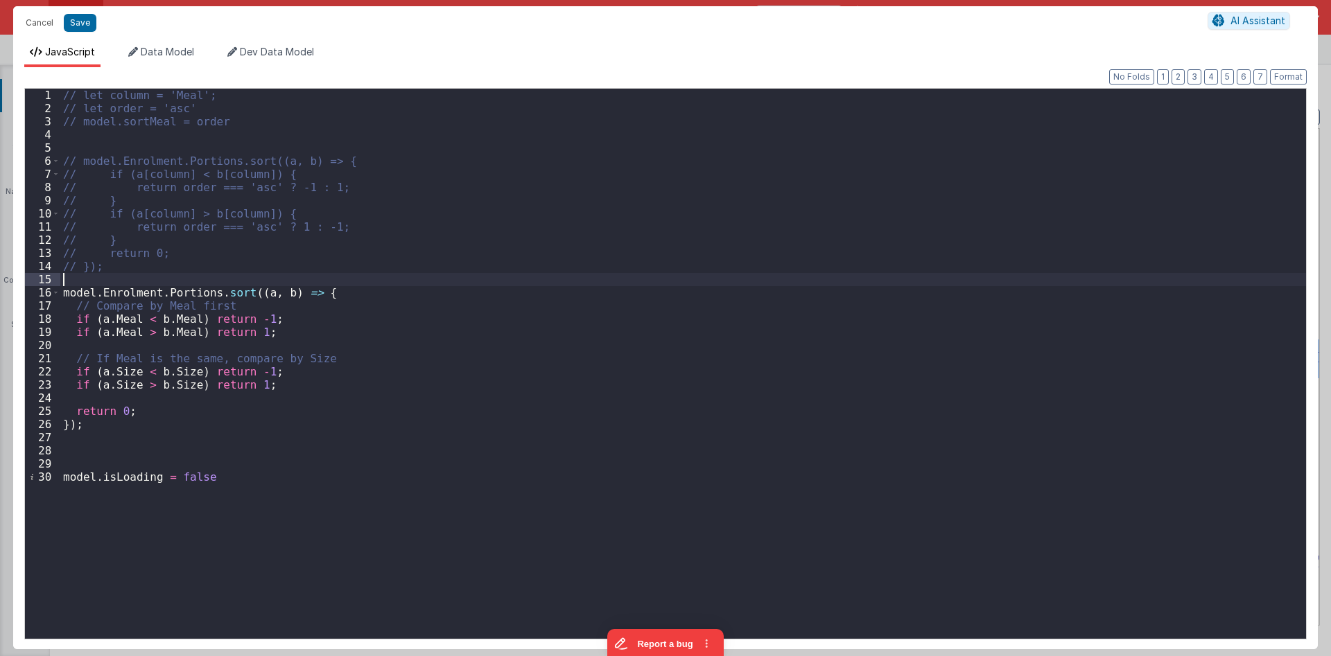
click at [155, 281] on div "// let column = 'Meal'; // let order = 'asc' // model.sortMeal = order // model…" at bounding box center [683, 377] width 1246 height 577
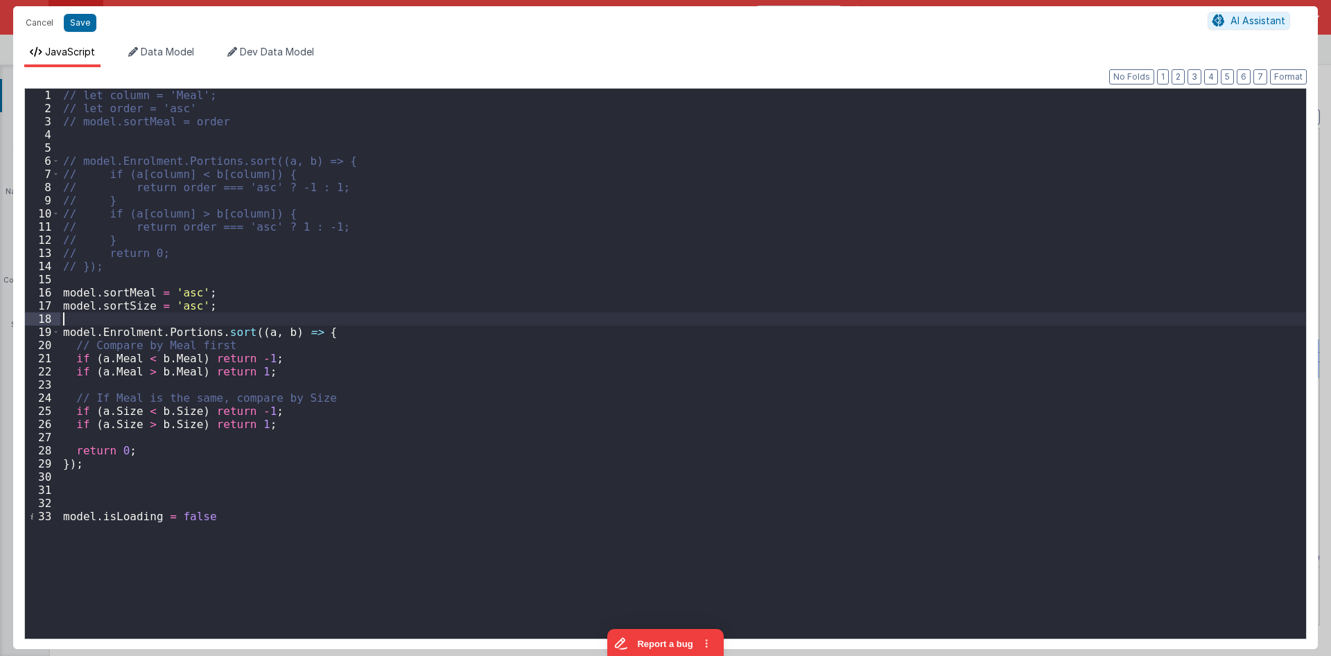
click at [604, 315] on div "// let column = 'Meal'; // let order = 'asc' // model.sortMeal = order // model…" at bounding box center [683, 377] width 1246 height 577
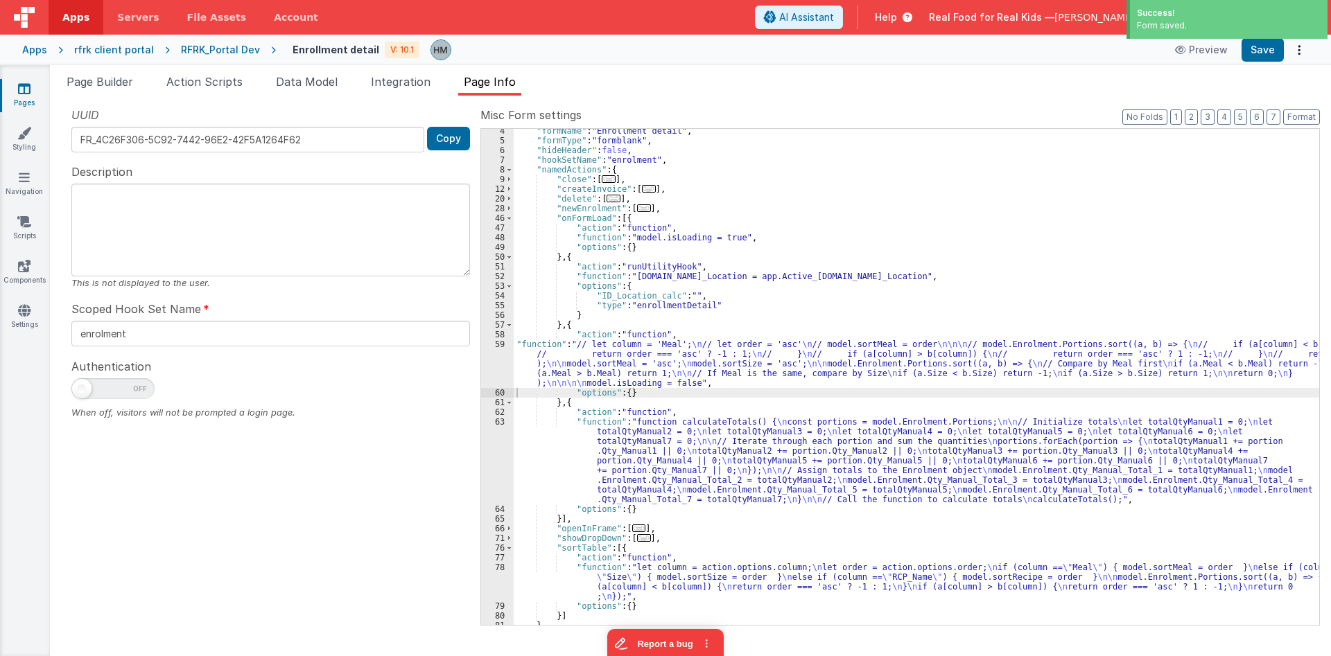
scroll to position [32, 0]
click at [573, 364] on div ""formName" : "Enrollment detail" , "formType" : "formblank" , "hideHeader" : fa…" at bounding box center [916, 384] width 805 height 516
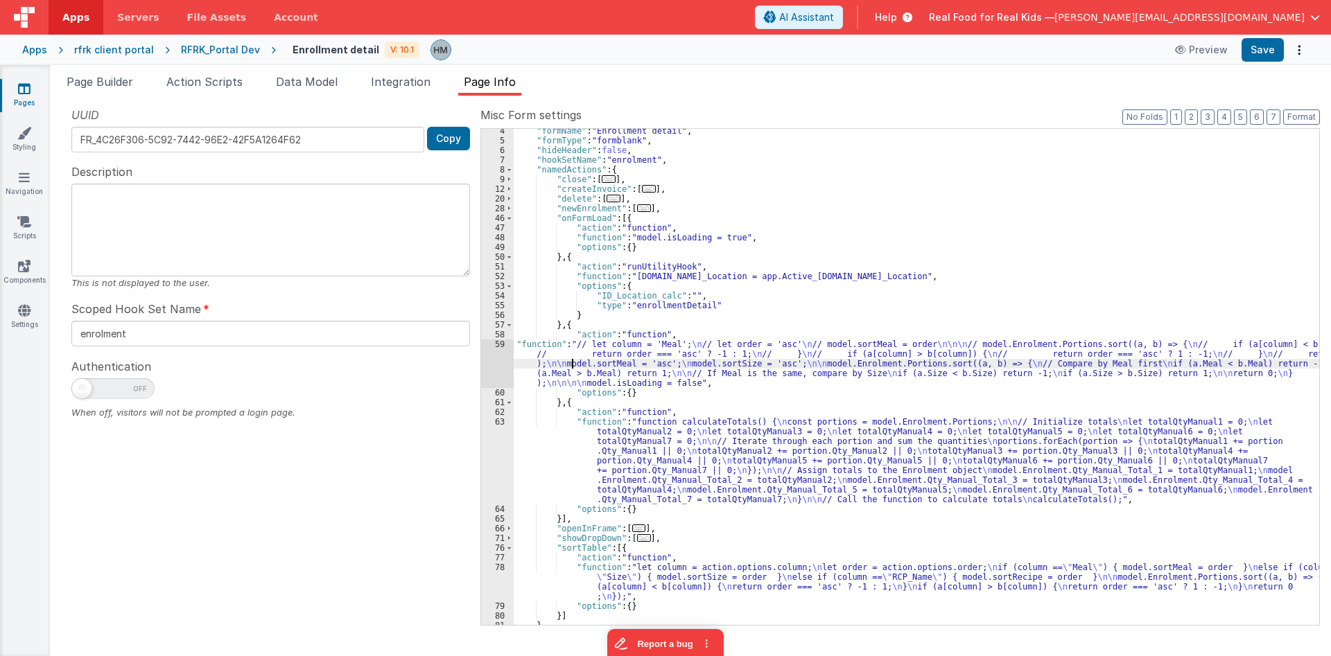
click at [492, 342] on div "59" at bounding box center [497, 364] width 33 height 49
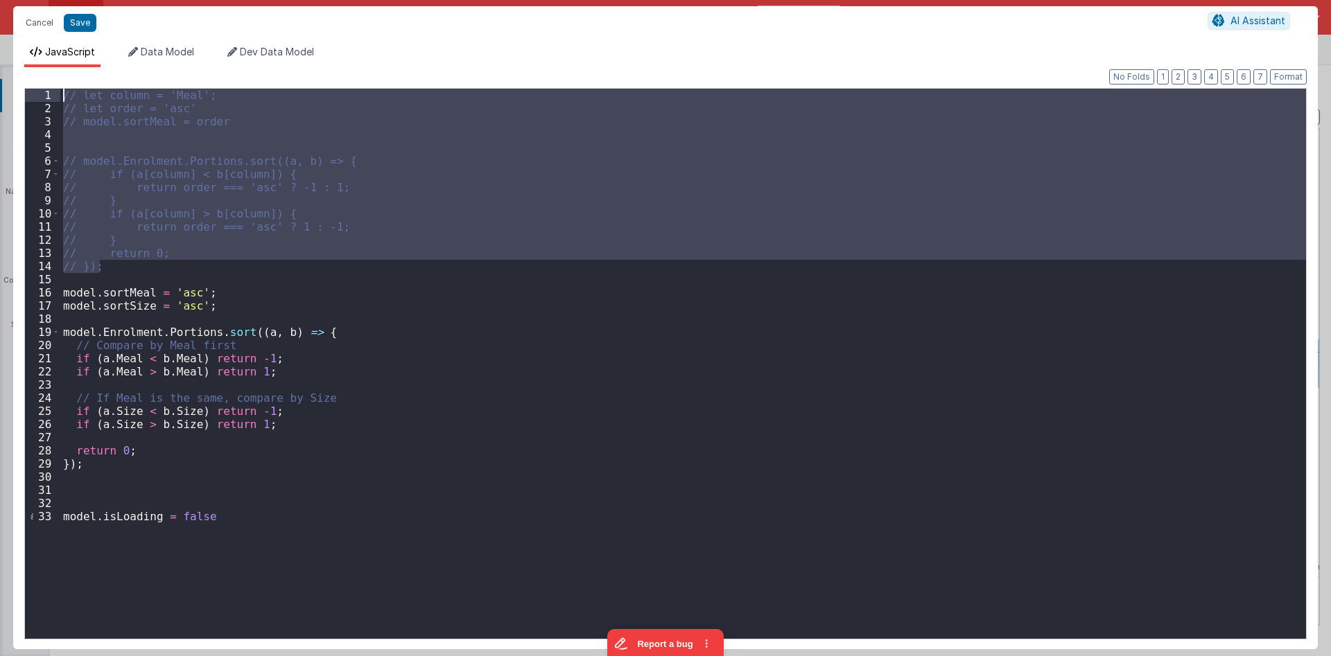
drag, startPoint x: 168, startPoint y: 266, endPoint x: 0, endPoint y: 58, distance: 267.2
click at [60, 89] on div "// let column = 'Meal'; // let order = 'asc' // model.sortMeal = order // model…" at bounding box center [683, 364] width 1246 height 550
click at [146, 125] on div "// let column = 'Meal'; // let order = 'asc' // model.sortMeal = order // model…" at bounding box center [683, 364] width 1246 height 550
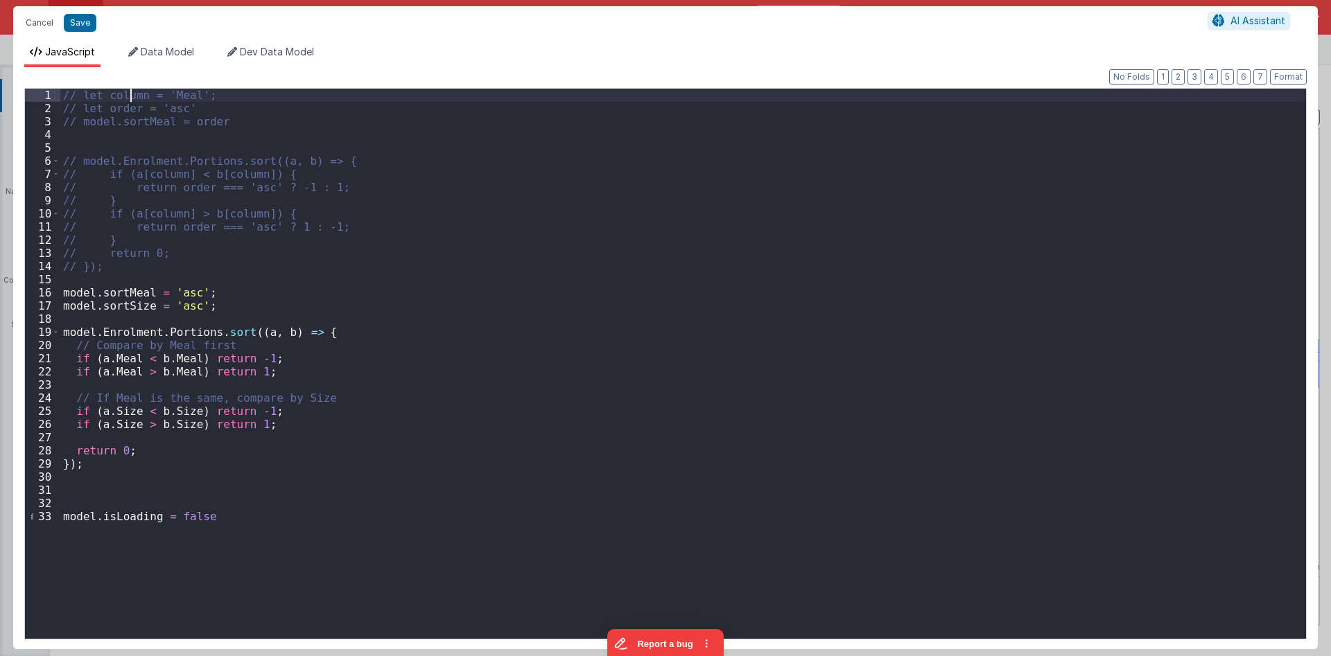
click at [128, 96] on div "// let column = 'Meal'; // let order = 'asc' // model.sortMeal = order // model…" at bounding box center [683, 377] width 1246 height 577
click at [139, 223] on div "// let column = 'Meal'; // let order = 'asc' // model.sortMeal = order // model…" at bounding box center [683, 377] width 1246 height 577
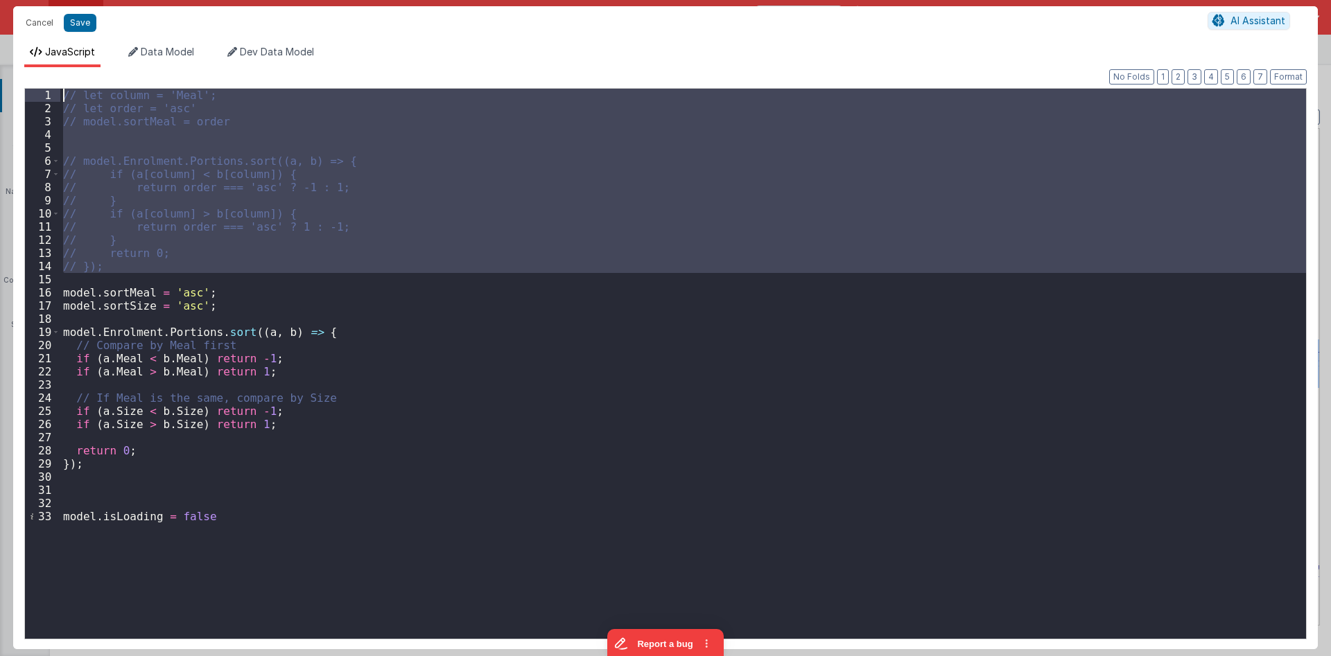
drag, startPoint x: 70, startPoint y: 279, endPoint x: 25, endPoint y: 82, distance: 201.9
click at [60, 89] on div "// let column = 'Meal'; // let order = 'asc' // model.sortMeal = order // model…" at bounding box center [683, 364] width 1246 height 550
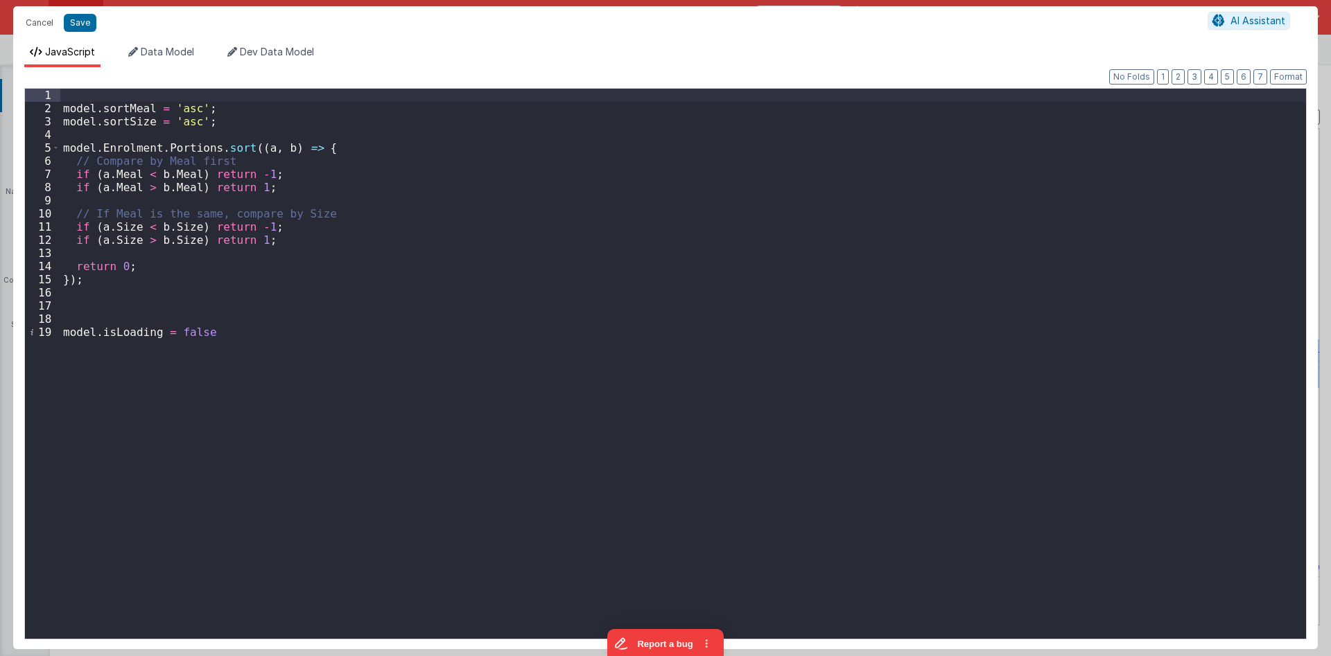
click at [63, 110] on div "model . sortMeal = 'asc' ; model . sortSize = 'asc' ; model . Enrolment . Porti…" at bounding box center [683, 377] width 1246 height 577
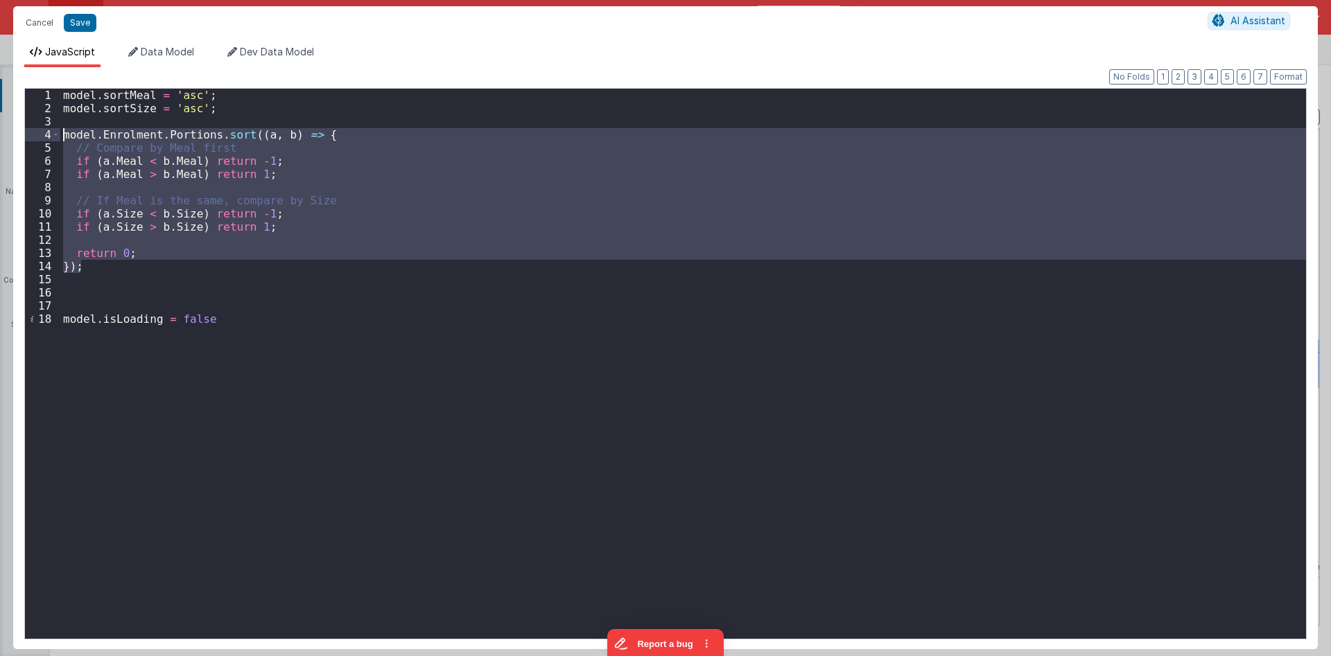
drag, startPoint x: 96, startPoint y: 272, endPoint x: 0, endPoint y: 66, distance: 227.9
click at [60, 89] on div "model . sortMeal = 'asc' ; model . sortSize = 'asc' ; model . Enrolment . Porti…" at bounding box center [683, 364] width 1246 height 550
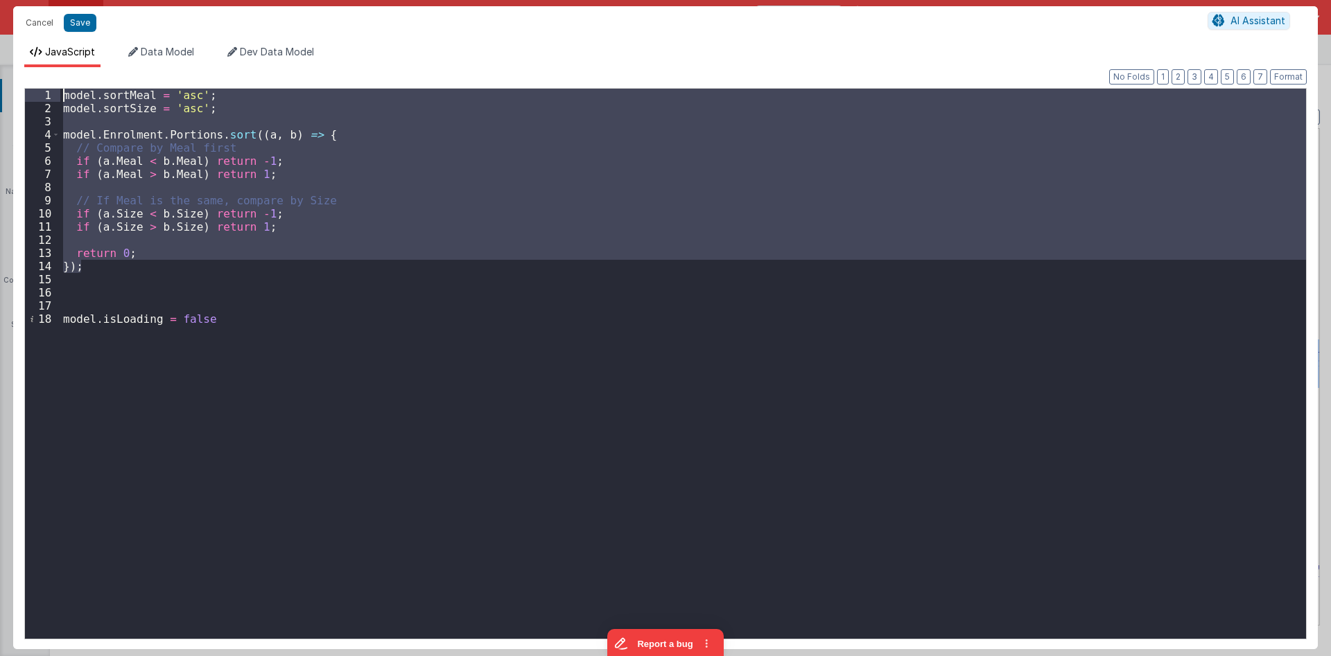
click at [293, 186] on div "model . sortMeal = 'asc' ; model . sortSize = 'asc' ; model . Enrolment . Porti…" at bounding box center [683, 364] width 1246 height 550
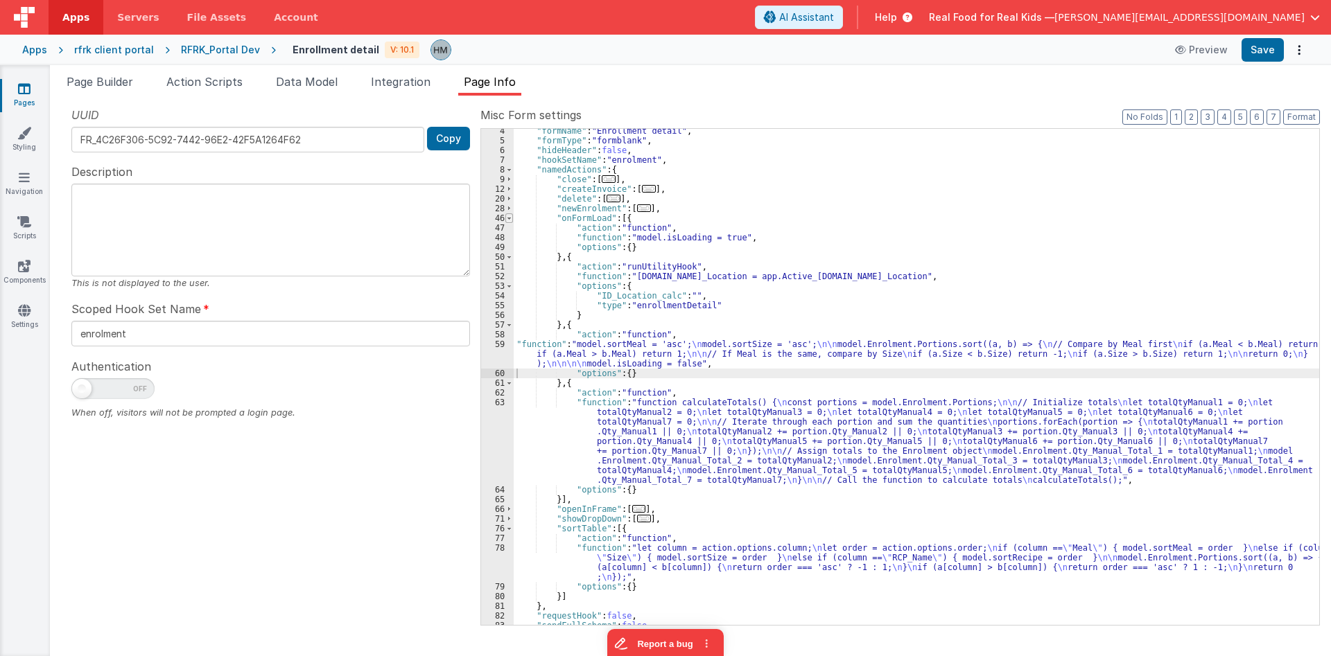
click at [512, 215] on span at bounding box center [509, 218] width 8 height 10
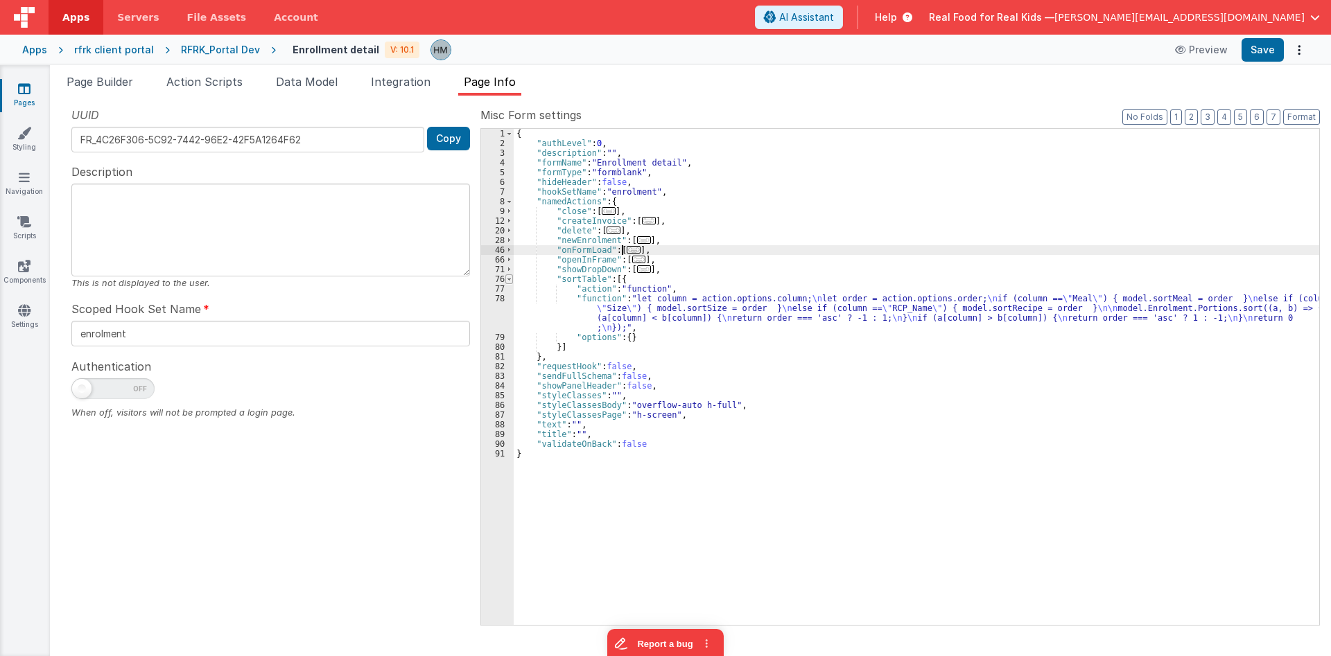
click at [507, 281] on span at bounding box center [509, 279] width 8 height 10
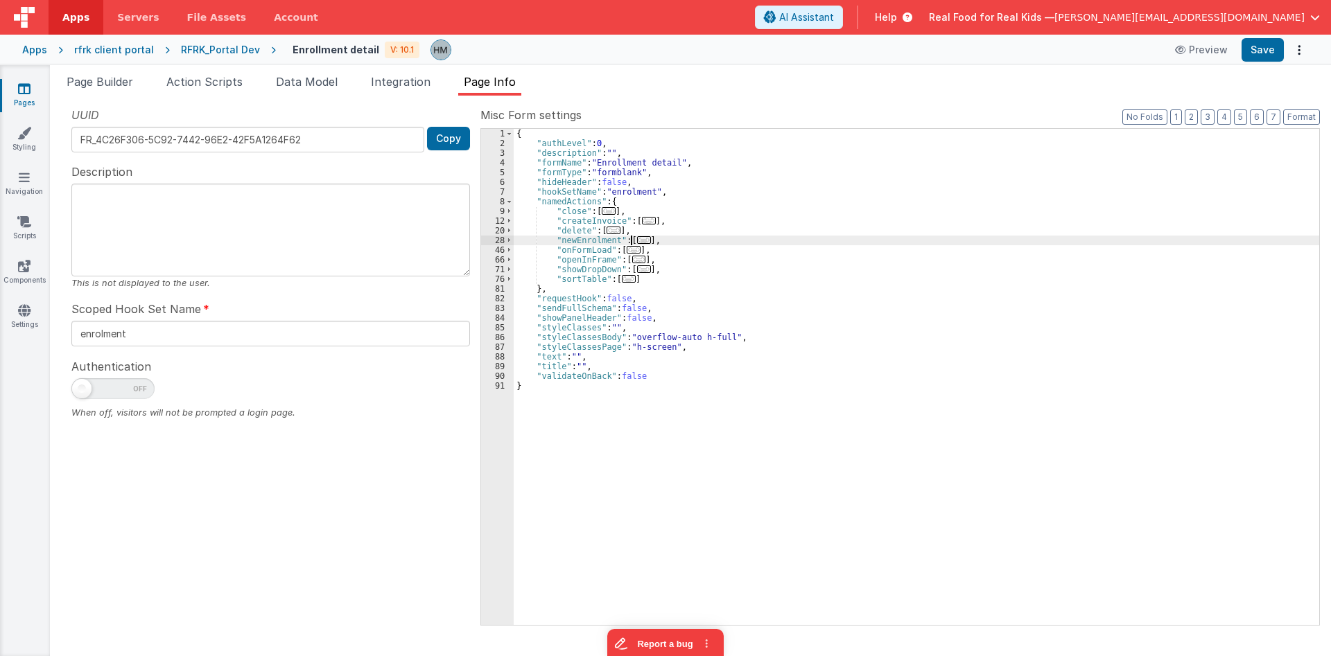
click at [637, 243] on span "..." at bounding box center [644, 240] width 14 height 8
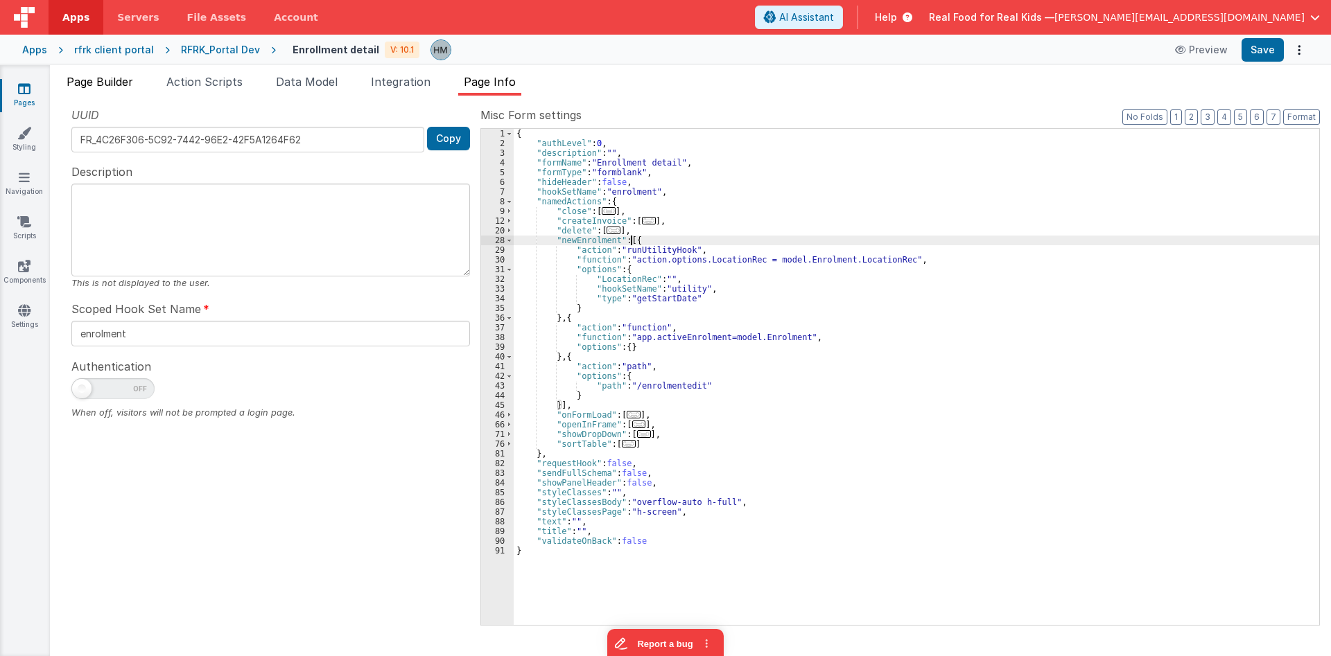
click at [130, 76] on span "Page Builder" at bounding box center [100, 82] width 67 height 14
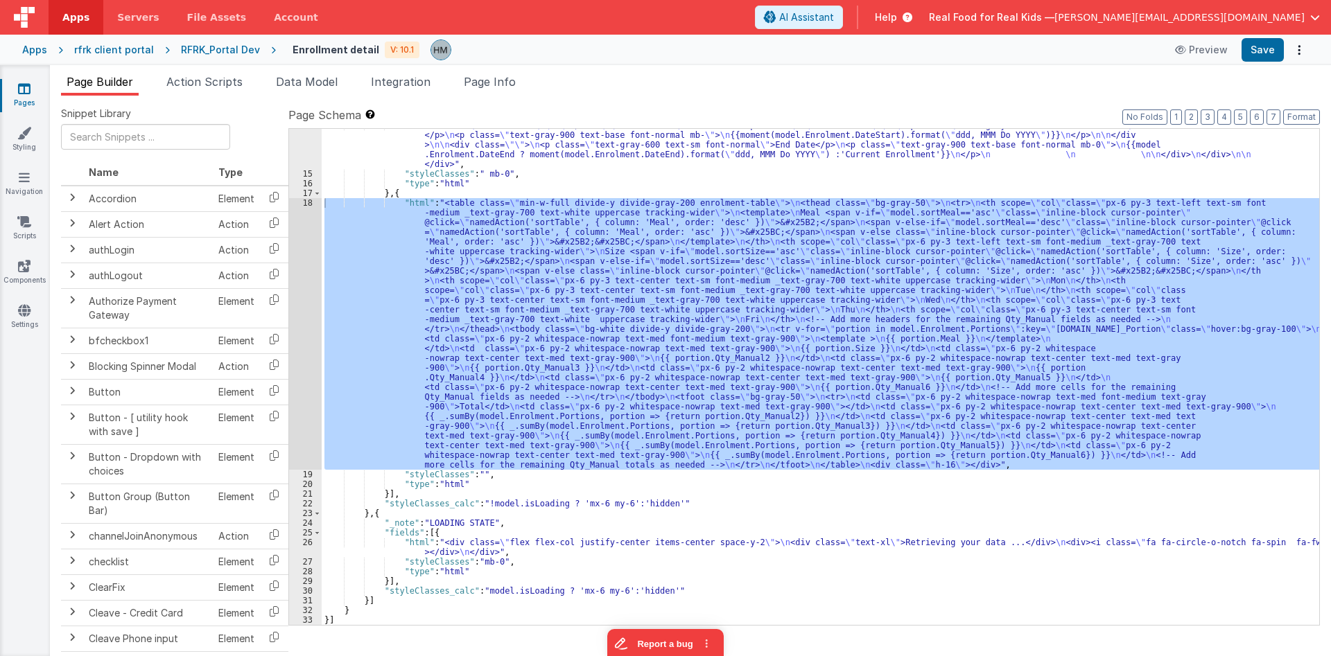
scroll to position [193, 0]
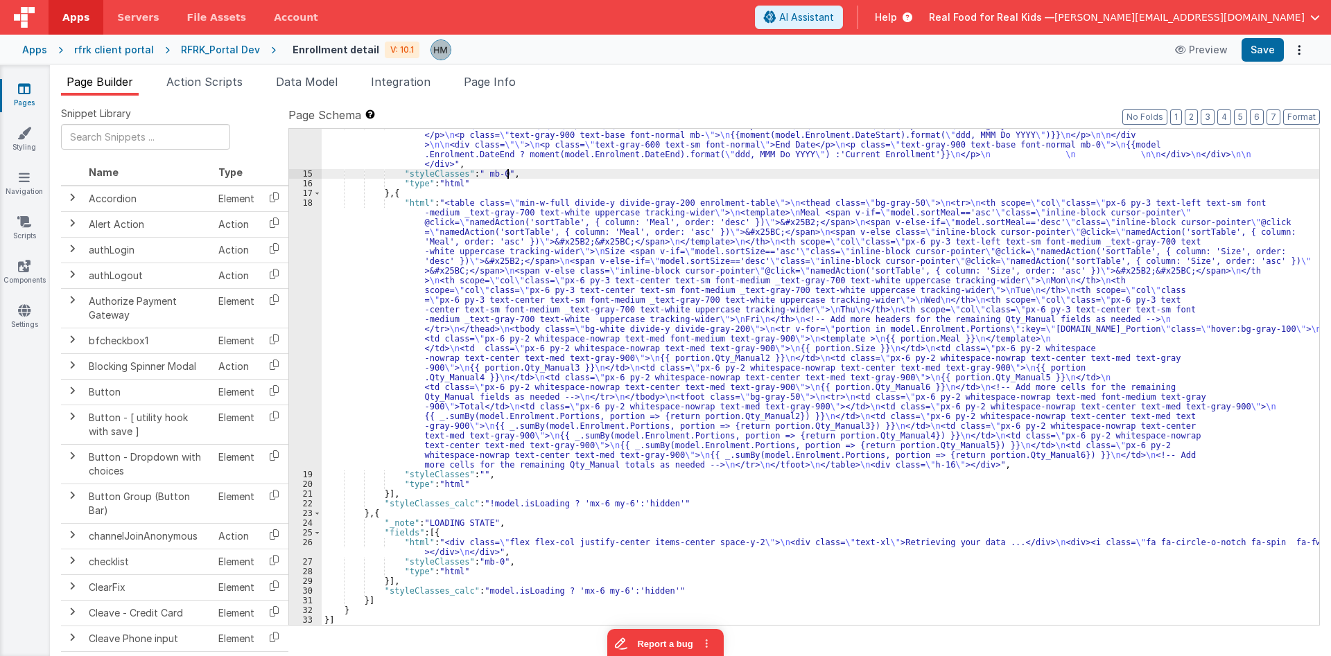
click at [551, 175] on div ""html" : "<div> \n <div class= \"\" > \n </div> \n\n <div class= \" w-full flex…" at bounding box center [820, 398] width 997 height 555
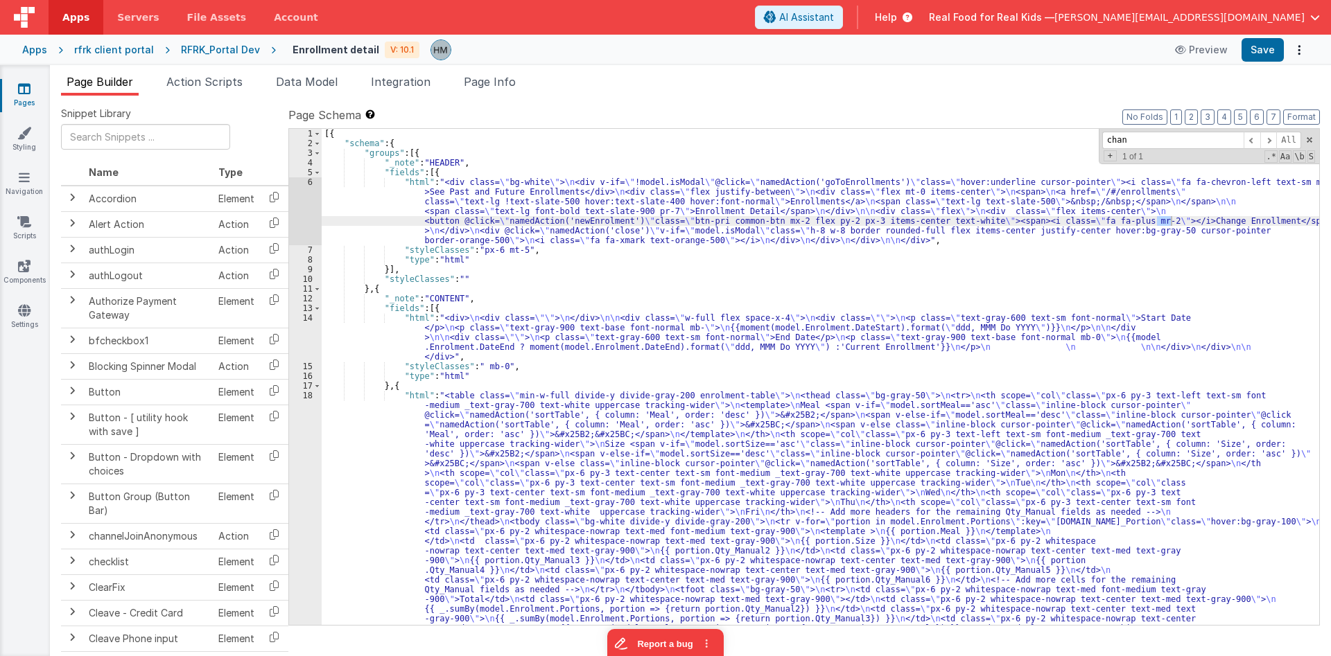
scroll to position [0, 0]
type input "change enrol"
click at [508, 78] on span "Page Info" at bounding box center [490, 82] width 52 height 14
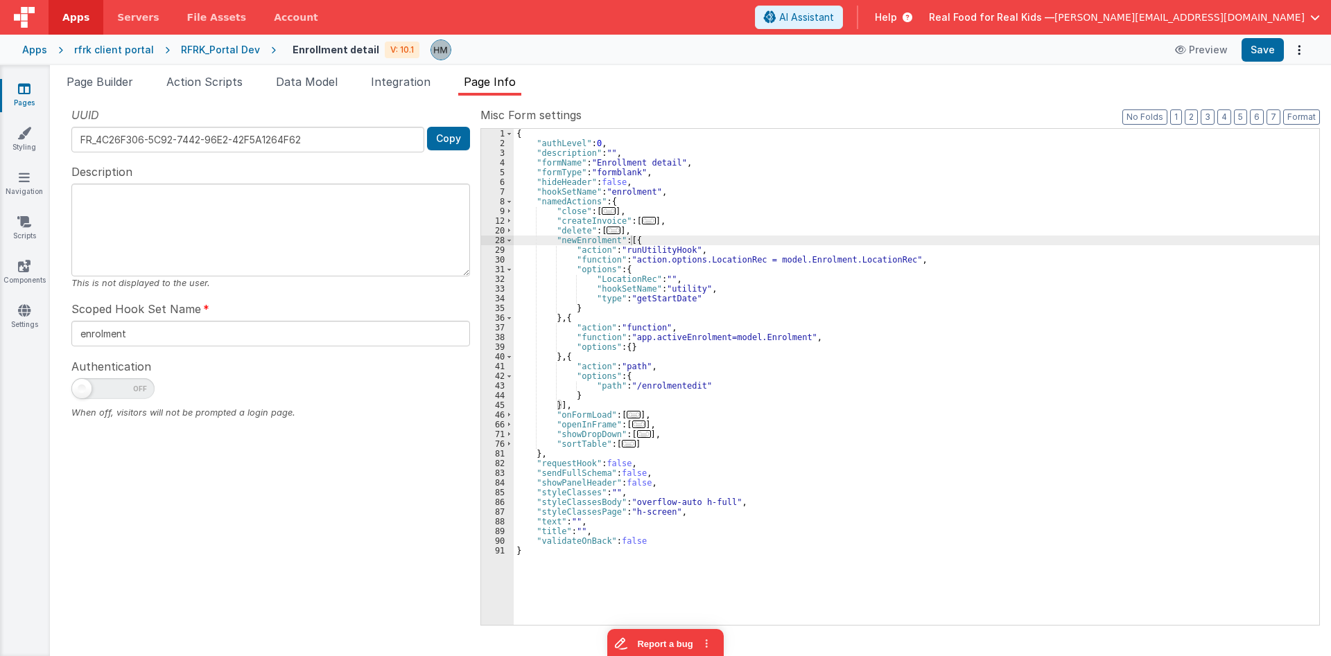
click at [627, 415] on span "..." at bounding box center [634, 415] width 14 height 8
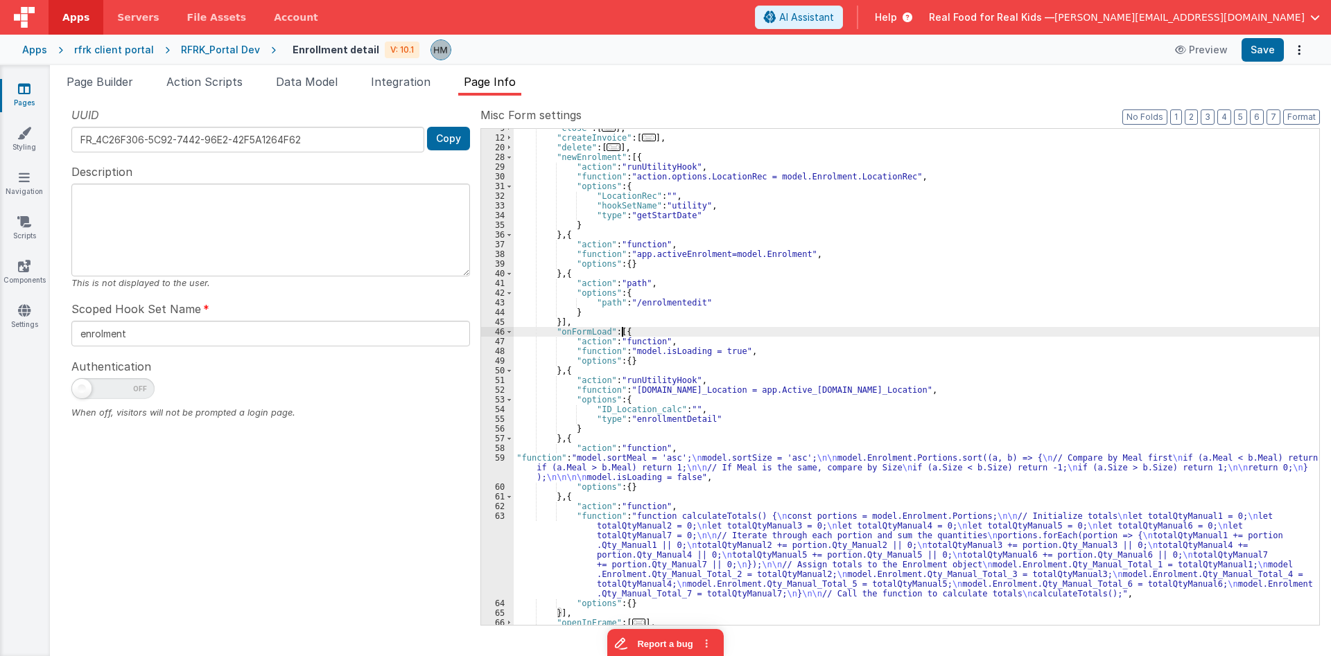
scroll to position [83, 0]
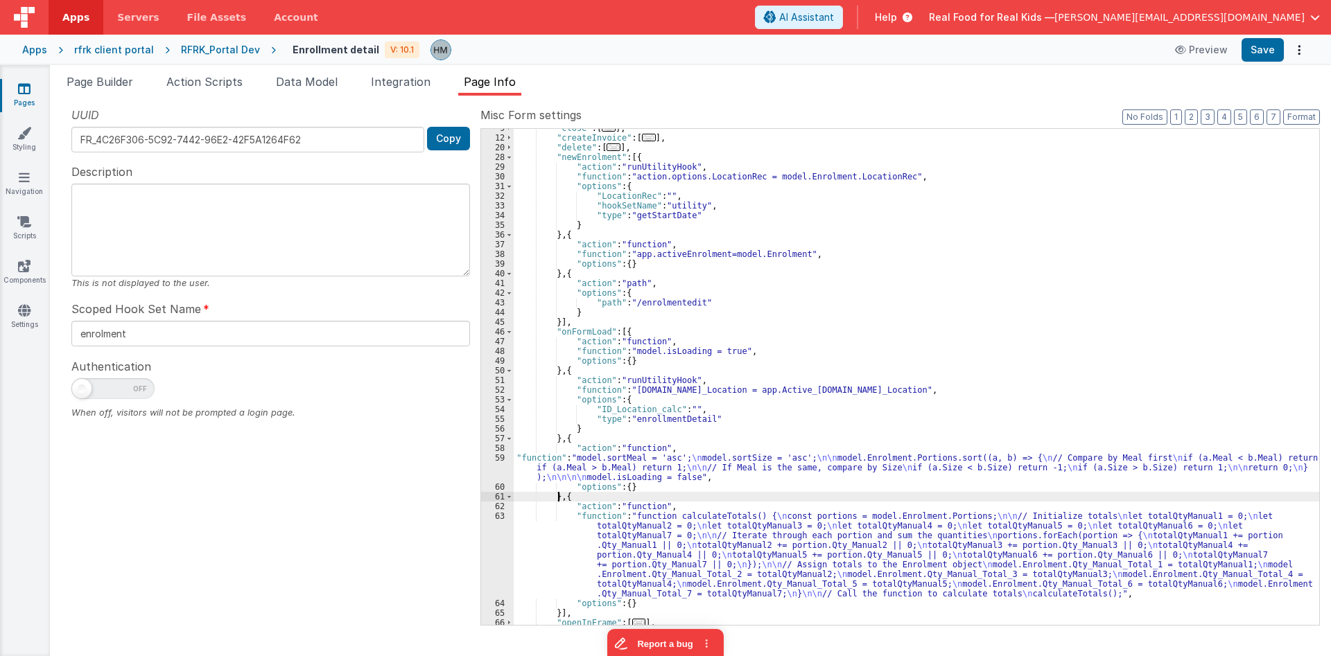
click at [557, 494] on div ""close" : [ ... ] , "createInvoice" : [ ... ] , "delete" : [ ... ] , "newEnrolm…" at bounding box center [916, 381] width 805 height 516
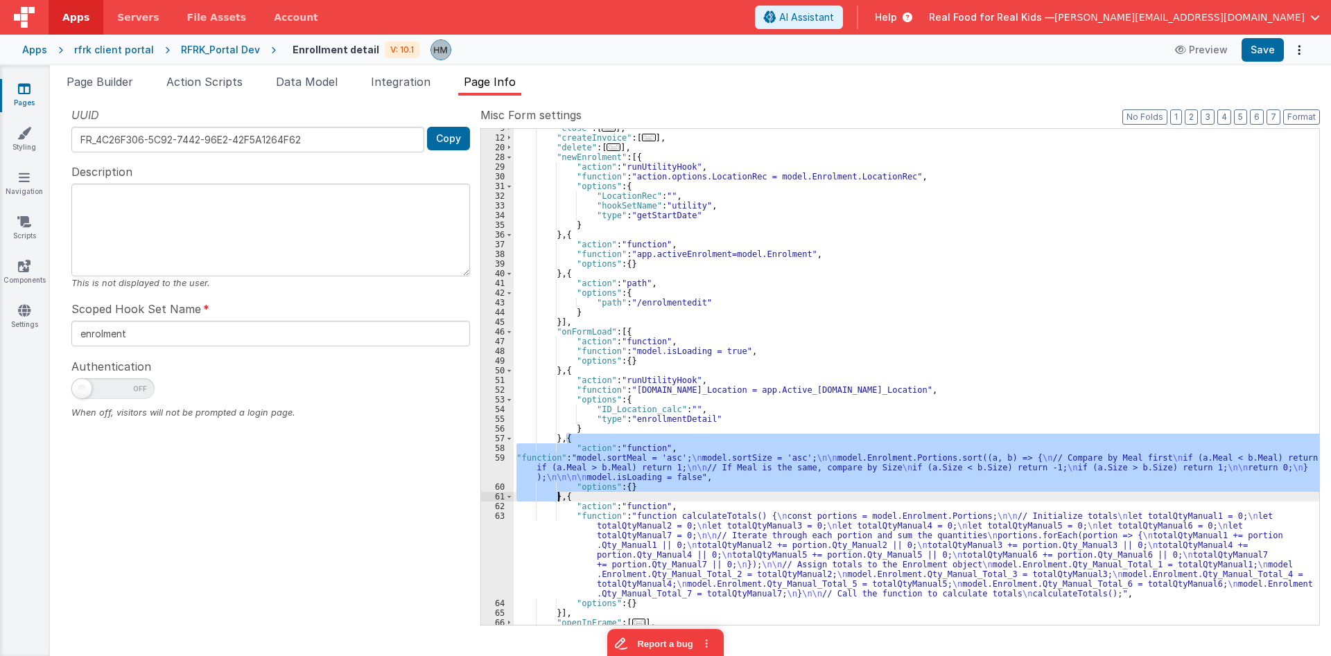
click at [557, 494] on div ""close" : [ ... ] , "createInvoice" : [ ... ] , "delete" : [ ... ] , "newEnrolm…" at bounding box center [916, 381] width 805 height 516
click at [631, 157] on div ""close" : [ ... ] , "createInvoice" : [ ... ] , "delete" : [ ... ] , "newEnrolm…" at bounding box center [916, 381] width 805 height 516
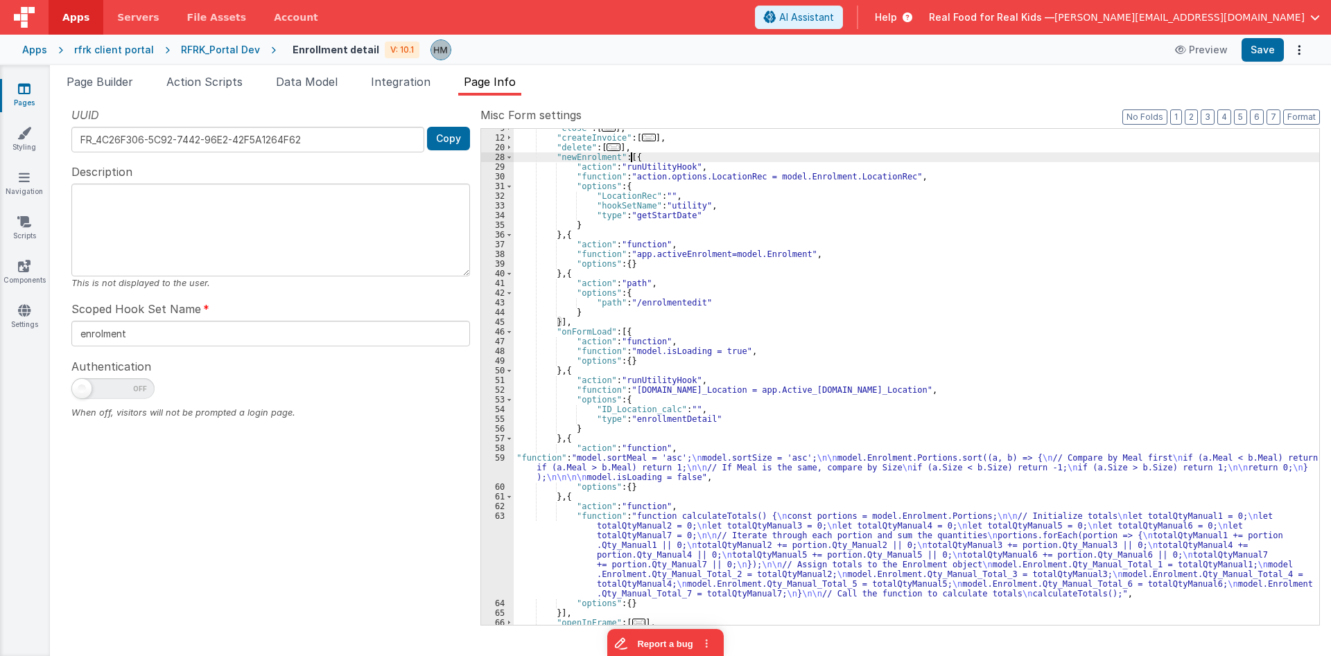
paste textarea
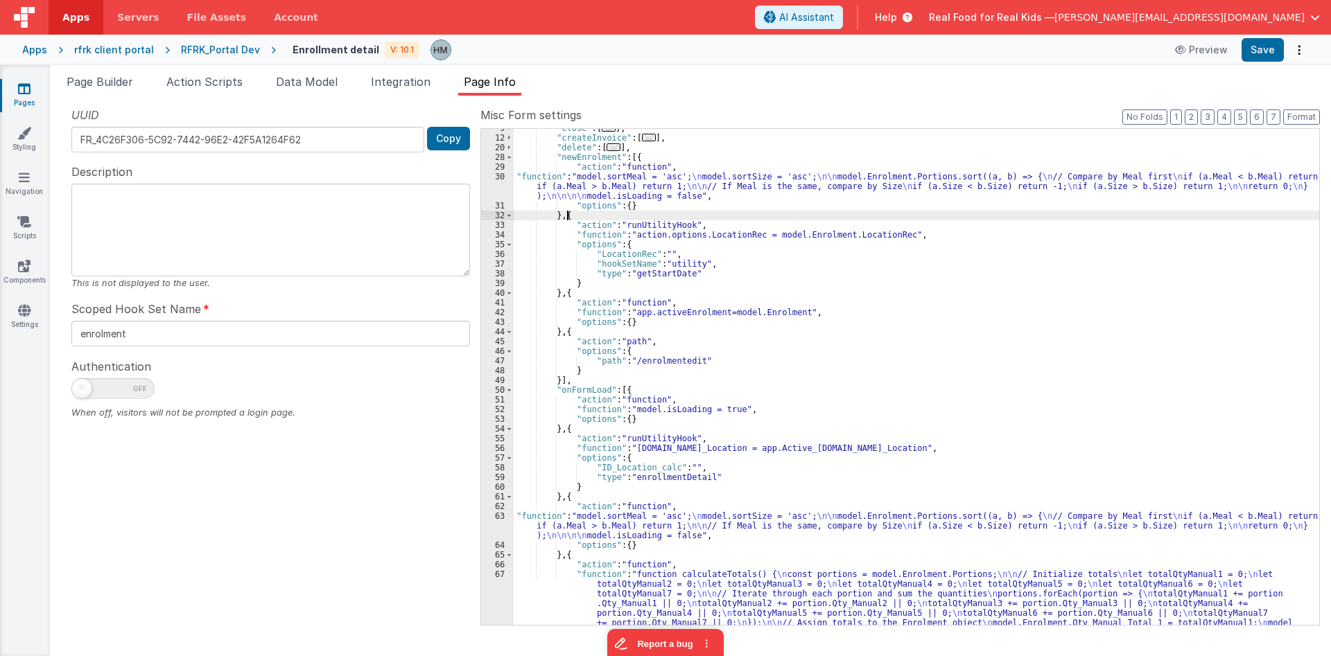
click at [570, 184] on div ""close" : [ ... ] , "createInvoice" : [ ... ] , "delete" : [ ... ] , "newEnrolm…" at bounding box center [916, 419] width 805 height 593
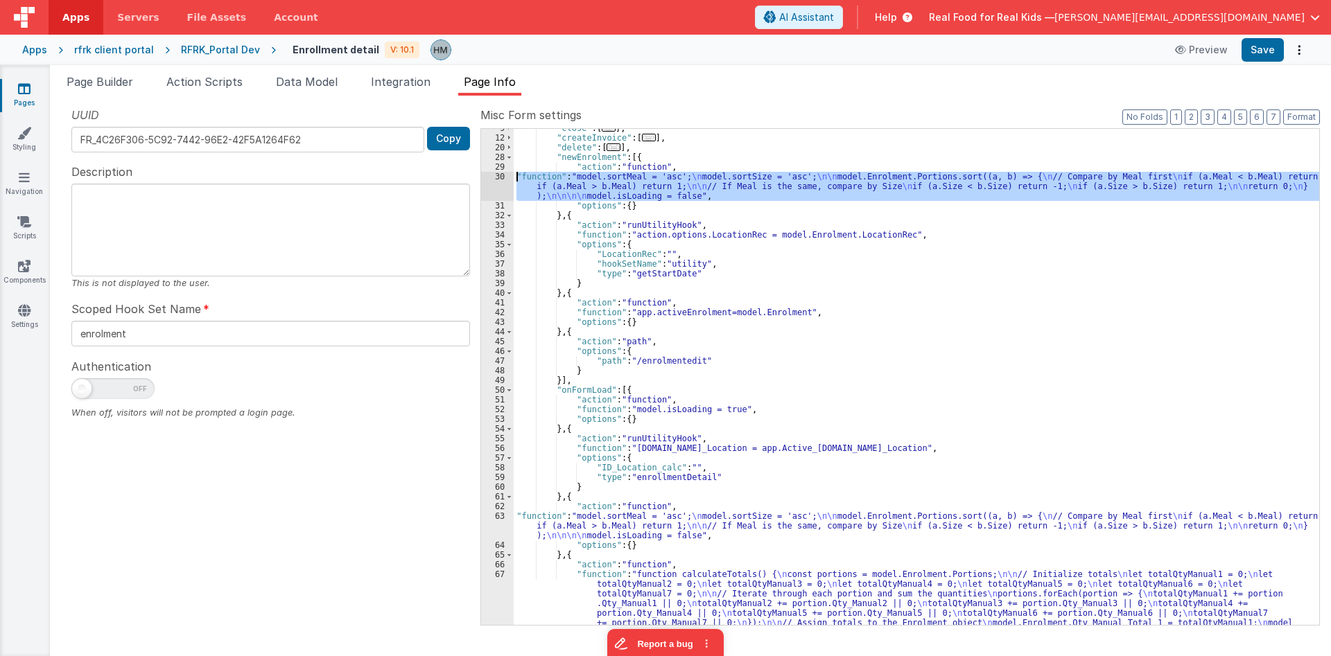
click at [496, 177] on div "30" at bounding box center [497, 186] width 33 height 29
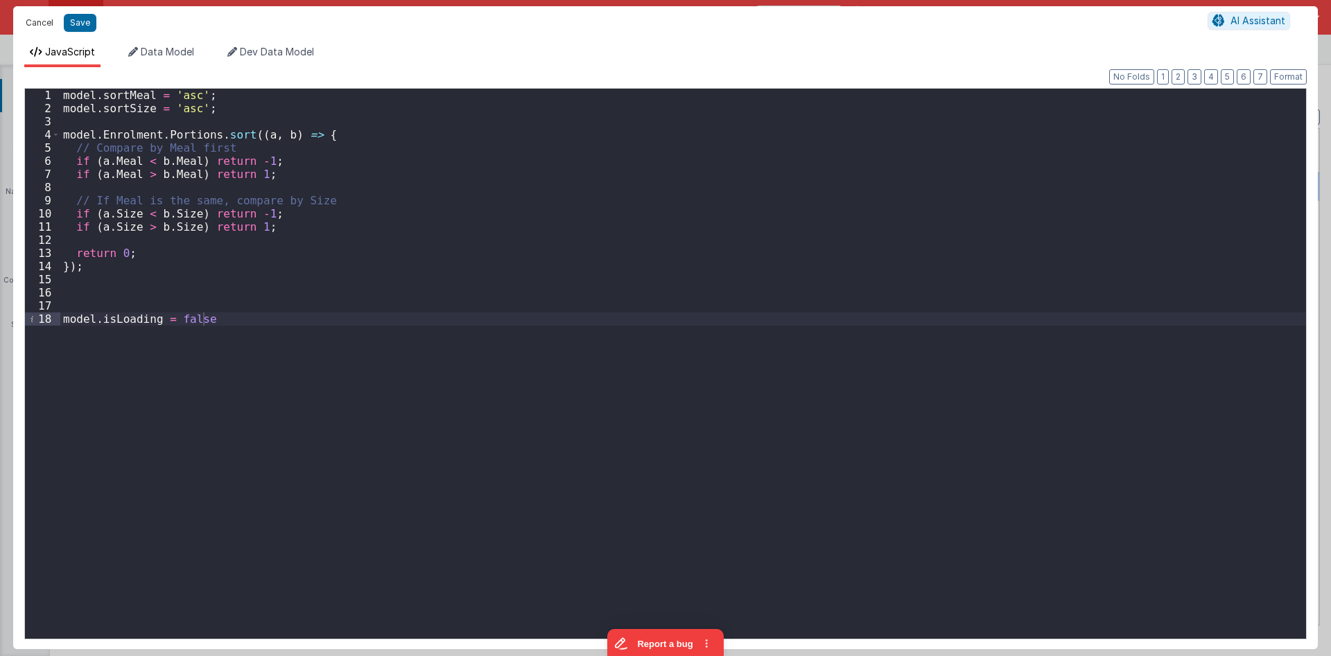
click at [35, 24] on button "Cancel" at bounding box center [40, 22] width 42 height 19
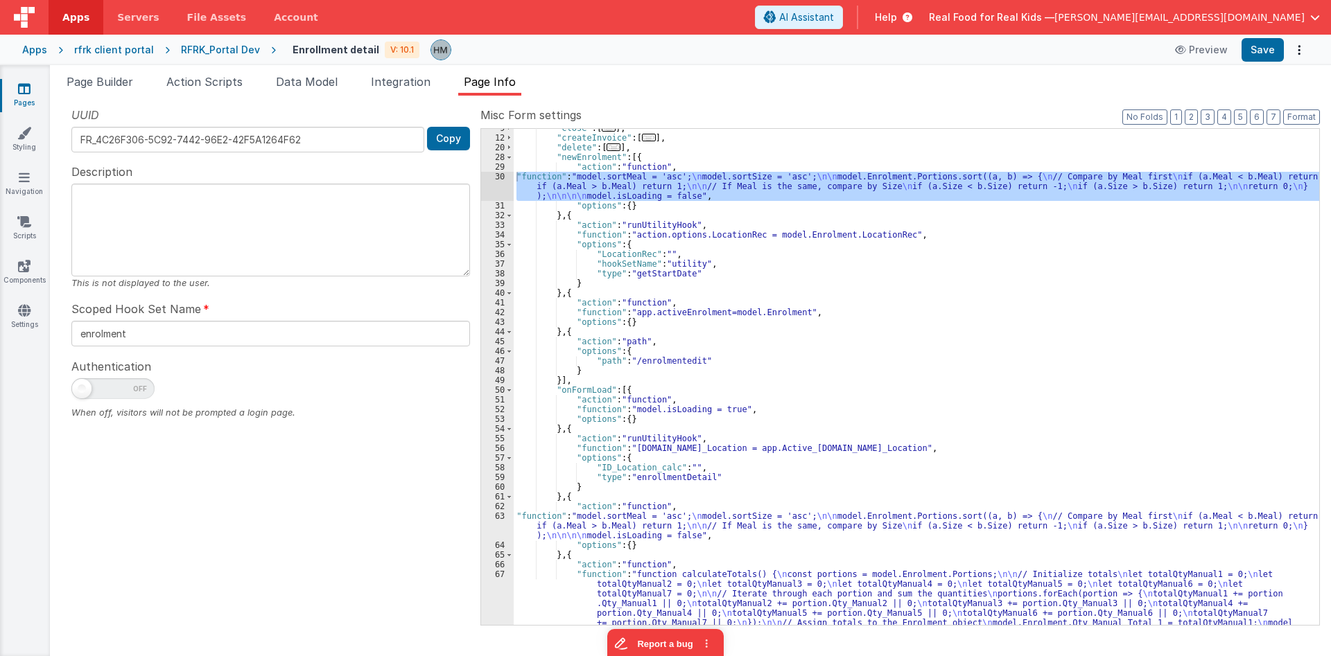
click at [545, 179] on div ""close" : [ ... ] , "createInvoice" : [ ... ] , "delete" : [ ... ] , "newEnrolm…" at bounding box center [916, 377] width 805 height 496
click at [498, 175] on div "30" at bounding box center [497, 186] width 33 height 29
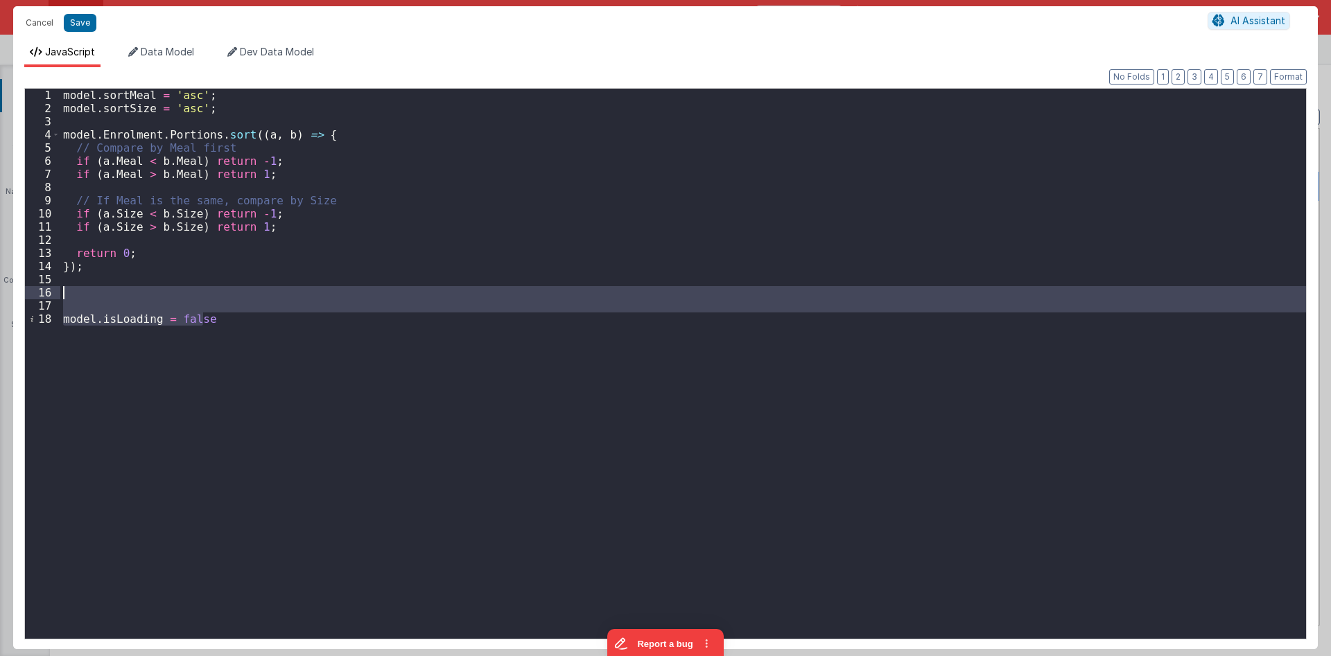
drag, startPoint x: 236, startPoint y: 322, endPoint x: 68, endPoint y: 286, distance: 171.6
click at [68, 286] on div "model . sortMeal = 'asc' ; model . sortSize = 'asc' ; model . Enrolment . Porti…" at bounding box center [683, 377] width 1246 height 577
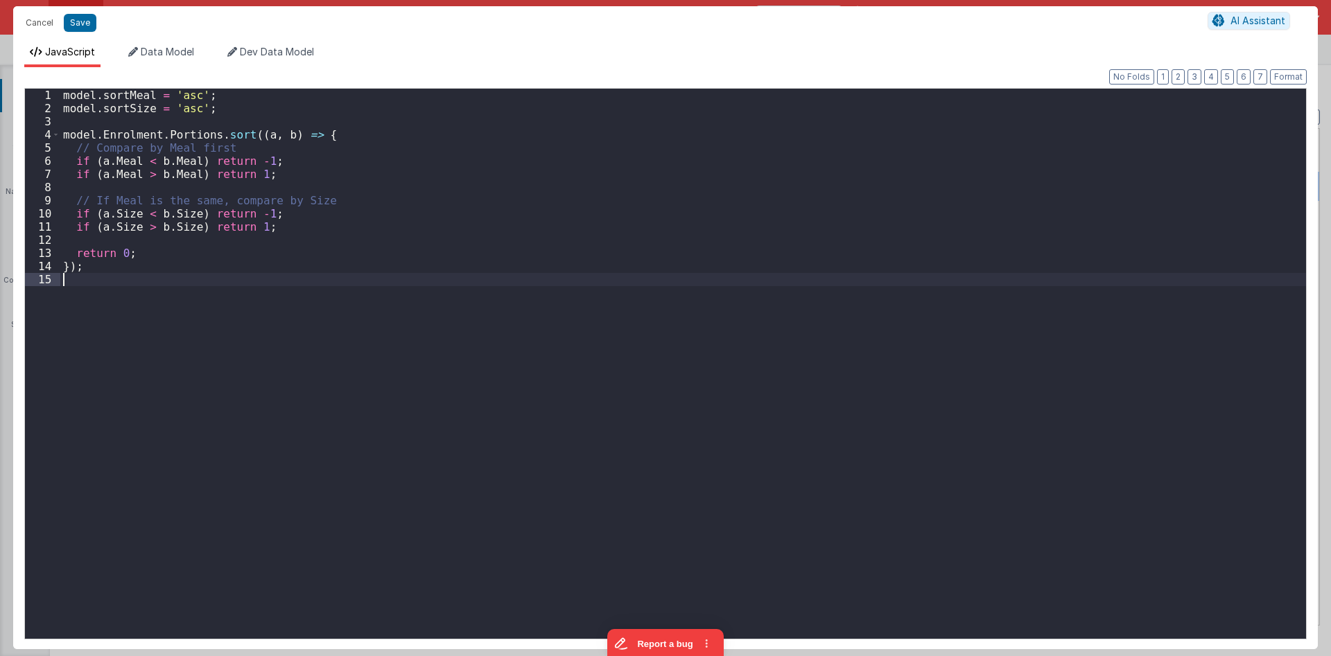
click at [349, 254] on div "model . sortMeal = 'asc' ; model . sortSize = 'asc' ; model . Enrolment . Porti…" at bounding box center [683, 377] width 1246 height 577
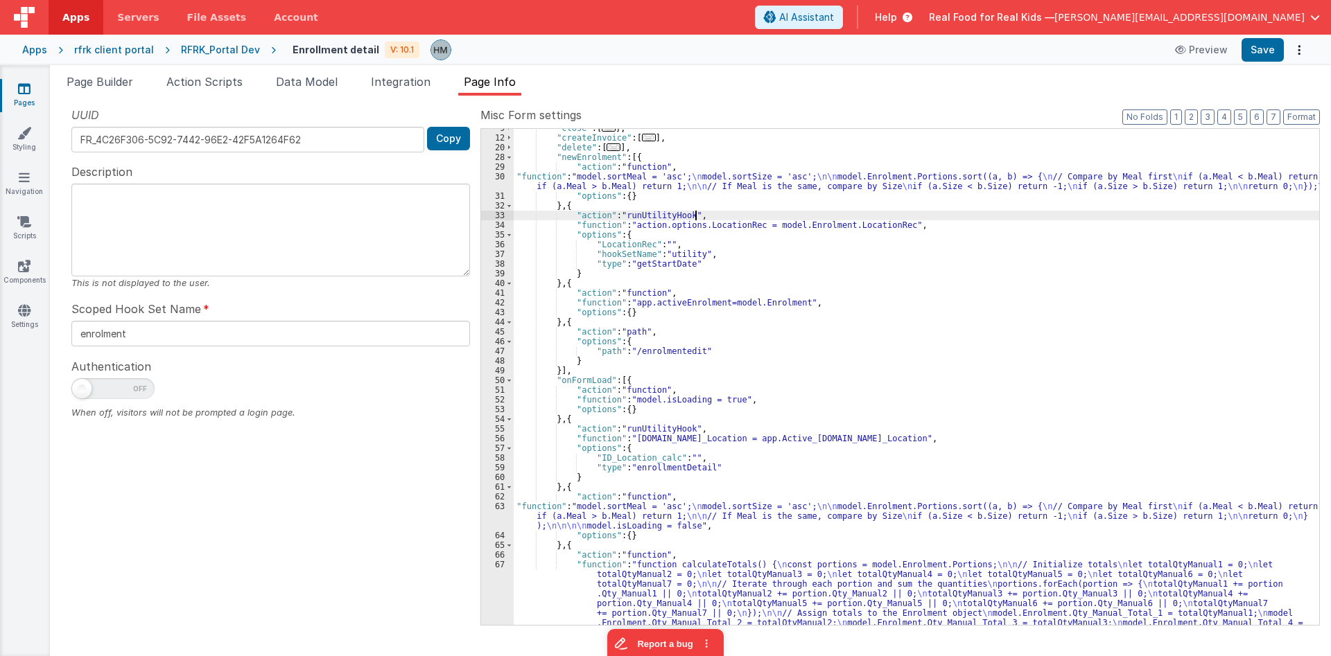
click at [697, 212] on div ""close" : [ ... ] , "createInvoice" : [ ... ] , "delete" : [ ... ] , "newEnrolm…" at bounding box center [916, 419] width 805 height 593
click at [23, 91] on icon at bounding box center [24, 89] width 12 height 14
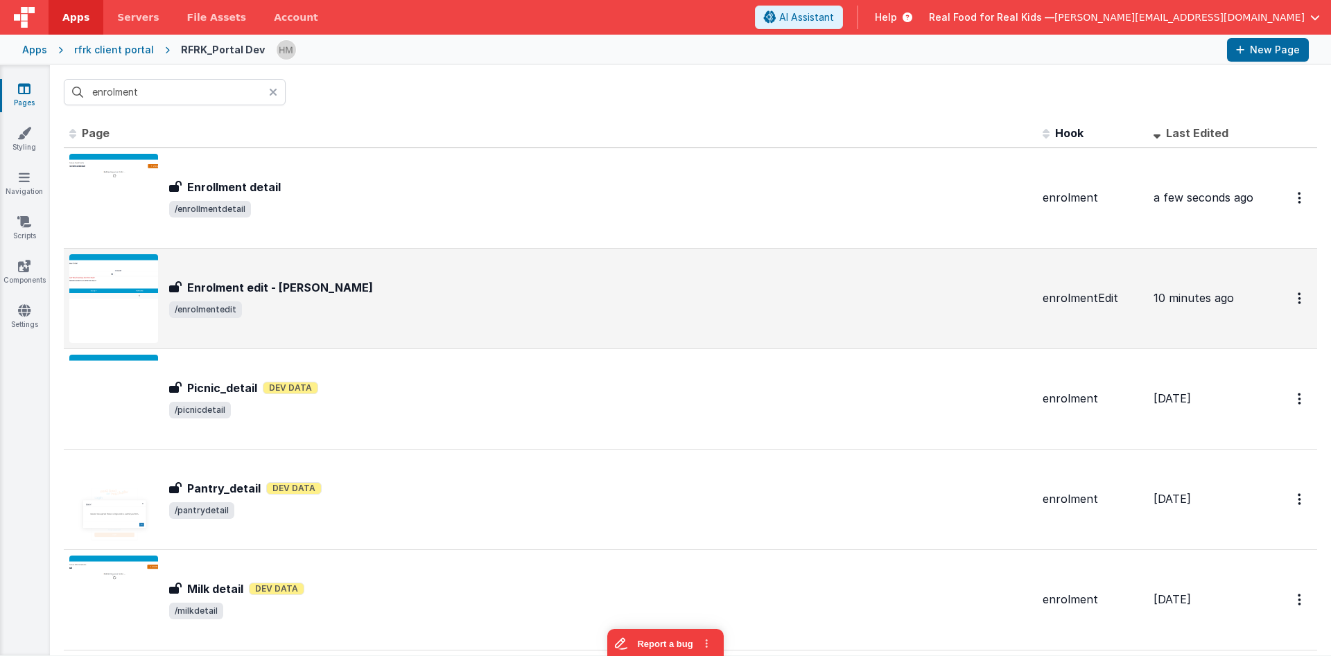
click at [432, 280] on div "Enrolment edit - [PERSON_NAME]" at bounding box center [600, 287] width 862 height 17
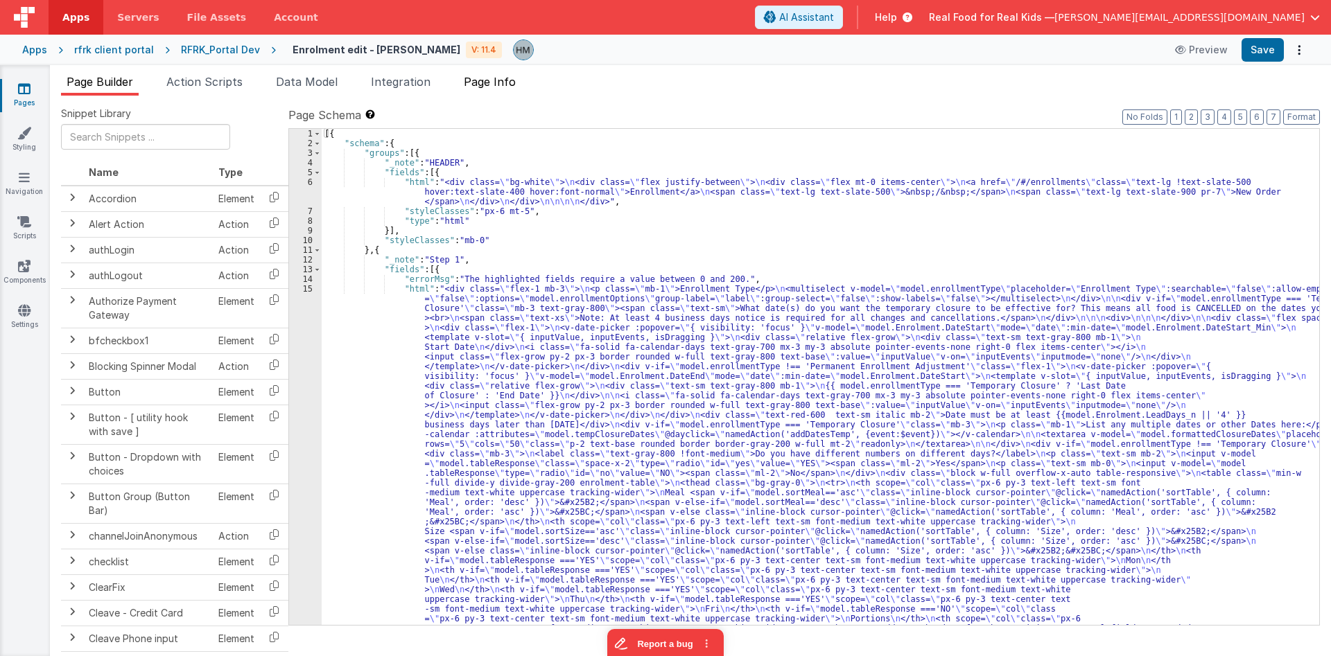
click at [516, 80] on span "Page Info" at bounding box center [490, 82] width 52 height 14
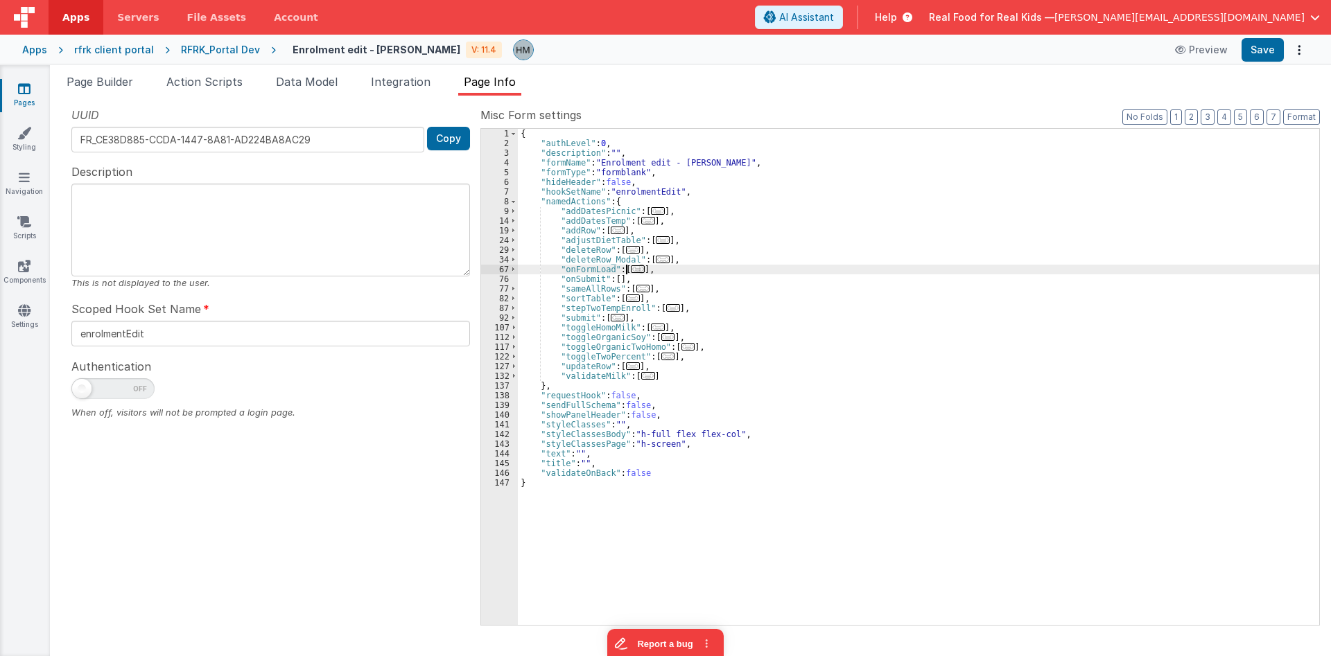
click at [631, 271] on span "..." at bounding box center [638, 269] width 14 height 8
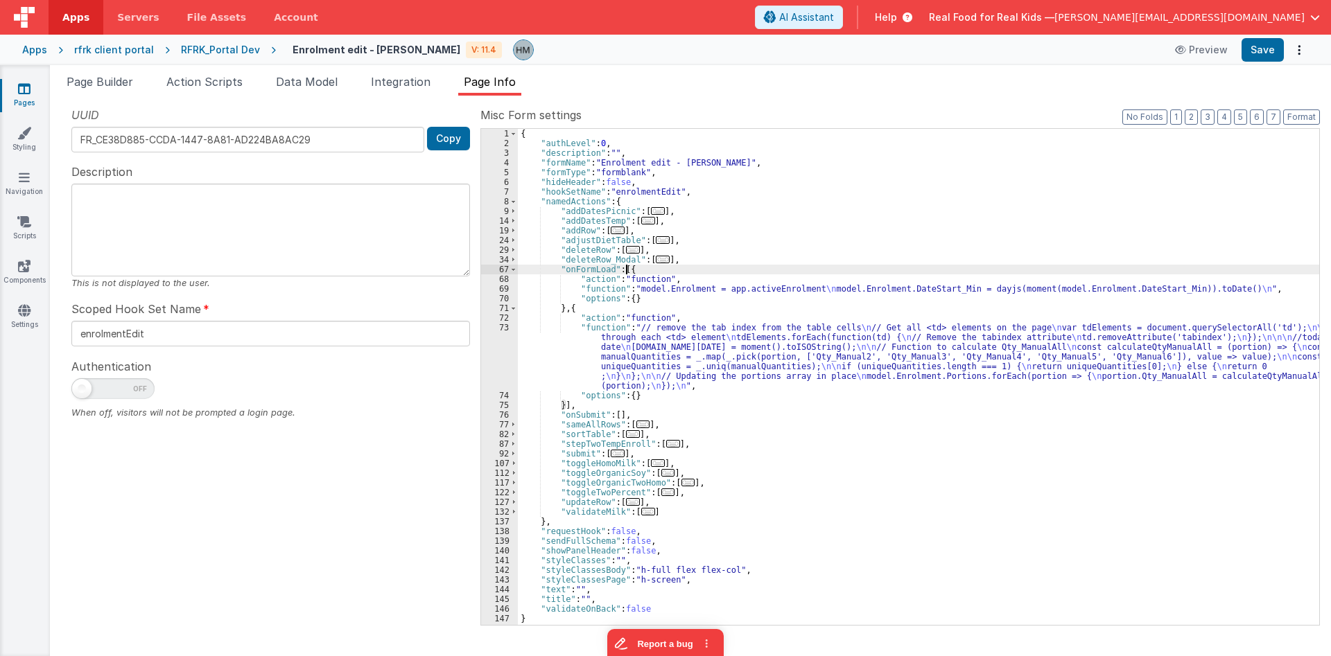
click at [568, 326] on div "{ "authLevel" : 0 , "description" : "" , "formName" : "Enrolment edit - Hassan"…" at bounding box center [918, 387] width 801 height 516
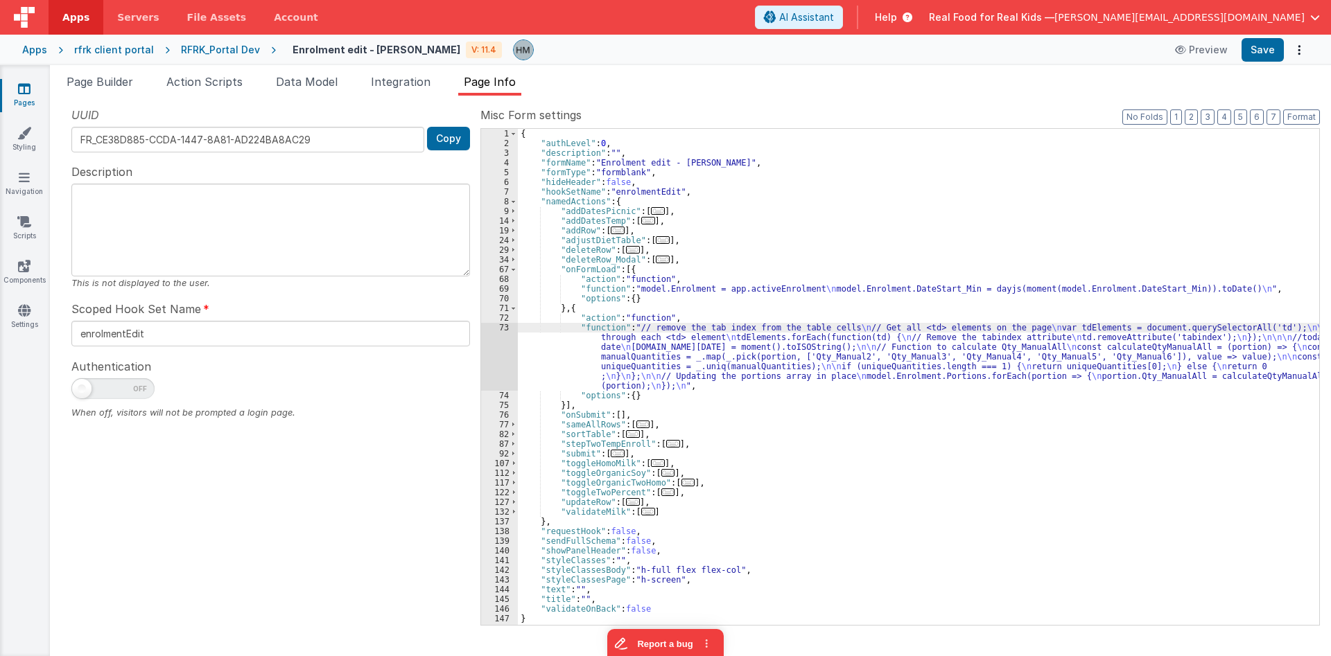
click at [503, 324] on div "73" at bounding box center [499, 357] width 37 height 68
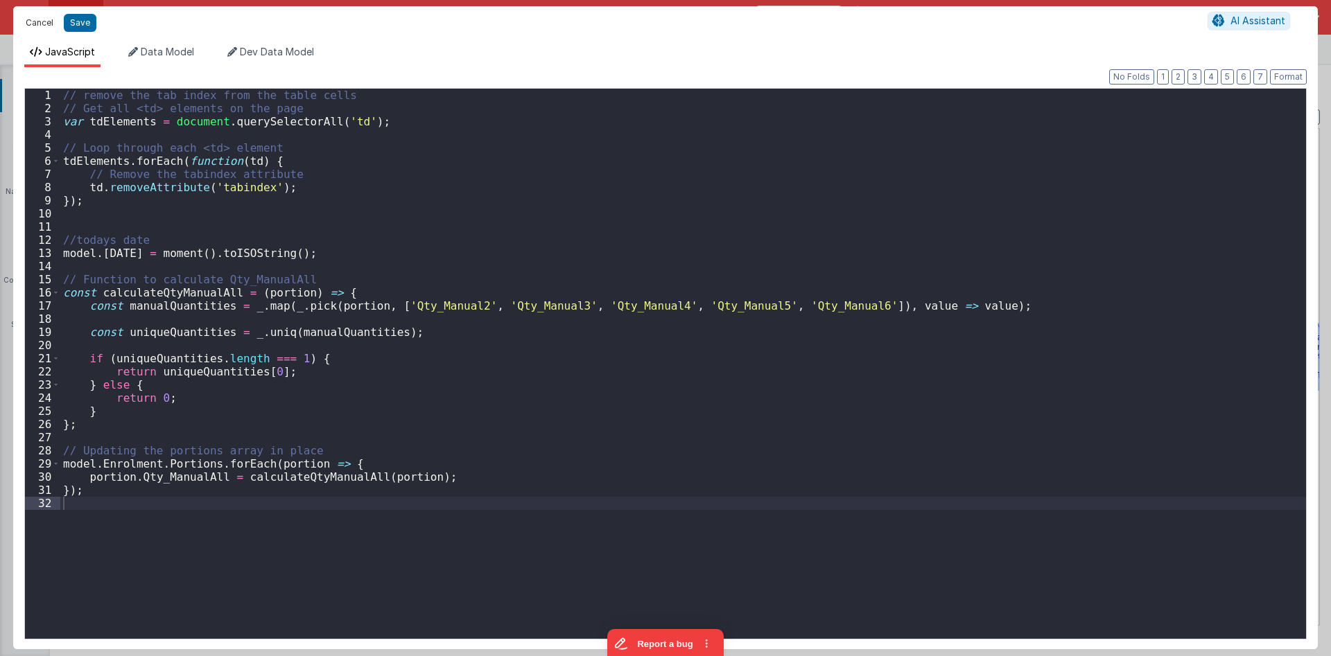
click at [45, 26] on button "Cancel" at bounding box center [40, 22] width 42 height 19
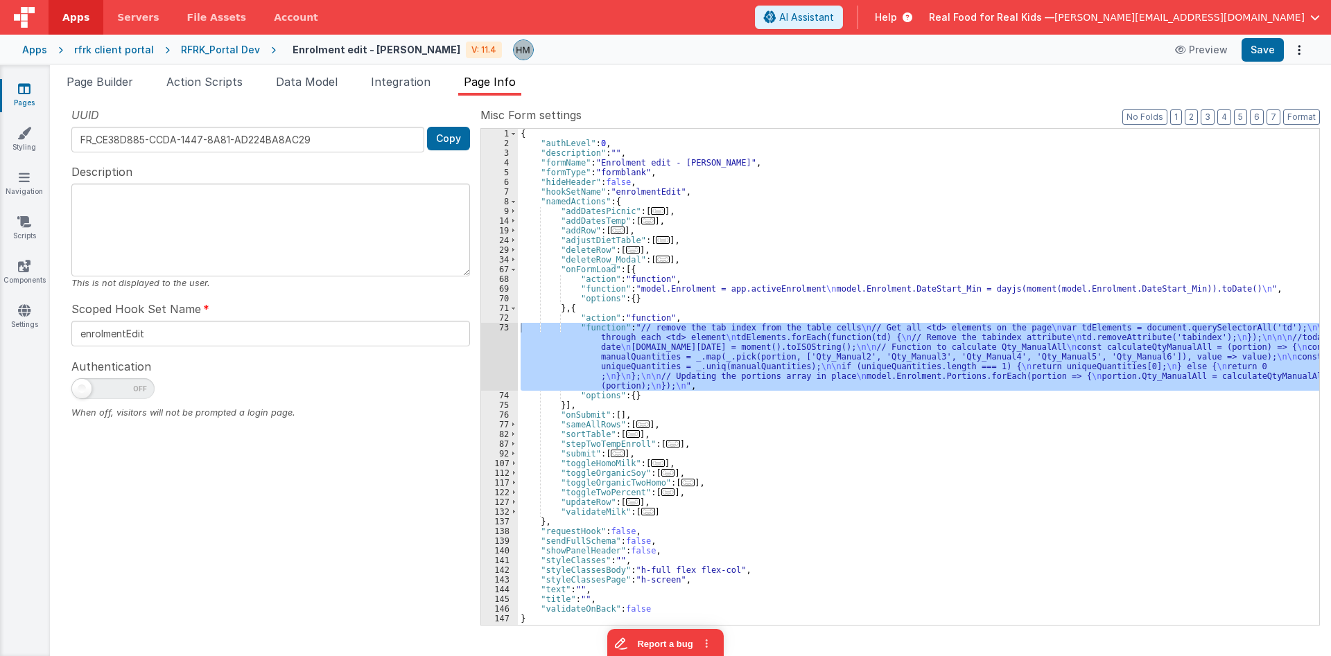
click at [564, 331] on div "{ "authLevel" : 0 , "description" : "" , "formName" : "Enrolment edit - Hassan"…" at bounding box center [918, 377] width 801 height 496
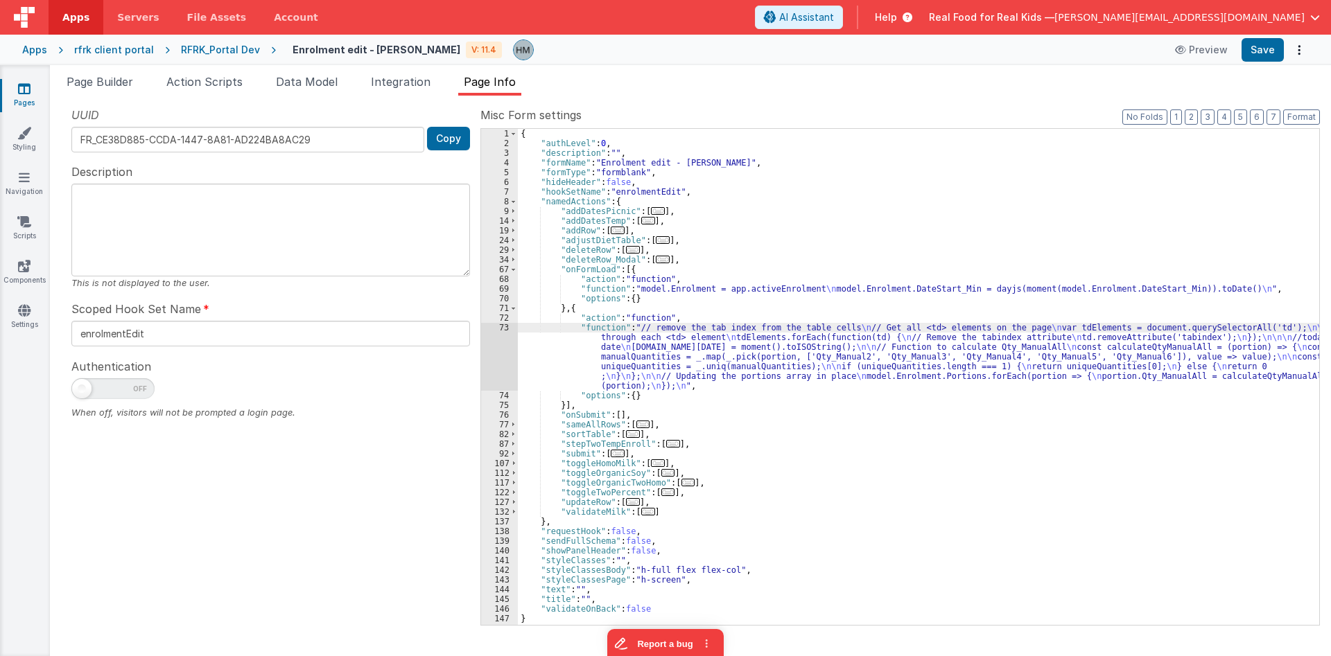
click at [626, 433] on span "..." at bounding box center [633, 434] width 14 height 8
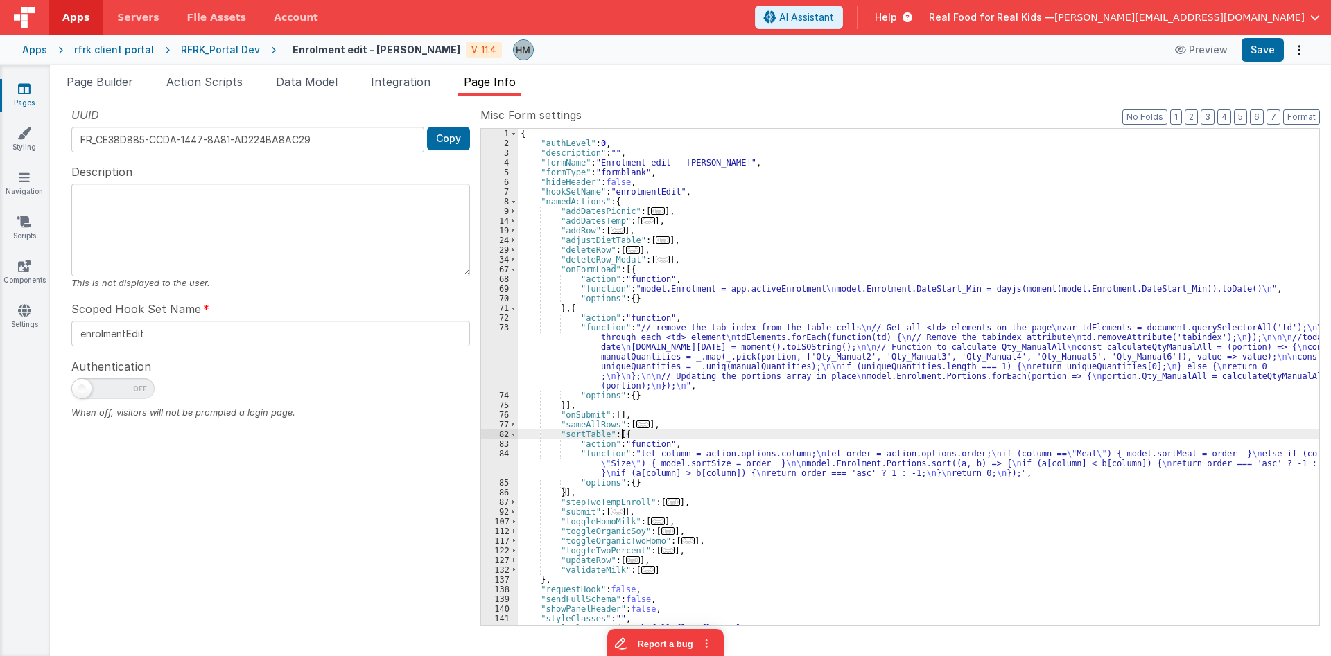
click at [557, 457] on div "{ "authLevel" : 0 , "description" : "" , "formName" : "Enrolment edit - Hassan"…" at bounding box center [918, 387] width 801 height 516
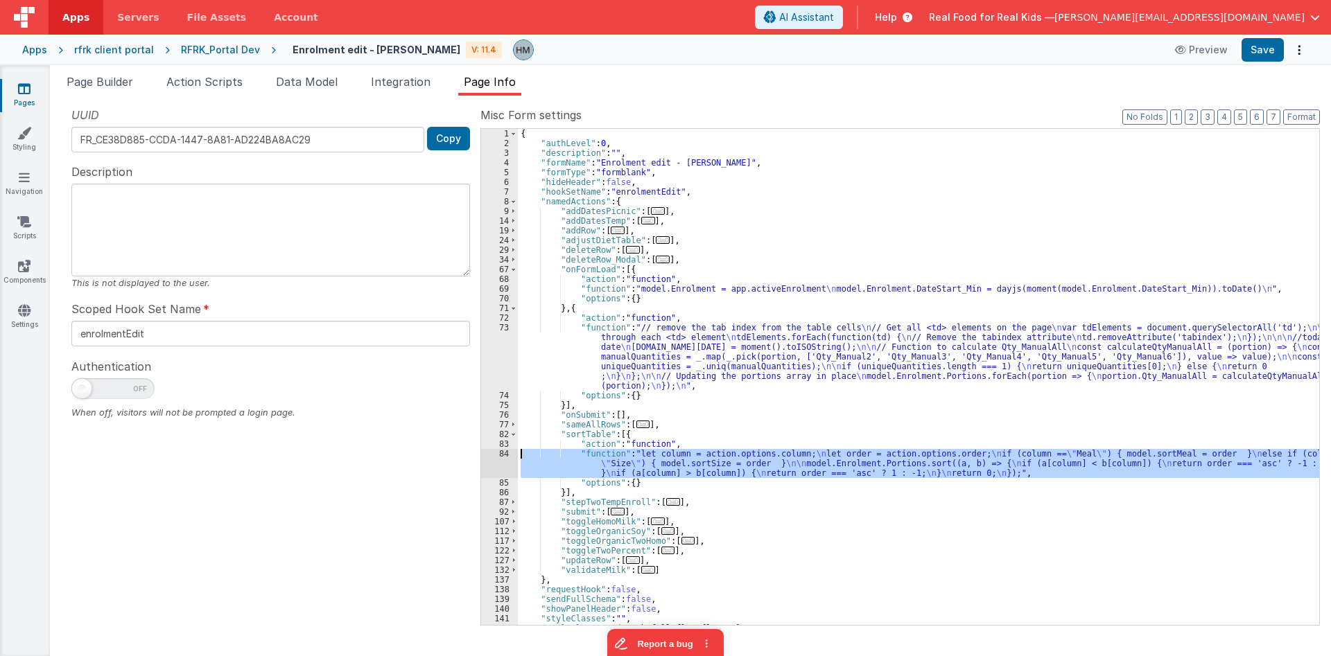
click at [500, 455] on div "84" at bounding box center [499, 463] width 37 height 29
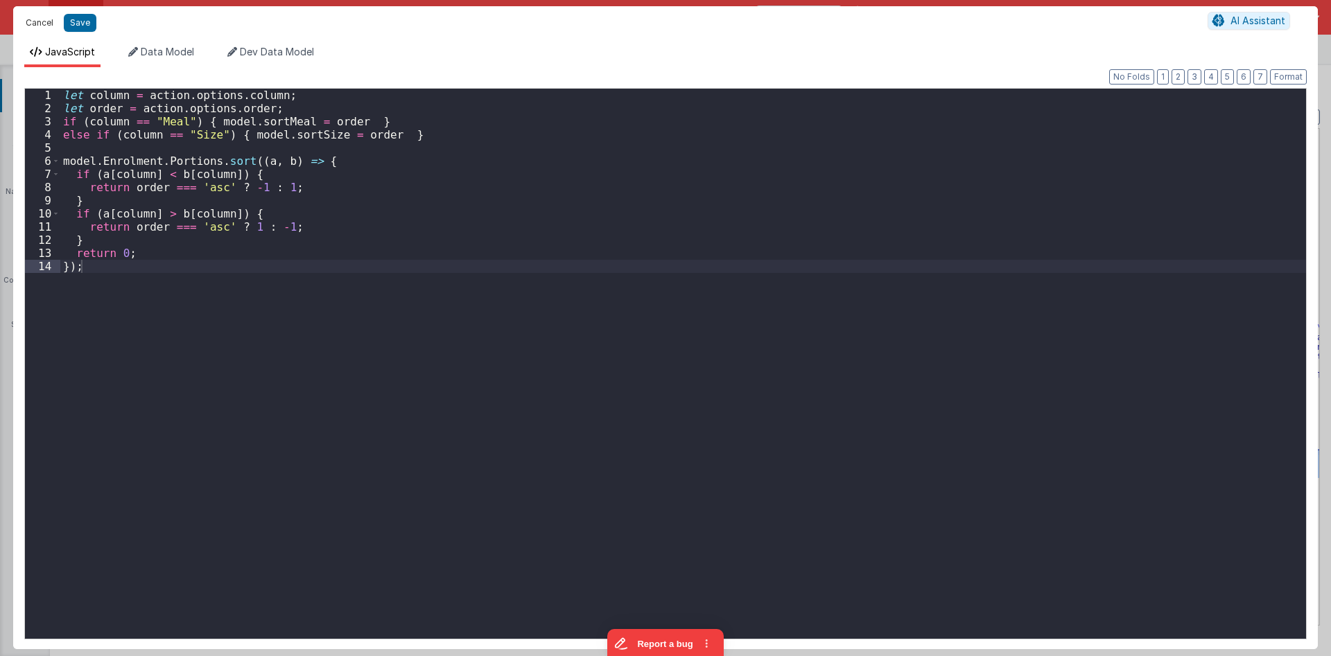
click at [32, 21] on button "Cancel" at bounding box center [40, 22] width 42 height 19
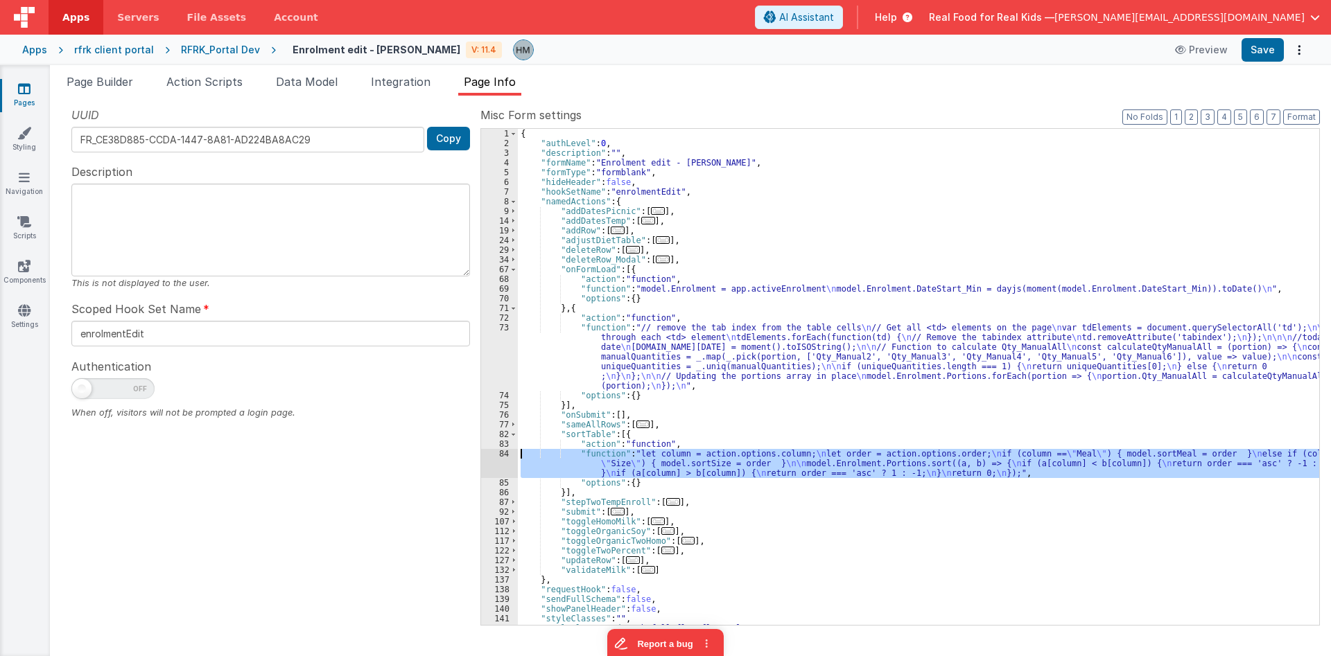
click at [509, 435] on div "82" at bounding box center [499, 435] width 37 height 10
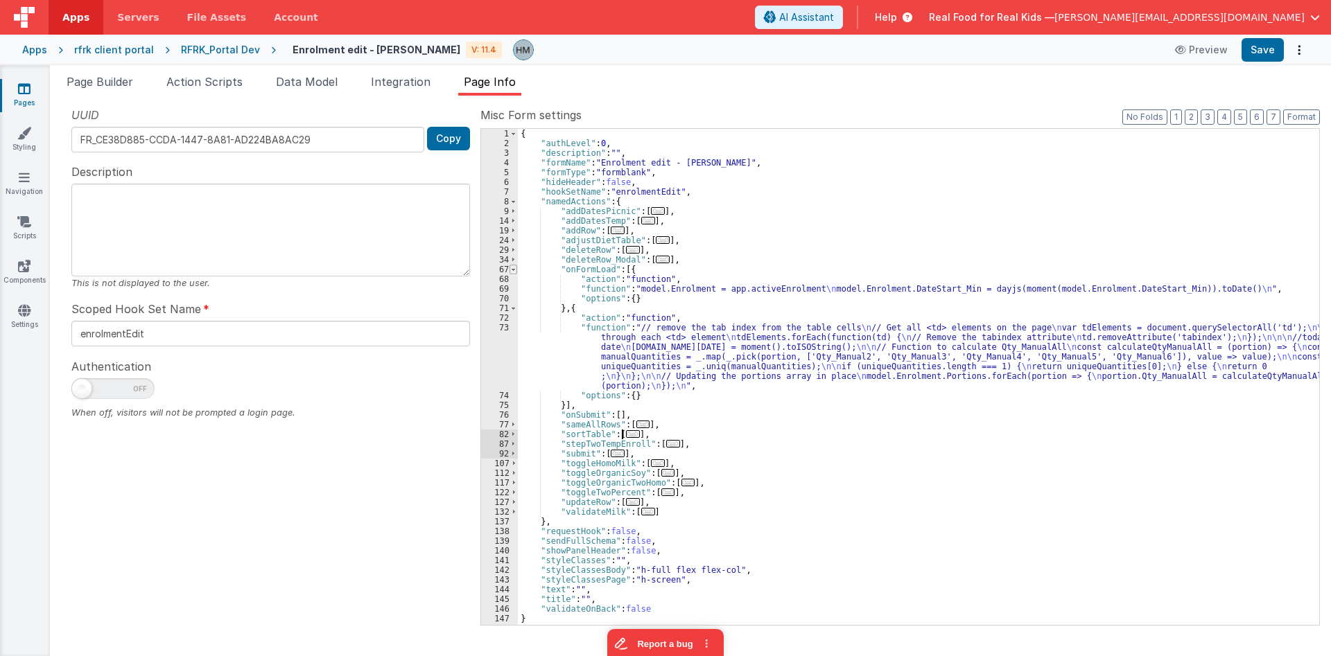
click at [515, 268] on span at bounding box center [513, 270] width 8 height 10
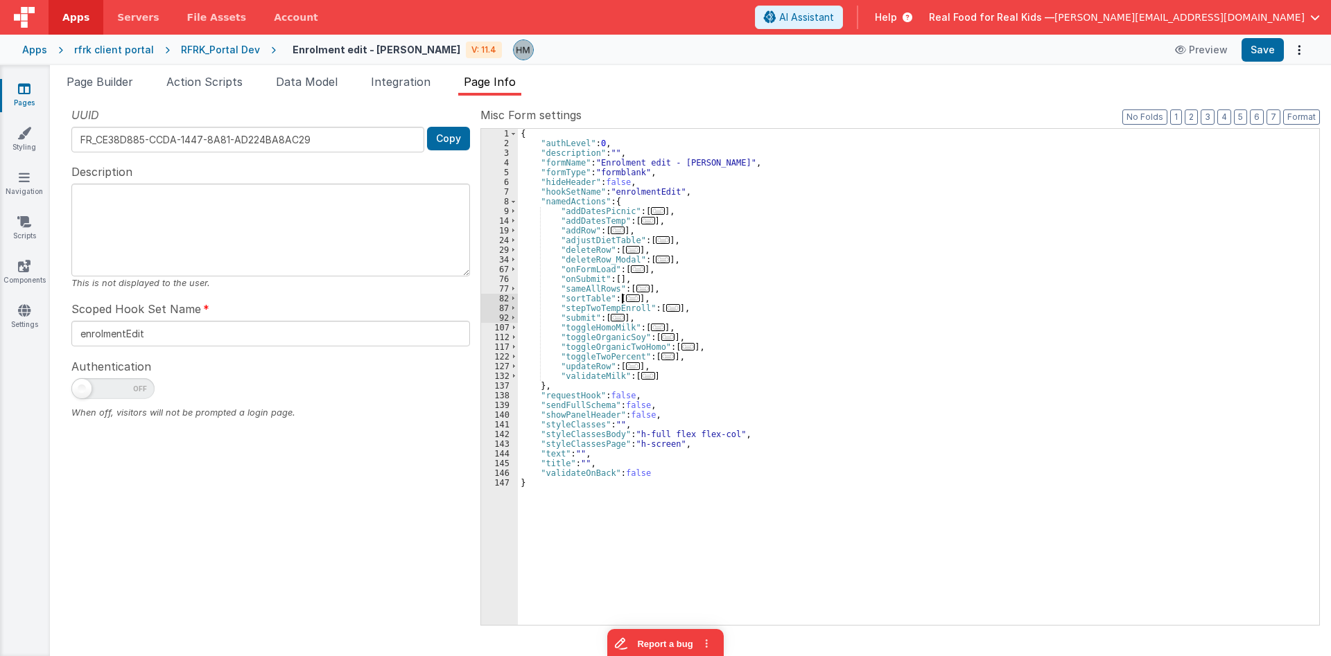
click at [613, 322] on span "..." at bounding box center [618, 318] width 14 height 8
click at [613, 321] on span "..." at bounding box center [618, 318] width 14 height 8
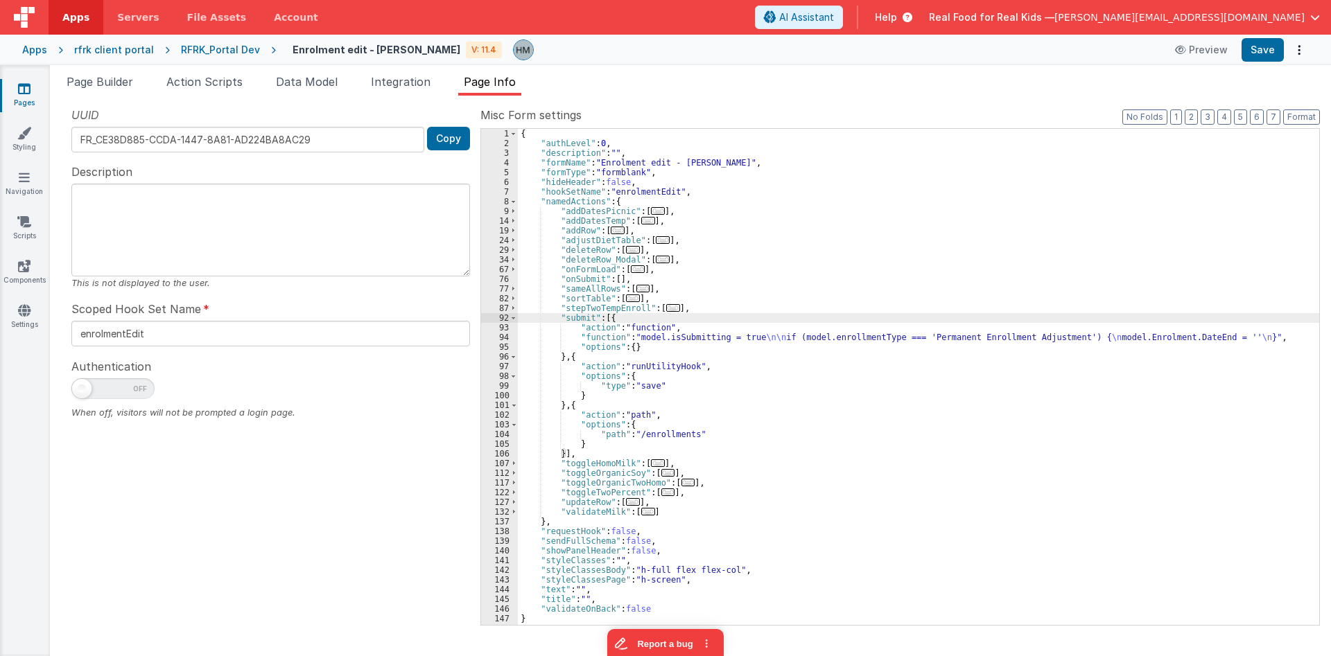
click at [582, 342] on div "{ "authLevel" : 0 , "description" : "" , "formName" : "Enrolment edit - Hassan"…" at bounding box center [918, 387] width 801 height 516
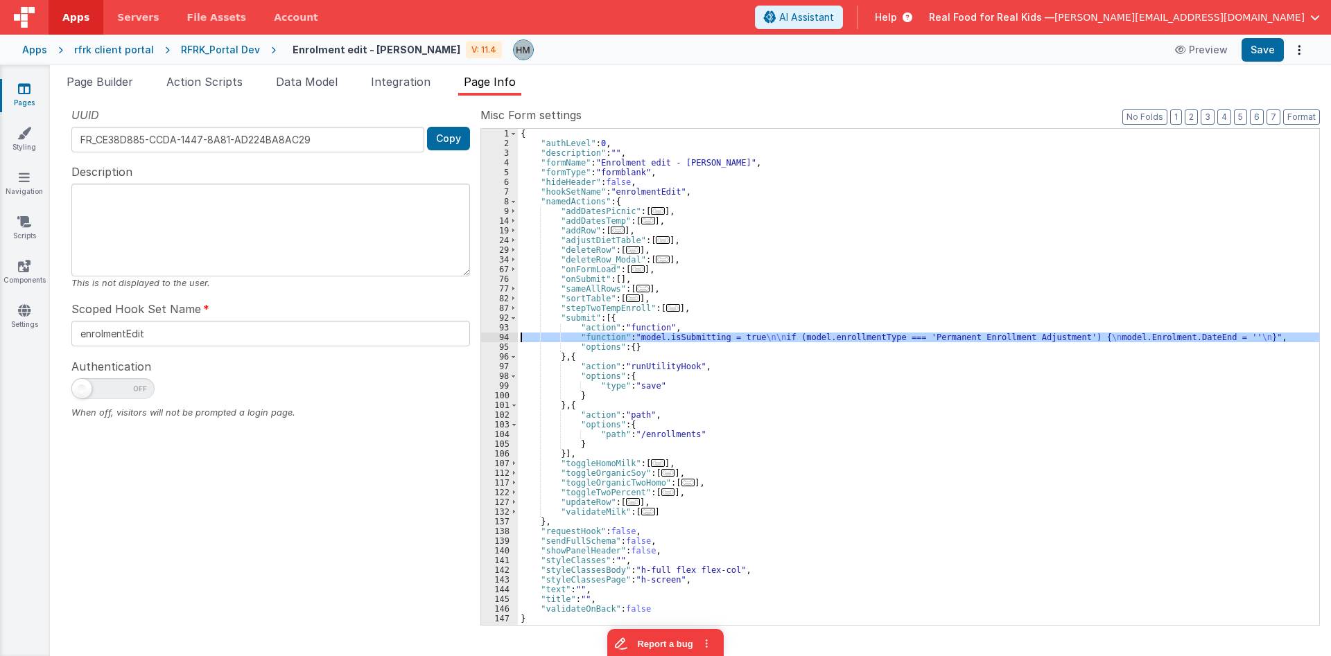
click at [501, 338] on div "94" at bounding box center [499, 338] width 37 height 10
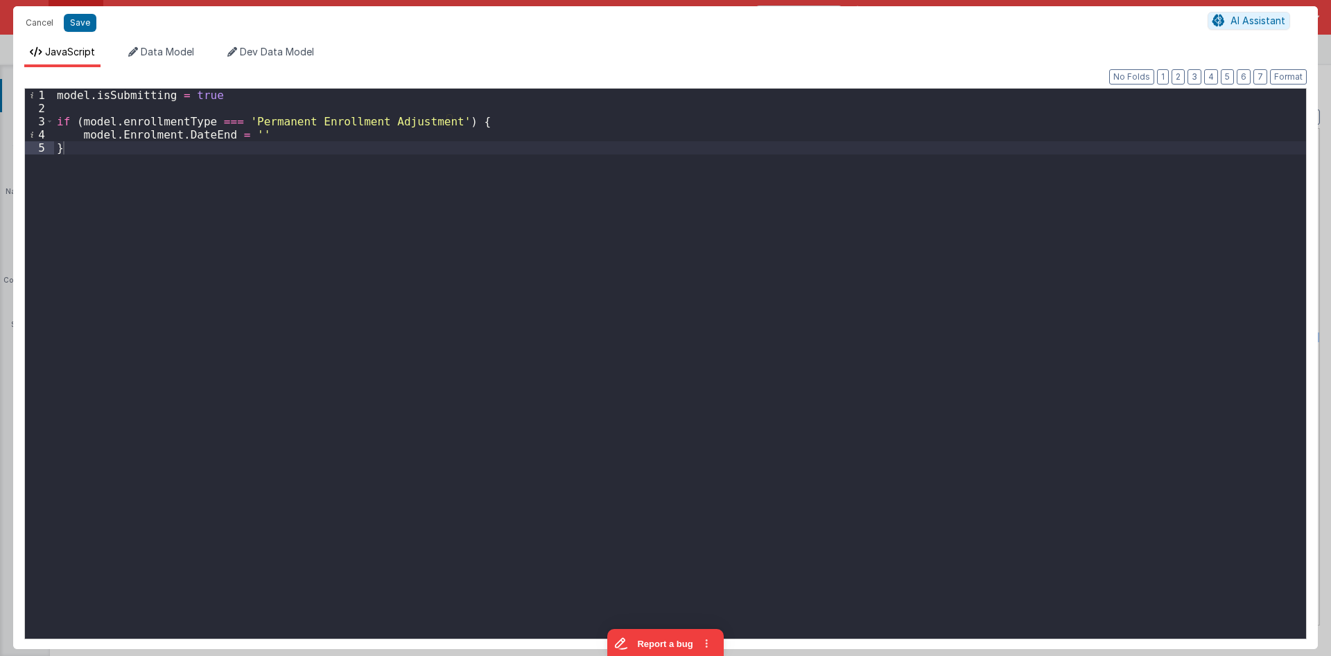
click at [134, 164] on div "model . isSubmitting = true if ( model . enrollmentType === 'Permanent Enrollme…" at bounding box center [680, 377] width 1252 height 577
click at [39, 13] on button "Cancel" at bounding box center [40, 22] width 42 height 19
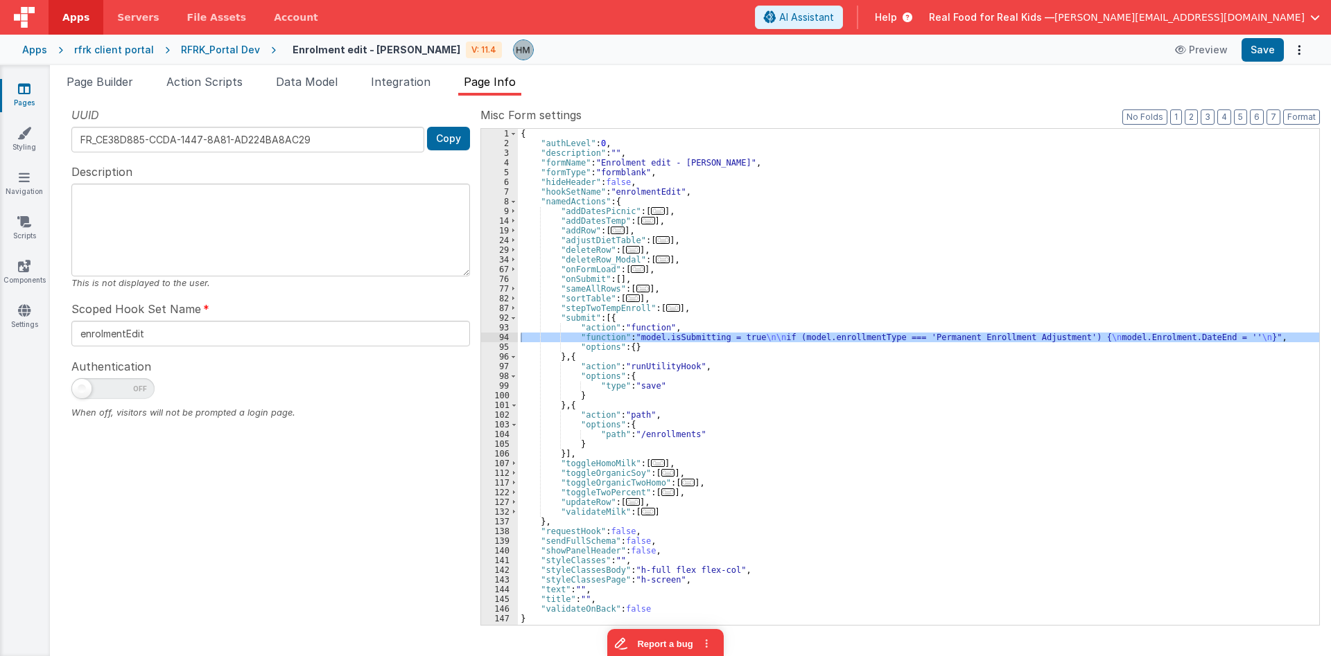
click at [572, 357] on div "{ "authLevel" : 0 , "description" : "" , "formName" : "Enrolment edit - Hassan"…" at bounding box center [918, 387] width 801 height 516
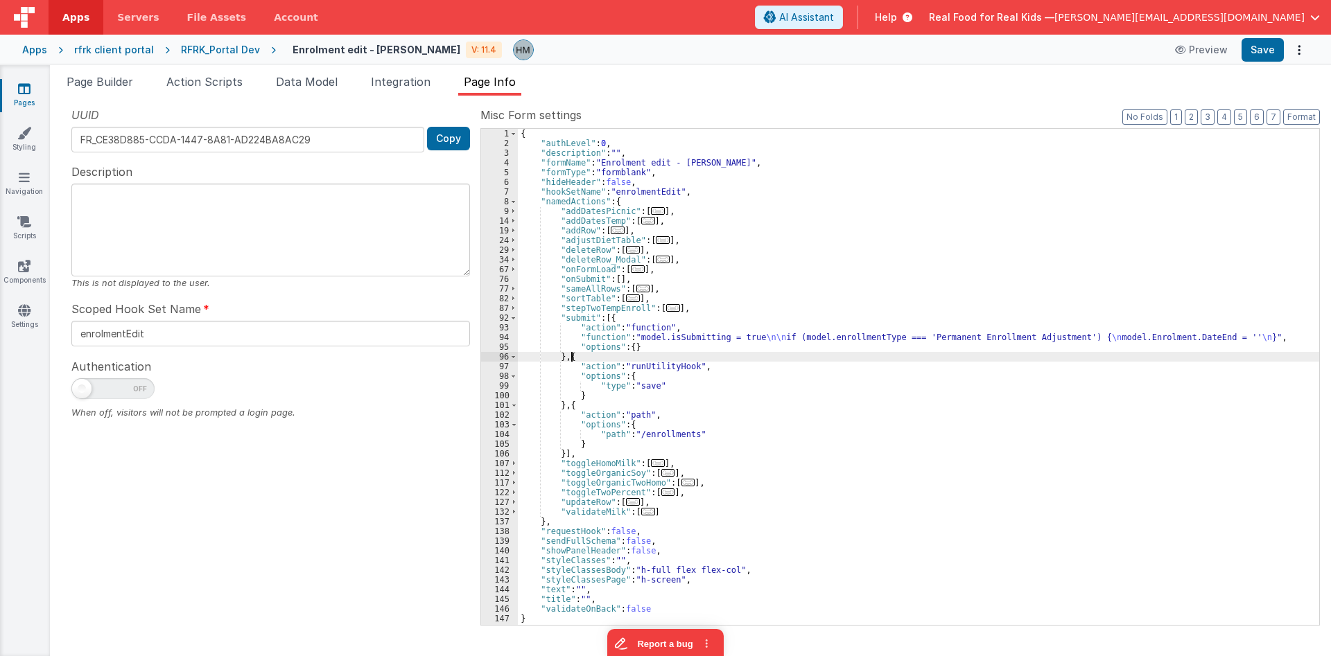
paste textarea
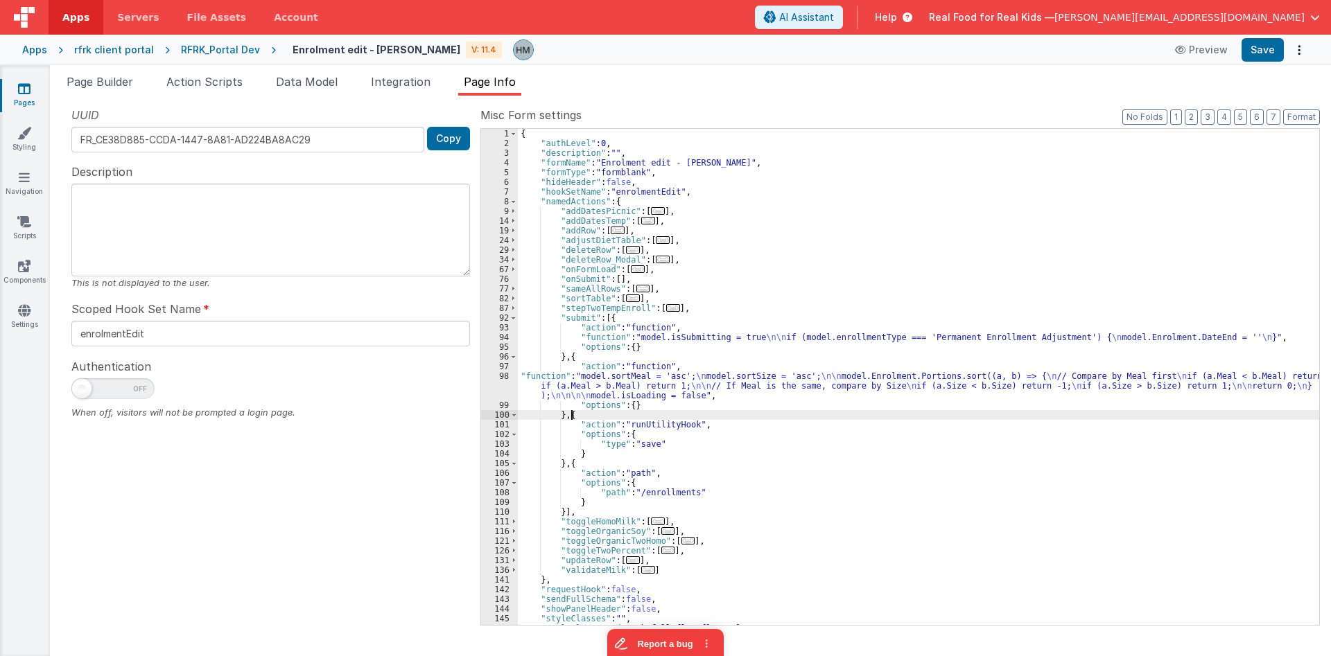
click at [554, 382] on div "{ "authLevel" : 0 , "description" : "" , "formName" : "Enrolment edit - Hassan"…" at bounding box center [918, 387] width 801 height 516
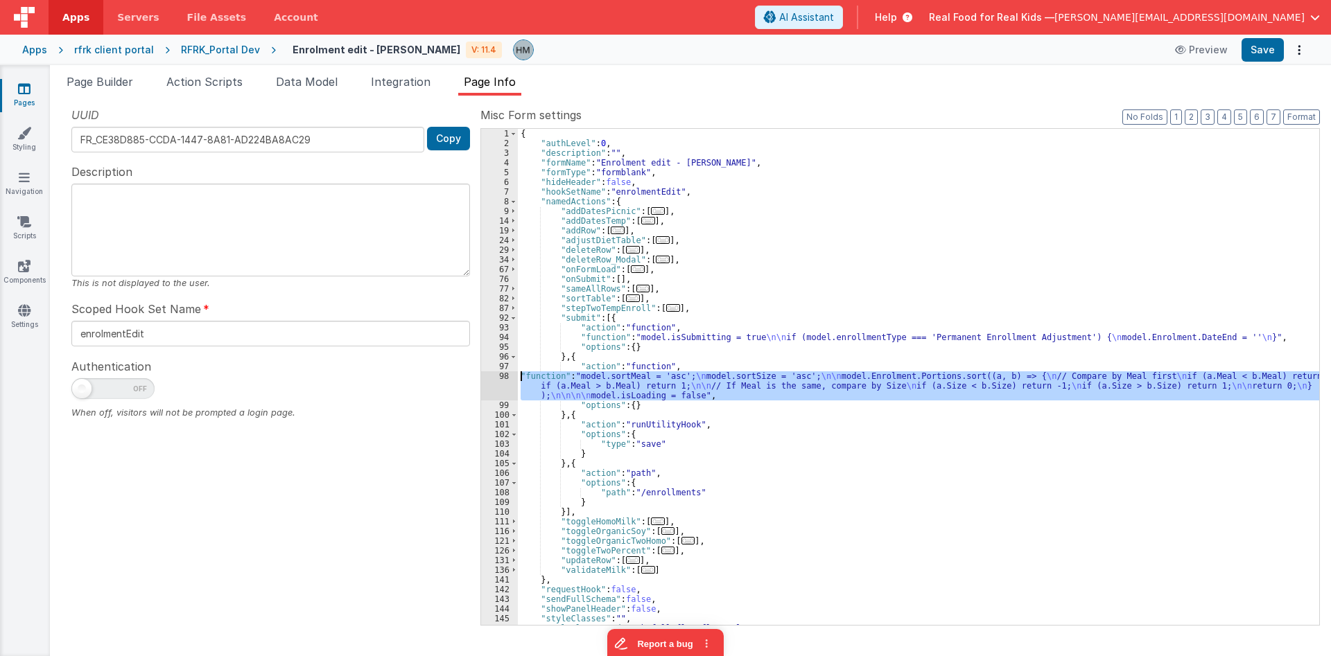
click at [505, 374] on div "98" at bounding box center [499, 386] width 37 height 29
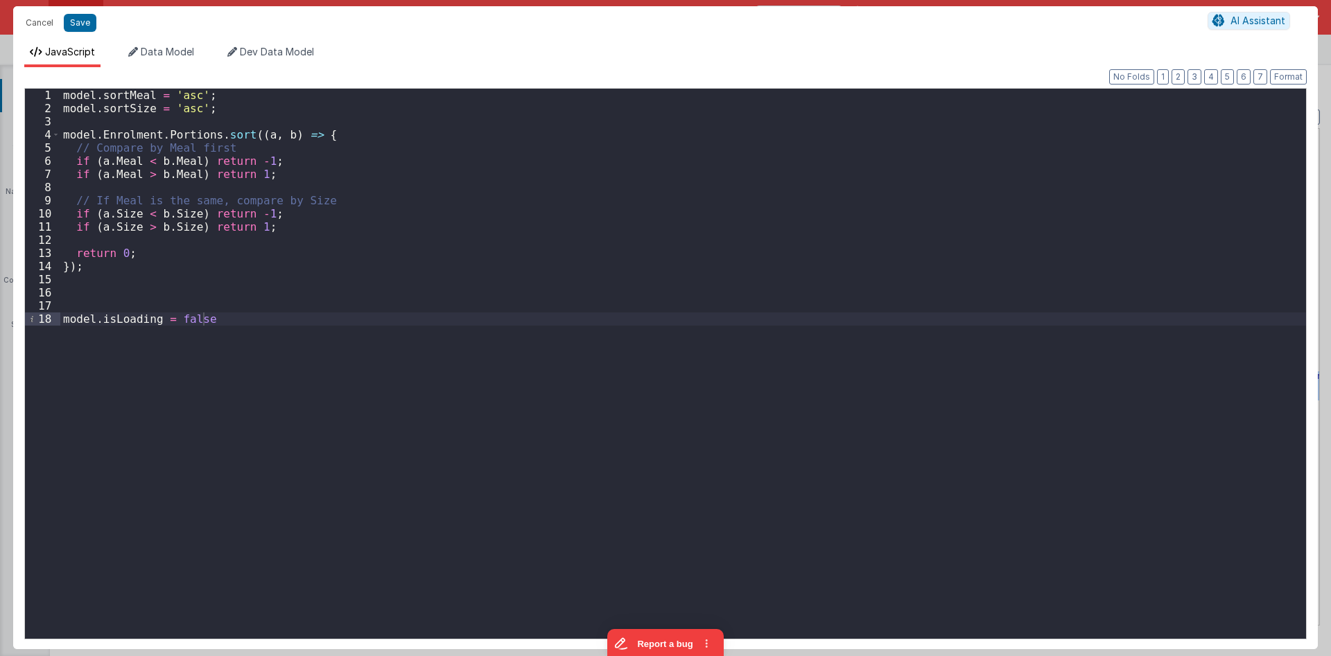
click at [298, 198] on div "model . sortMeal = 'asc' ; model . sortSize = 'asc' ; model . Enrolment . Porti…" at bounding box center [683, 377] width 1246 height 577
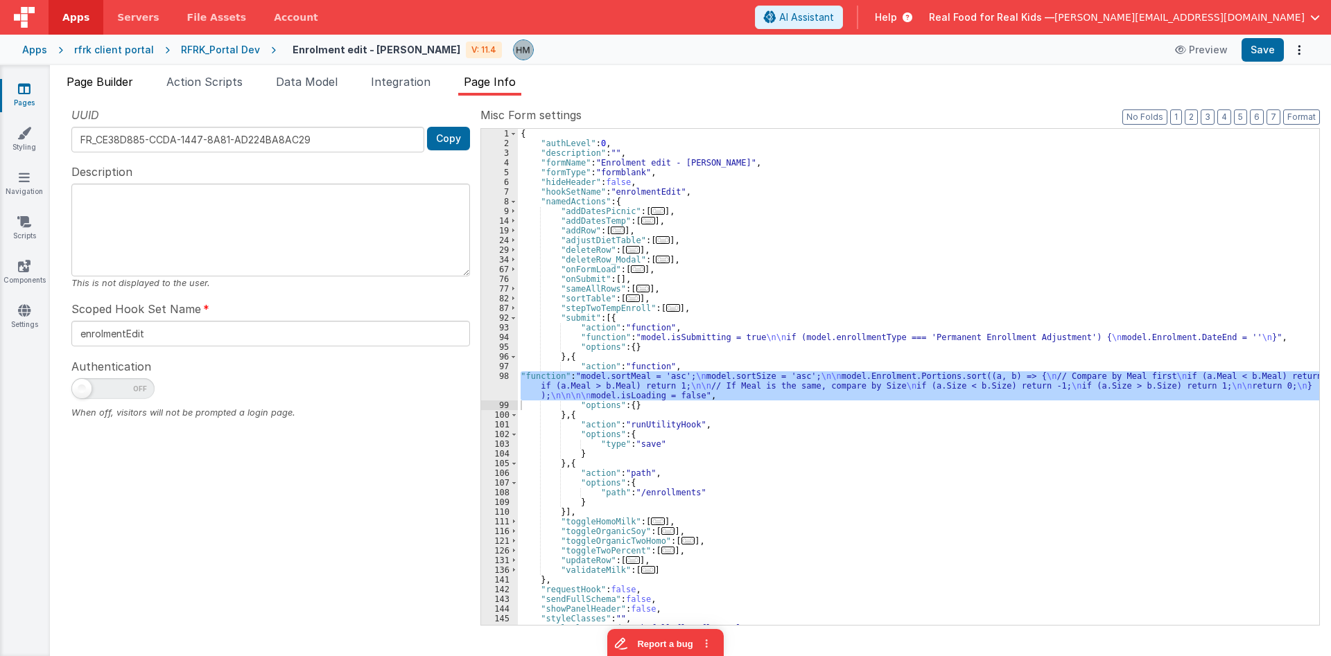
click at [95, 85] on span "Page Builder" at bounding box center [100, 82] width 67 height 14
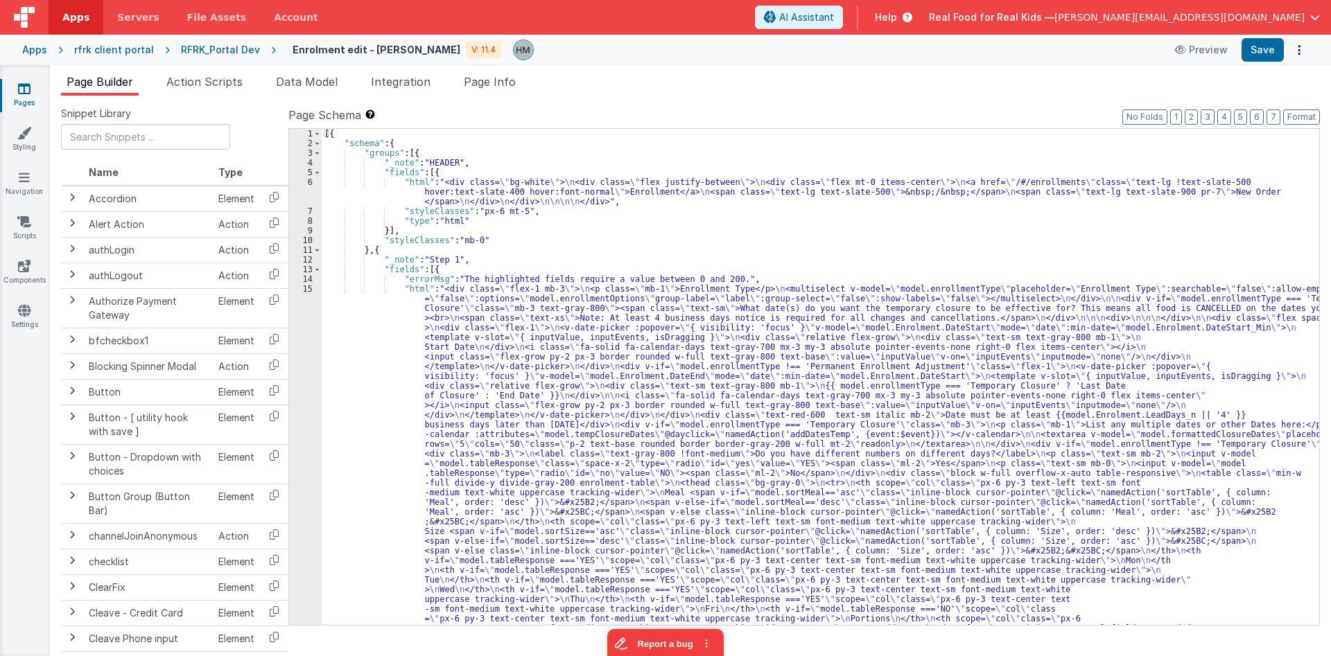
click at [308, 291] on div "15" at bounding box center [305, 619] width 33 height 670
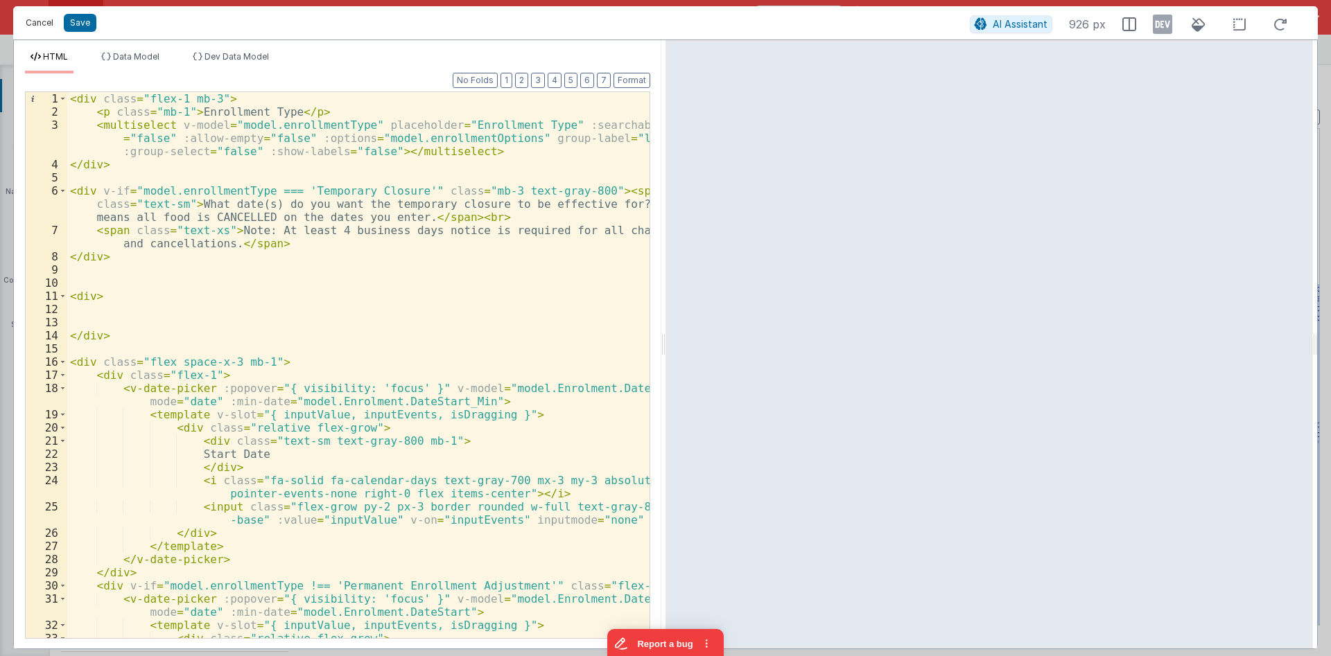
click at [36, 20] on button "Cancel" at bounding box center [40, 22] width 42 height 19
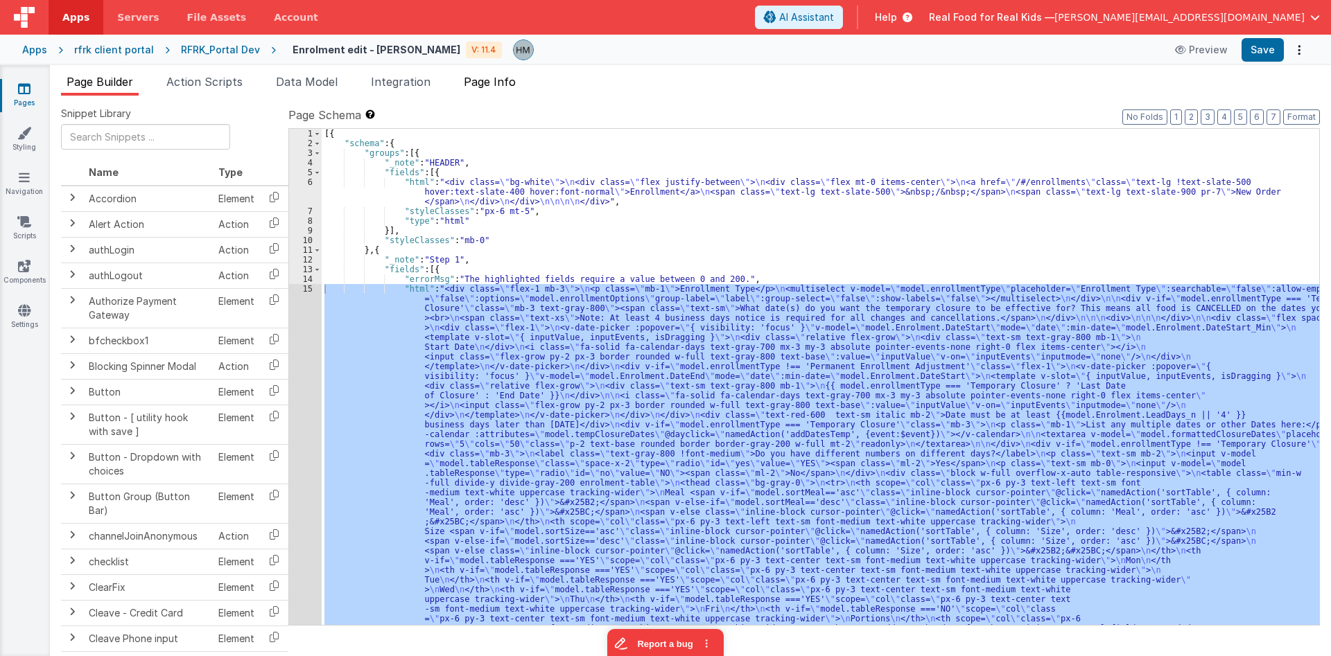
click at [497, 82] on span "Page Info" at bounding box center [490, 82] width 52 height 14
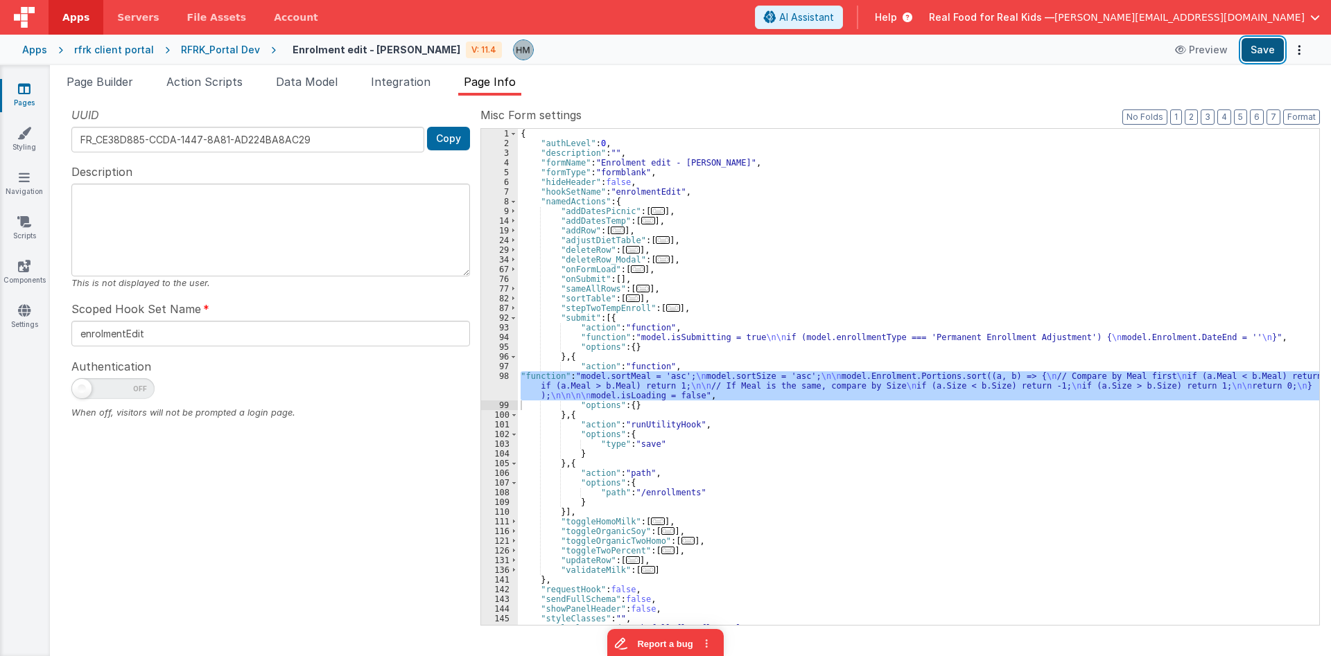
click at [1260, 57] on button "Save" at bounding box center [1262, 50] width 42 height 24
